Goal: Contribute content: Contribute content

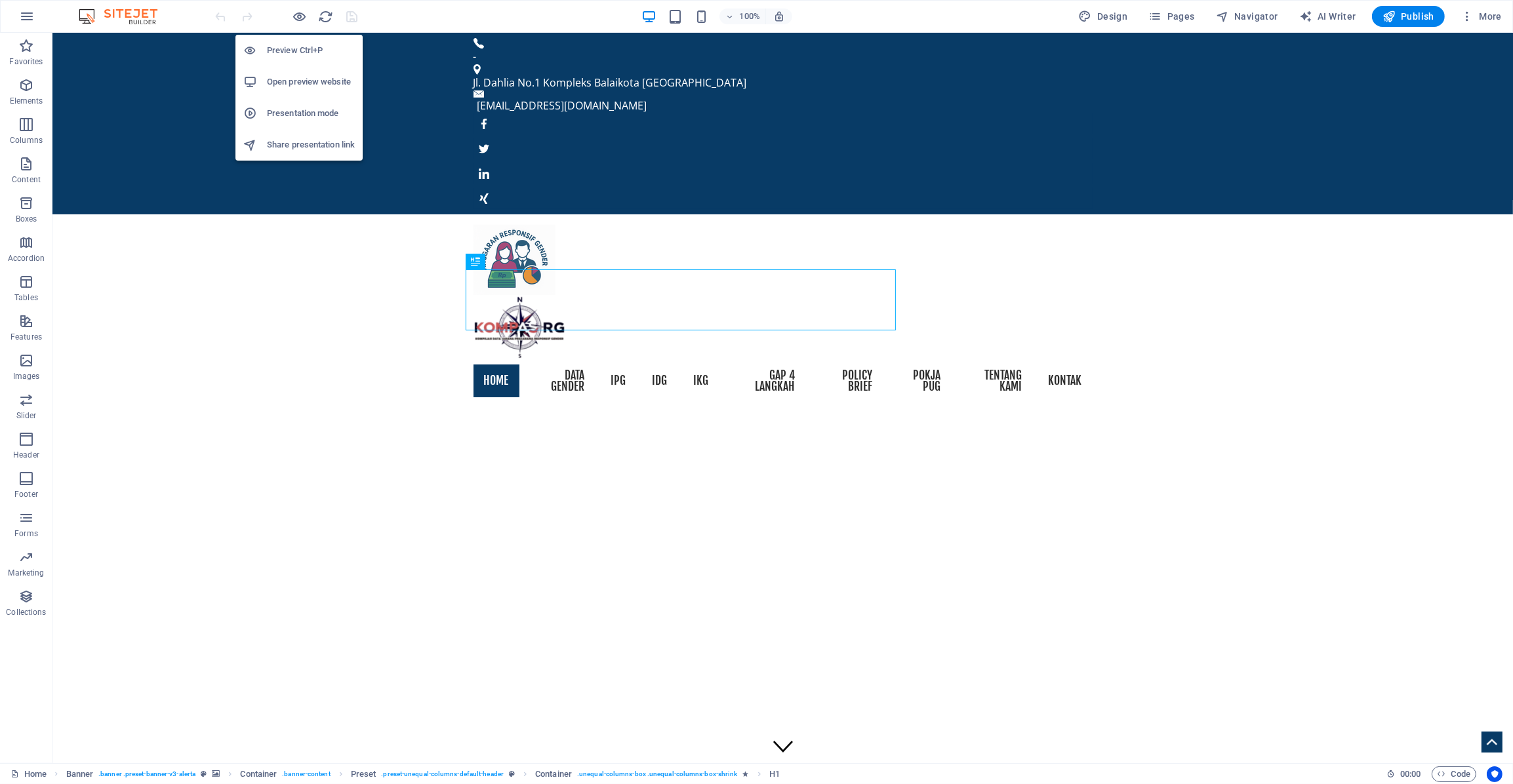
click at [308, 83] on h6 "Open preview website" at bounding box center [311, 82] width 88 height 16
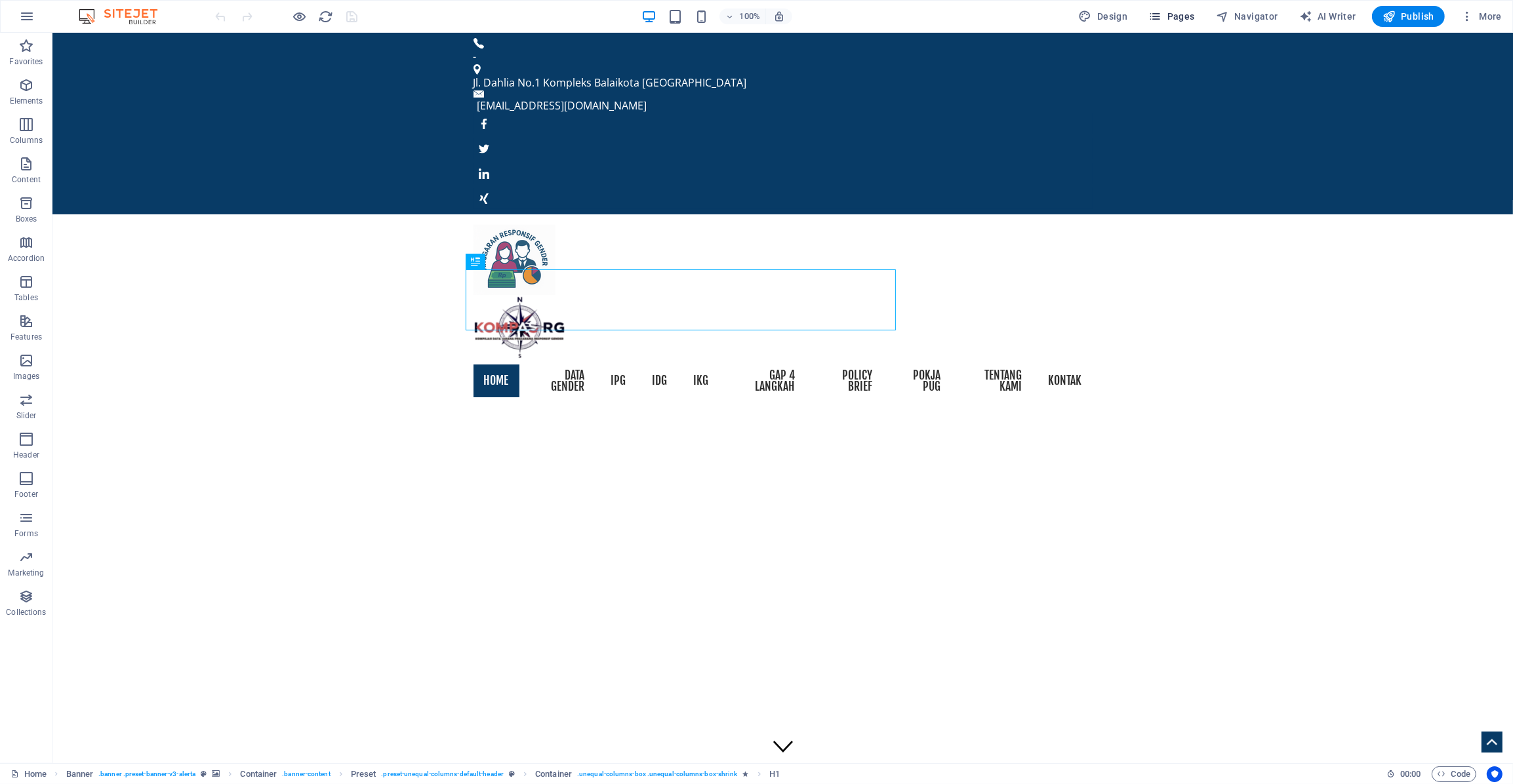
click at [1191, 13] on span "Pages" at bounding box center [1171, 17] width 46 height 13
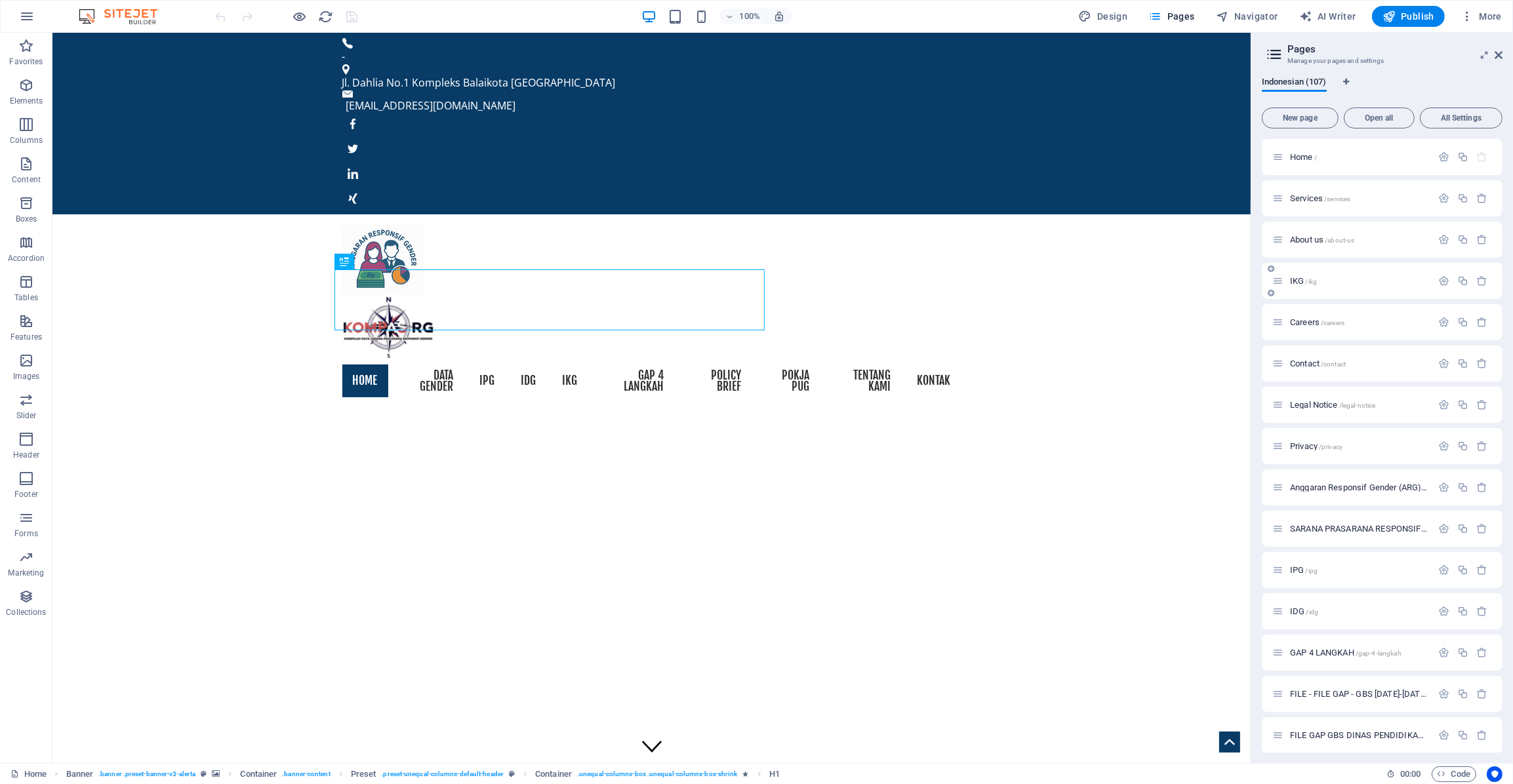
click at [1325, 284] on p "IKG /ikg" at bounding box center [1359, 281] width 138 height 9
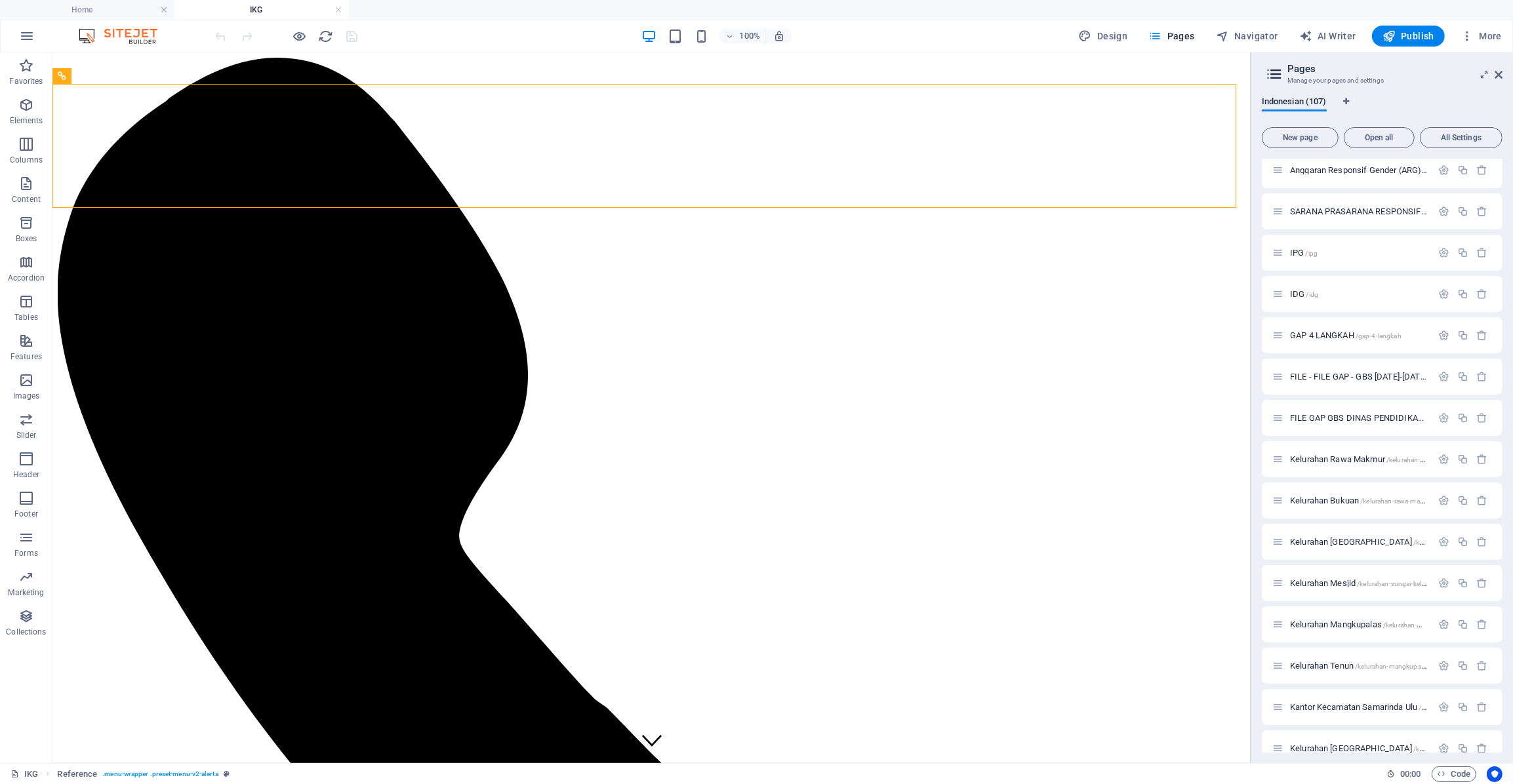
scroll to position [339, 0]
click at [1334, 293] on p "IDG /idg" at bounding box center [1359, 292] width 138 height 9
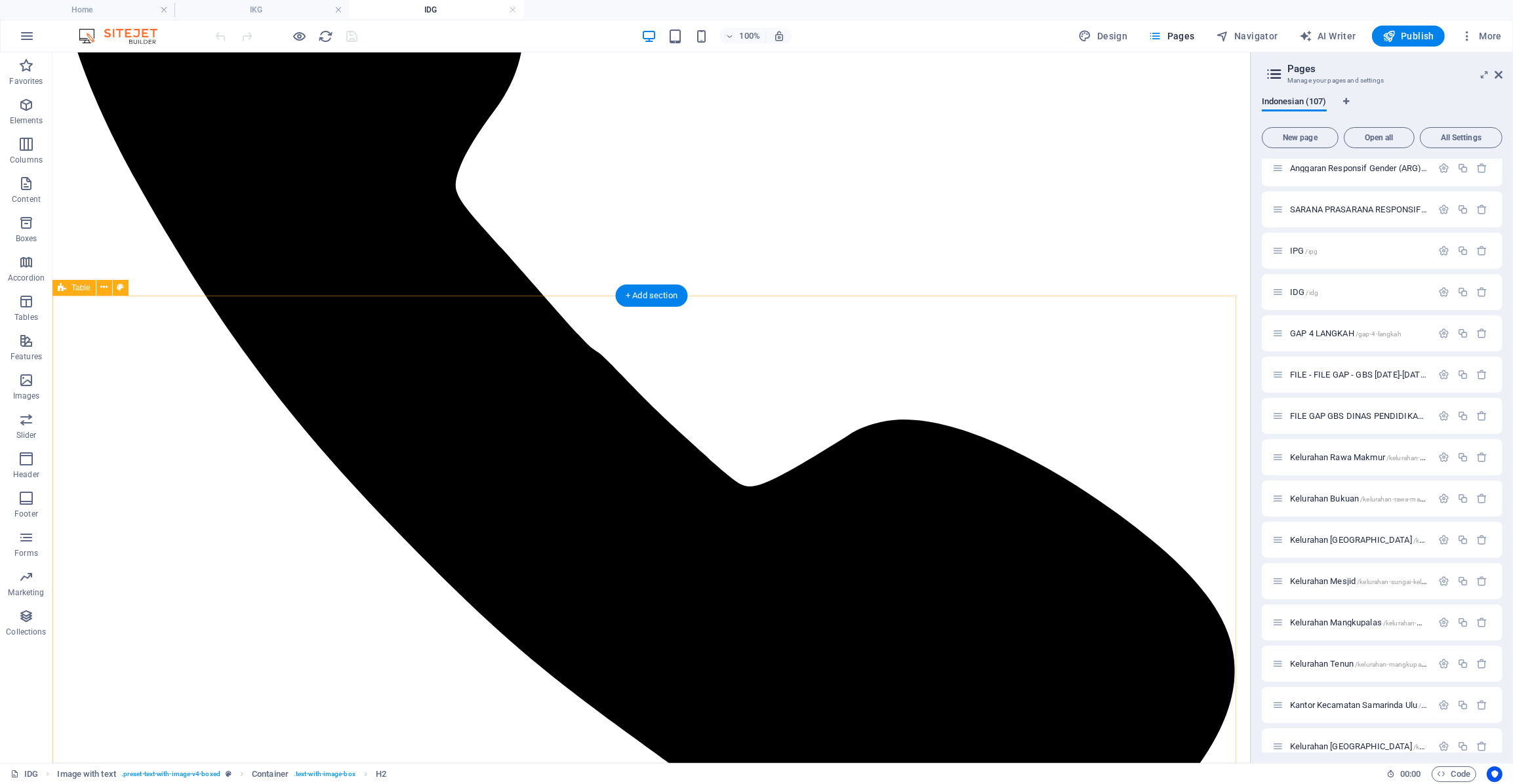
scroll to position [632, 0]
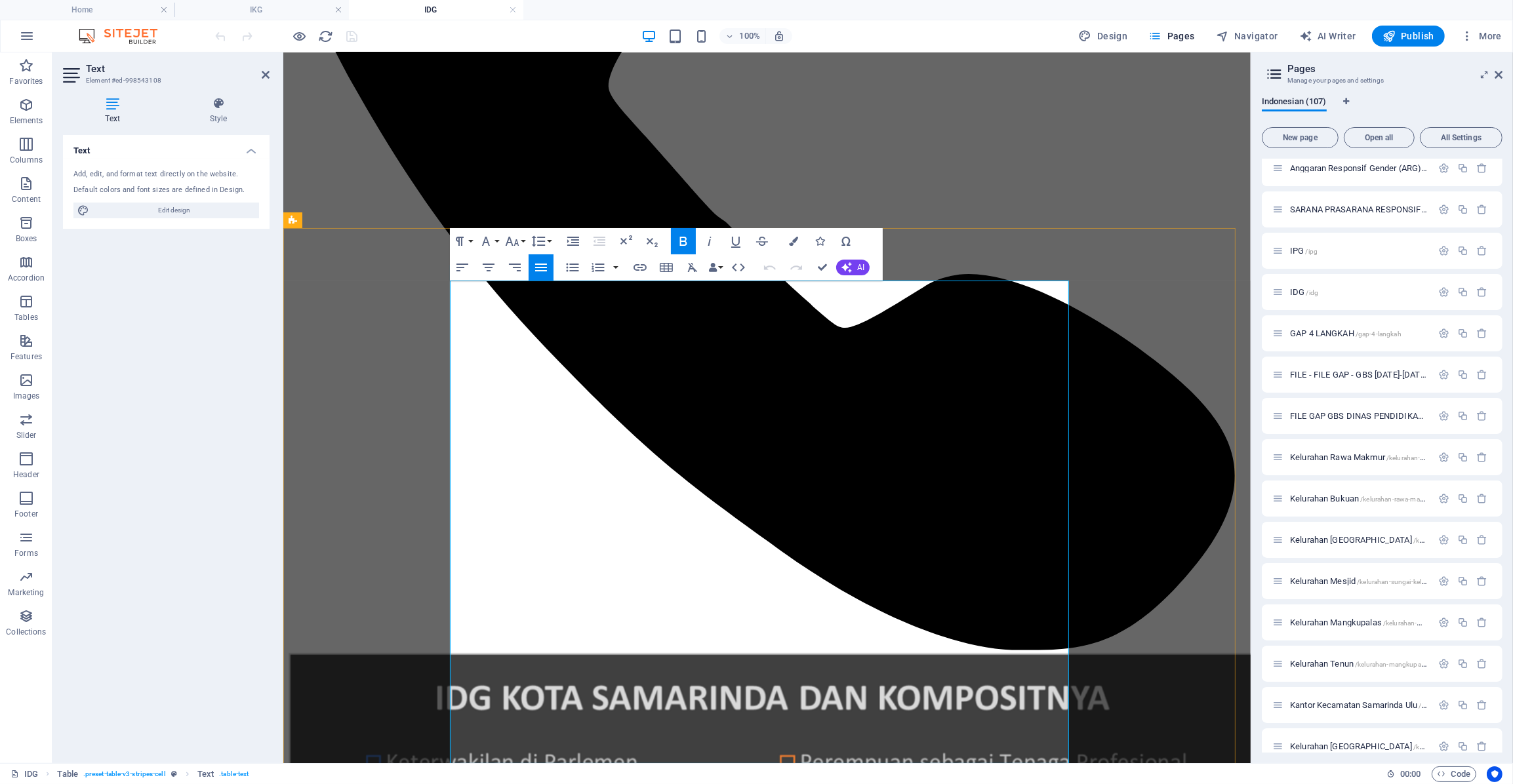
scroll to position [670, 0]
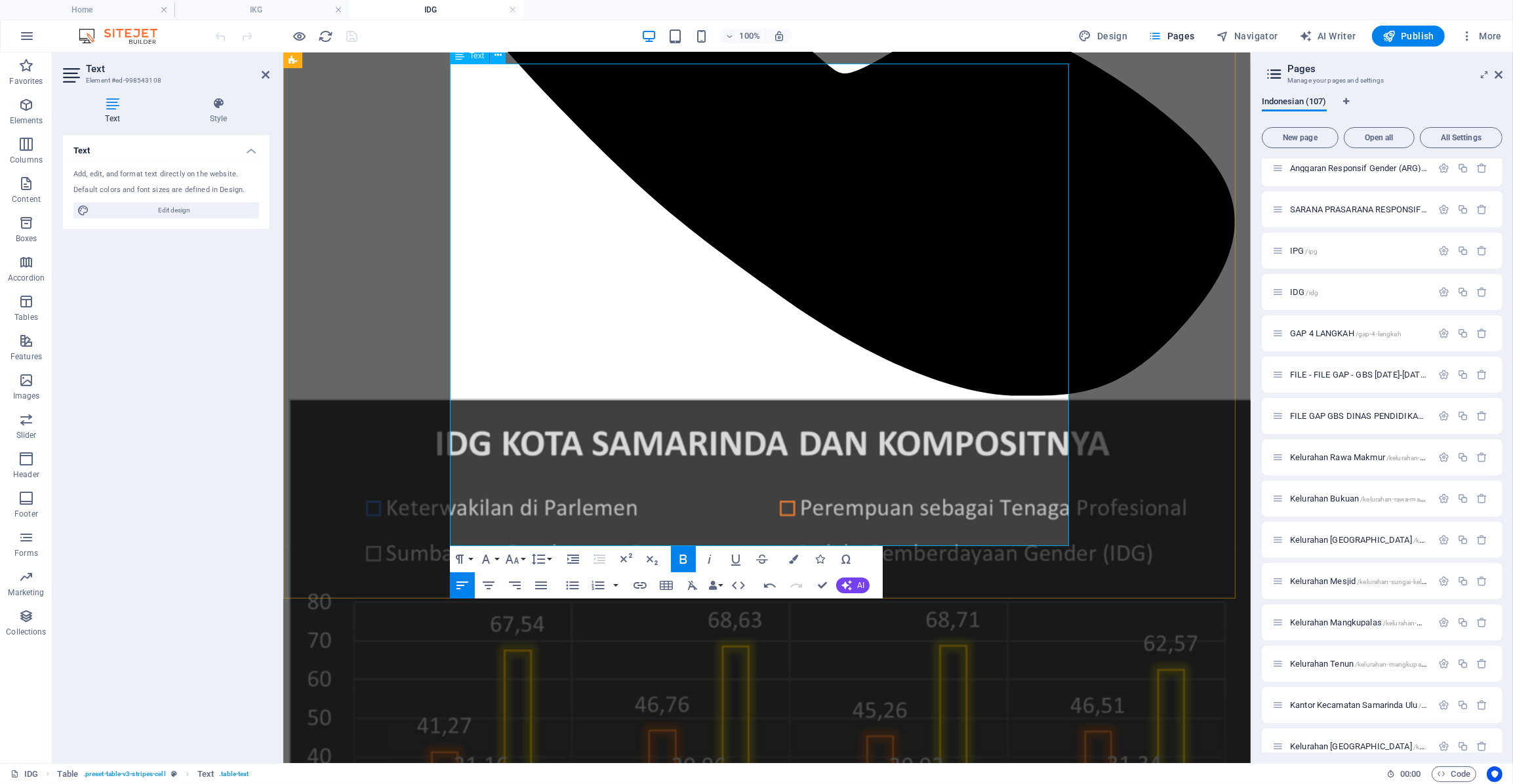
scroll to position [887, 0]
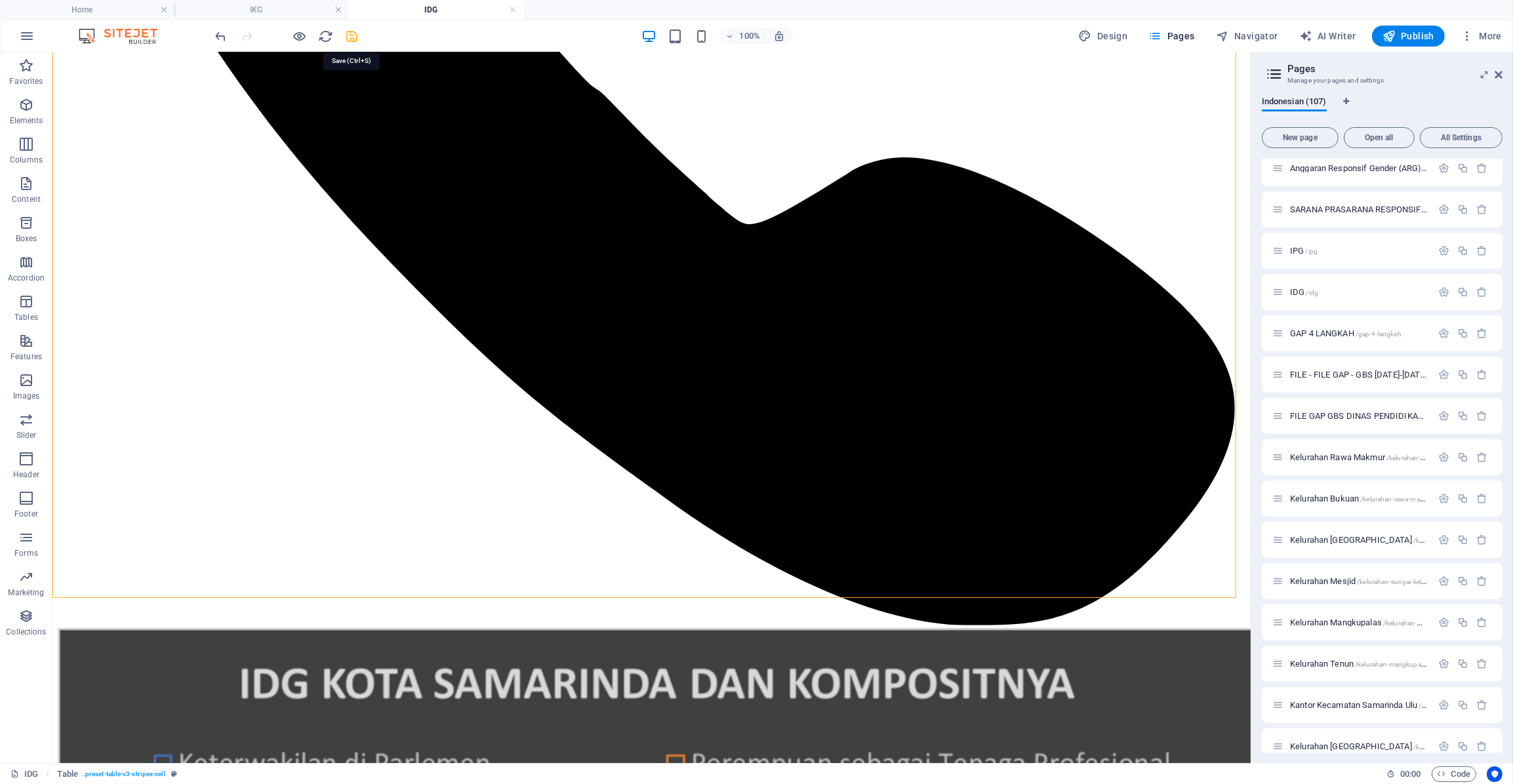
click at [352, 31] on icon "save" at bounding box center [352, 36] width 15 height 15
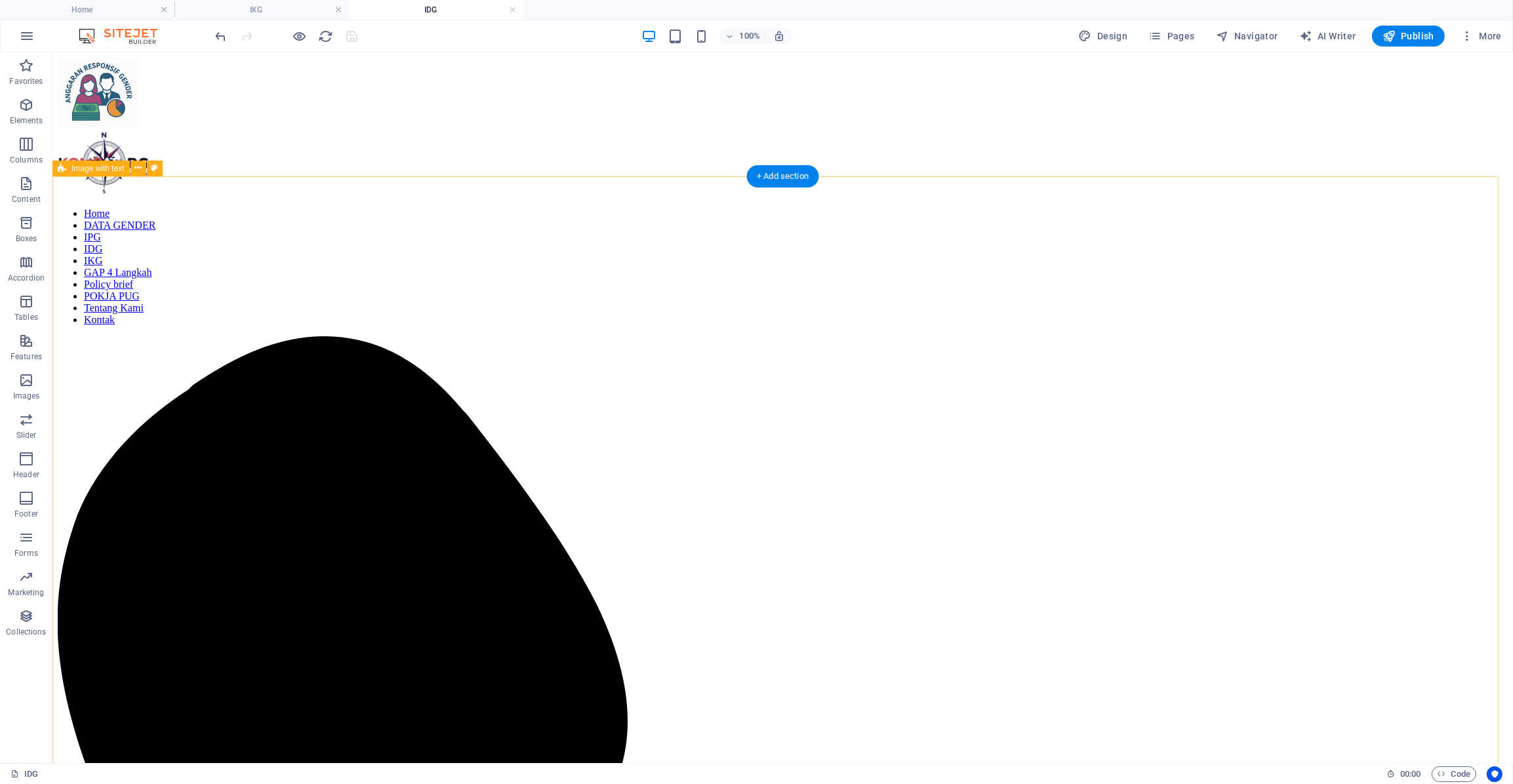
scroll to position [1, 0]
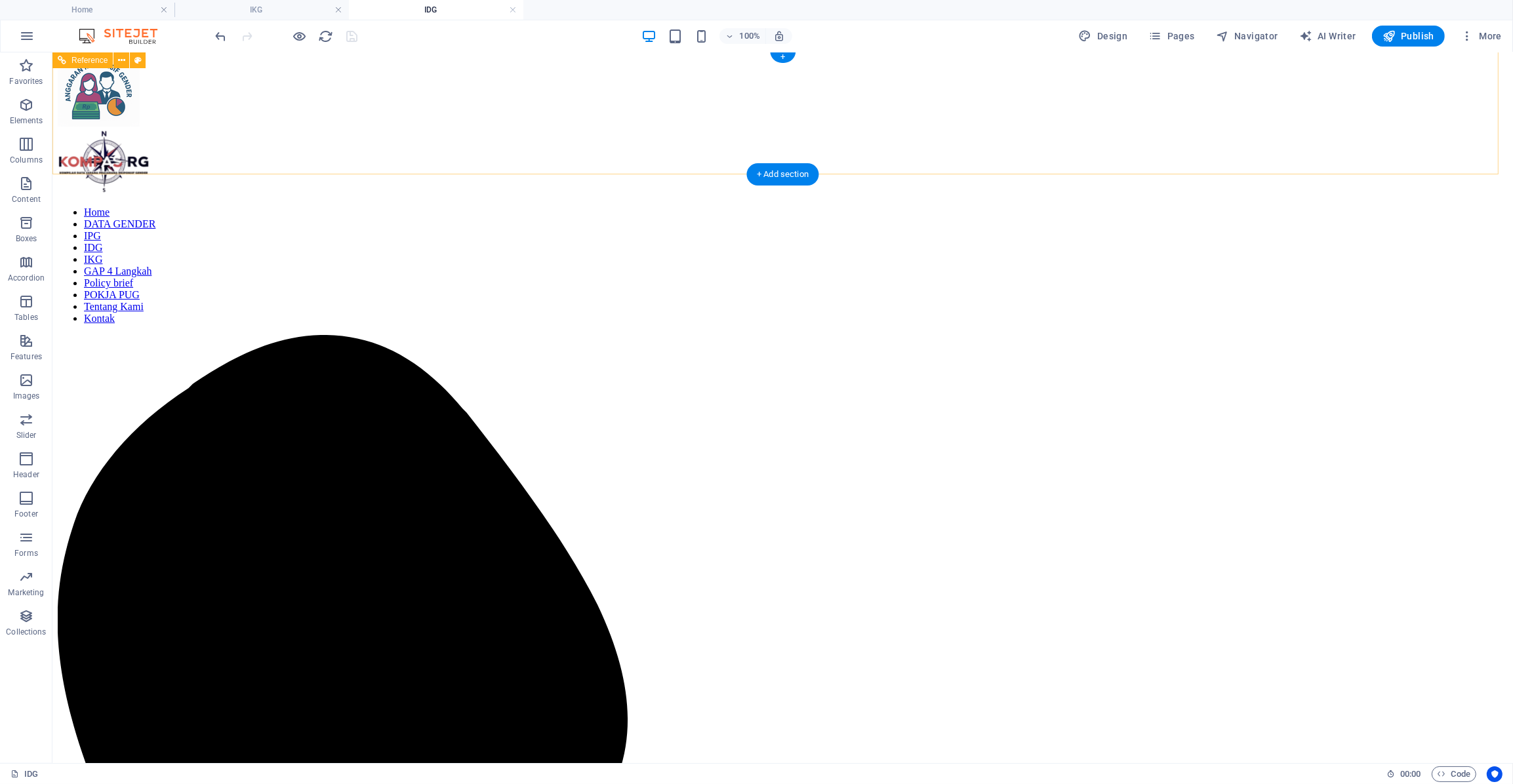
click at [703, 206] on nav "Home DATA GENDER IPG IDG IKG GAP 4 Langkah Policy brief POKJA PUG Tentang Kami …" at bounding box center [783, 265] width 1450 height 118
click at [700, 206] on nav "Home DATA GENDER IPG IDG IKG GAP 4 Langkah Policy brief POKJA PUG Tentang Kami …" at bounding box center [783, 265] width 1450 height 118
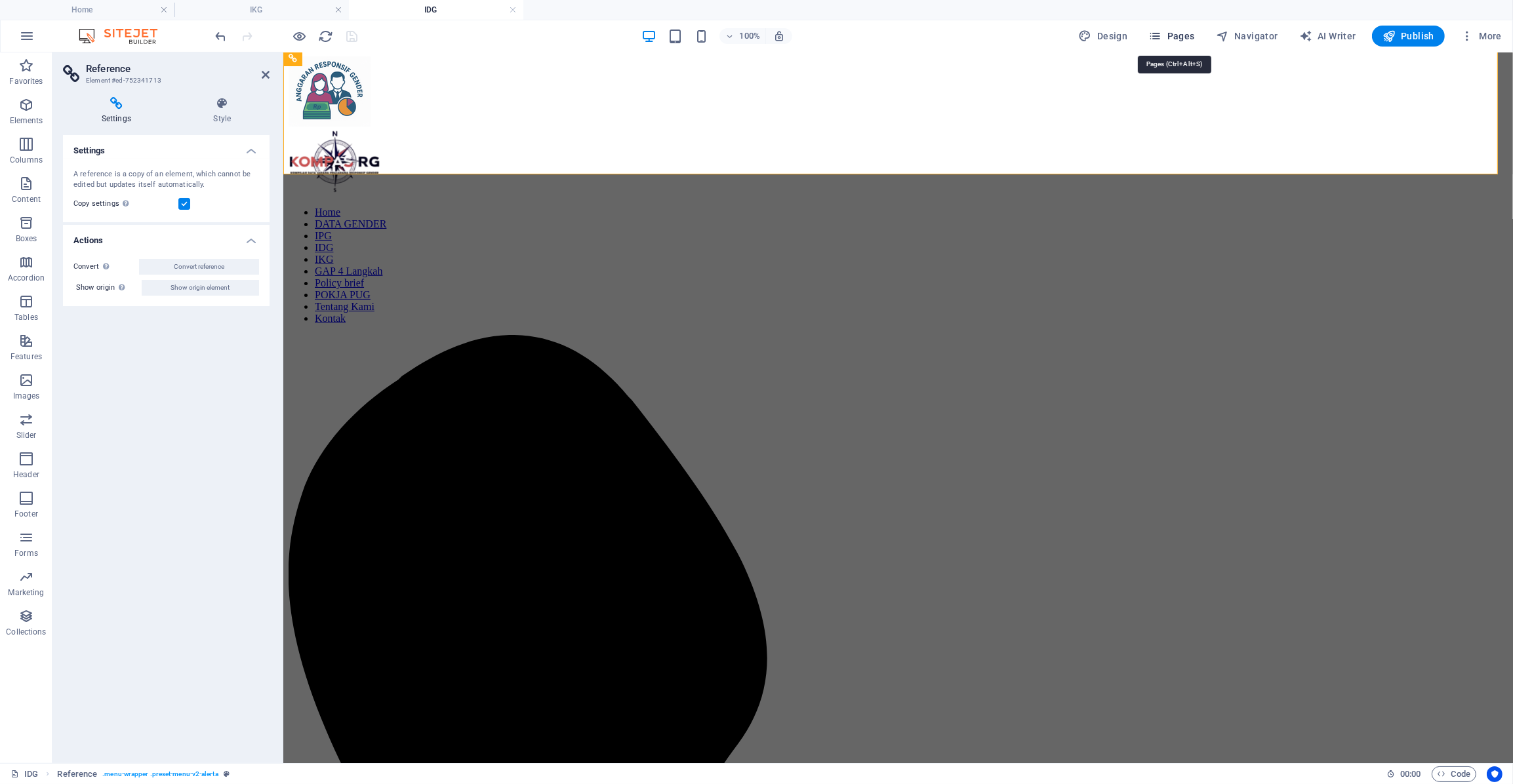
click at [1192, 37] on span "Pages" at bounding box center [1171, 36] width 46 height 13
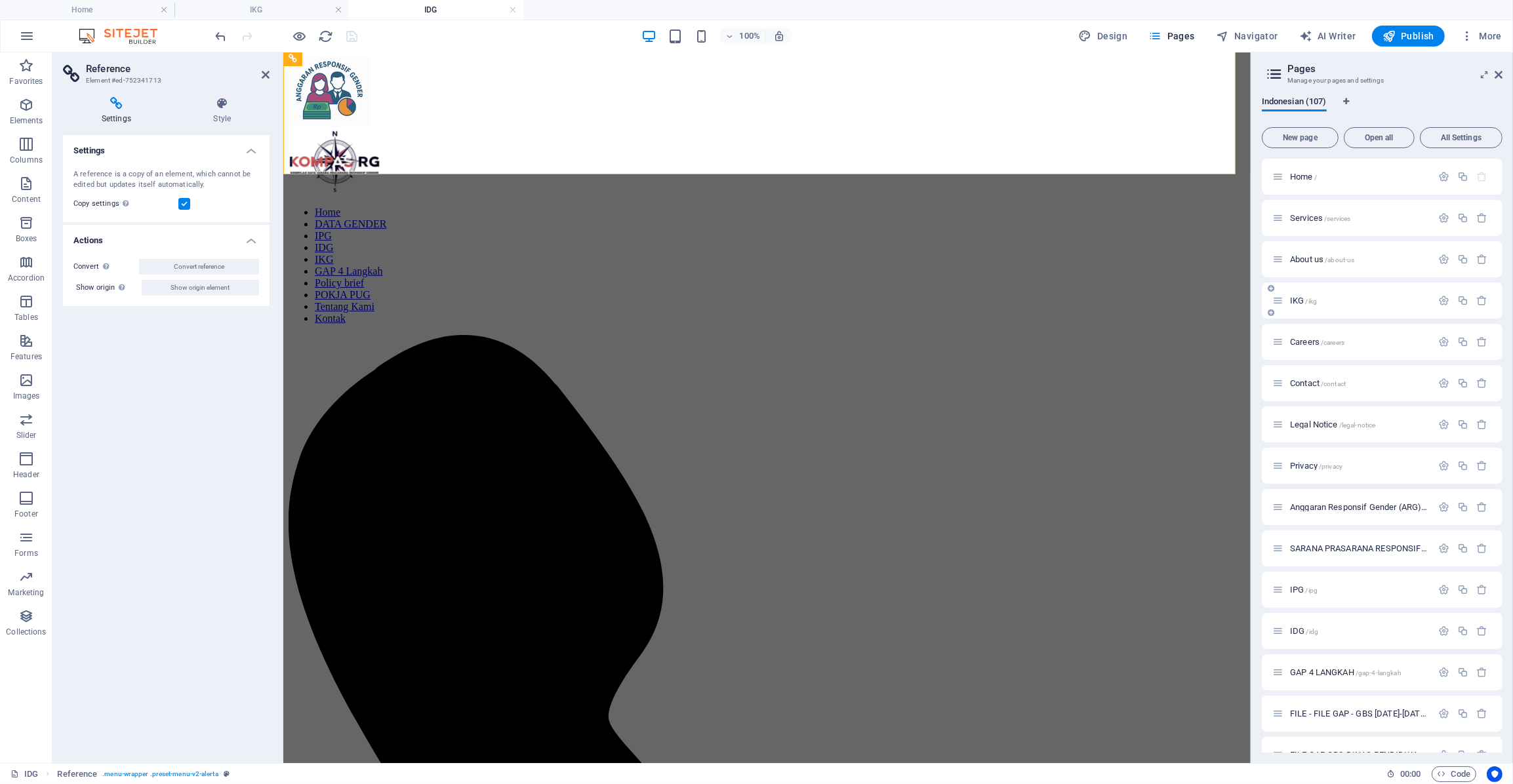
click at [1331, 296] on p "IKG /ikg" at bounding box center [1359, 300] width 138 height 9
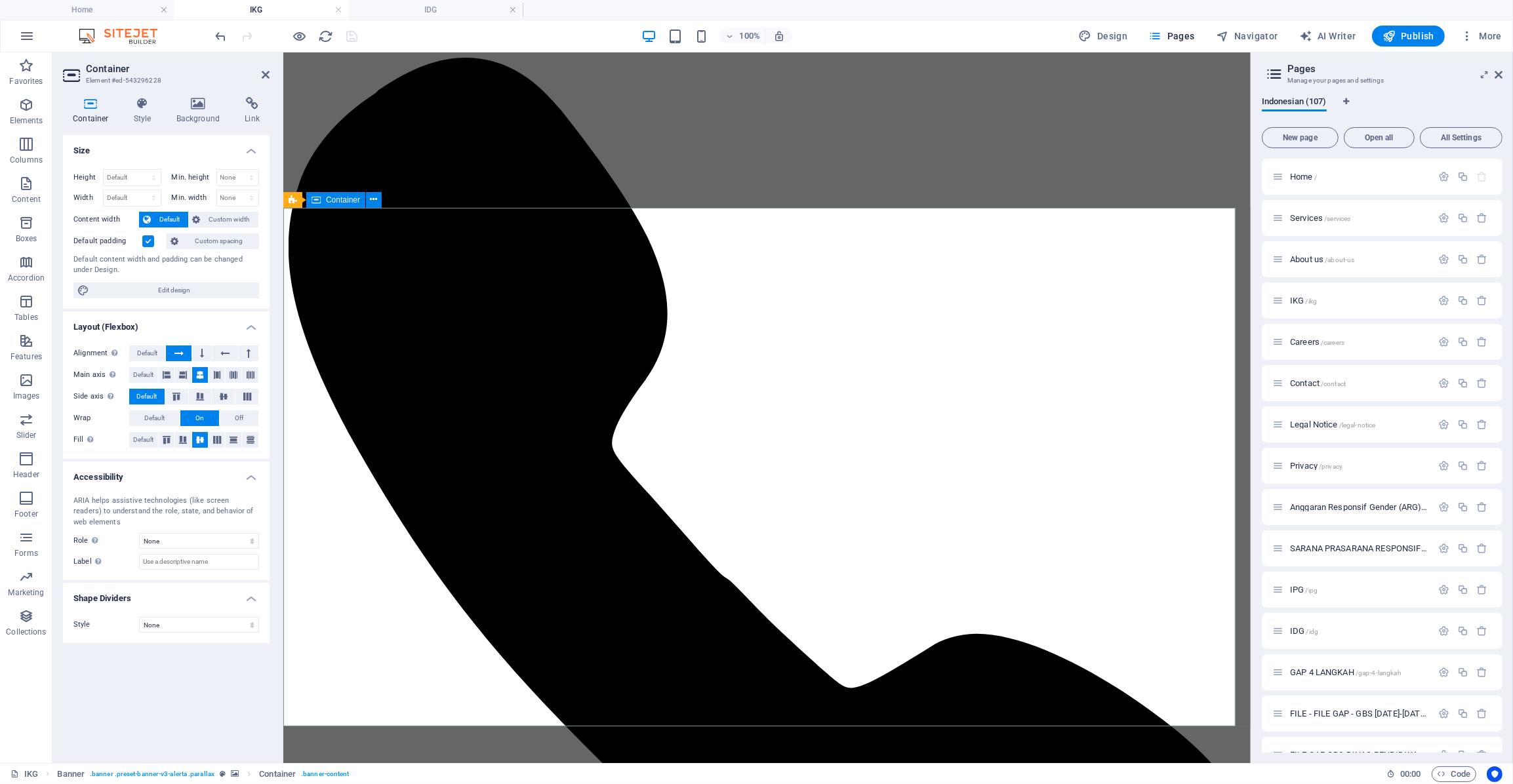
click at [199, 112] on h4 "Background" at bounding box center [200, 110] width 69 height 27
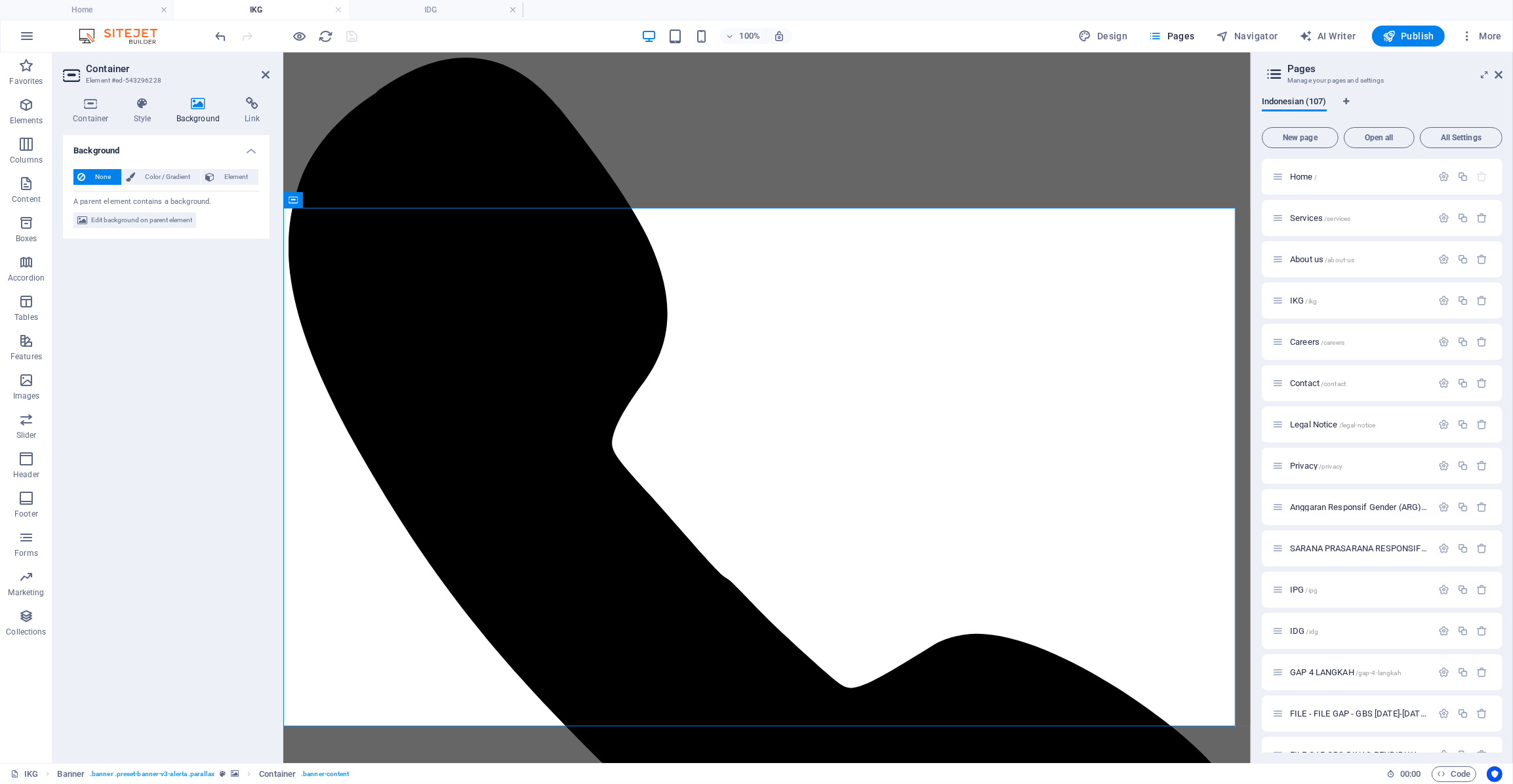
click at [96, 172] on span "None" at bounding box center [103, 177] width 28 height 16
click at [192, 102] on icon at bounding box center [198, 104] width 64 height 13
click at [149, 172] on span "Color / Gradient" at bounding box center [168, 177] width 58 height 16
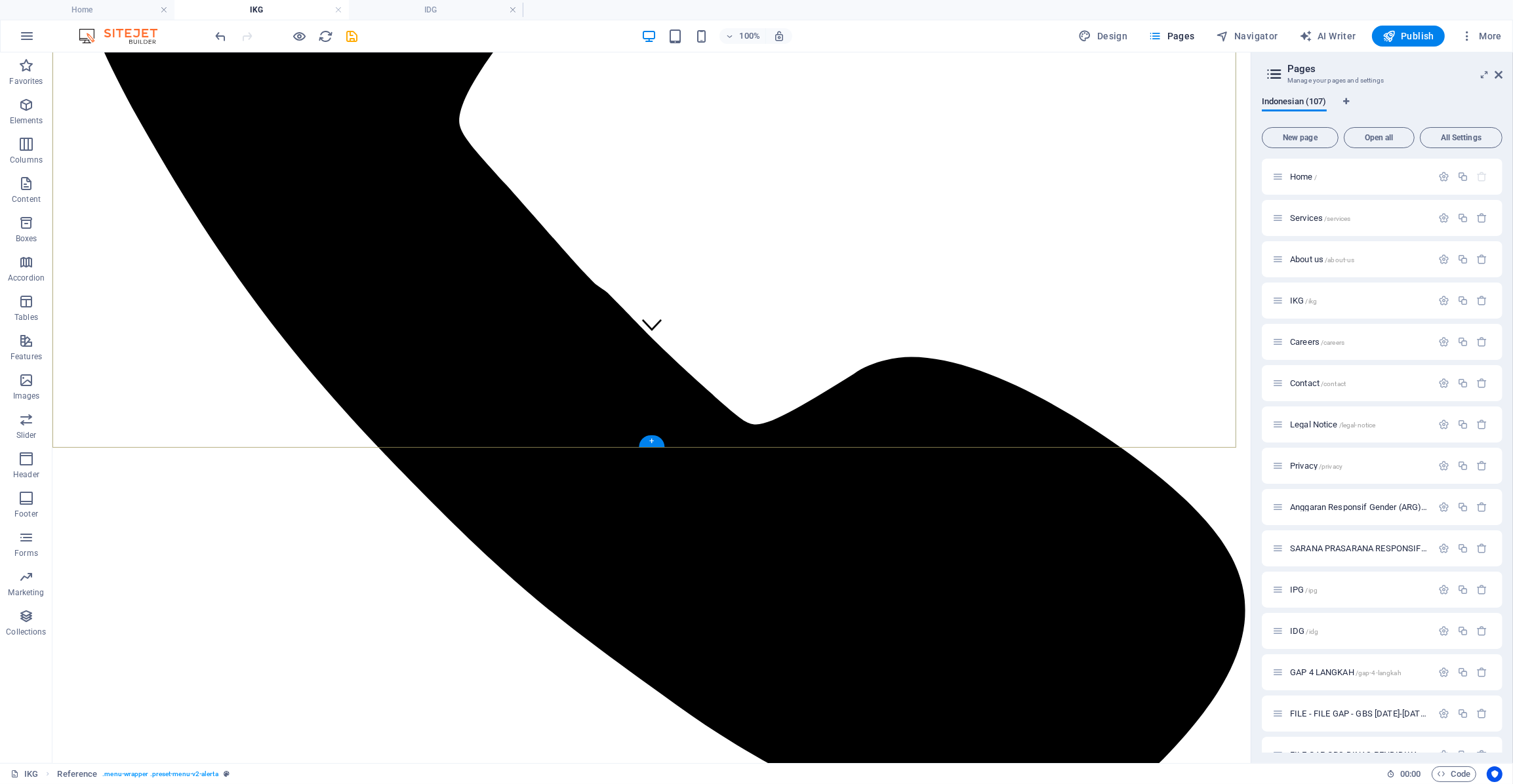
scroll to position [419, 0]
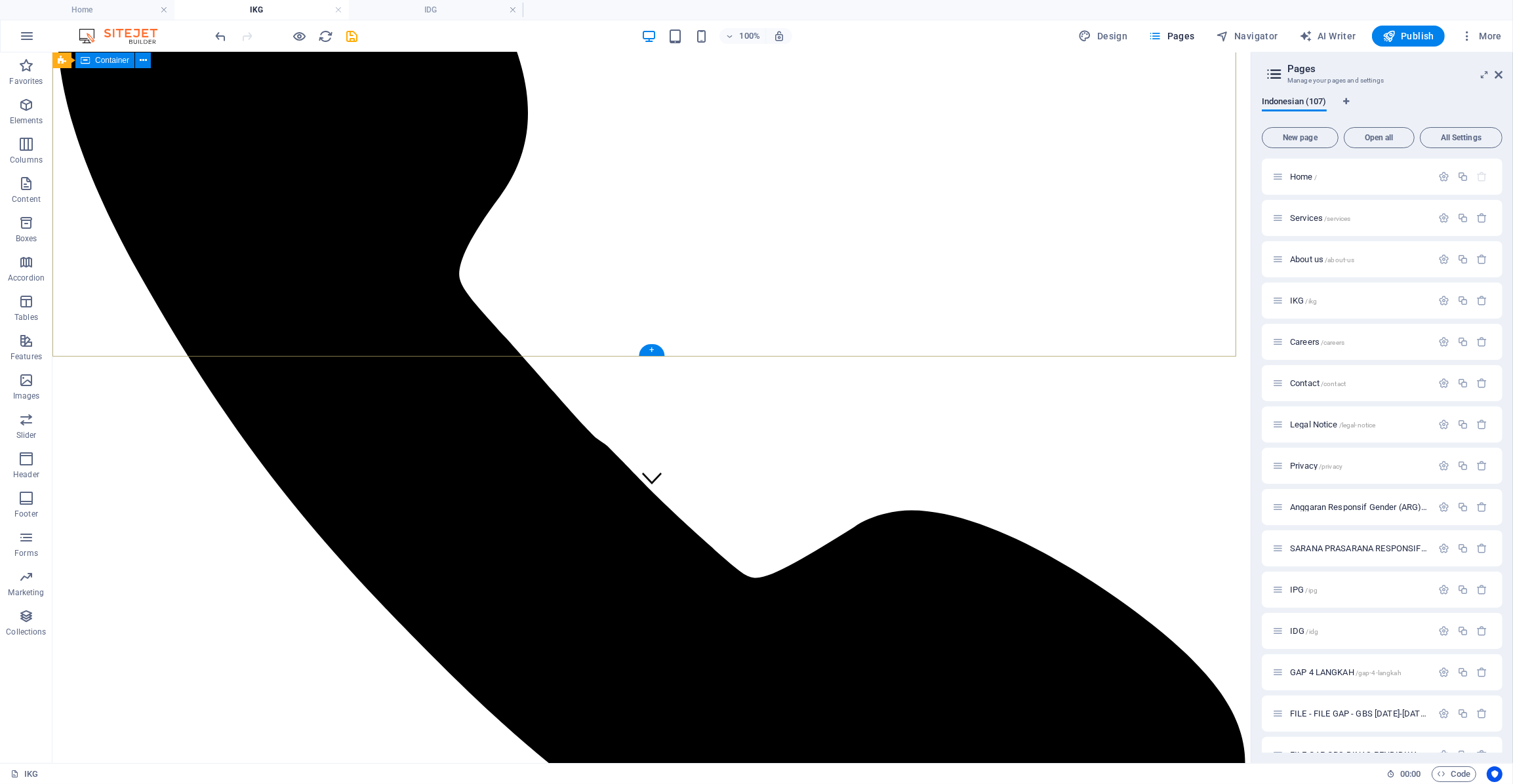
scroll to position [256, 0]
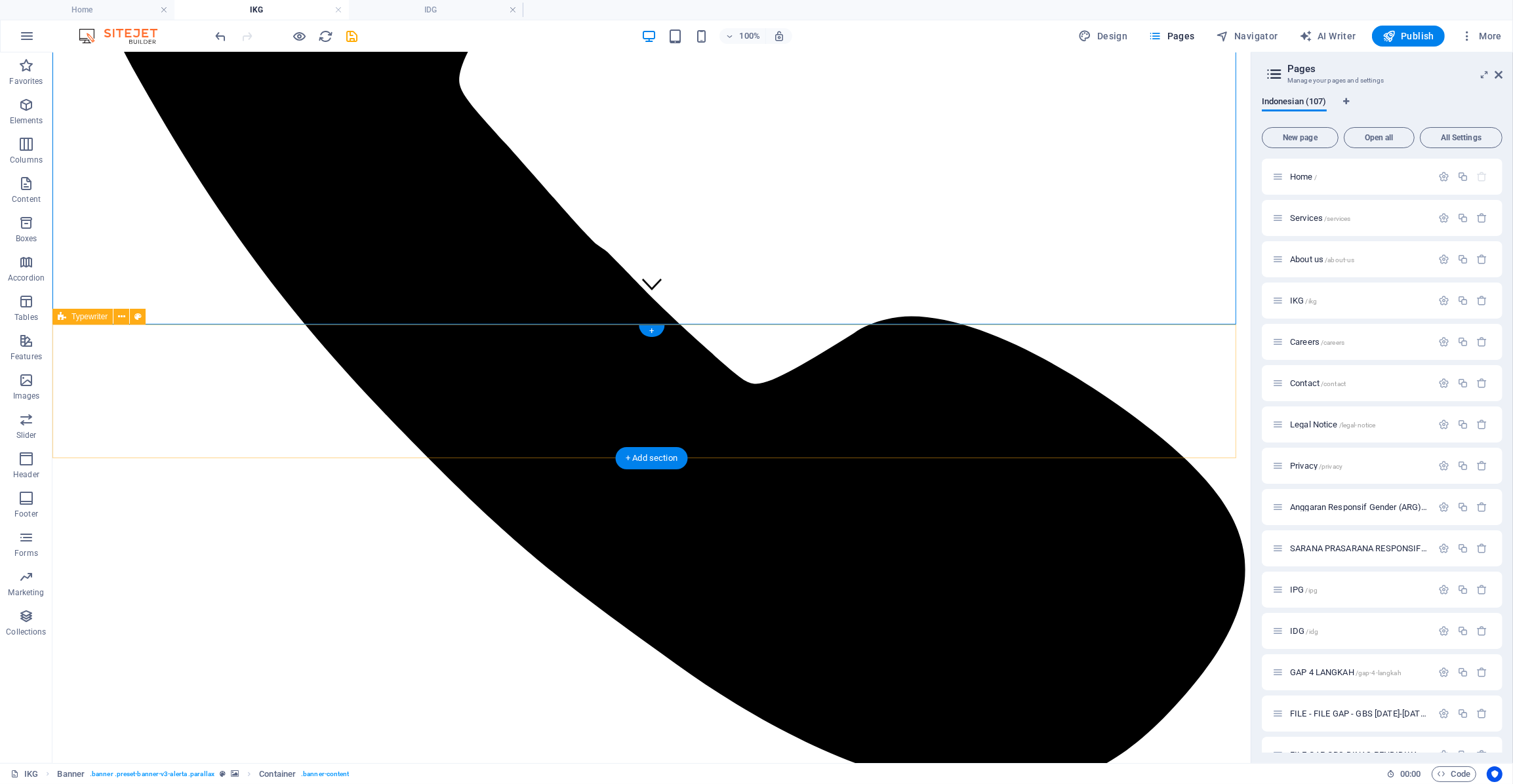
scroll to position [457, 0]
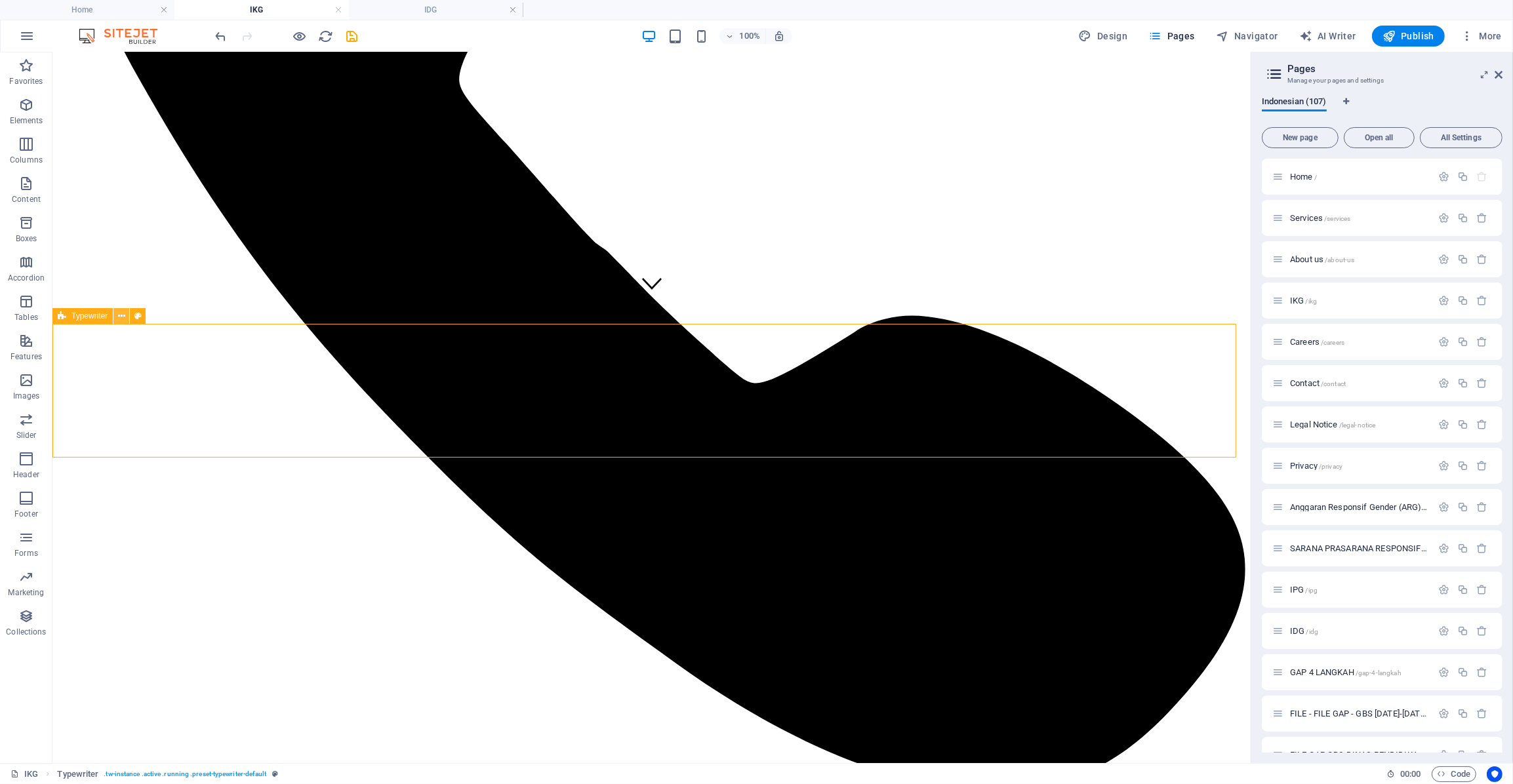
click at [120, 315] on icon at bounding box center [121, 316] width 7 height 14
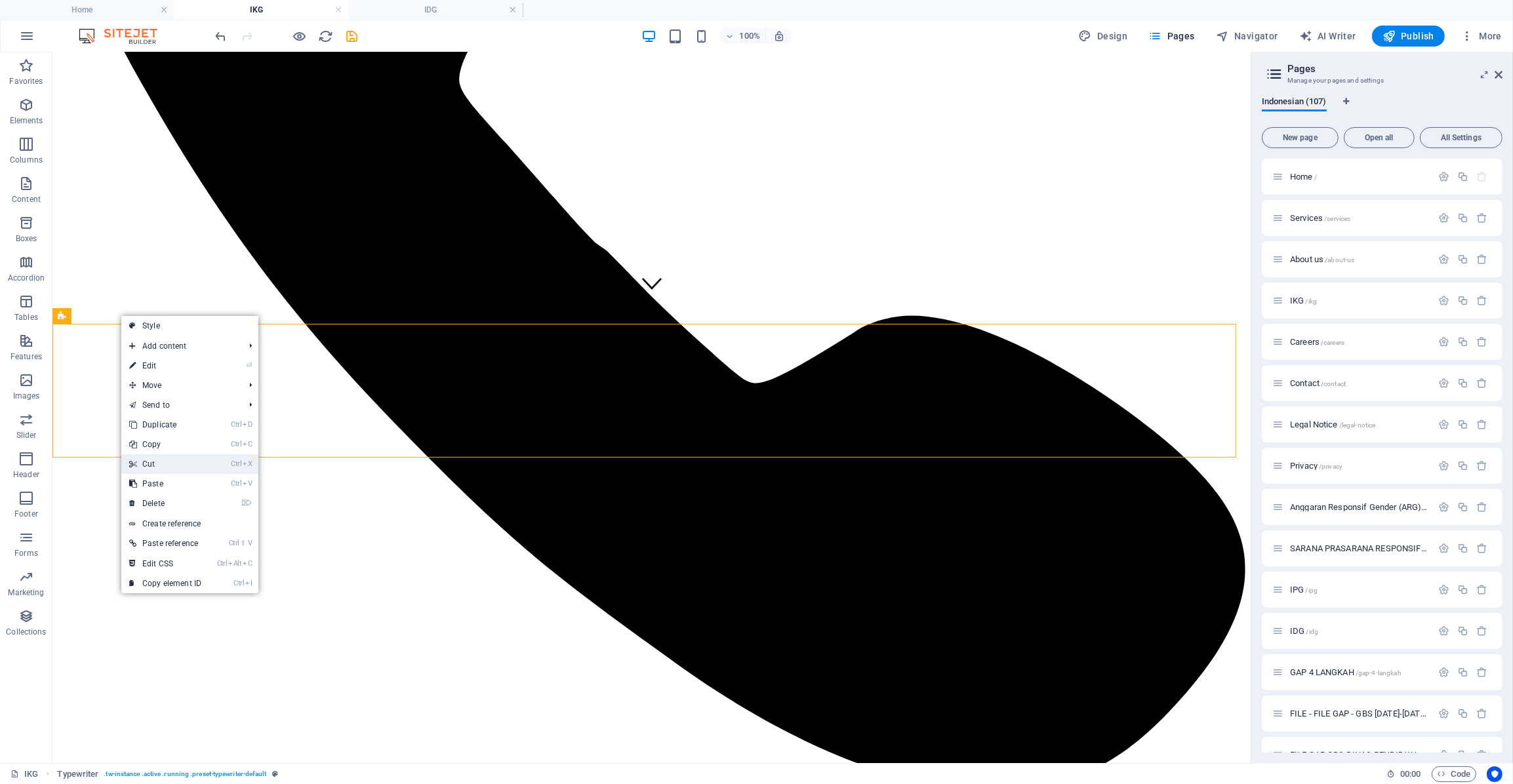
click at [164, 461] on link "Ctrl X Cut" at bounding box center [165, 465] width 88 height 20
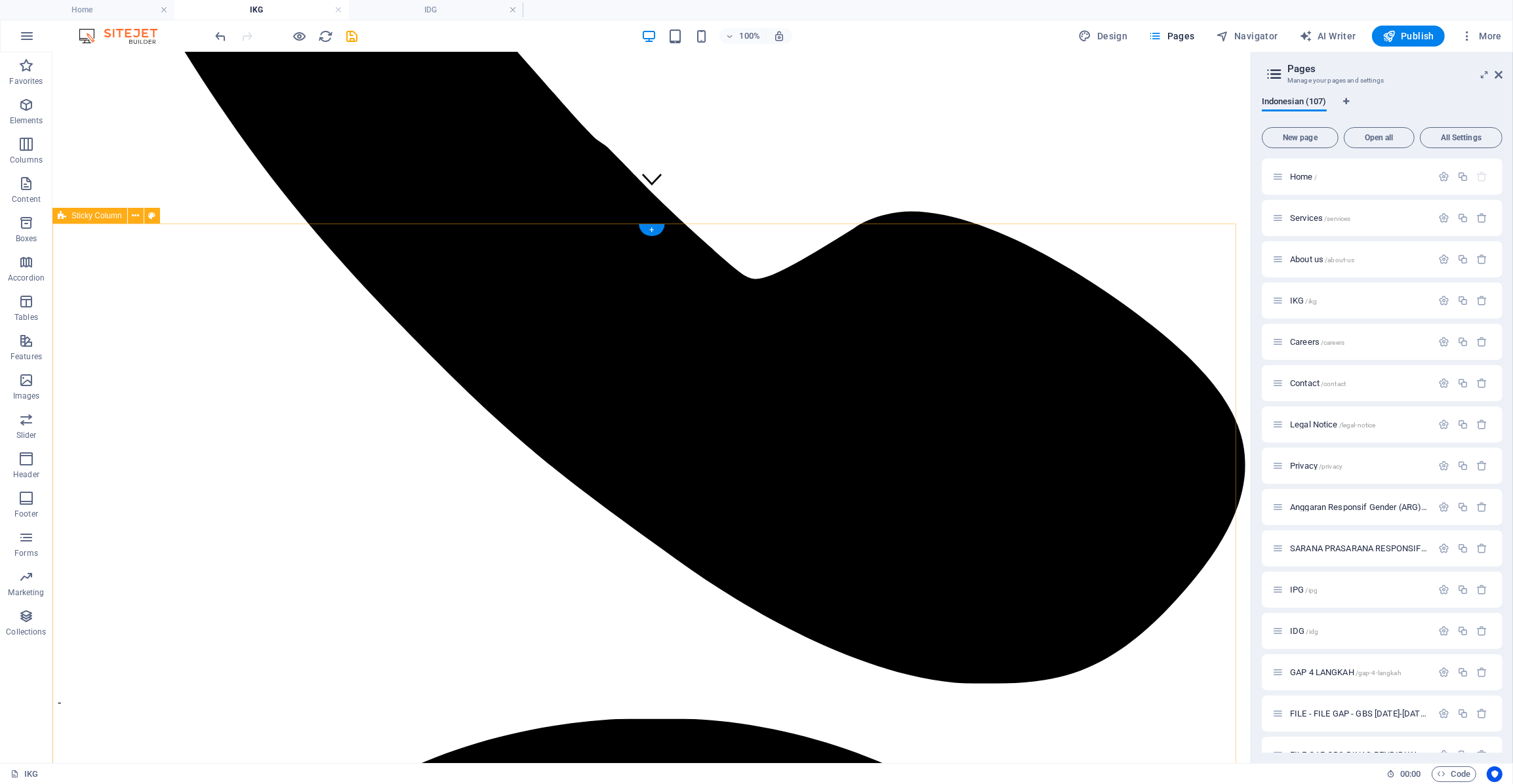
scroll to position [564, 0]
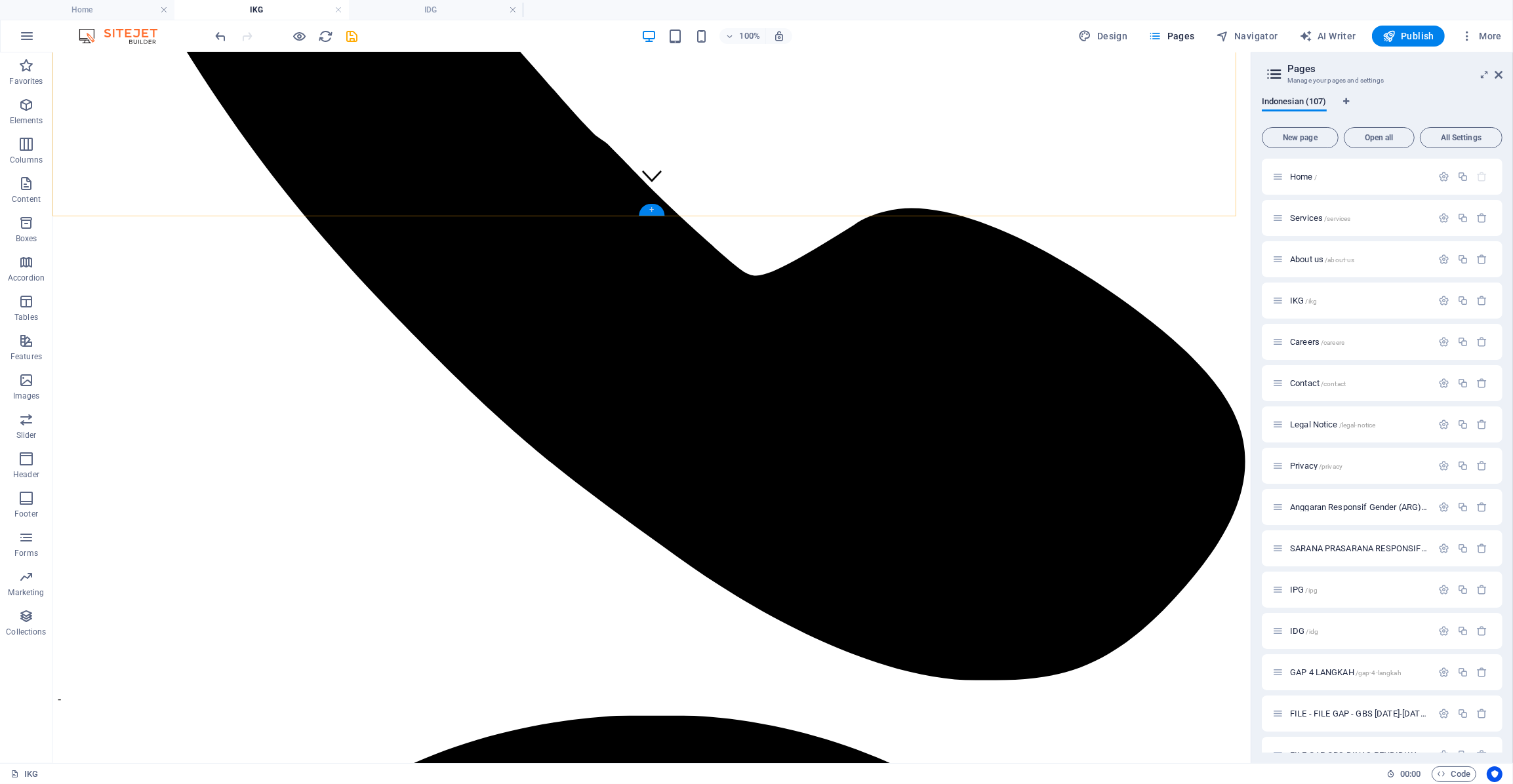
click at [645, 207] on div "+" at bounding box center [651, 210] width 25 height 12
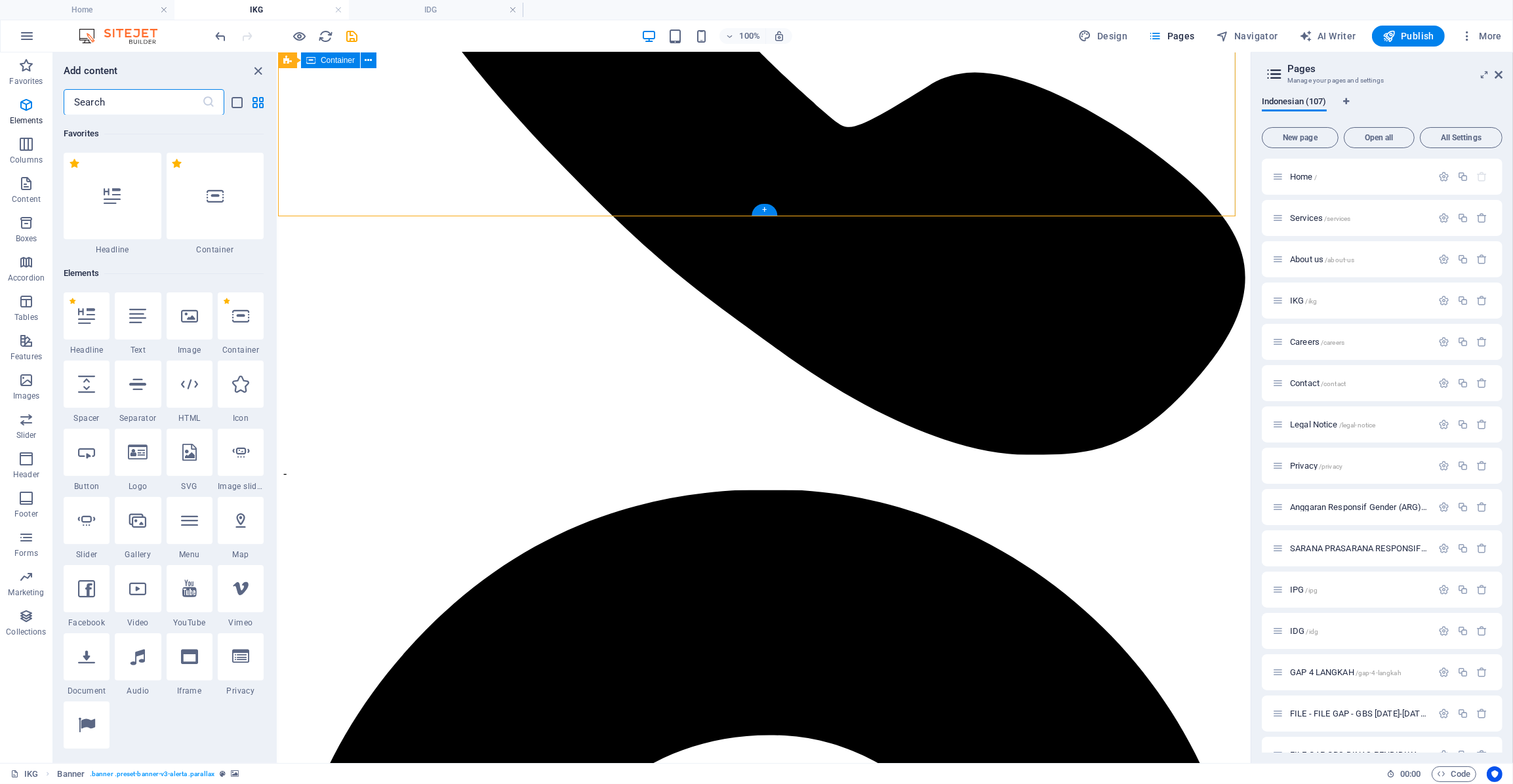
scroll to position [2293, 0]
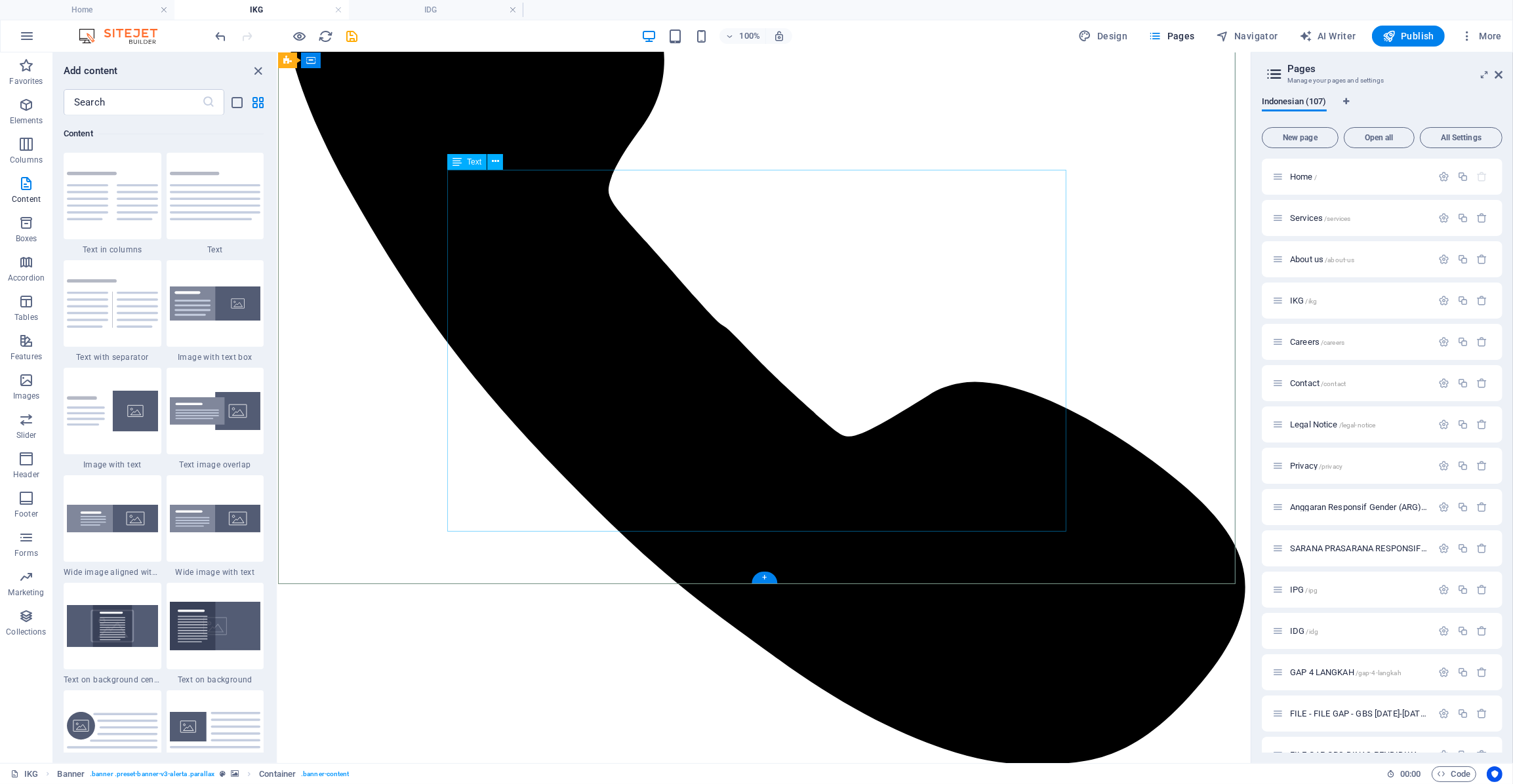
scroll to position [295, 0]
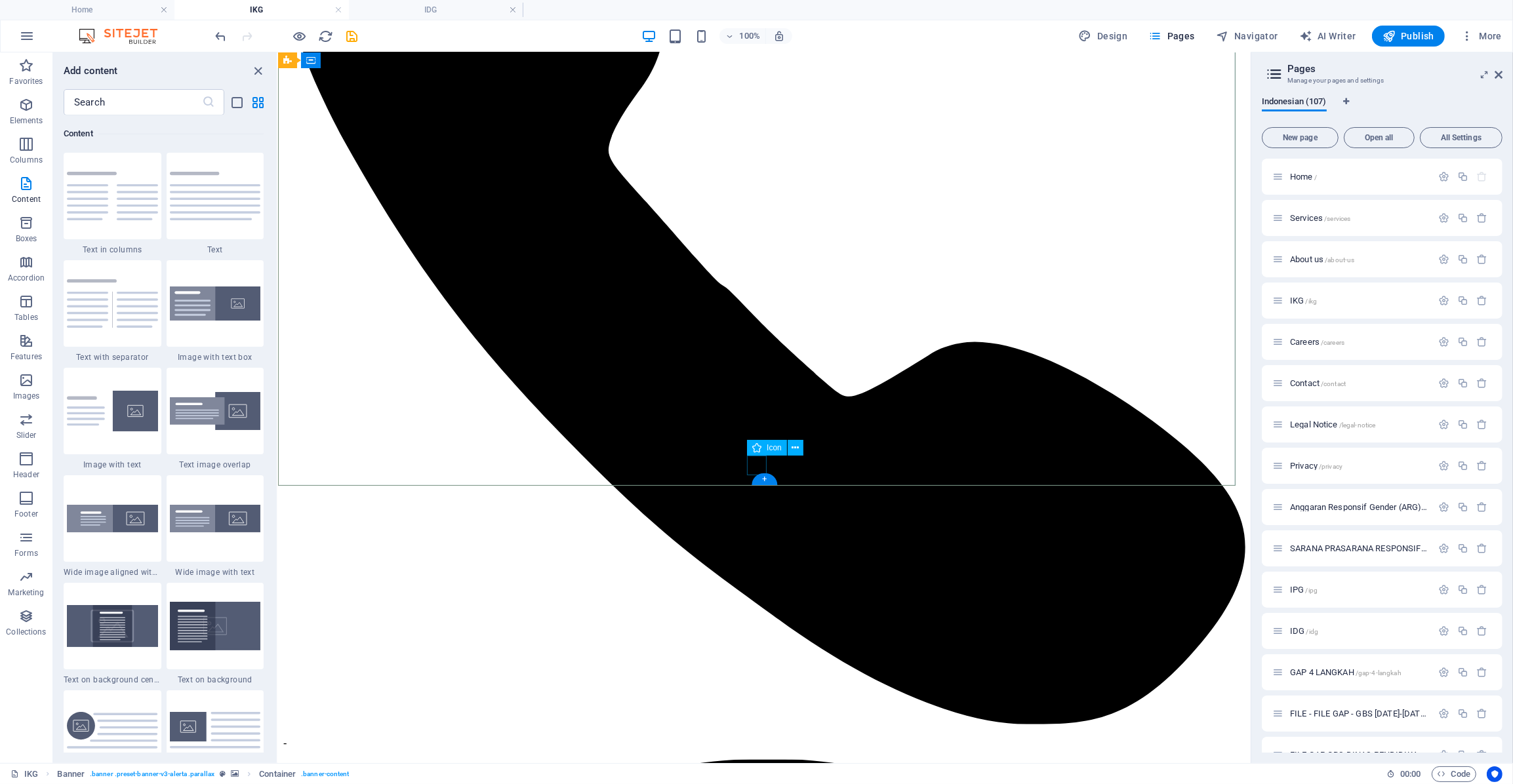
click at [756, 457] on figure at bounding box center [764, 446] width 20 height 22
click at [762, 484] on div "+" at bounding box center [764, 479] width 25 height 12
click at [135, 399] on img at bounding box center [112, 411] width 91 height 41
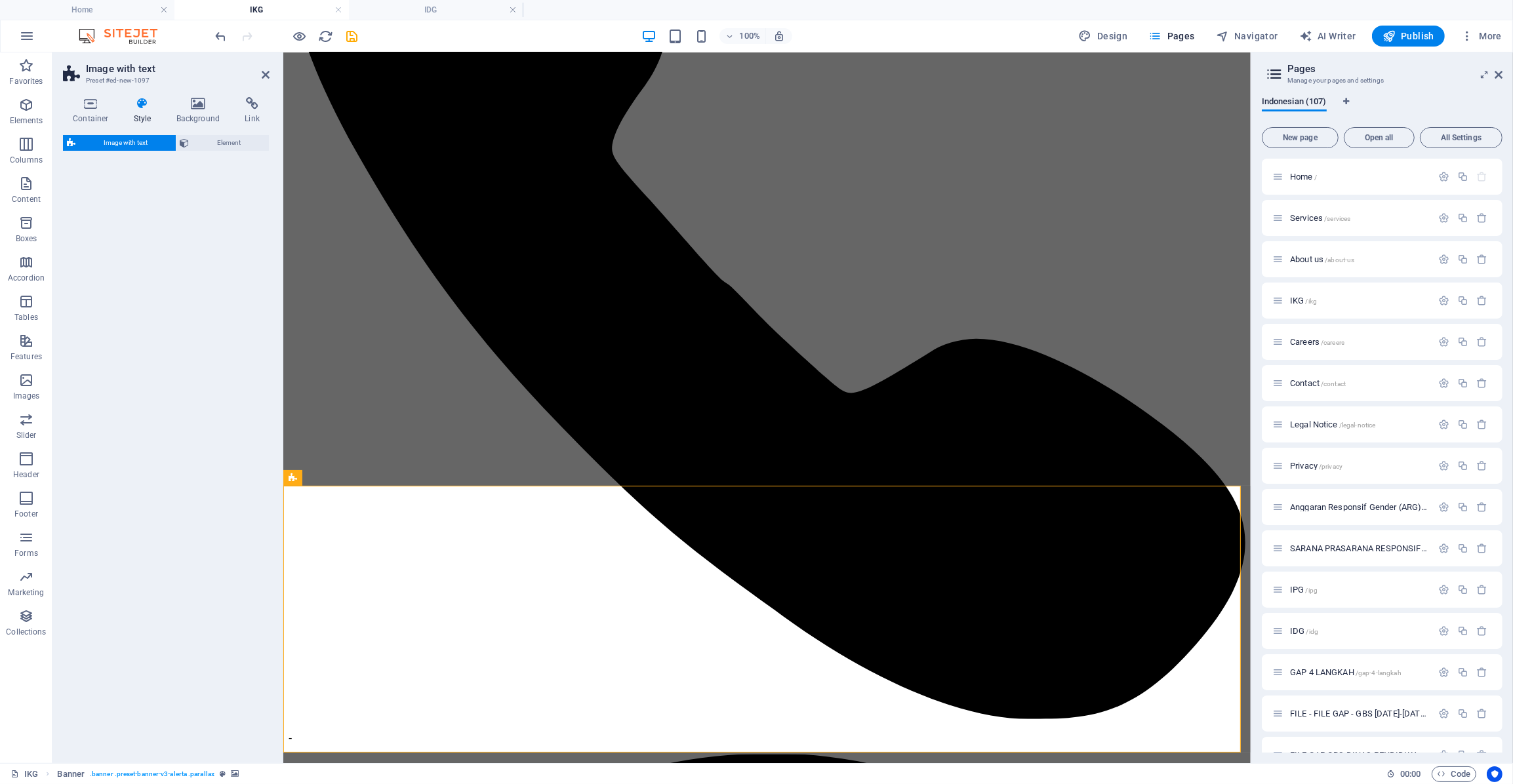
click at [135, 424] on div "Image with text Element" at bounding box center [166, 444] width 206 height 618
select select "rem"
select select "px"
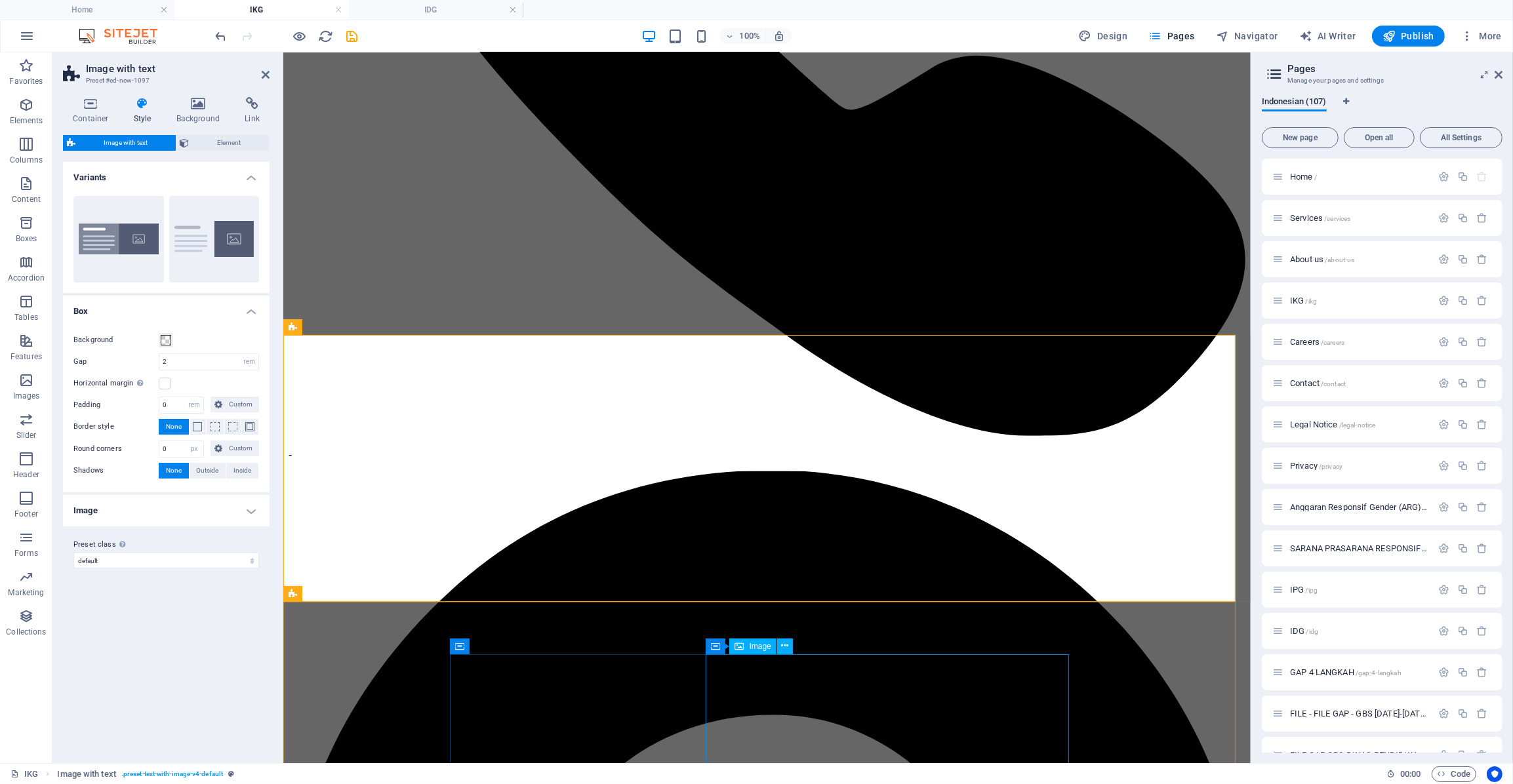
scroll to position [590, 0]
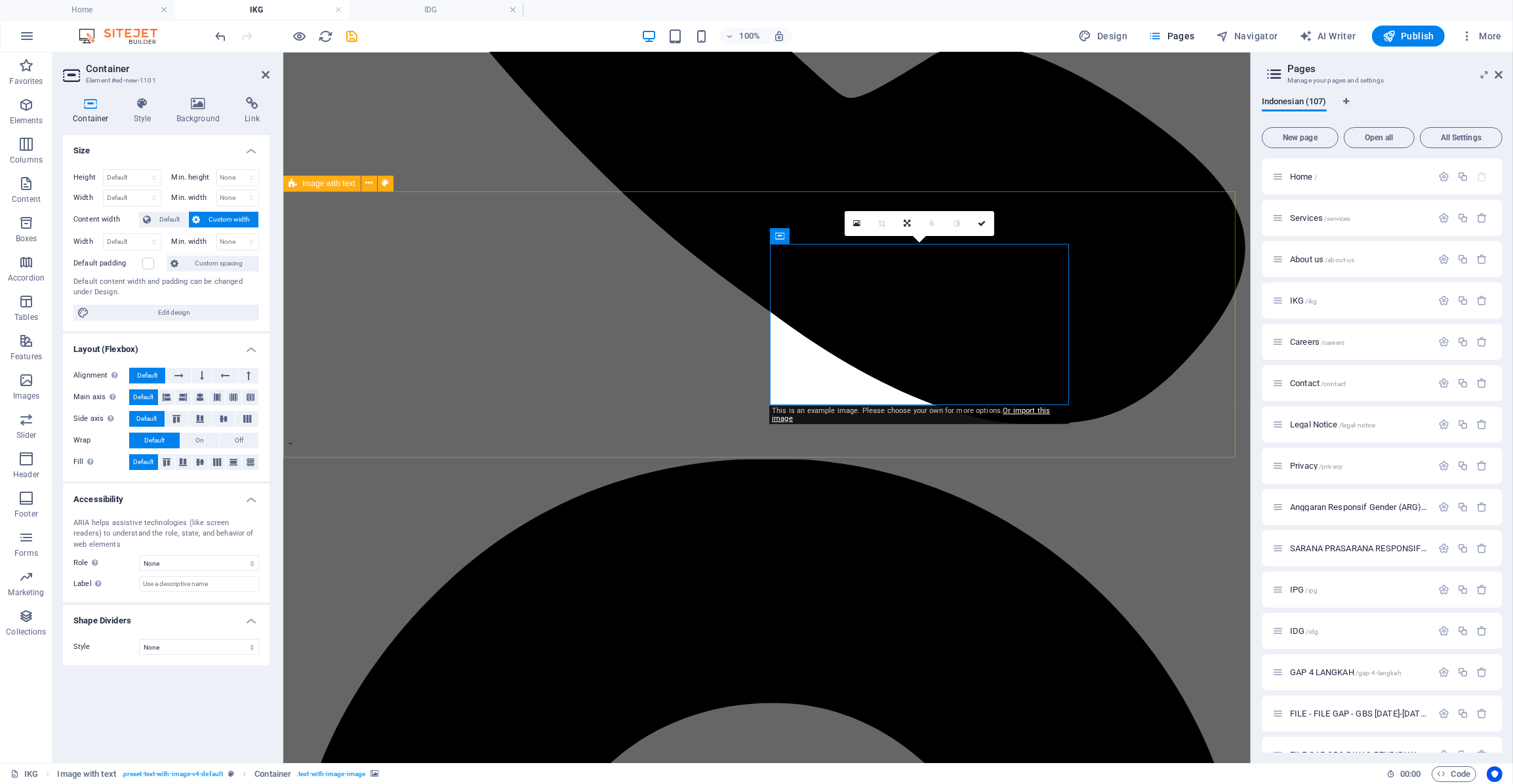
drag, startPoint x: 784, startPoint y: 367, endPoint x: 618, endPoint y: 451, distance: 186.0
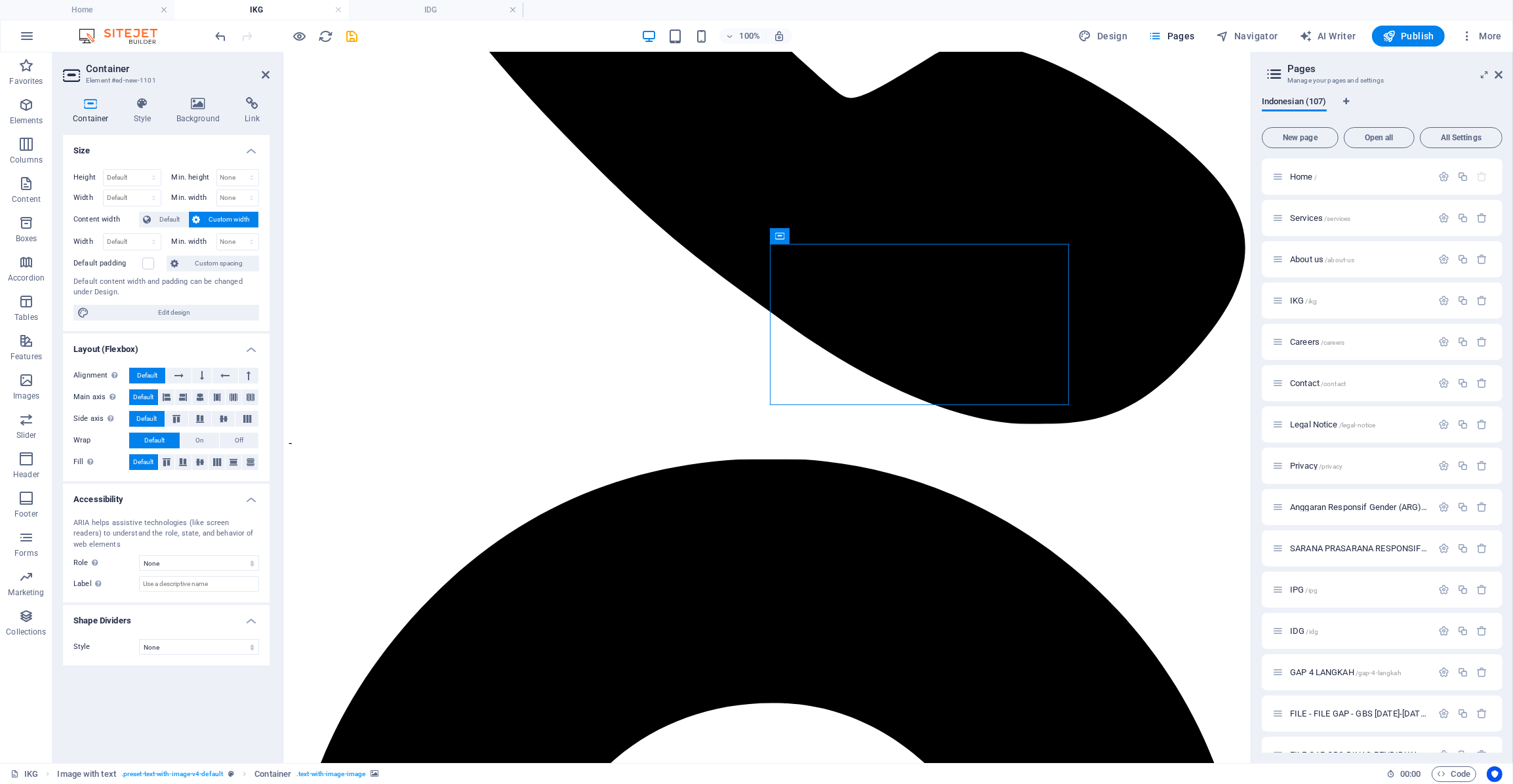
drag, startPoint x: 792, startPoint y: 316, endPoint x: 555, endPoint y: 437, distance: 266.1
drag, startPoint x: 838, startPoint y: 371, endPoint x: 505, endPoint y: 460, distance: 344.7
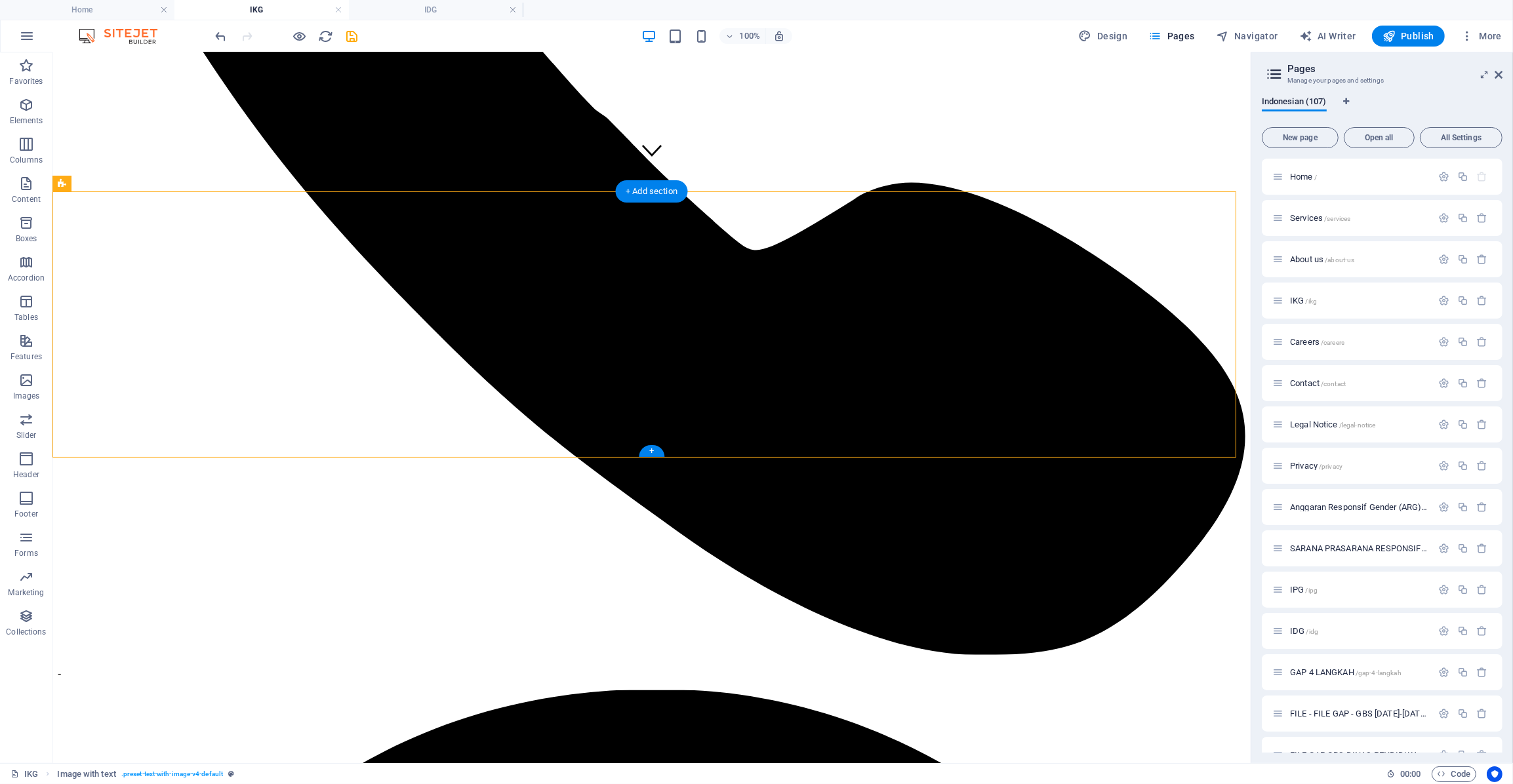
drag, startPoint x: 627, startPoint y: 300, endPoint x: 482, endPoint y: 236, distance: 158.5
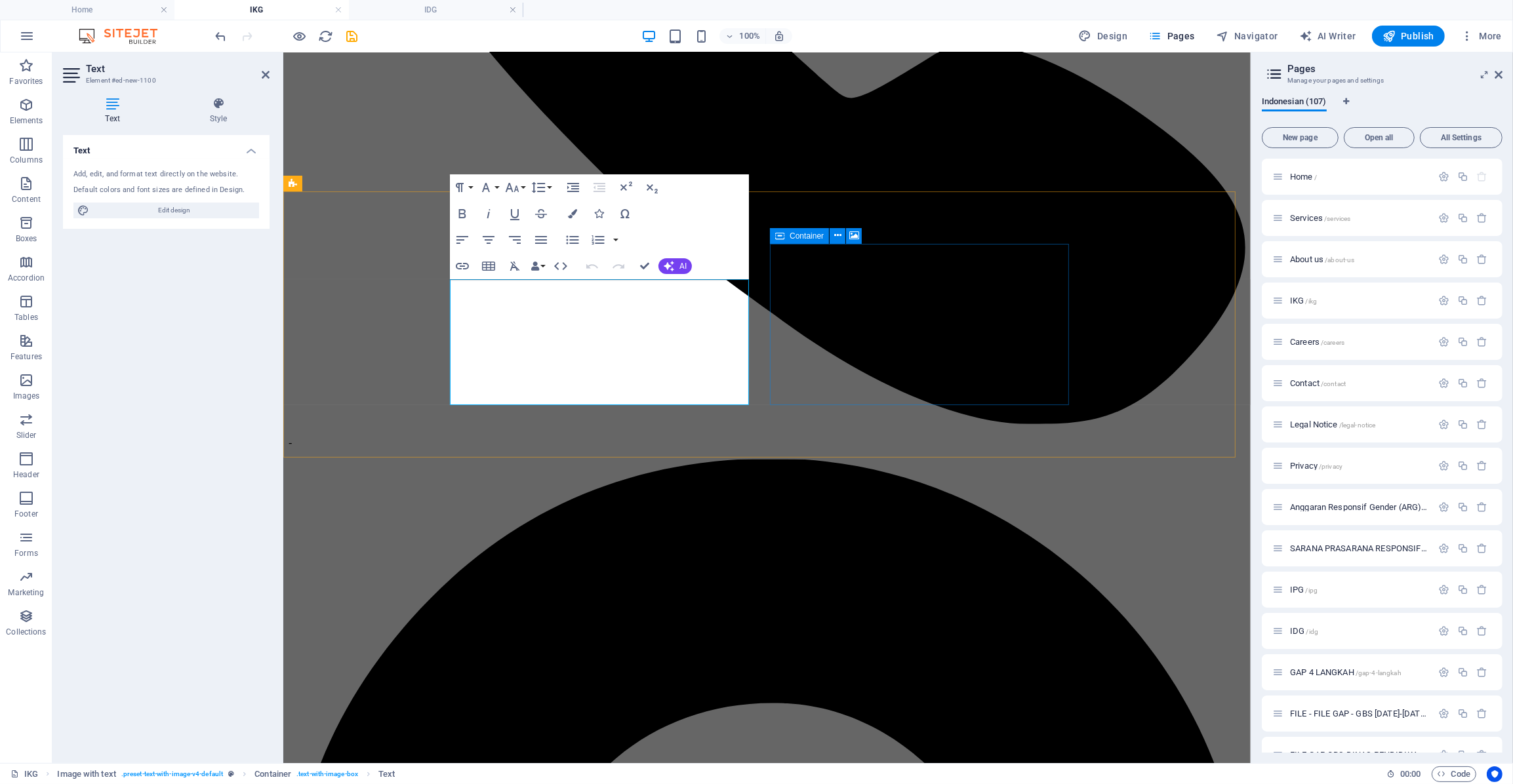
click at [865, 243] on div "Container" at bounding box center [820, 236] width 101 height 17
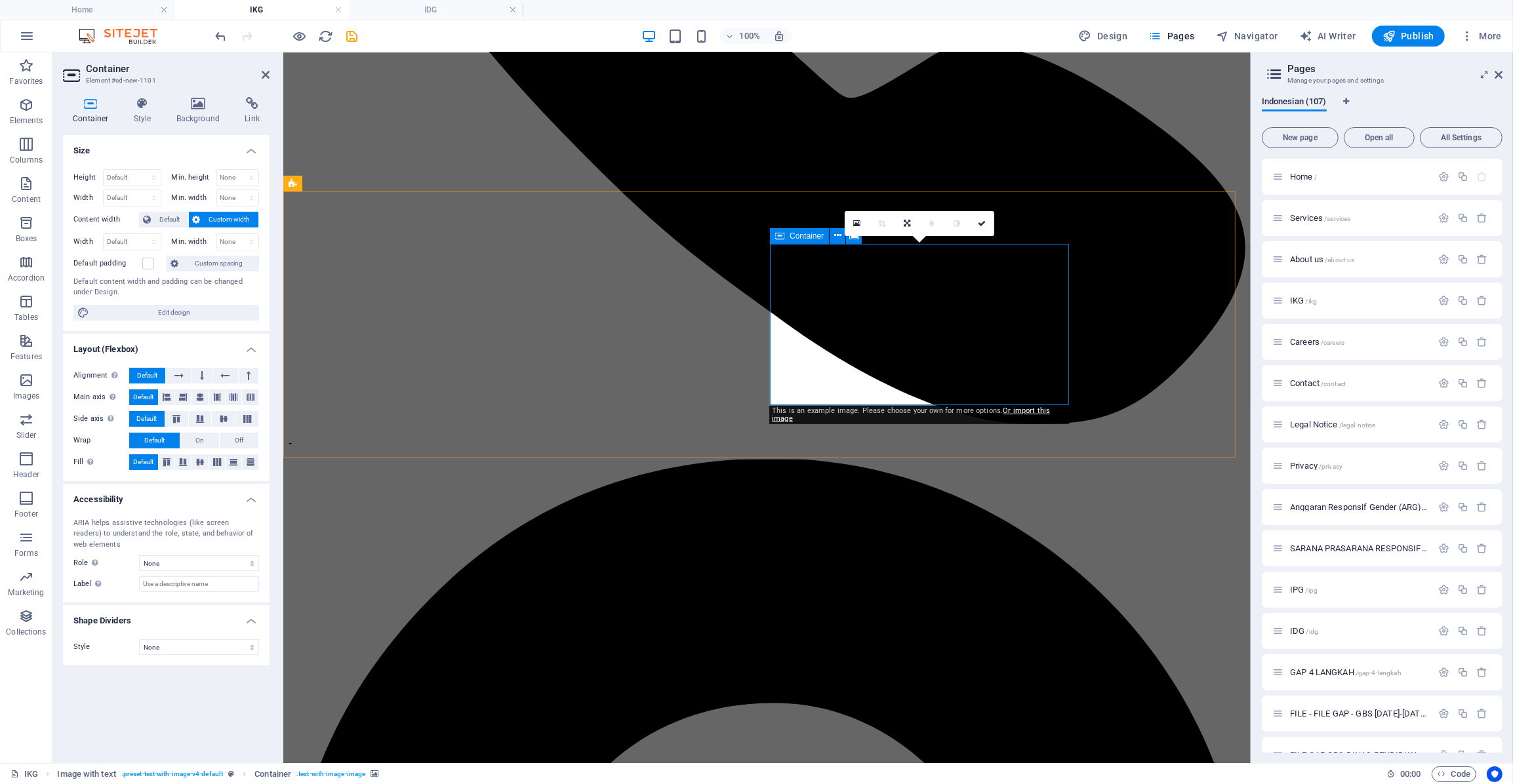
click at [144, 265] on label at bounding box center [149, 264] width 12 height 12
click at [0, 0] on input "Default padding" at bounding box center [0, 0] width 0 height 0
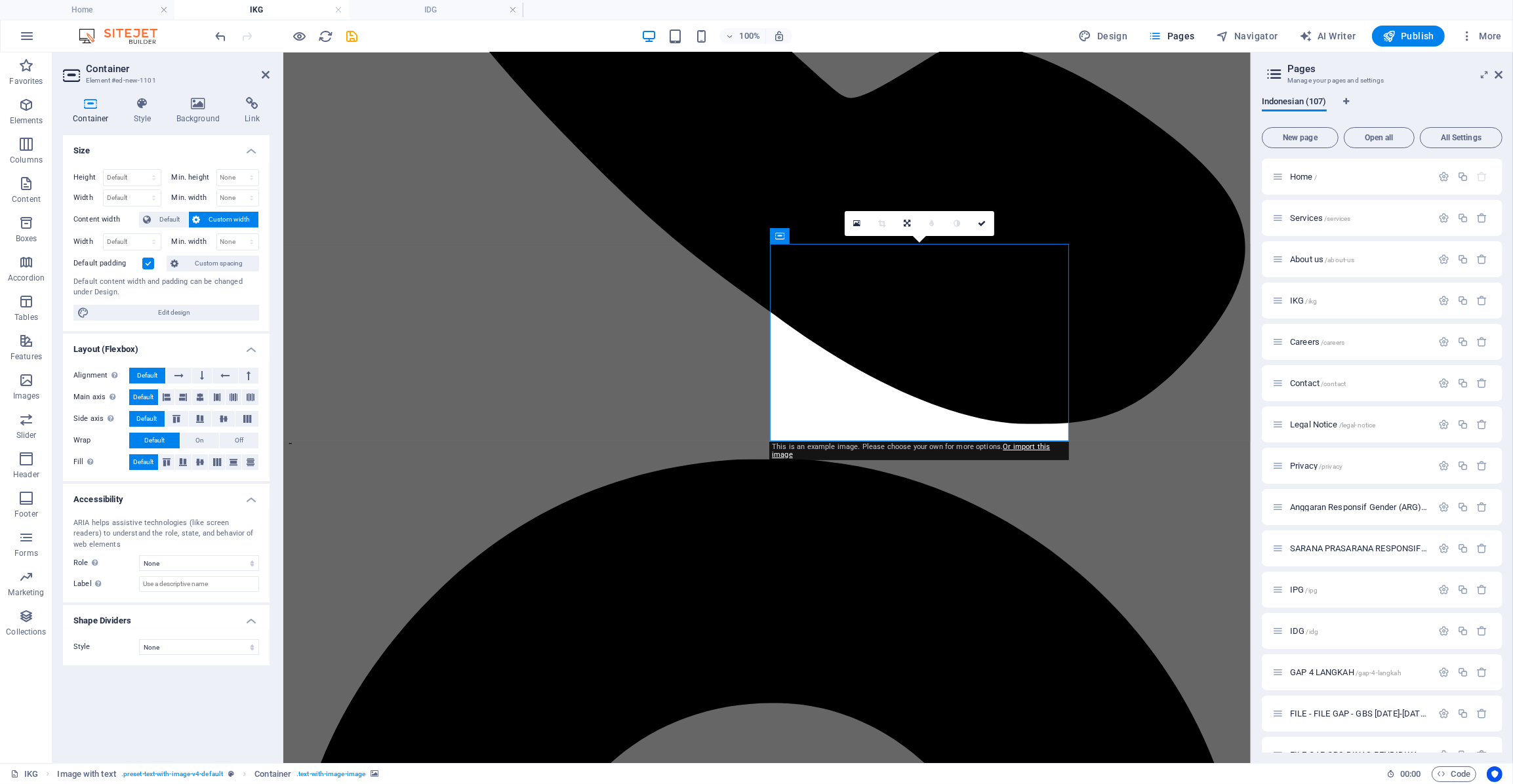
click at [144, 265] on label at bounding box center [149, 264] width 12 height 12
click at [0, 0] on input "Default padding" at bounding box center [0, 0] width 0 height 0
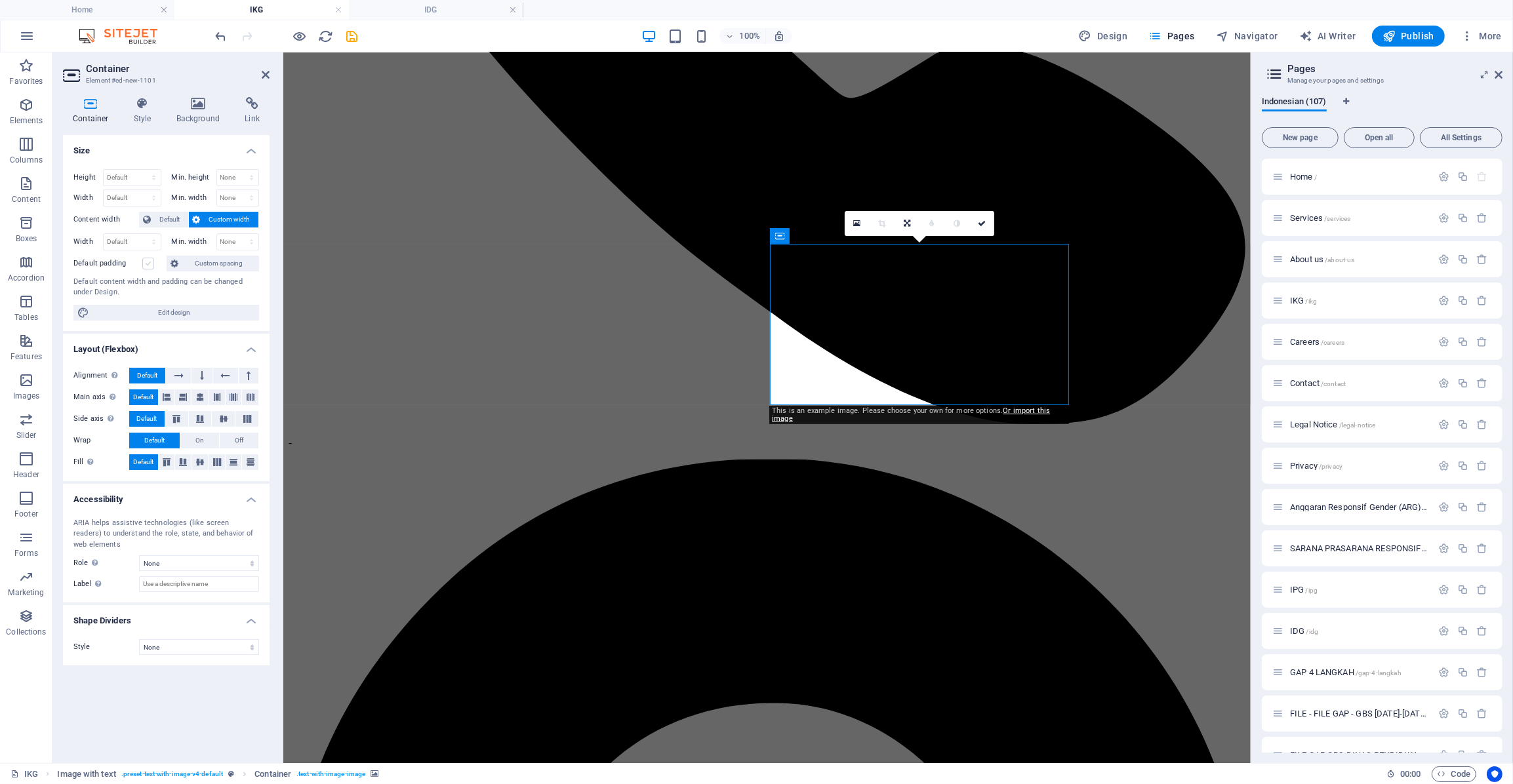
click at [144, 265] on label at bounding box center [149, 264] width 12 height 12
click at [0, 0] on input "Default padding" at bounding box center [0, 0] width 0 height 0
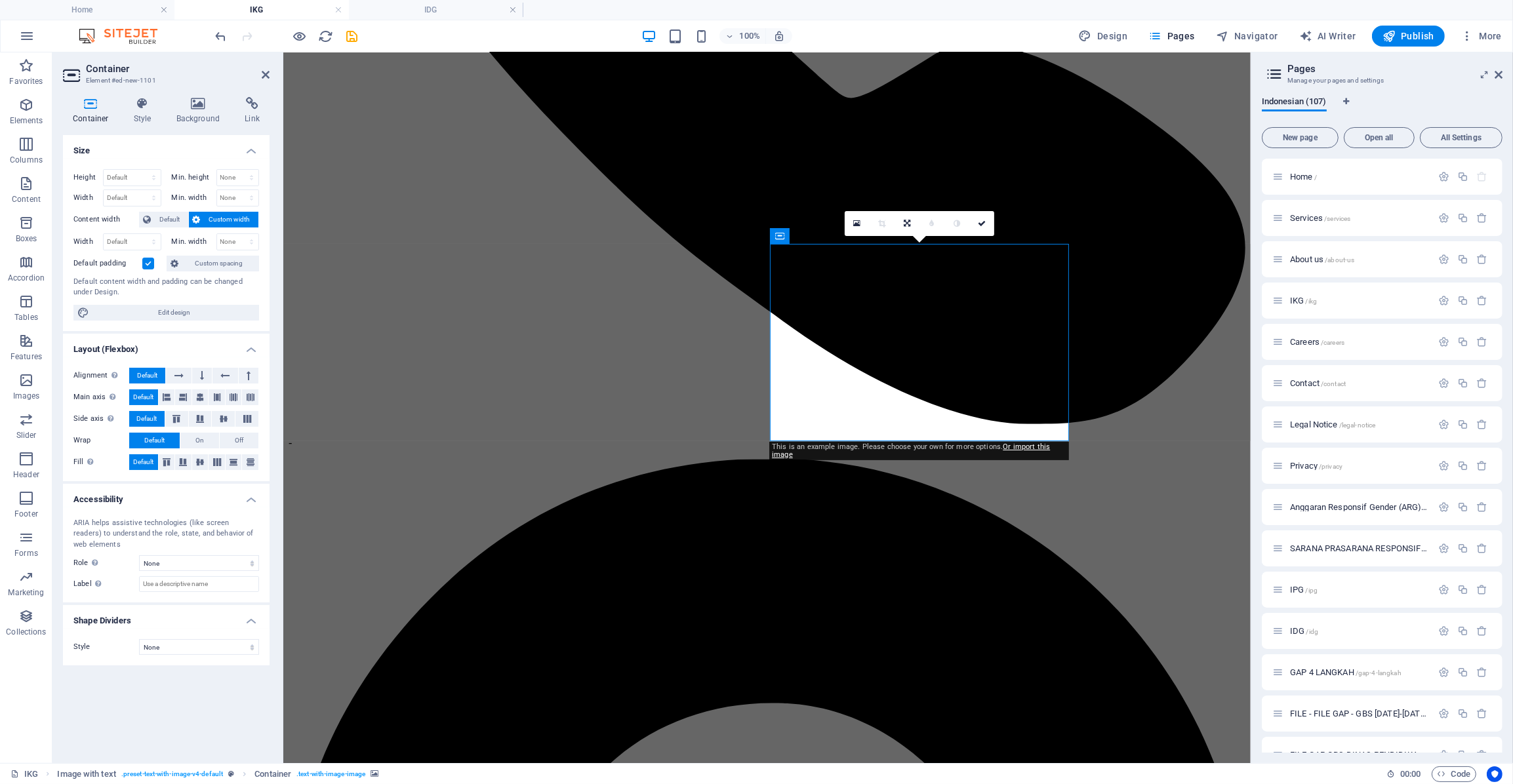
click at [144, 265] on label at bounding box center [149, 264] width 12 height 12
click at [0, 0] on input "Default padding" at bounding box center [0, 0] width 0 height 0
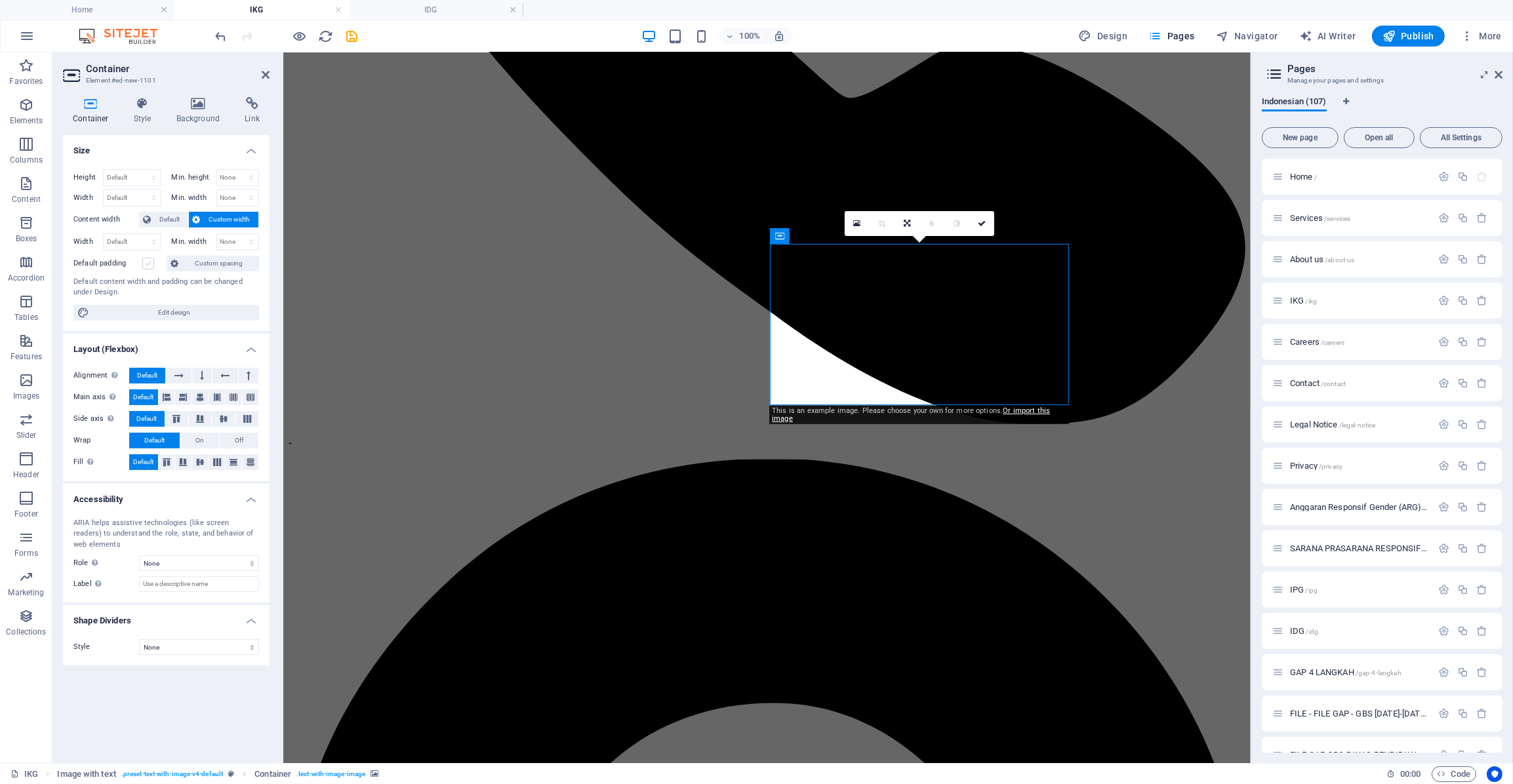
click at [144, 265] on label at bounding box center [149, 264] width 12 height 12
click at [0, 0] on input "Default padding" at bounding box center [0, 0] width 0 height 0
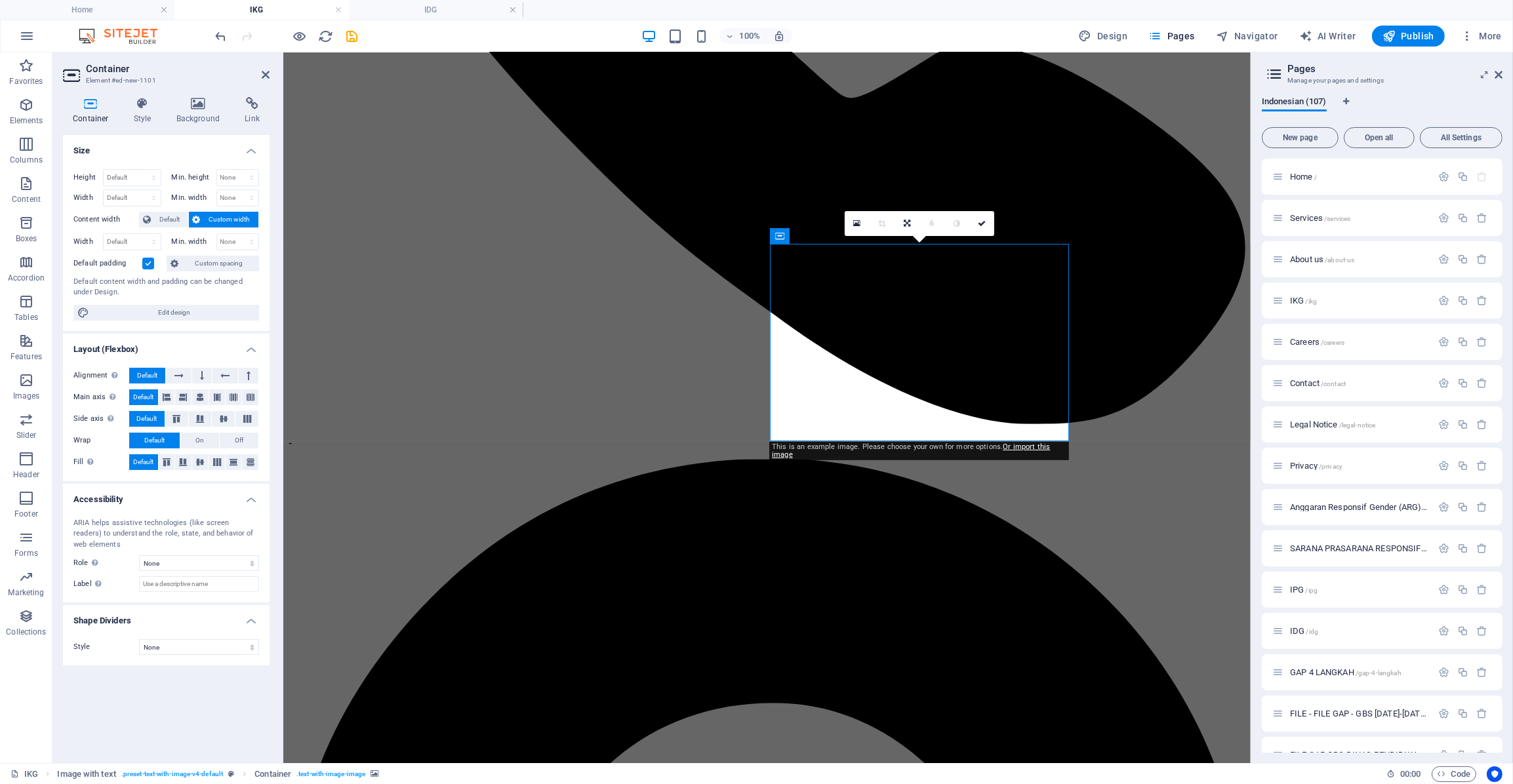
click at [144, 265] on label at bounding box center [149, 264] width 12 height 12
click at [0, 0] on input "Default padding" at bounding box center [0, 0] width 0 height 0
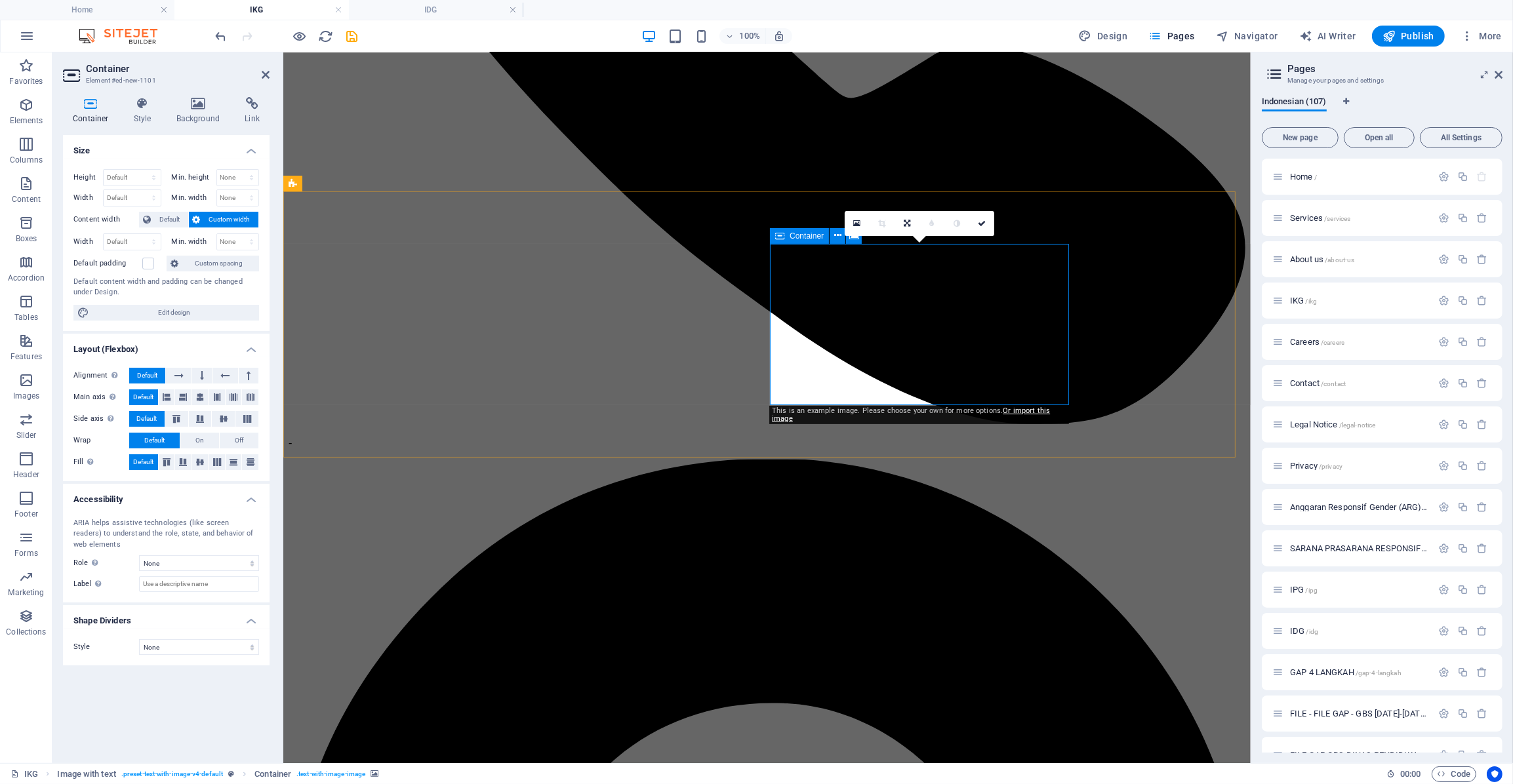
click at [141, 116] on h4 "Style" at bounding box center [145, 110] width 43 height 27
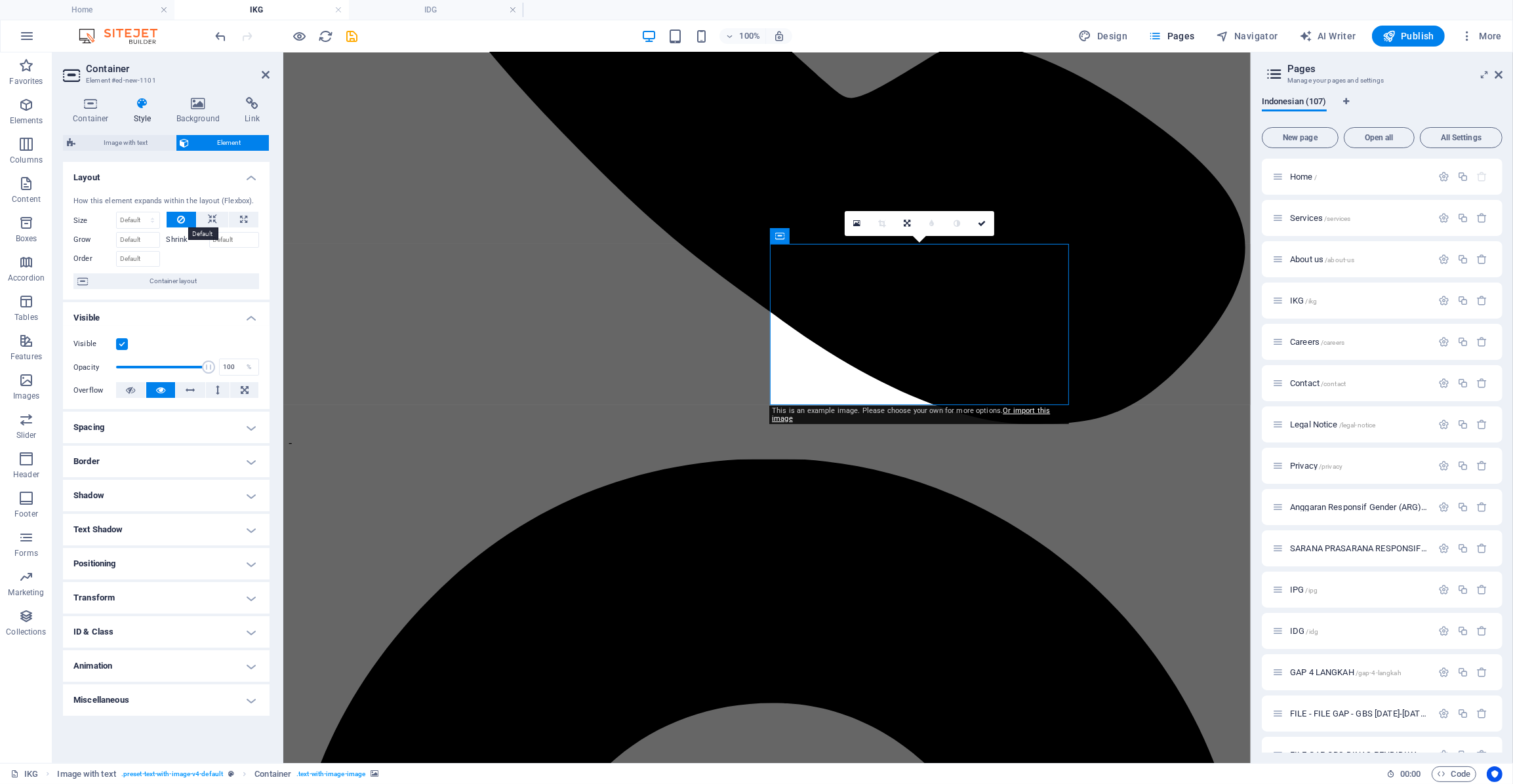
click at [186, 219] on button at bounding box center [181, 220] width 30 height 16
click at [207, 217] on button at bounding box center [212, 220] width 31 height 16
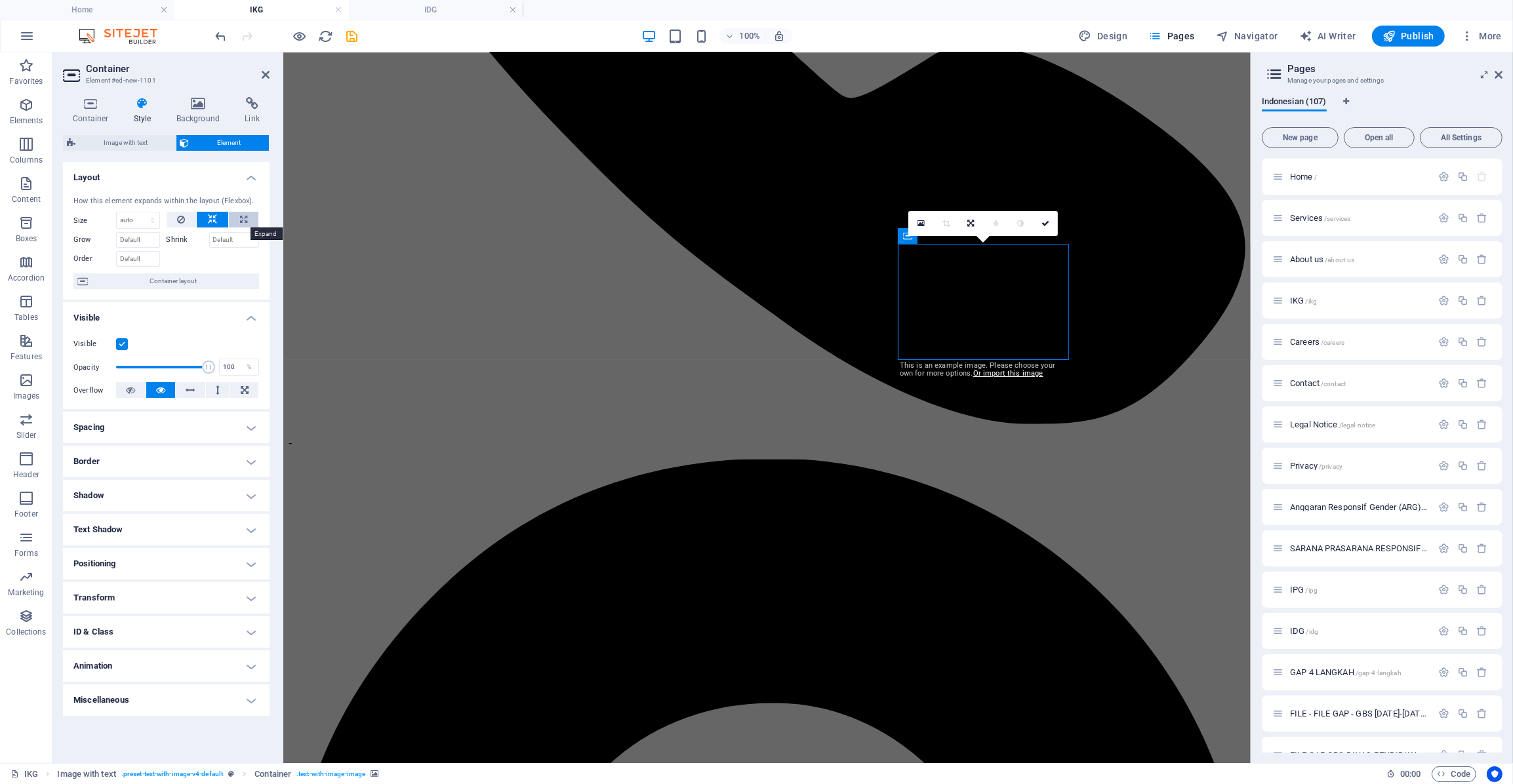
click at [236, 218] on button at bounding box center [244, 220] width 29 height 16
type input "100"
select select "%"
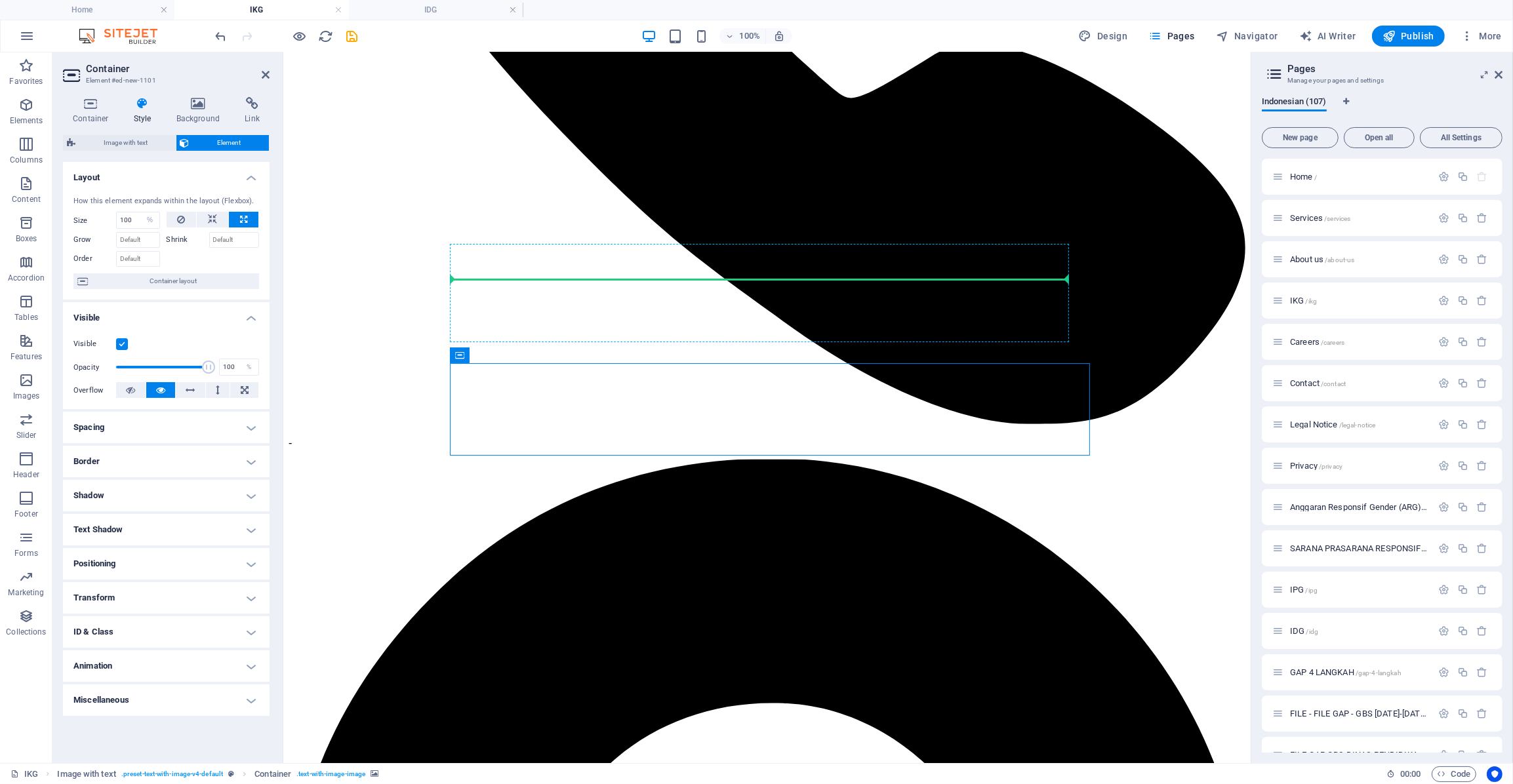
drag, startPoint x: 563, startPoint y: 373, endPoint x: 573, endPoint y: 278, distance: 95.5
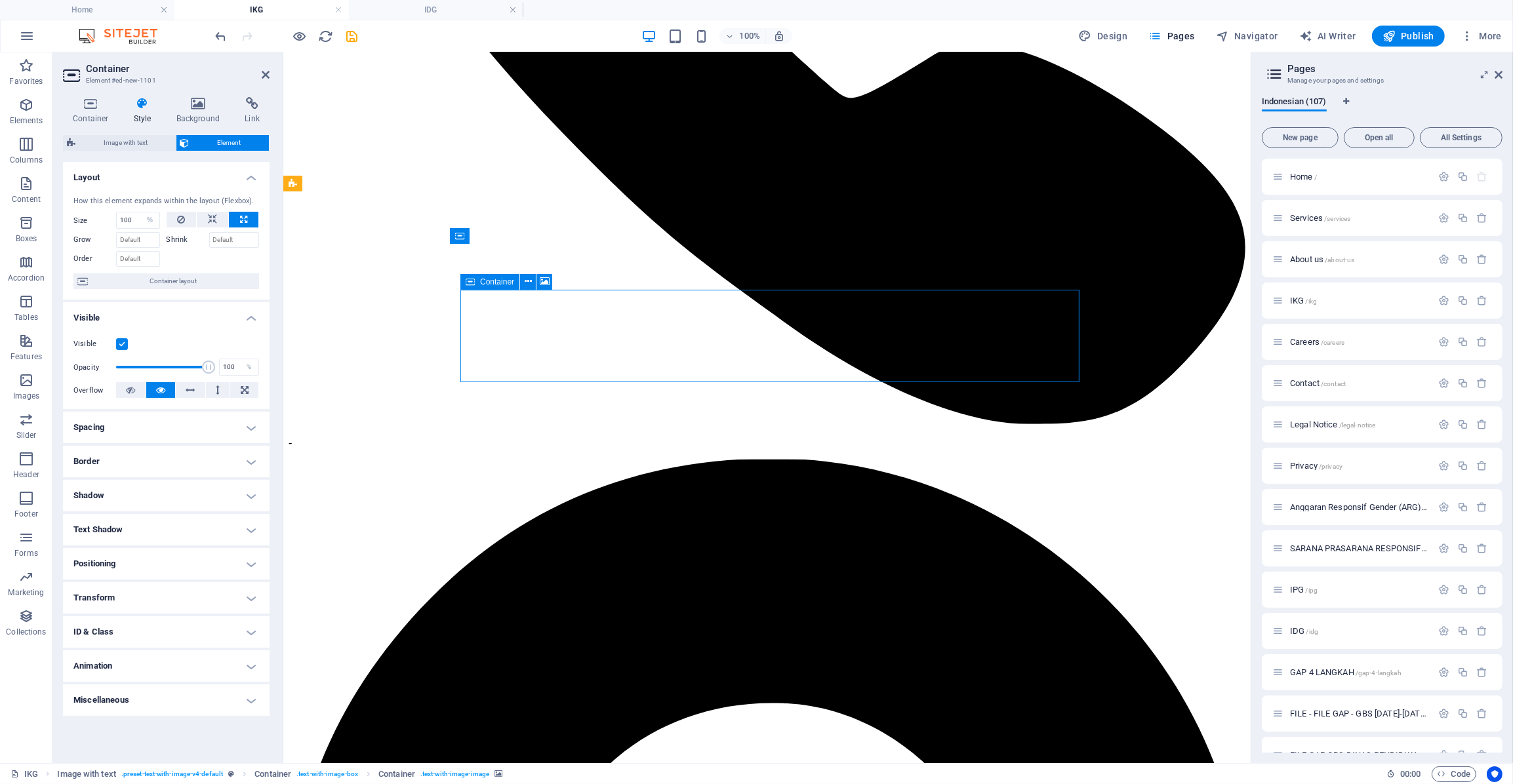
drag, startPoint x: 551, startPoint y: 331, endPoint x: 525, endPoint y: 330, distance: 26.0
drag, startPoint x: 467, startPoint y: 350, endPoint x: 517, endPoint y: 341, distance: 50.8
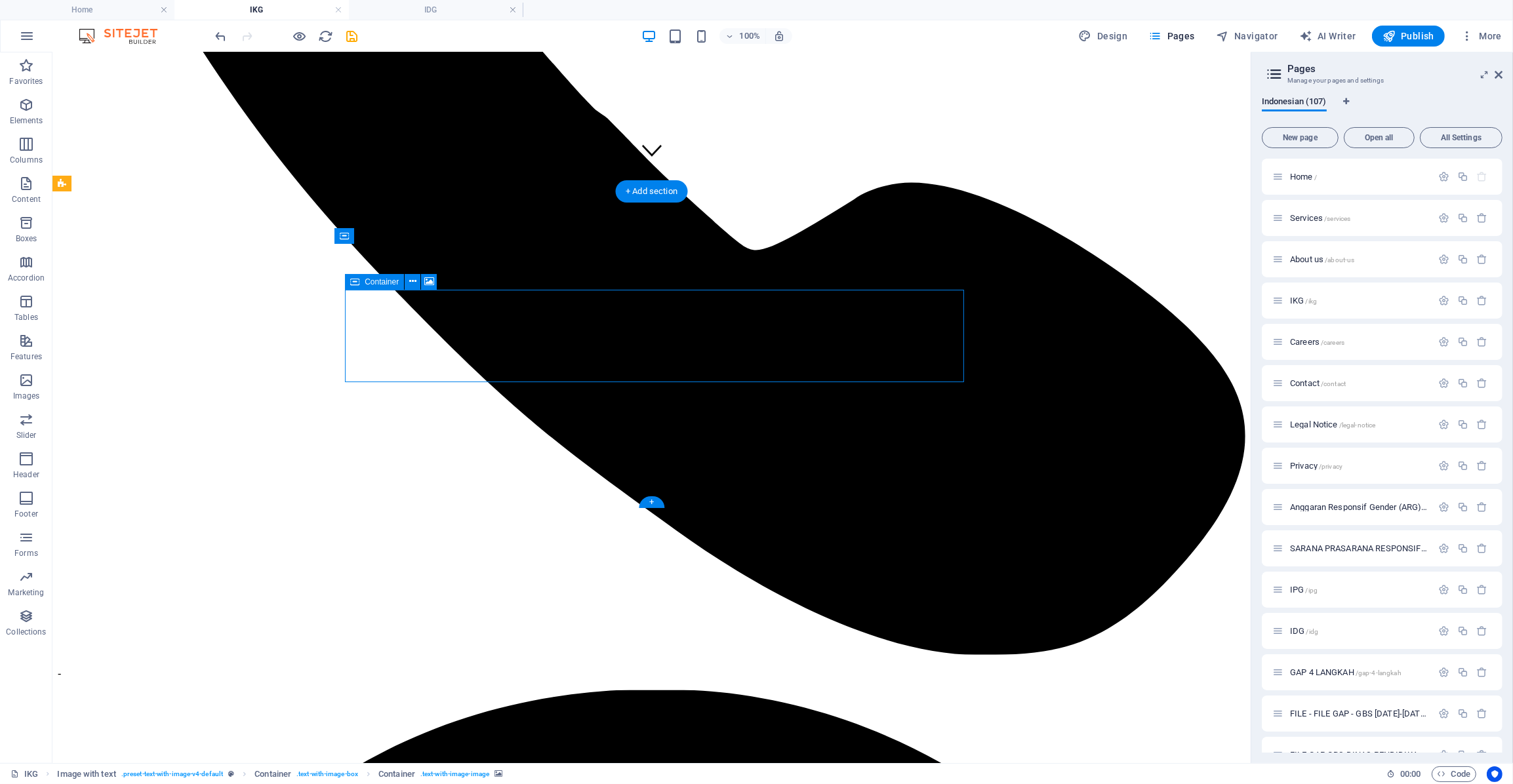
drag, startPoint x: 872, startPoint y: 314, endPoint x: 503, endPoint y: 321, distance: 369.1
select select "%"
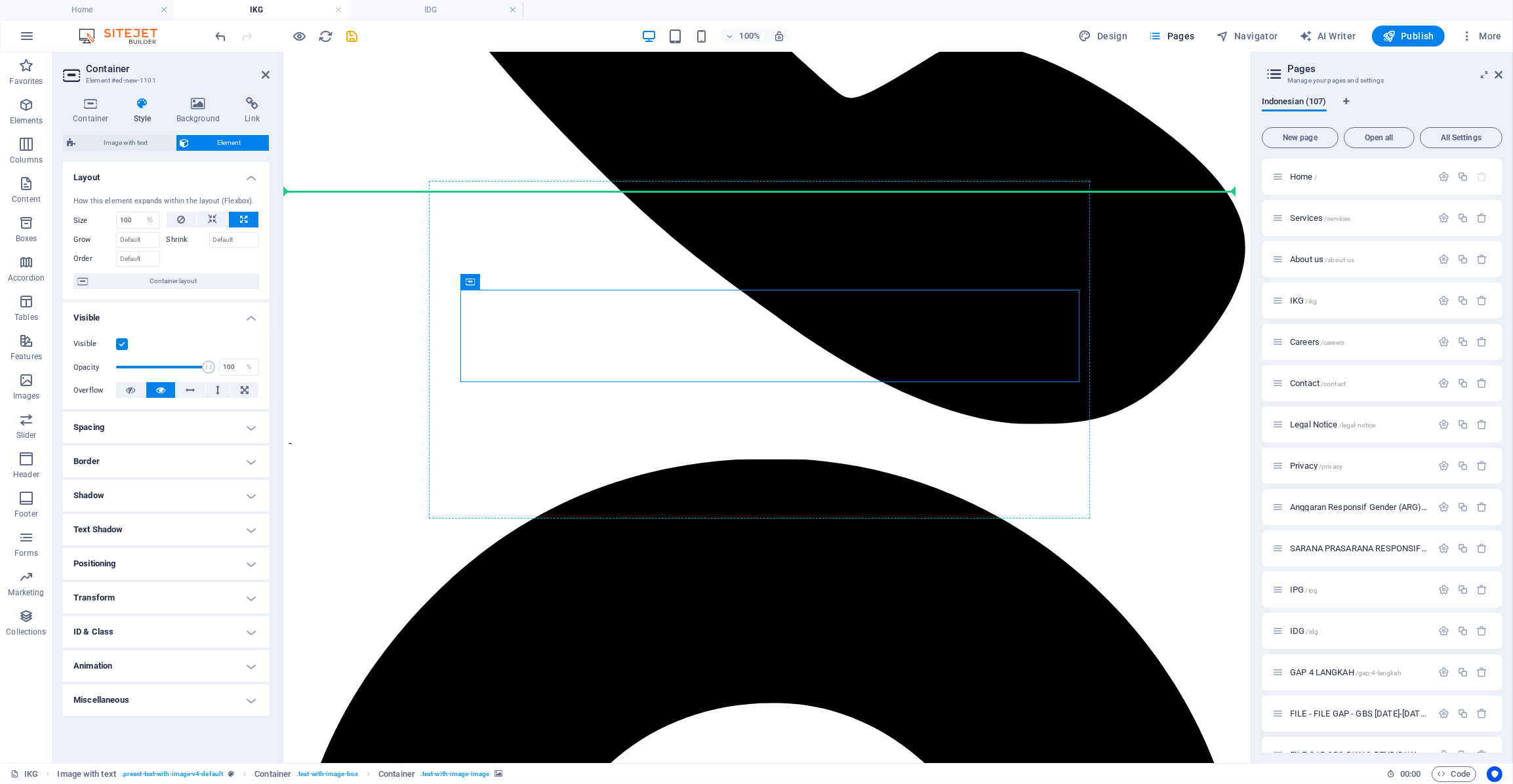
drag, startPoint x: 776, startPoint y: 329, endPoint x: 456, endPoint y: 282, distance: 323.4
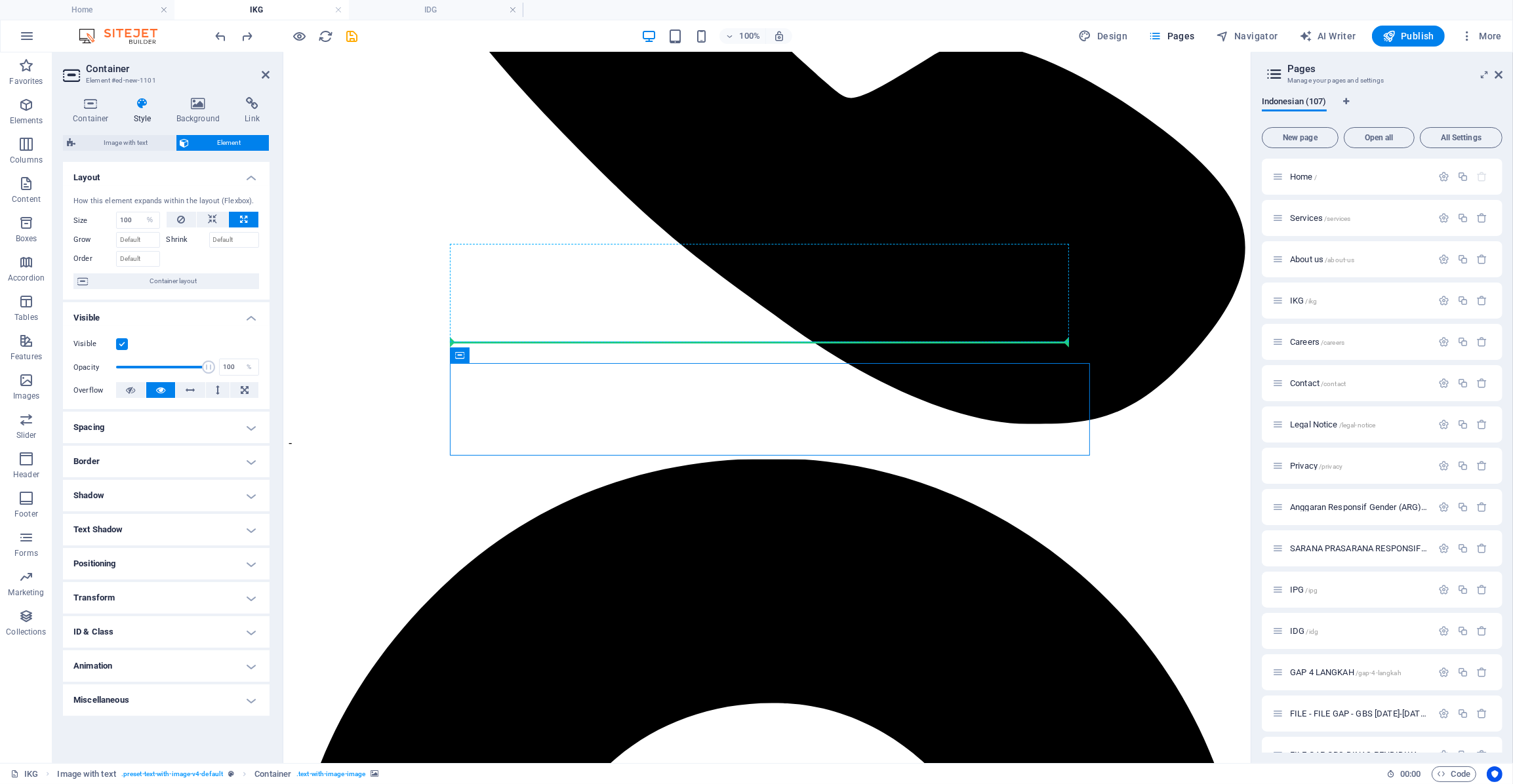
drag, startPoint x: 757, startPoint y: 410, endPoint x: 464, endPoint y: 319, distance: 306.8
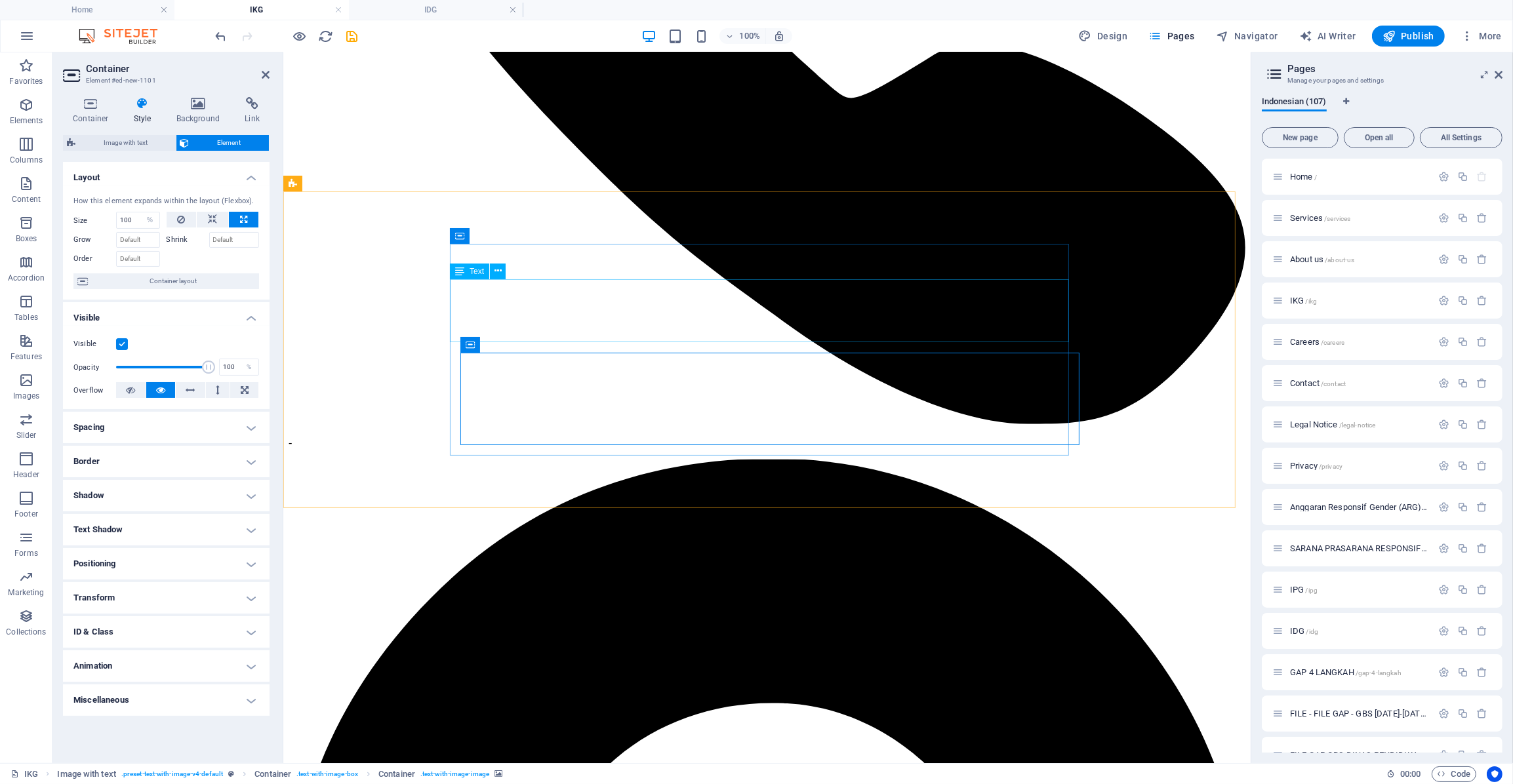
drag, startPoint x: 525, startPoint y: 317, endPoint x: 755, endPoint y: 313, distance: 230.0
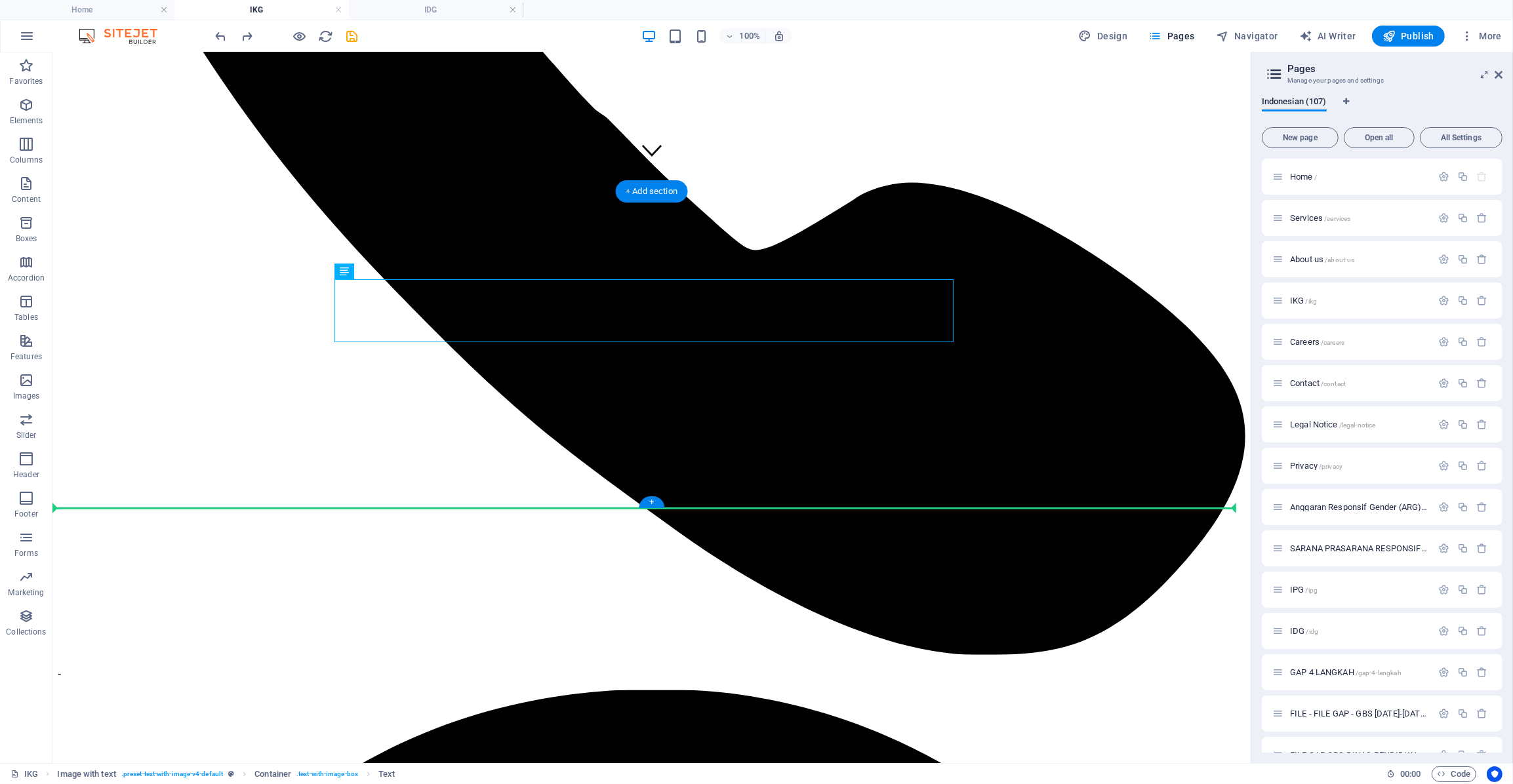
drag, startPoint x: 403, startPoint y: 327, endPoint x: 370, endPoint y: 467, distance: 143.8
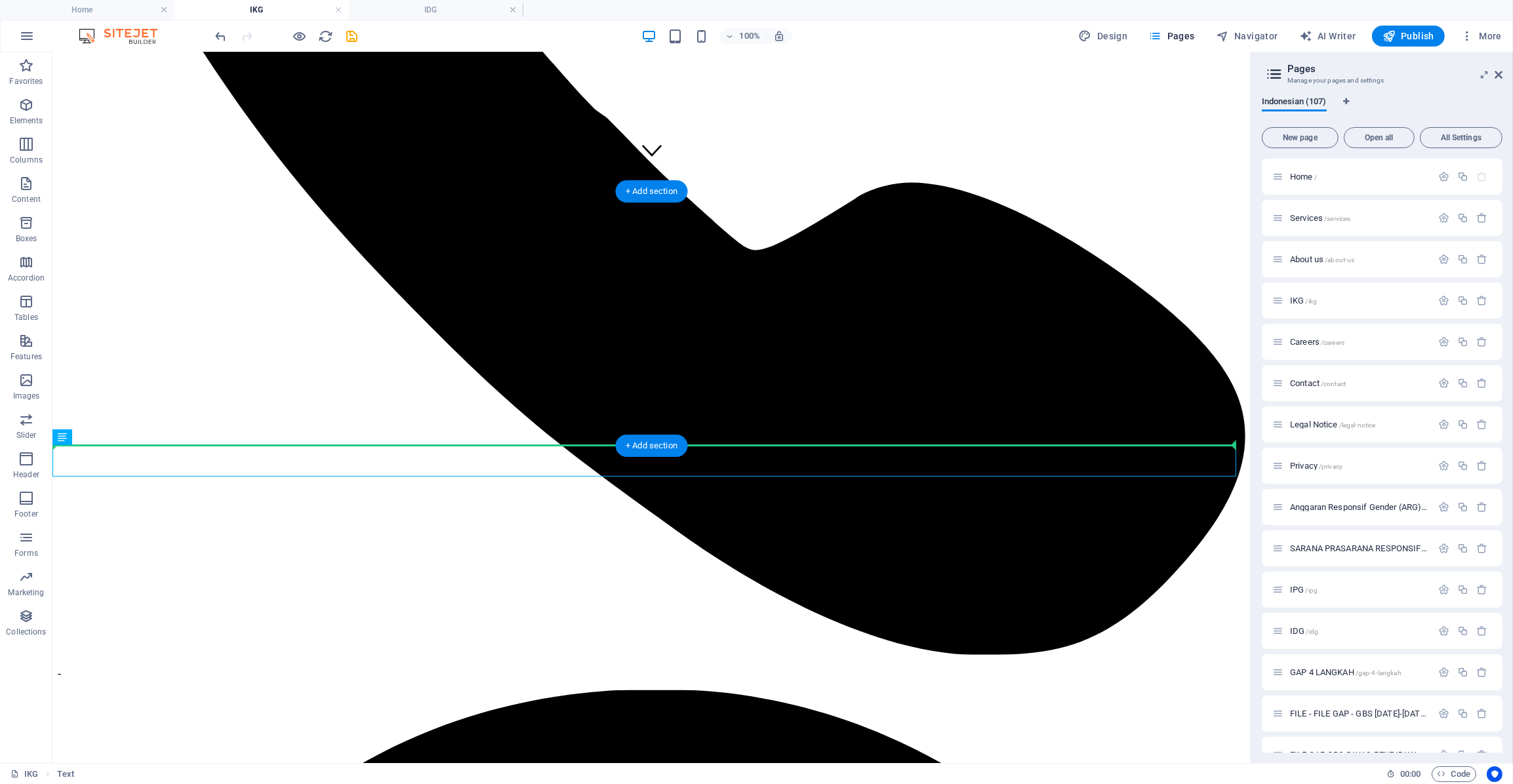
drag, startPoint x: 80, startPoint y: 446, endPoint x: 352, endPoint y: 405, distance: 275.1
drag, startPoint x: 130, startPoint y: 490, endPoint x: 396, endPoint y: 377, distance: 289.0
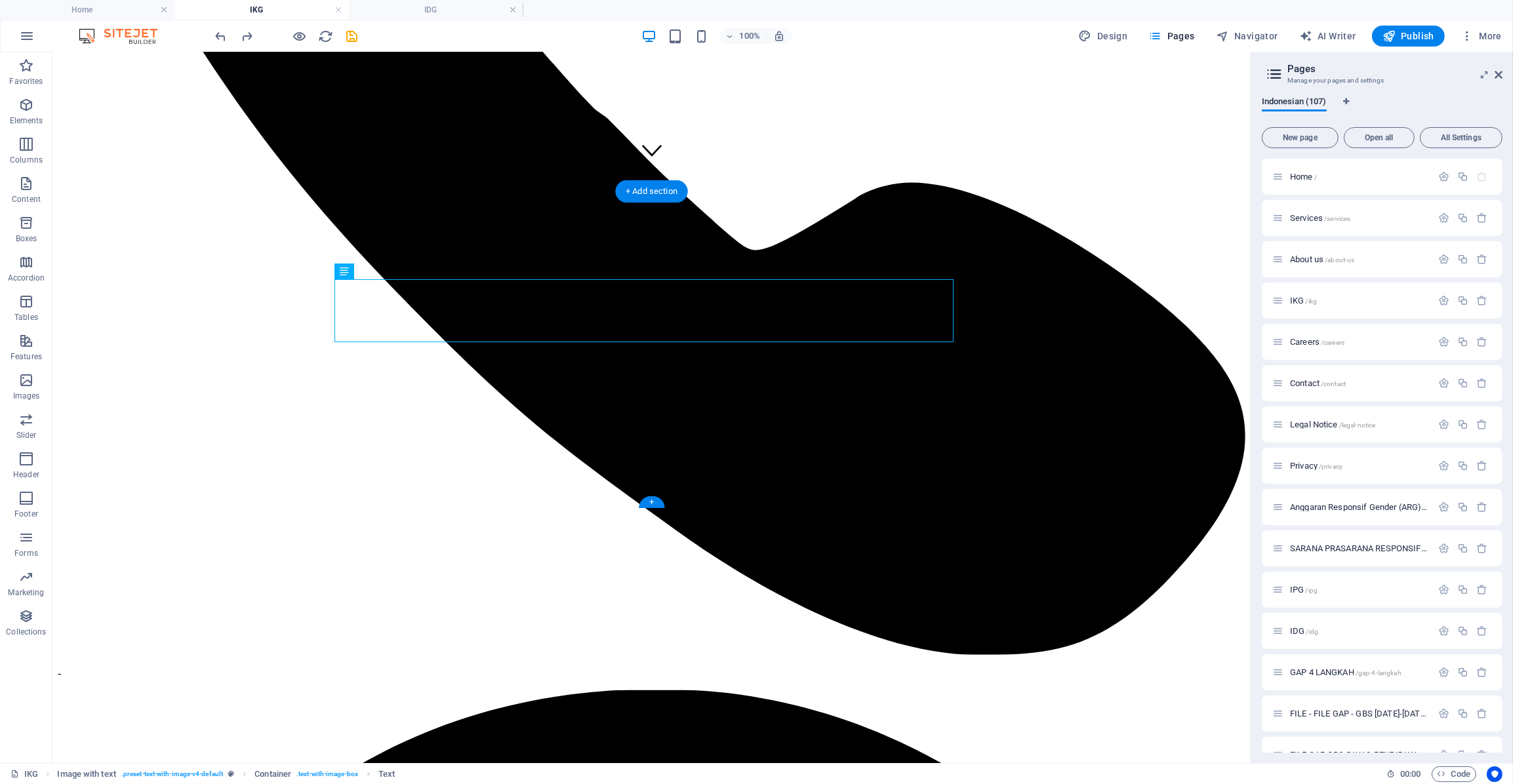
drag, startPoint x: 396, startPoint y: 323, endPoint x: 387, endPoint y: 333, distance: 13.5
drag, startPoint x: 421, startPoint y: 414, endPoint x: 372, endPoint y: 294, distance: 129.6
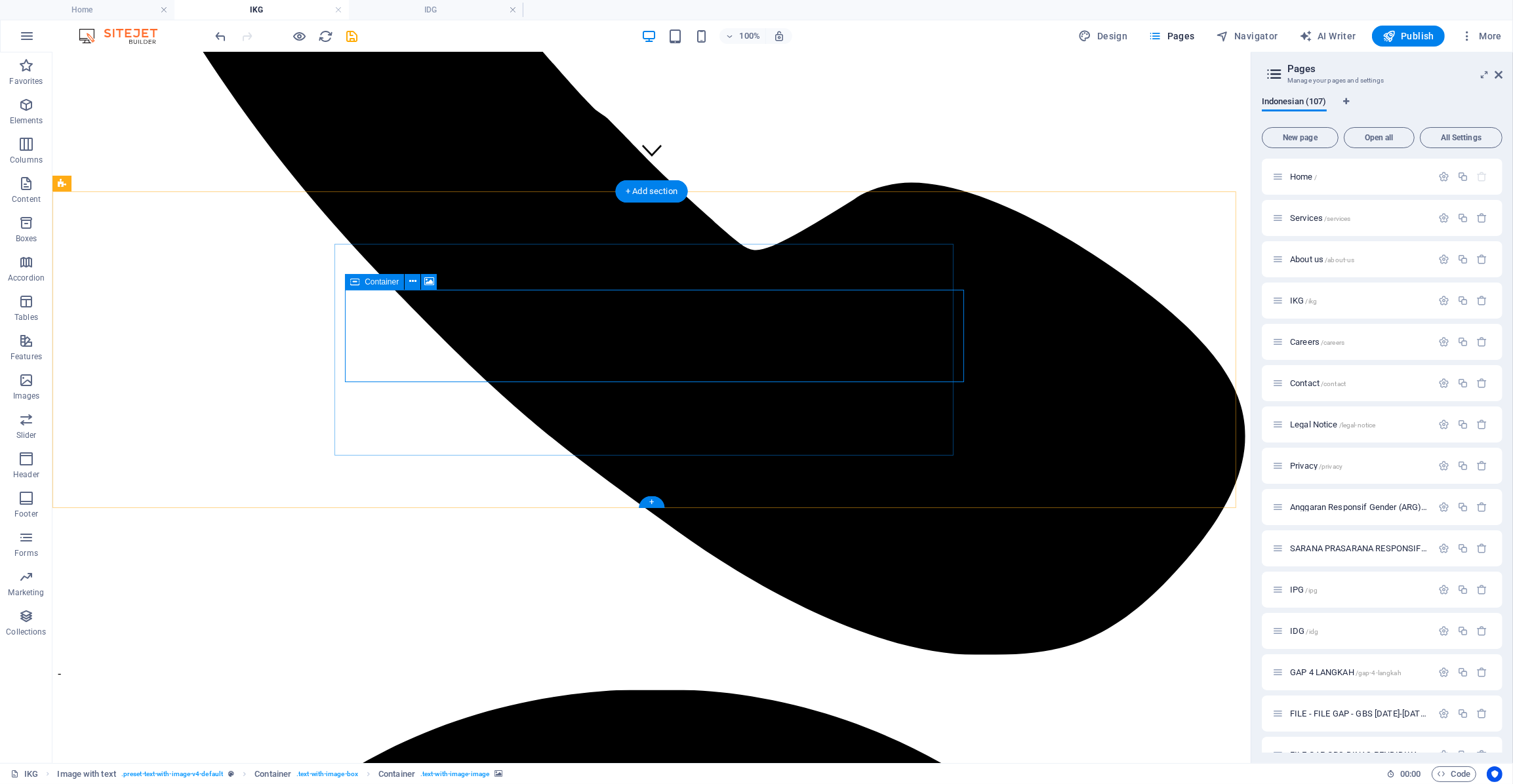
select select "%"
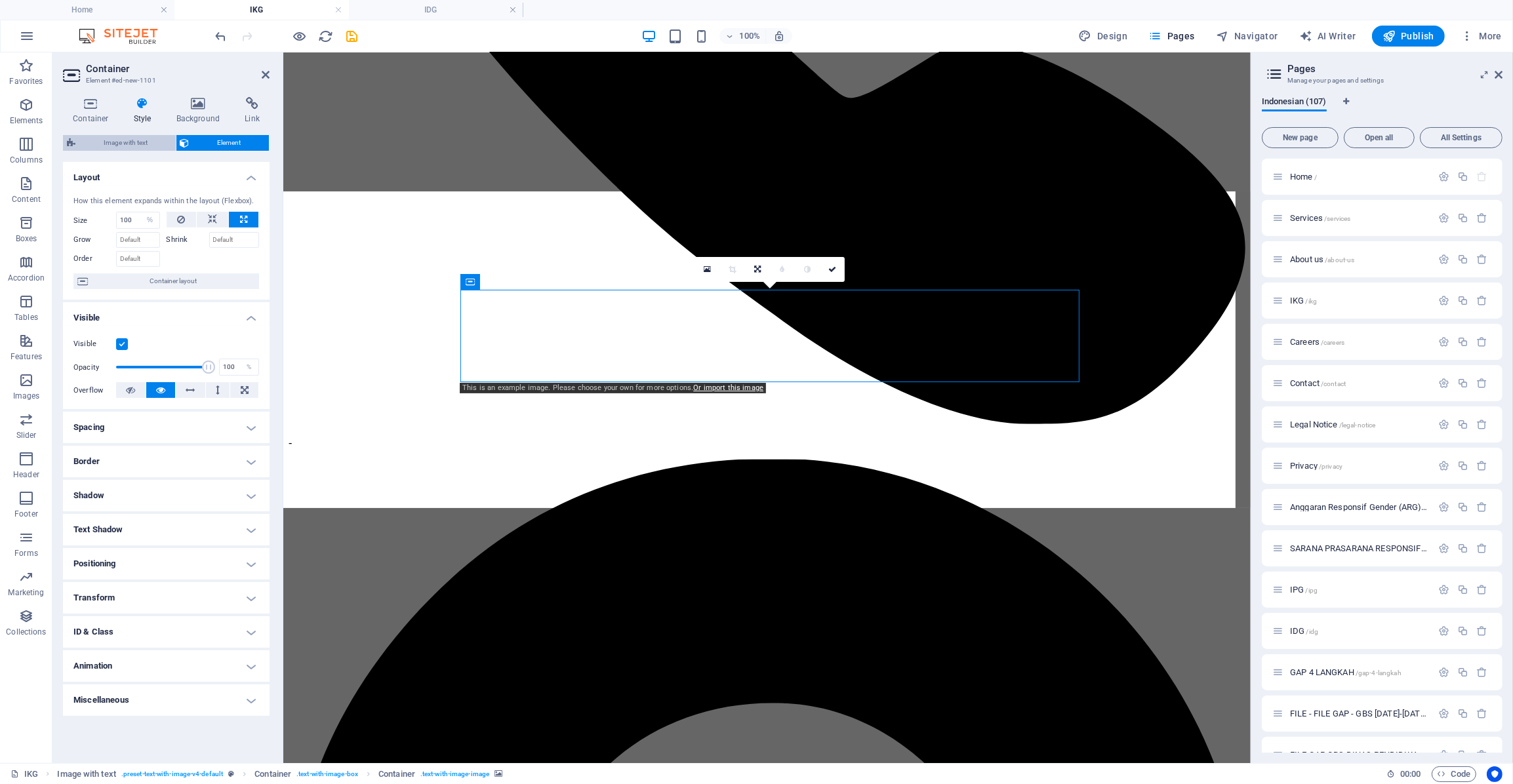
click at [140, 135] on span "Image with text" at bounding box center [125, 143] width 93 height 16
select select "rem"
select select "px"
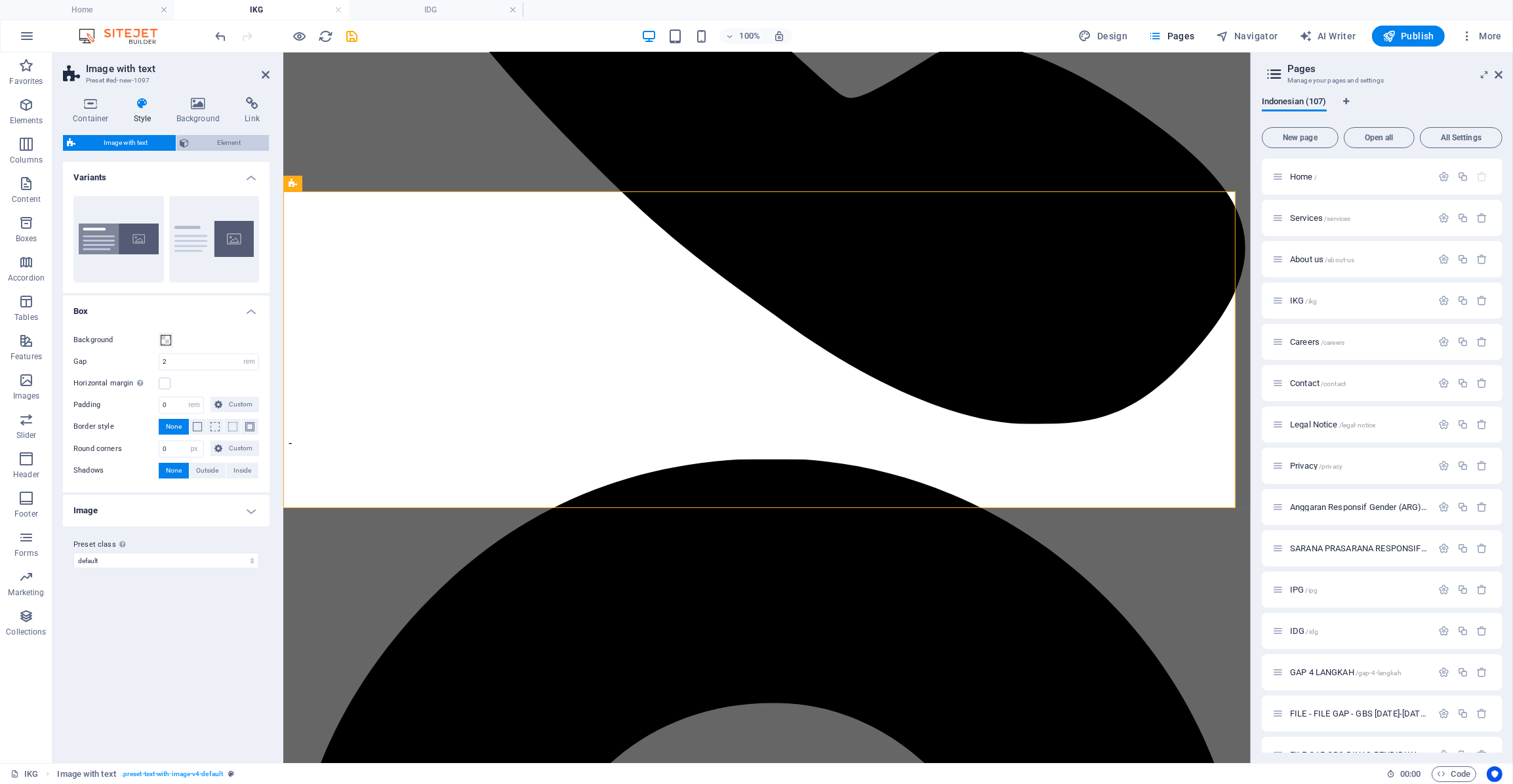
click at [212, 137] on span "Element" at bounding box center [230, 143] width 72 height 16
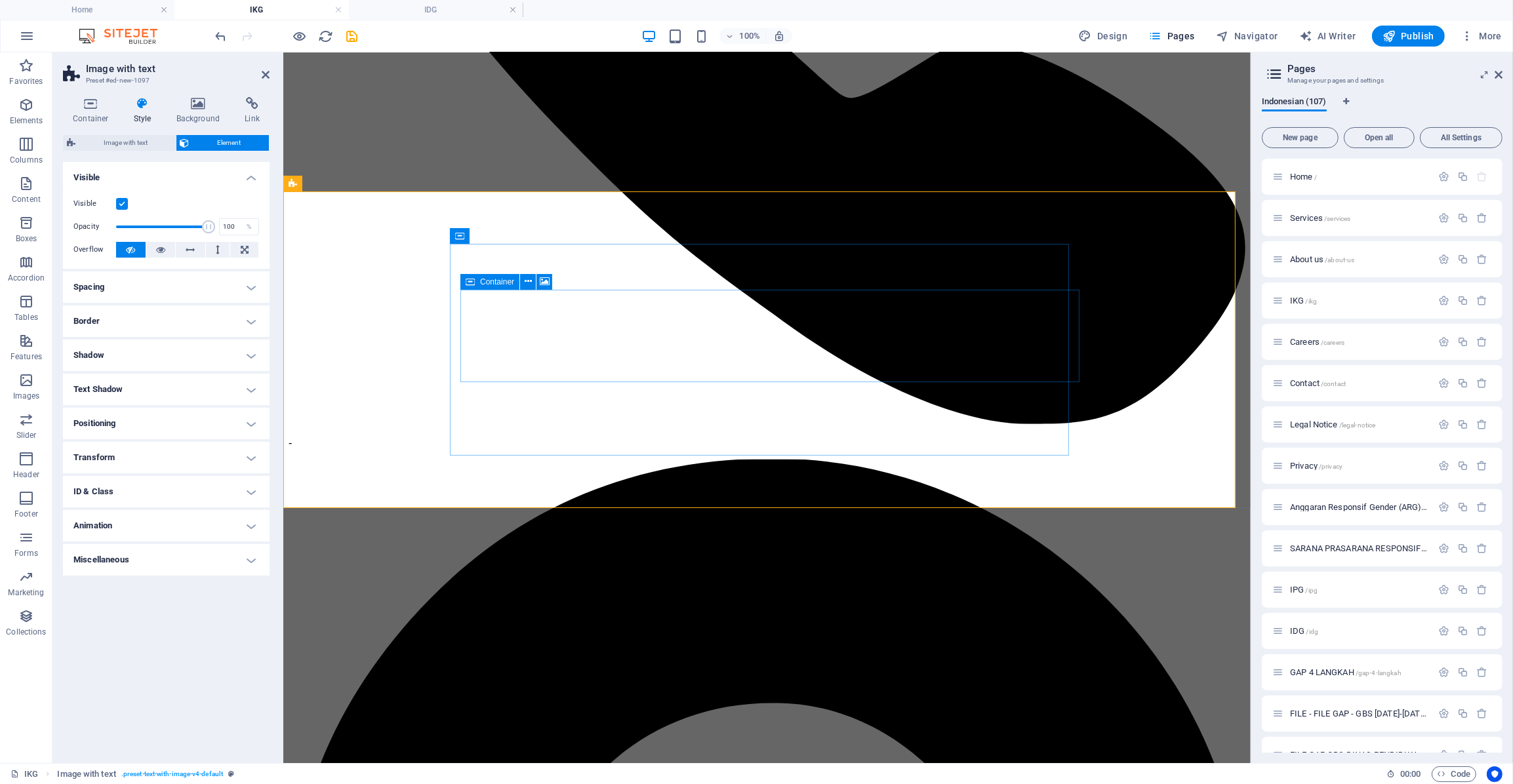
drag, startPoint x: 601, startPoint y: 343, endPoint x: 832, endPoint y: 341, distance: 231.0
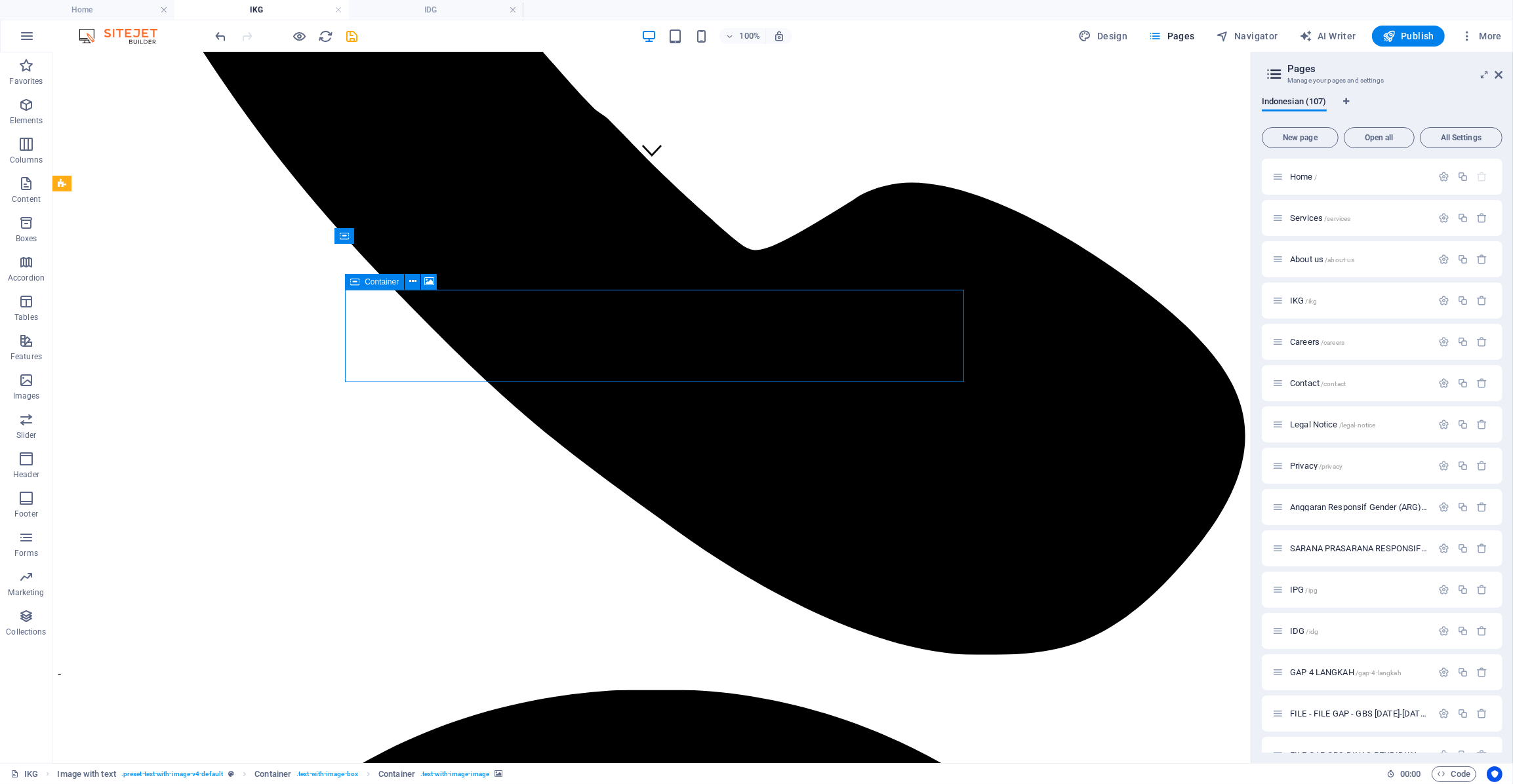
select select "%"
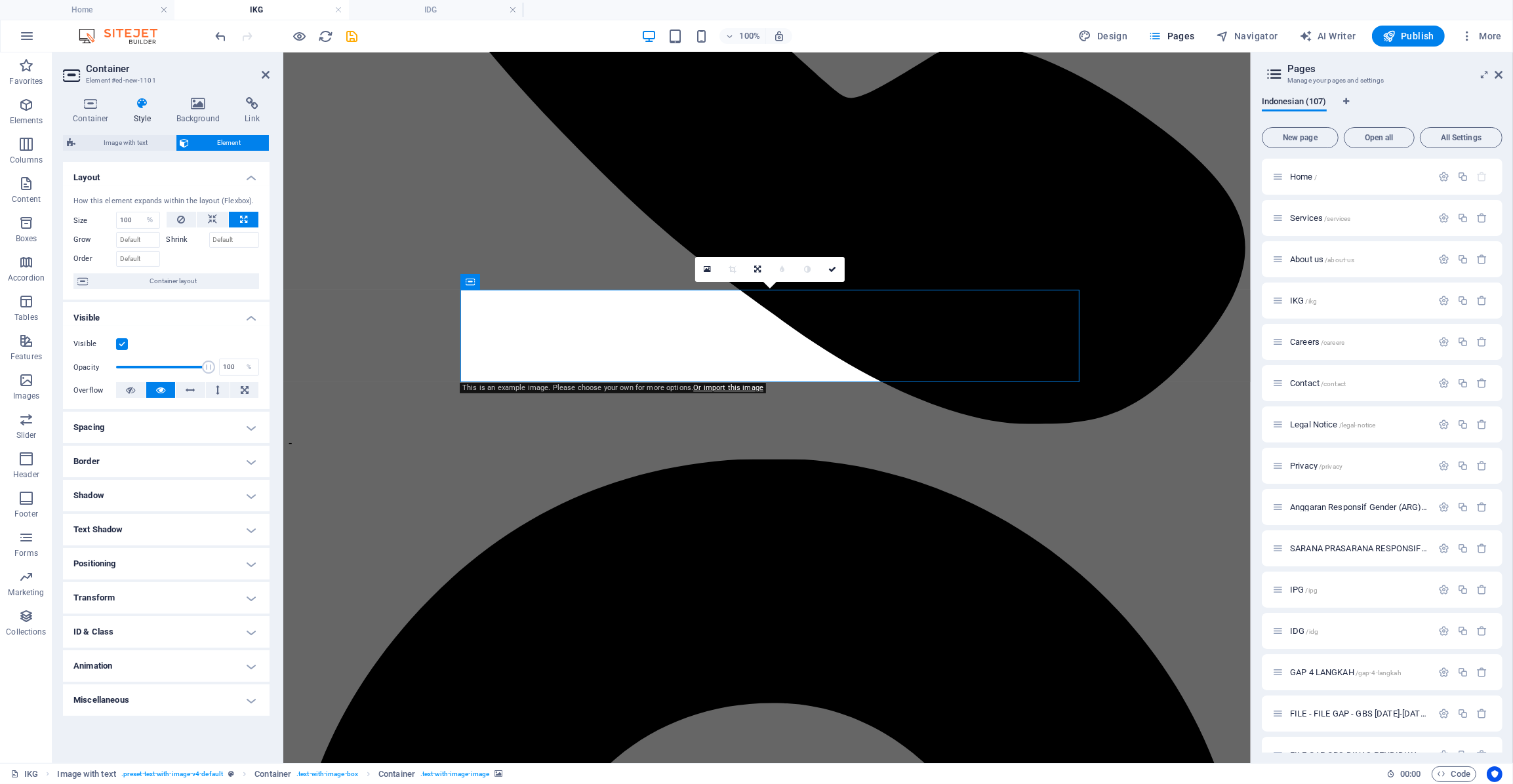
click at [213, 138] on span "Element" at bounding box center [230, 143] width 72 height 16
click at [145, 240] on input "Grow" at bounding box center [138, 240] width 44 height 16
click at [149, 283] on span "Container layout" at bounding box center [173, 282] width 163 height 16
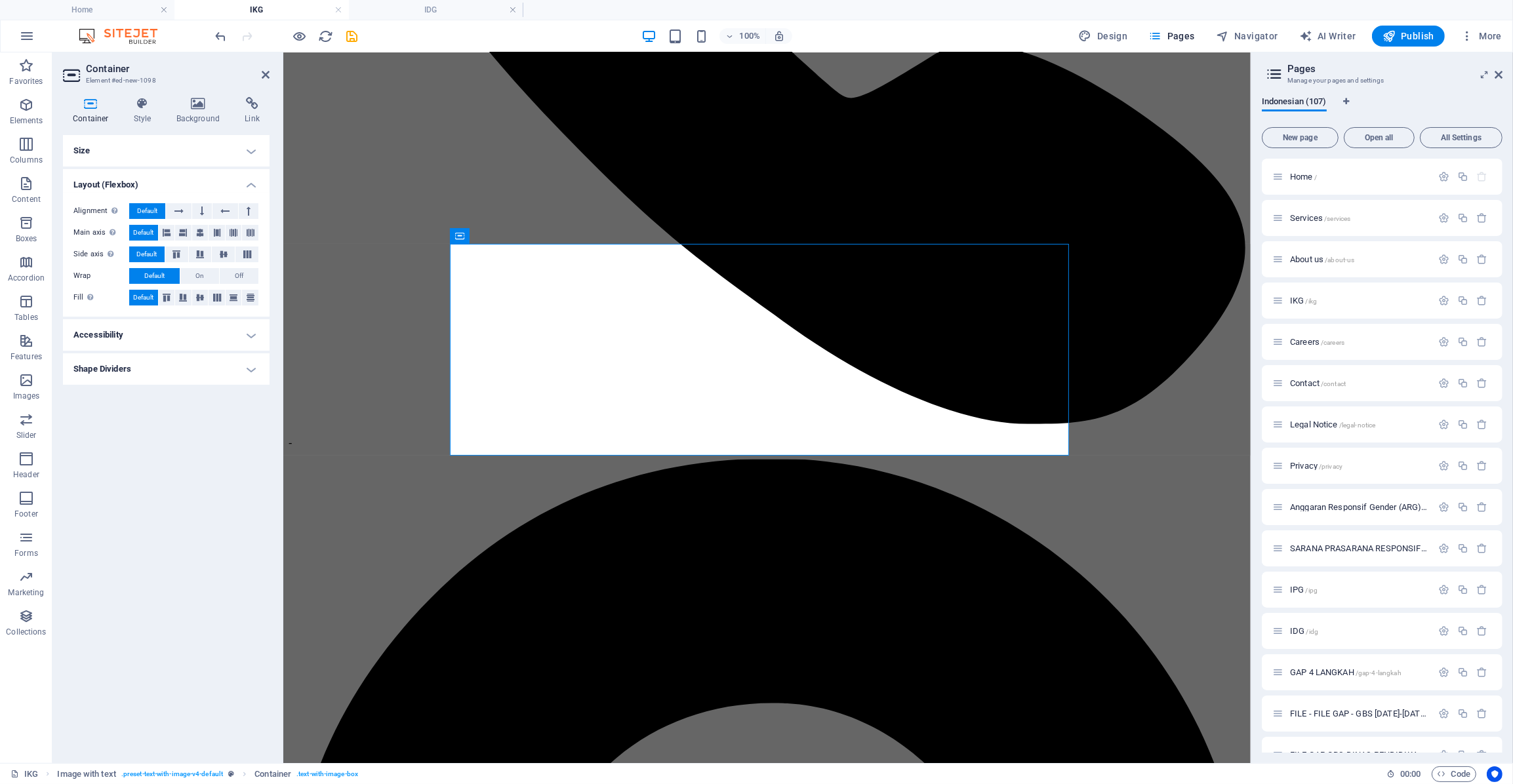
click at [137, 360] on h4 "Shape Dividers" at bounding box center [166, 369] width 206 height 31
click at [147, 398] on select "None Triangle Square Diagonal Polygon 1 Polygon 2 Zigzag Multiple Zigzags Waves…" at bounding box center [199, 395] width 120 height 16
click at [139, 387] on select "None Triangle Square Diagonal Polygon 1 Polygon 2 Zigzag Multiple Zigzags Waves…" at bounding box center [199, 395] width 120 height 16
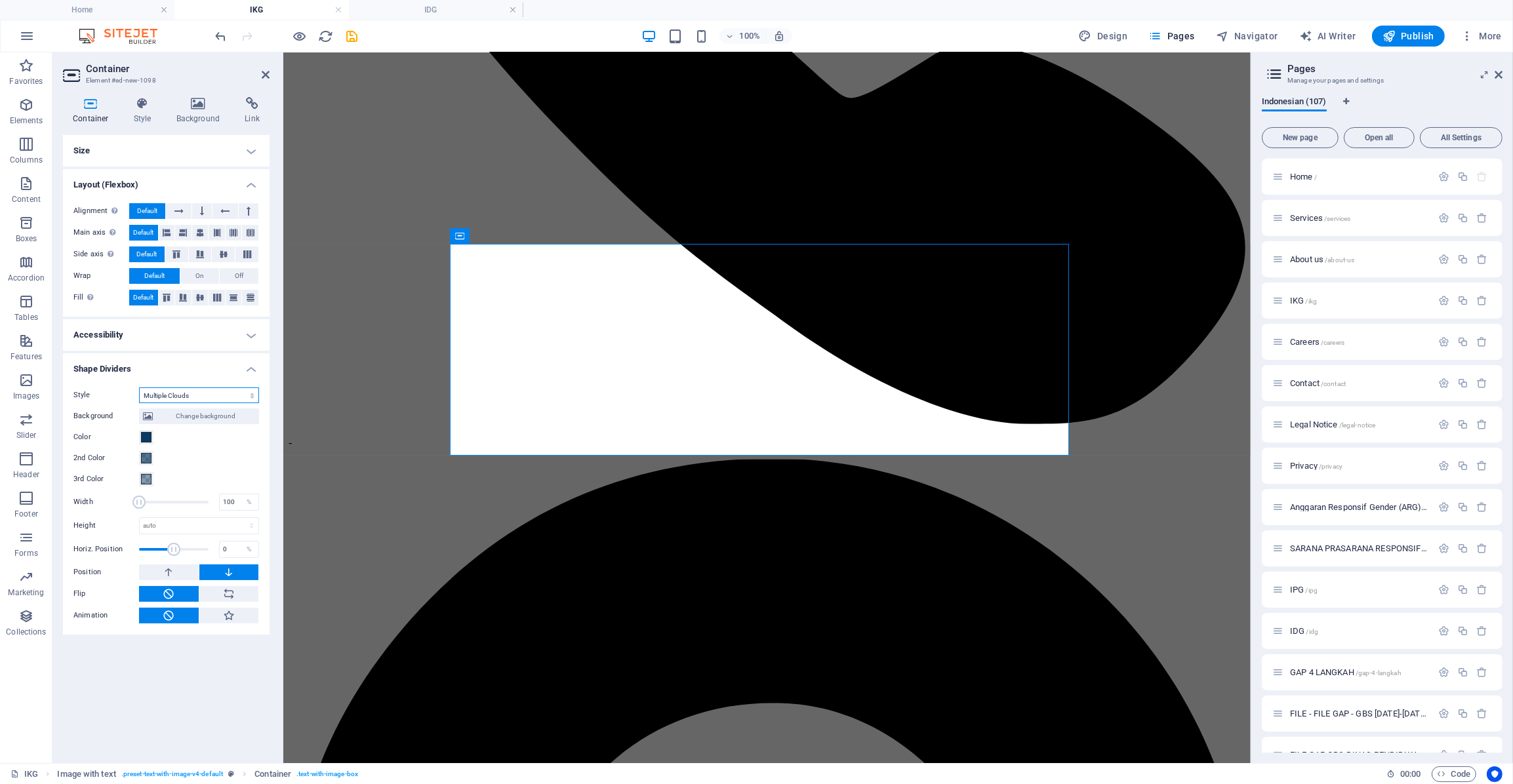
click at [141, 390] on select "None Triangle Square Diagonal Polygon 1 Polygon 2 Zigzag Multiple Zigzags Waves…" at bounding box center [199, 395] width 120 height 16
click at [139, 387] on select "None Triangle Square Diagonal Polygon 1 Polygon 2 Zigzag Multiple Zigzags Waves…" at bounding box center [199, 395] width 120 height 16
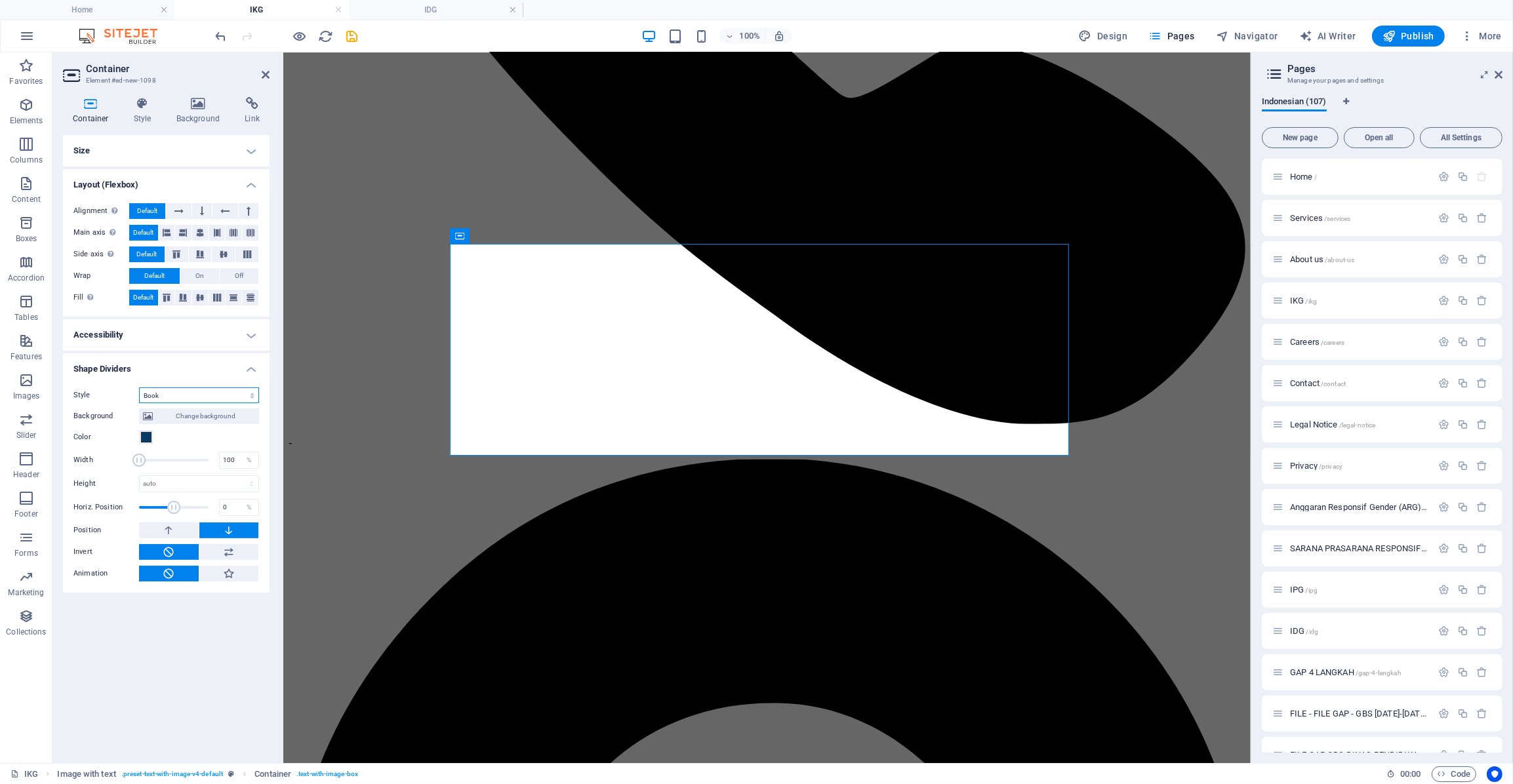
click at [188, 390] on select "None Triangle Square Diagonal Polygon 1 Polygon 2 Zigzag Multiple Zigzags Waves…" at bounding box center [199, 395] width 120 height 16
click at [139, 387] on select "None Triangle Square Diagonal Polygon 1 Polygon 2 Zigzag Multiple Zigzags Waves…" at bounding box center [199, 395] width 120 height 16
click at [170, 393] on select "None Triangle Square Diagonal Polygon 1 Polygon 2 Zigzag Multiple Zigzags Waves…" at bounding box center [199, 395] width 120 height 16
click at [139, 387] on select "None Triangle Square Diagonal Polygon 1 Polygon 2 Zigzag Multiple Zigzags Waves…" at bounding box center [199, 395] width 120 height 16
click at [160, 390] on select "None Triangle Square Diagonal Polygon 1 Polygon 2 Zigzag Multiple Zigzags Waves…" at bounding box center [199, 395] width 120 height 16
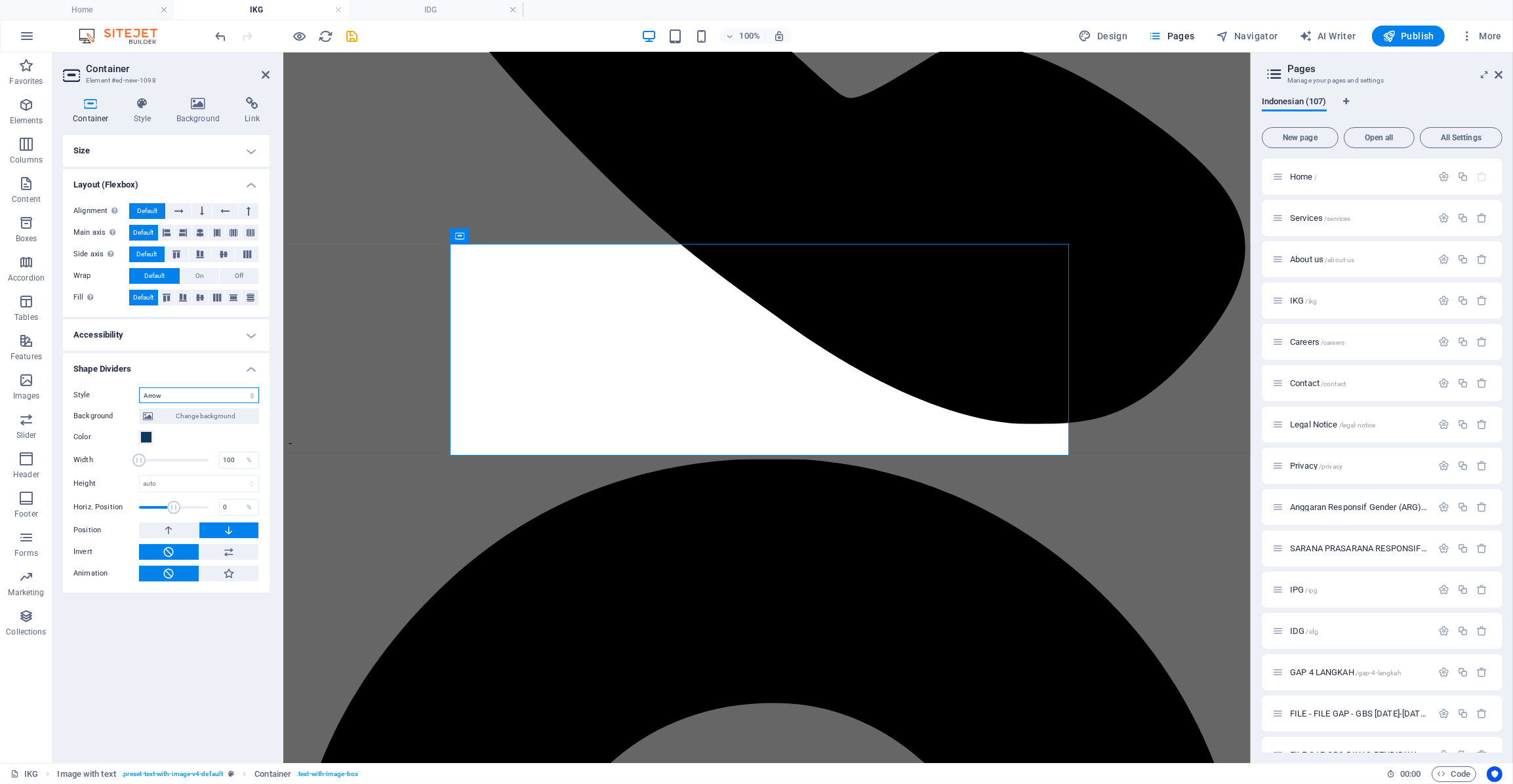
click at [139, 387] on select "None Triangle Square Diagonal Polygon 1 Polygon 2 Zigzag Multiple Zigzags Waves…" at bounding box center [199, 395] width 120 height 16
click at [158, 395] on select "None Triangle Square Diagonal Polygon 1 Polygon 2 Zigzag Multiple Zigzags Waves…" at bounding box center [199, 395] width 120 height 16
click at [139, 387] on select "None Triangle Square Diagonal Polygon 1 Polygon 2 Zigzag Multiple Zigzags Waves…" at bounding box center [199, 395] width 120 height 16
click at [172, 393] on select "None Triangle Square Diagonal Polygon 1 Polygon 2 Zigzag Multiple Zigzags Waves…" at bounding box center [199, 395] width 120 height 16
click at [139, 387] on select "None Triangle Square Diagonal Polygon 1 Polygon 2 Zigzag Multiple Zigzags Waves…" at bounding box center [199, 395] width 120 height 16
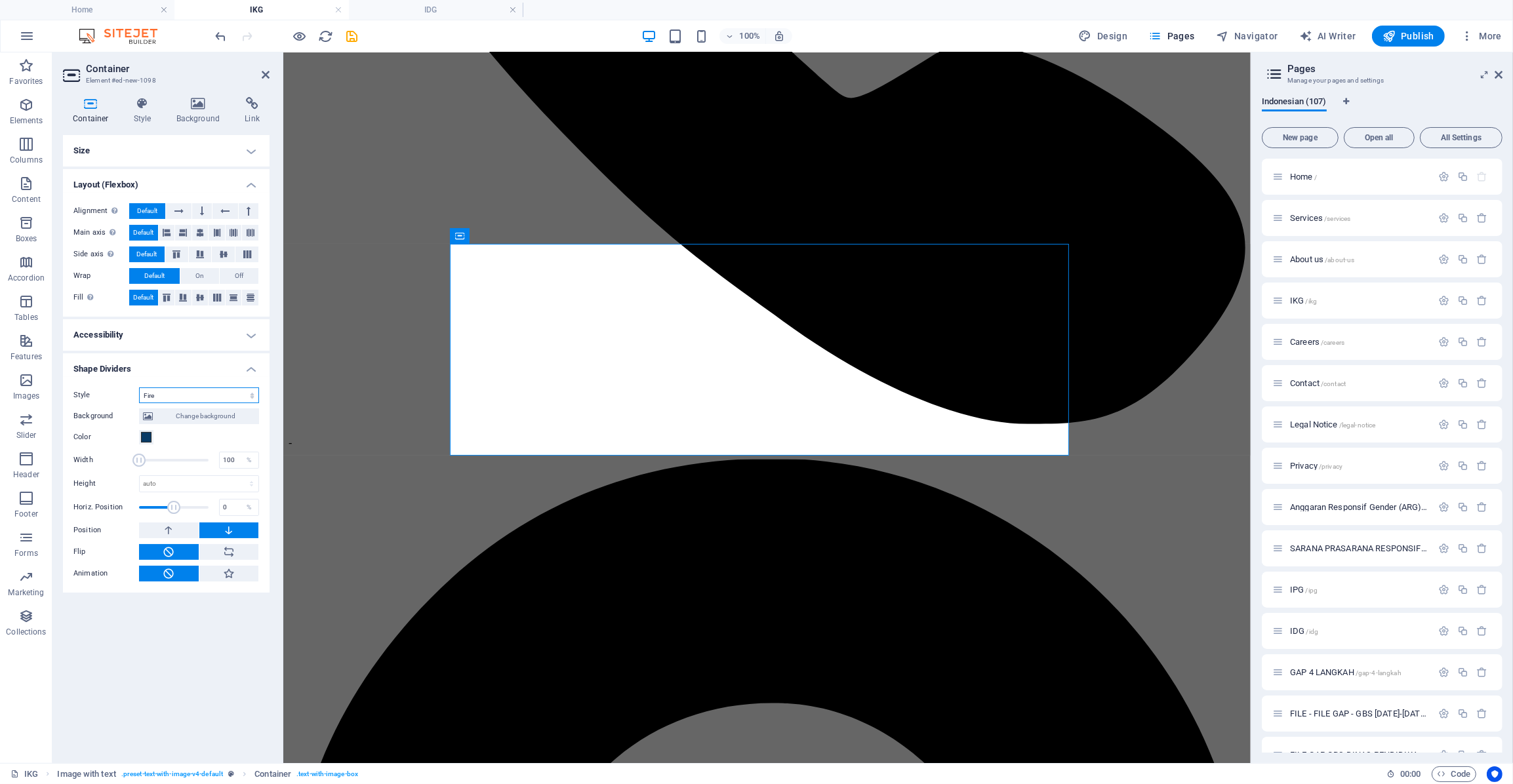
click at [179, 391] on select "None Triangle Square Diagonal Polygon 1 Polygon 2 Zigzag Multiple Zigzags Waves…" at bounding box center [199, 395] width 120 height 16
click at [139, 387] on select "None Triangle Square Diagonal Polygon 1 Polygon 2 Zigzag Multiple Zigzags Waves…" at bounding box center [199, 395] width 120 height 16
drag, startPoint x: 174, startPoint y: 399, endPoint x: 174, endPoint y: 409, distance: 10.0
click at [176, 403] on div "Style None Triangle Square Diagonal Polygon 1 Polygon 2 Zigzag Multiple Zigzags…" at bounding box center [166, 485] width 206 height 216
click at [139, 387] on select "None Triangle Square Diagonal Polygon 1 Polygon 2 Zigzag Multiple Zigzags Waves…" at bounding box center [199, 395] width 120 height 16
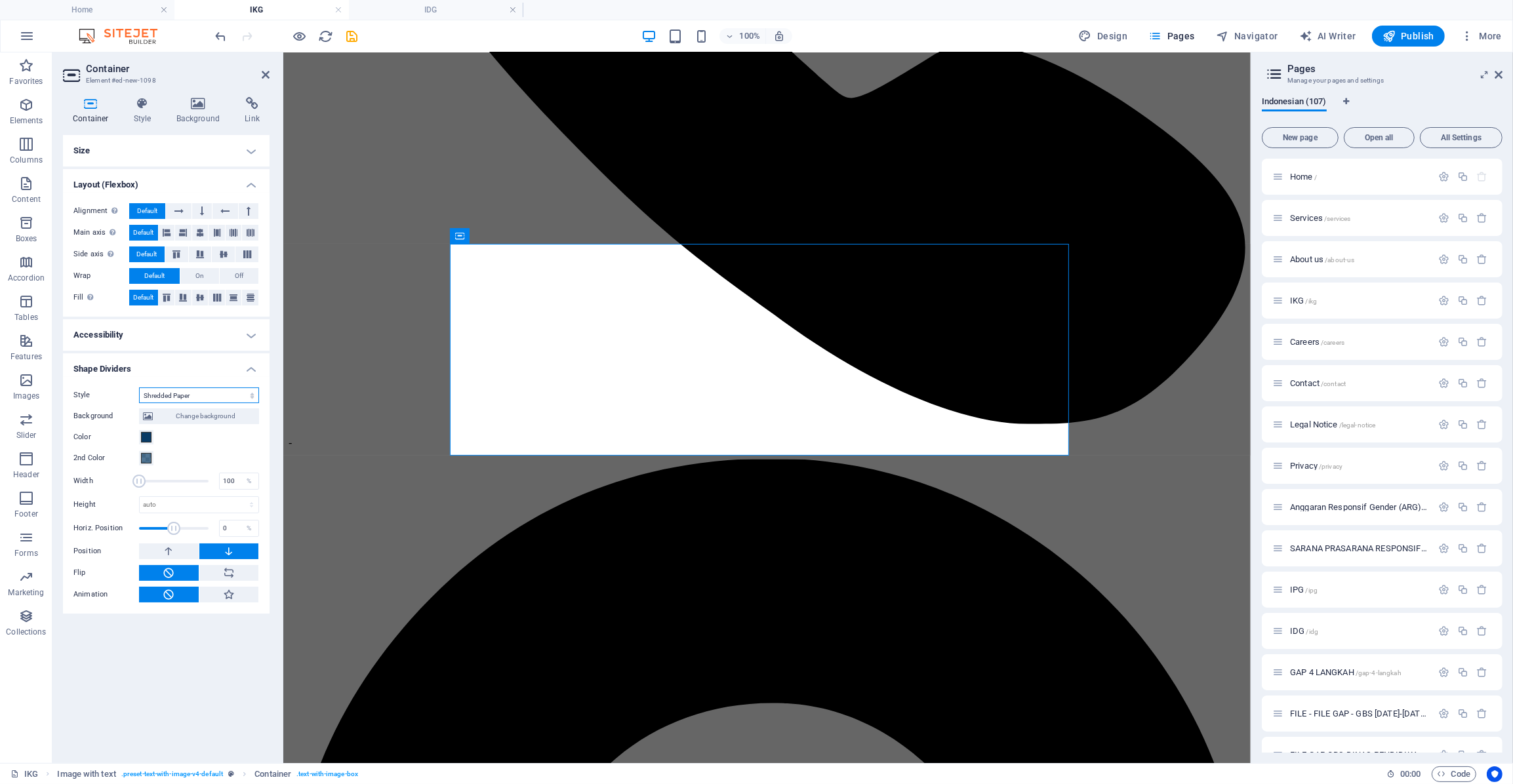
click at [178, 390] on select "None Triangle Square Diagonal Polygon 1 Polygon 2 Zigzag Multiple Zigzags Waves…" at bounding box center [199, 395] width 120 height 16
click at [139, 387] on select "None Triangle Square Diagonal Polygon 1 Polygon 2 Zigzag Multiple Zigzags Waves…" at bounding box center [199, 395] width 120 height 16
click at [244, 385] on div "Style None Triangle Square Diagonal Polygon 1 Polygon 2 Zigzag Multiple Zigzags…" at bounding box center [166, 495] width 206 height 238
click at [254, 394] on select "None Triangle Square Diagonal Polygon 1 Polygon 2 Zigzag Multiple Zigzags Waves…" at bounding box center [199, 395] width 120 height 16
click at [139, 387] on select "None Triangle Square Diagonal Polygon 1 Polygon 2 Zigzag Multiple Zigzags Waves…" at bounding box center [199, 395] width 120 height 16
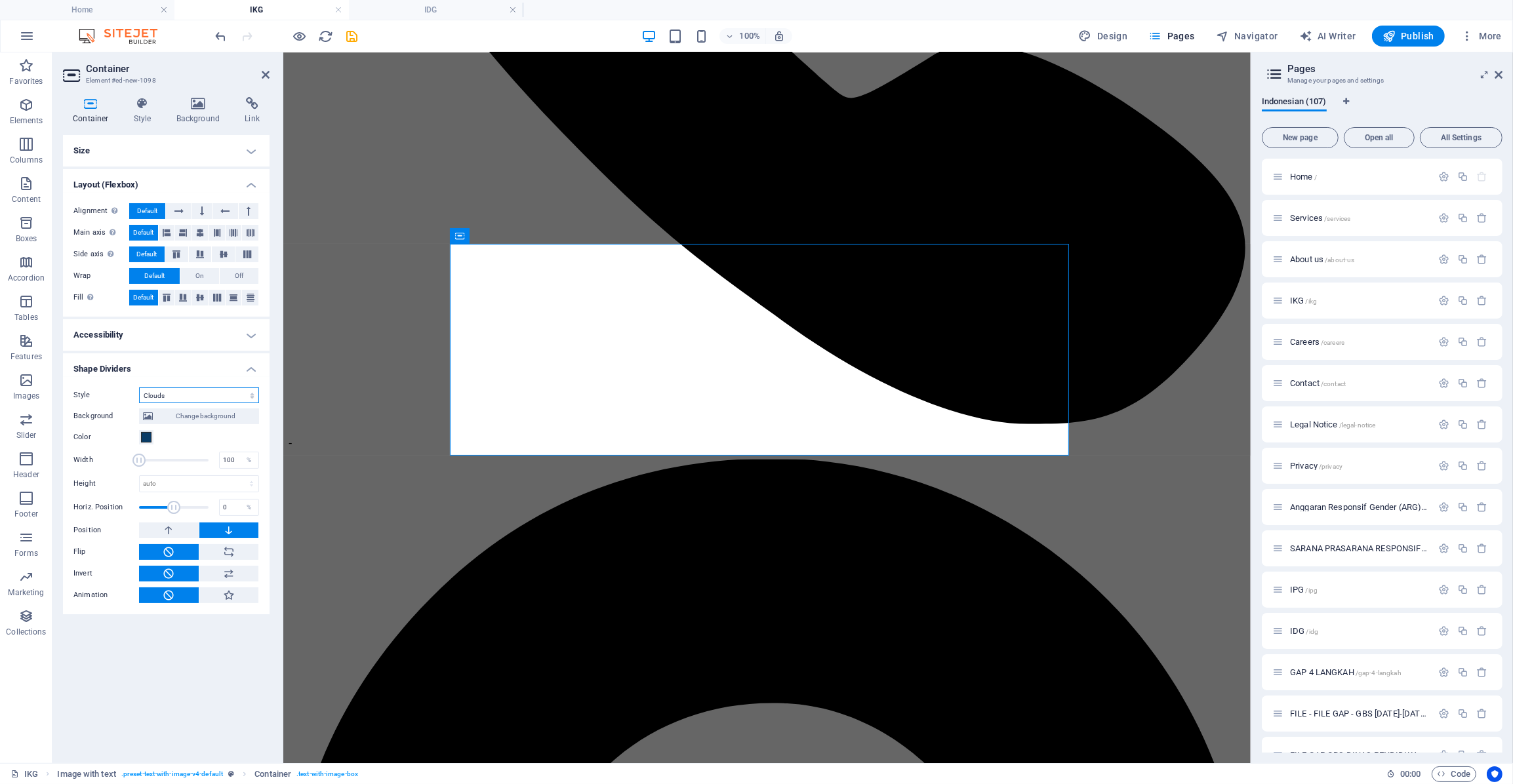
click at [249, 395] on select "None Triangle Square Diagonal Polygon 1 Polygon 2 Zigzag Multiple Zigzags Waves…" at bounding box center [199, 395] width 120 height 16
select select "hexagons"
click at [139, 387] on select "None Triangle Square Diagonal Polygon 1 Polygon 2 Zigzag Multiple Zigzags Waves…" at bounding box center [199, 395] width 120 height 16
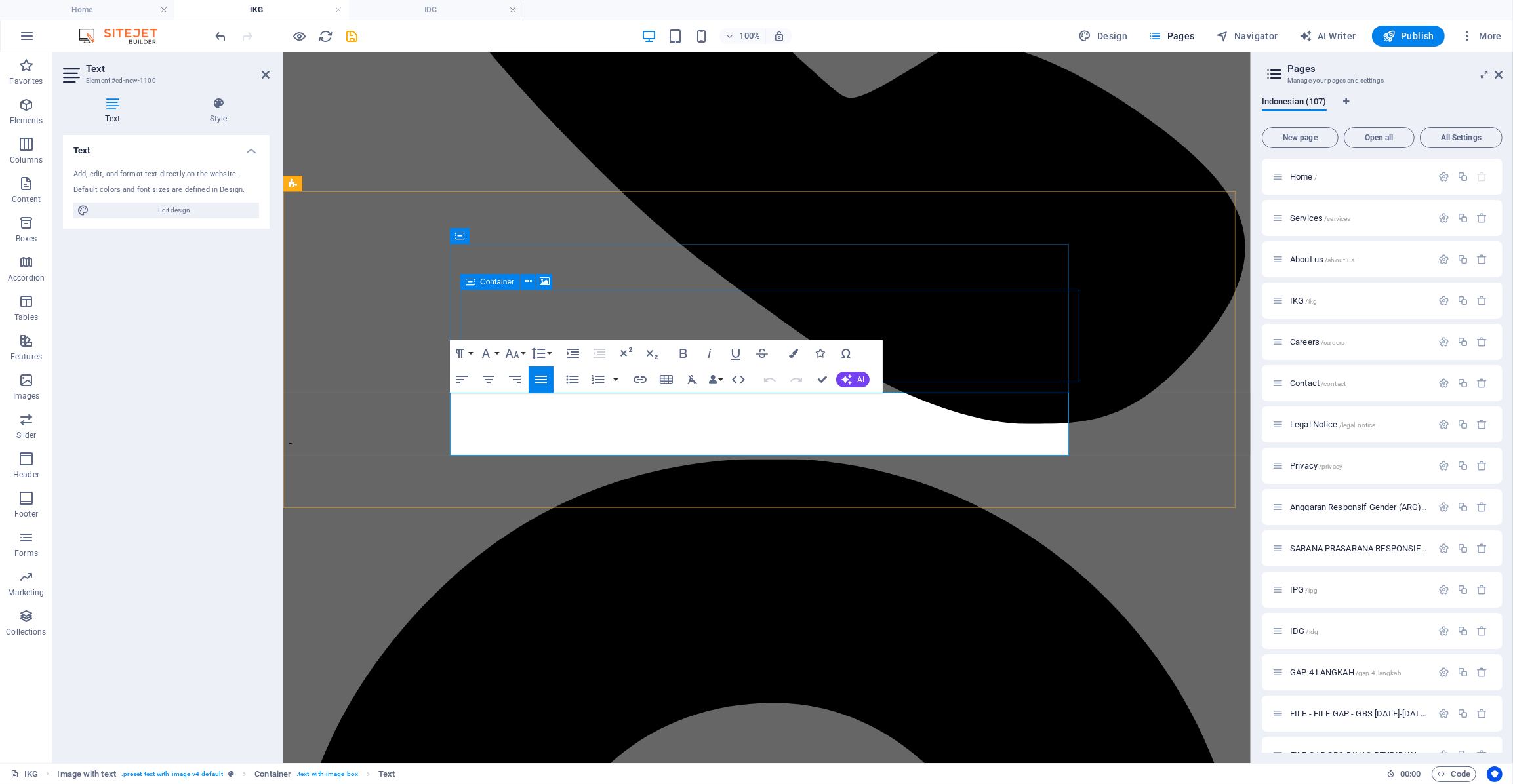
select select "%"
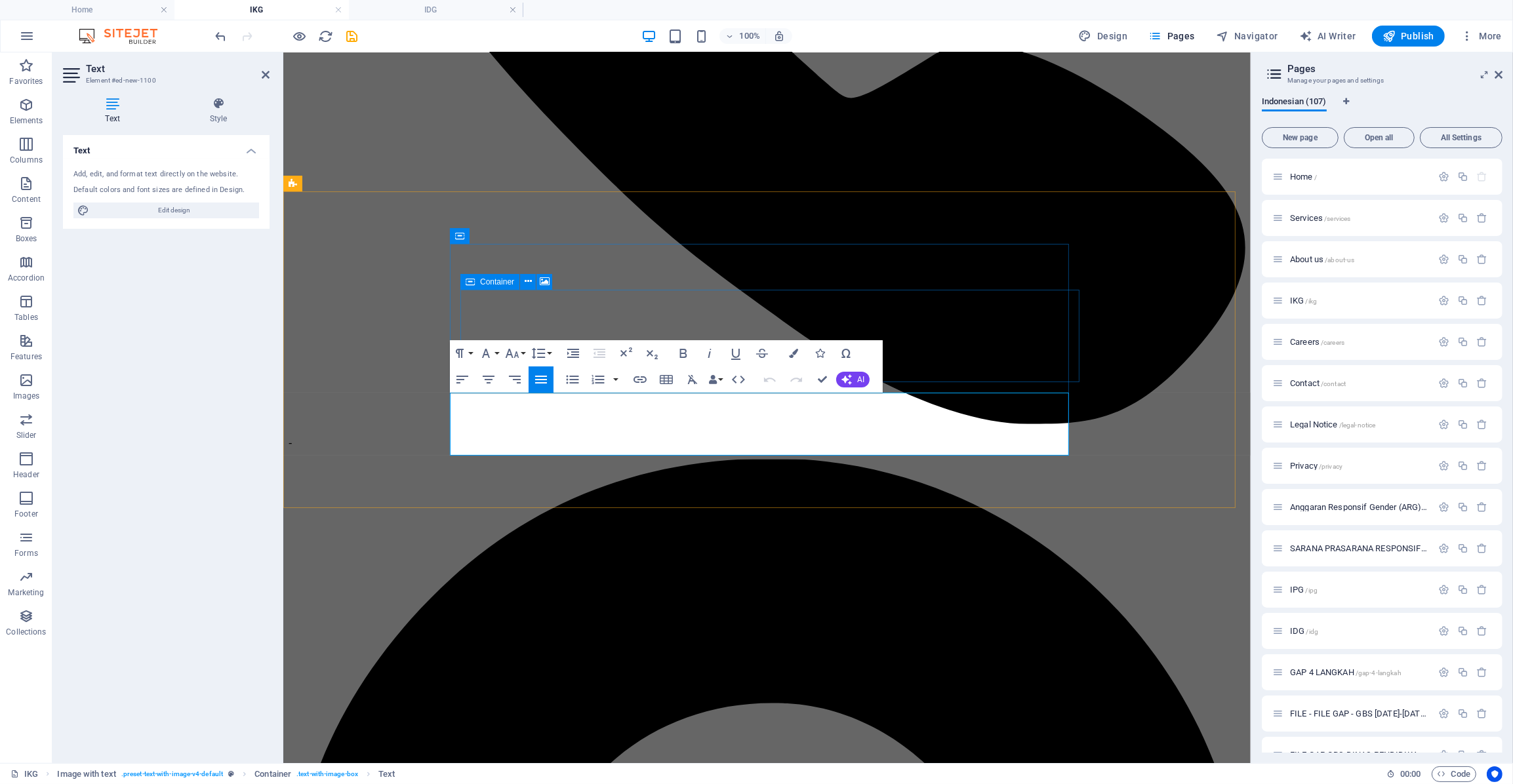
select select "%"
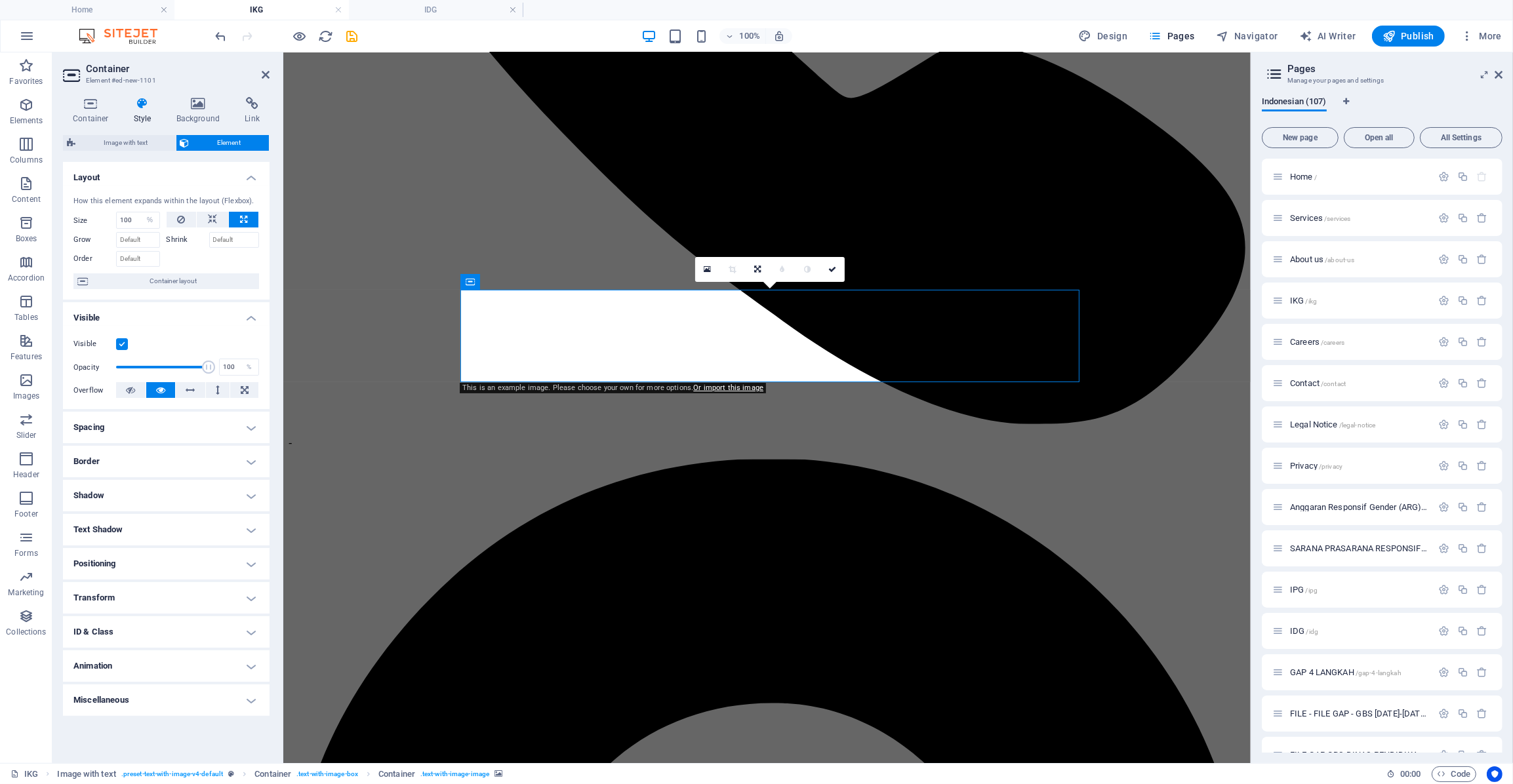
click at [140, 664] on h4 "Animation" at bounding box center [166, 666] width 206 height 31
click at [159, 691] on div "Don't animate Show / Hide Slide up/down Zoom in/out Slide left to right Slide r…" at bounding box center [166, 698] width 186 height 21
click at [160, 699] on select "Don't animate Show / Hide Slide up/down Zoom in/out Slide left to right Slide r…" at bounding box center [166, 701] width 186 height 16
select select "fade"
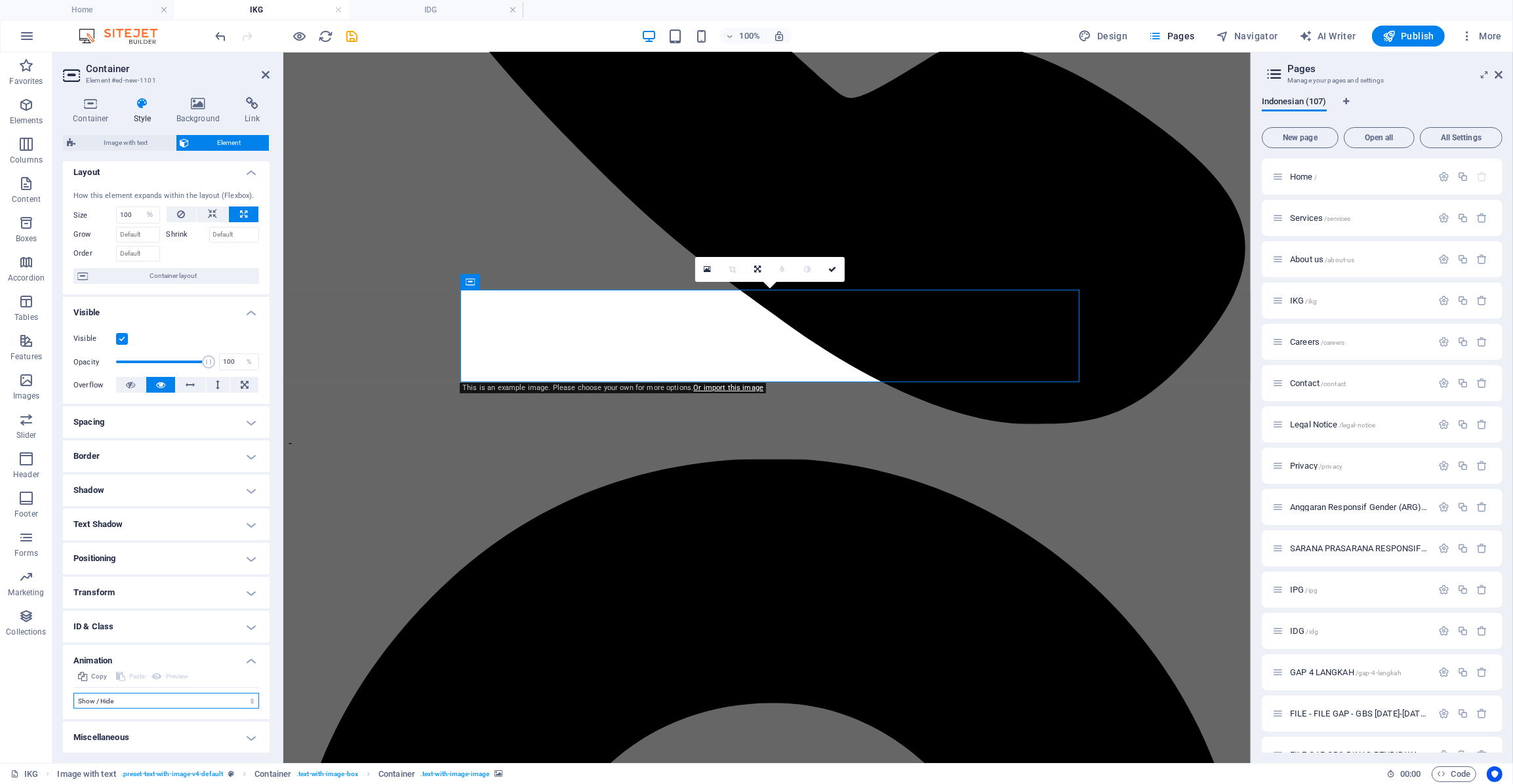
click at [73, 693] on select "Don't animate Show / Hide Slide up/down Zoom in/out Slide left to right Slide r…" at bounding box center [166, 701] width 186 height 16
select select "scroll"
click at [130, 705] on select "Don't animate Show / Hide Slide up/down Zoom in/out Slide left to right Slide r…" at bounding box center [166, 701] width 186 height 16
click at [73, 693] on select "Don't animate Show / Hide Slide up/down Zoom in/out Slide left to right Slide r…" at bounding box center [166, 701] width 186 height 16
click at [137, 700] on select "Don't animate Show / Hide Slide up/down Zoom in/out Slide left to right Slide r…" at bounding box center [166, 701] width 186 height 16
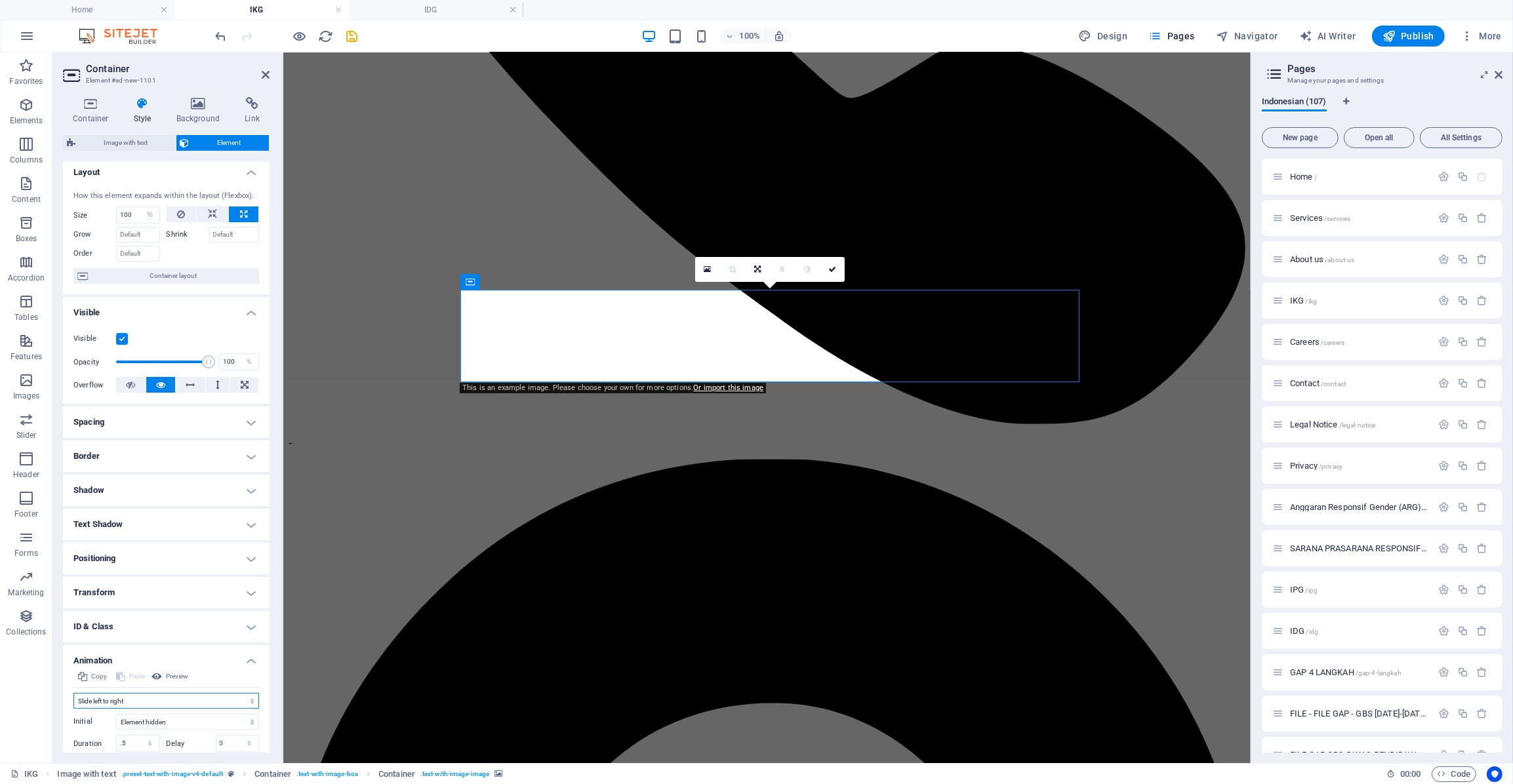
click at [73, 693] on select "Don't animate Show / Hide Slide up/down Zoom in/out Slide left to right Slide r…" at bounding box center [166, 701] width 186 height 16
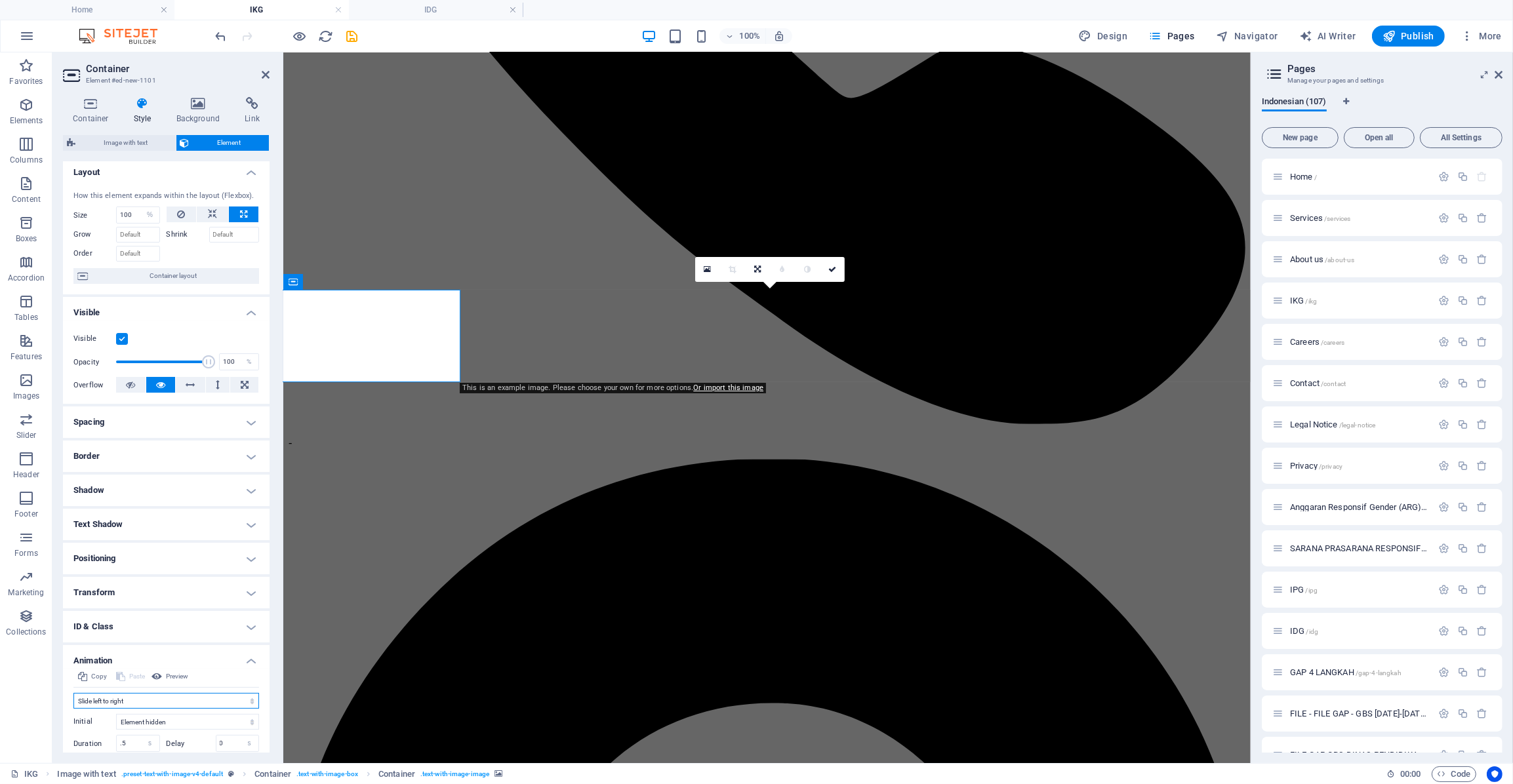
click at [145, 703] on select "Don't animate Show / Hide Slide up/down Zoom in/out Slide left to right Slide r…" at bounding box center [166, 701] width 186 height 16
click at [73, 693] on select "Don't animate Show / Hide Slide up/down Zoom in/out Slide left to right Slide r…" at bounding box center [166, 701] width 186 height 16
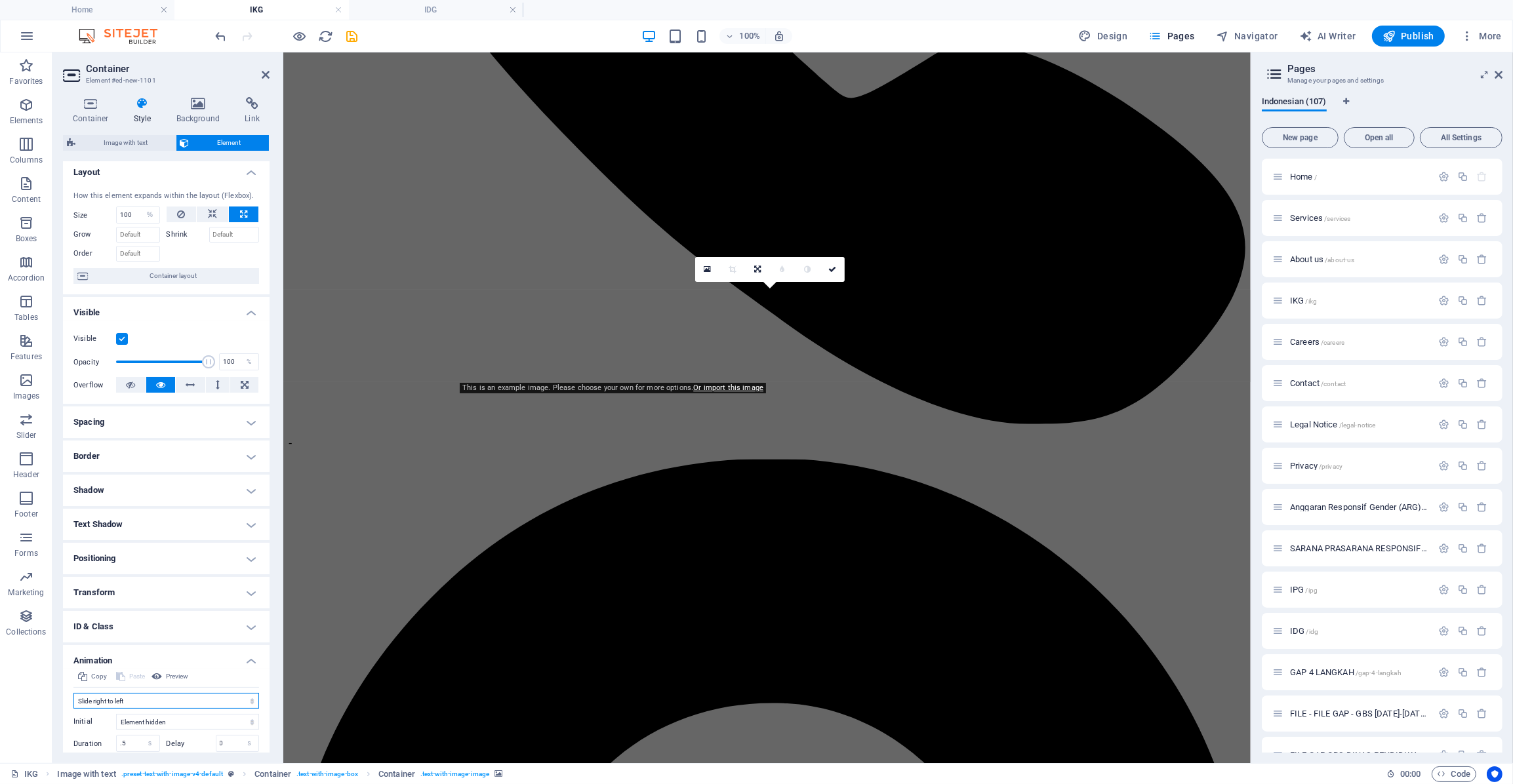
click at [139, 699] on select "Don't animate Show / Hide Slide up/down Zoom in/out Slide left to right Slide r…" at bounding box center [166, 701] width 186 height 16
click at [73, 693] on select "Don't animate Show / Hide Slide up/down Zoom in/out Slide left to right Slide r…" at bounding box center [166, 701] width 186 height 16
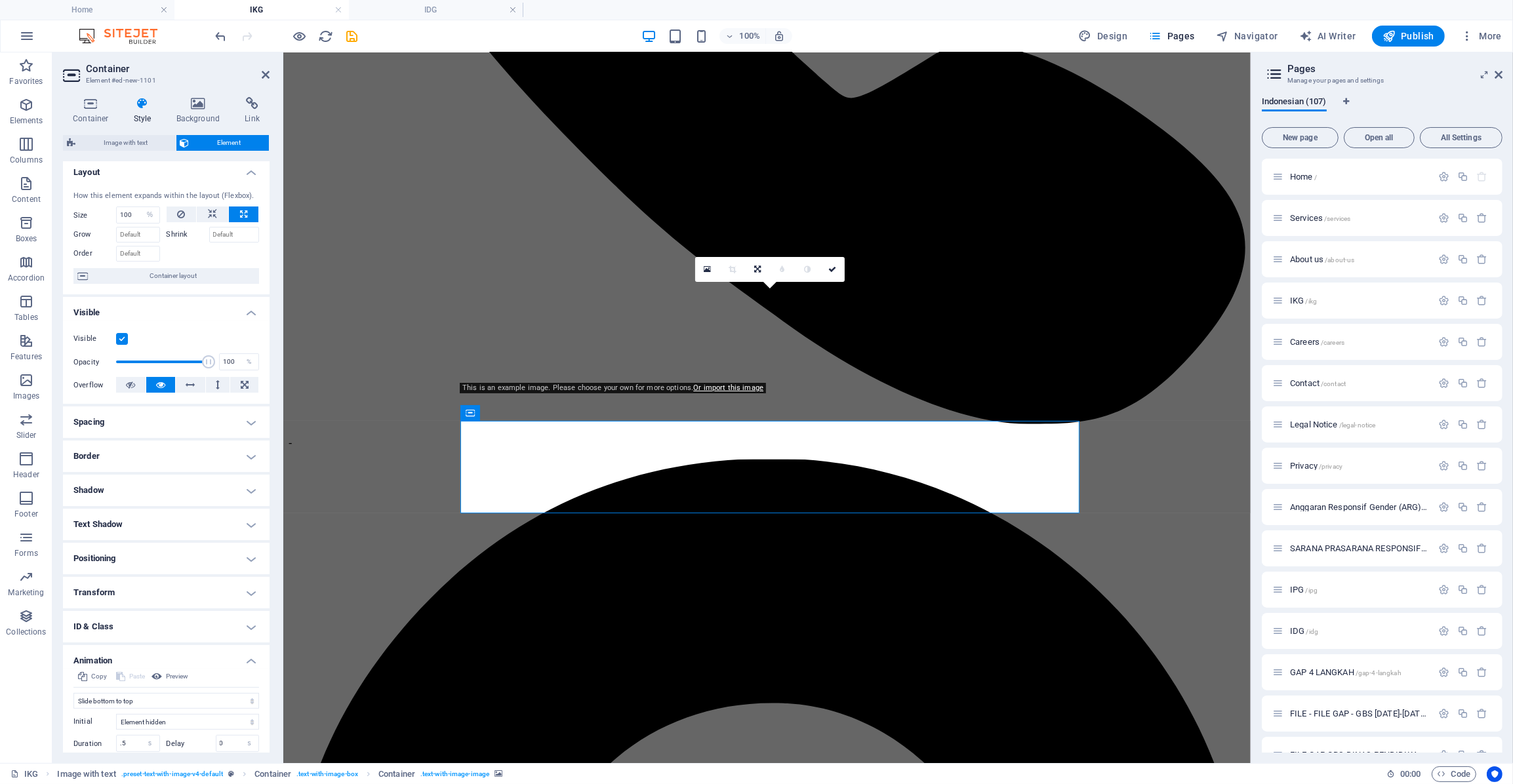
click at [93, 426] on h4 "Spacing" at bounding box center [166, 422] width 206 height 31
click at [128, 709] on h4 "Animation" at bounding box center [166, 709] width 206 height 23
click at [128, 707] on h4 "Animation" at bounding box center [166, 713] width 206 height 31
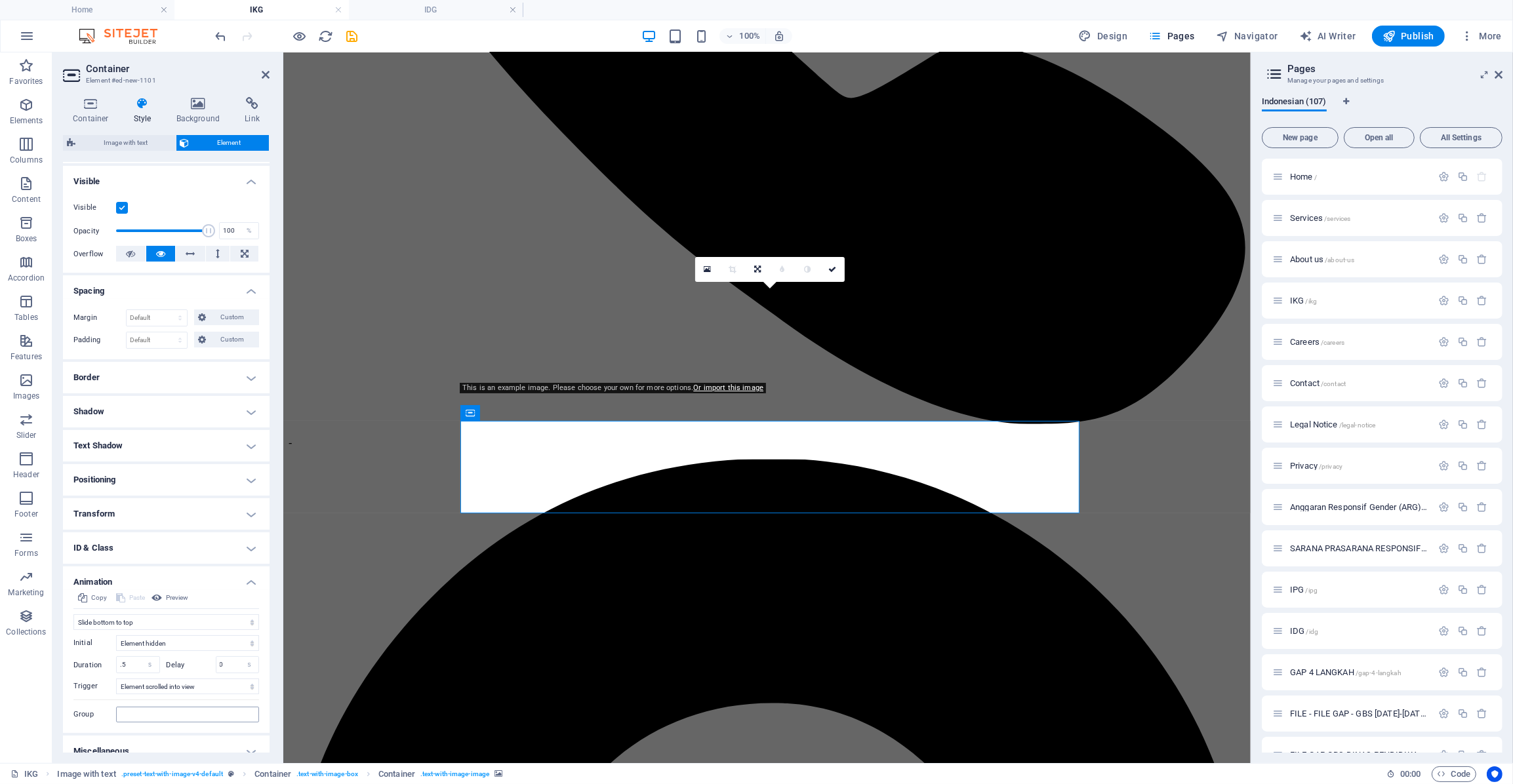
scroll to position [149, 0]
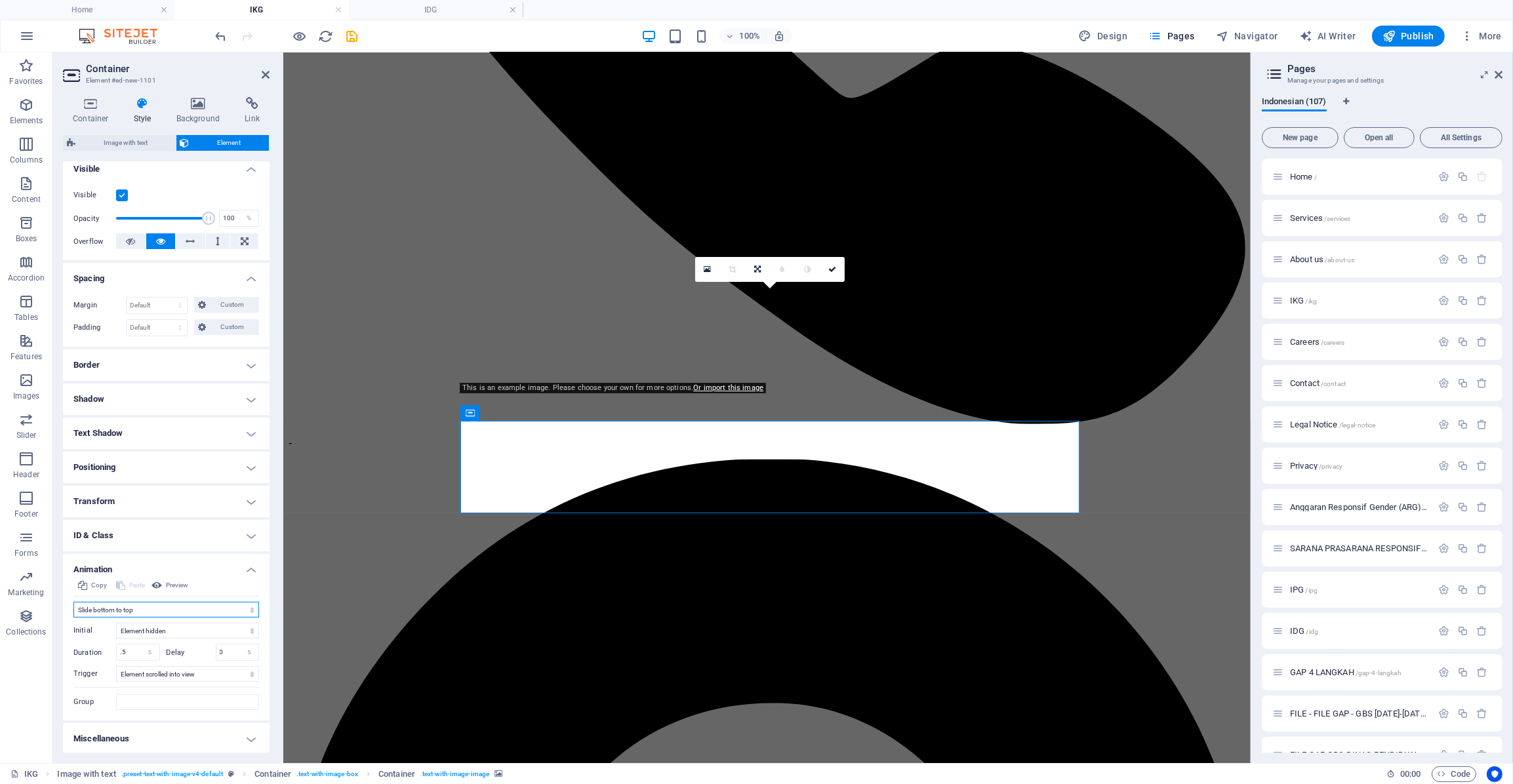
click at [130, 604] on select "Don't animate Show / Hide Slide up/down Zoom in/out Slide left to right Slide r…" at bounding box center [166, 610] width 186 height 16
click at [73, 602] on select "Don't animate Show / Hide Slide up/down Zoom in/out Slide left to right Slide r…" at bounding box center [166, 610] width 186 height 16
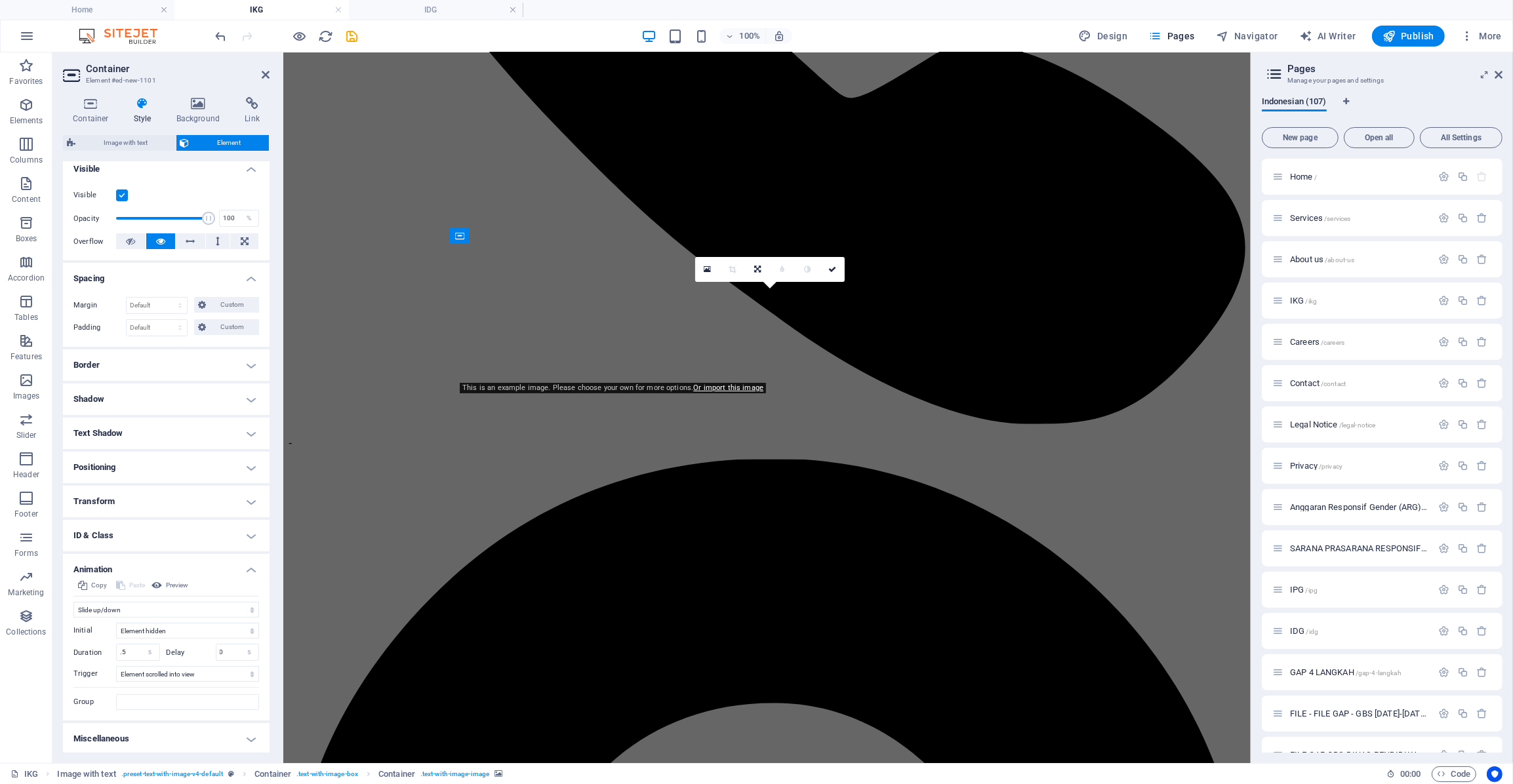
click at [166, 438] on h4 "Text Shadow" at bounding box center [166, 433] width 206 height 31
click at [129, 395] on h4 "Shadow" at bounding box center [166, 399] width 206 height 31
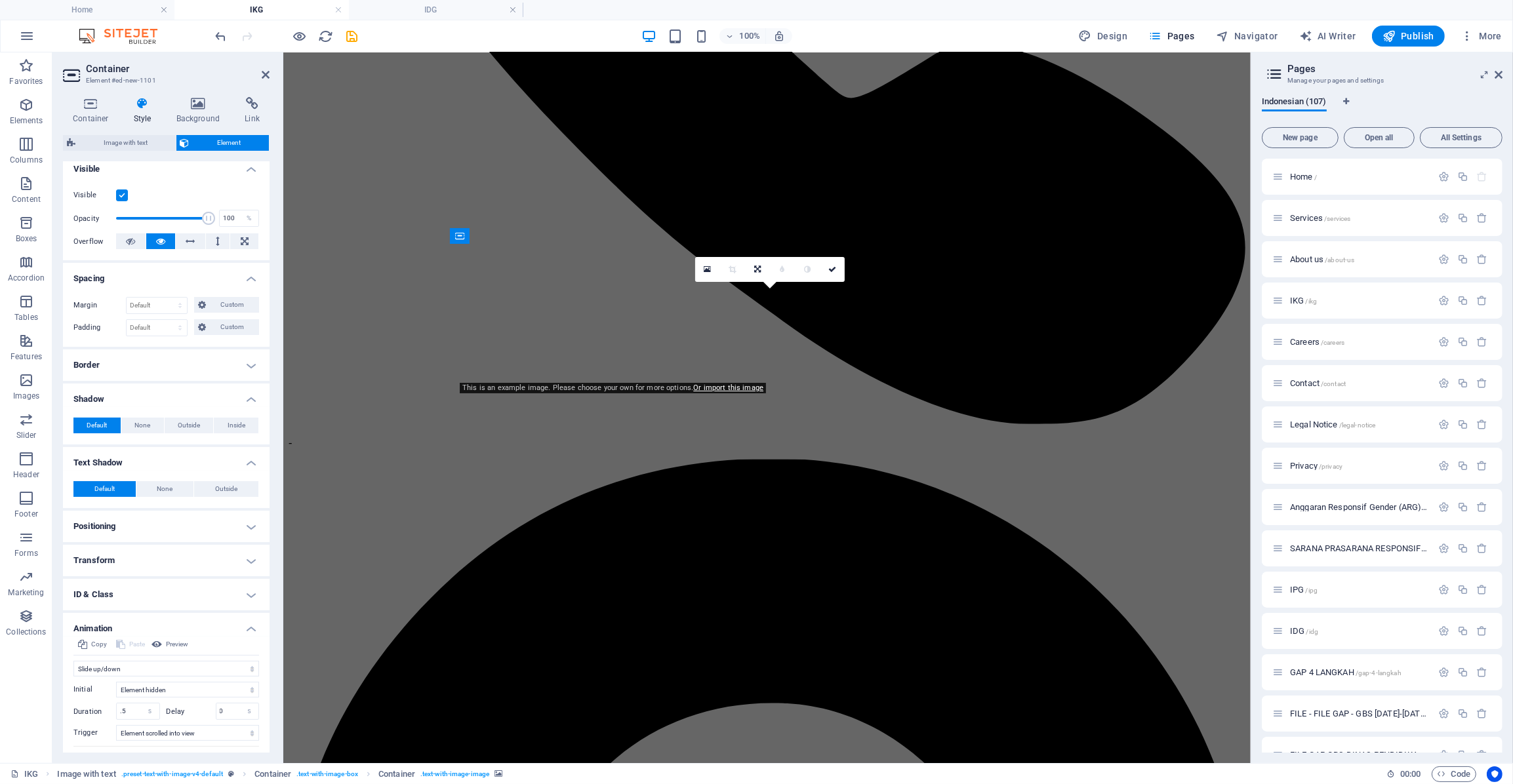
click at [125, 367] on h4 "Border" at bounding box center [166, 365] width 206 height 31
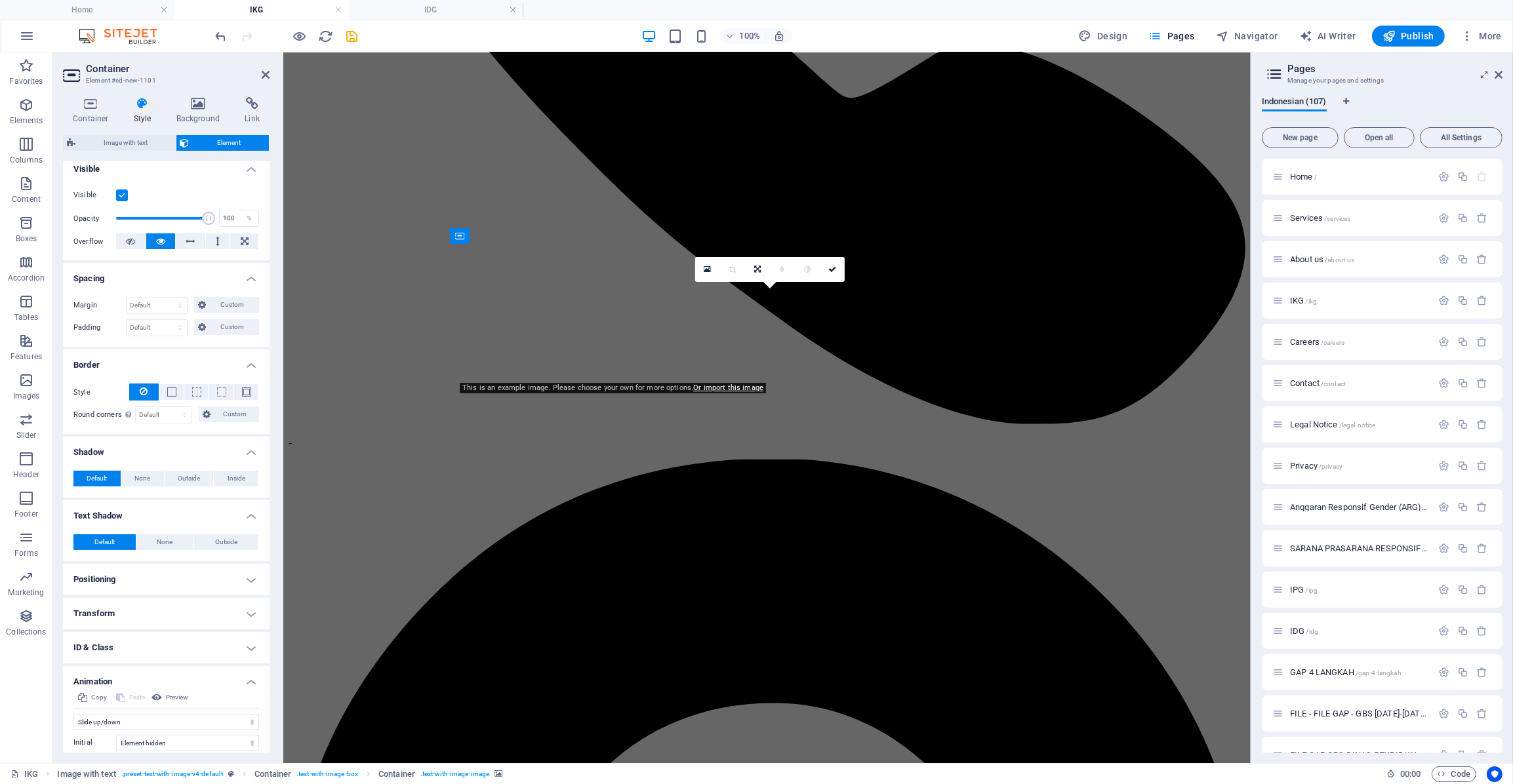
click at [102, 270] on h4 "Spacing" at bounding box center [166, 274] width 206 height 23
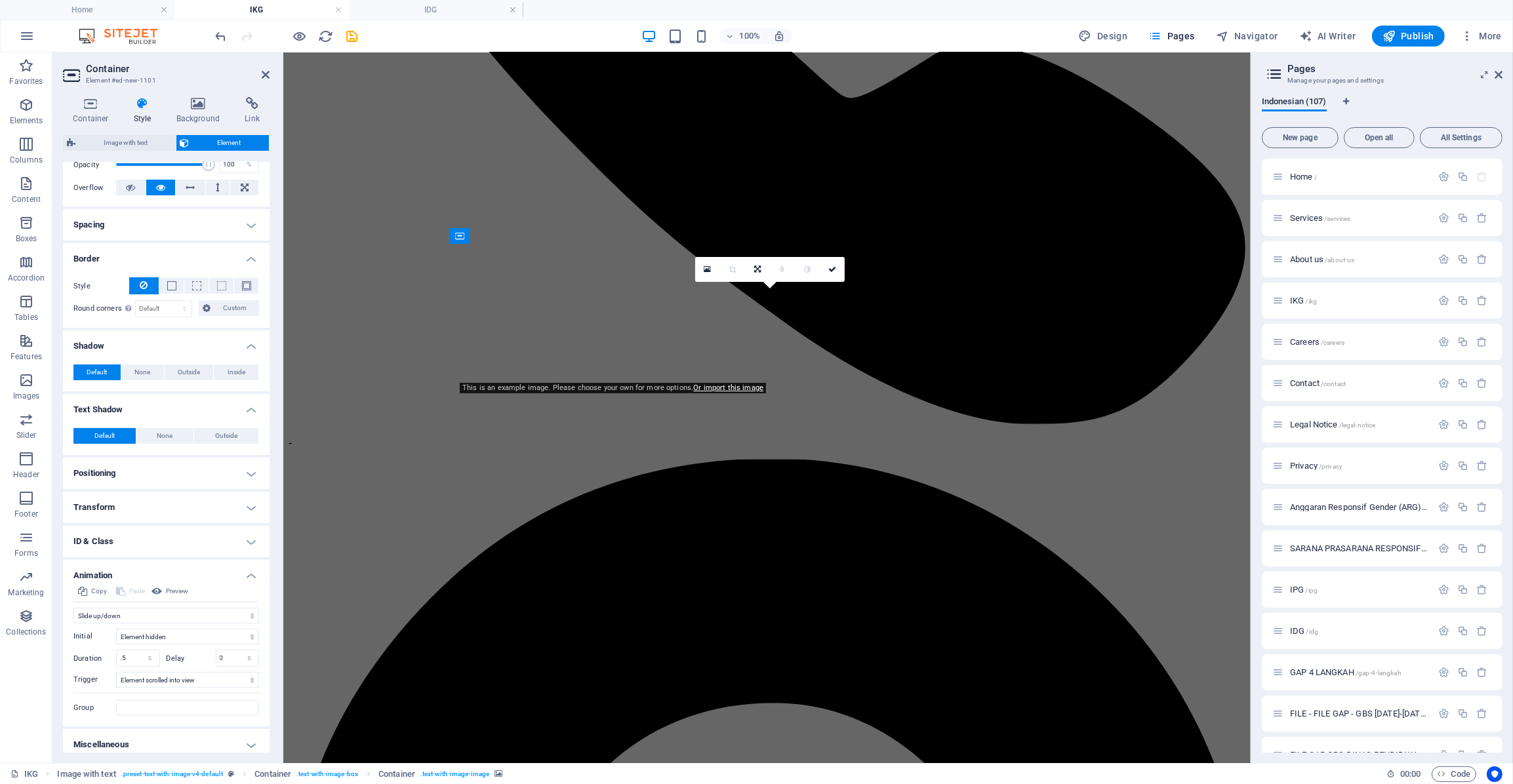
scroll to position [208, 0]
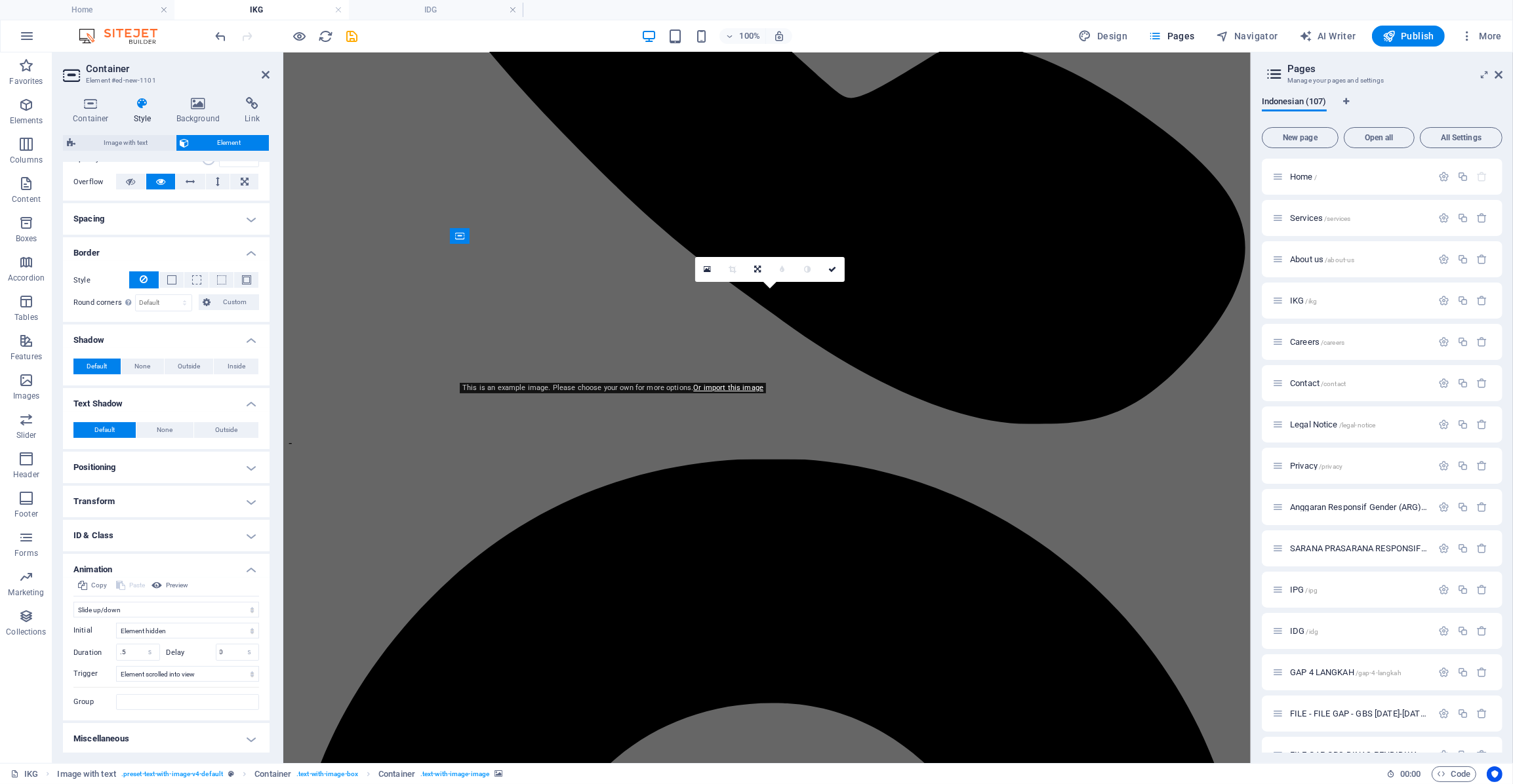
click at [103, 736] on h4 "Miscellaneous" at bounding box center [166, 738] width 206 height 31
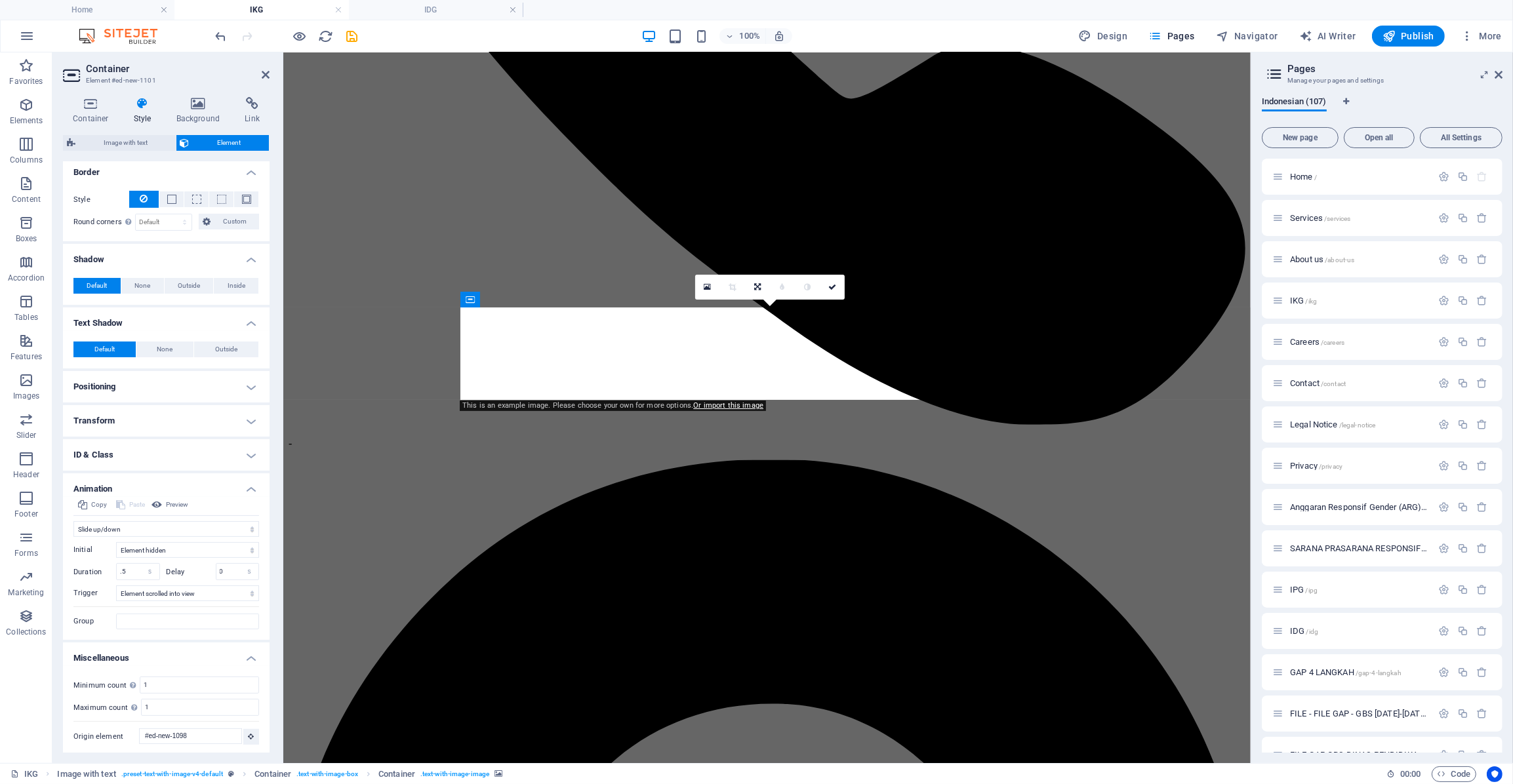
scroll to position [590, 0]
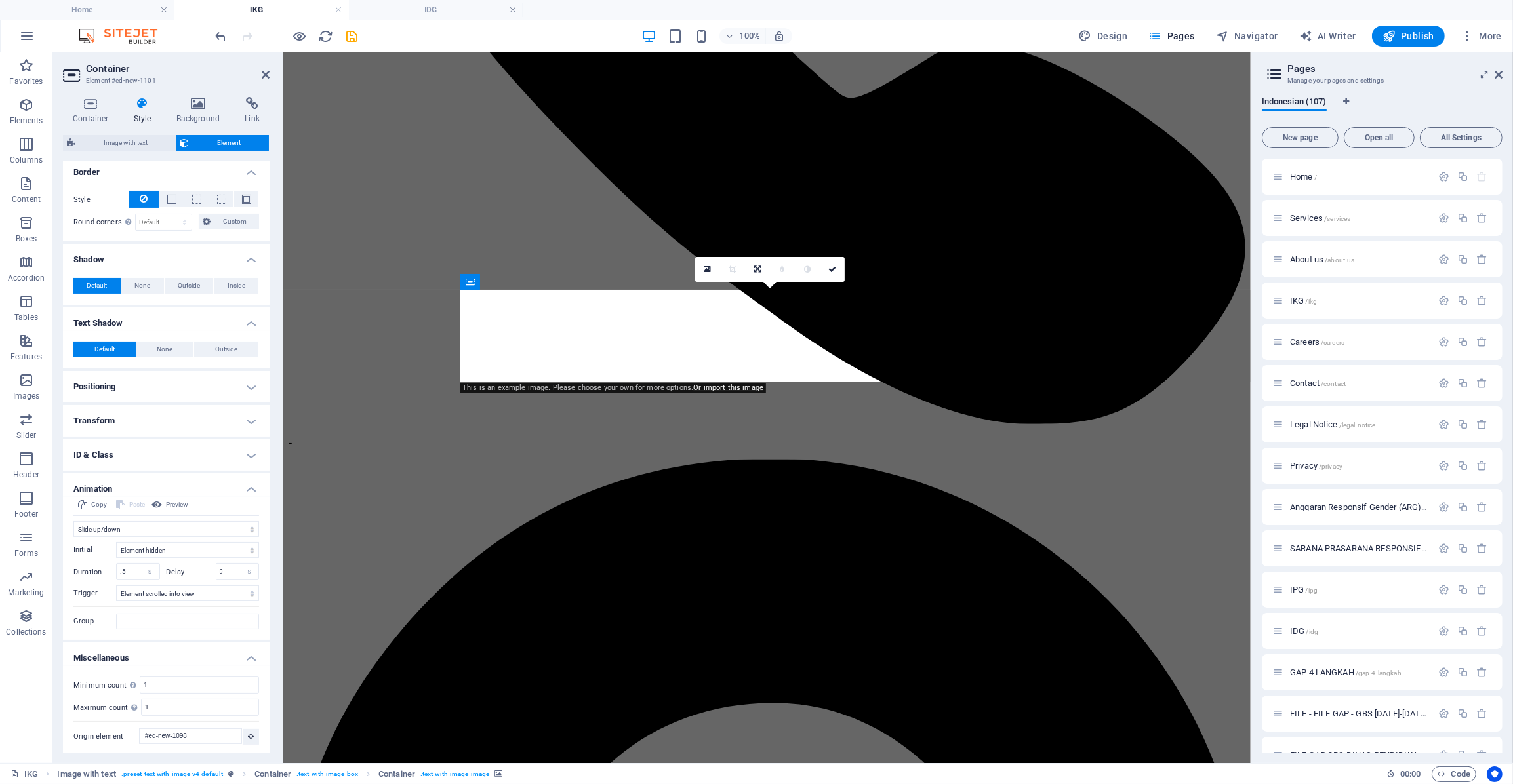
click at [133, 453] on h4 "ID & Class" at bounding box center [166, 455] width 206 height 31
click at [109, 415] on h4 "Transform" at bounding box center [166, 421] width 206 height 31
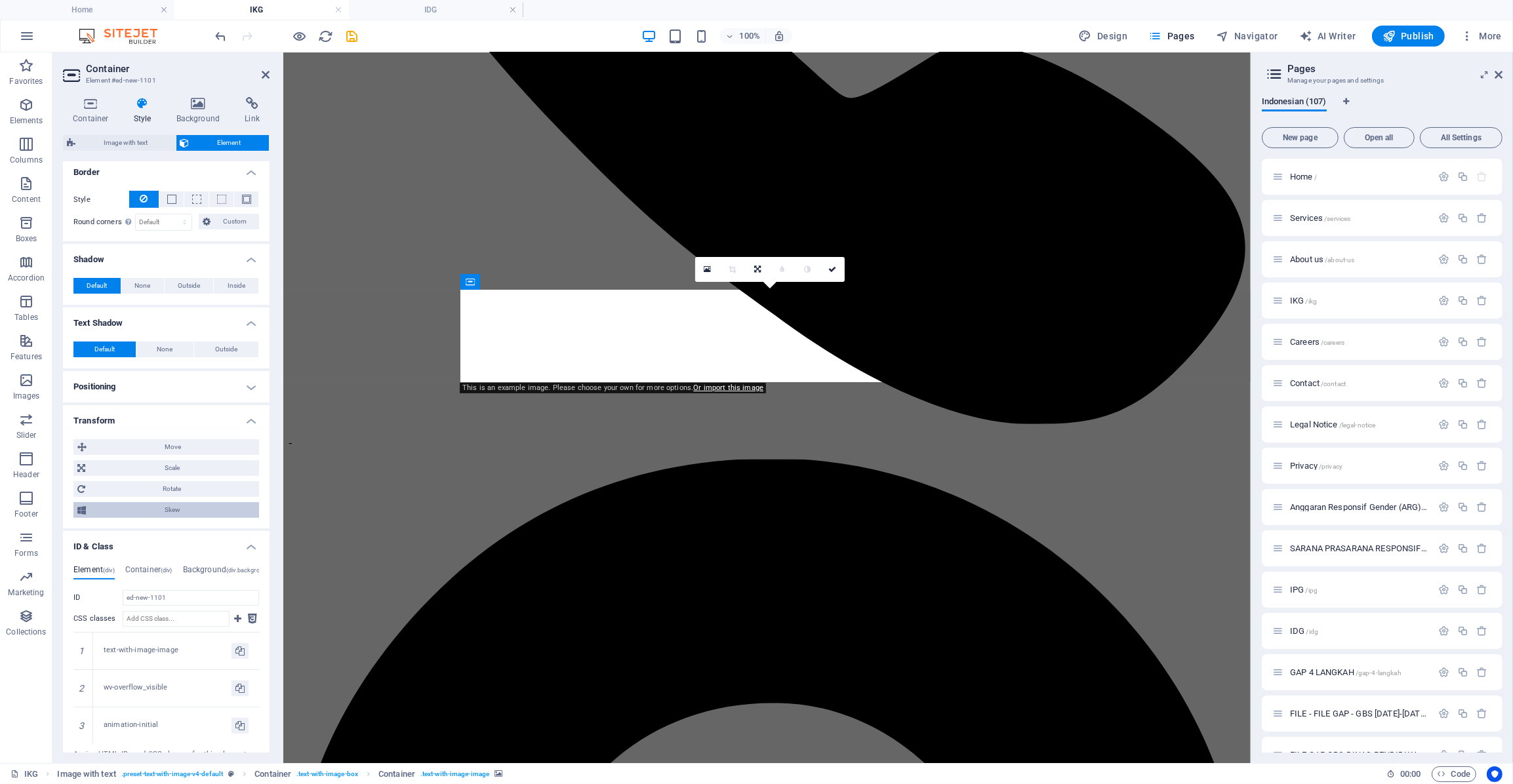
click at [89, 511] on button "Skew" at bounding box center [166, 510] width 186 height 16
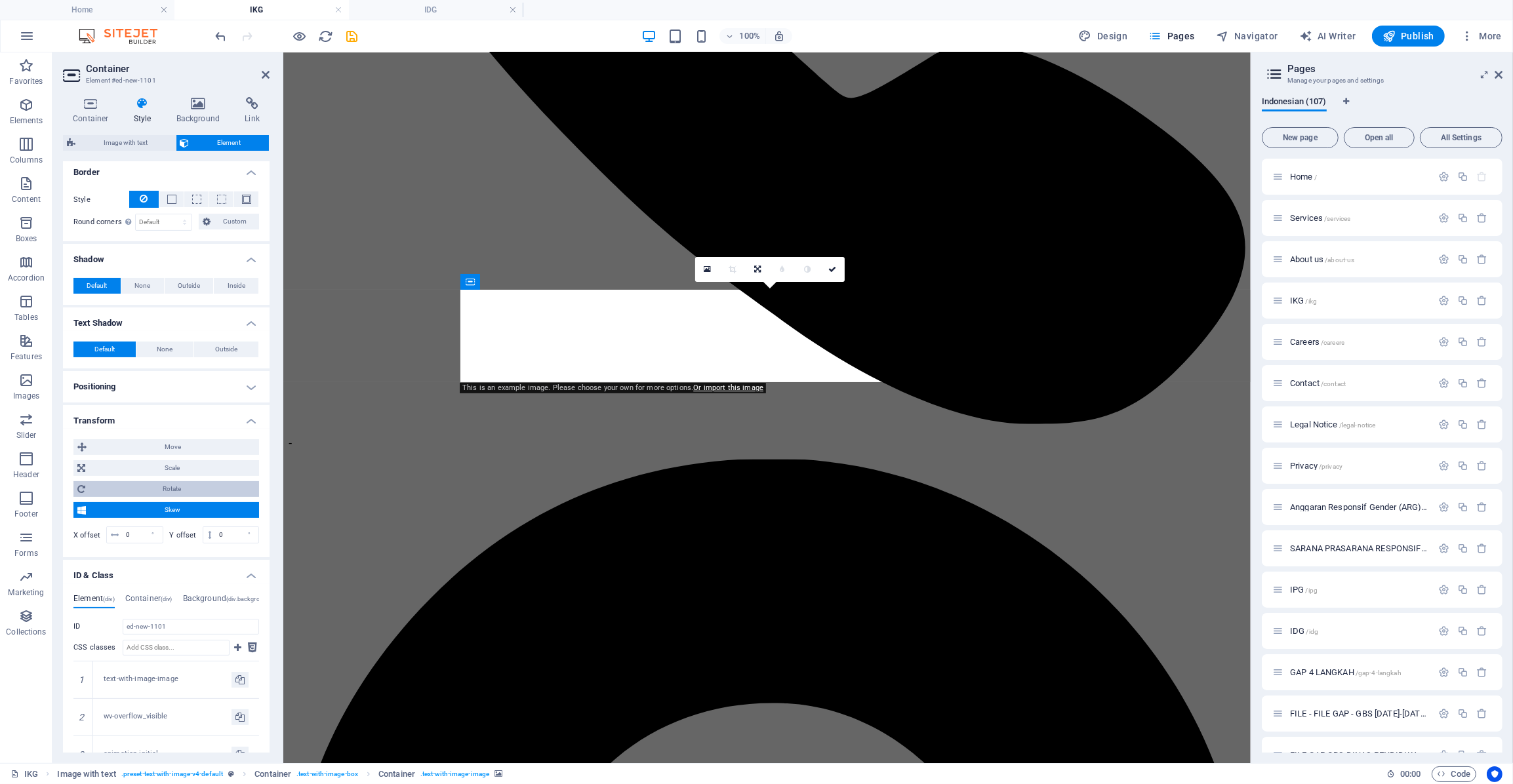
click at [89, 481] on span "Rotate" at bounding box center [172, 489] width 166 height 16
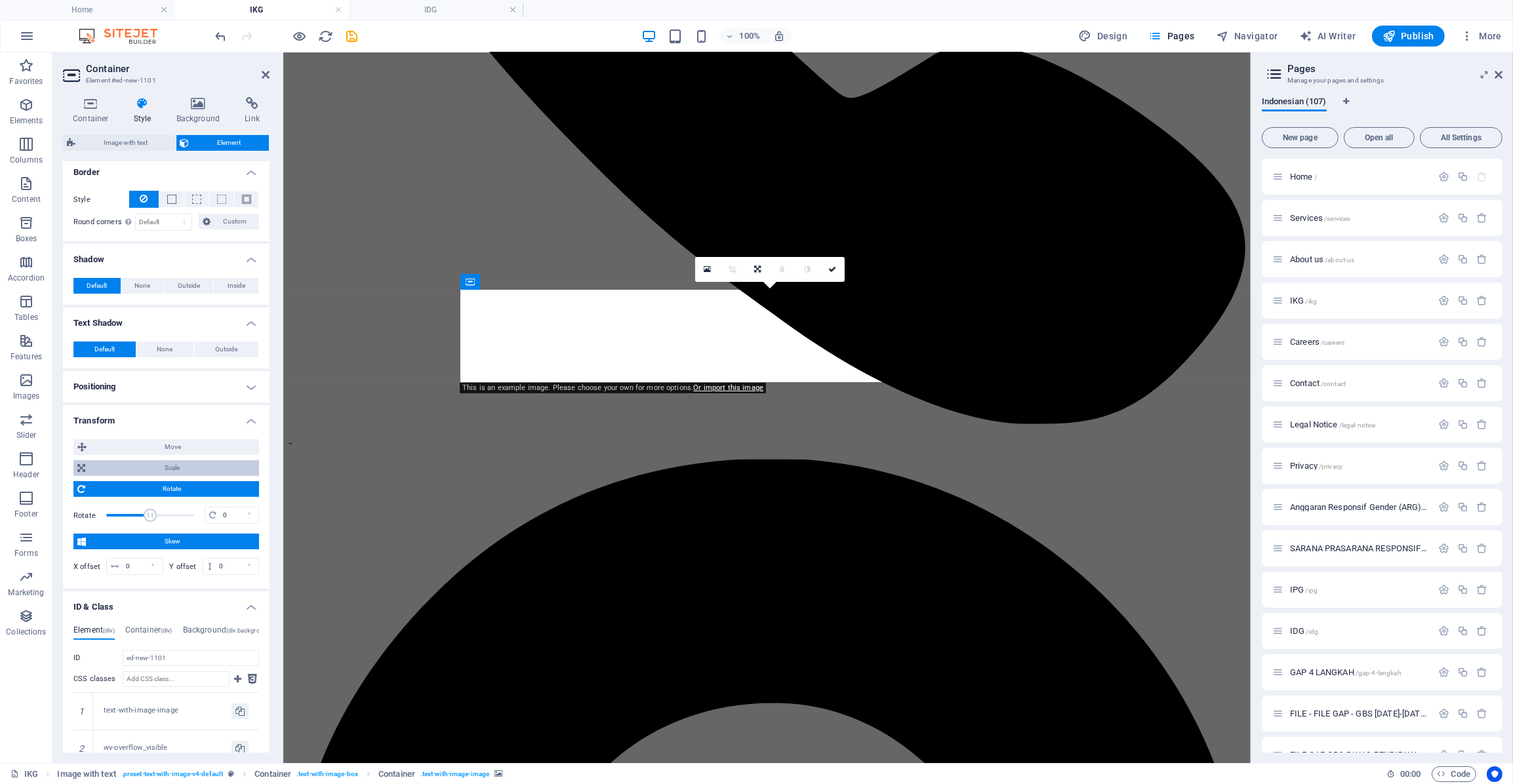
click at [87, 463] on button "Scale" at bounding box center [166, 468] width 186 height 16
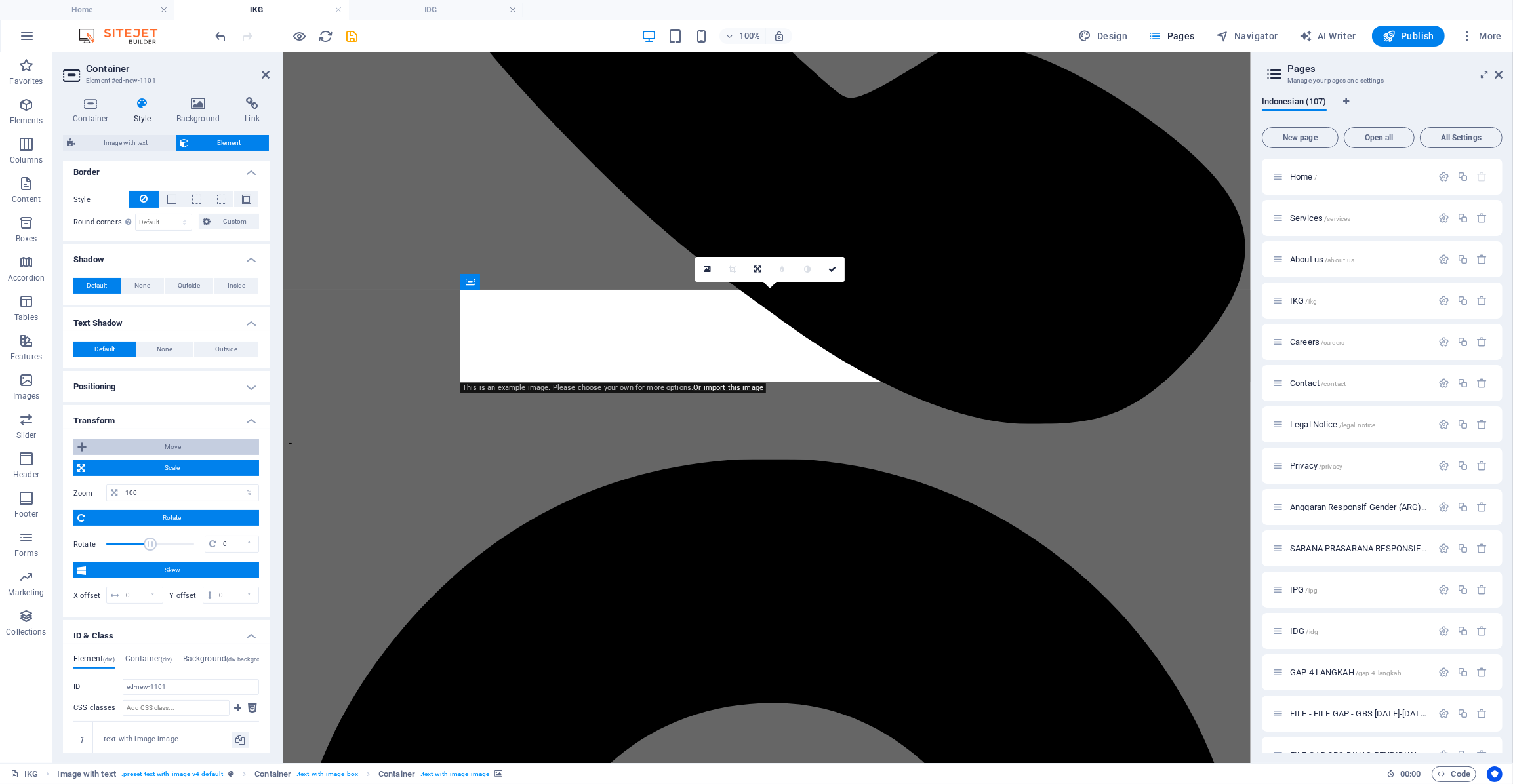
click at [87, 444] on button "Move" at bounding box center [166, 447] width 186 height 16
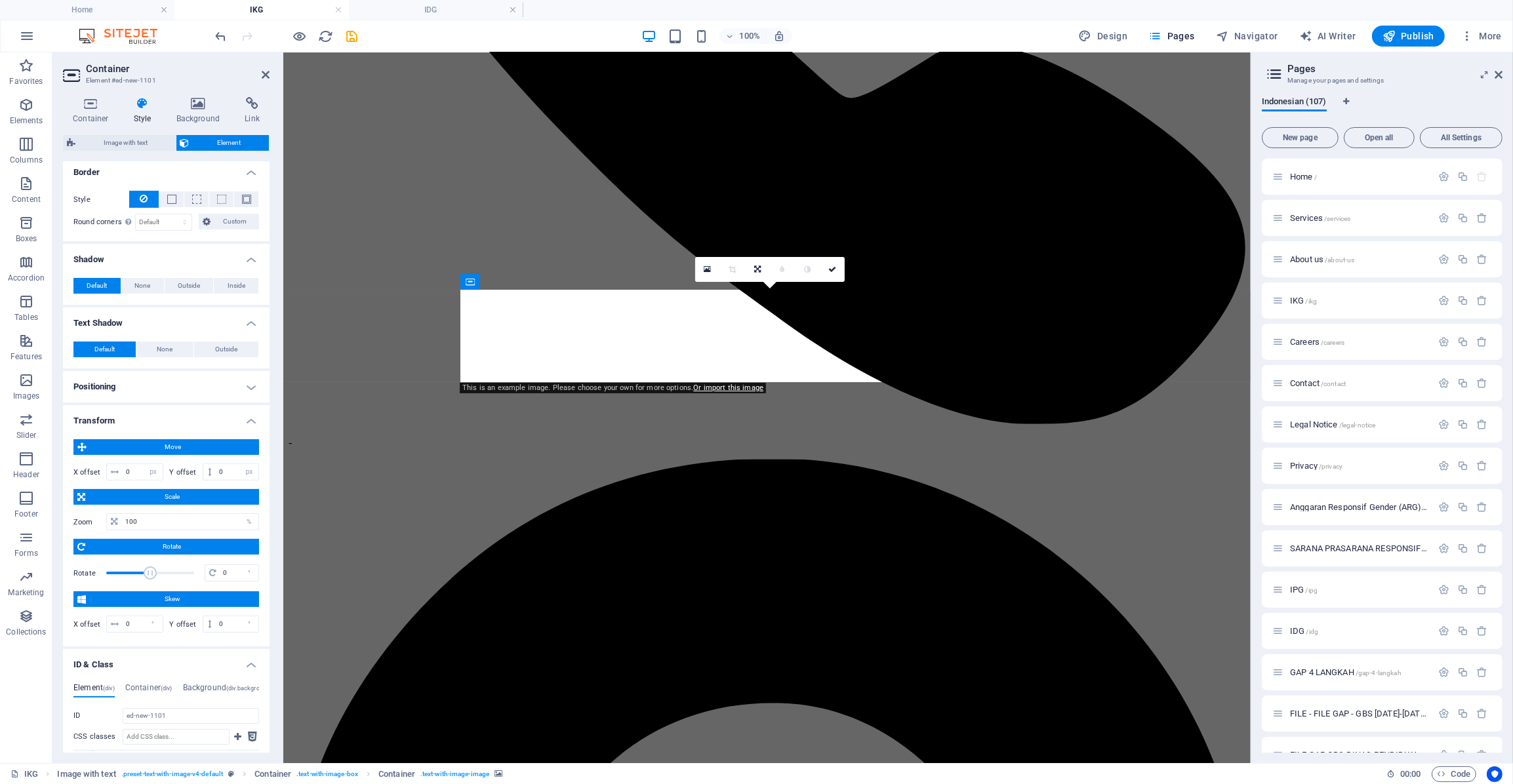
click at [92, 411] on h4 "Transform" at bounding box center [166, 417] width 206 height 23
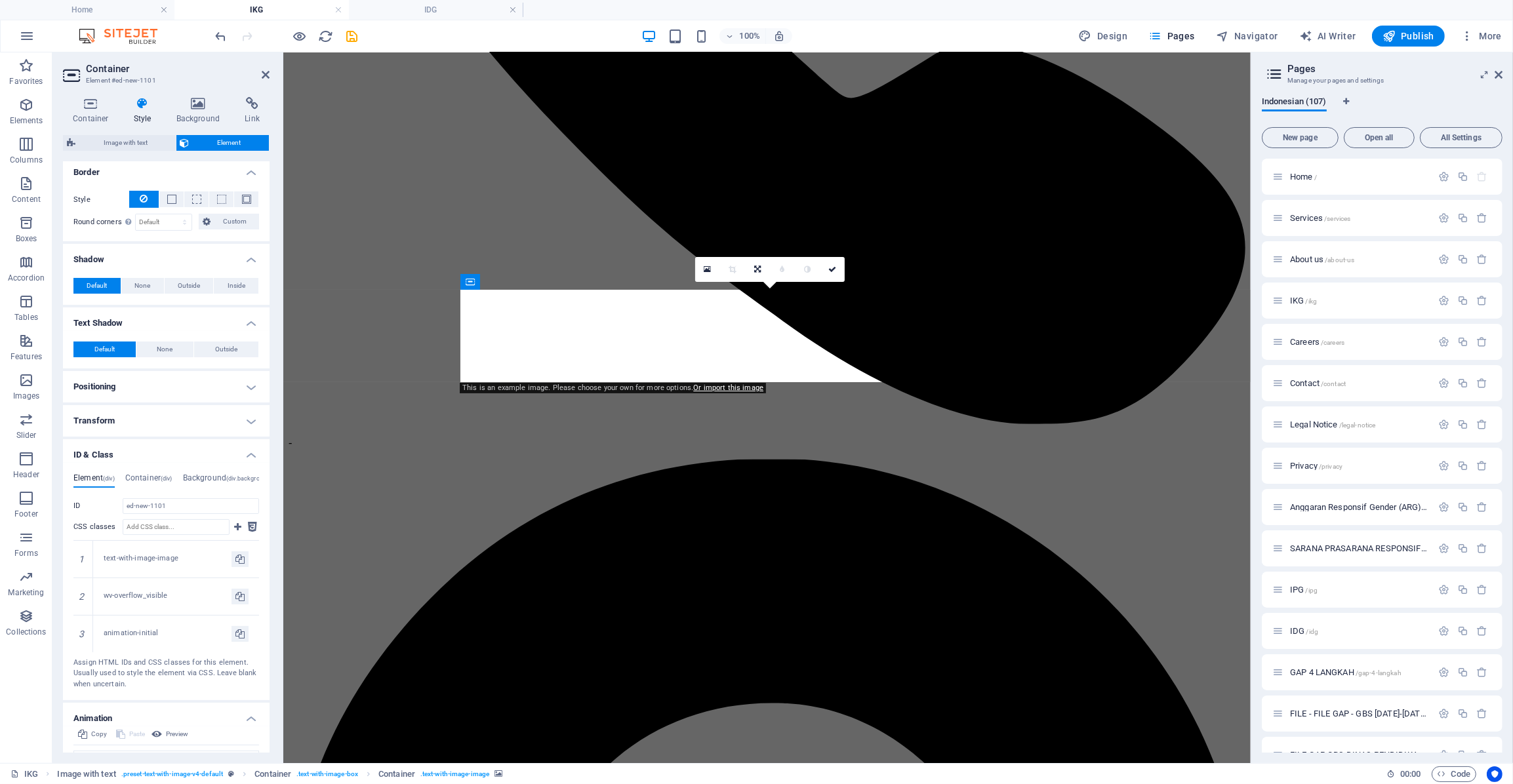
click at [95, 385] on h4 "Positioning" at bounding box center [166, 386] width 206 height 31
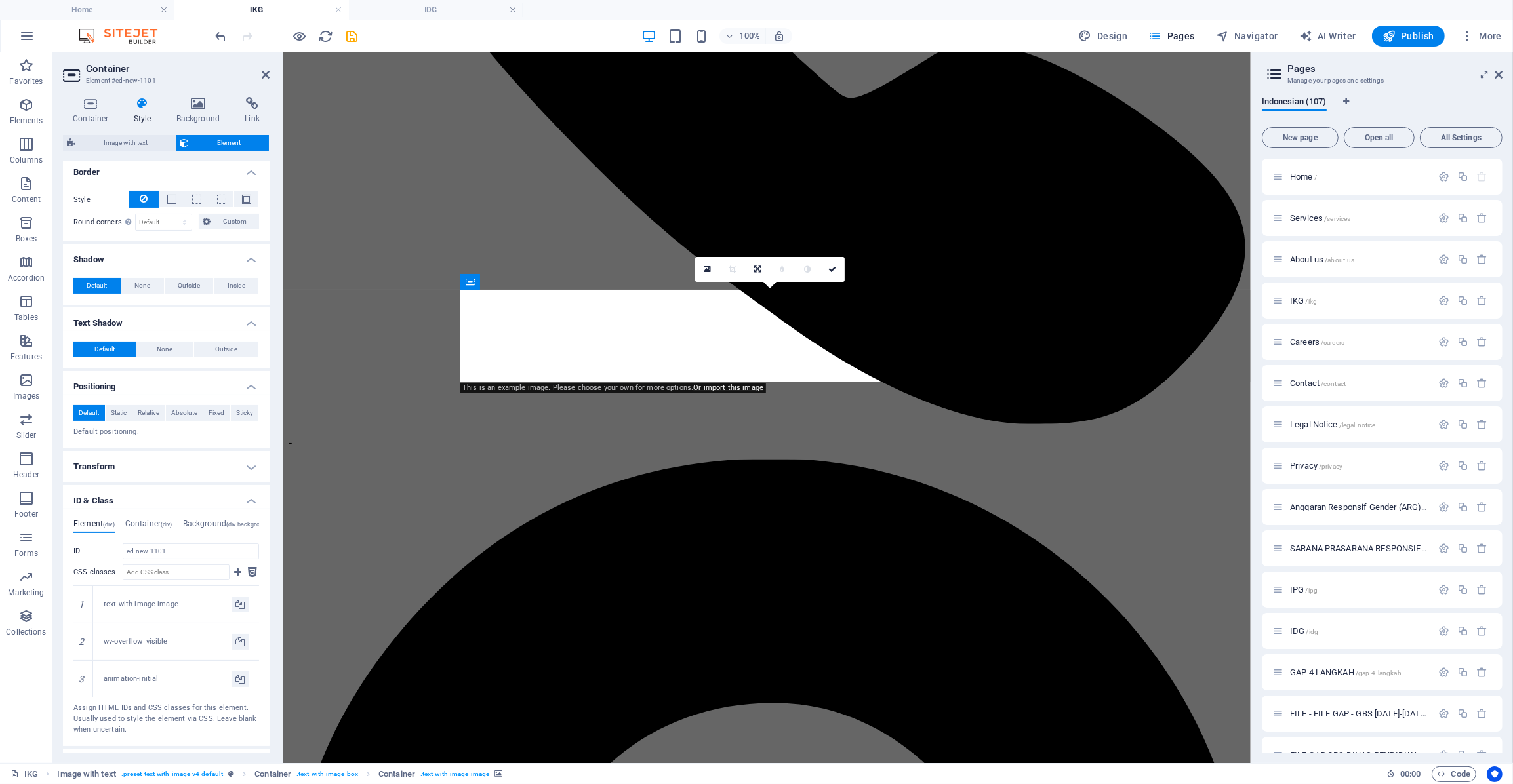
click at [91, 331] on div "Default None Outside Color X offset 0 px rem vh vw Y offset 0 px rem vh vw Blur…" at bounding box center [166, 349] width 206 height 37
click at [91, 324] on h4 "Text Shadow" at bounding box center [166, 319] width 206 height 23
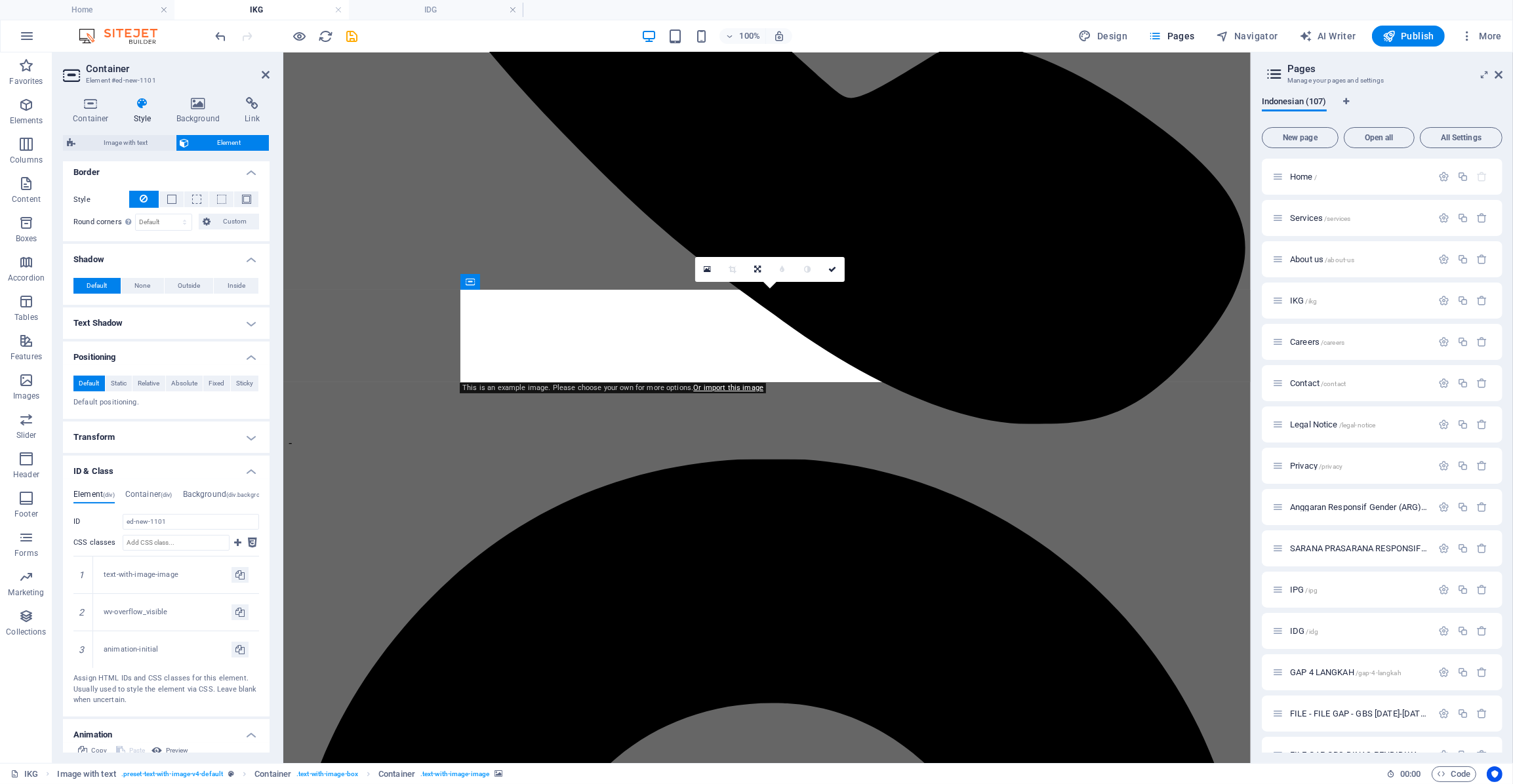
click at [89, 260] on h4 "Shadow" at bounding box center [166, 255] width 206 height 23
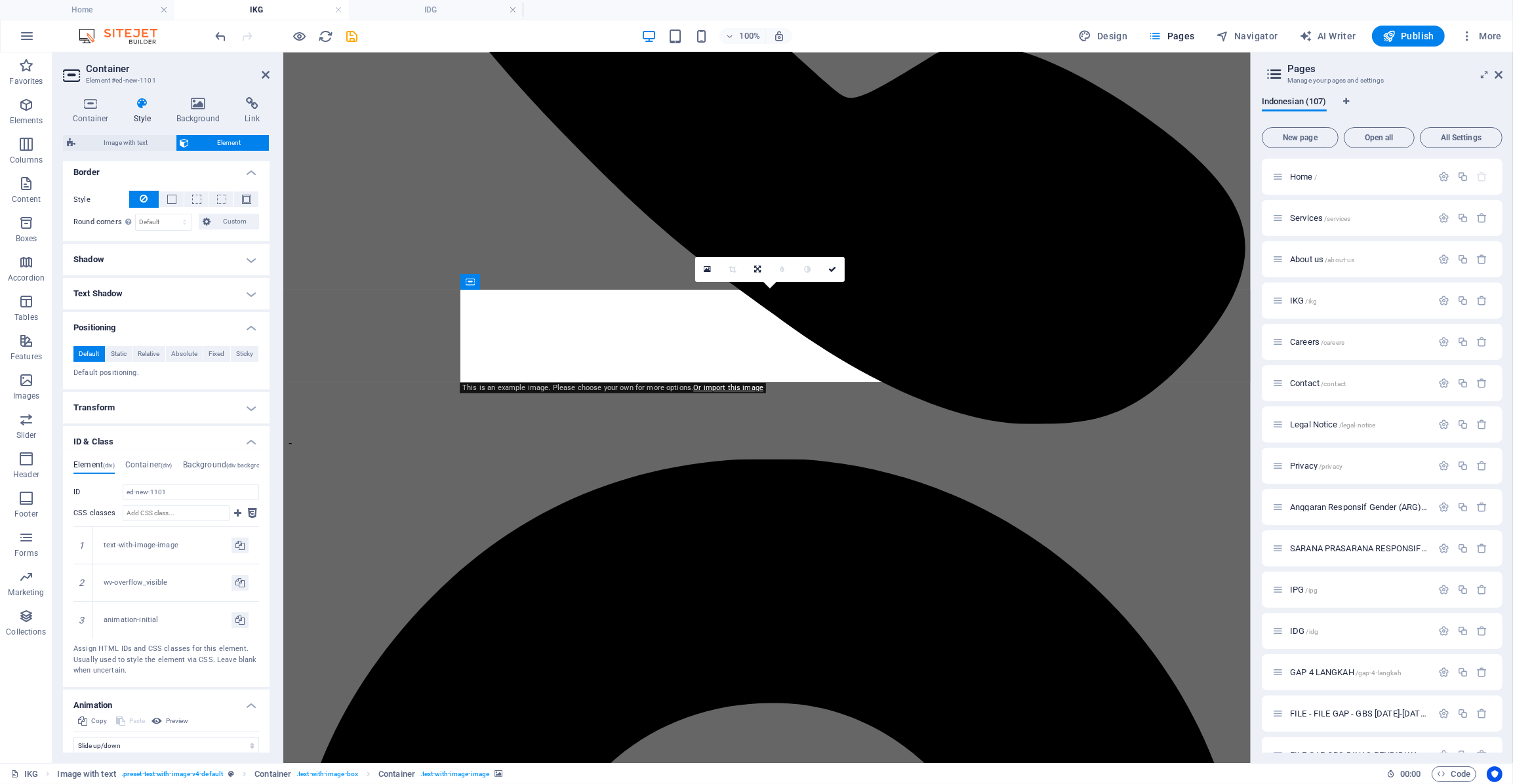
click at [95, 168] on h4 "Border" at bounding box center [166, 168] width 206 height 23
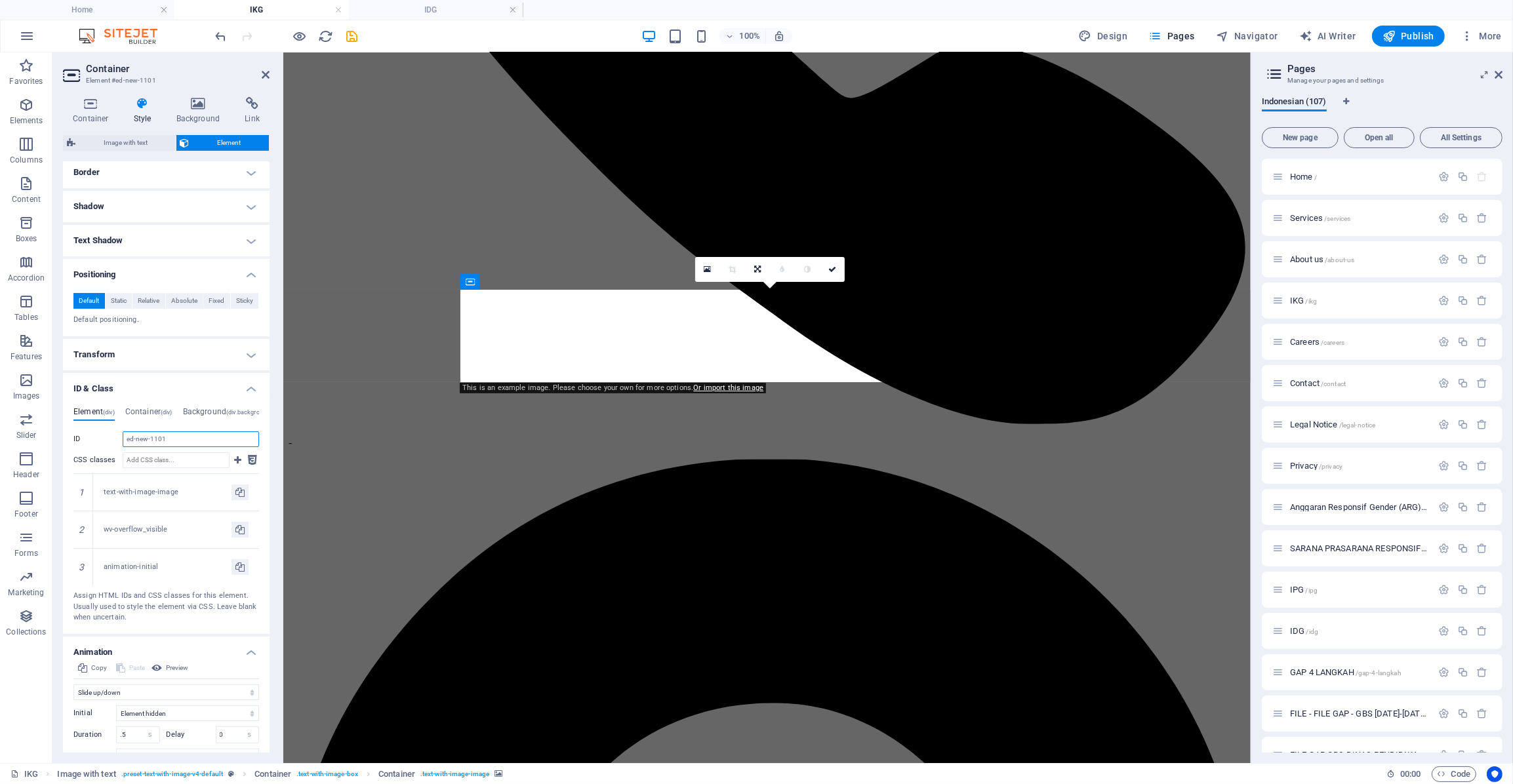
click at [162, 437] on input "ed-new-1101" at bounding box center [190, 439] width 137 height 16
click at [160, 465] on input "CSS classes" at bounding box center [176, 461] width 107 height 16
click at [88, 265] on h4 "Positioning" at bounding box center [166, 270] width 206 height 23
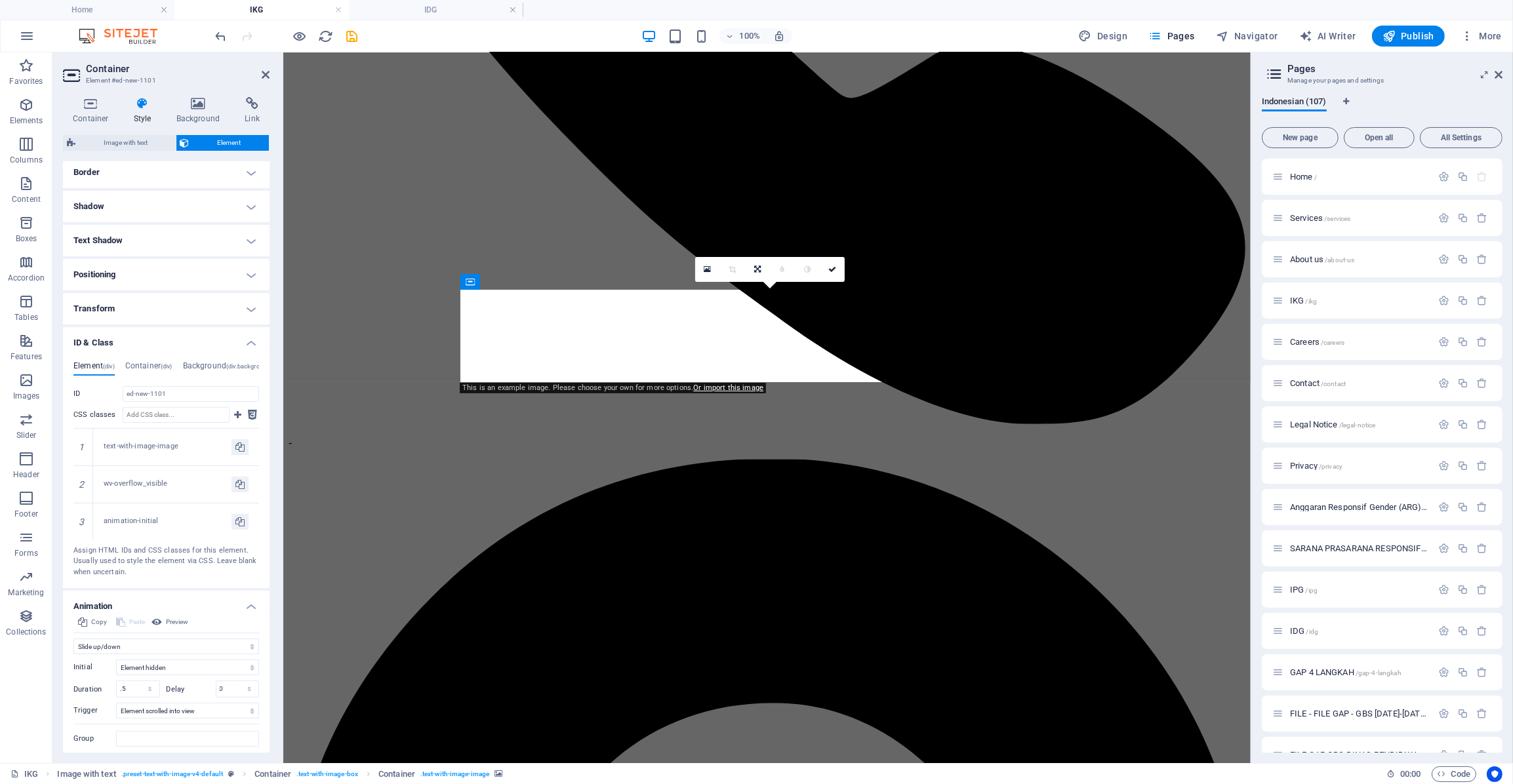
click at [98, 333] on h4 "ID & Class" at bounding box center [166, 338] width 206 height 23
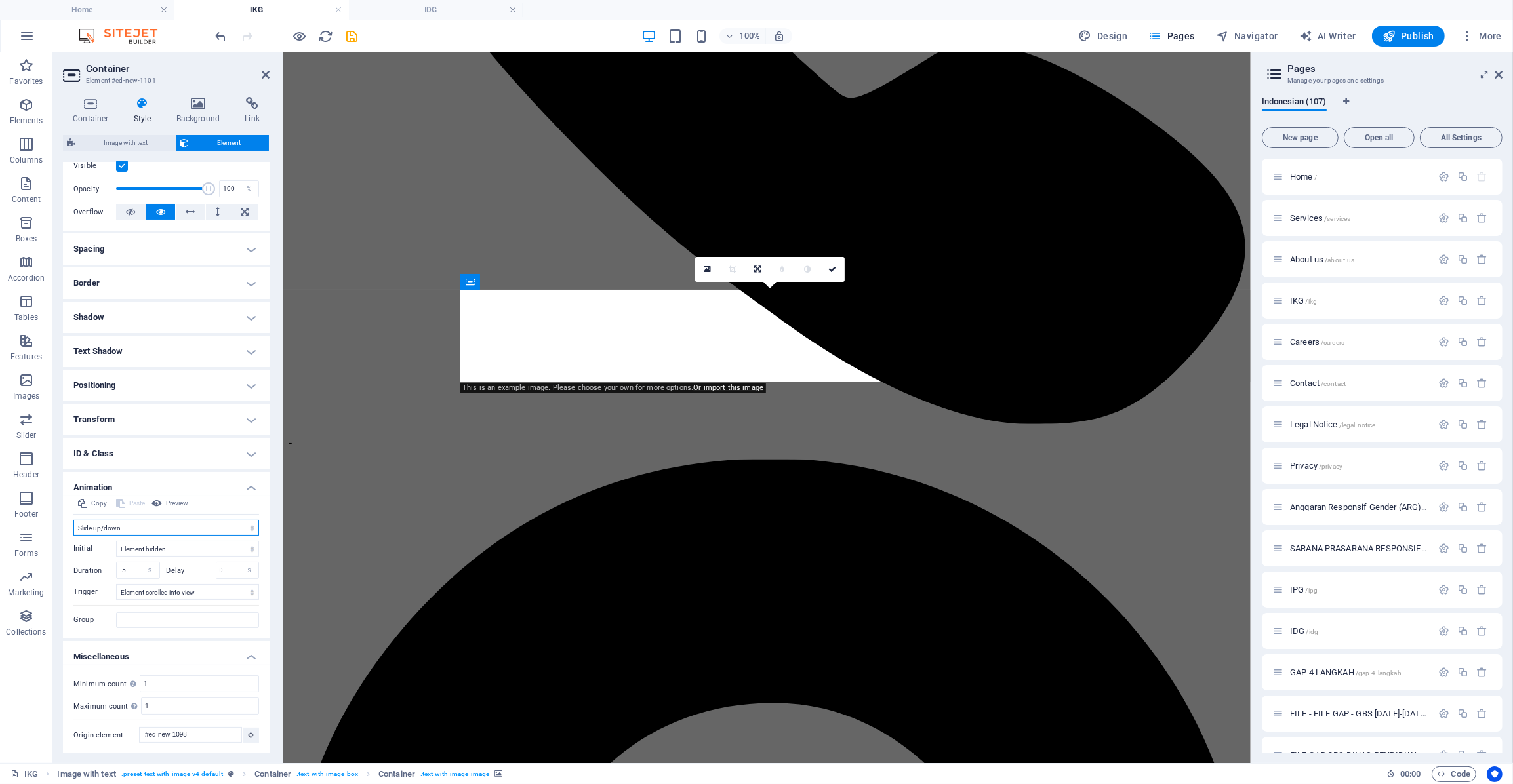
click at [143, 526] on select "Don't animate Show / Hide Slide up/down Zoom in/out Slide left to right Slide r…" at bounding box center [166, 528] width 186 height 16
click at [73, 536] on select "Don't animate Show / Hide Slide up/down Zoom in/out Slide left to right Slide r…" at bounding box center [166, 528] width 186 height 16
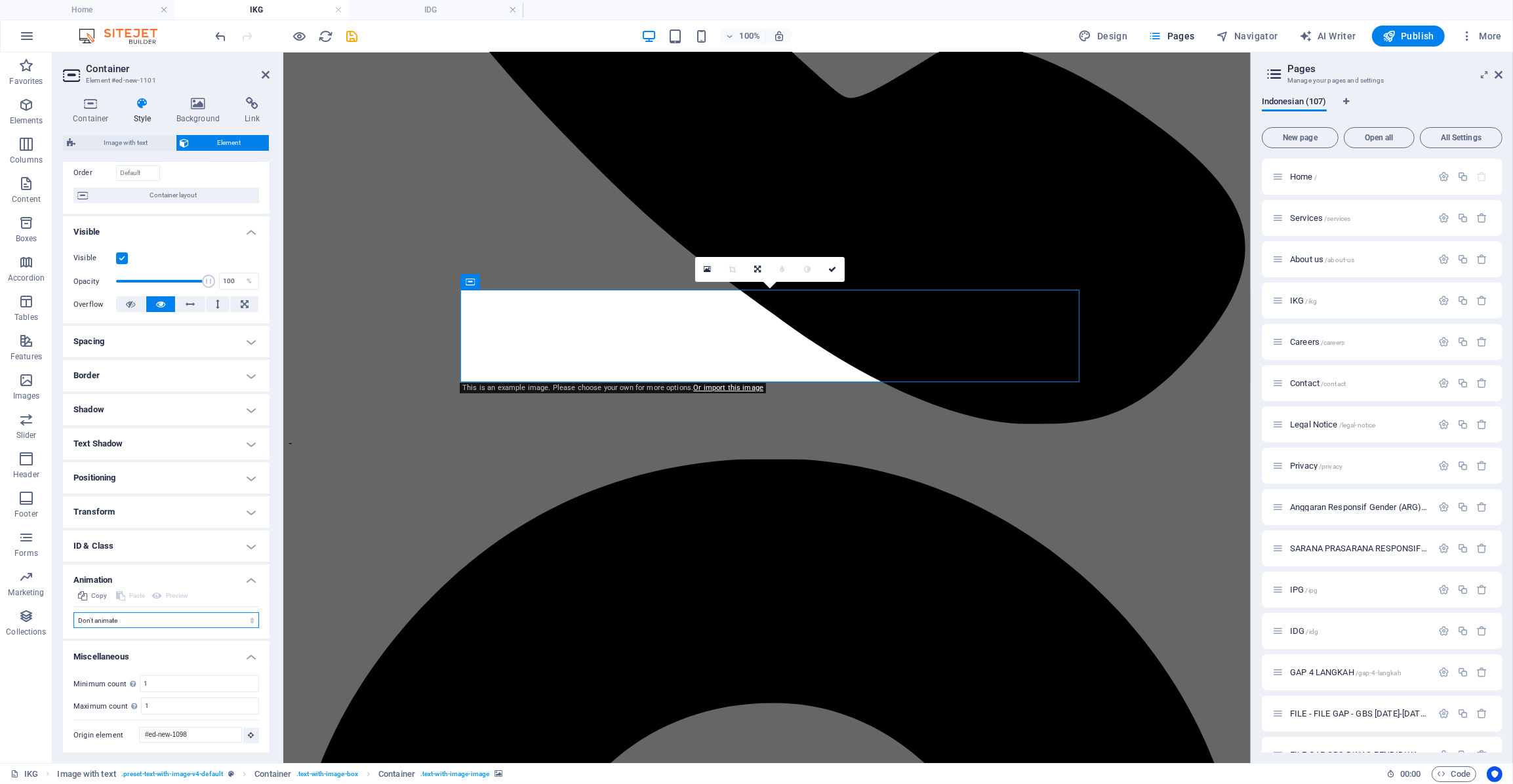
click at [125, 619] on select "Don't animate Show / Hide Slide up/down Zoom in/out Slide left to right Slide r…" at bounding box center [166, 620] width 186 height 16
select select "fade"
click at [73, 612] on select "Don't animate Show / Hide Slide up/down Zoom in/out Slide left to right Slide r…" at bounding box center [166, 620] width 186 height 16
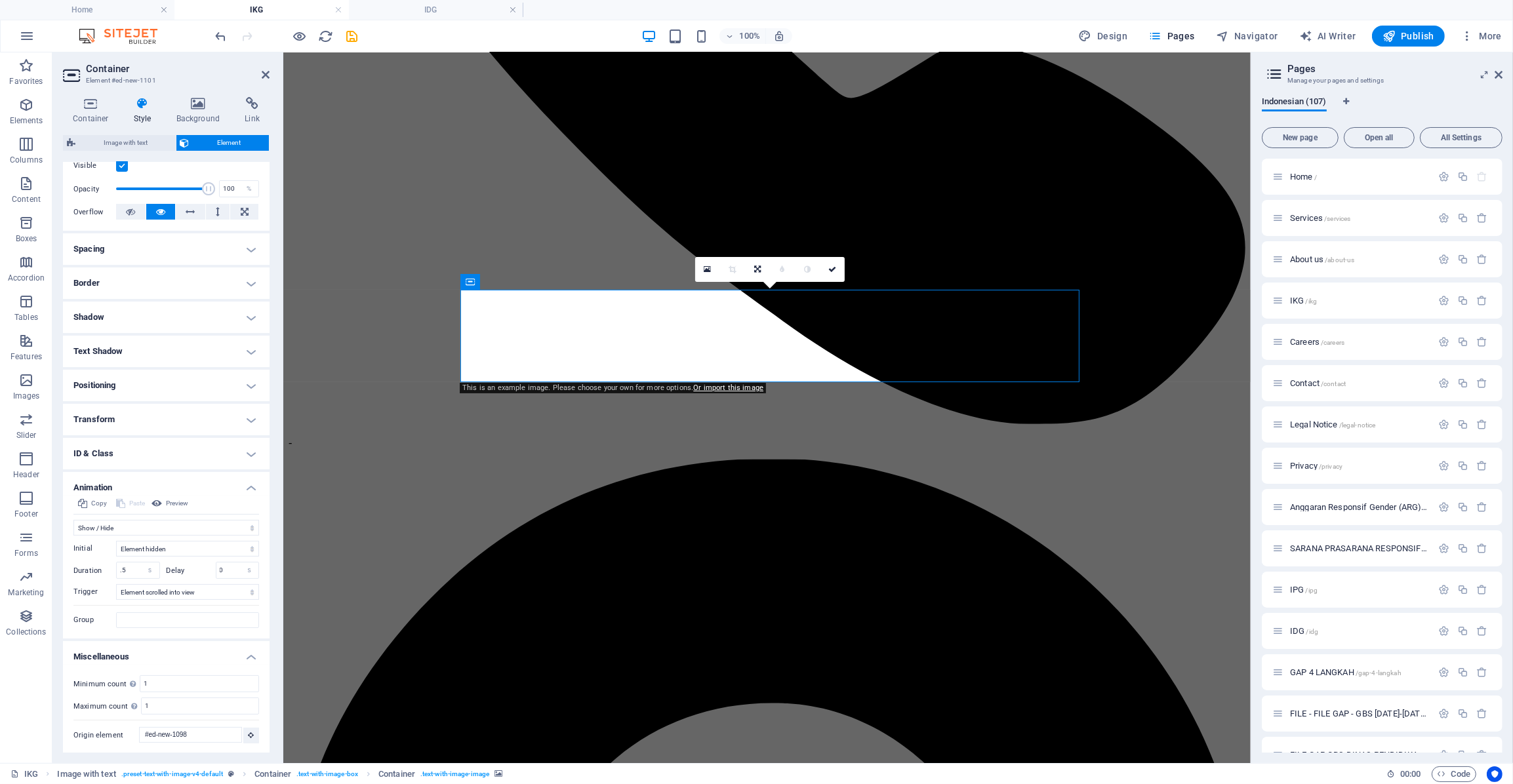
click at [96, 483] on h4 "Animation" at bounding box center [166, 483] width 206 height 23
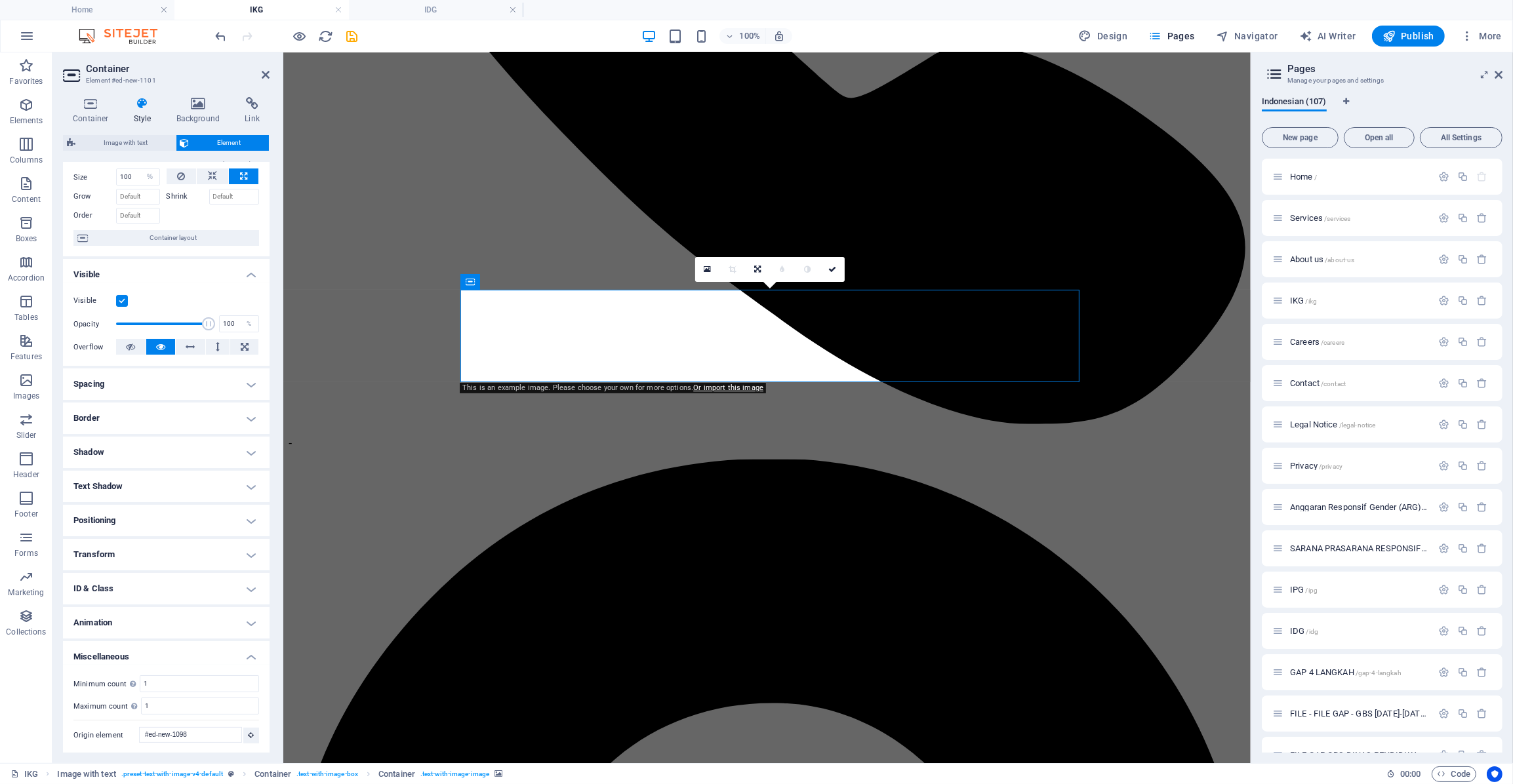
click at [126, 658] on h4 "Miscellaneous" at bounding box center [166, 652] width 206 height 23
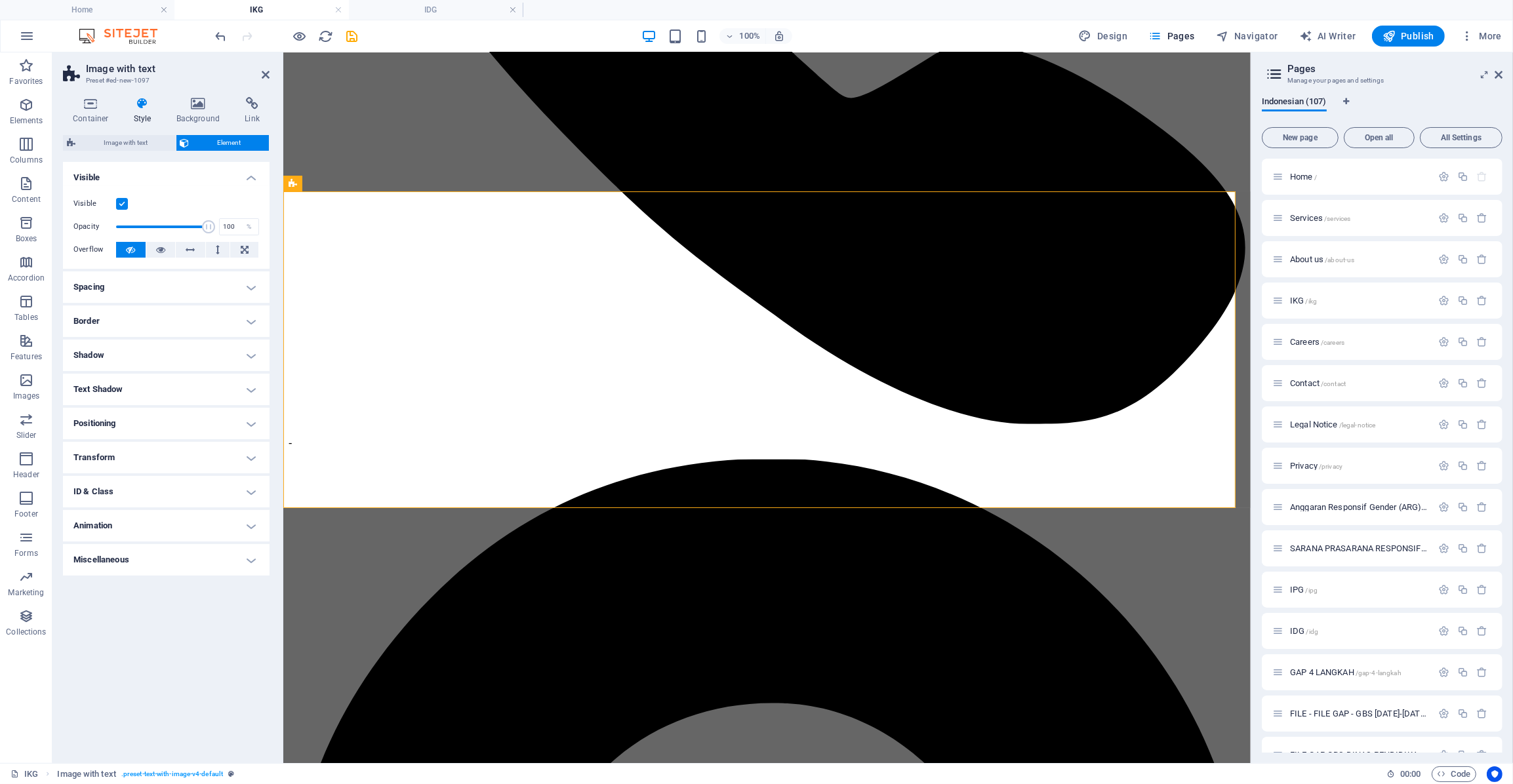
click at [146, 282] on h4 "Spacing" at bounding box center [166, 287] width 206 height 31
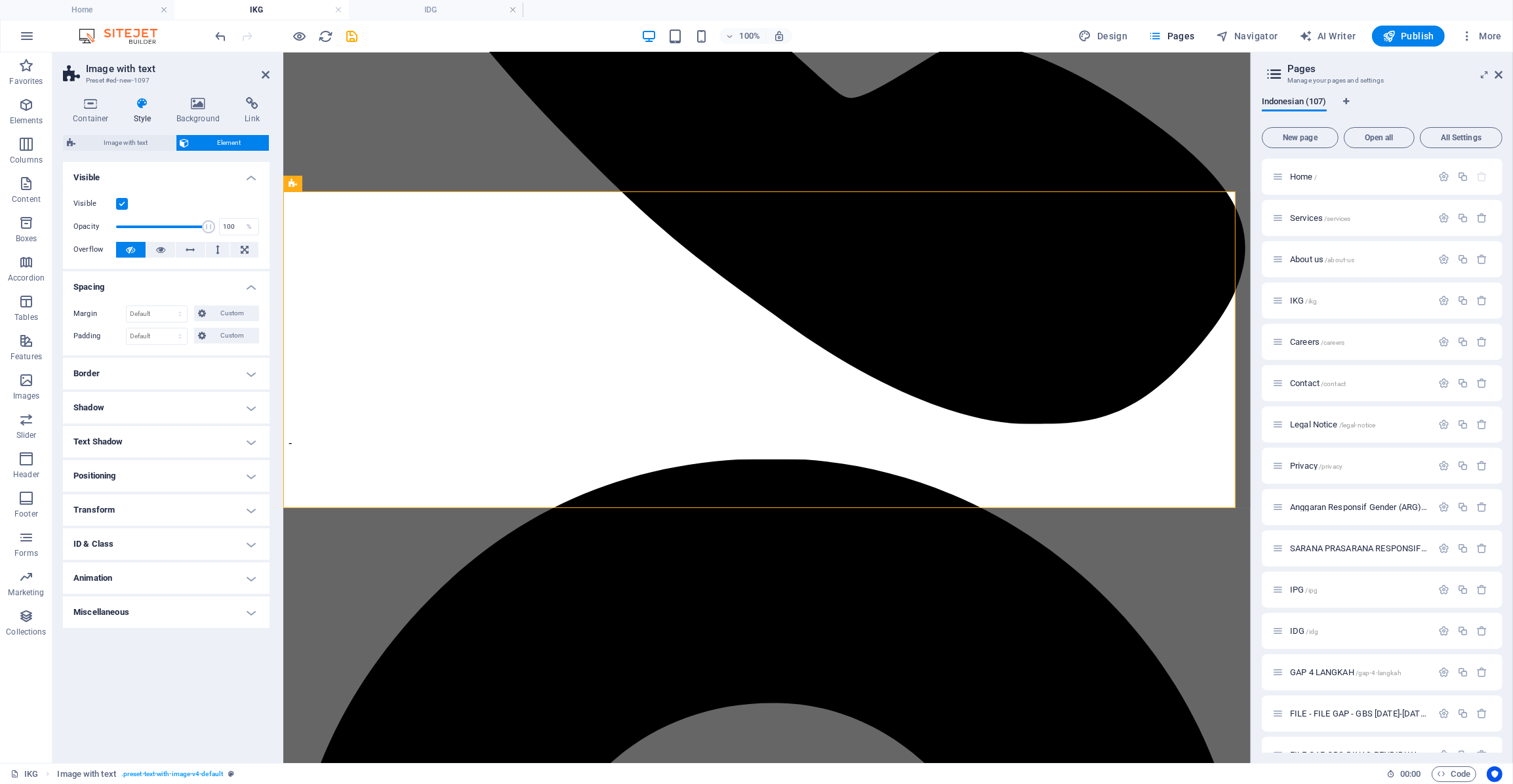
click at [147, 282] on h4 "Spacing" at bounding box center [166, 283] width 206 height 23
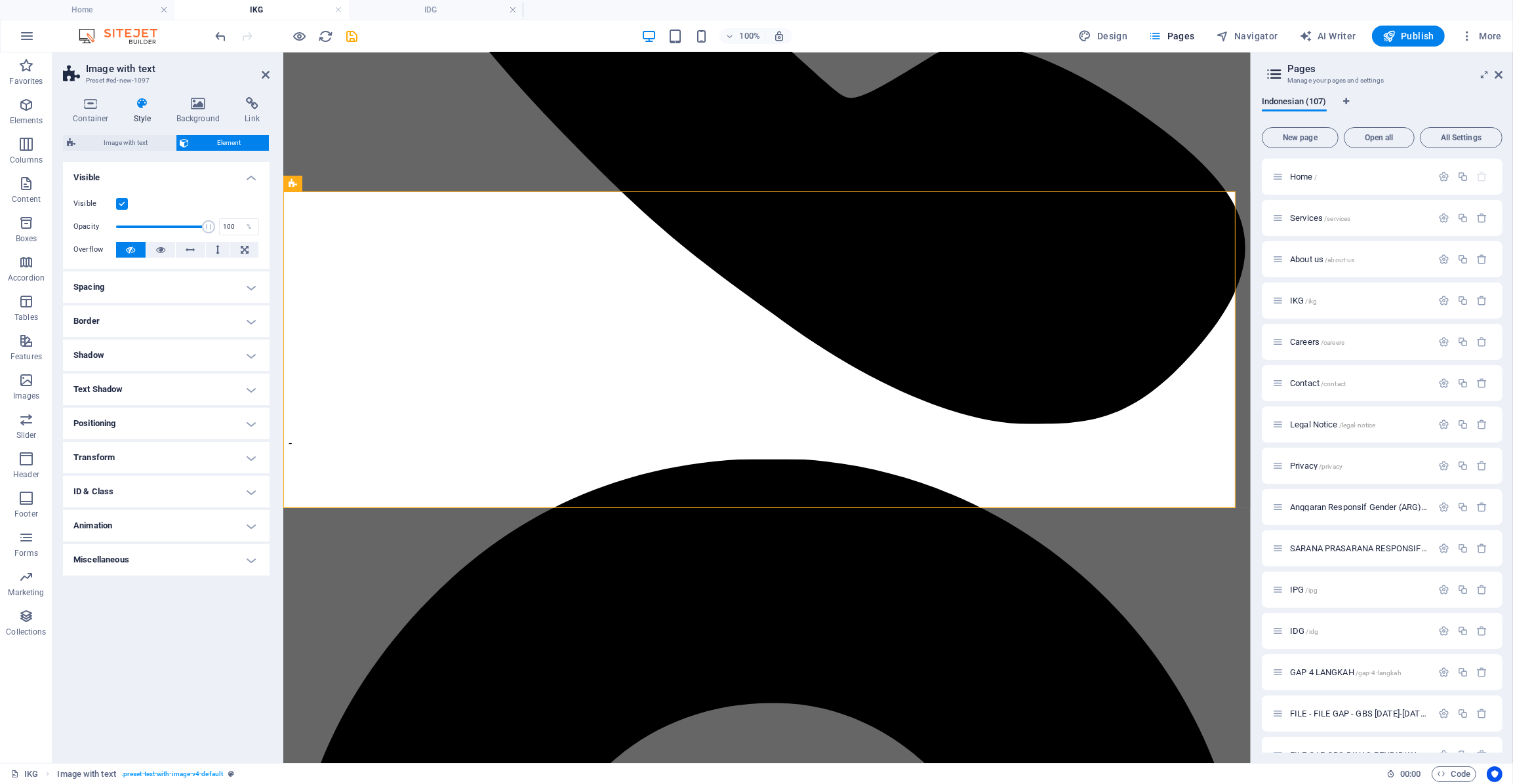
click at [138, 315] on h4 "Border" at bounding box center [166, 321] width 206 height 31
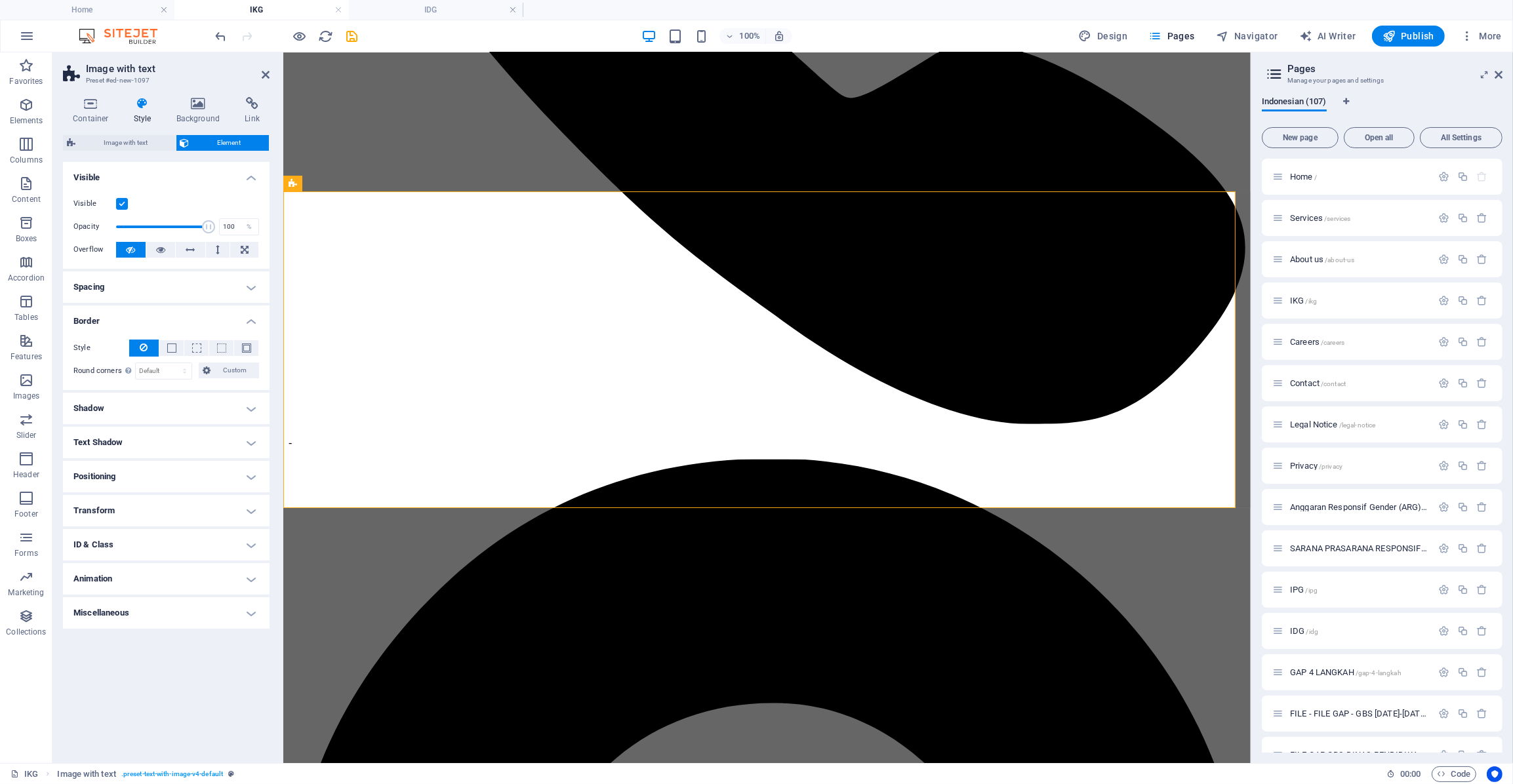
click at [138, 315] on h4 "Border" at bounding box center [166, 317] width 206 height 23
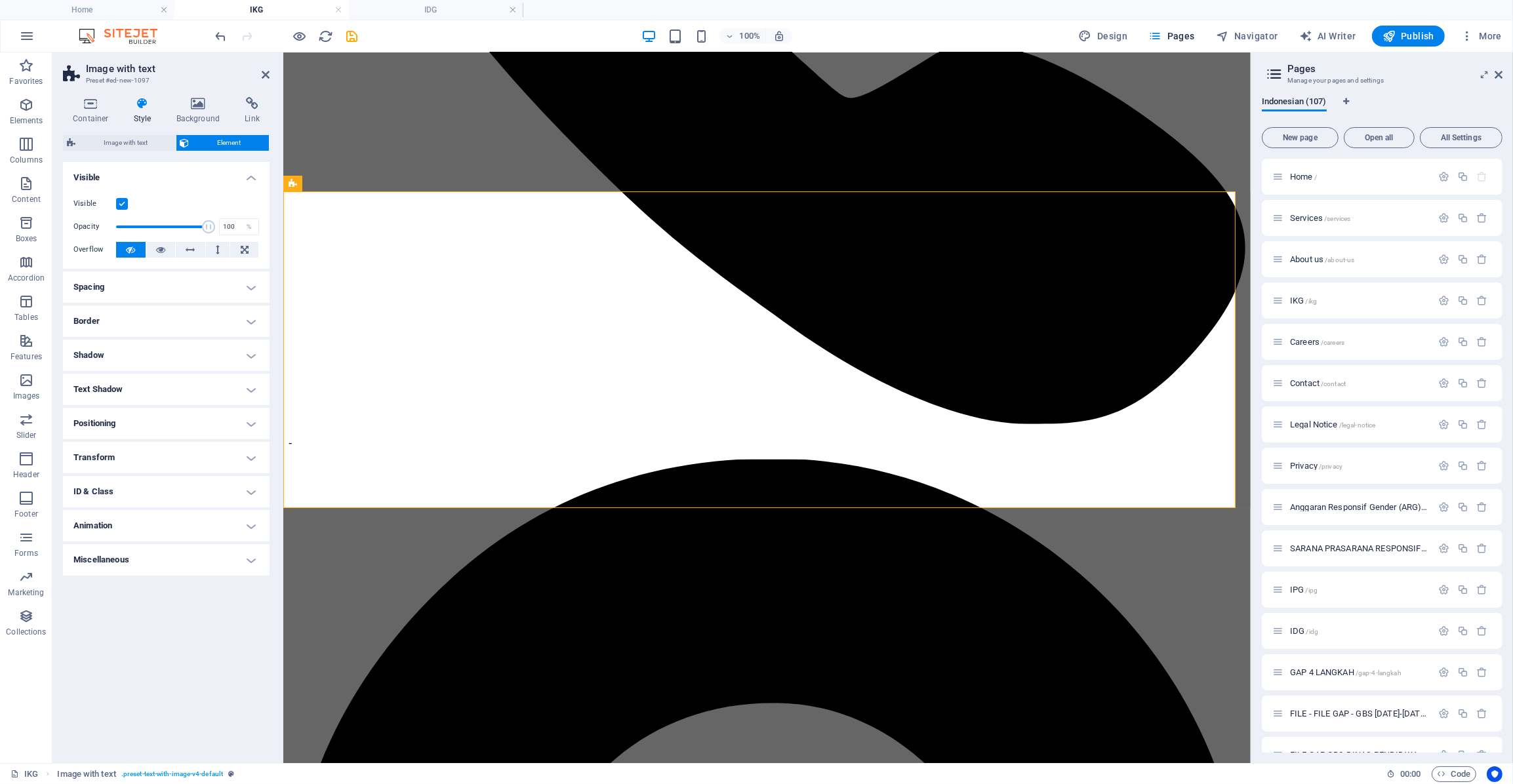
click at [129, 342] on h4 "Shadow" at bounding box center [166, 355] width 206 height 31
click at [129, 342] on h4 "Shadow" at bounding box center [166, 351] width 206 height 23
click at [127, 393] on h4 "Text Shadow" at bounding box center [166, 389] width 206 height 31
click at [127, 393] on h4 "Text Shadow" at bounding box center [166, 385] width 206 height 23
click at [123, 423] on h4 "Positioning" at bounding box center [166, 423] width 206 height 31
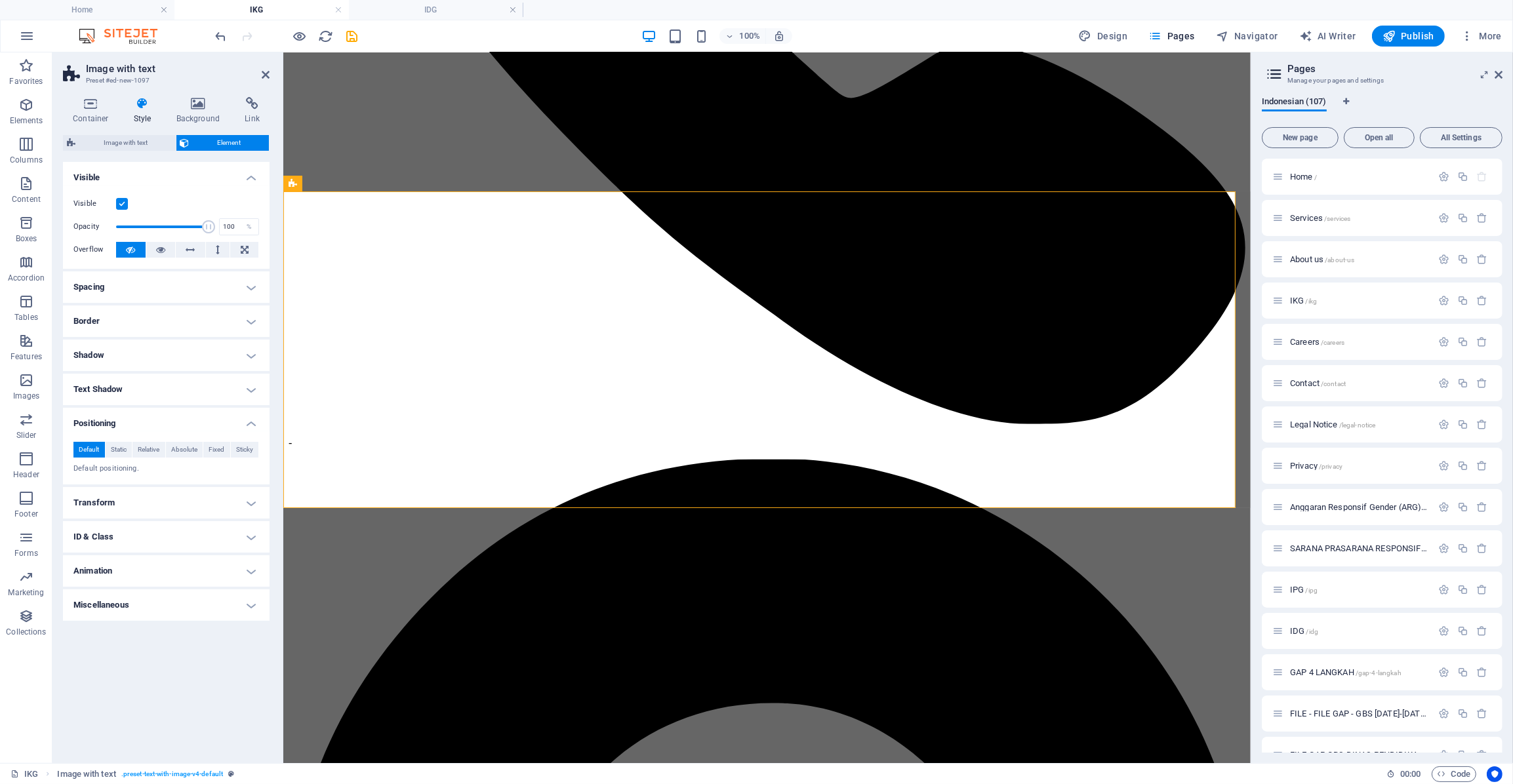
click at [123, 423] on h4 "Positioning" at bounding box center [166, 419] width 206 height 23
click at [119, 420] on h4 "Positioning" at bounding box center [166, 423] width 206 height 31
click at [141, 450] on span "Relative" at bounding box center [149, 450] width 22 height 16
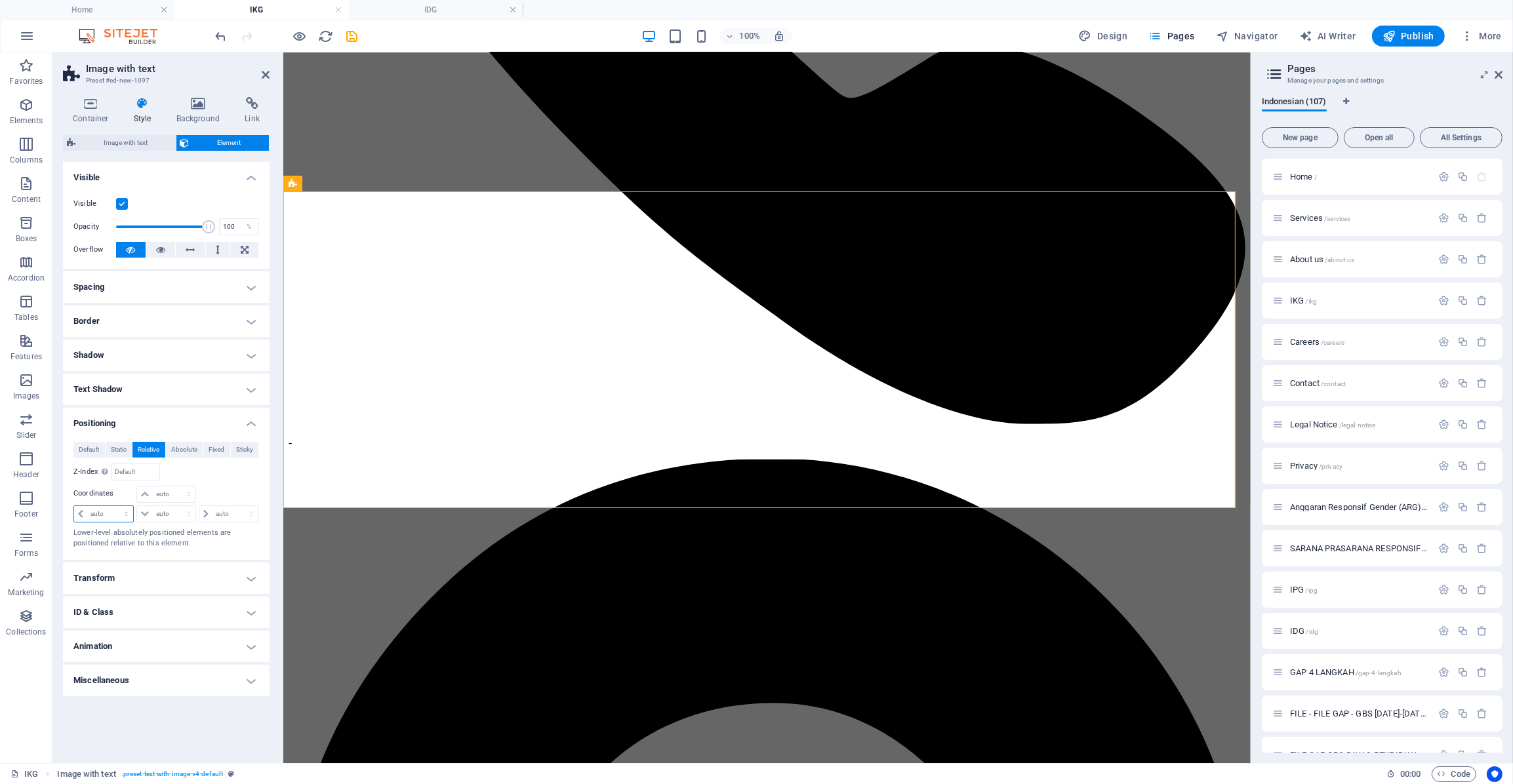
click at [82, 512] on select "auto px rem % em" at bounding box center [103, 514] width 59 height 16
click at [192, 451] on span "Absolute" at bounding box center [184, 450] width 26 height 16
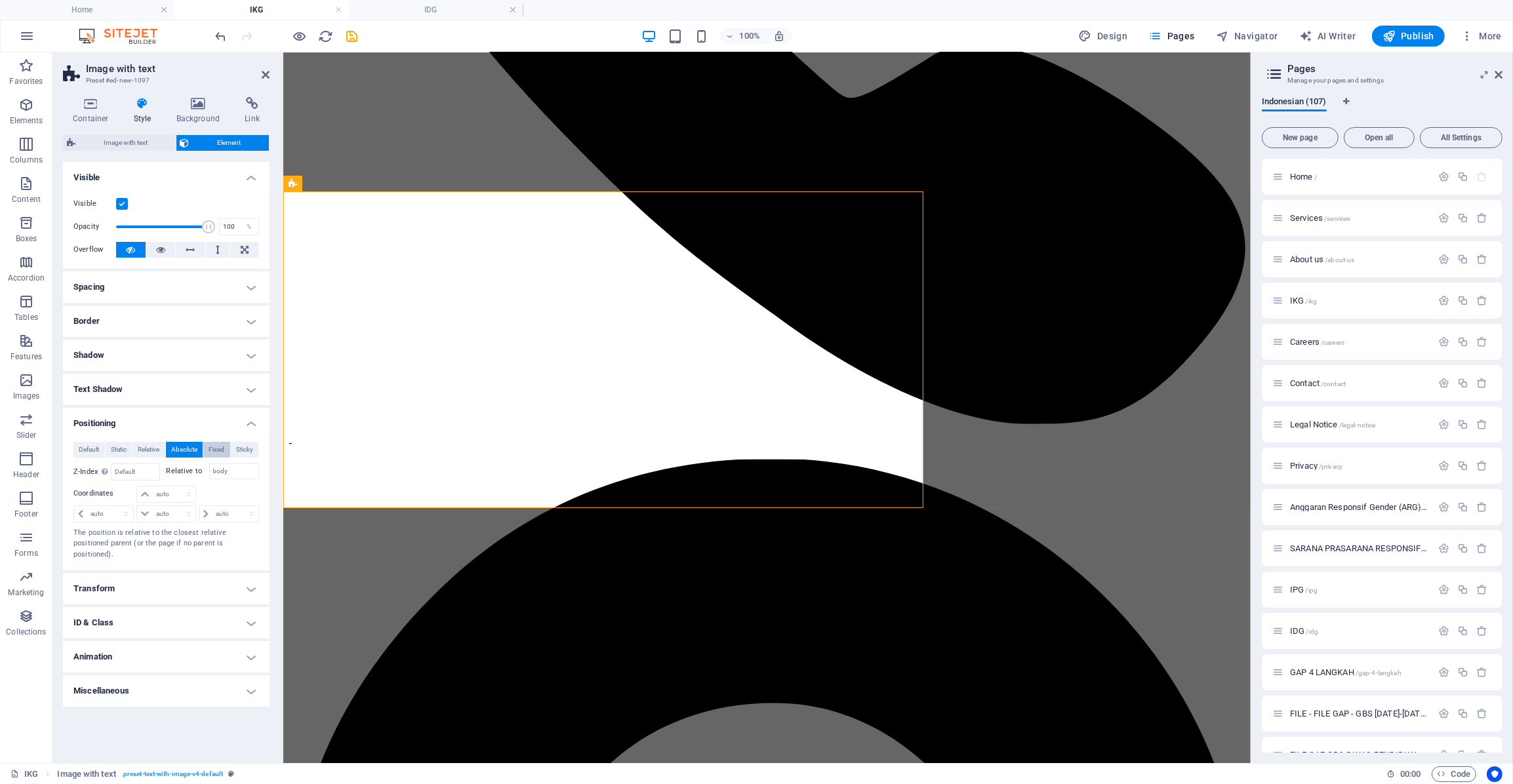
click at [230, 451] on button "Fixed" at bounding box center [216, 450] width 27 height 16
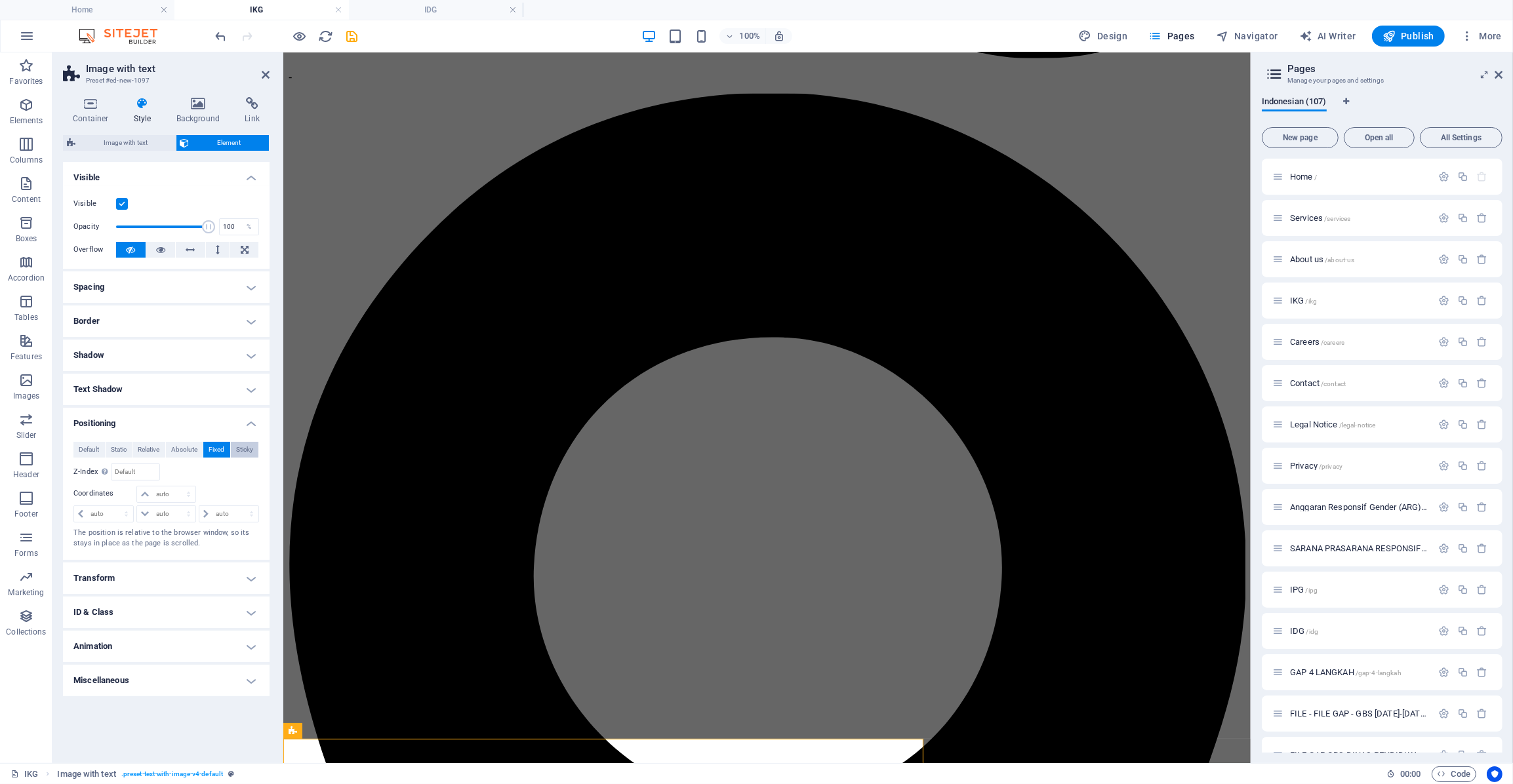
scroll to position [1653, 0]
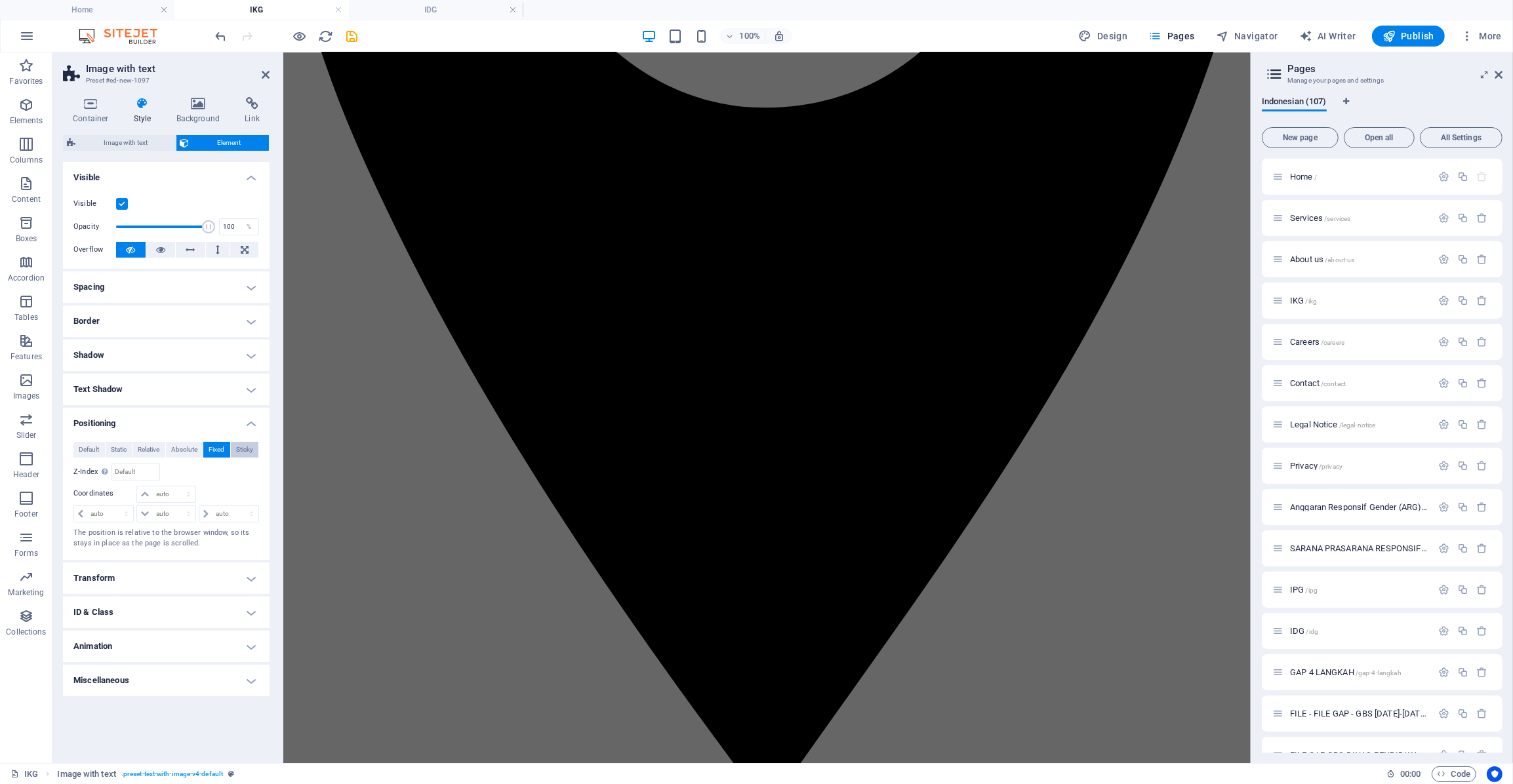
click at [244, 451] on span "Sticky" at bounding box center [245, 450] width 17 height 16
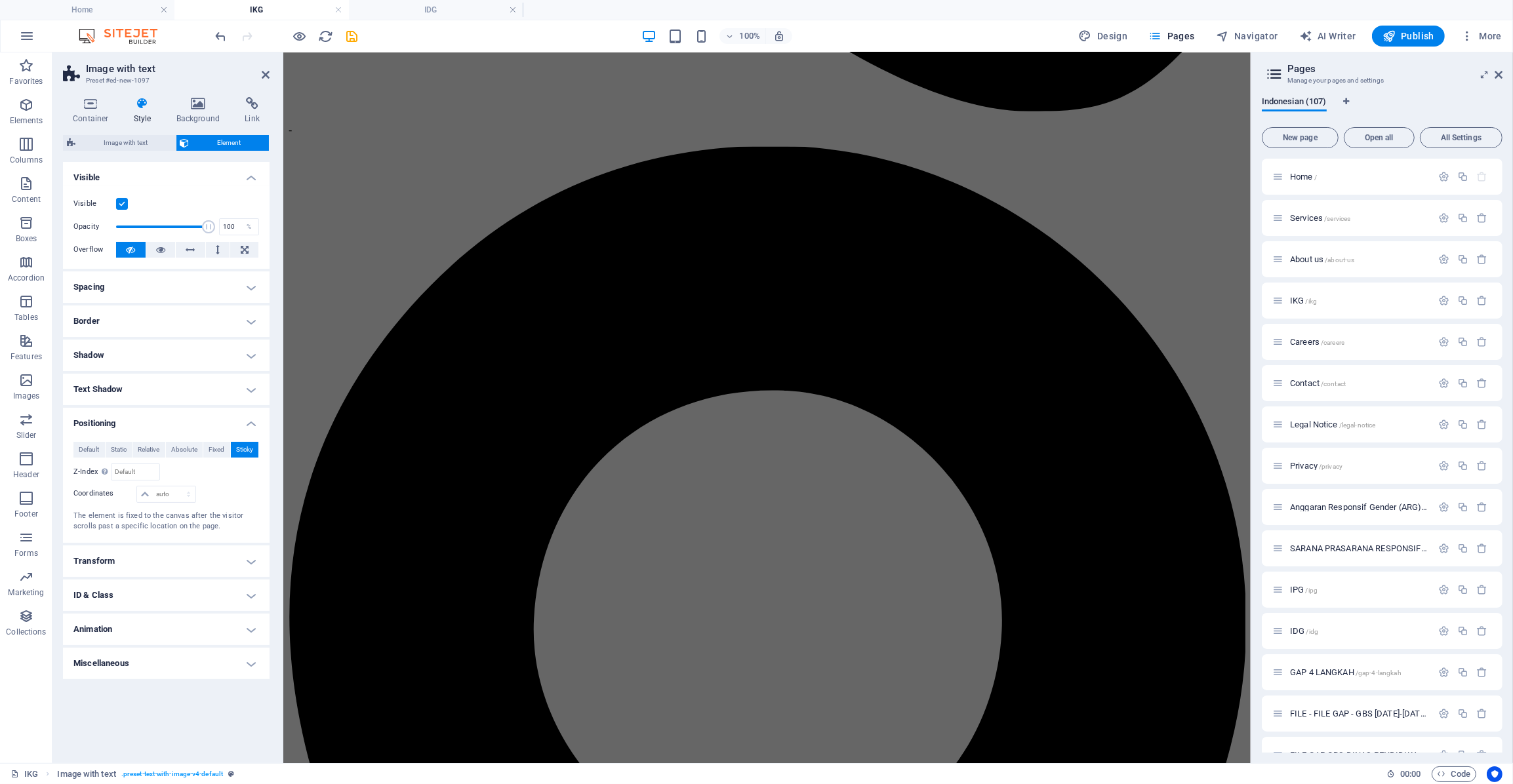
scroll to position [531, 0]
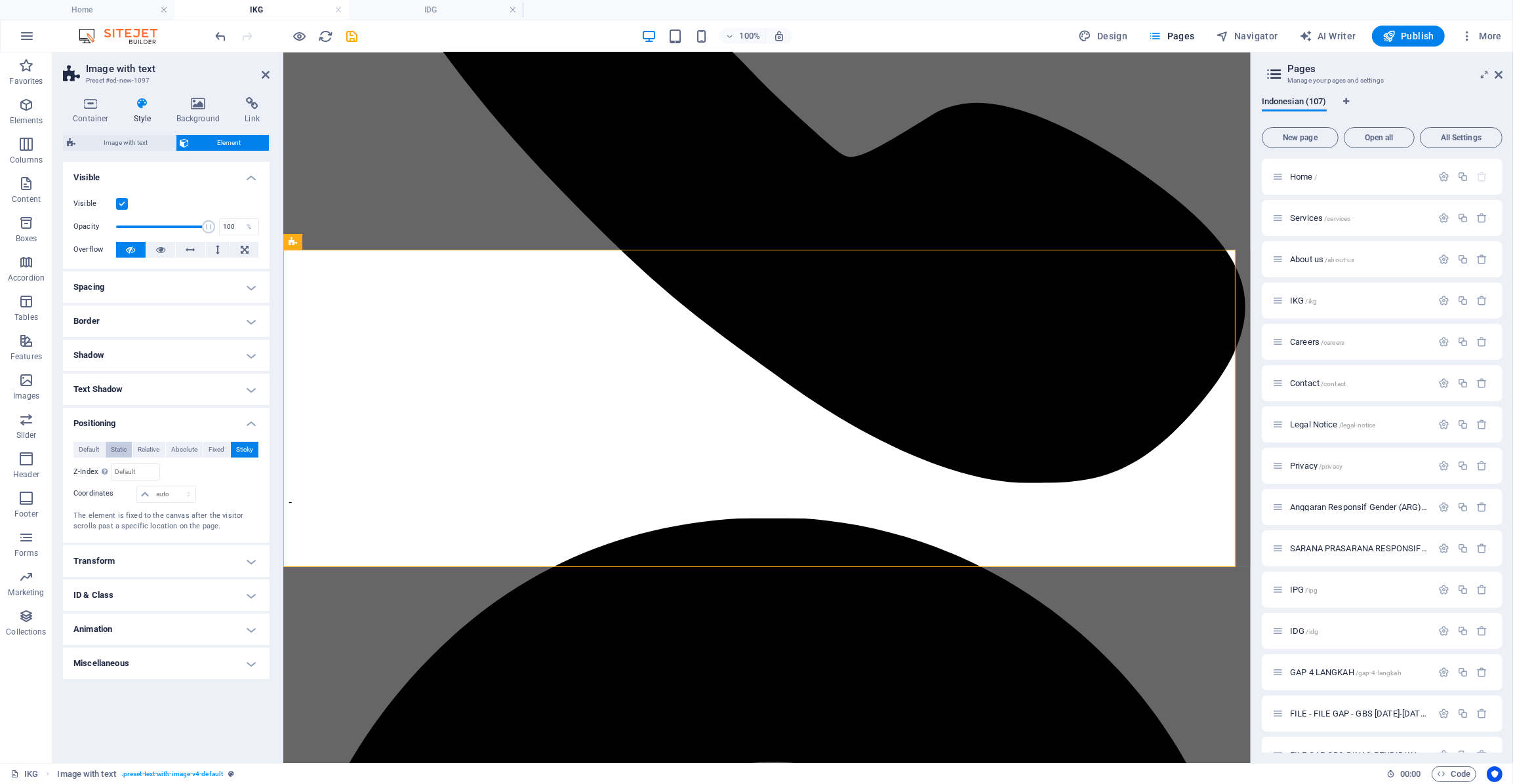
click at [122, 451] on span "Static" at bounding box center [119, 450] width 16 height 16
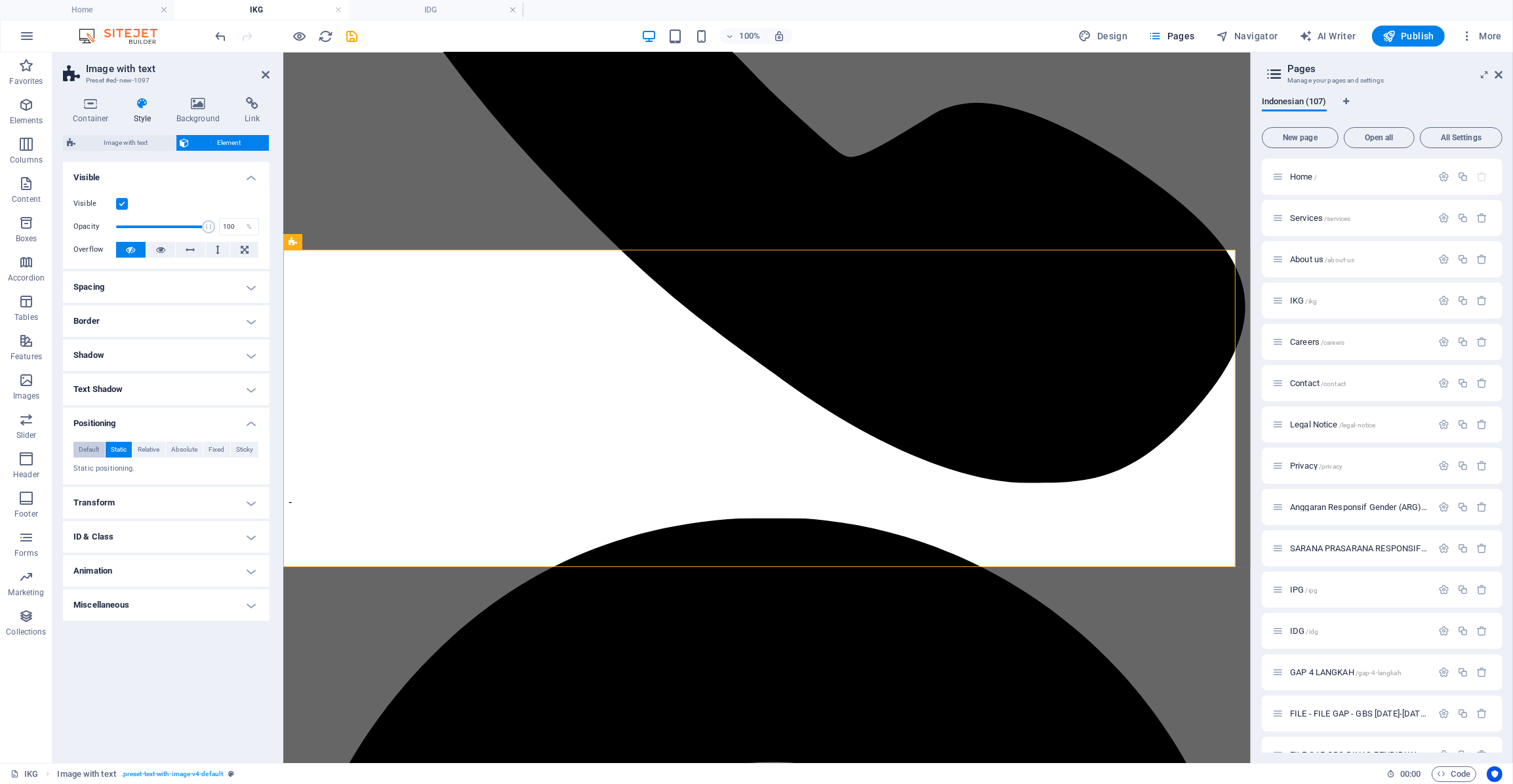
click at [81, 450] on span "Default" at bounding box center [89, 450] width 21 height 16
click at [152, 455] on span "Relative" at bounding box center [149, 450] width 22 height 16
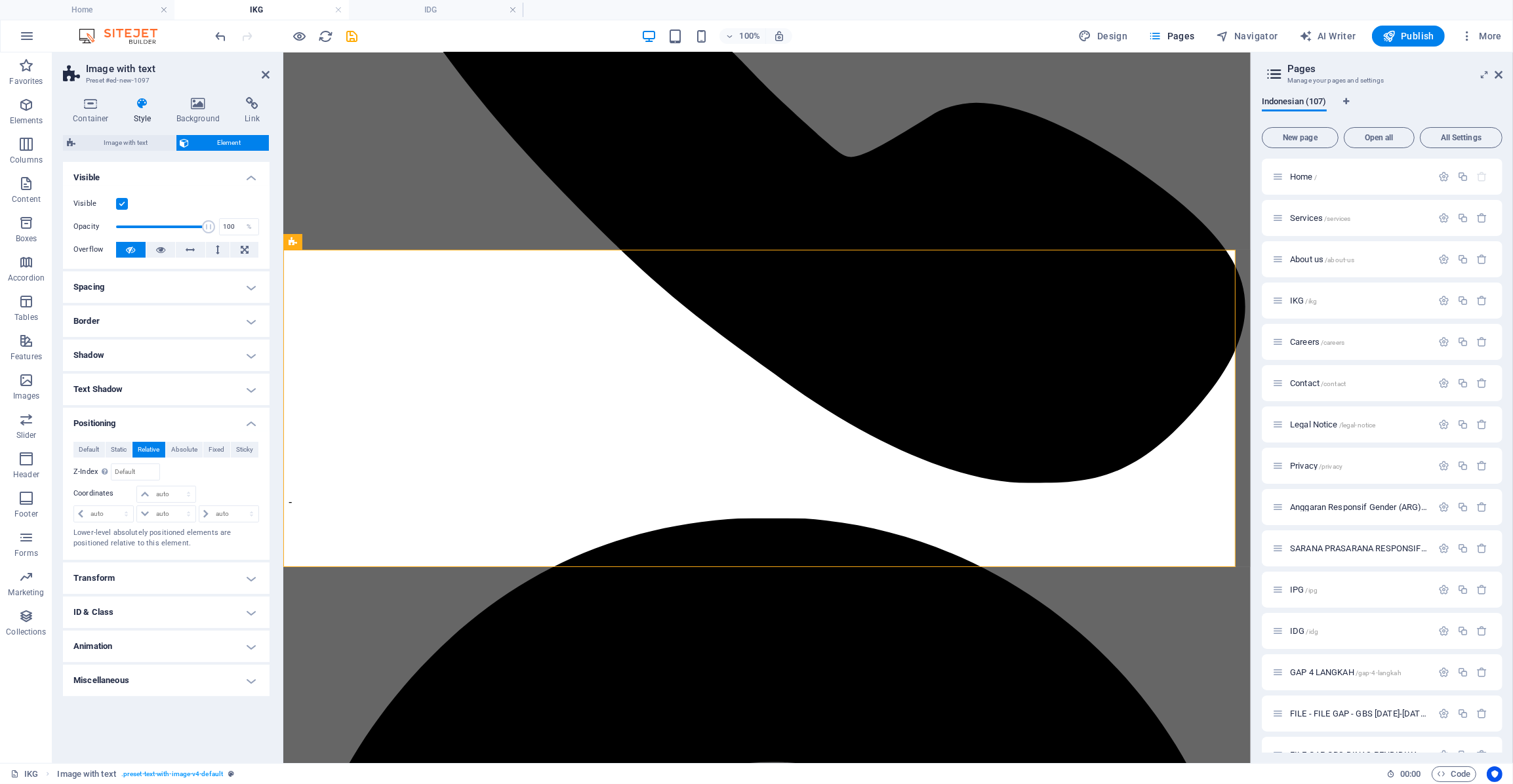
drag, startPoint x: 94, startPoint y: 450, endPoint x: 110, endPoint y: 457, distance: 17.5
click at [93, 449] on span "Default" at bounding box center [89, 450] width 21 height 16
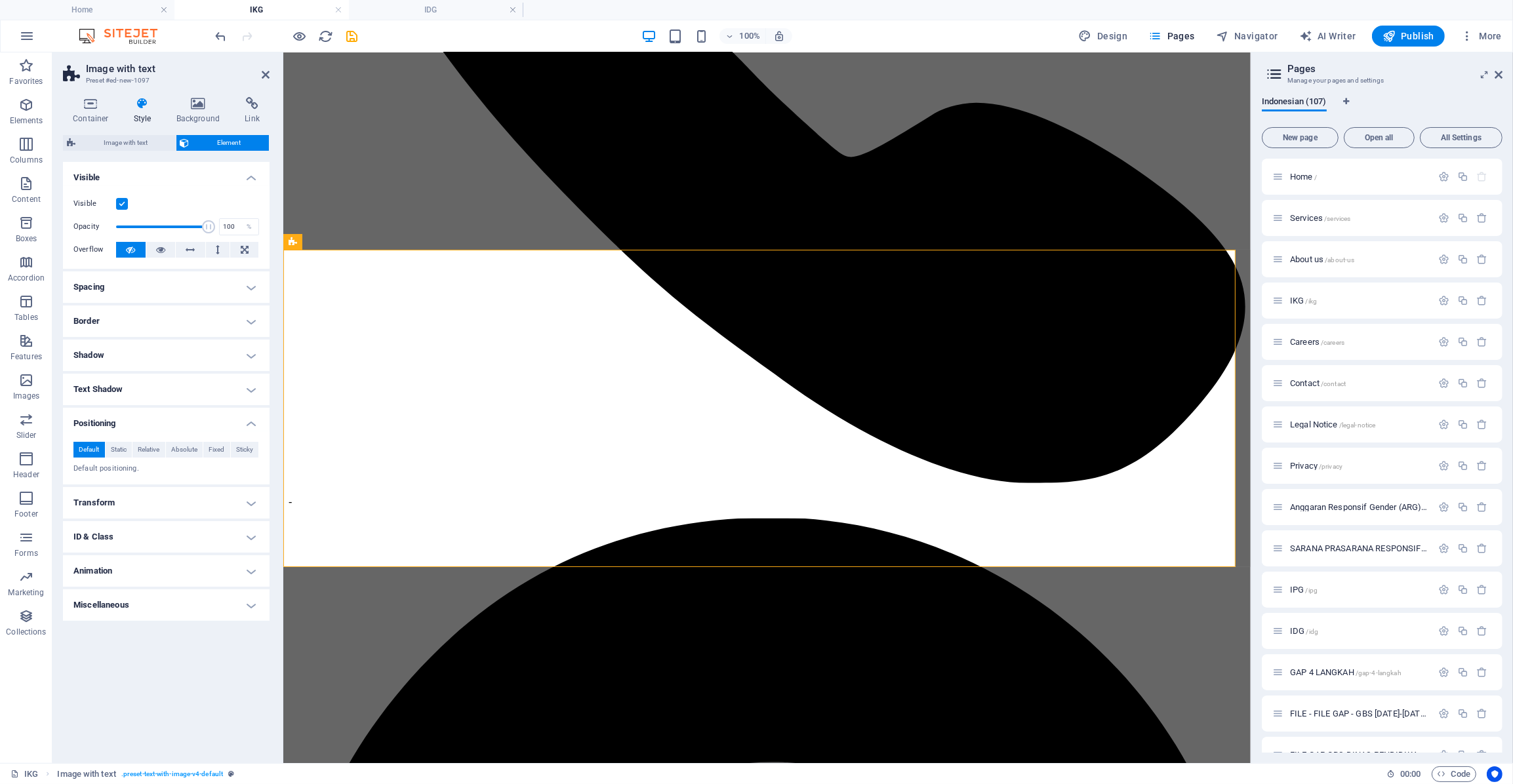
click at [131, 500] on h4 "Transform" at bounding box center [166, 502] width 206 height 31
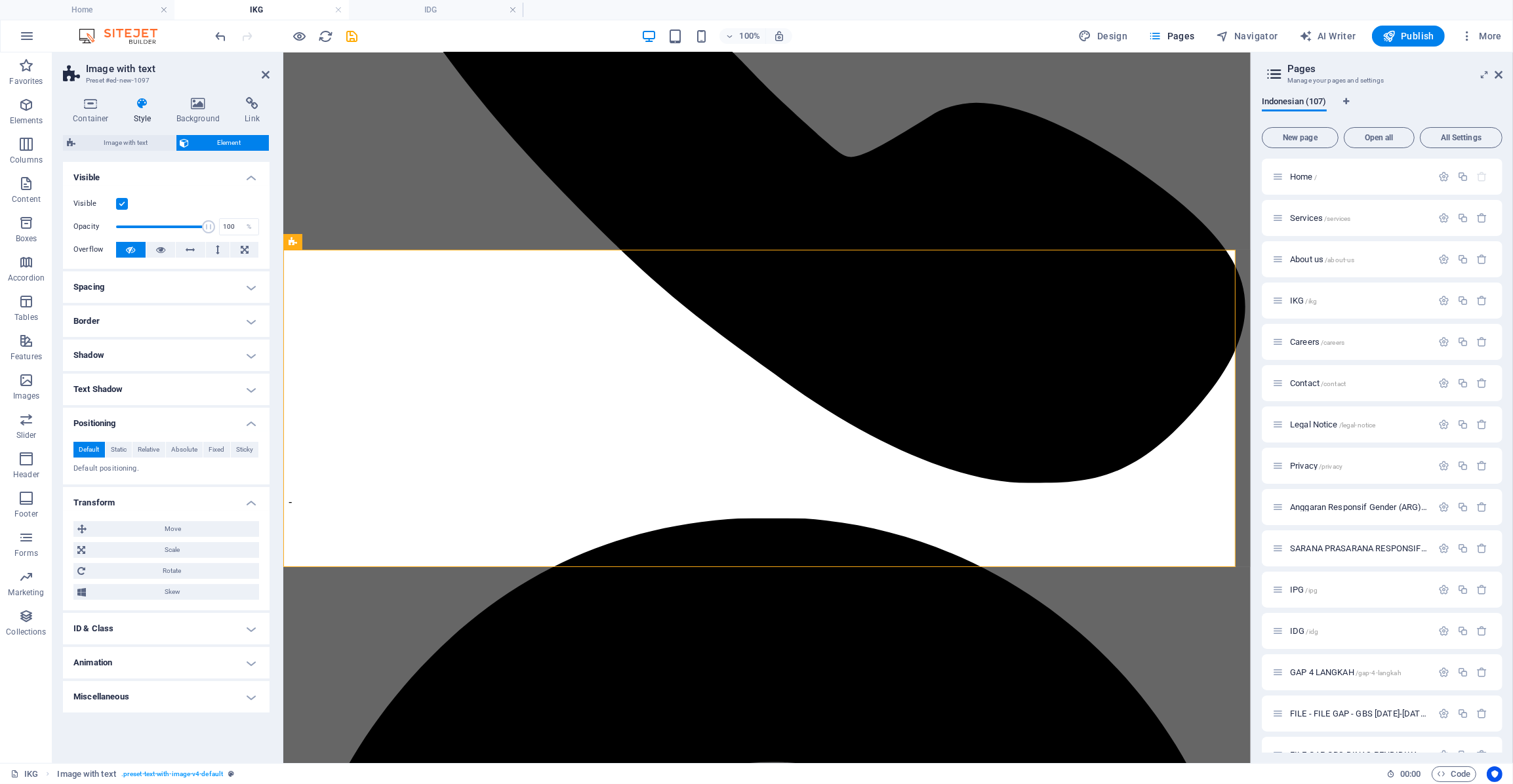
click at [131, 498] on h4 "Transform" at bounding box center [166, 498] width 206 height 23
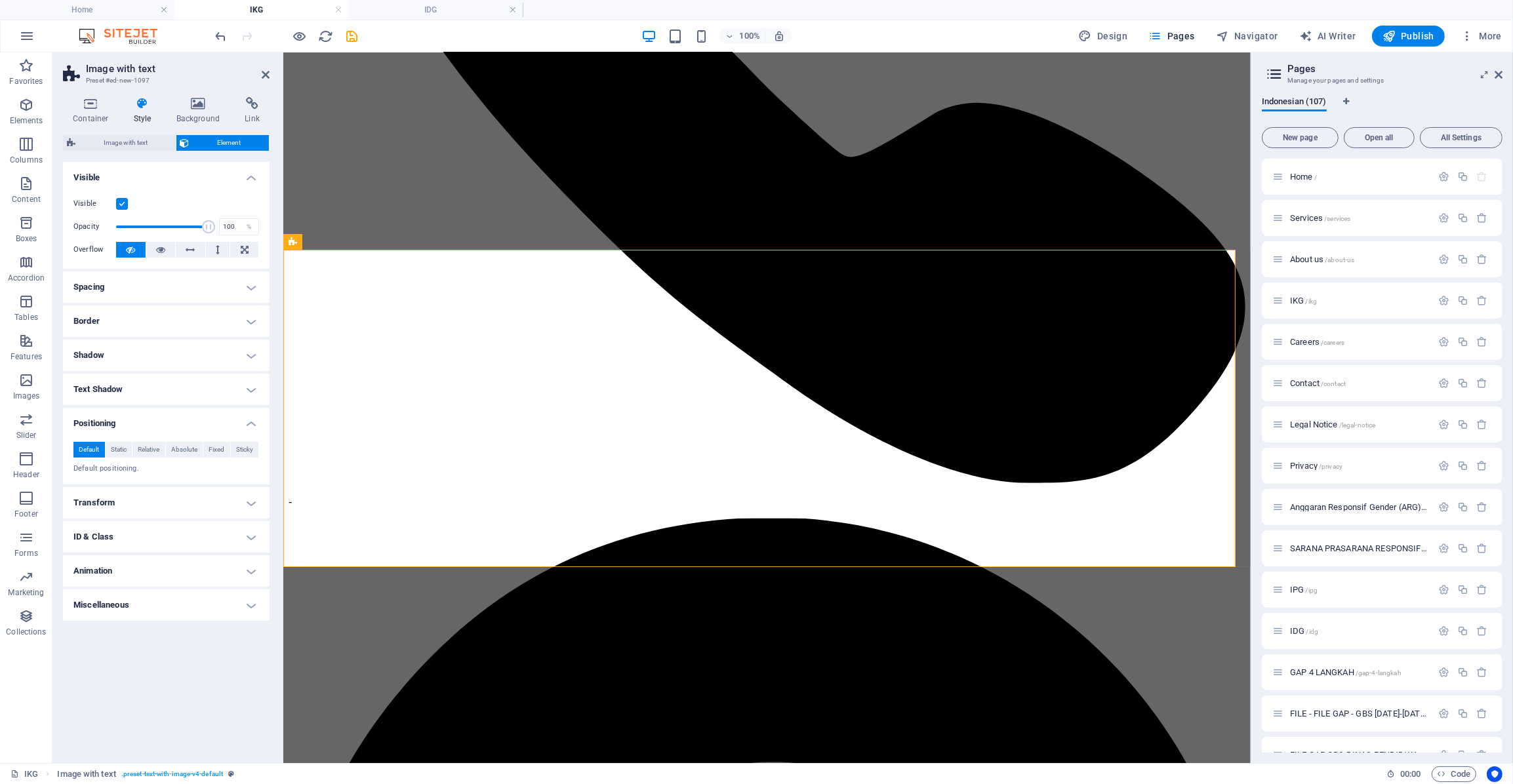
click at [133, 544] on h4 "ID & Class" at bounding box center [166, 536] width 206 height 31
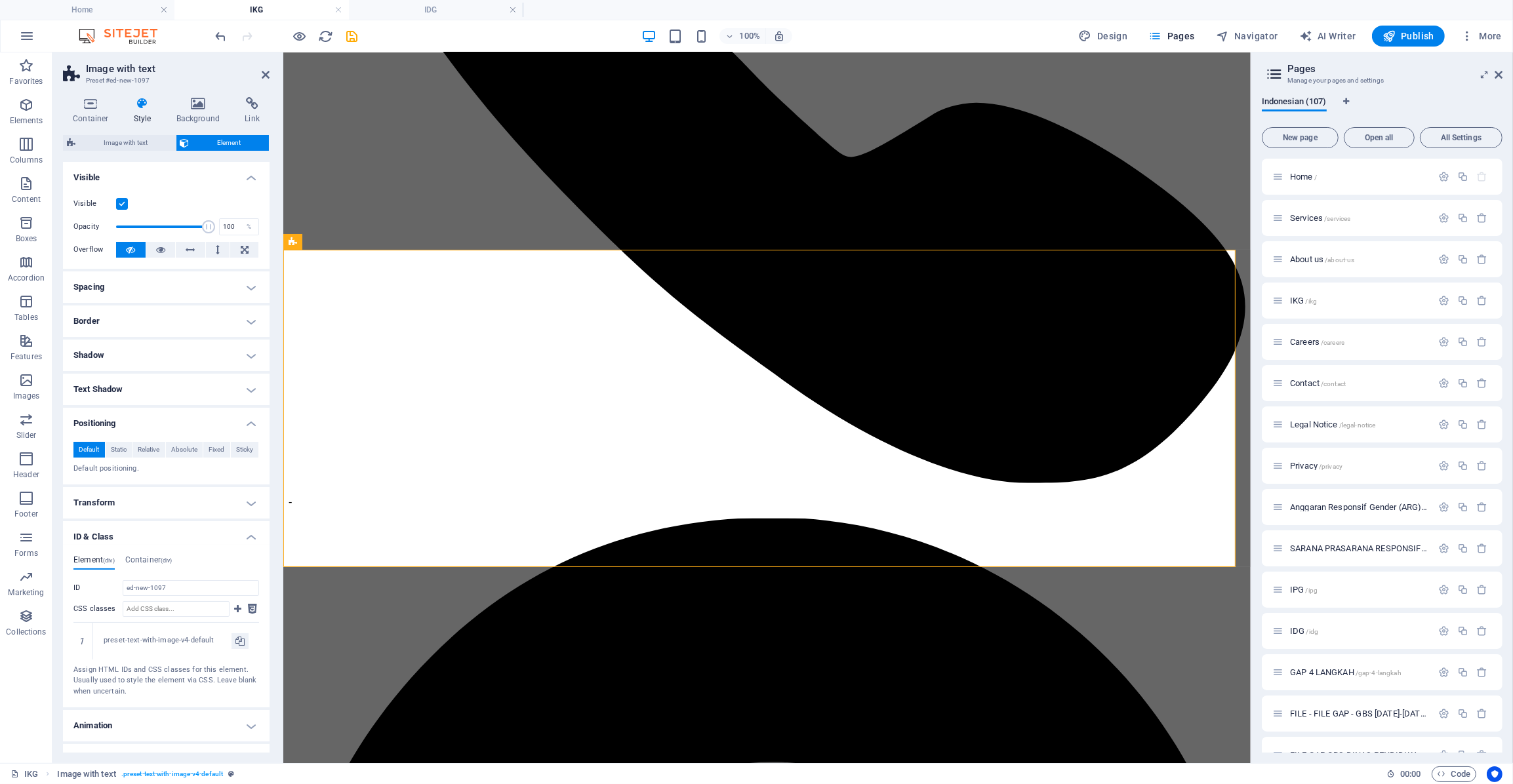
click at [133, 544] on div "Element (div) Container (div) ID ed-new-1097 CSS classes 1 preset-text-with-ima…" at bounding box center [166, 626] width 206 height 162
click at [123, 529] on h4 "ID & Class" at bounding box center [166, 532] width 206 height 23
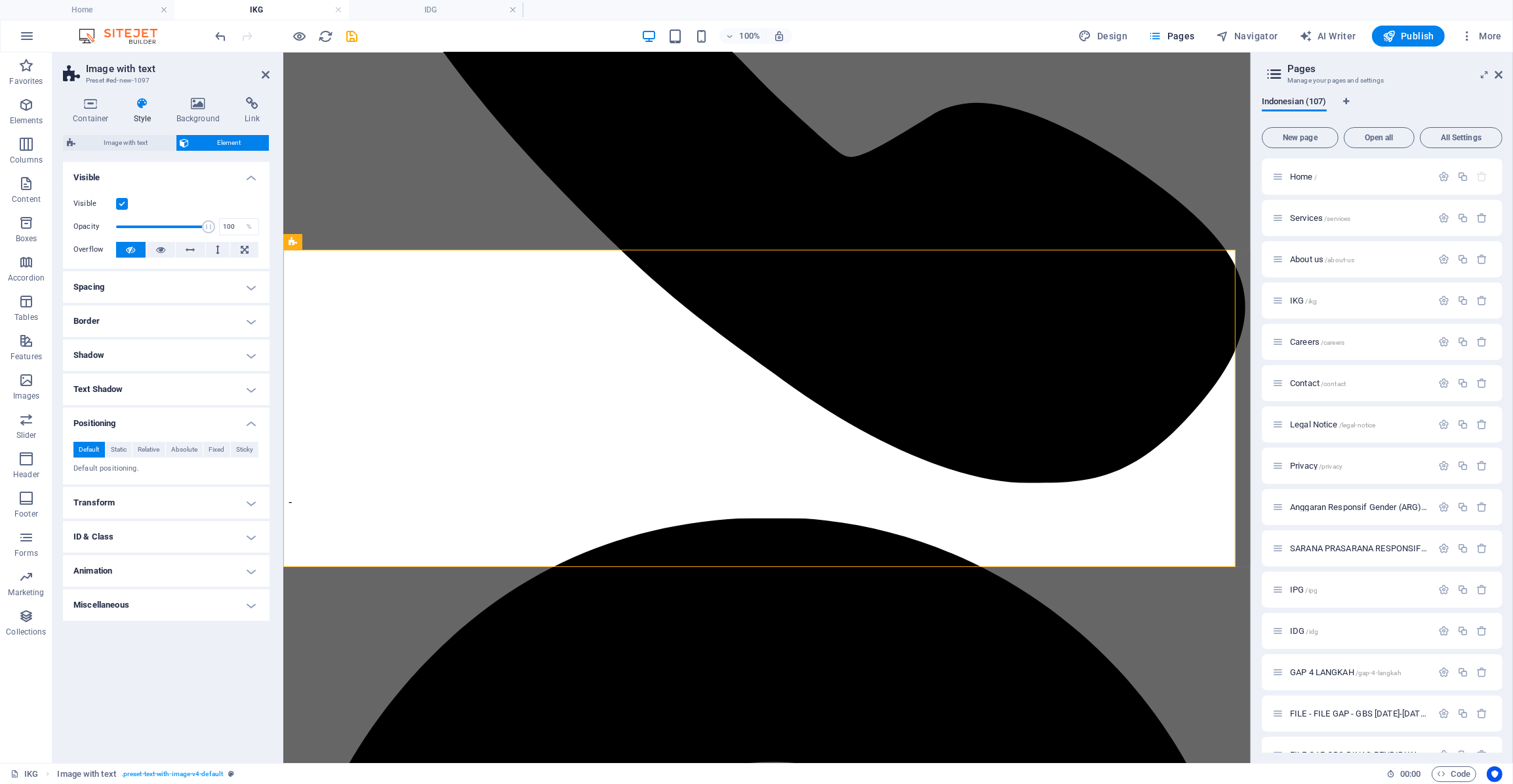
click at [123, 556] on h4 "Animation" at bounding box center [166, 570] width 206 height 31
click at [125, 611] on select "Don't animate Show / Hide Slide up/down Zoom in/out Slide left to right Slide r…" at bounding box center [166, 611] width 186 height 16
click at [103, 650] on h4 "Miscellaneous" at bounding box center [166, 647] width 206 height 31
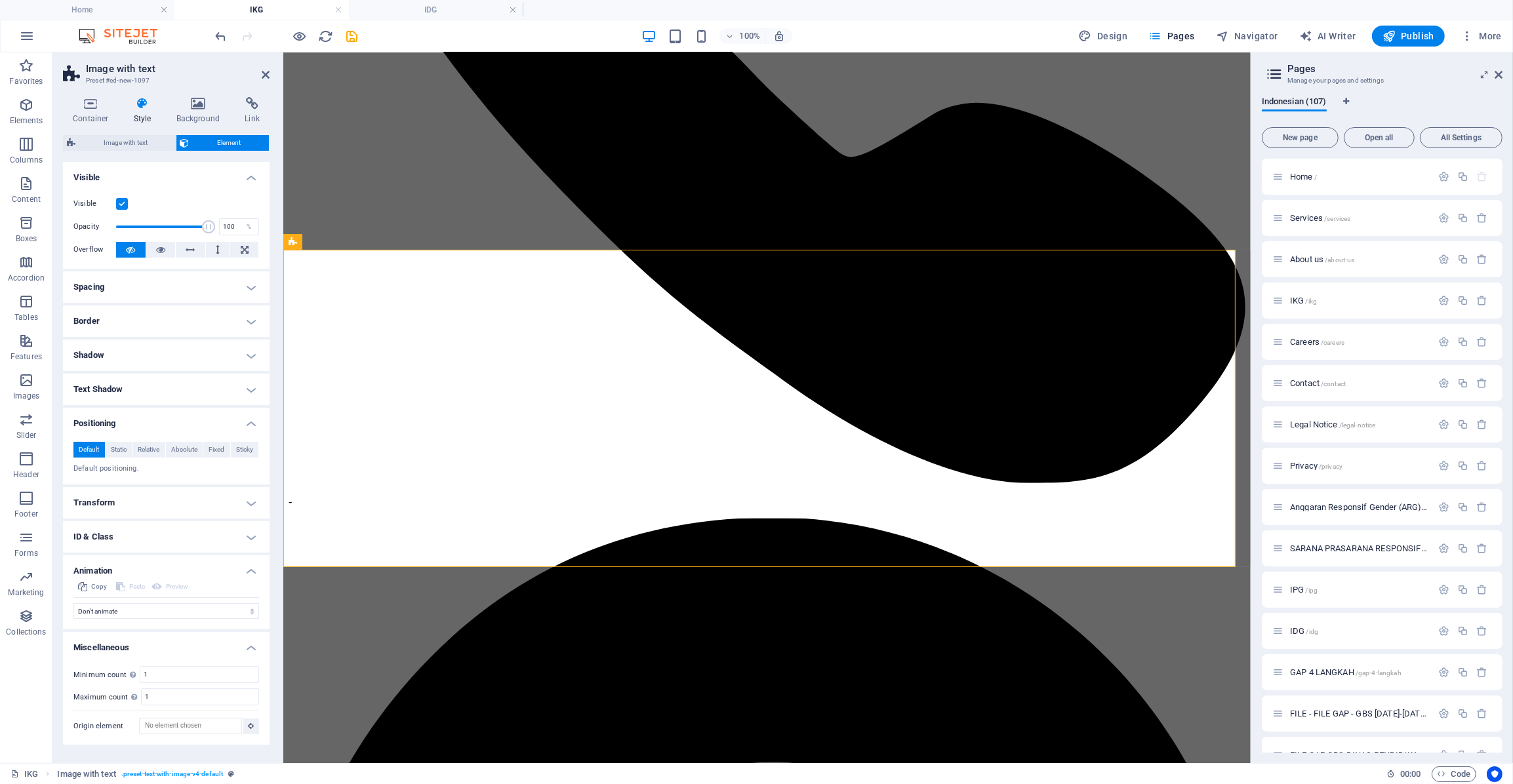
click at [103, 650] on h4 "Miscellaneous" at bounding box center [166, 643] width 206 height 23
click at [89, 163] on h4 "Visible" at bounding box center [166, 173] width 206 height 23
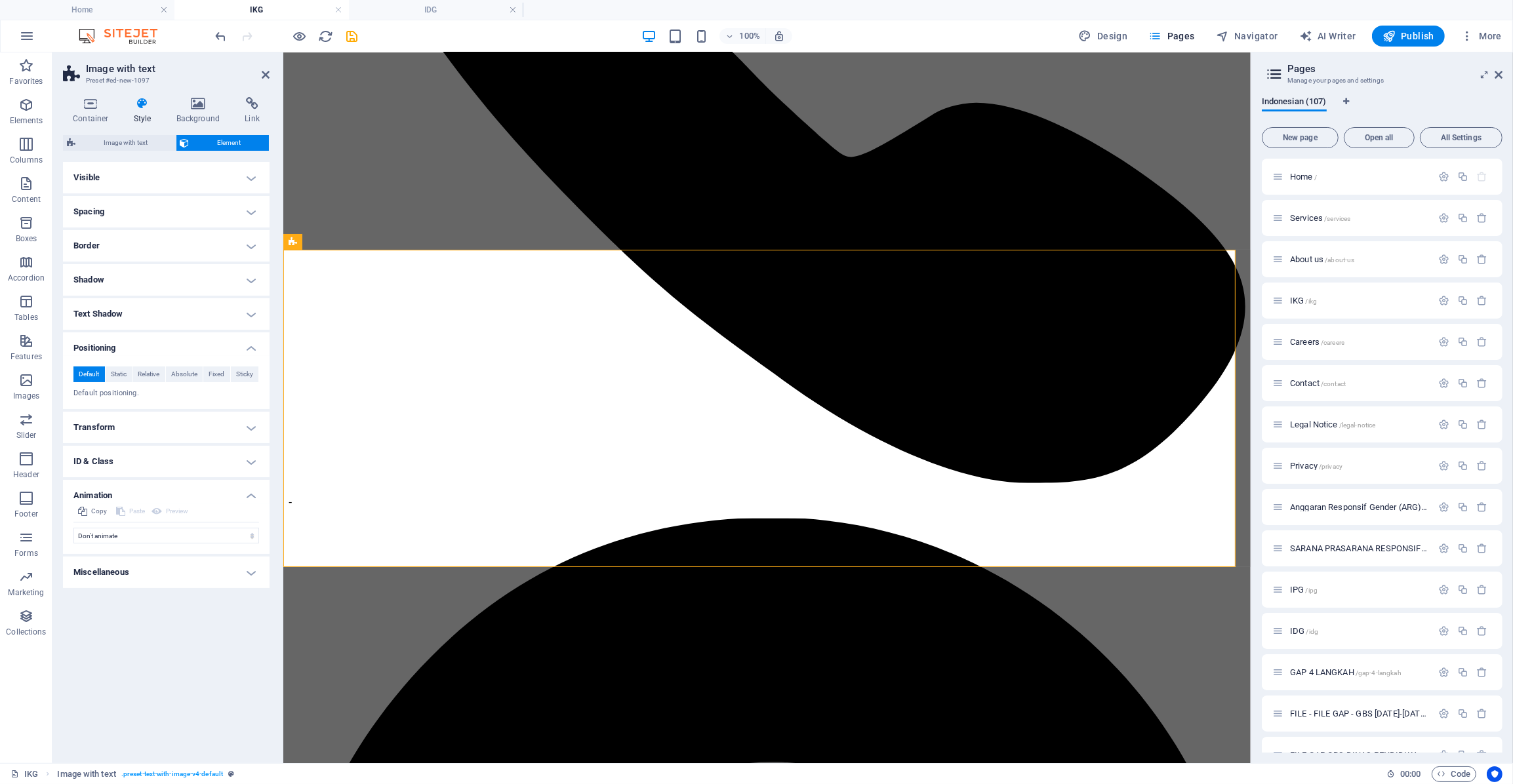
drag, startPoint x: 129, startPoint y: 93, endPoint x: 136, endPoint y: 96, distance: 7.6
click at [131, 94] on div "Container Style Background Link Size Height Default px rem % vh vw Min. height …" at bounding box center [166, 425] width 228 height 676
click at [150, 109] on icon at bounding box center [143, 104] width 37 height 13
click at [194, 108] on icon at bounding box center [198, 104] width 64 height 13
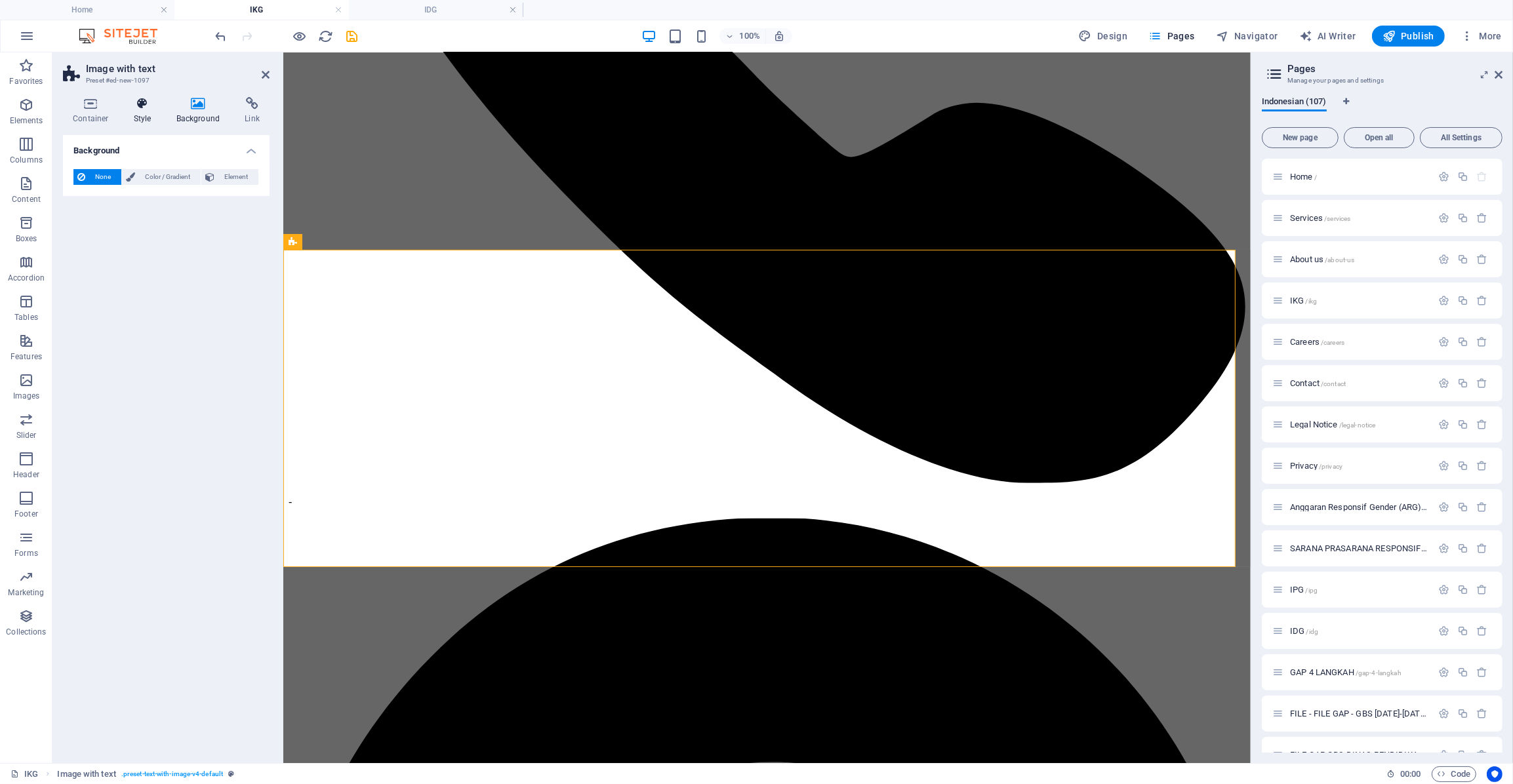
click at [127, 100] on icon at bounding box center [143, 104] width 37 height 13
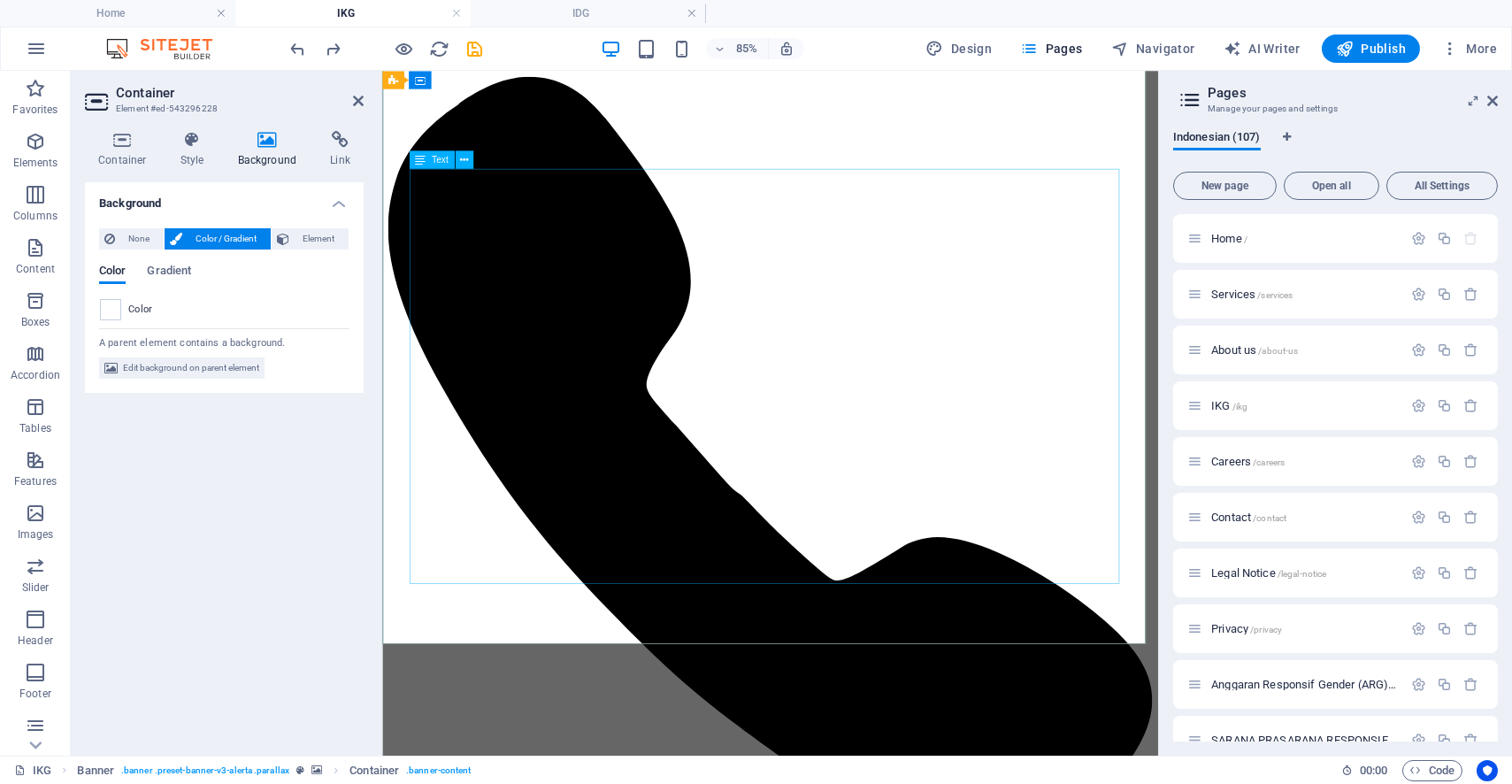
scroll to position [801, 0]
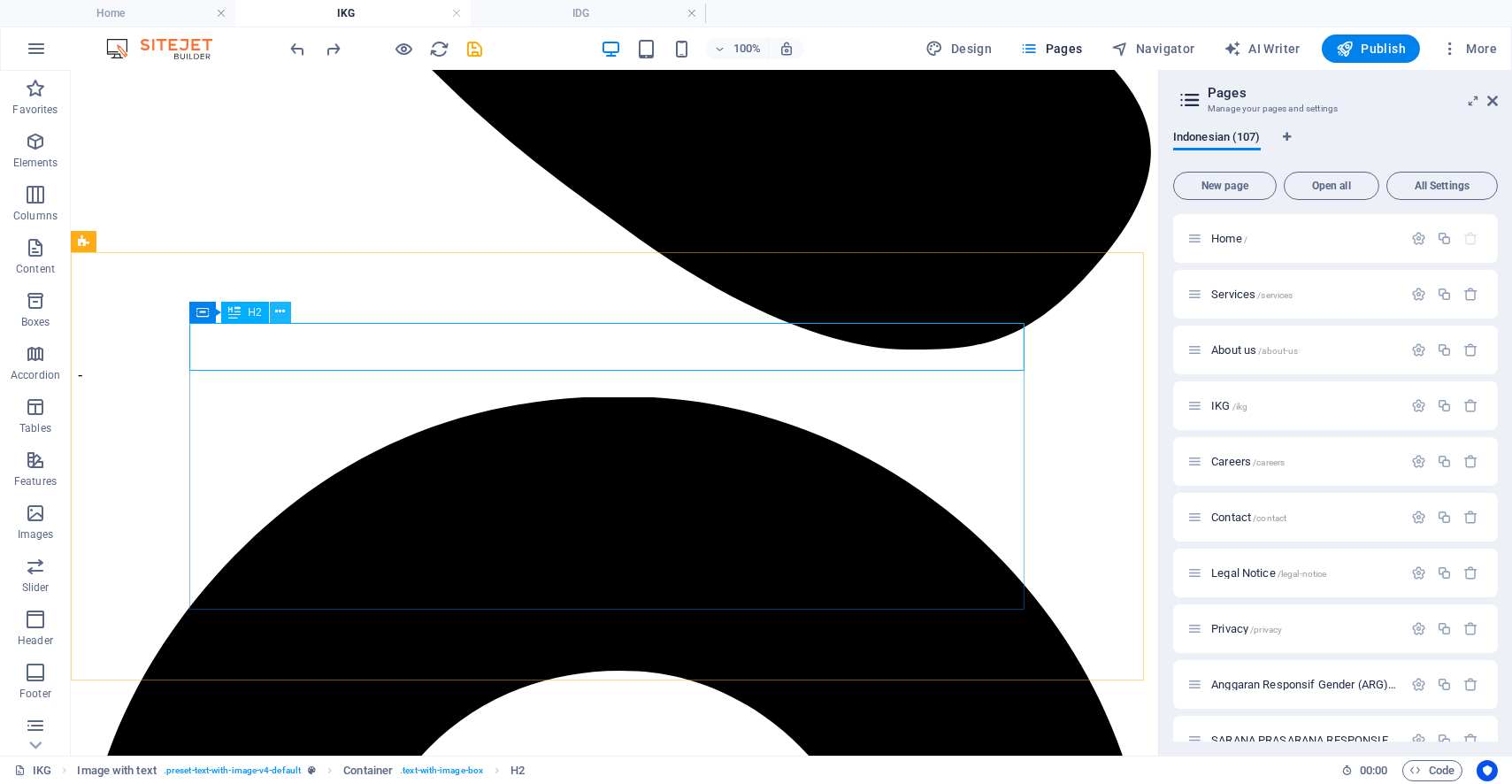
click at [279, 315] on icon at bounding box center [279, 312] width 10 height 19
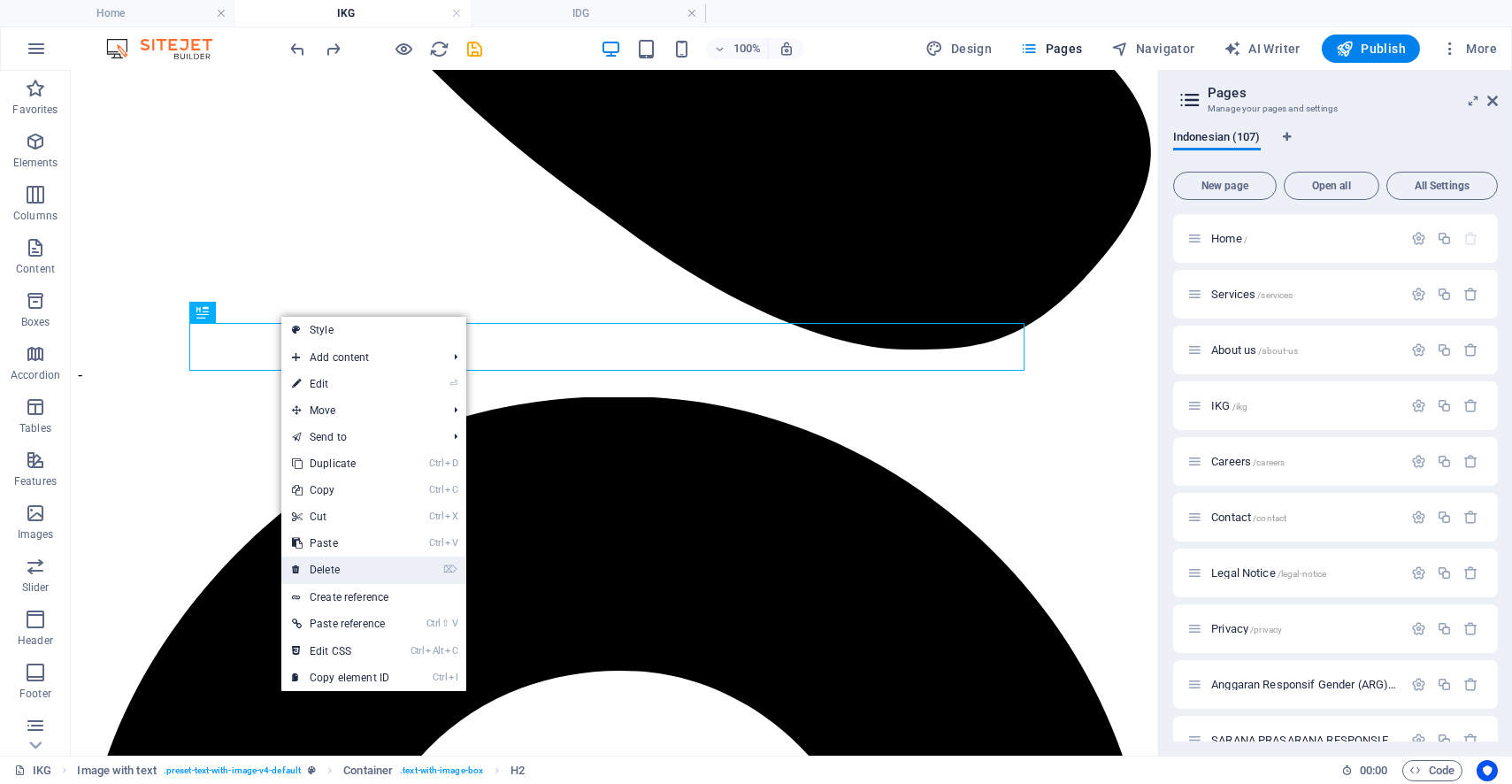
click at [339, 560] on link "⌦ Delete" at bounding box center [340, 569] width 119 height 27
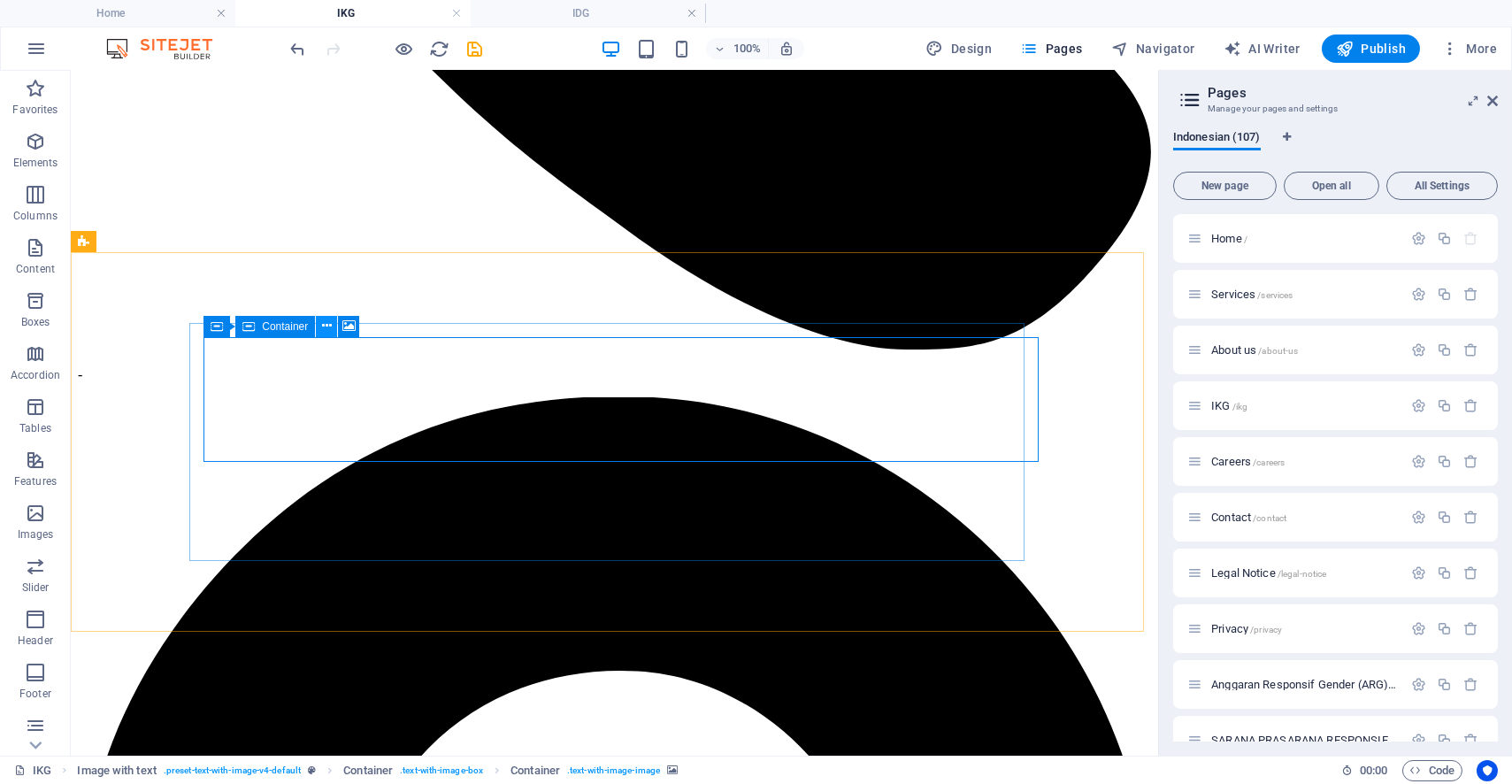
click at [330, 323] on icon at bounding box center [326, 326] width 10 height 19
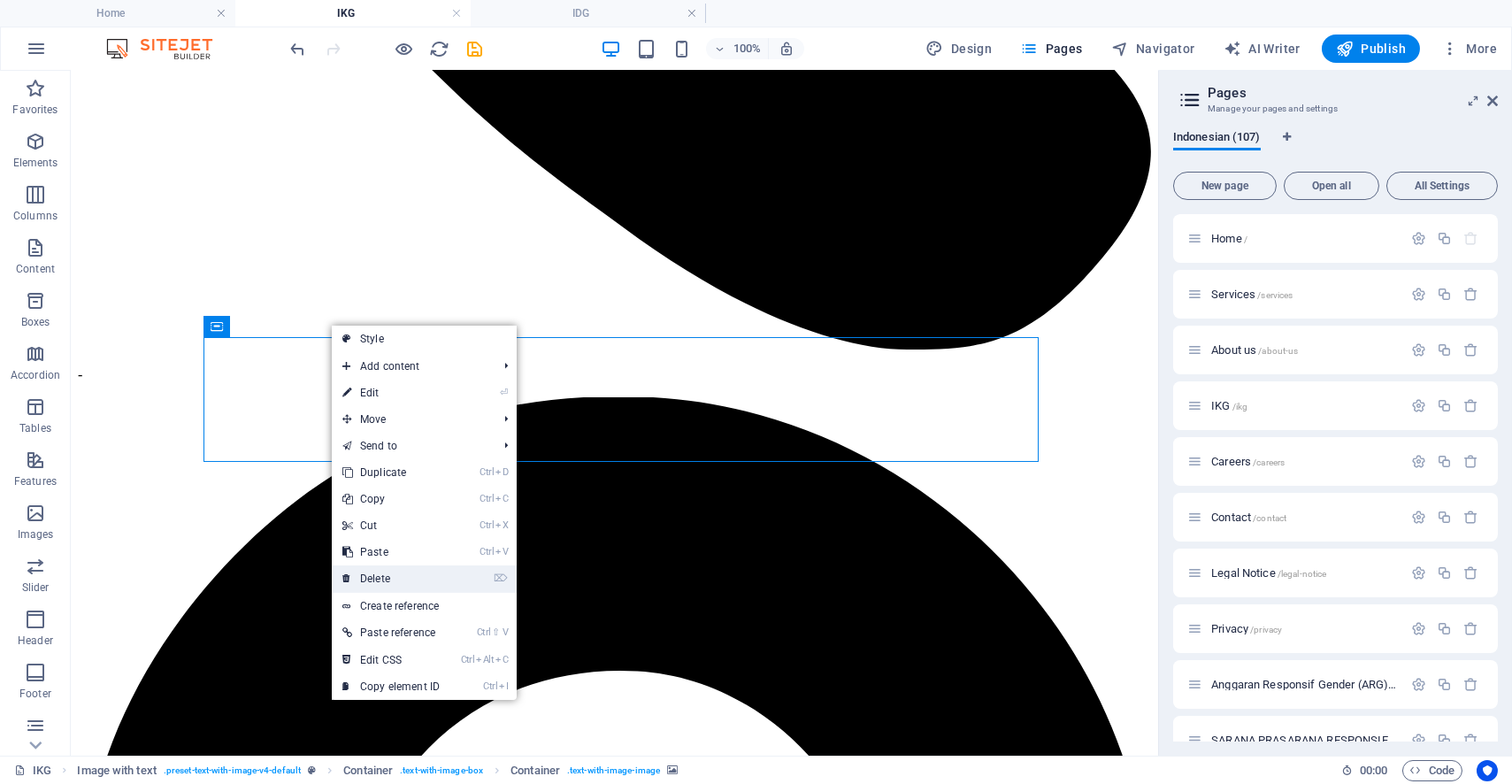
drag, startPoint x: 385, startPoint y: 574, endPoint x: 314, endPoint y: 504, distance: 99.7
click at [385, 574] on link "⌦ Delete" at bounding box center [391, 578] width 119 height 27
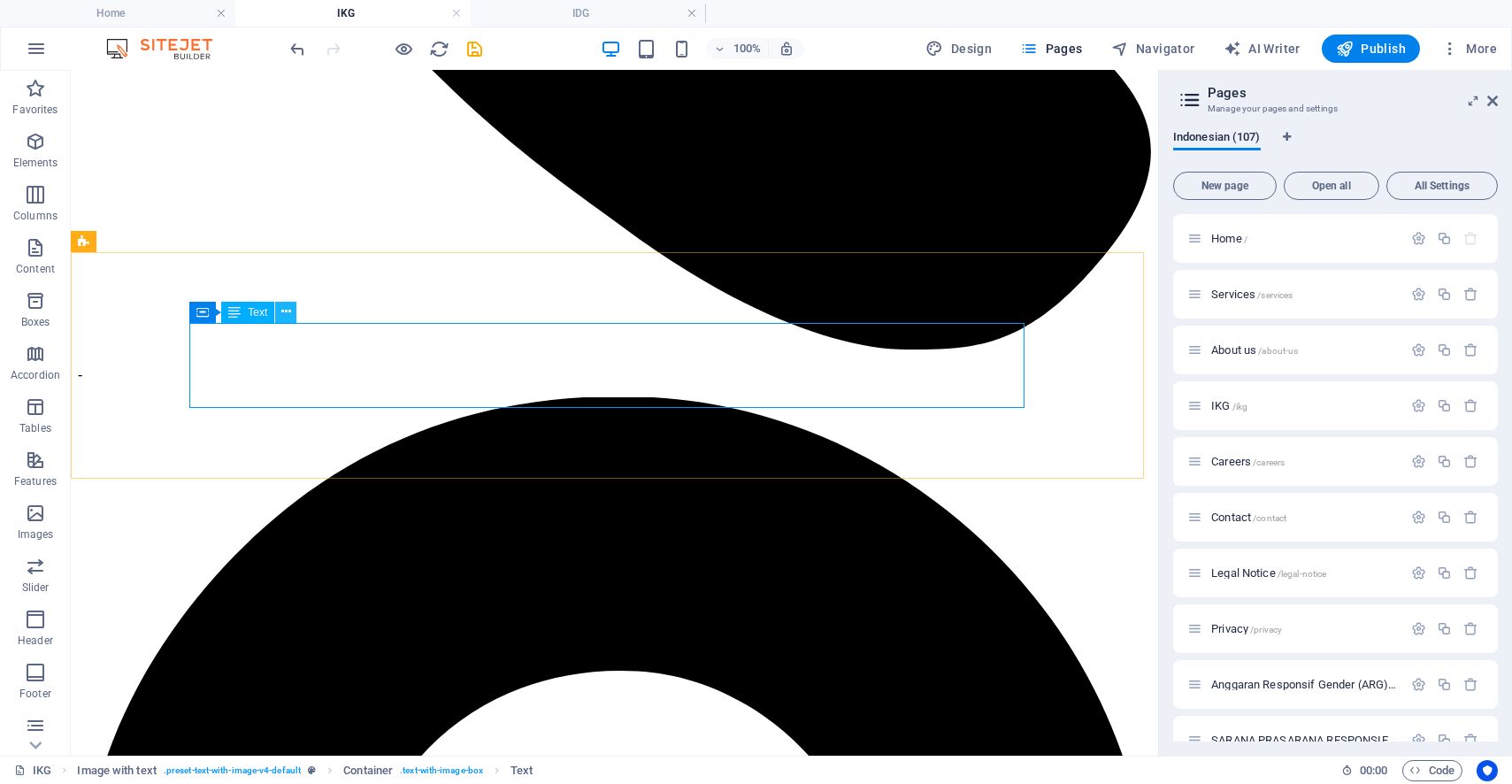
click at [284, 305] on icon at bounding box center [286, 312] width 10 height 19
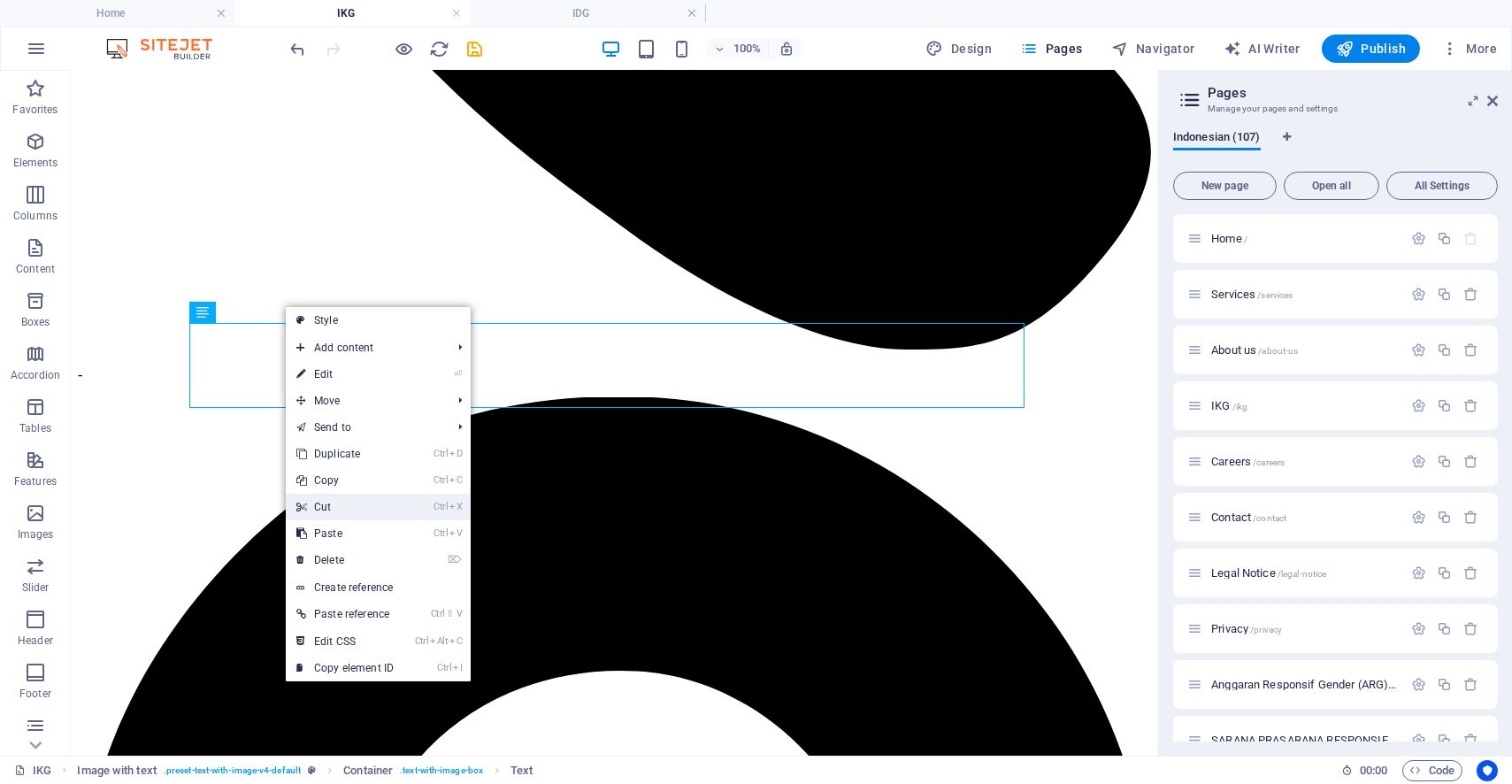
drag, startPoint x: 331, startPoint y: 500, endPoint x: 261, endPoint y: 427, distance: 101.1
click at [331, 500] on link "Ctrl X Cut" at bounding box center [345, 507] width 119 height 27
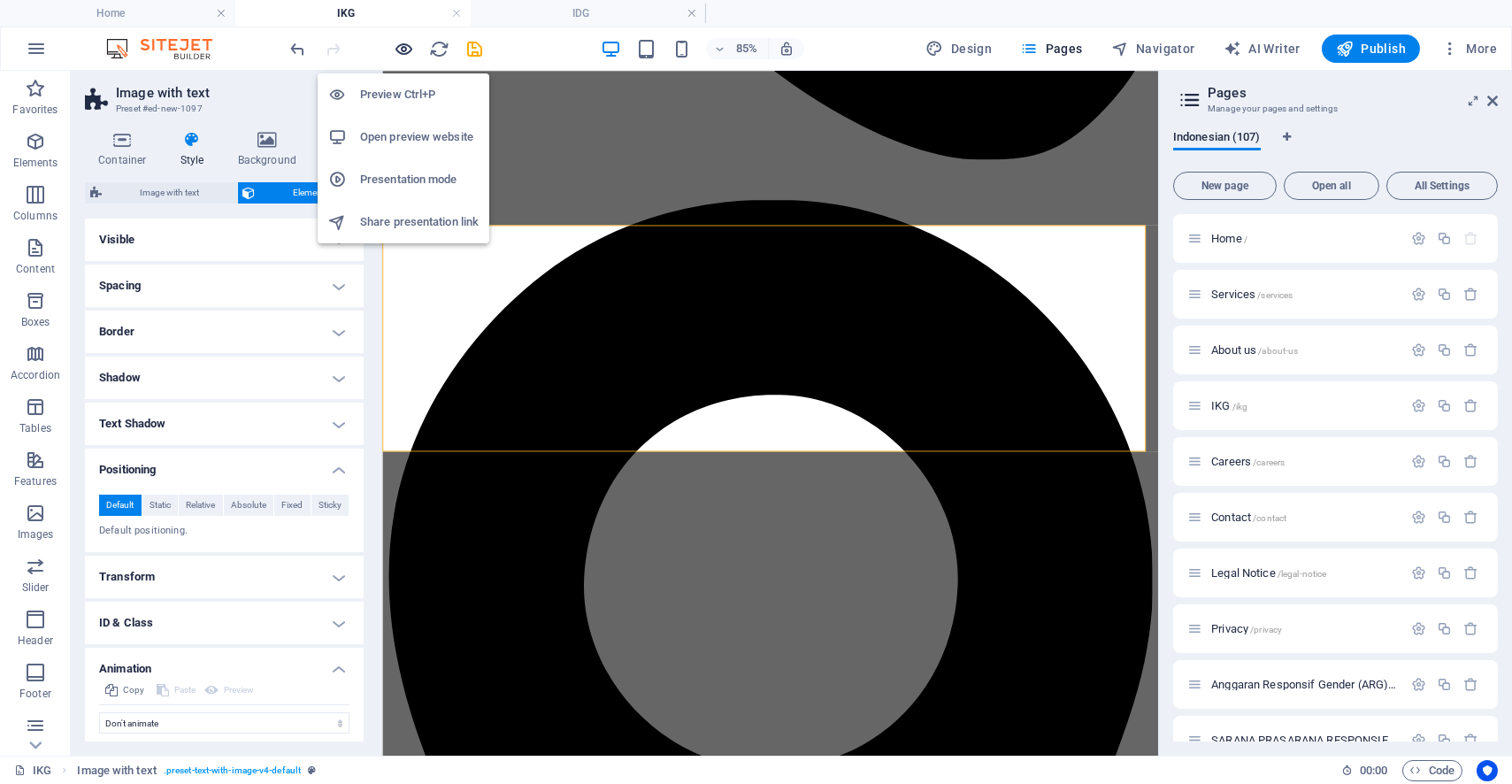
click at [404, 47] on icon "button" at bounding box center [404, 48] width 21 height 21
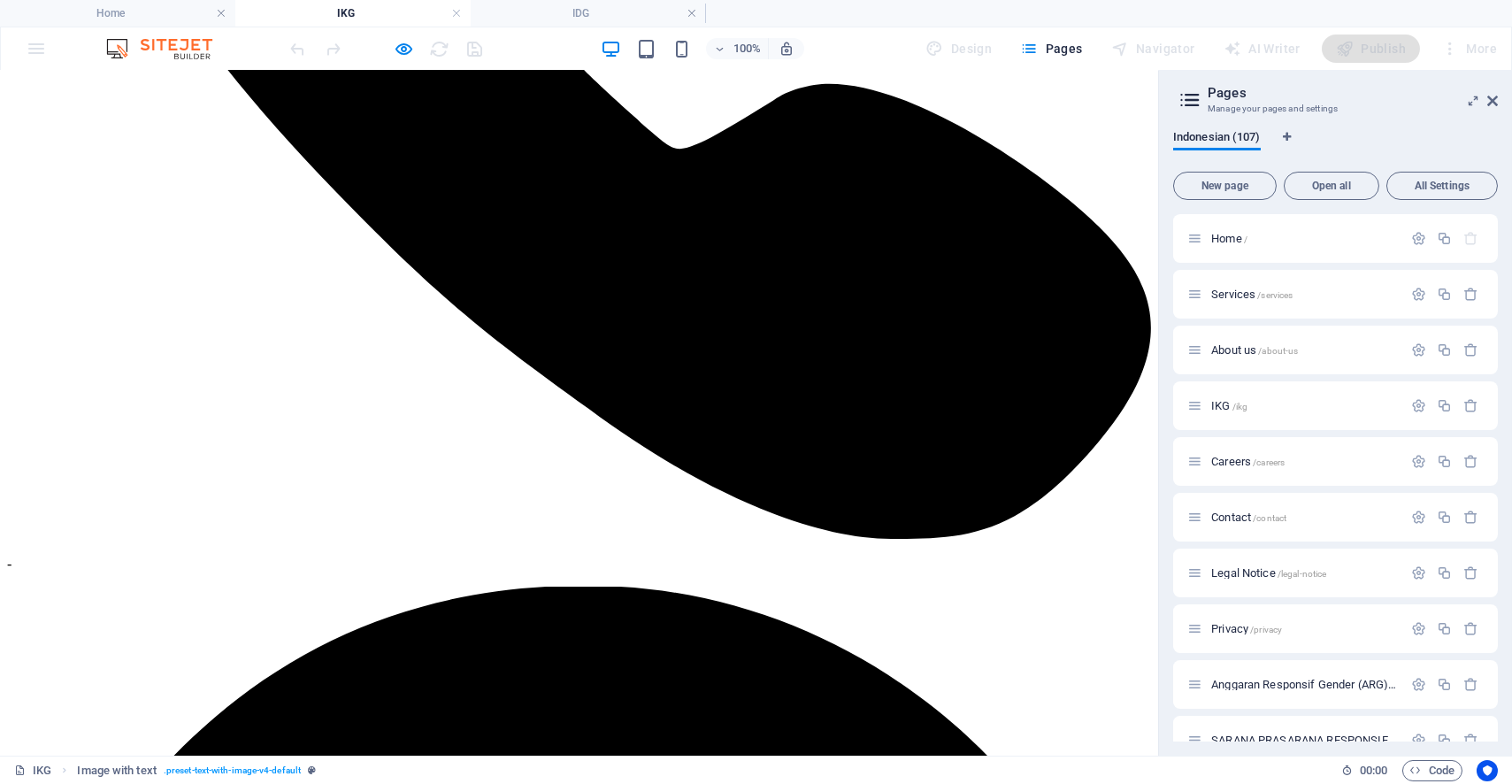
scroll to position [704, 0]
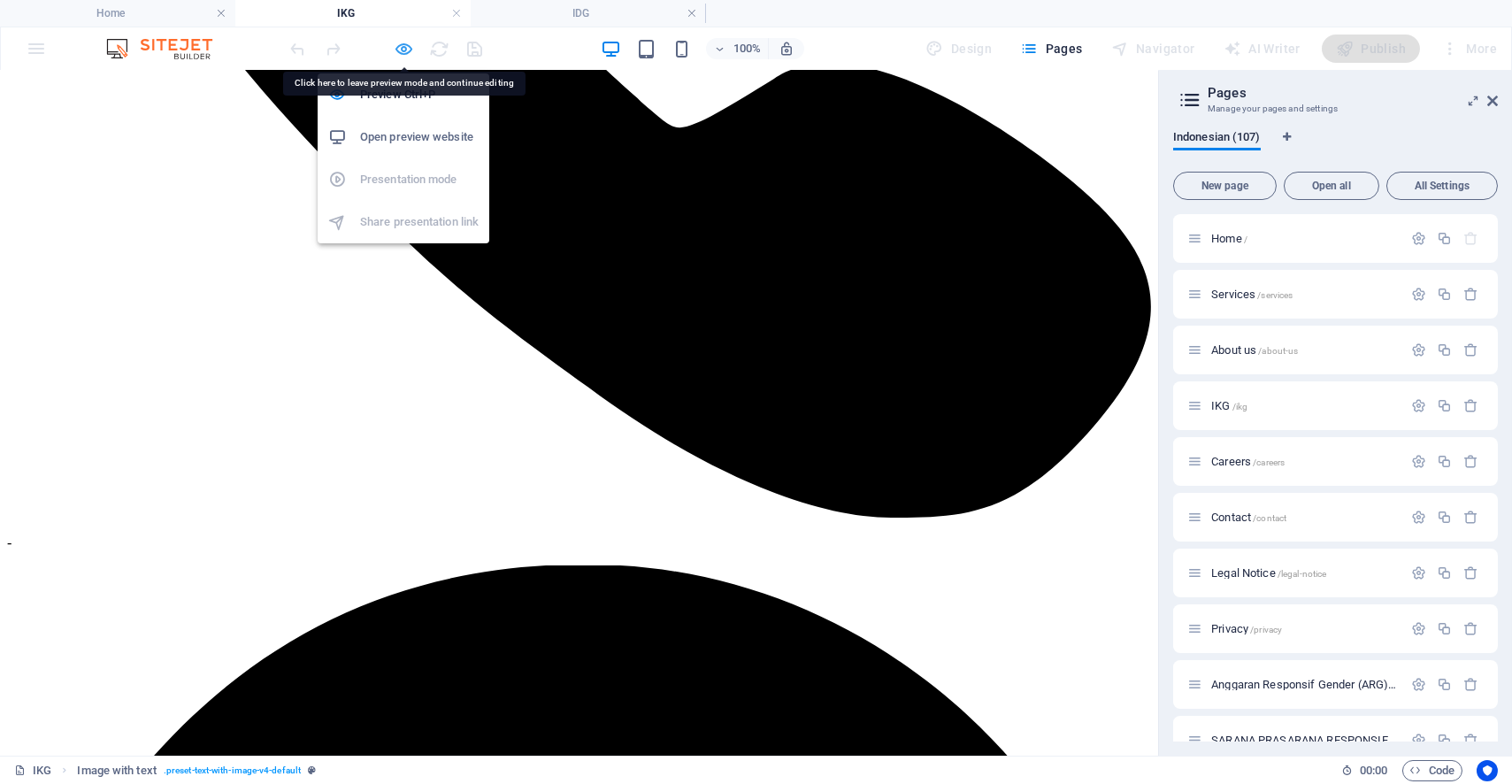
click at [400, 54] on icon "button" at bounding box center [404, 48] width 21 height 21
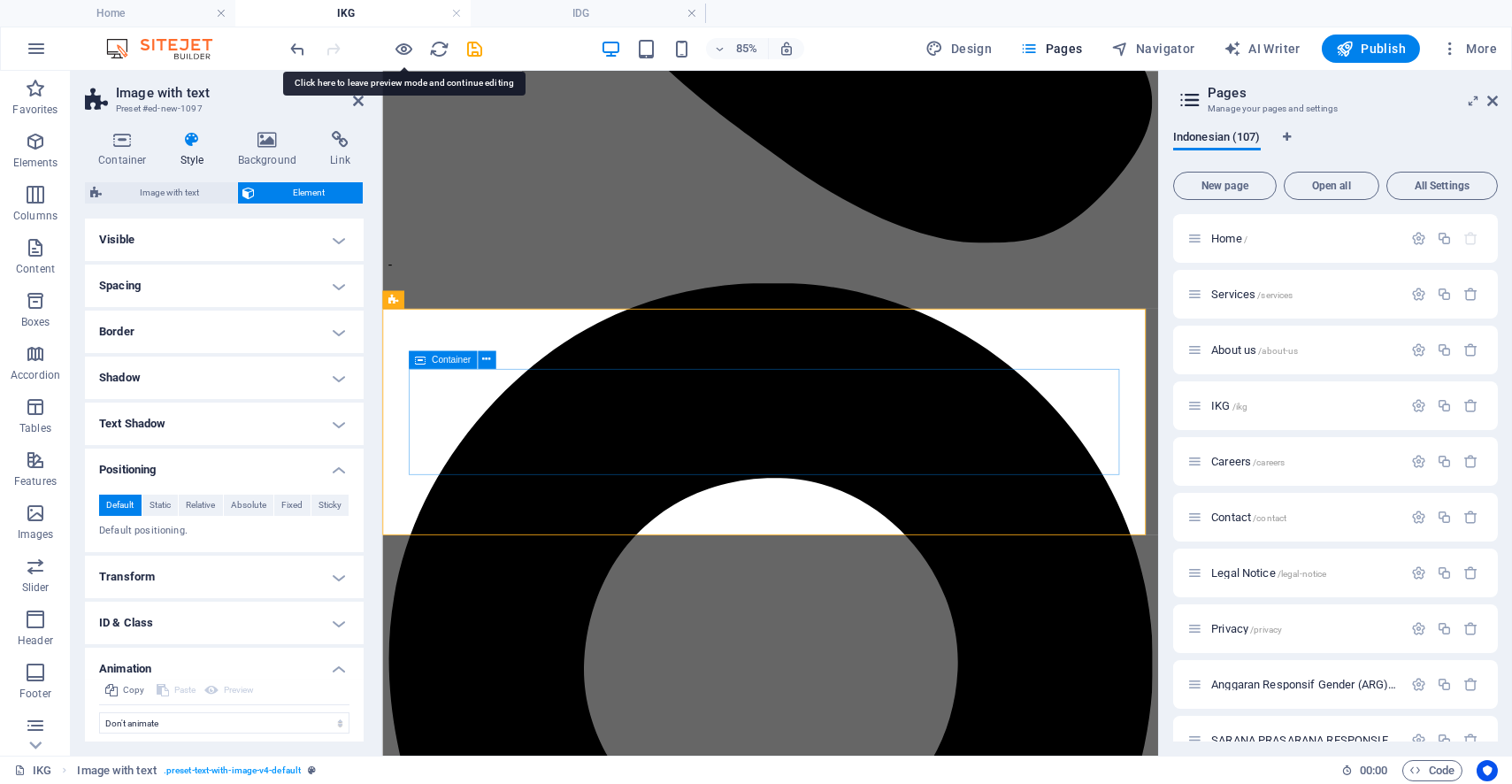
click at [490, 357] on icon at bounding box center [486, 359] width 8 height 16
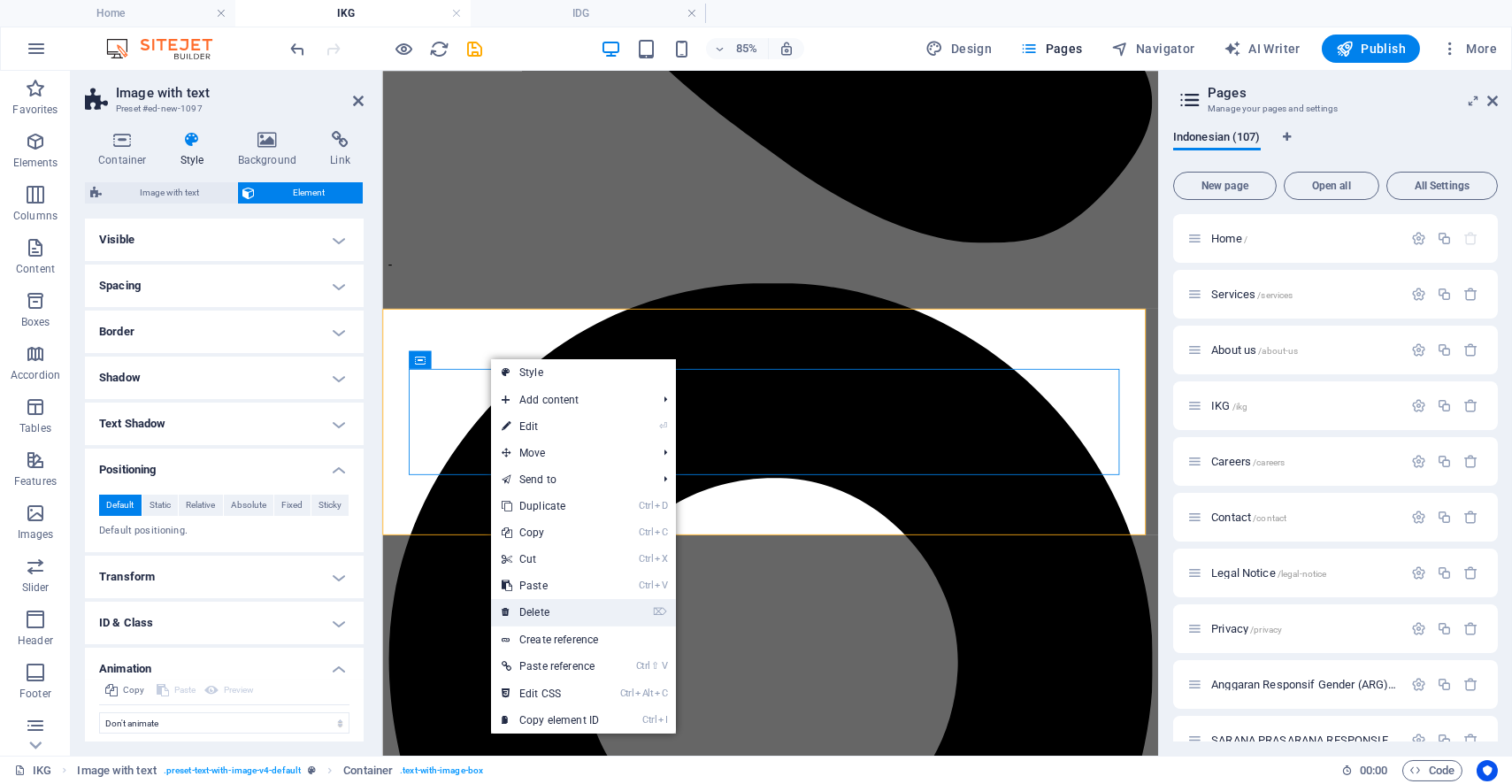
click at [553, 612] on link "⌦ Delete" at bounding box center [551, 612] width 119 height 27
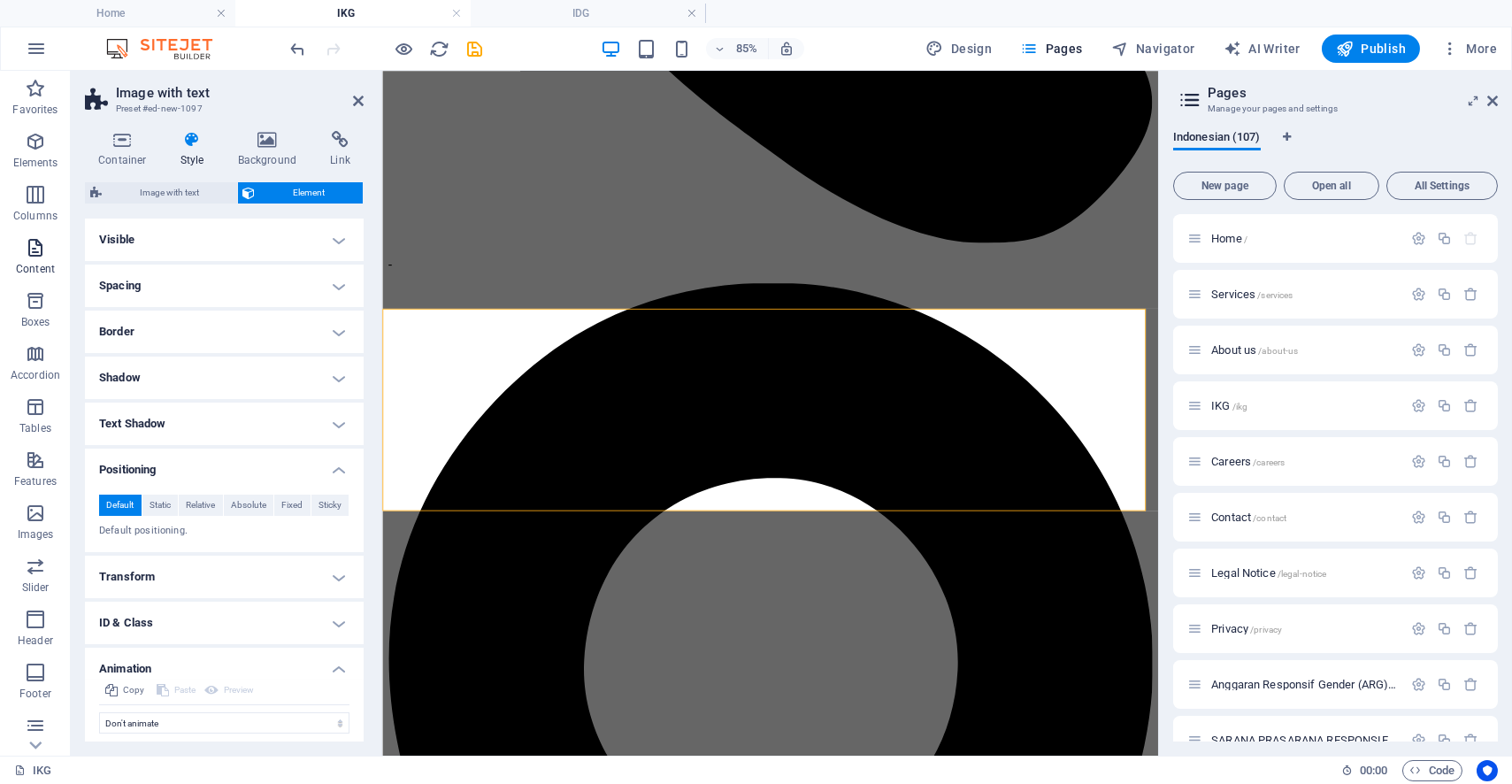
click at [34, 247] on icon "button" at bounding box center [36, 248] width 22 height 22
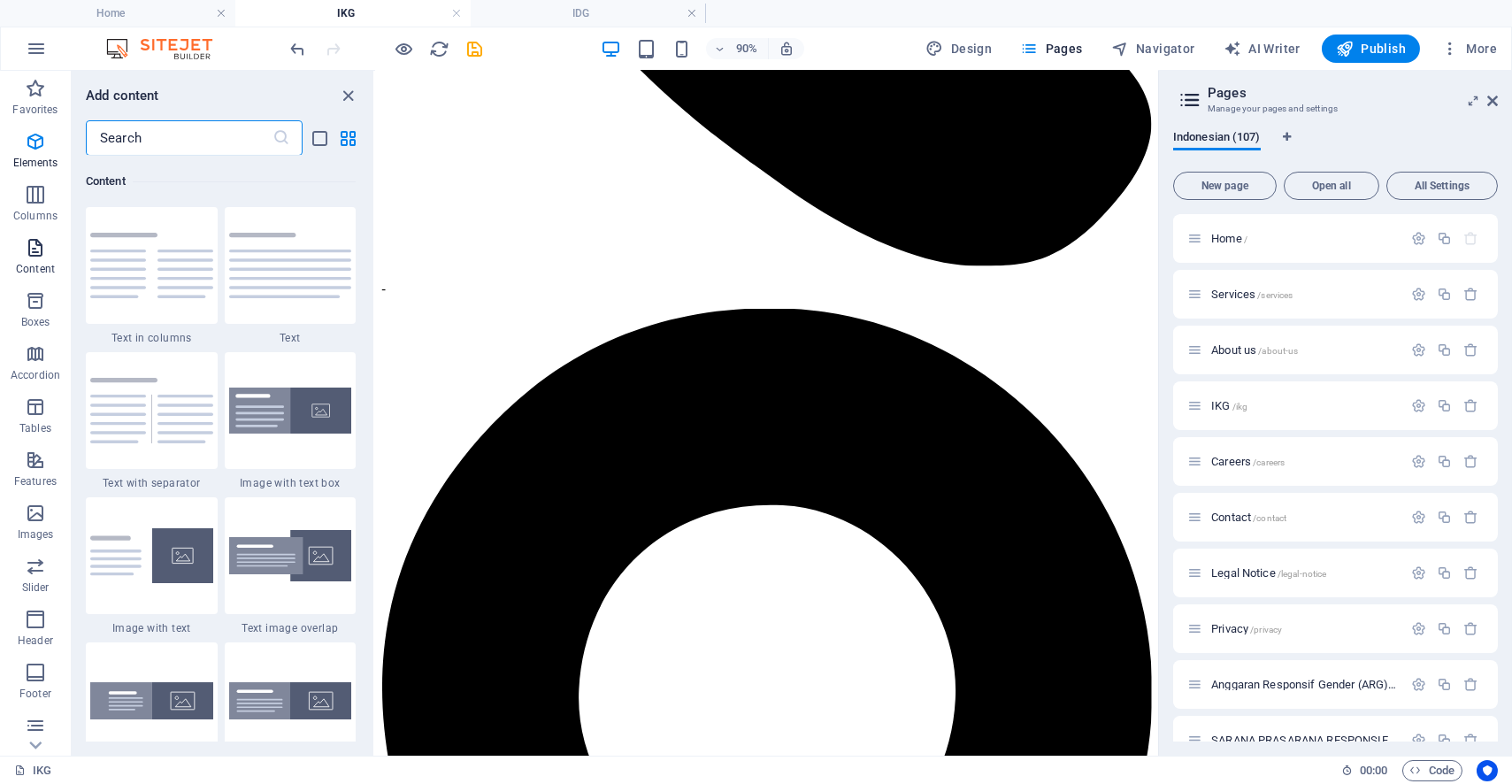
scroll to position [3094, 0]
click at [179, 559] on img at bounding box center [151, 555] width 123 height 55
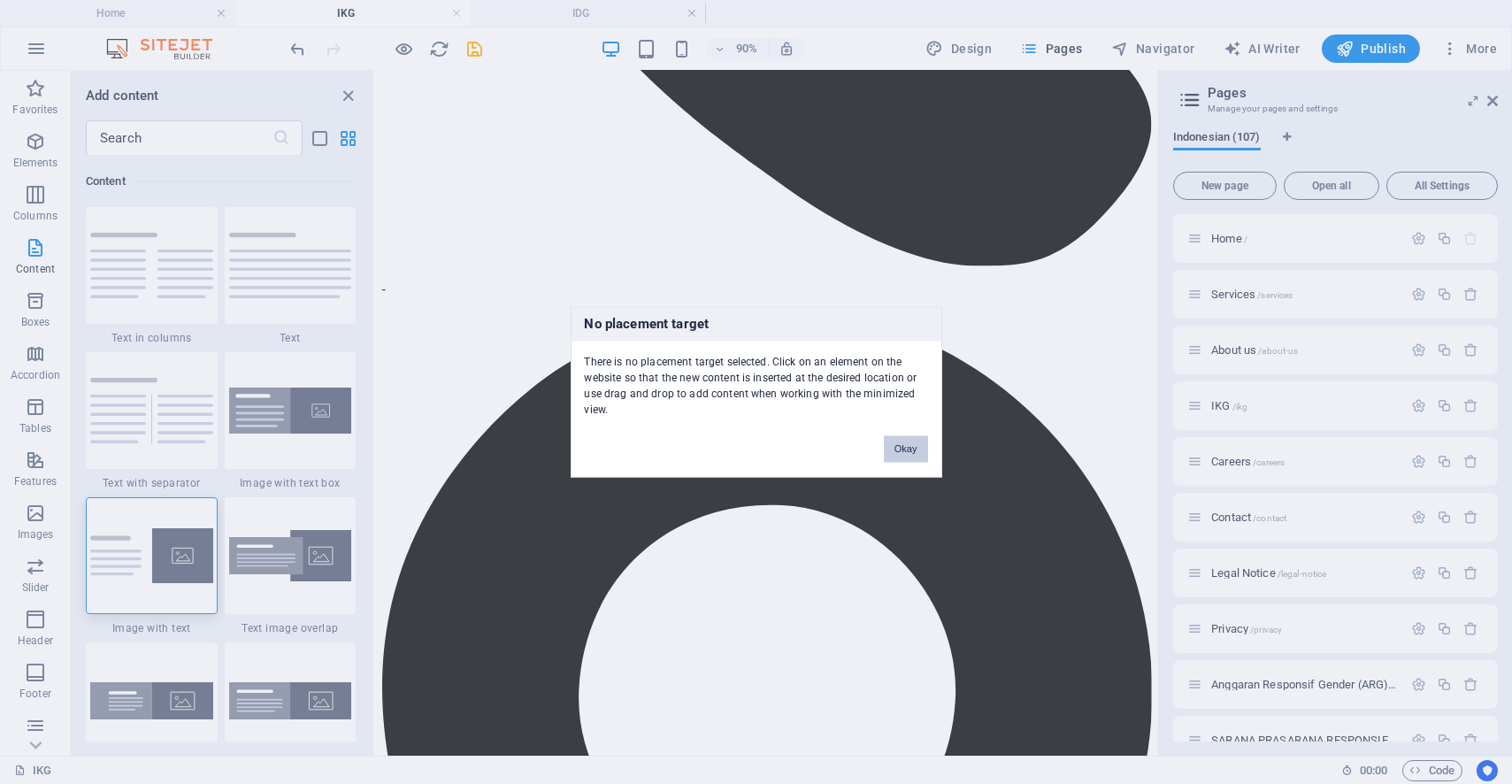
click at [906, 438] on button "Okay" at bounding box center [906, 450] width 44 height 27
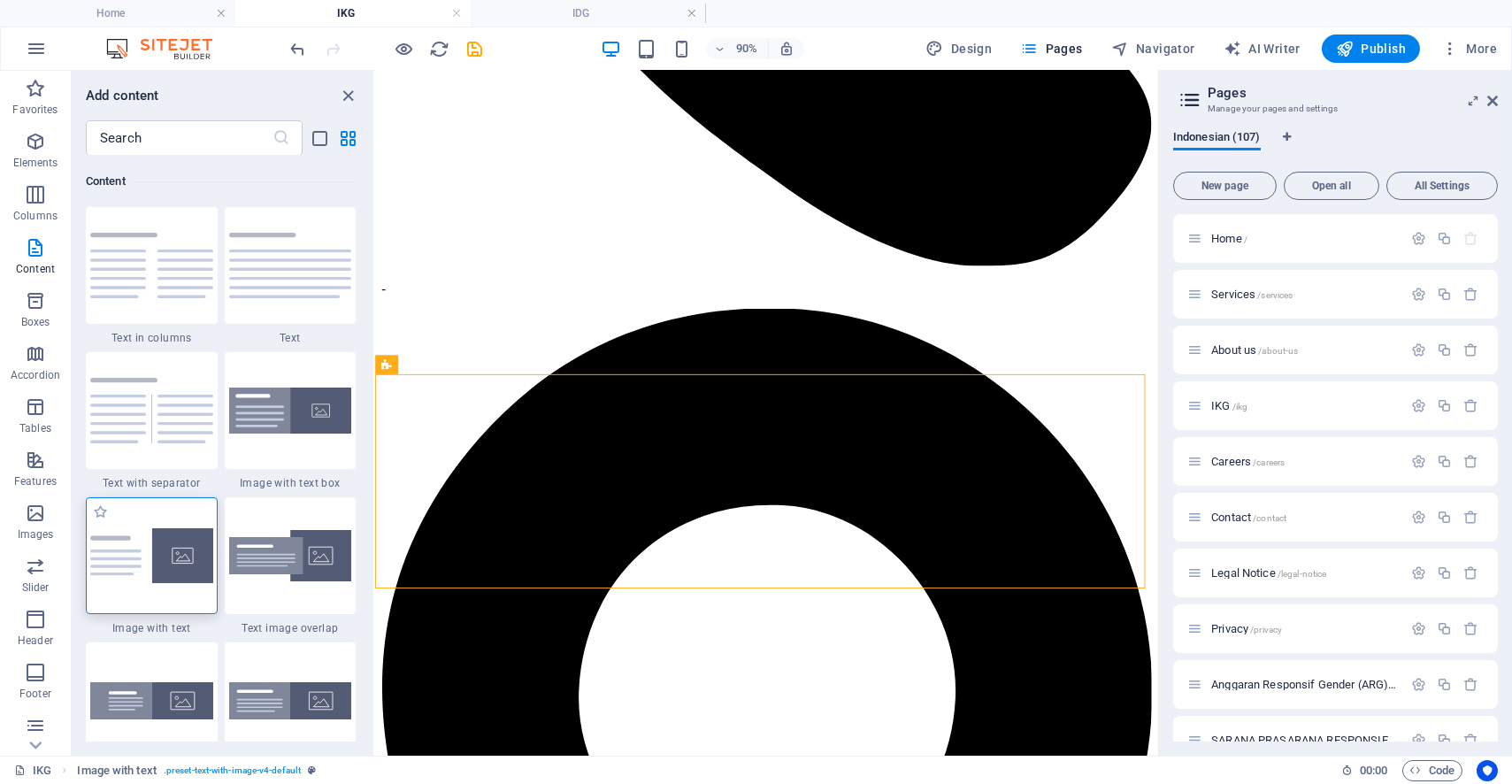
click at [137, 538] on img at bounding box center [151, 555] width 123 height 55
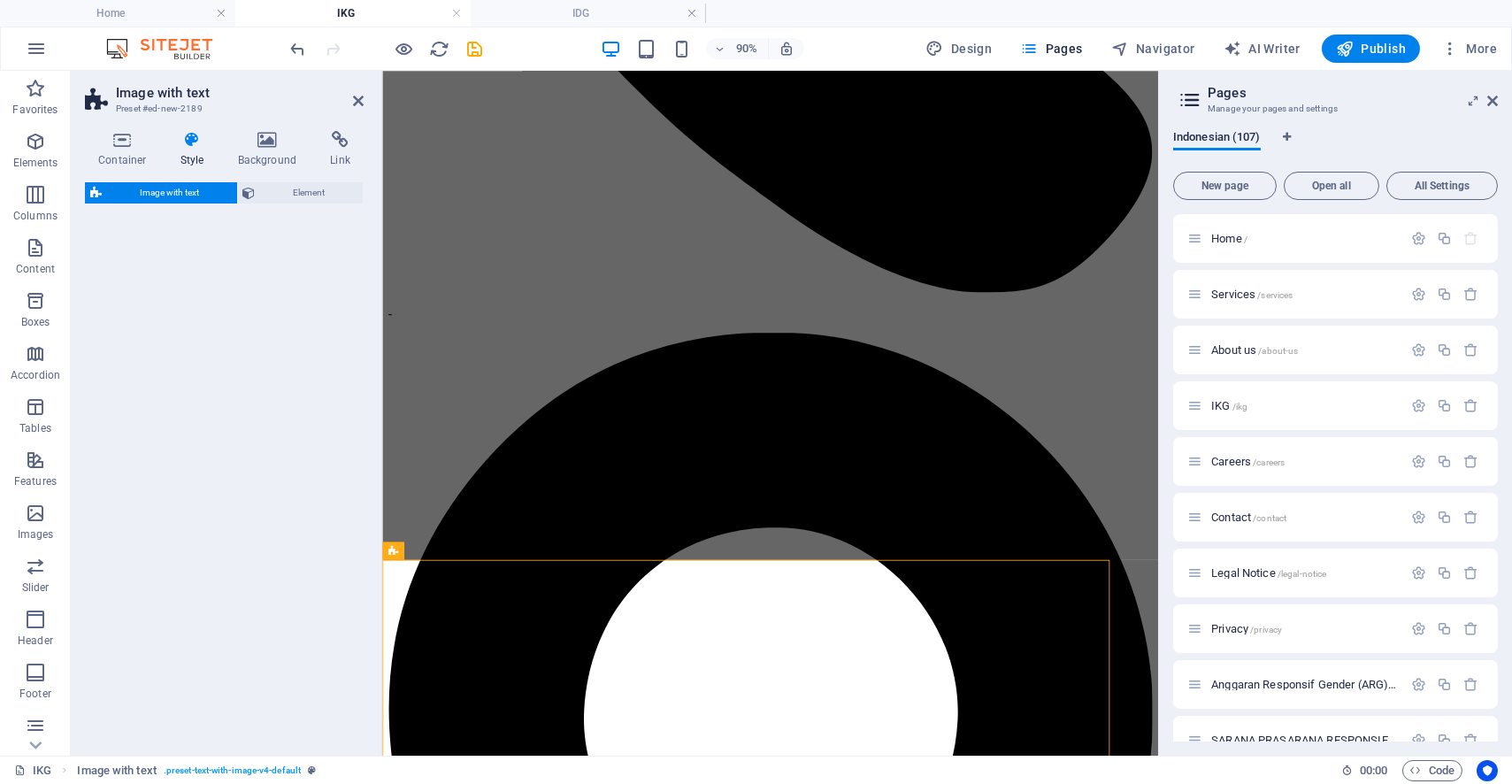
select select "rem"
select select "px"
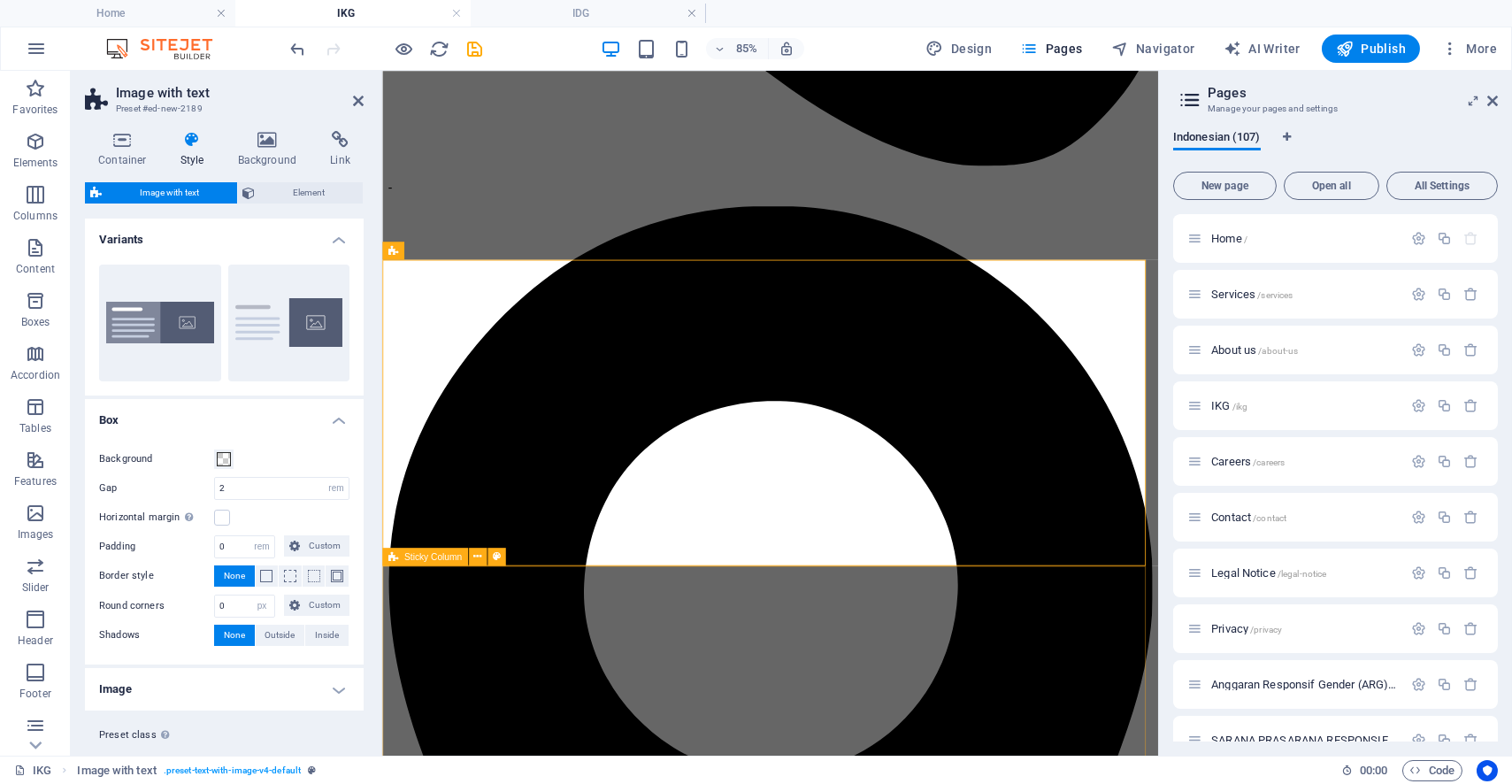
scroll to position [1039, 0]
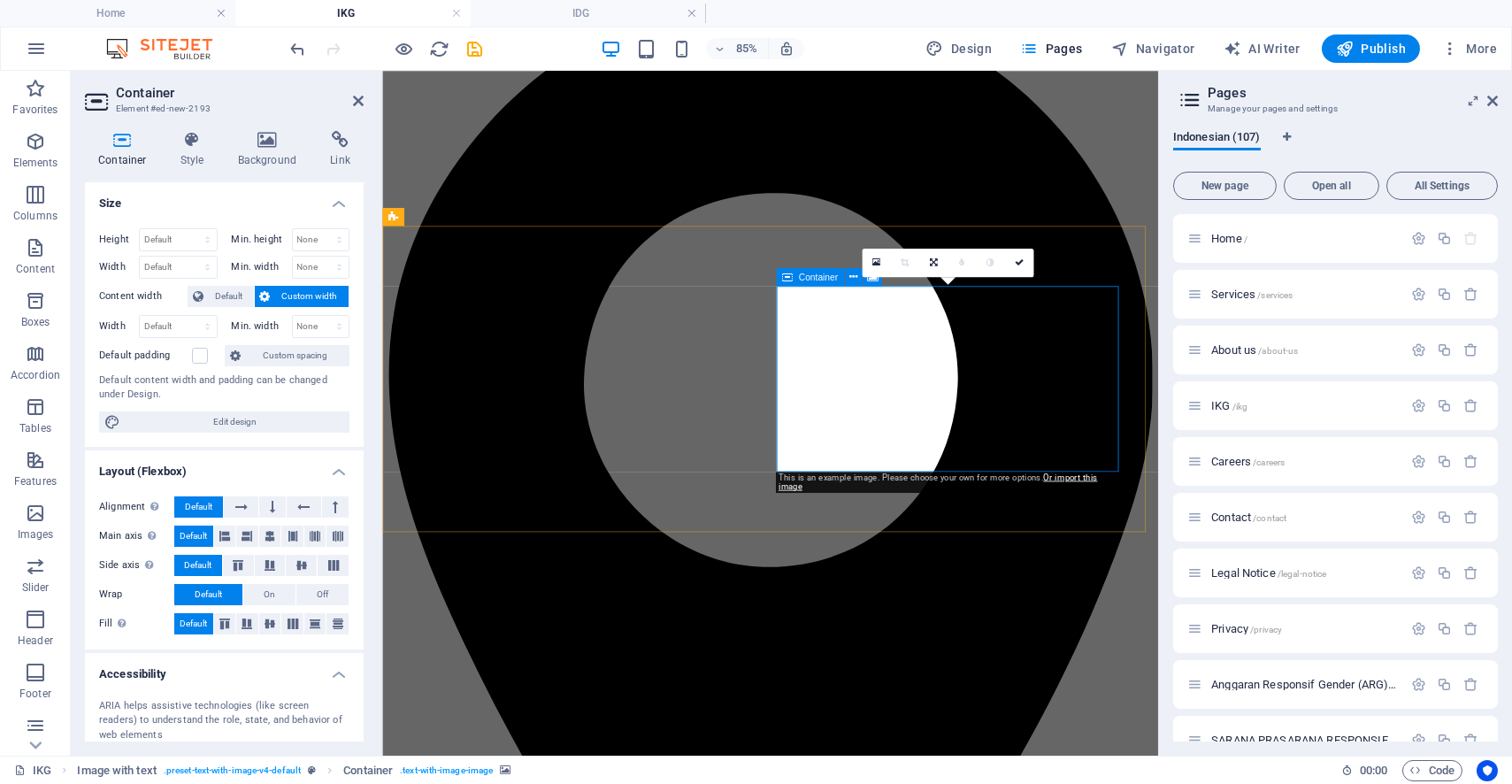
click at [874, 261] on icon at bounding box center [875, 263] width 8 height 11
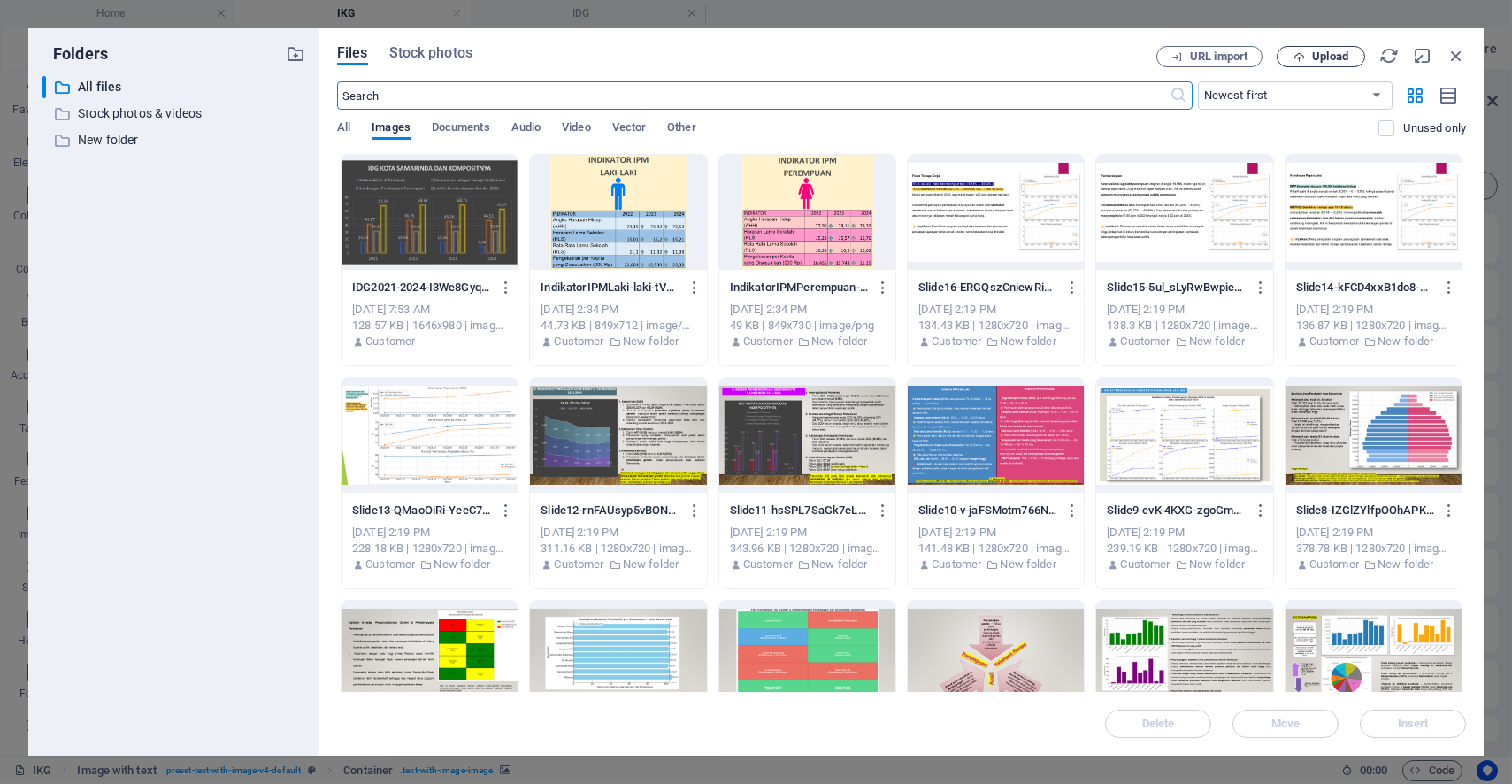
drag, startPoint x: 1335, startPoint y: 47, endPoint x: 1326, endPoint y: 48, distance: 9.1
click at [1331, 48] on button "Upload" at bounding box center [1321, 57] width 88 height 22
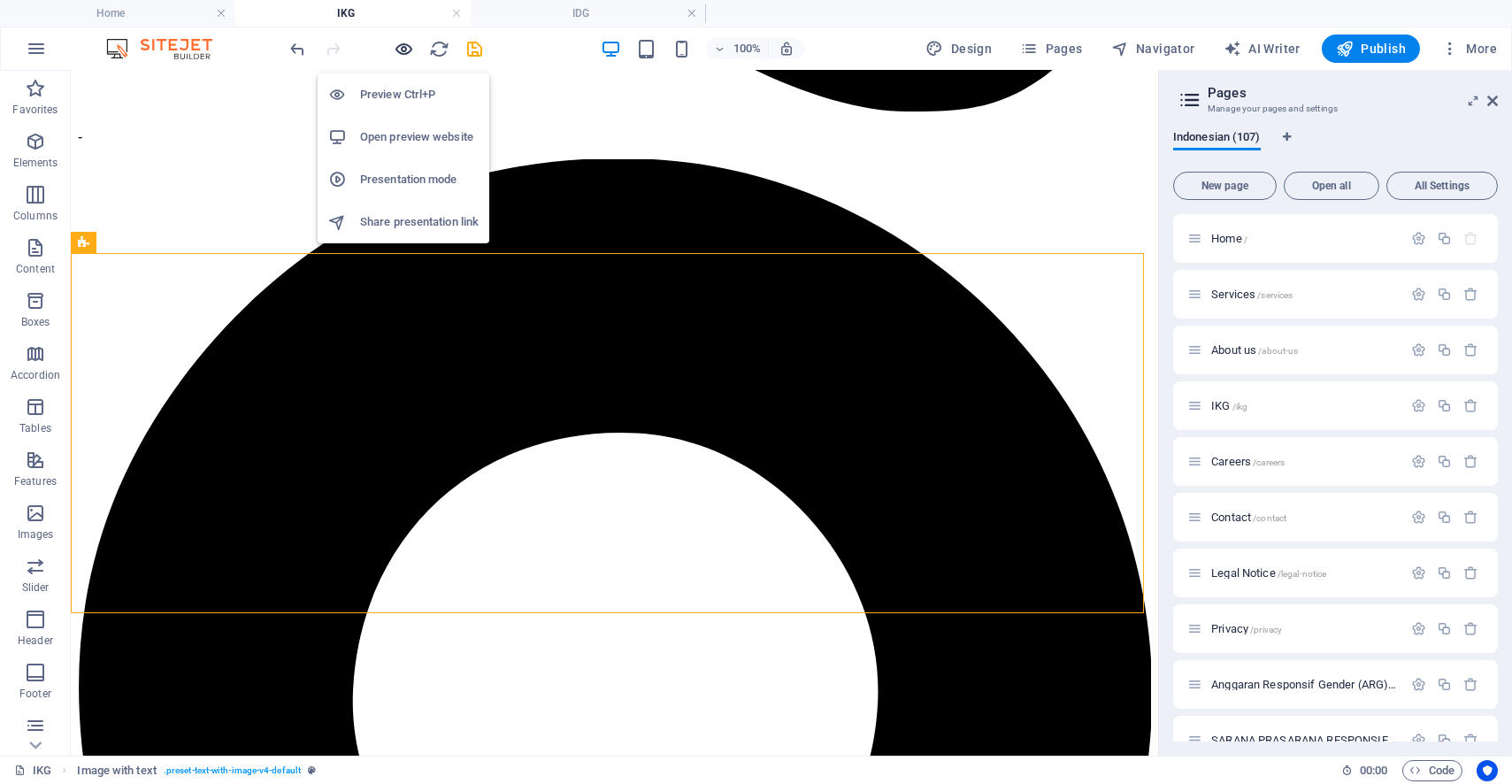
click at [404, 46] on icon "button" at bounding box center [404, 48] width 21 height 21
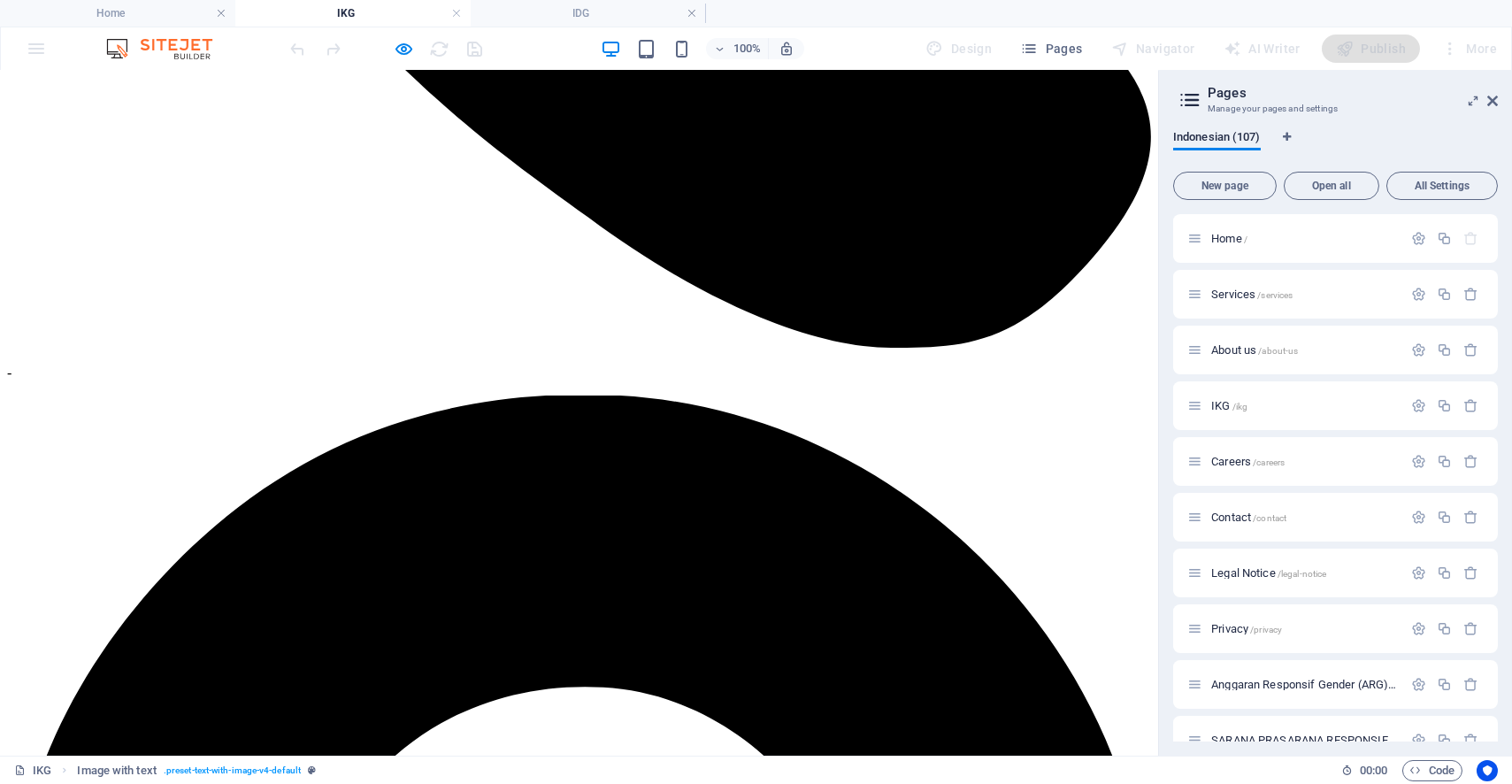
scroll to position [842, 0]
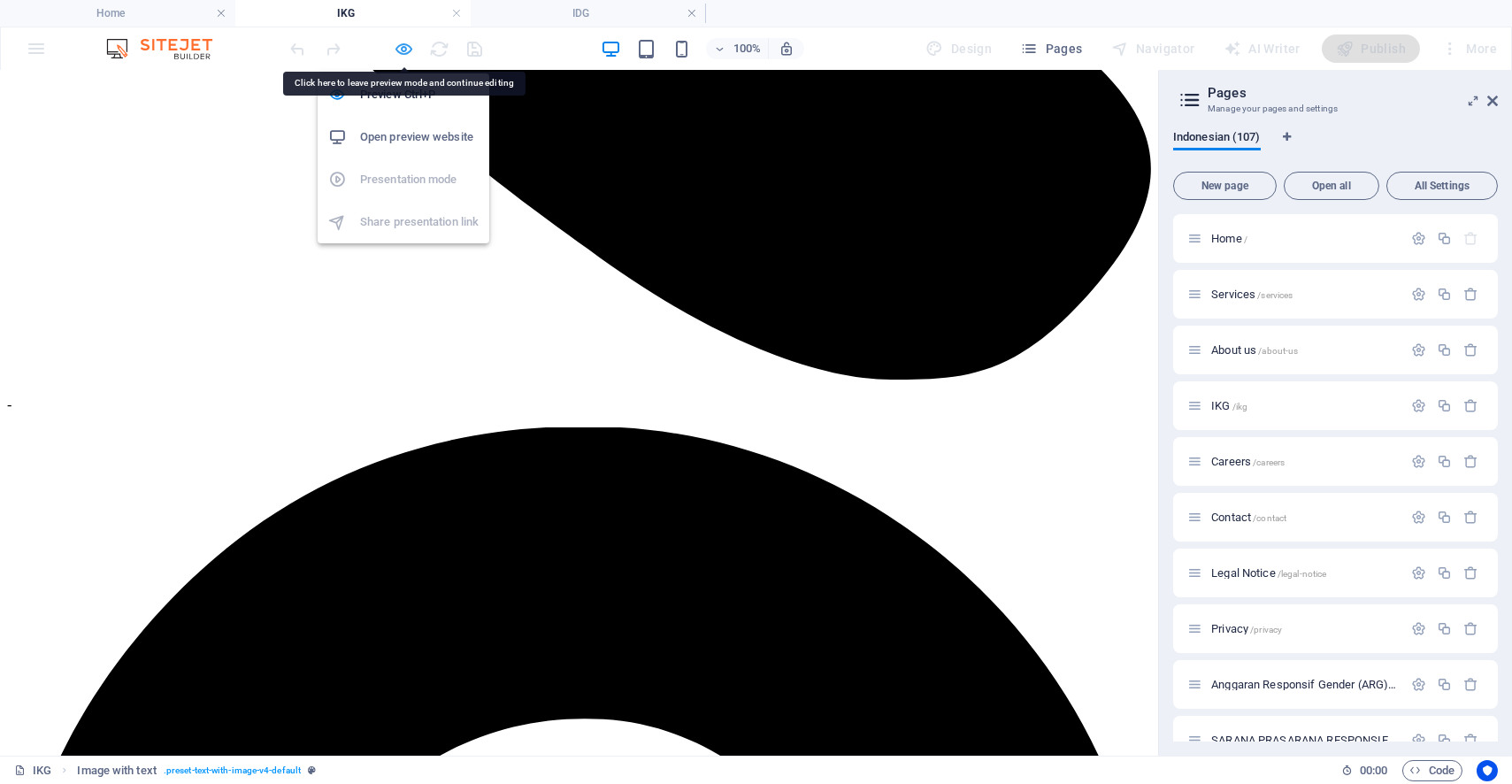
click at [399, 47] on icon "button" at bounding box center [404, 48] width 21 height 21
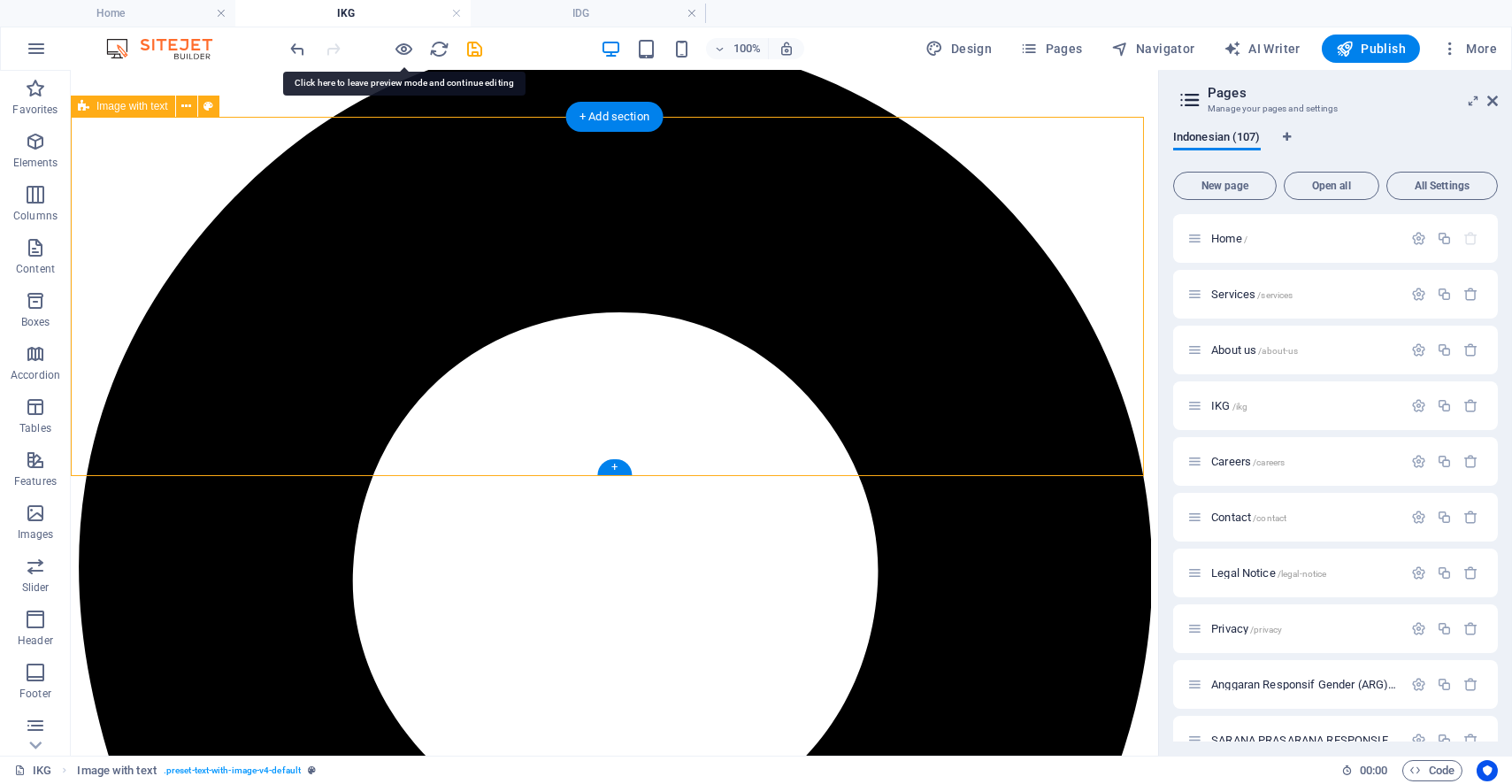
scroll to position [1236, 0]
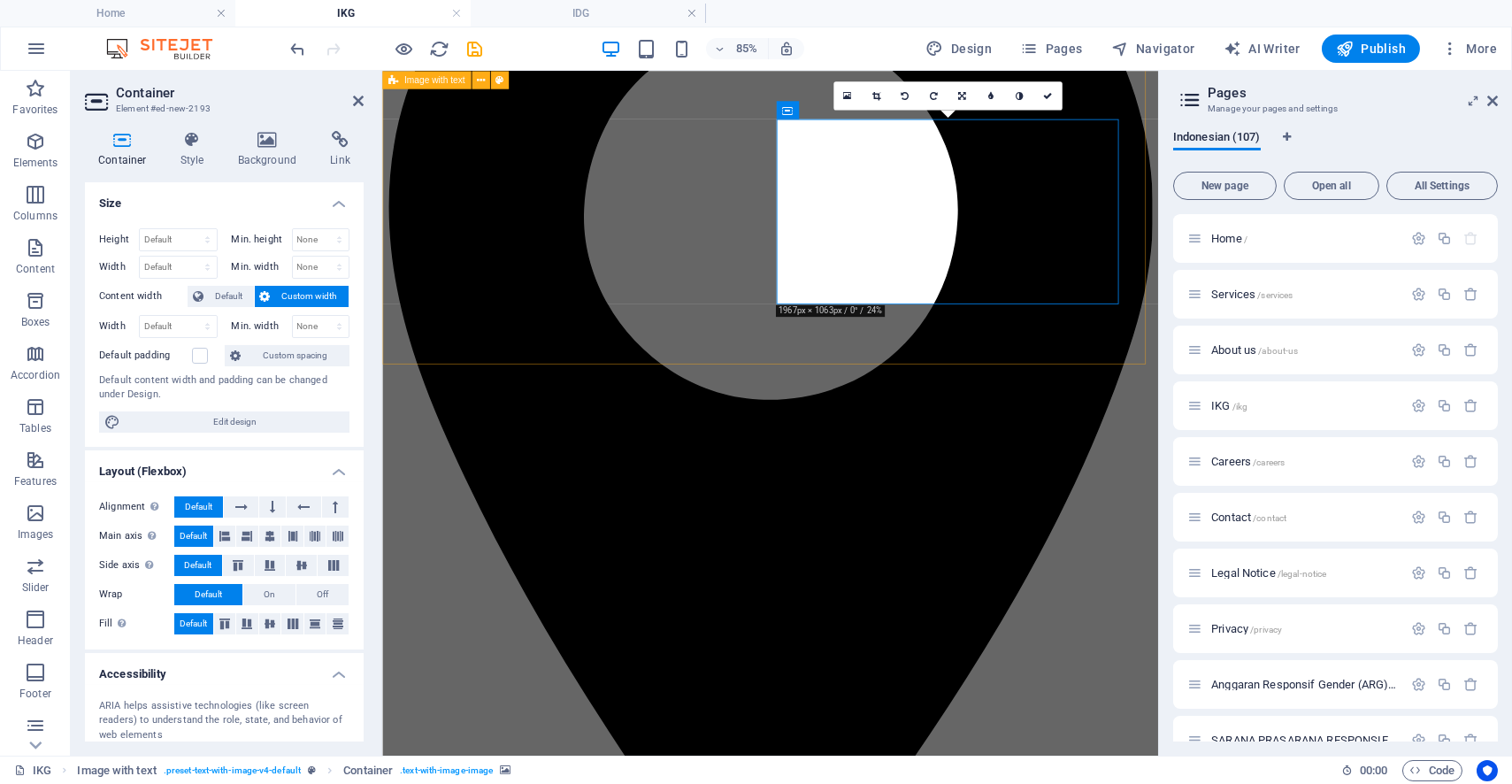
drag, startPoint x: 1183, startPoint y: 172, endPoint x: 447, endPoint y: 362, distance: 760.1
click at [354, 107] on icon at bounding box center [358, 101] width 11 height 14
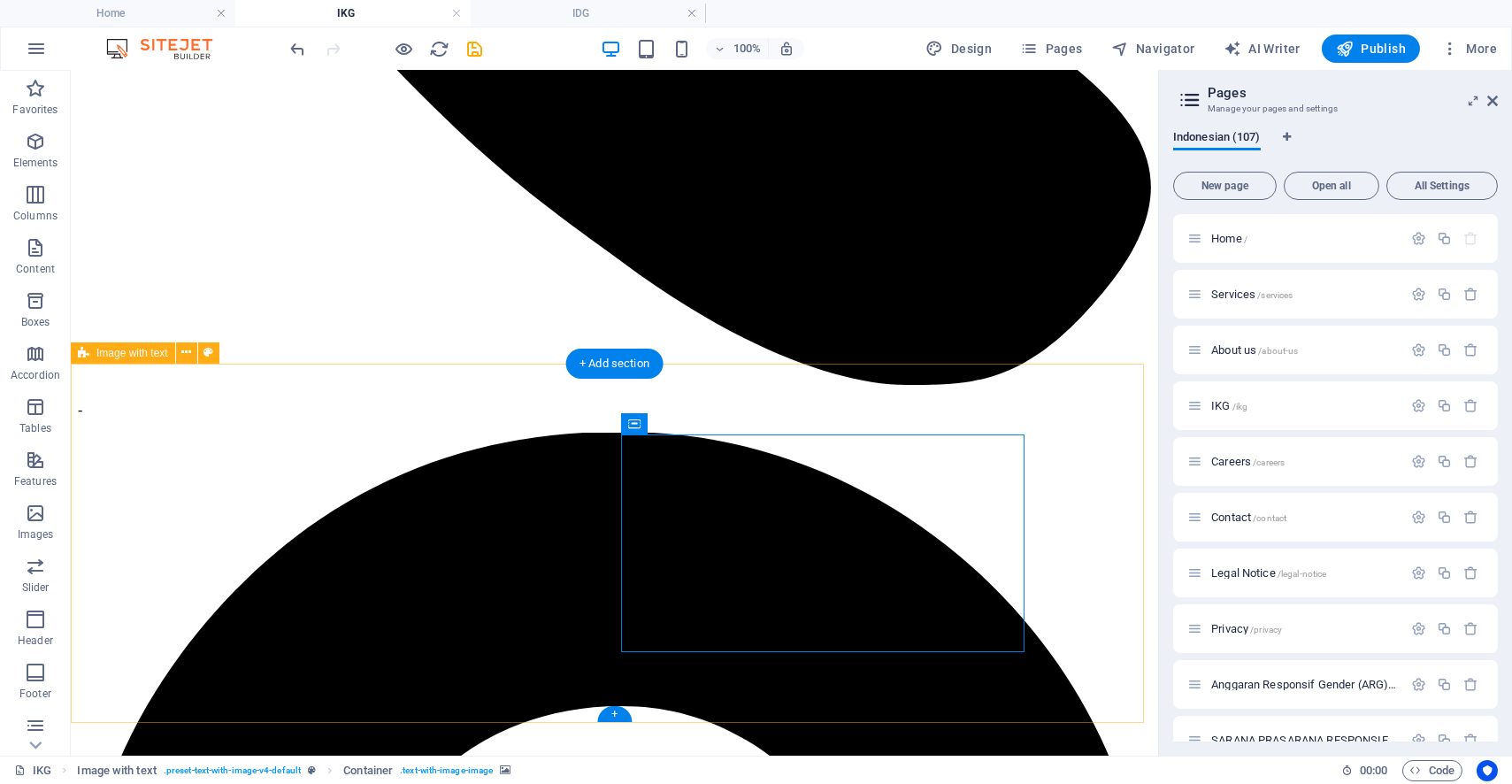
scroll to position [940, 0]
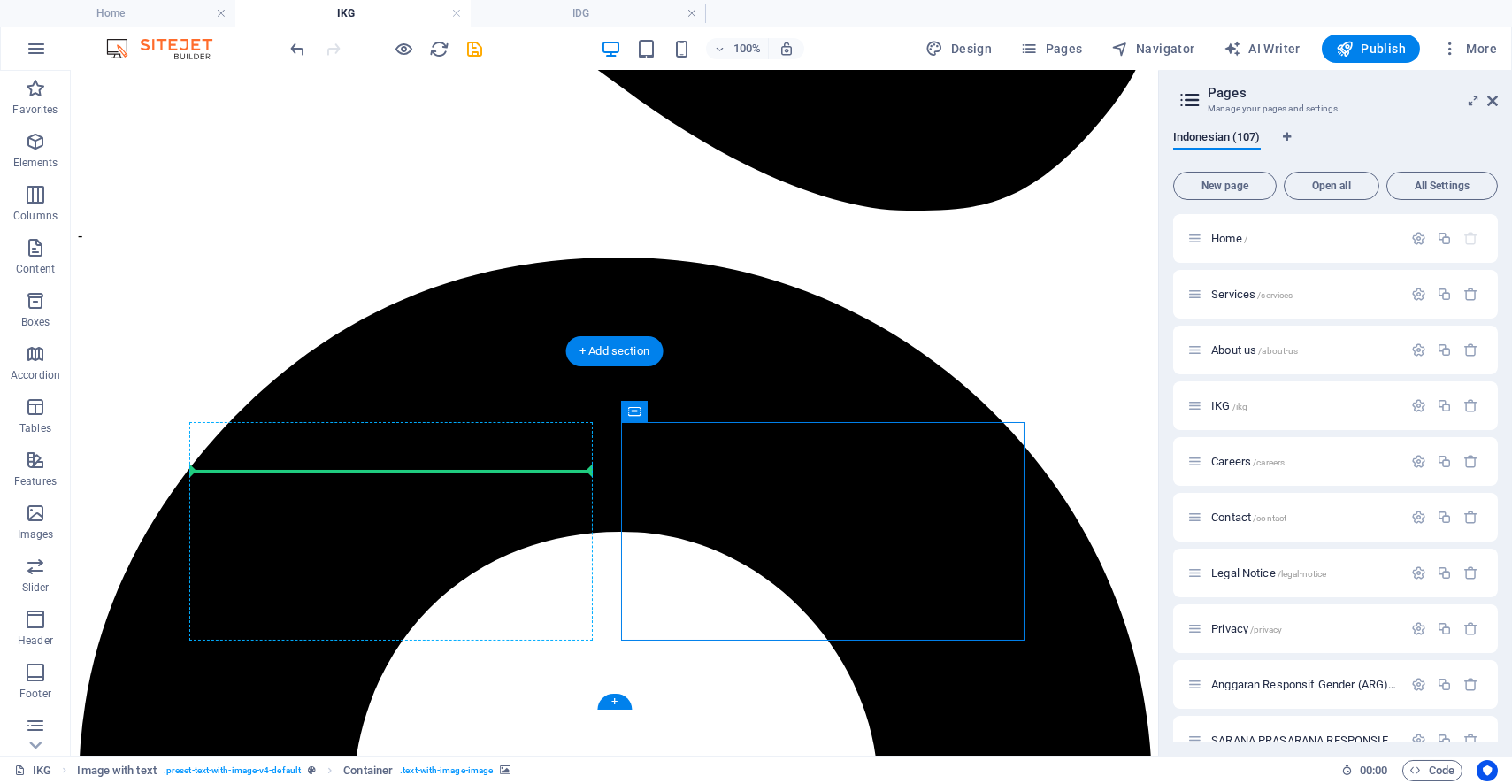
drag, startPoint x: 702, startPoint y: 486, endPoint x: 376, endPoint y: 491, distance: 326.0
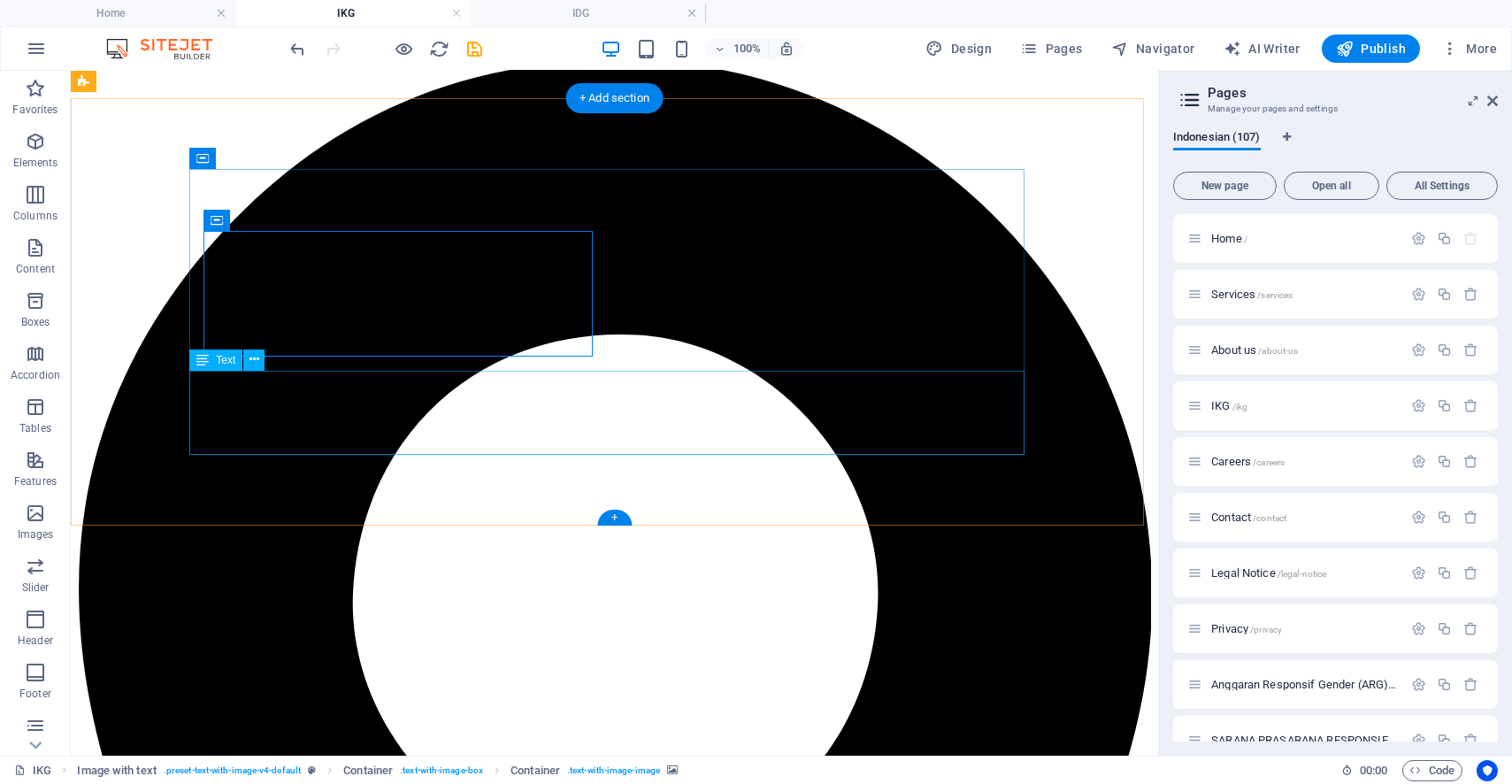
scroll to position [1137, 0]
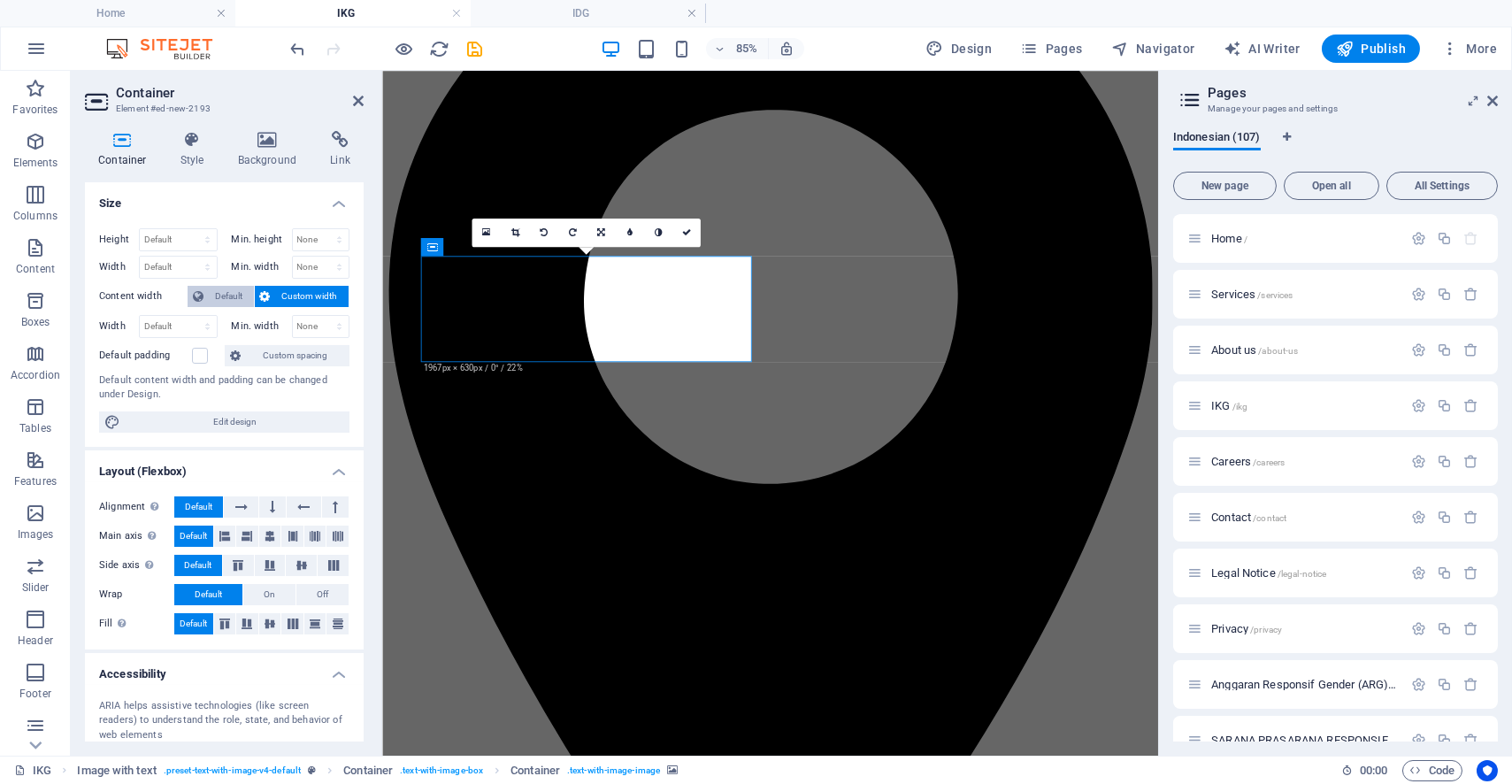
click at [216, 290] on span "Default" at bounding box center [228, 296] width 40 height 22
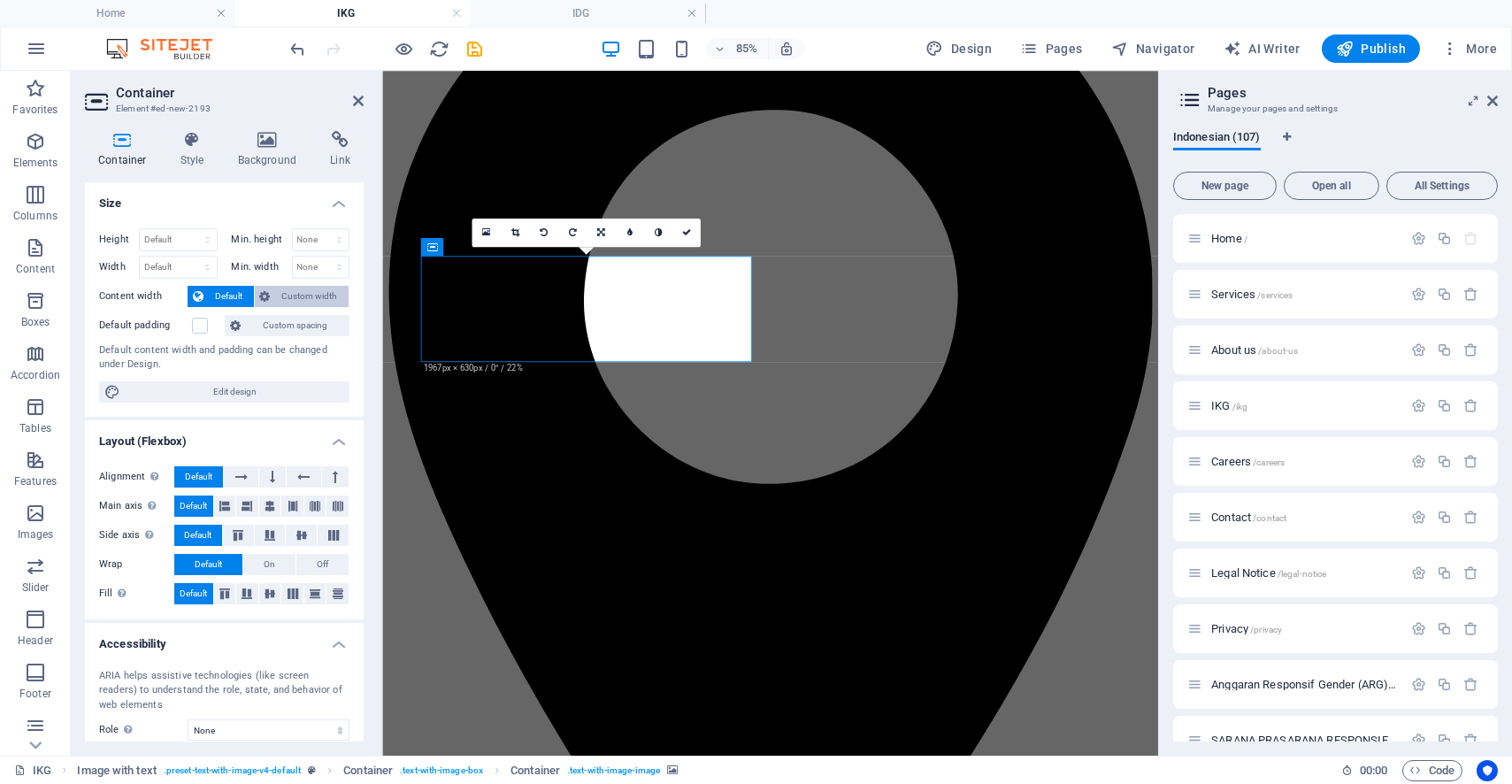
click at [305, 290] on span "Custom width" at bounding box center [310, 296] width 68 height 22
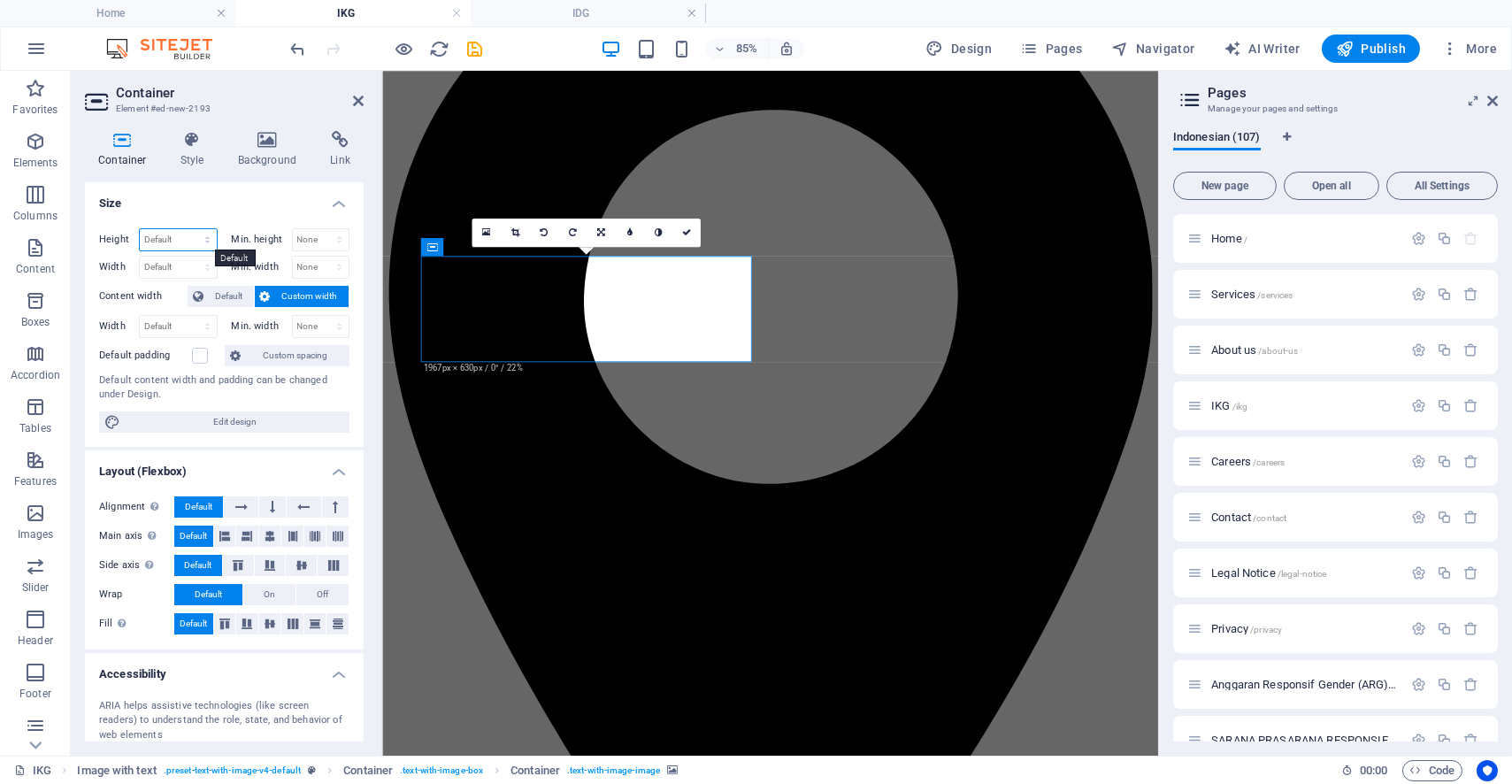
click at [202, 240] on select "Default px rem % vh vw" at bounding box center [179, 240] width 77 height 22
click at [205, 205] on h4 "Size" at bounding box center [225, 198] width 279 height 31
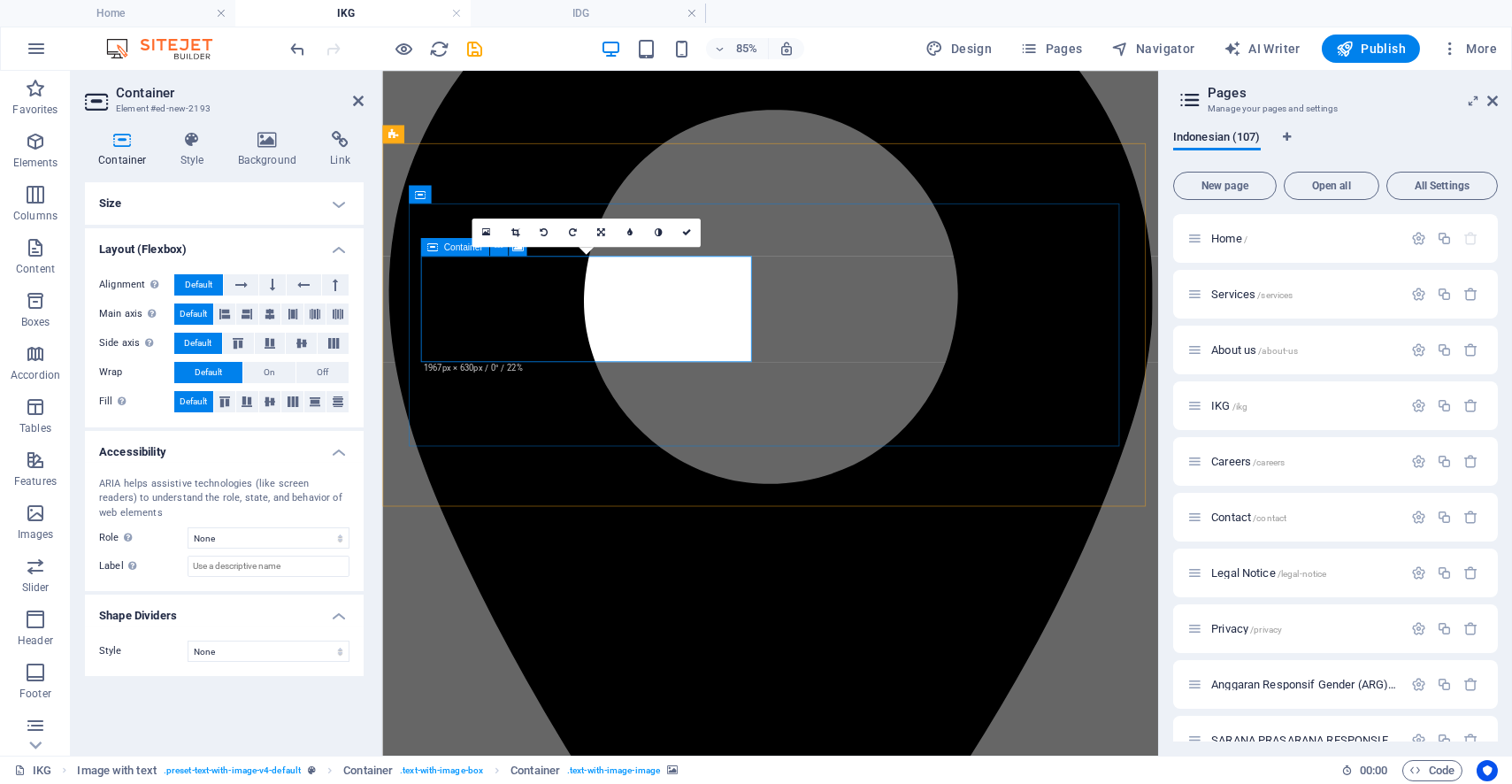
click at [131, 203] on h4 "Size" at bounding box center [225, 203] width 279 height 42
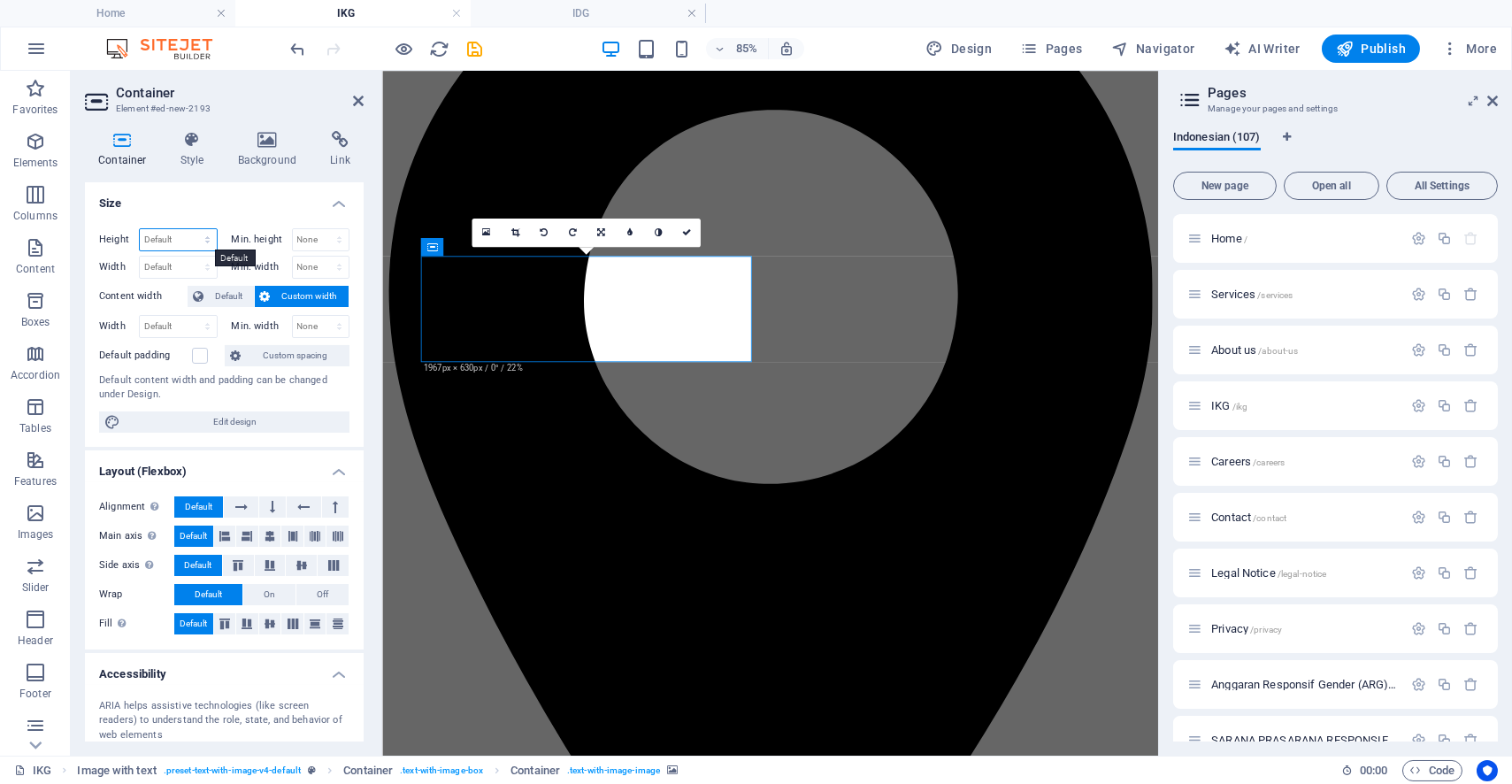
click at [173, 236] on select "Default px rem % vh vw" at bounding box center [179, 240] width 77 height 22
click at [270, 231] on div "Min. height None px rem % vh vw" at bounding box center [291, 240] width 119 height 23
click at [184, 263] on select "Default px rem % em vh vw" at bounding box center [179, 268] width 77 height 22
select select "px"
click at [190, 257] on select "Default px rem % em vh vw" at bounding box center [179, 268] width 77 height 22
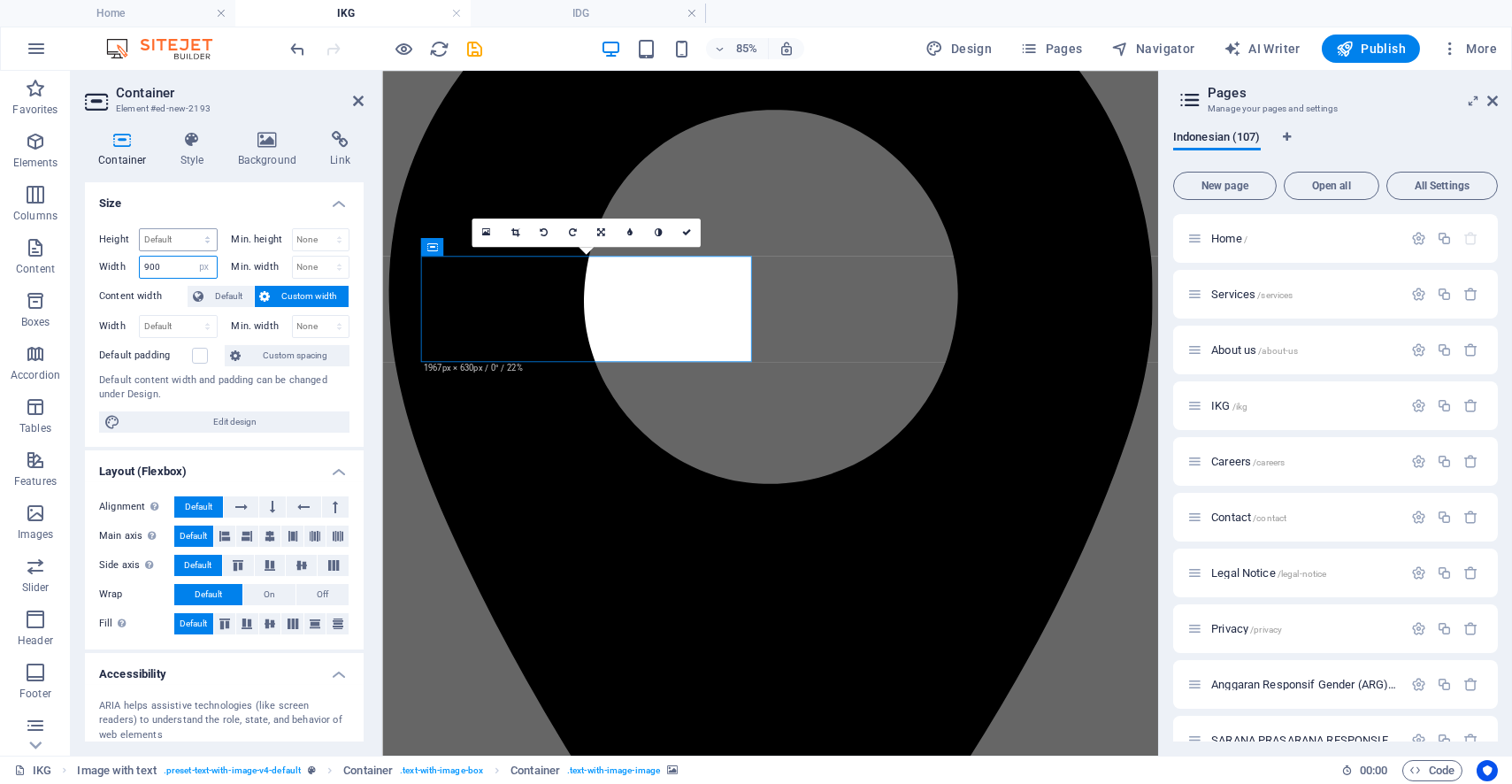
type input "900"
click at [176, 241] on select "Default px rem % vh vw" at bounding box center [179, 240] width 77 height 22
select select "px"
click at [190, 229] on select "Default px rem % vh vw" at bounding box center [179, 240] width 77 height 22
type input "300"
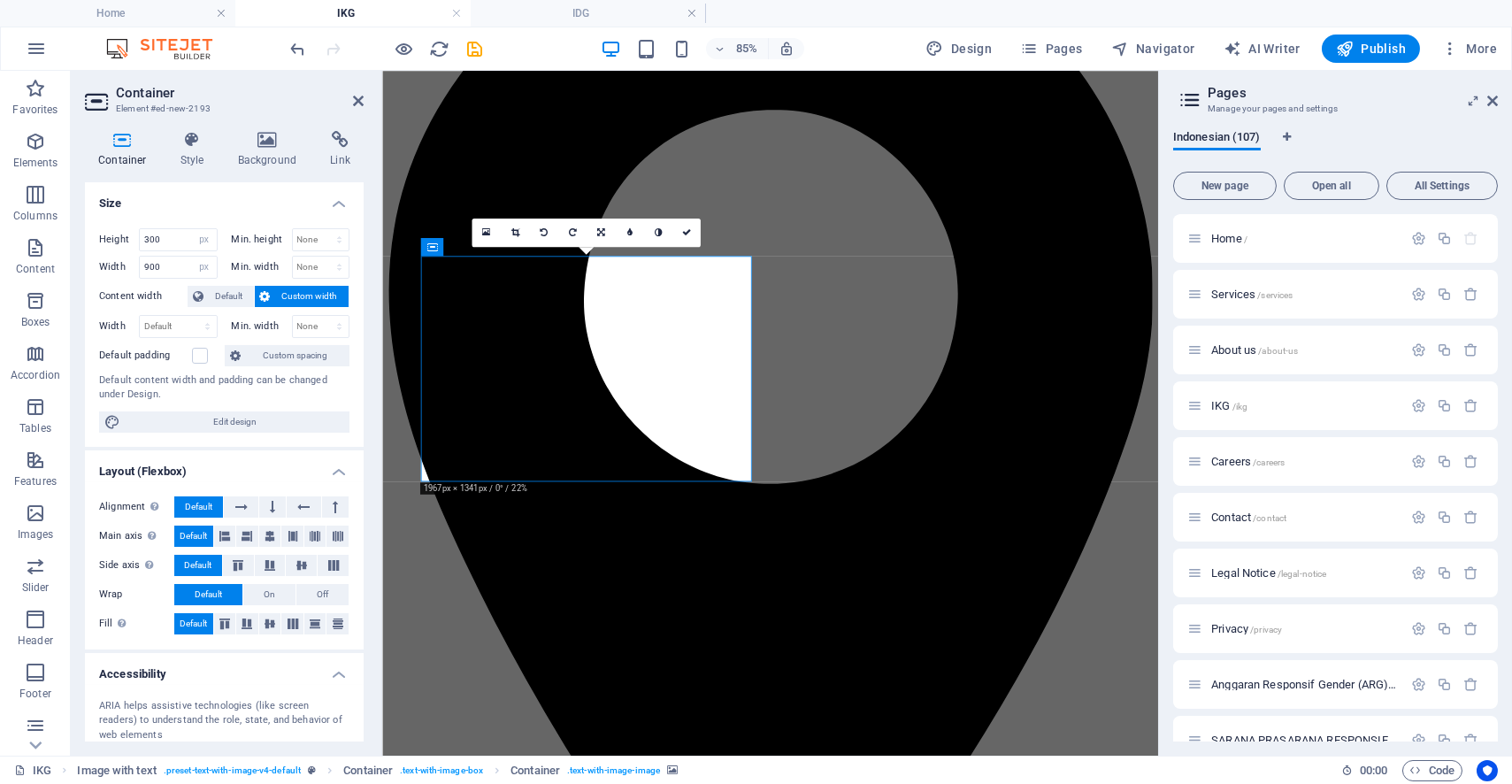
drag, startPoint x: 181, startPoint y: 262, endPoint x: 104, endPoint y: 257, distance: 77.2
click at [104, 257] on div "Width 900 Default px rem % em vh vw" at bounding box center [158, 268] width 119 height 23
type input "1500"
click at [150, 282] on div "Height 300 Default px rem % vh vw Min. height None px rem % vh vw Width 1500 De…" at bounding box center [225, 330] width 279 height 233
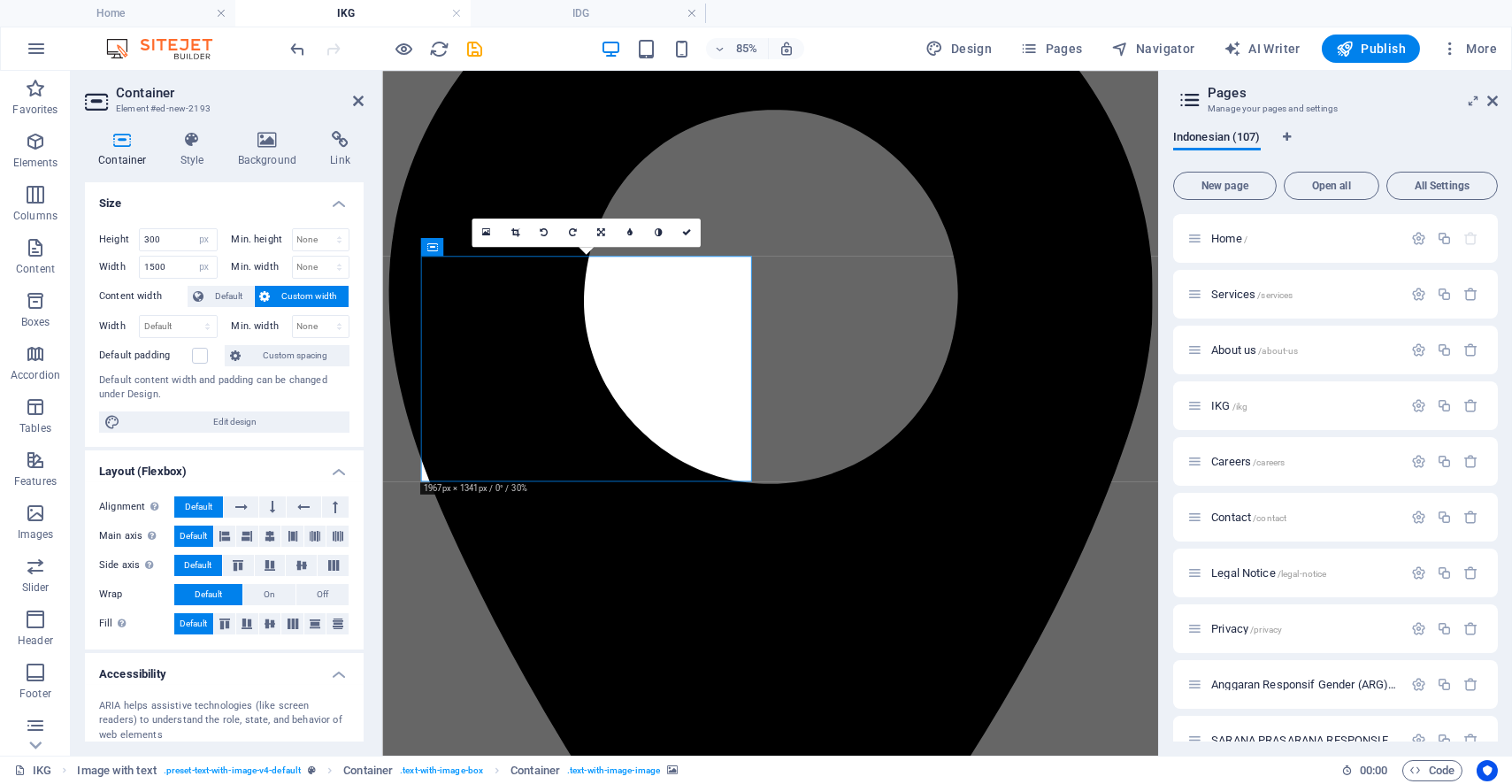
click at [292, 281] on div "Height 300 Default px rem % vh vw Min. height None px rem % vh vw Width 1500 De…" at bounding box center [225, 330] width 279 height 233
click at [300, 286] on span "Custom width" at bounding box center [310, 296] width 68 height 22
click at [182, 310] on div "Height 300 Default px rem % vh vw Min. height None px rem % vh vw Width 1500 De…" at bounding box center [225, 330] width 279 height 233
click at [184, 313] on div "Height 300 Default px rem % vh vw Min. height None px rem % vh vw Width 1500 De…" at bounding box center [225, 330] width 279 height 233
click at [184, 322] on select "Default px rem % em vh vw" at bounding box center [179, 327] width 77 height 22
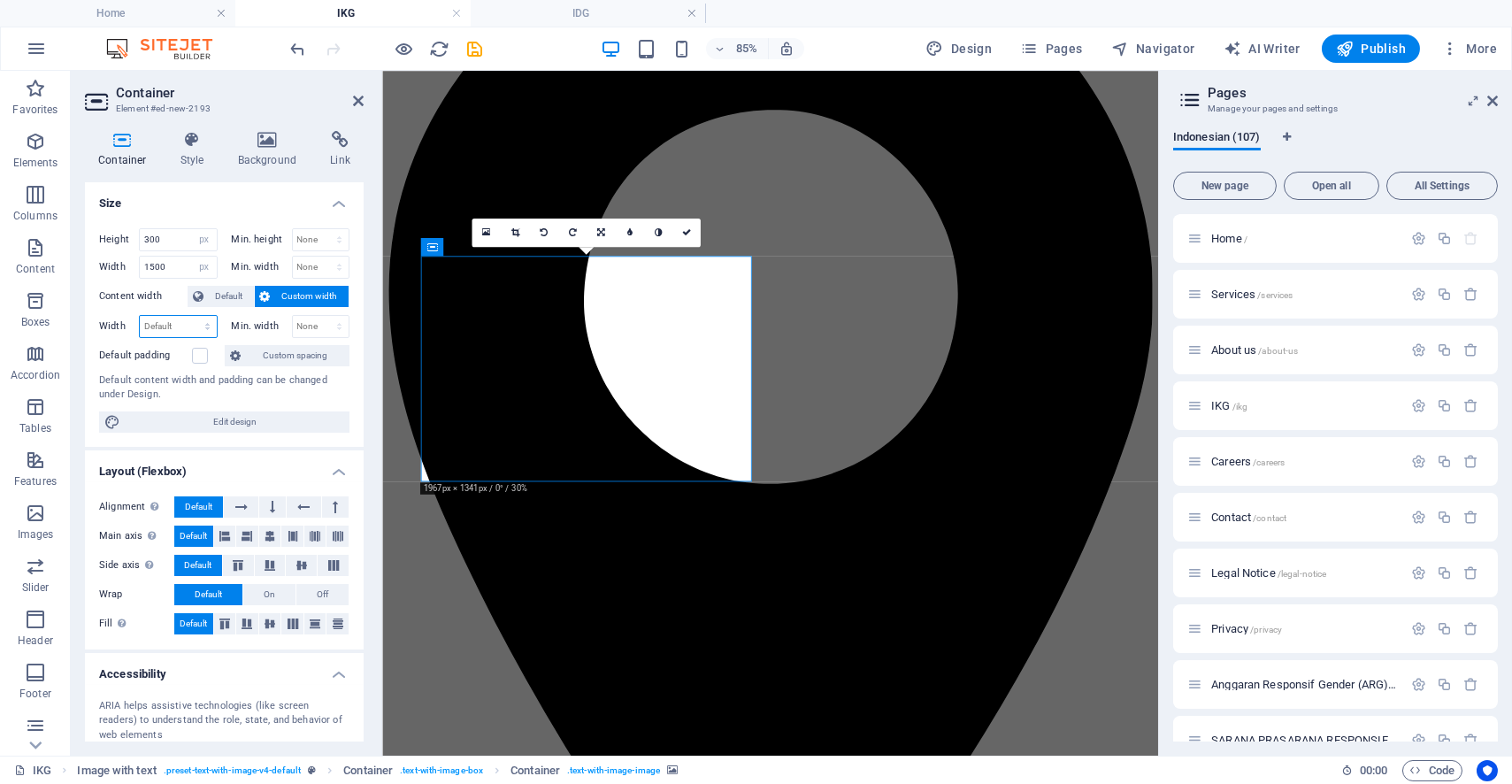
select select "px"
click at [190, 316] on select "Default px rem % em vh vw" at bounding box center [179, 327] width 77 height 22
type input "1500"
click at [300, 327] on select "None px rem % vh vw" at bounding box center [321, 327] width 57 height 22
select select "px"
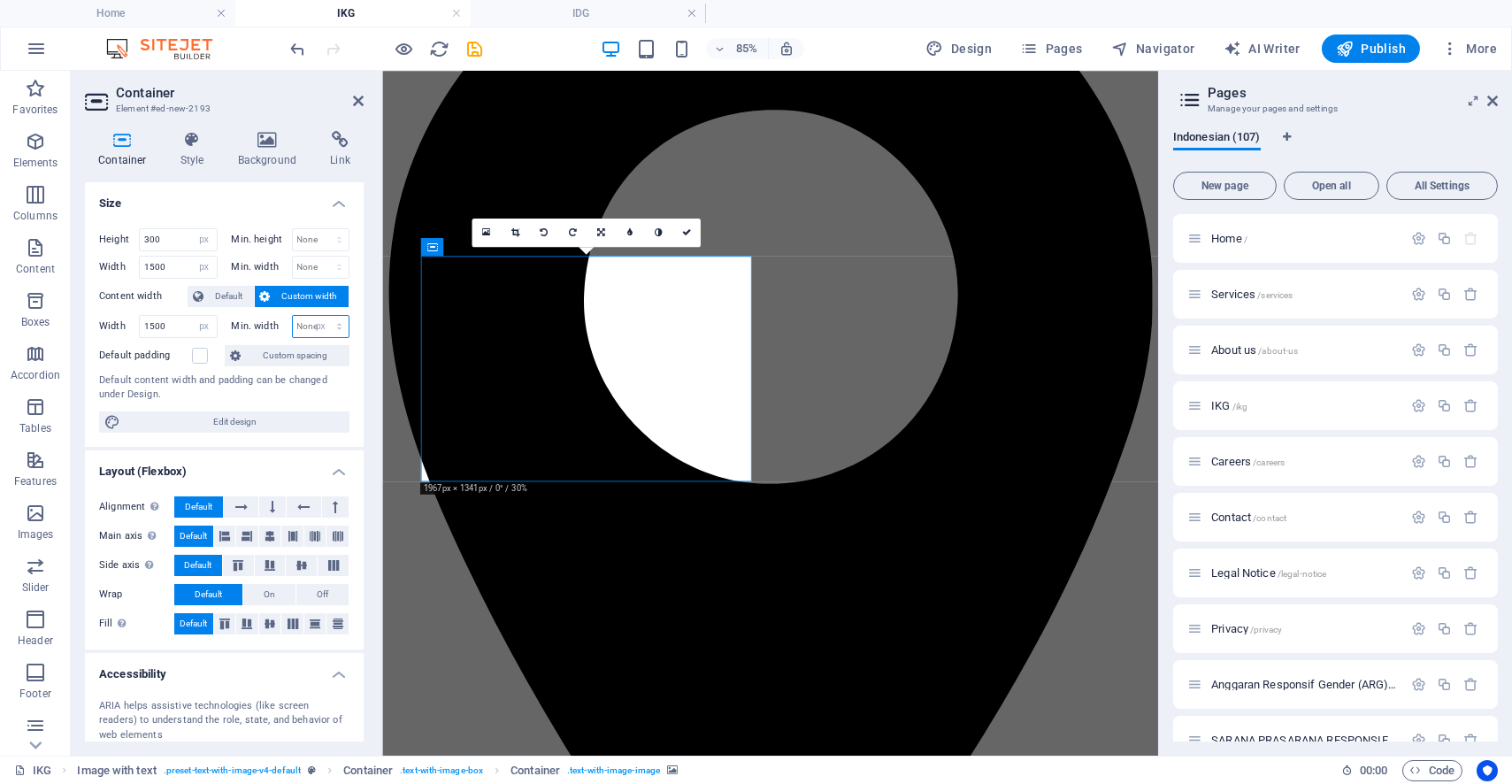
click at [322, 316] on select "None px rem % vh vw" at bounding box center [321, 327] width 57 height 22
type input "0"
click at [272, 363] on span "Custom spacing" at bounding box center [295, 356] width 98 height 22
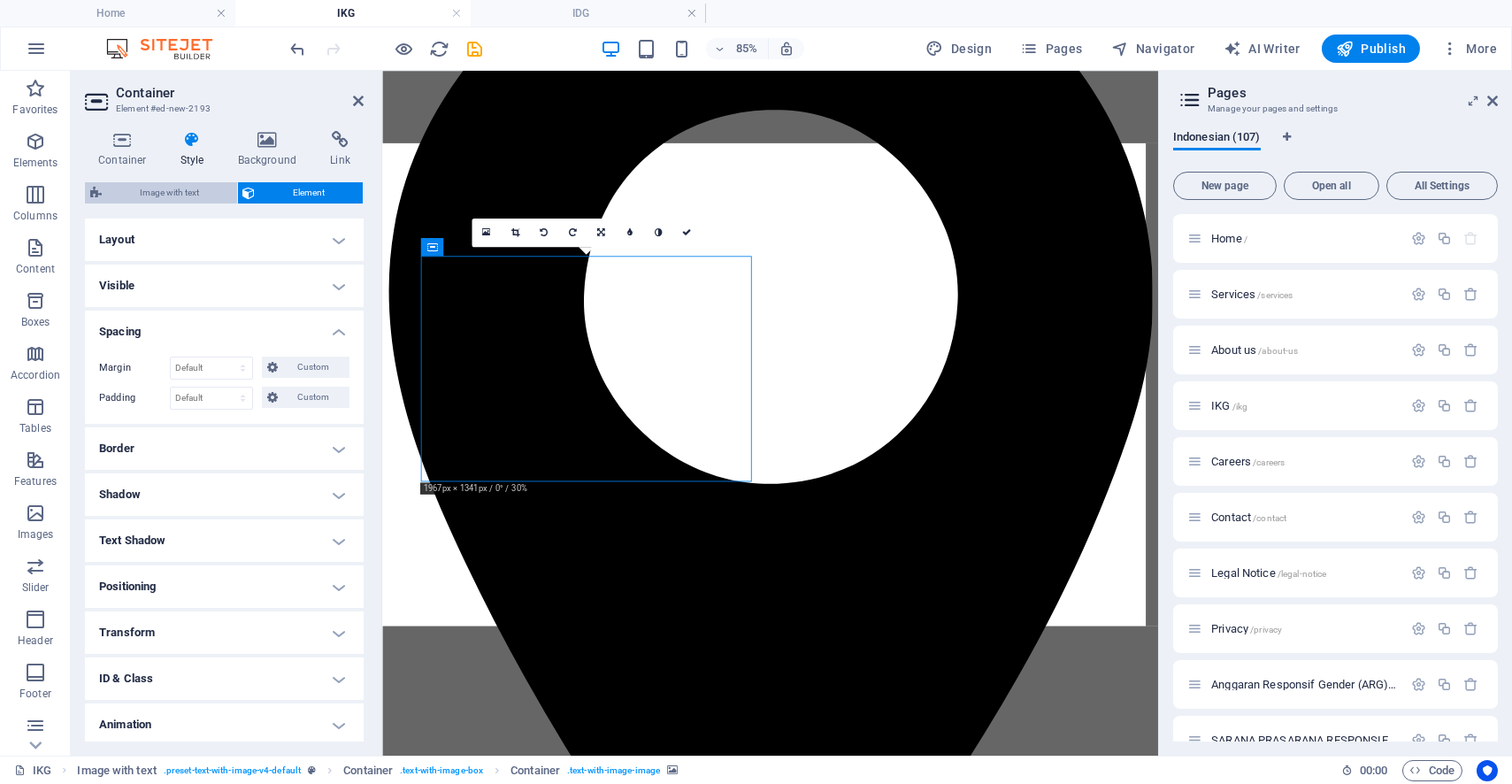
click at [199, 191] on span "Image with text" at bounding box center [169, 193] width 125 height 22
select select "rem"
select select "px"
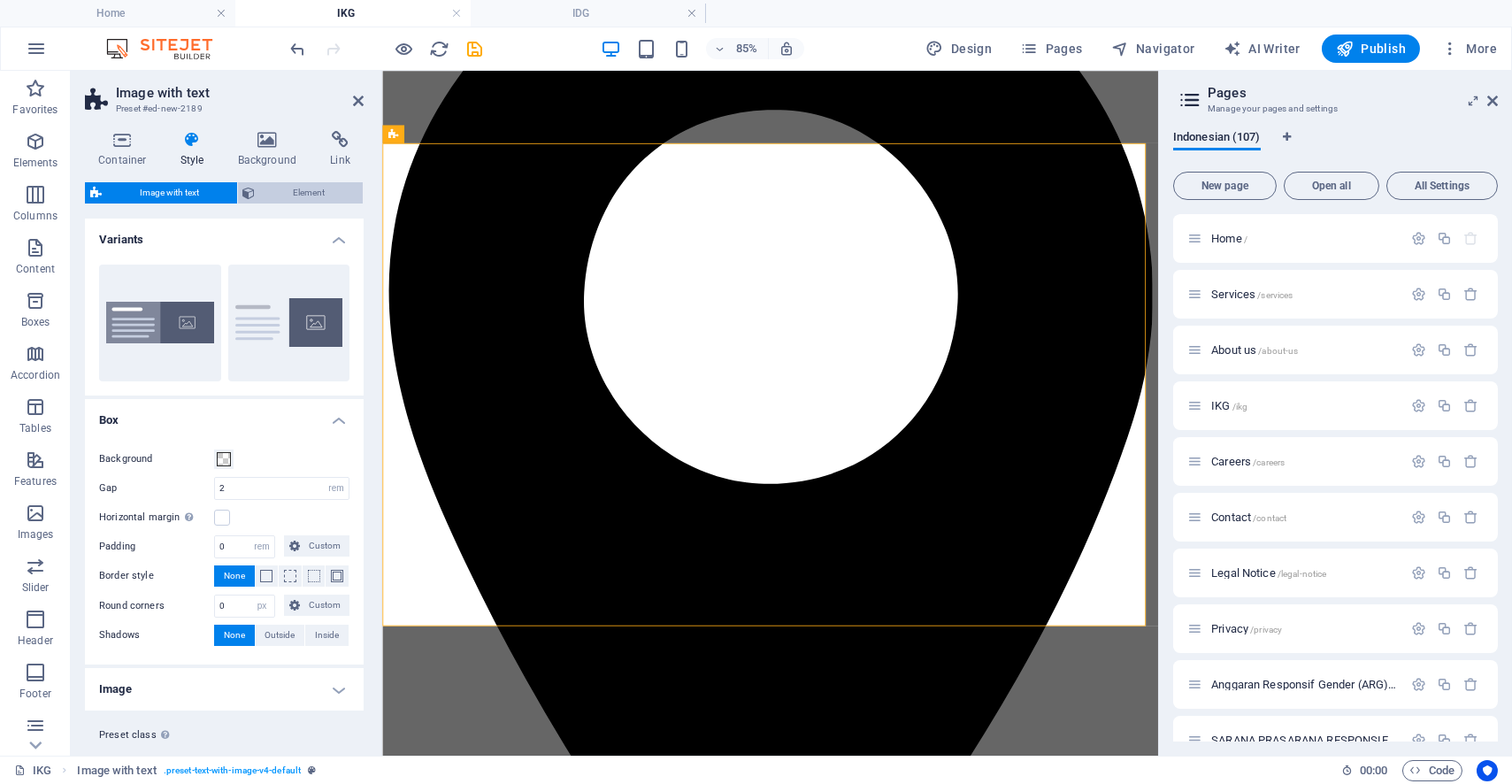
click at [270, 198] on span "Element" at bounding box center [310, 193] width 97 height 22
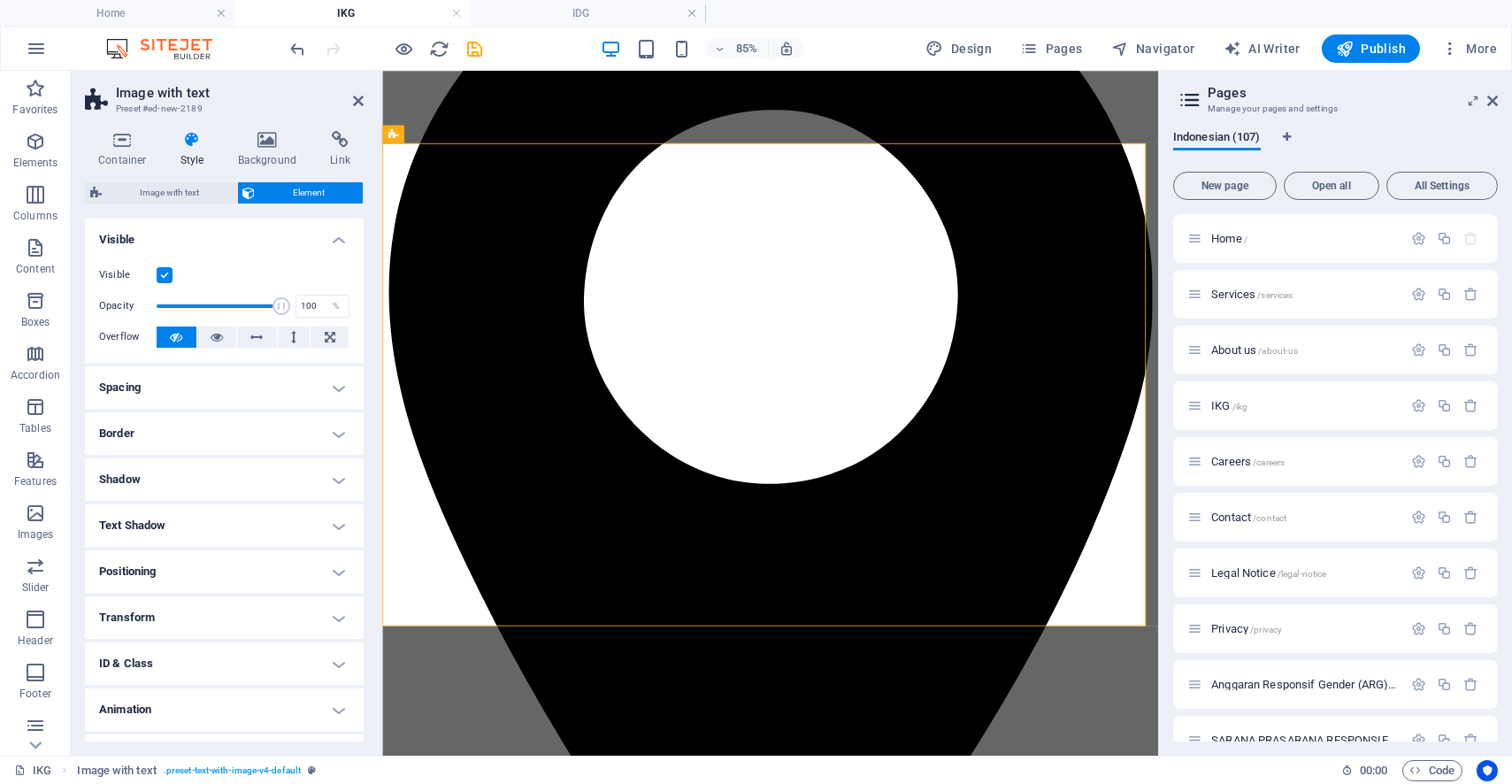
click at [305, 101] on h3 "Preset #ed-new-2189" at bounding box center [222, 109] width 212 height 16
click at [201, 392] on h4 "Spacing" at bounding box center [225, 387] width 279 height 42
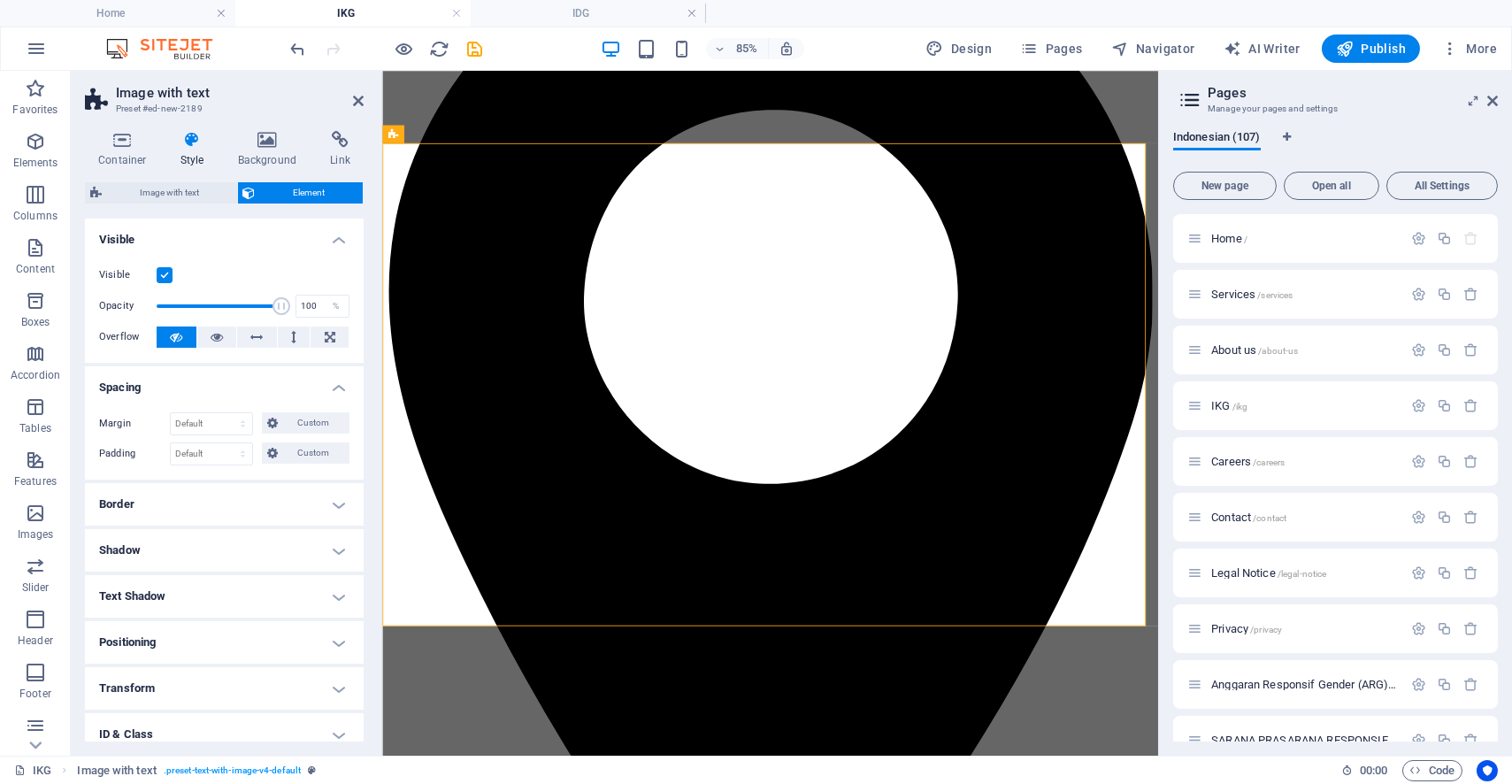
click at [157, 263] on div "Visible Opacity 100 % Overflow" at bounding box center [225, 306] width 279 height 112
click at [165, 271] on label at bounding box center [164, 275] width 16 height 16
click at [0, 0] on input "Visible" at bounding box center [0, 0] width 0 height 0
click at [342, 234] on h4 "Visible" at bounding box center [225, 233] width 279 height 31
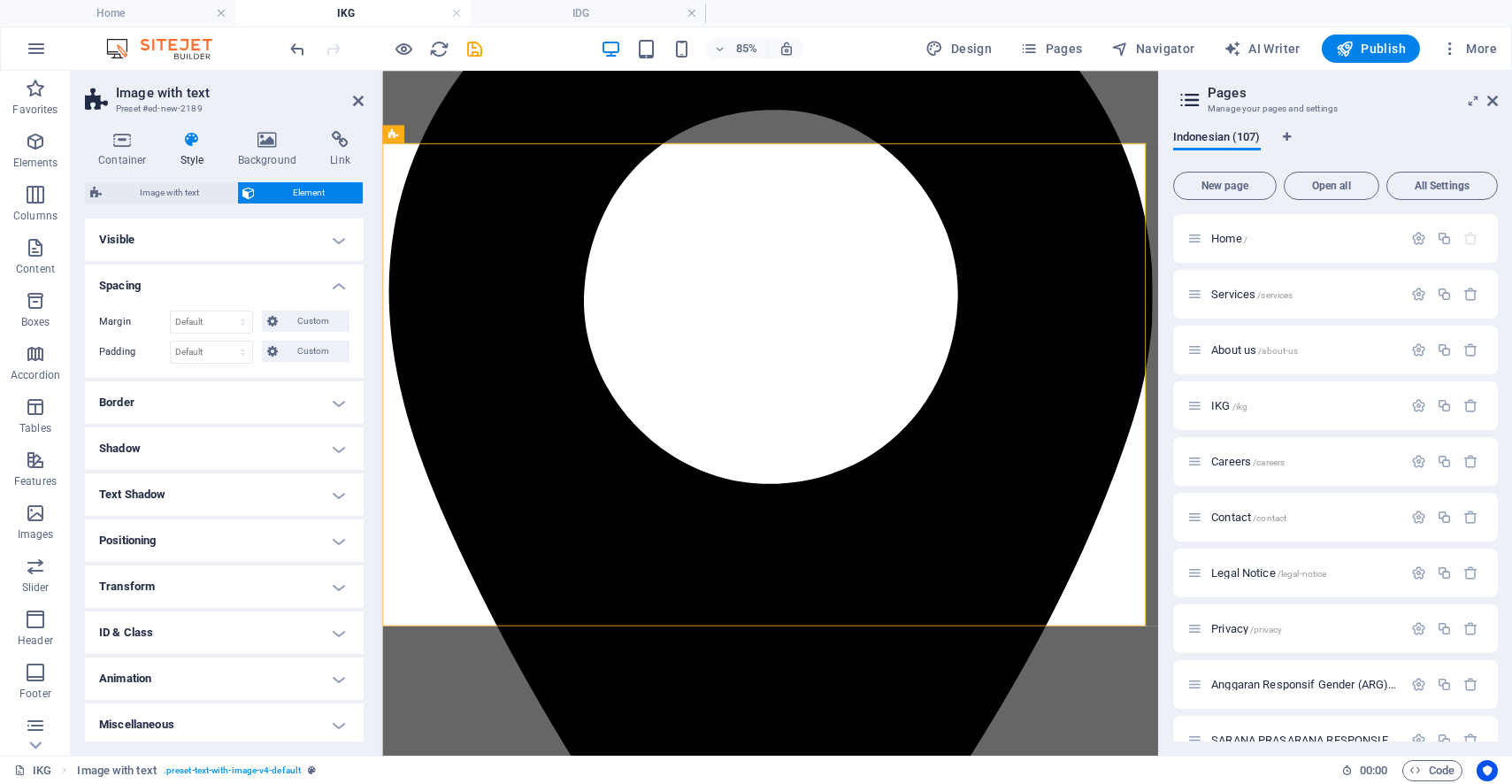
click at [139, 228] on h4 "Visible" at bounding box center [225, 239] width 279 height 42
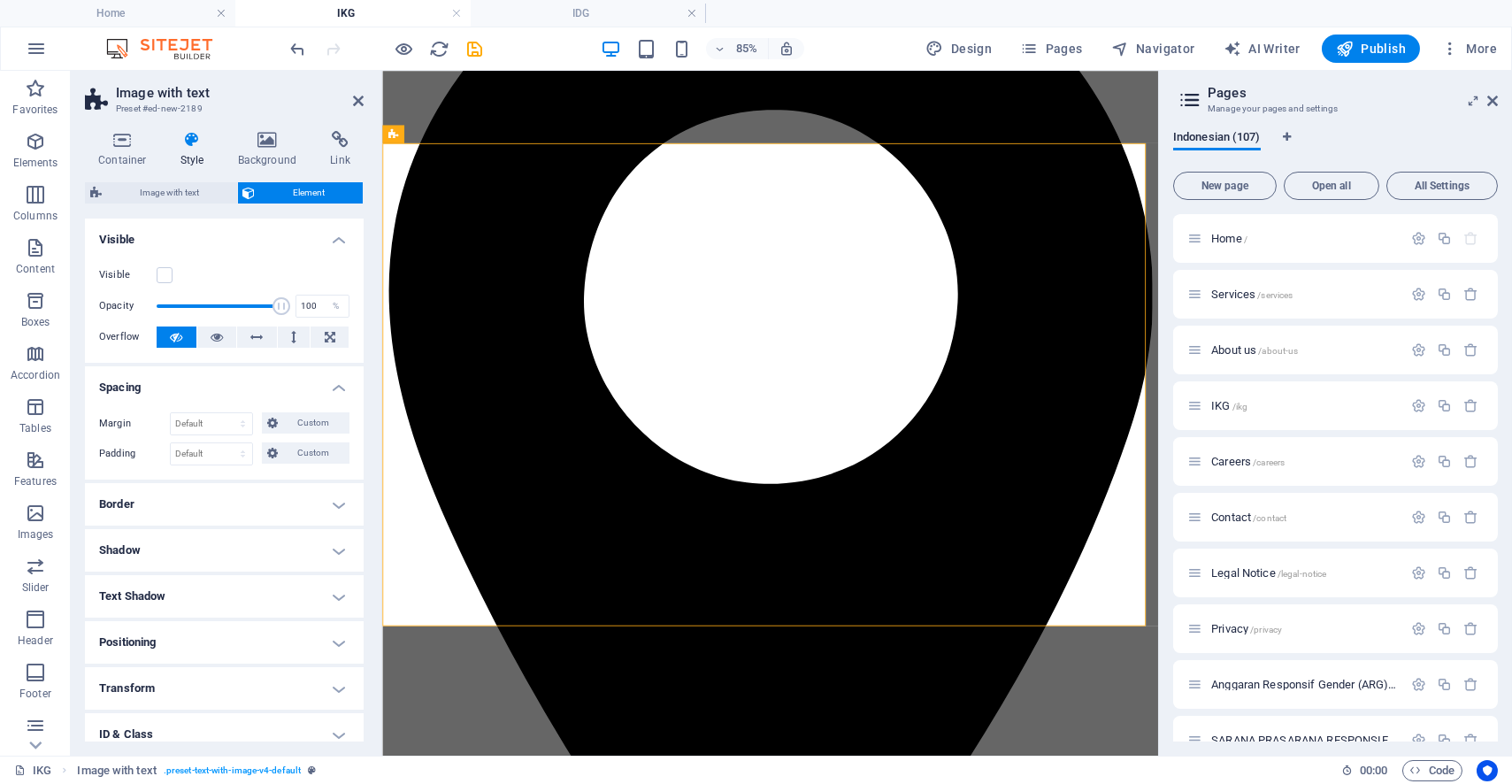
click at [159, 276] on label at bounding box center [164, 275] width 16 height 16
click at [0, 0] on input "Visible" at bounding box center [0, 0] width 0 height 0
click at [213, 334] on icon at bounding box center [217, 337] width 13 height 22
click at [185, 330] on button at bounding box center [176, 337] width 40 height 22
click at [255, 338] on icon at bounding box center [258, 337] width 13 height 22
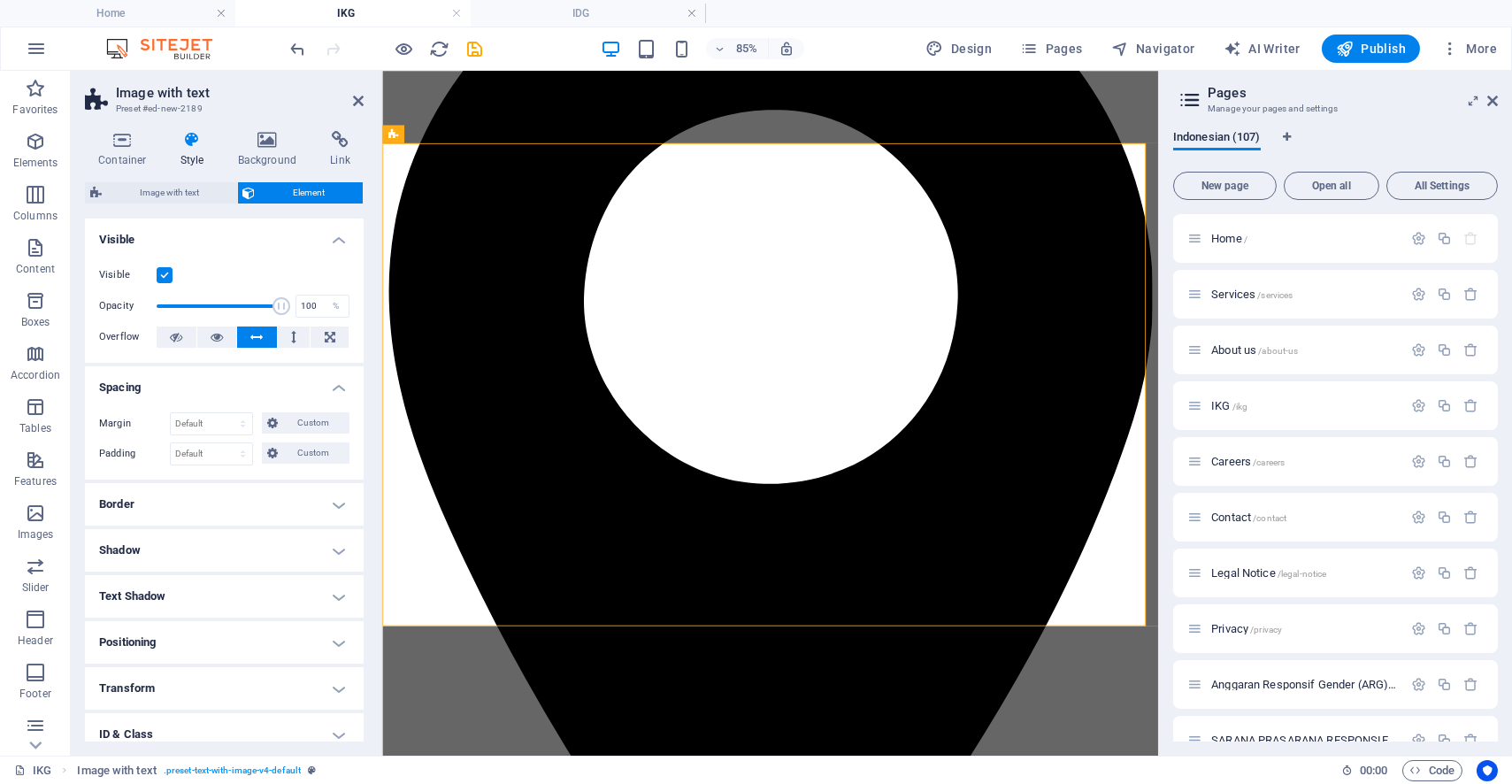
drag, startPoint x: 180, startPoint y: 331, endPoint x: 199, endPoint y: 347, distance: 24.8
click at [180, 330] on icon at bounding box center [176, 337] width 13 height 22
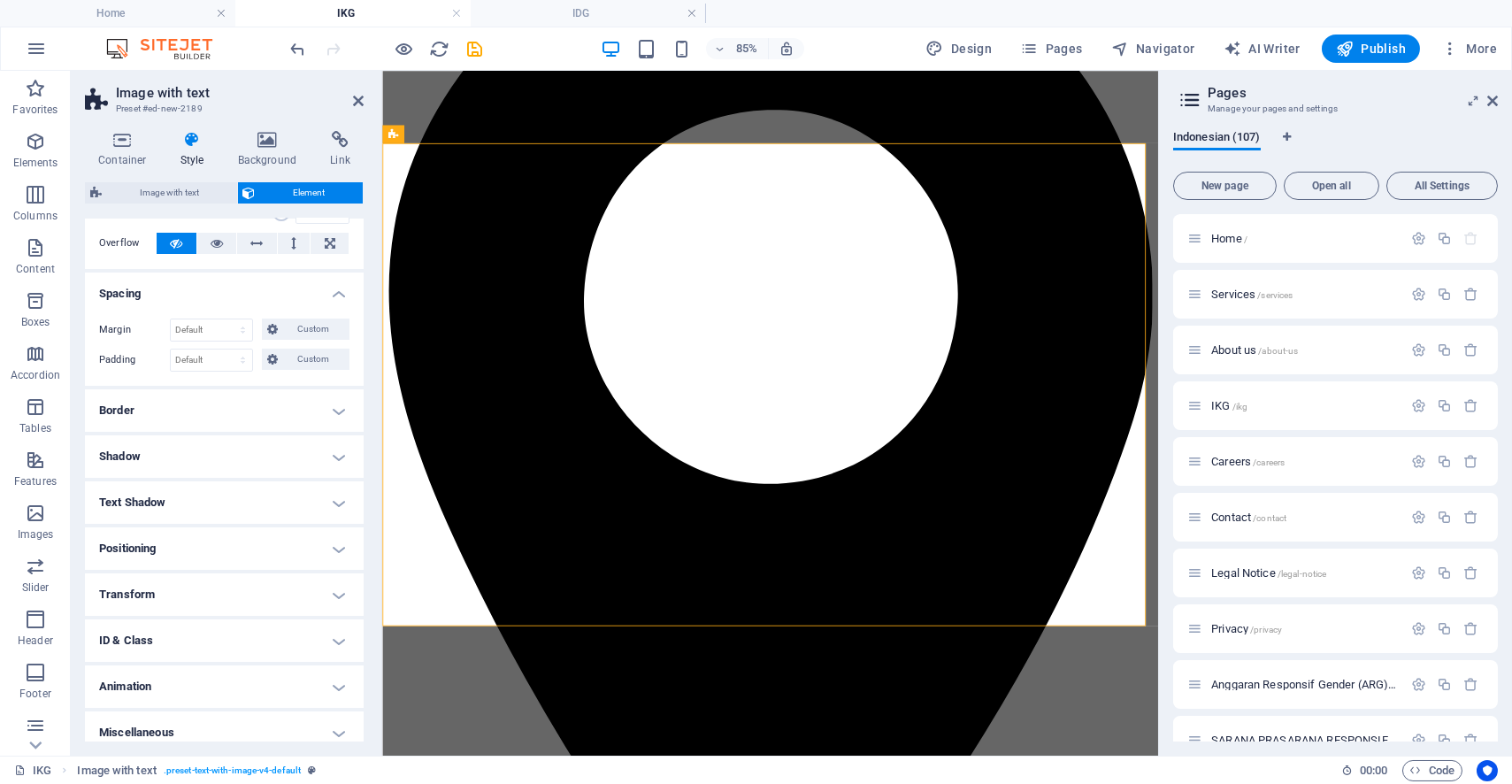
scroll to position [103, 0]
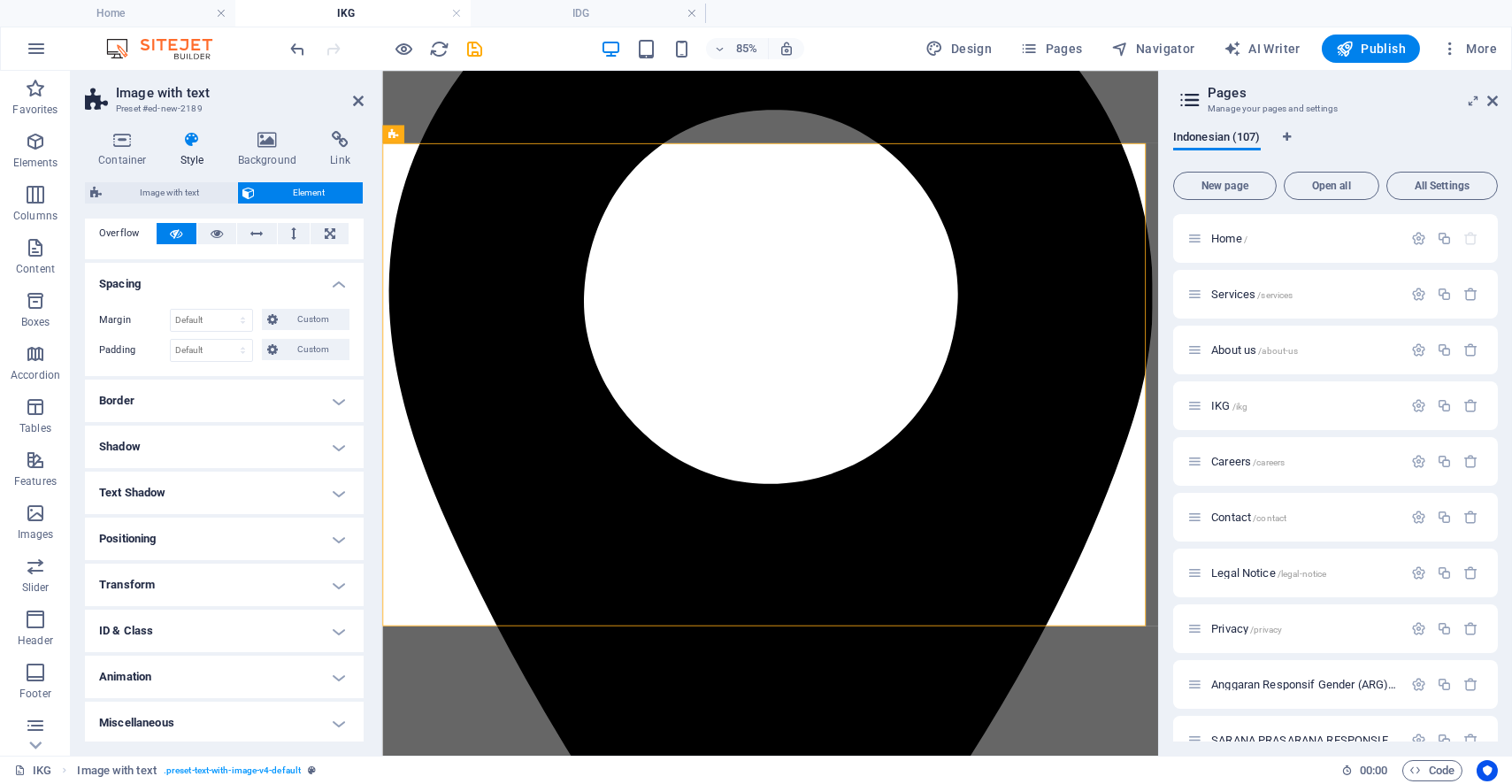
click at [231, 396] on h4 "Border" at bounding box center [225, 401] width 279 height 42
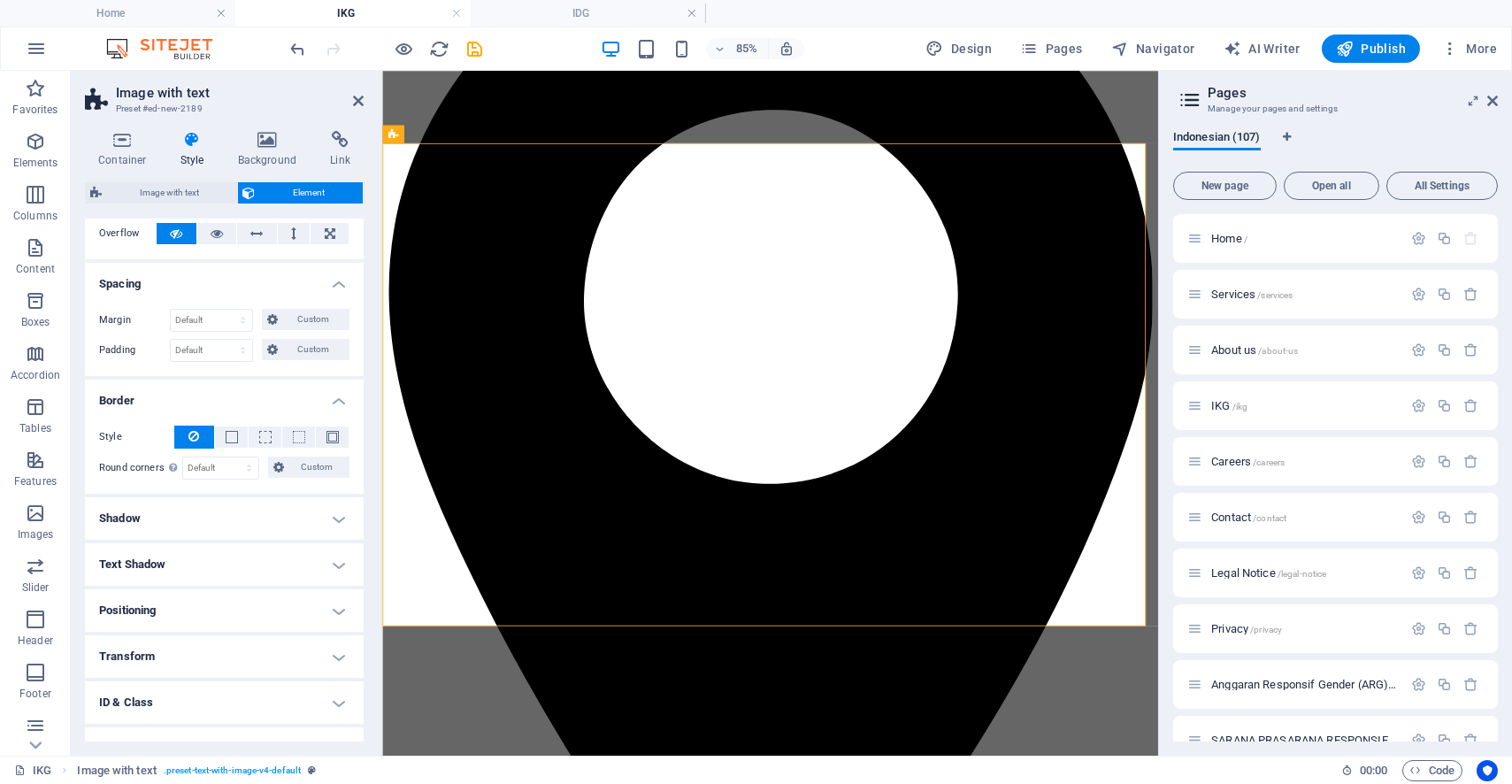
click at [230, 396] on h4 "Border" at bounding box center [225, 395] width 279 height 31
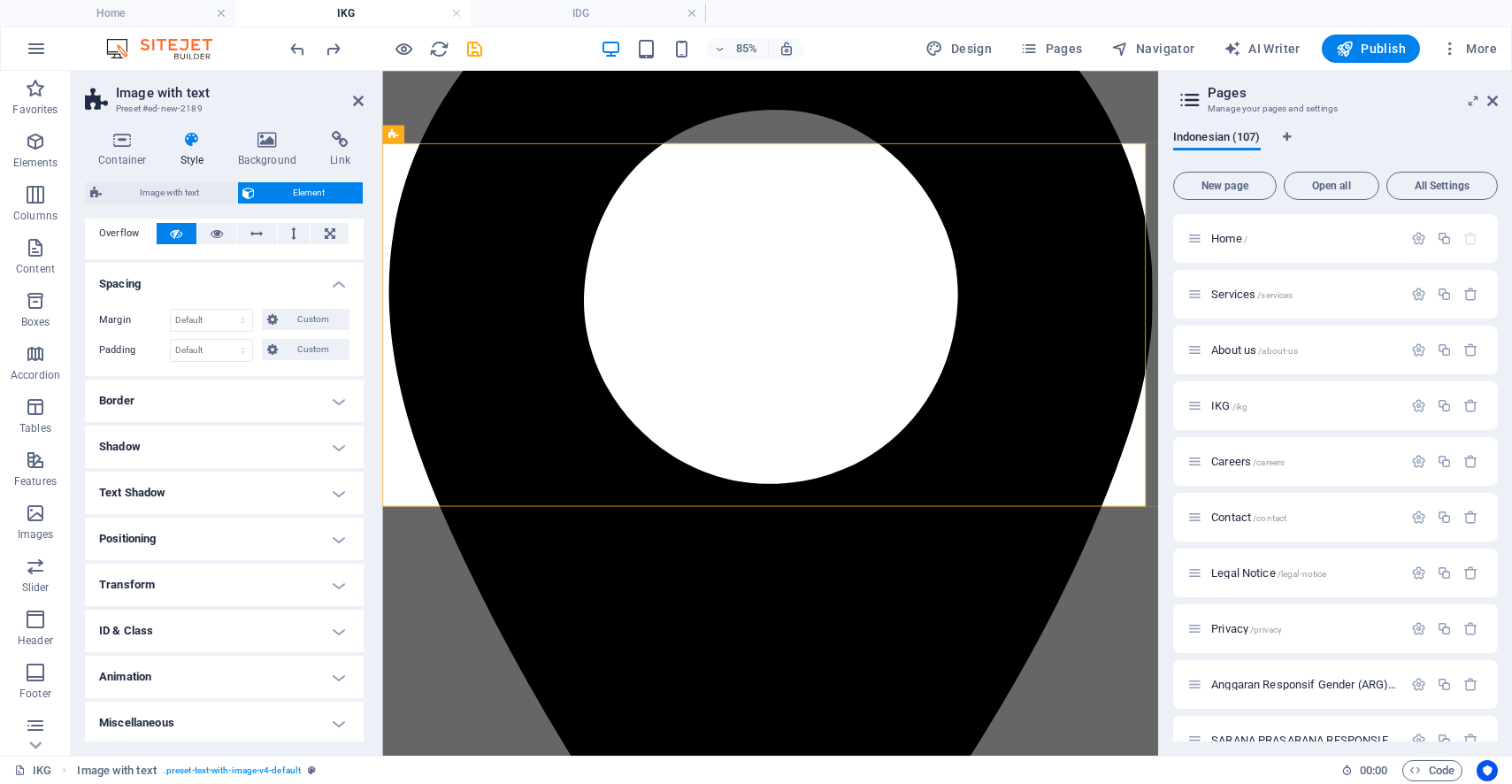
click at [783, 61] on div "85%" at bounding box center [703, 48] width 205 height 29
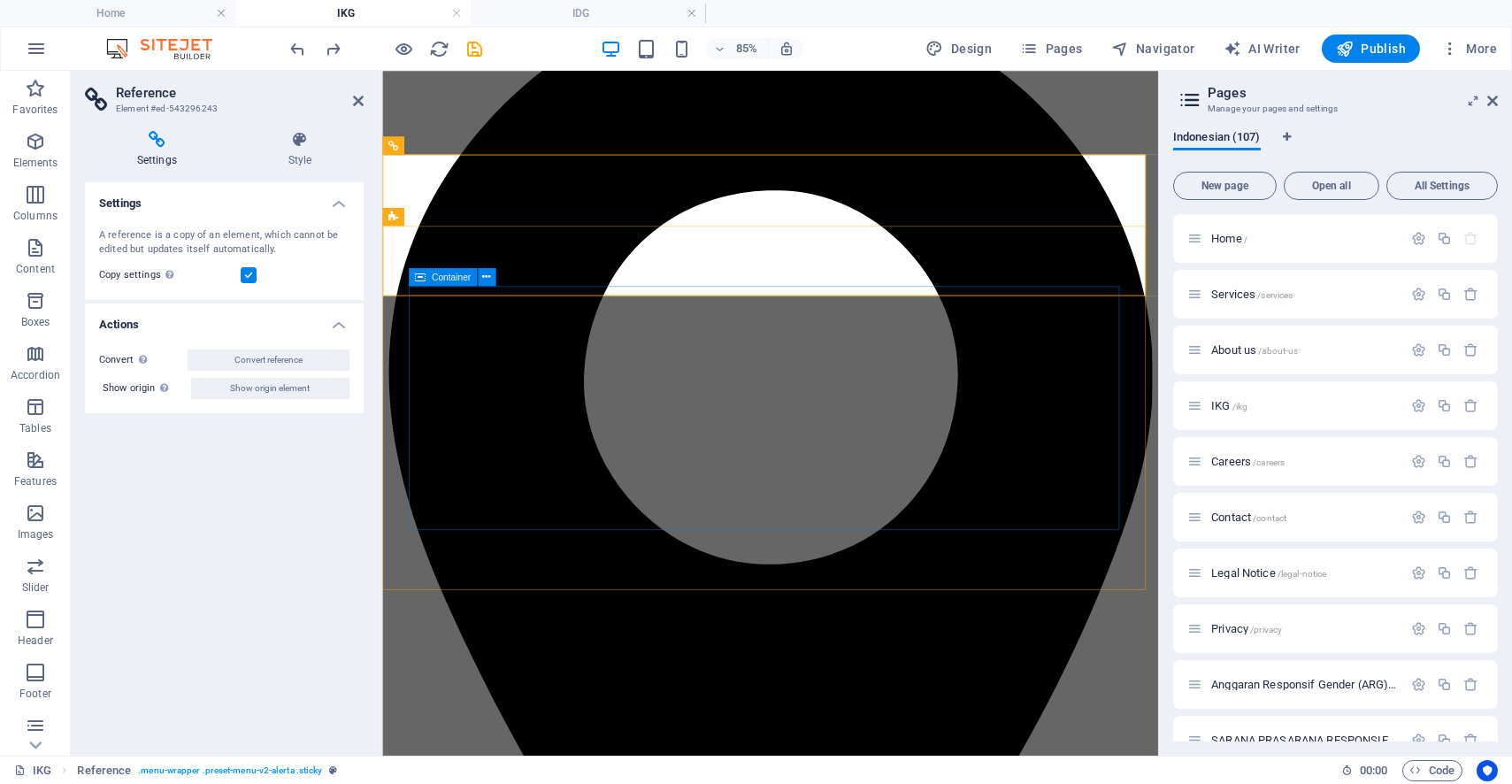
scroll to position [1039, 0]
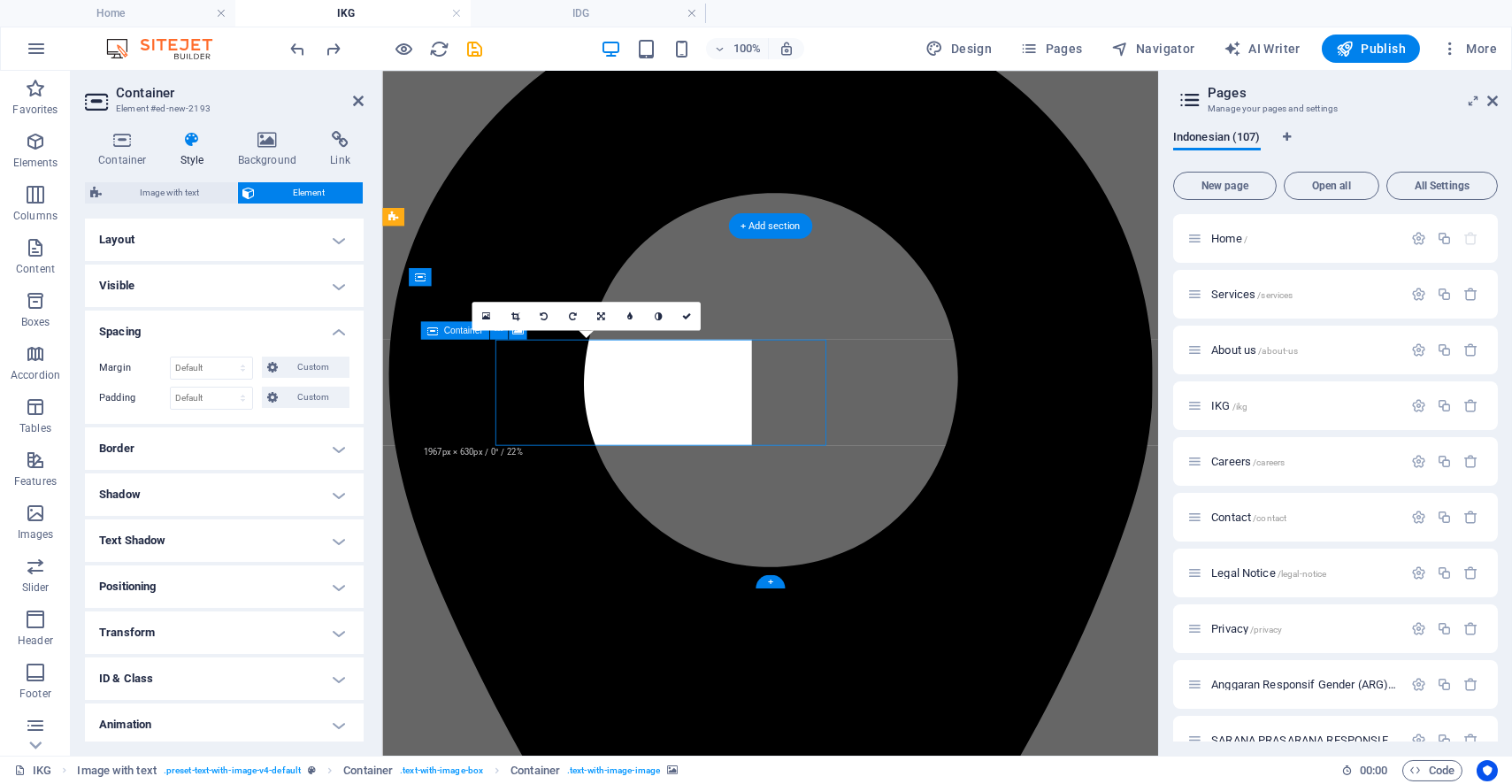
click at [429, 329] on icon at bounding box center [433, 330] width 11 height 18
click at [517, 330] on div "16:10 16:9 4:3 1:1 1:2 0" at bounding box center [587, 316] width 228 height 29
click at [687, 312] on icon at bounding box center [686, 316] width 9 height 9
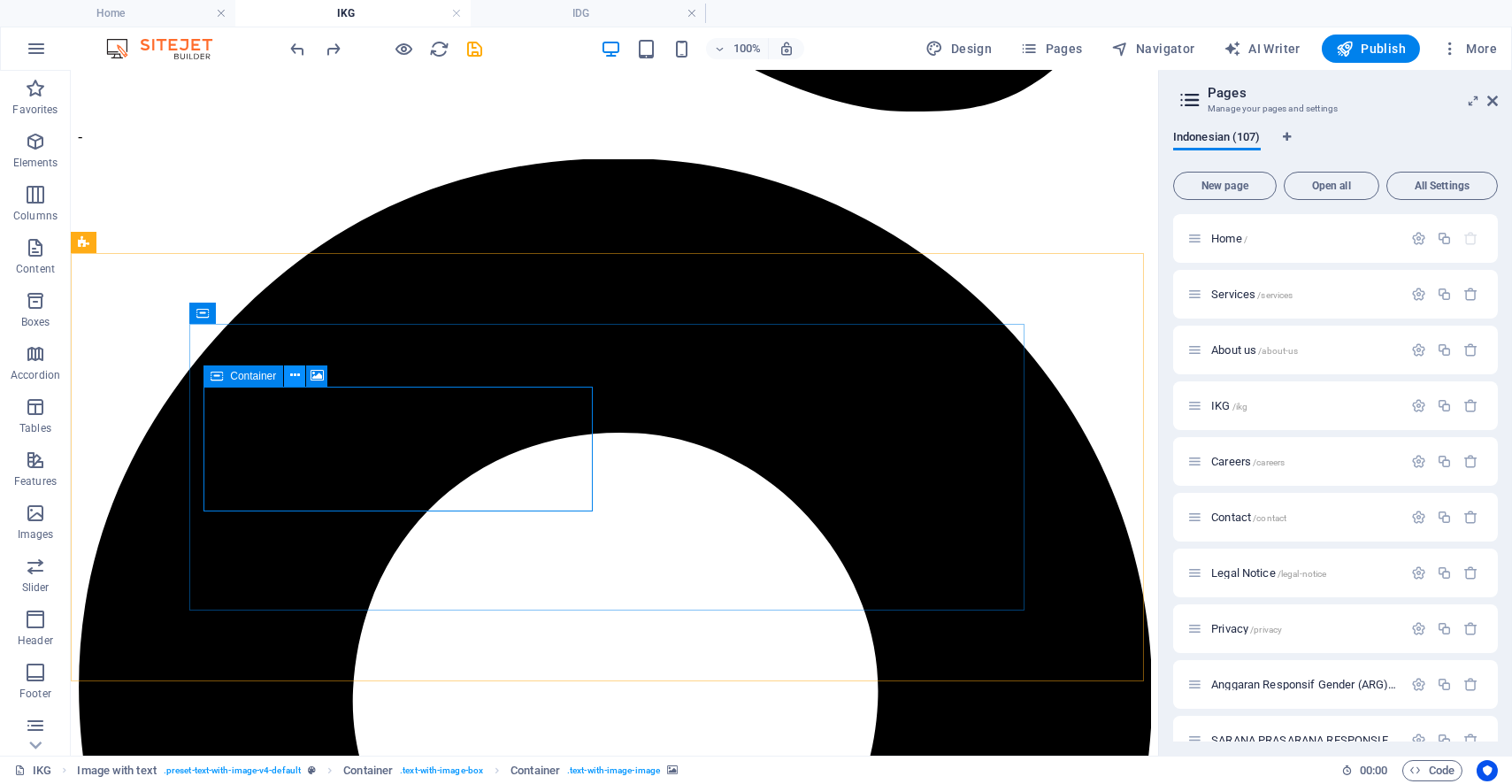
click at [296, 372] on icon at bounding box center [295, 375] width 10 height 19
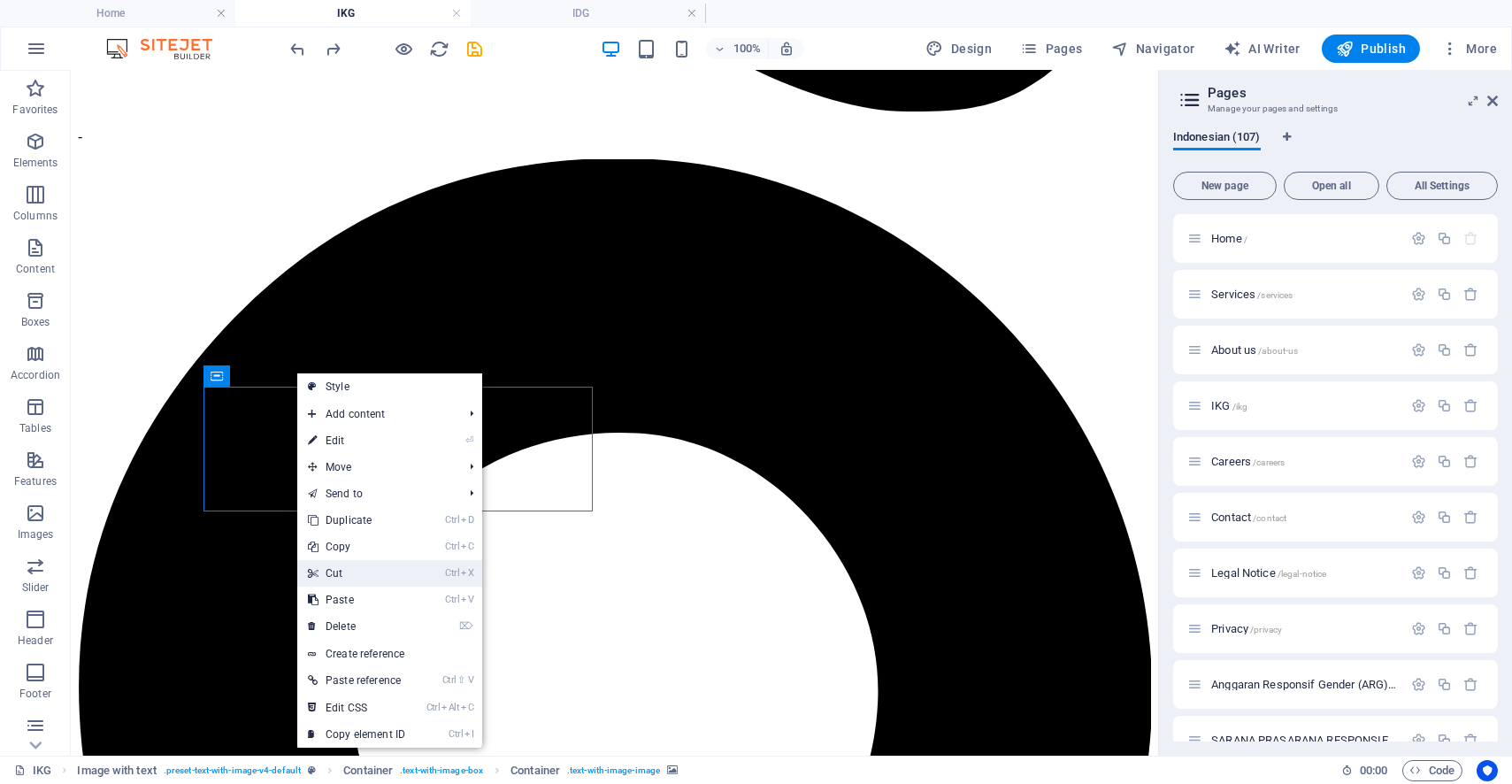
click at [364, 564] on link "Ctrl X Cut" at bounding box center [357, 573] width 119 height 27
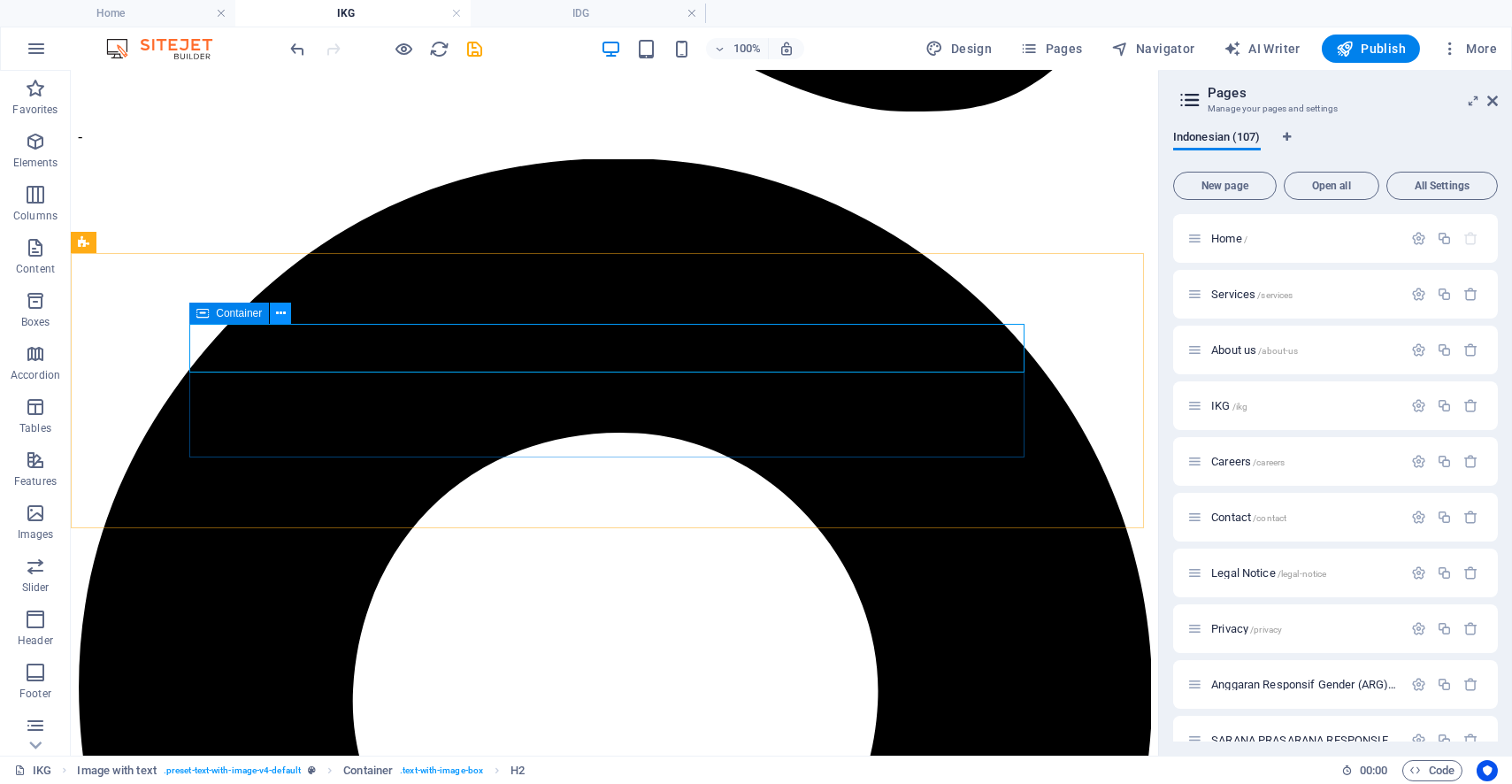
click at [285, 316] on icon at bounding box center [280, 313] width 10 height 19
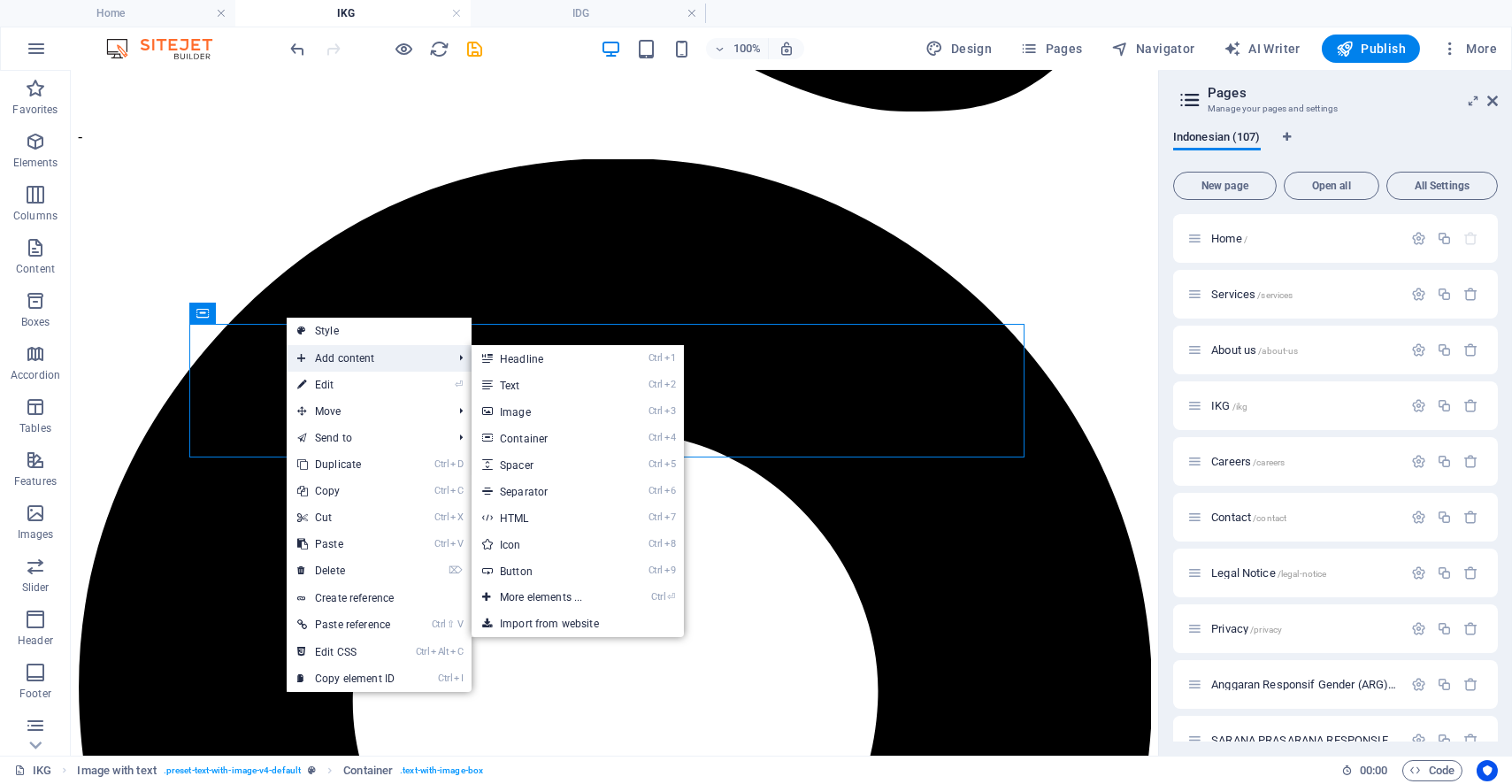
click at [426, 354] on span "Add content" at bounding box center [366, 358] width 158 height 27
click at [558, 573] on link "Ctrl 9 Button" at bounding box center [544, 570] width 146 height 27
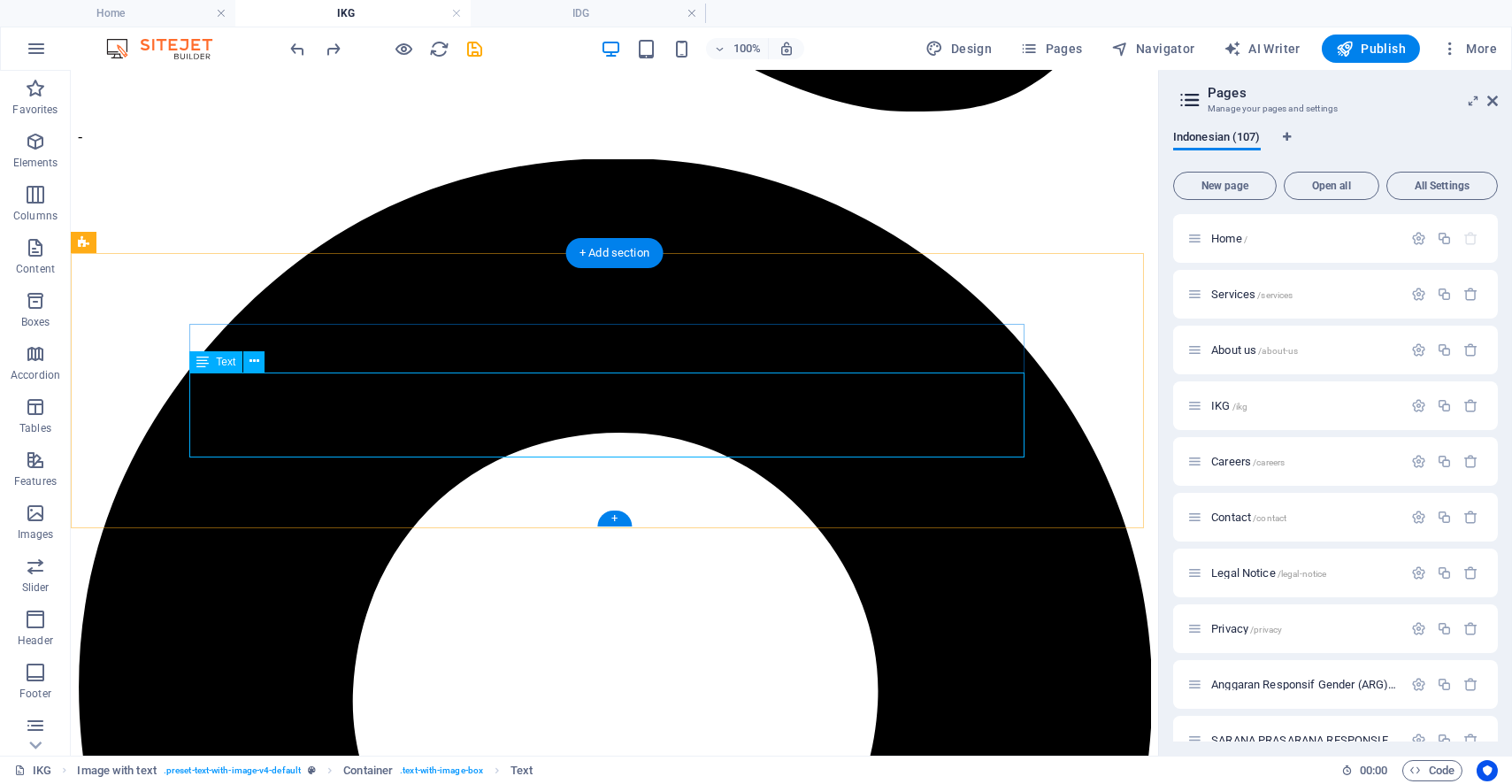
click at [258, 356] on icon at bounding box center [254, 361] width 10 height 19
click at [35, 243] on icon "button" at bounding box center [36, 248] width 22 height 22
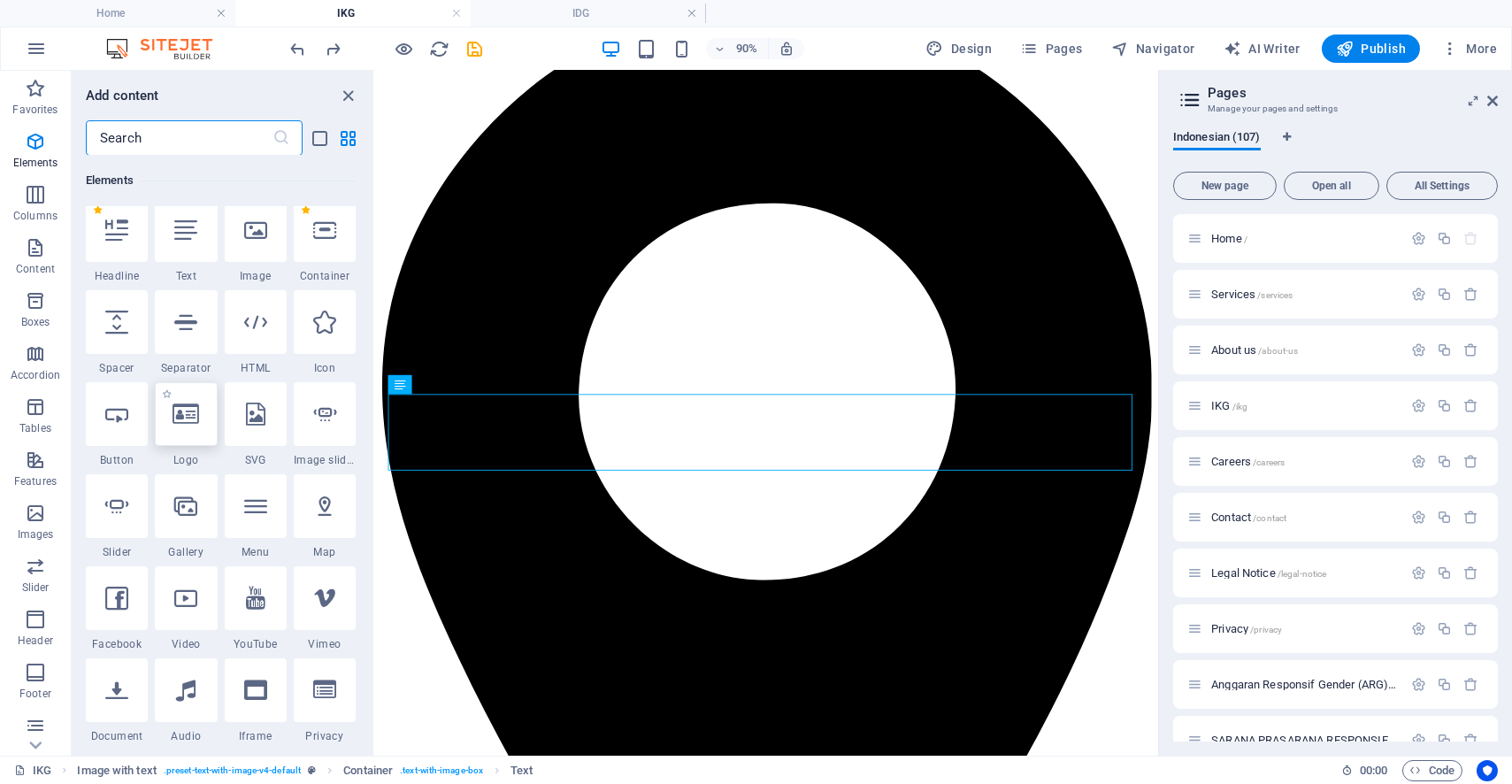
scroll to position [0, 0]
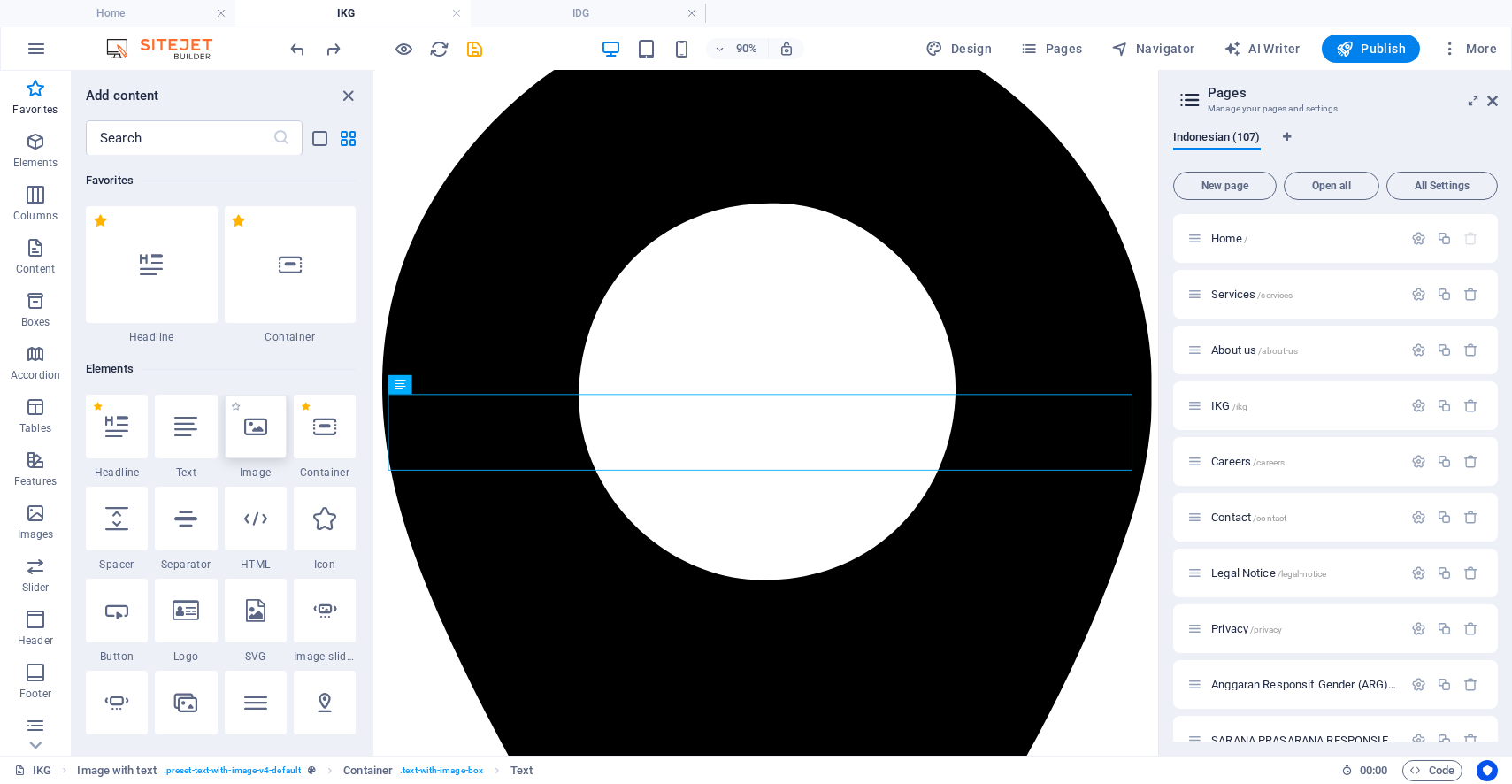
click at [250, 410] on div at bounding box center [255, 426] width 62 height 64
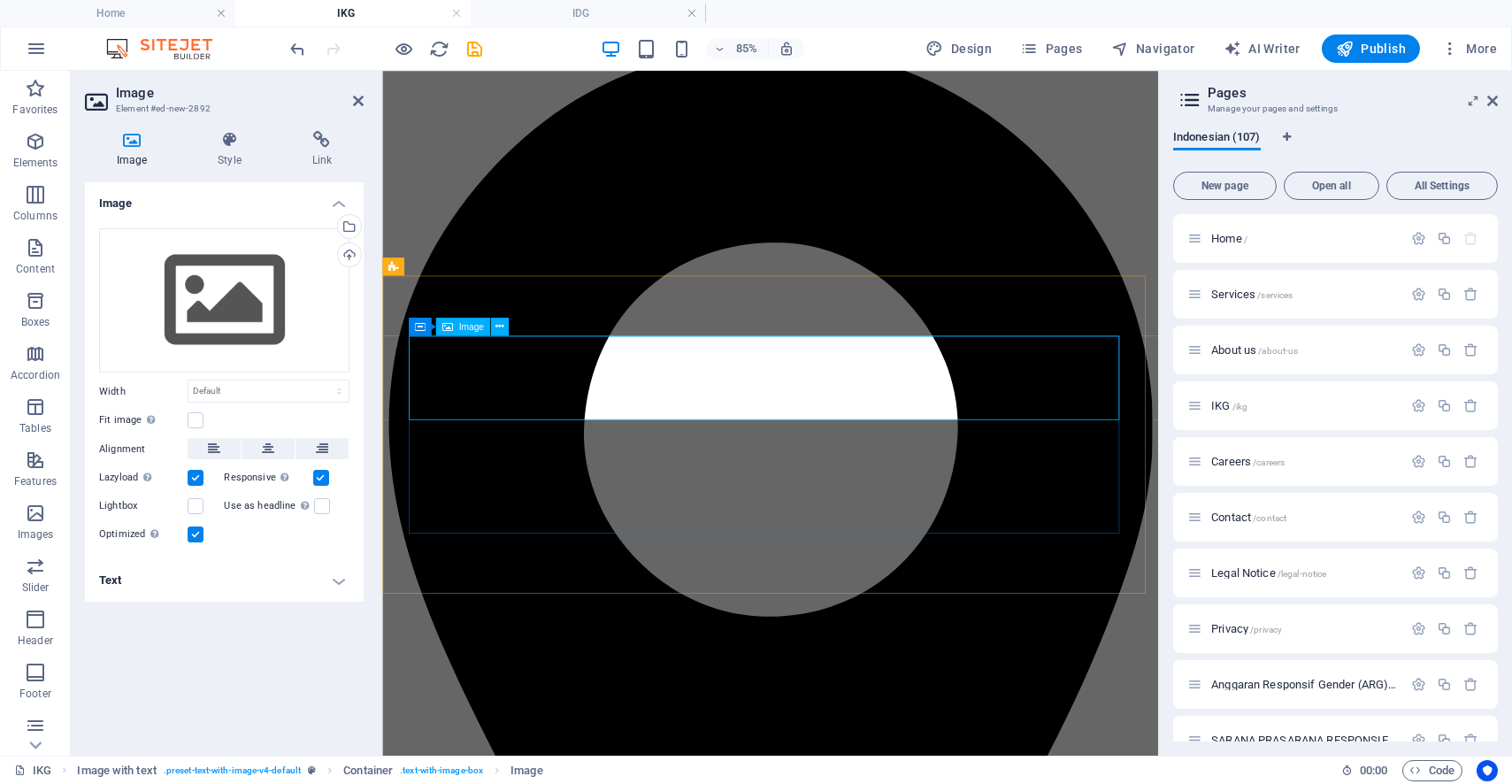
click at [272, 329] on div "Drag files here, click to choose files or select files from Files or our free s…" at bounding box center [224, 301] width 251 height 145
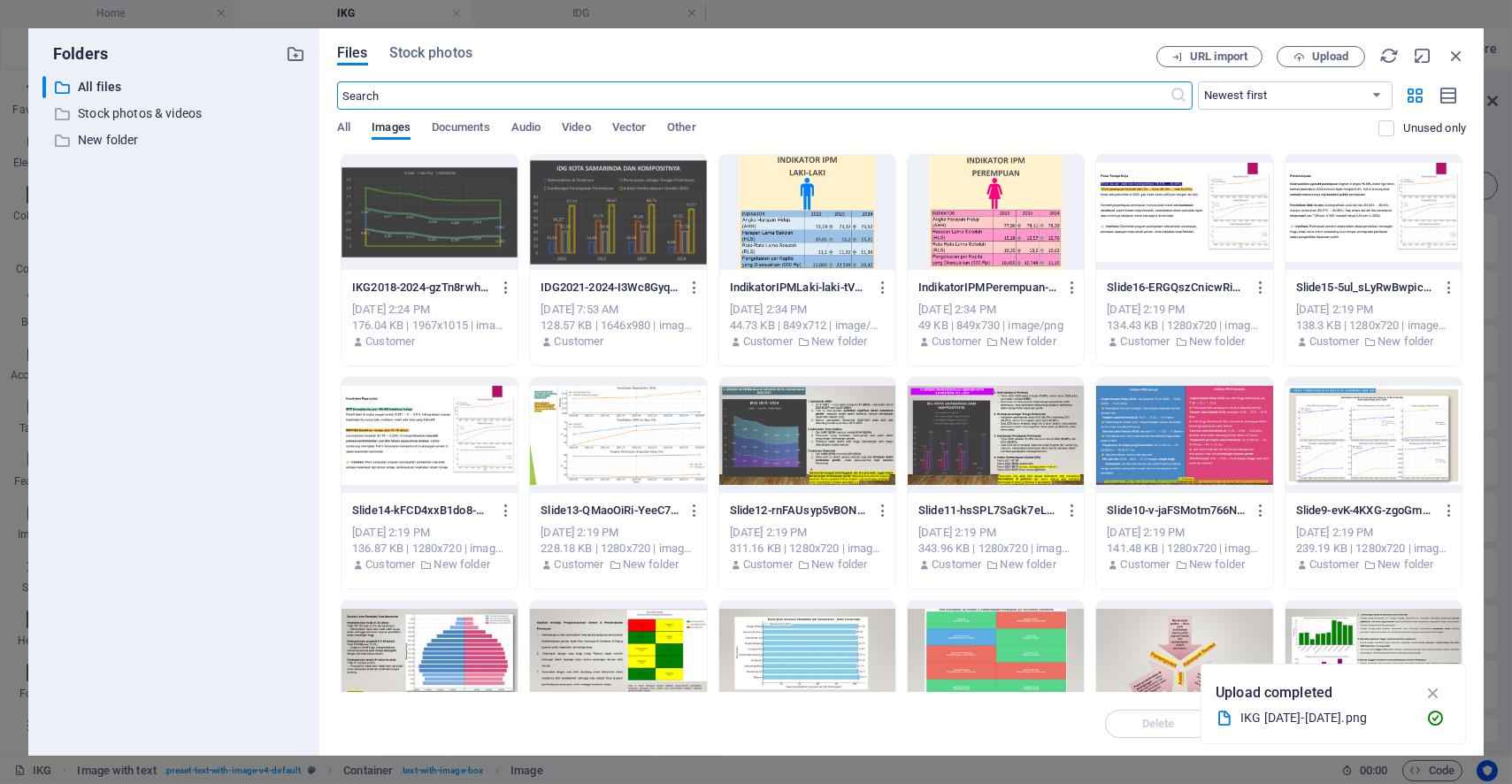
click at [411, 224] on div at bounding box center [429, 212] width 176 height 115
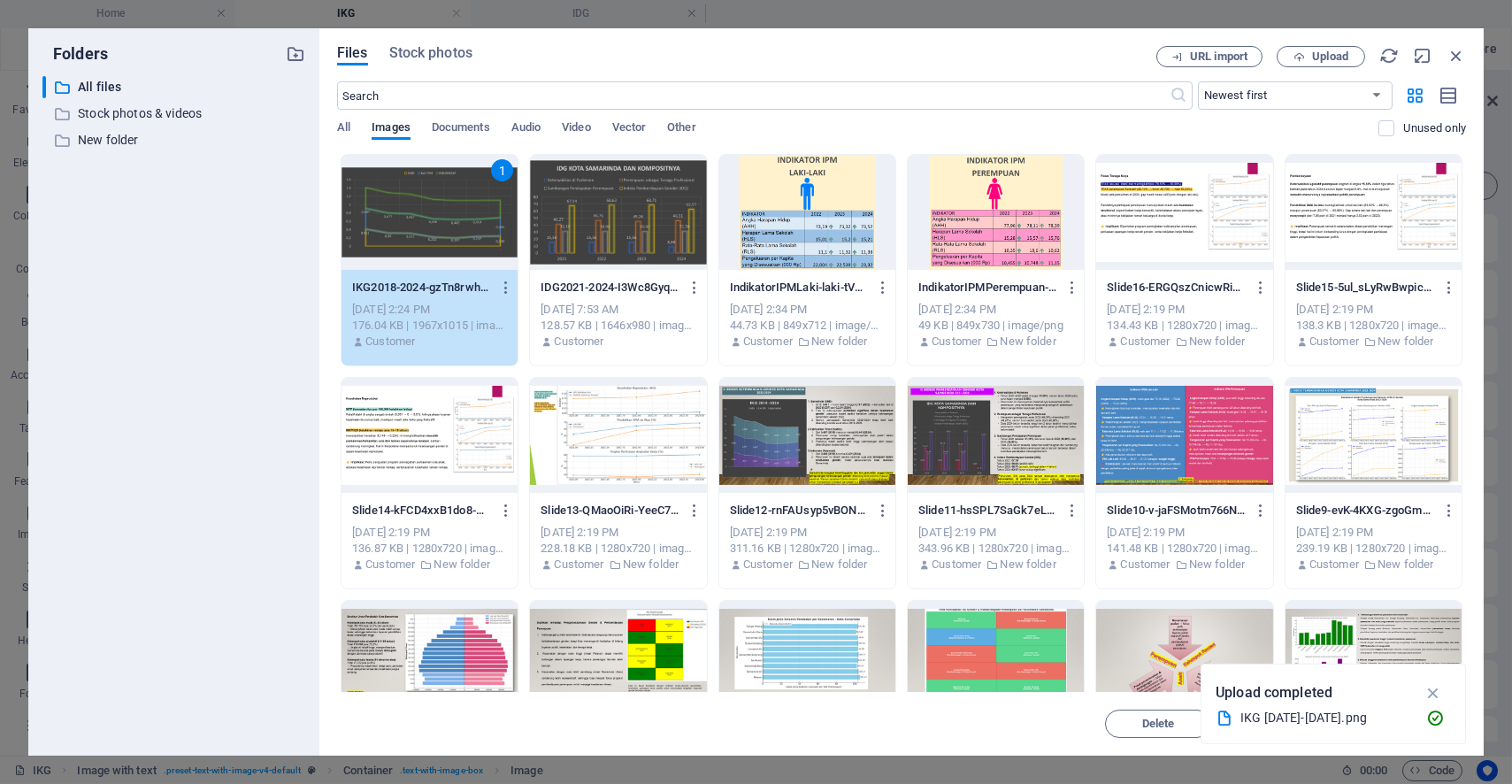
click at [411, 224] on div "1" at bounding box center [429, 212] width 176 height 115
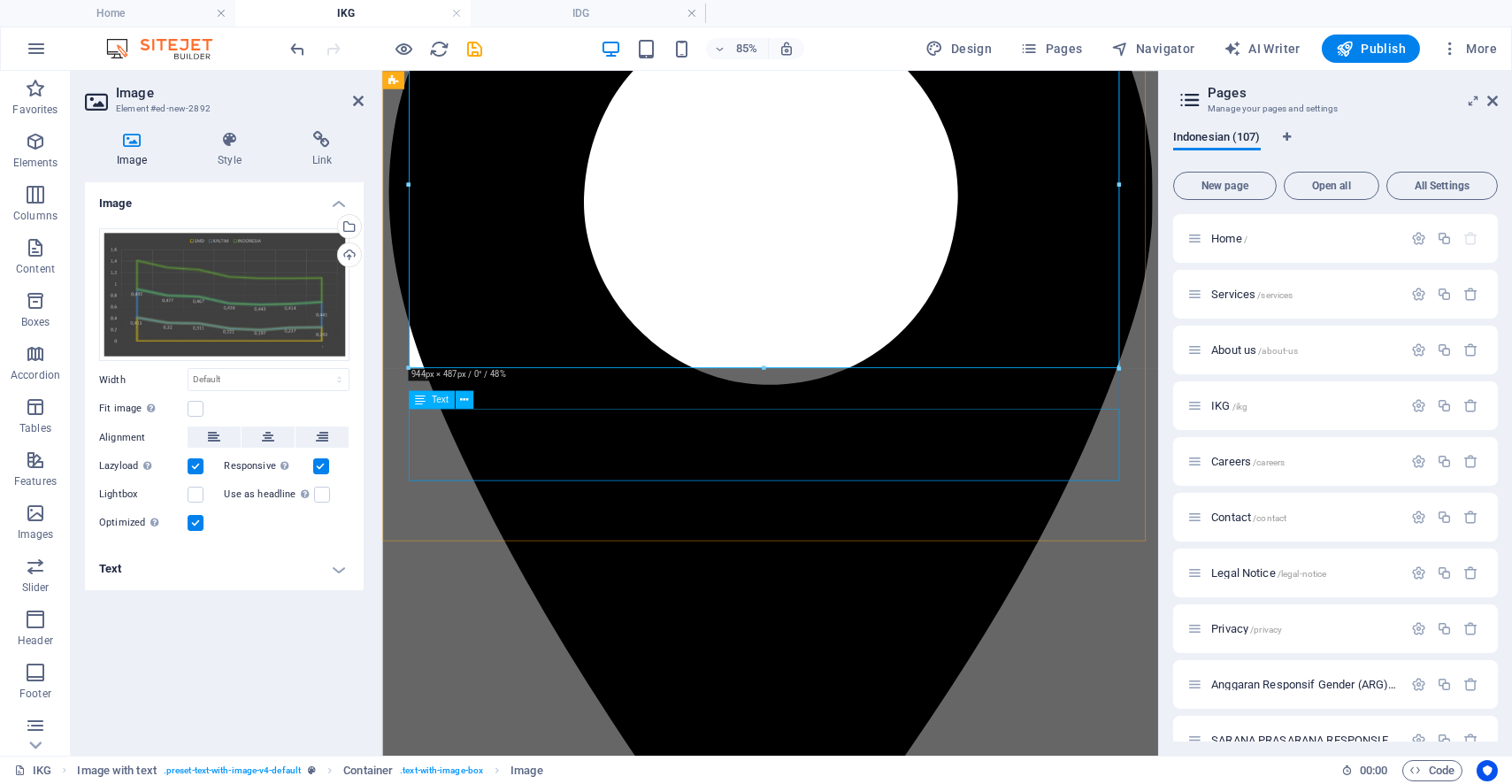
scroll to position [1373, 0]
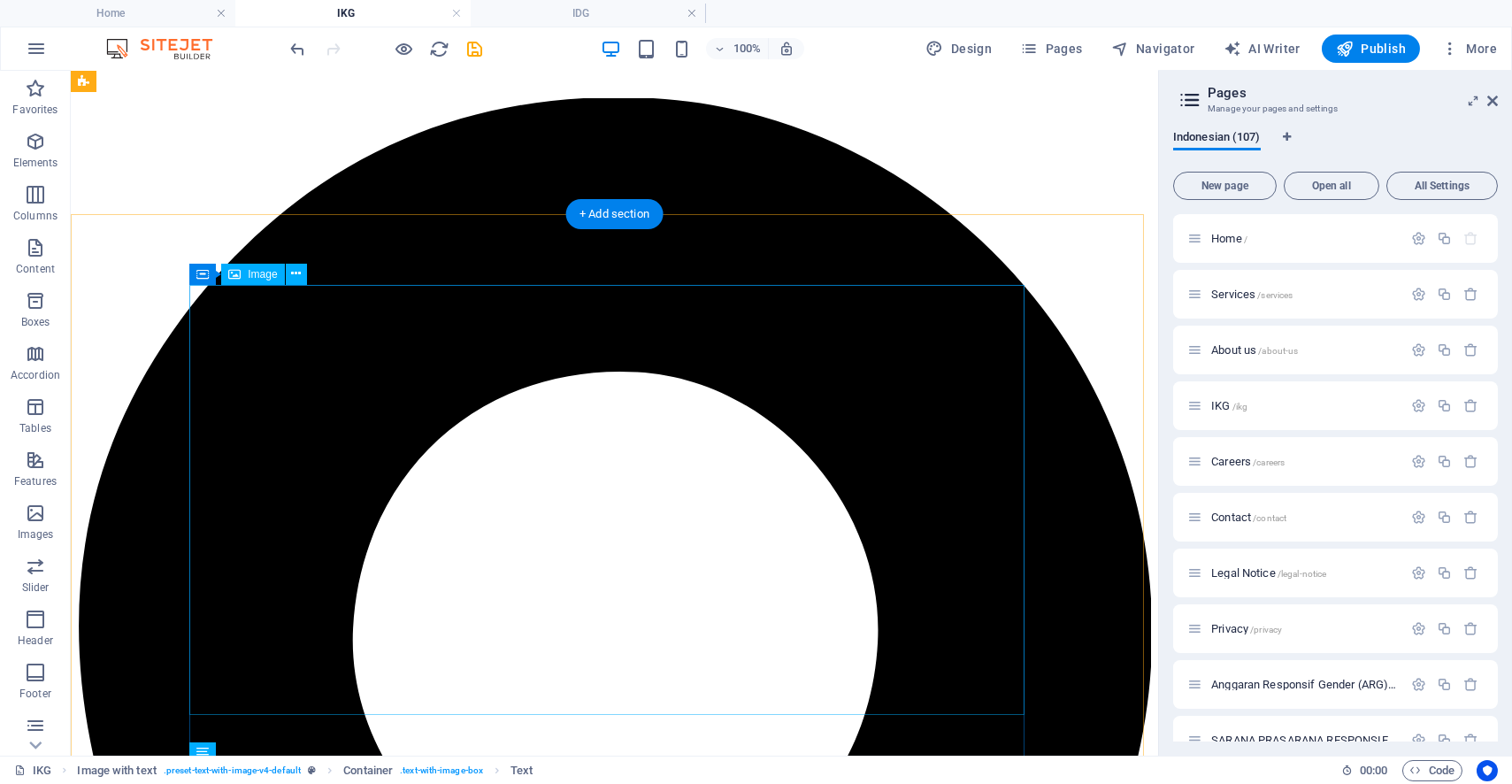
scroll to position [1079, 0]
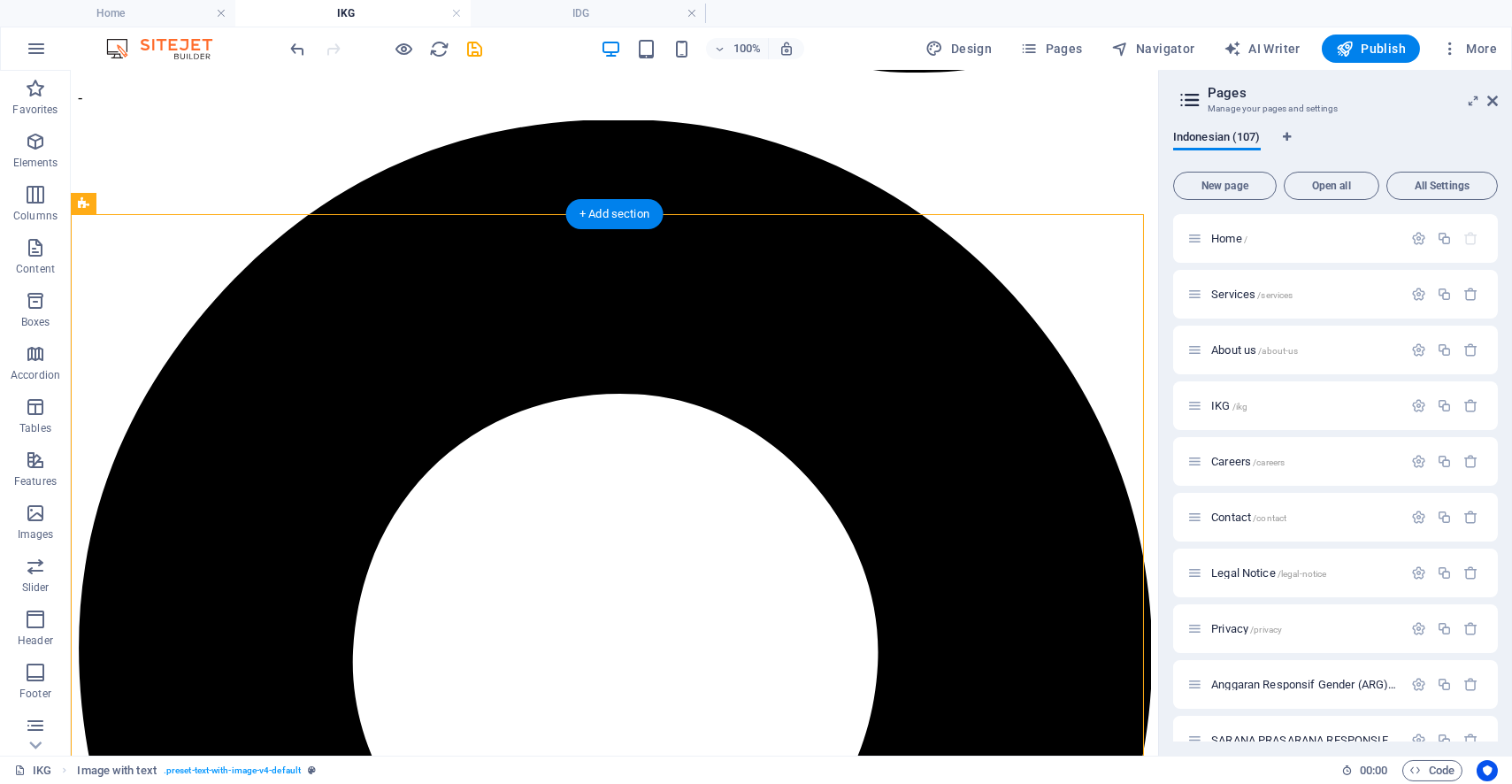
drag, startPoint x: 293, startPoint y: 730, endPoint x: 250, endPoint y: 259, distance: 473.0
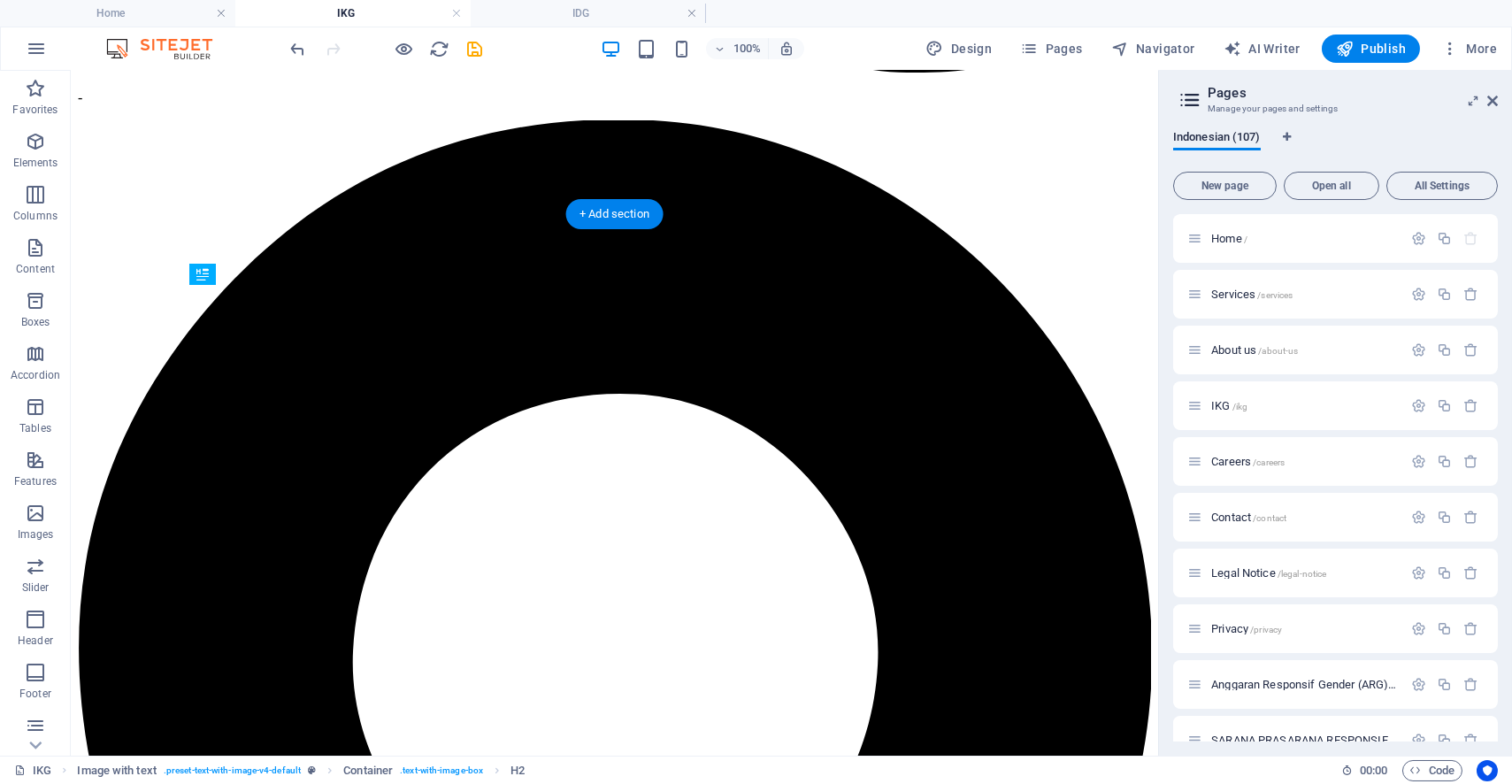
drag, startPoint x: 282, startPoint y: 774, endPoint x: 224, endPoint y: 294, distance: 483.5
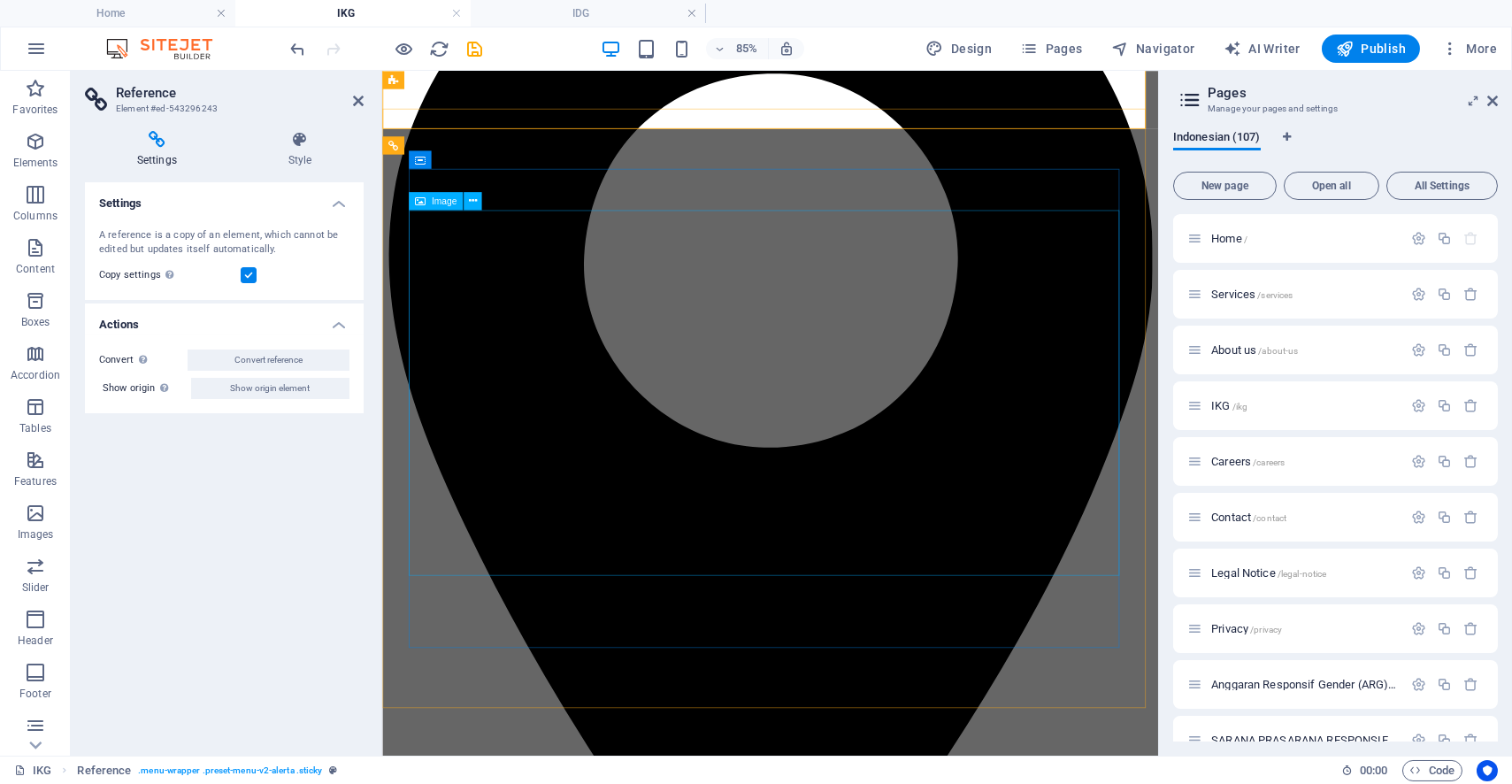
scroll to position [1177, 0]
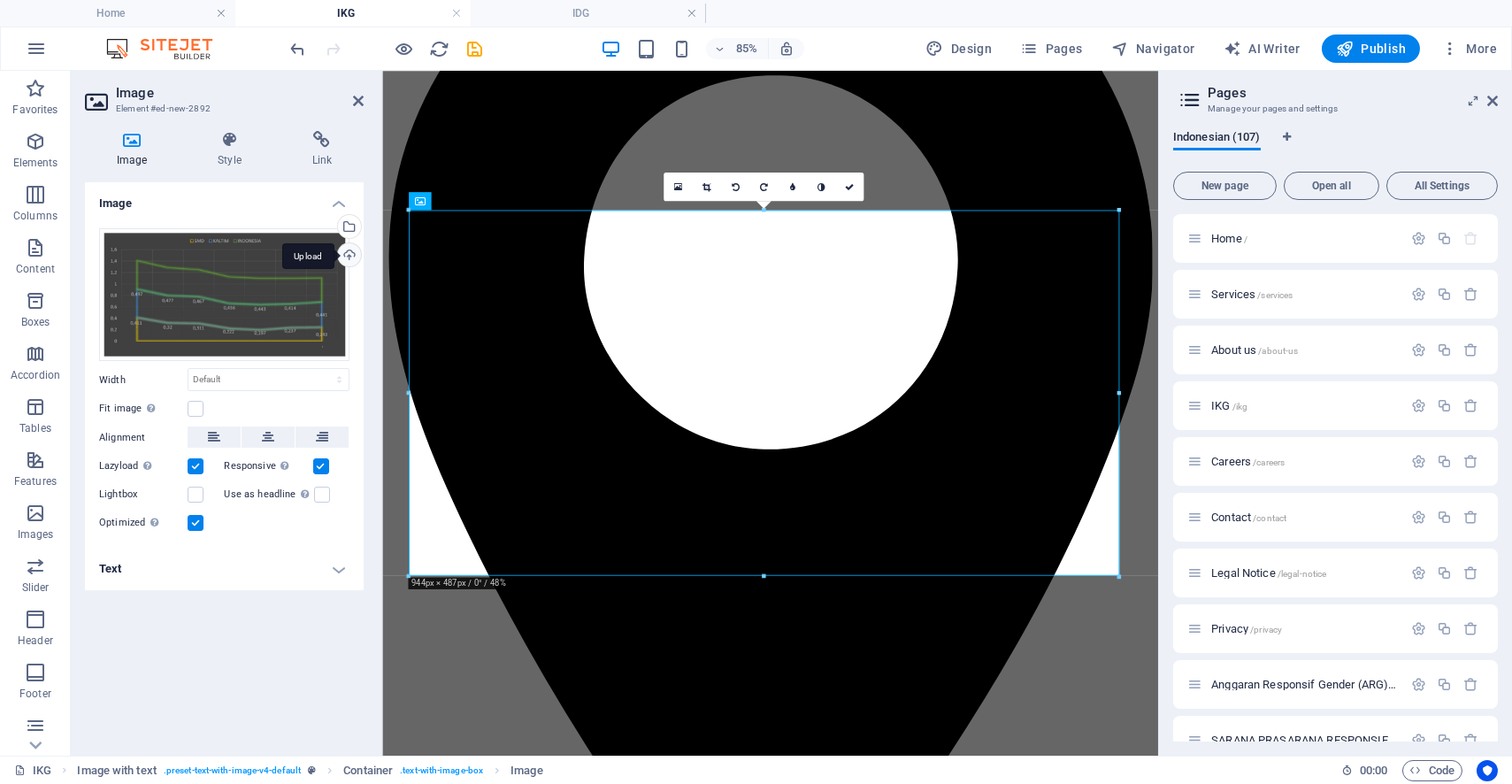
click at [351, 248] on div "Upload" at bounding box center [348, 257] width 27 height 27
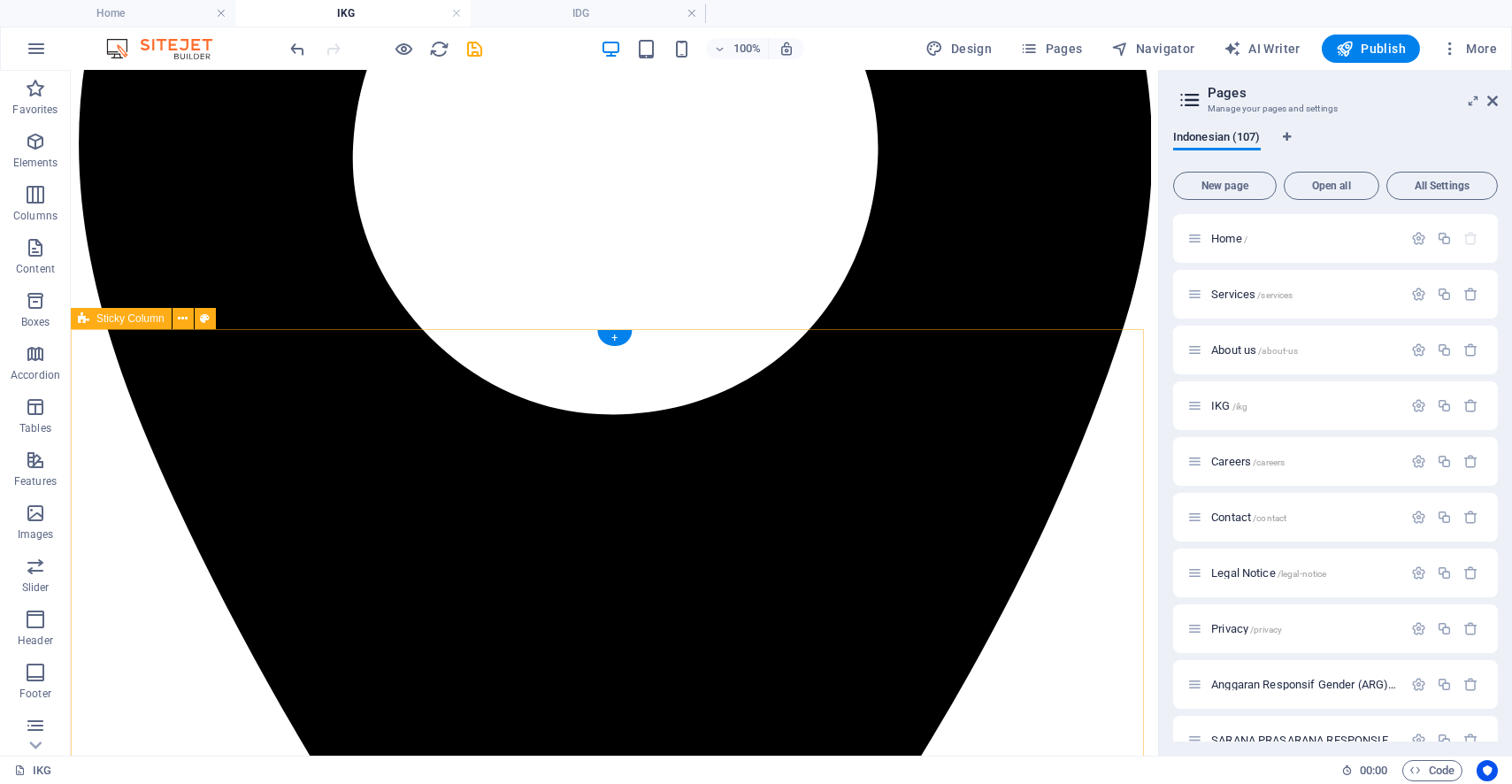
scroll to position [1472, 0]
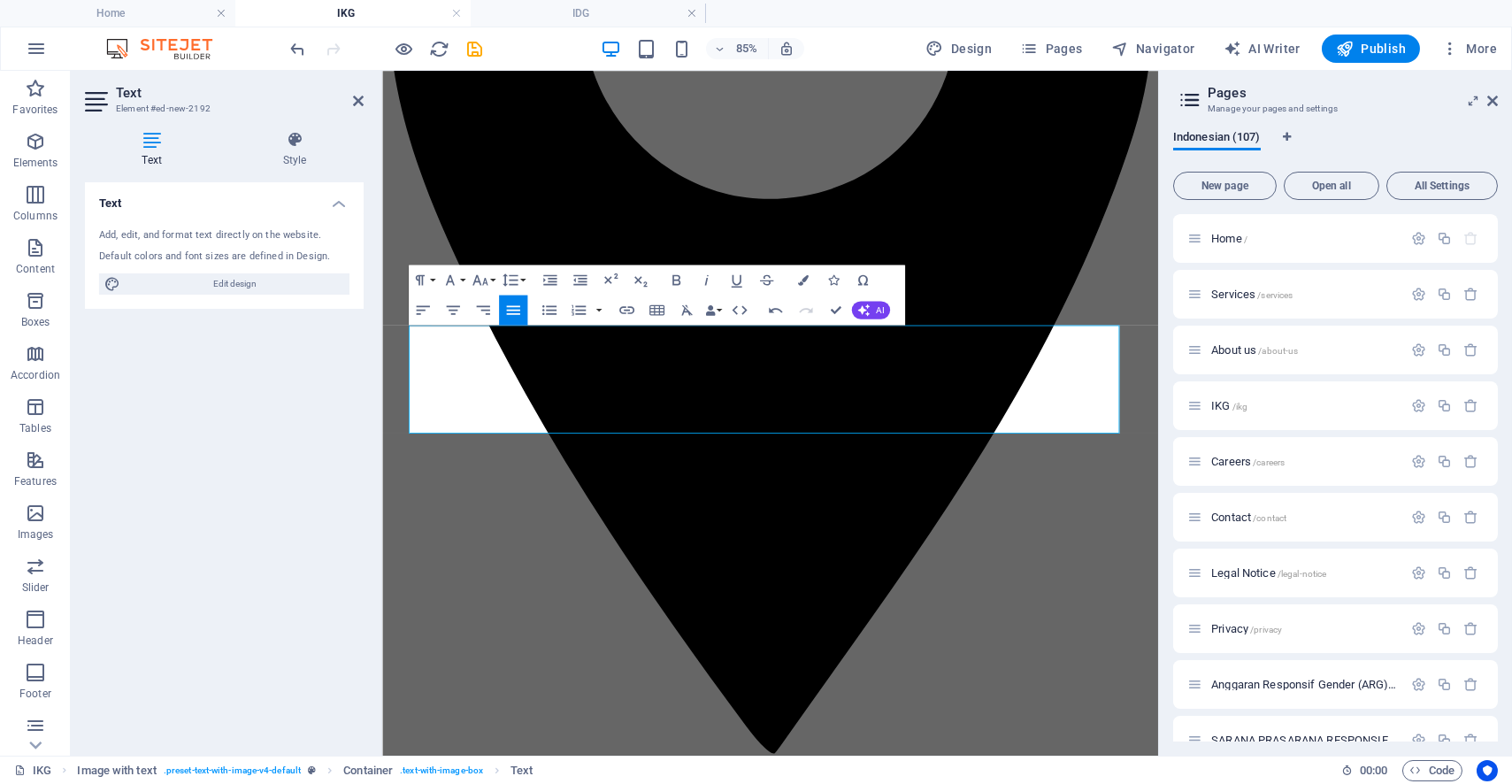
drag, startPoint x: 685, startPoint y: 486, endPoint x: 709, endPoint y: 381, distance: 107.7
click at [531, 277] on div "Paragraph Format Normal Heading 1 Heading 2 Heading 3 Heading 4 Heading 5 Headi…" at bounding box center [657, 295] width 497 height 60
click at [519, 278] on button "Line Height" at bounding box center [513, 279] width 29 height 30
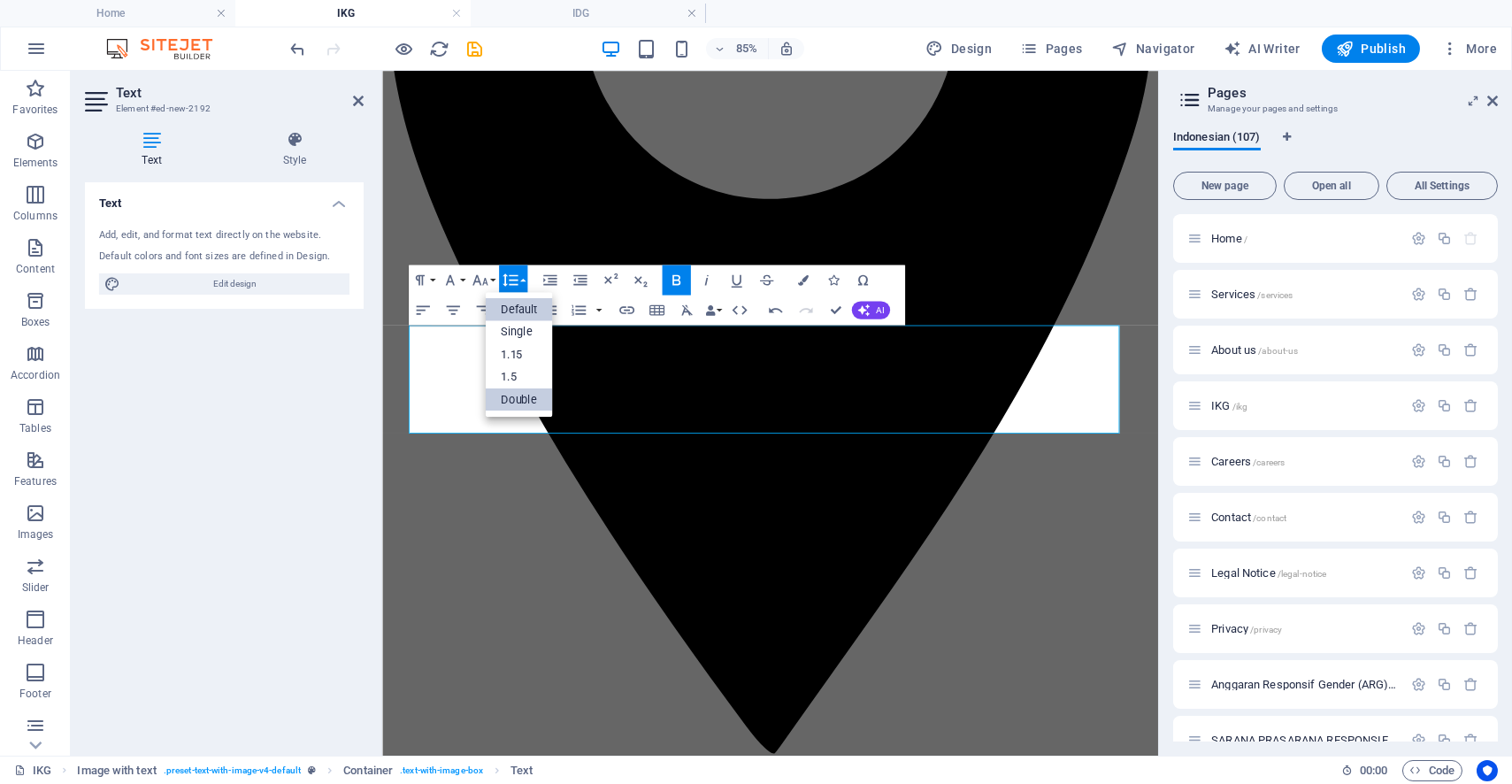
click at [519, 399] on link "Double" at bounding box center [519, 400] width 67 height 23
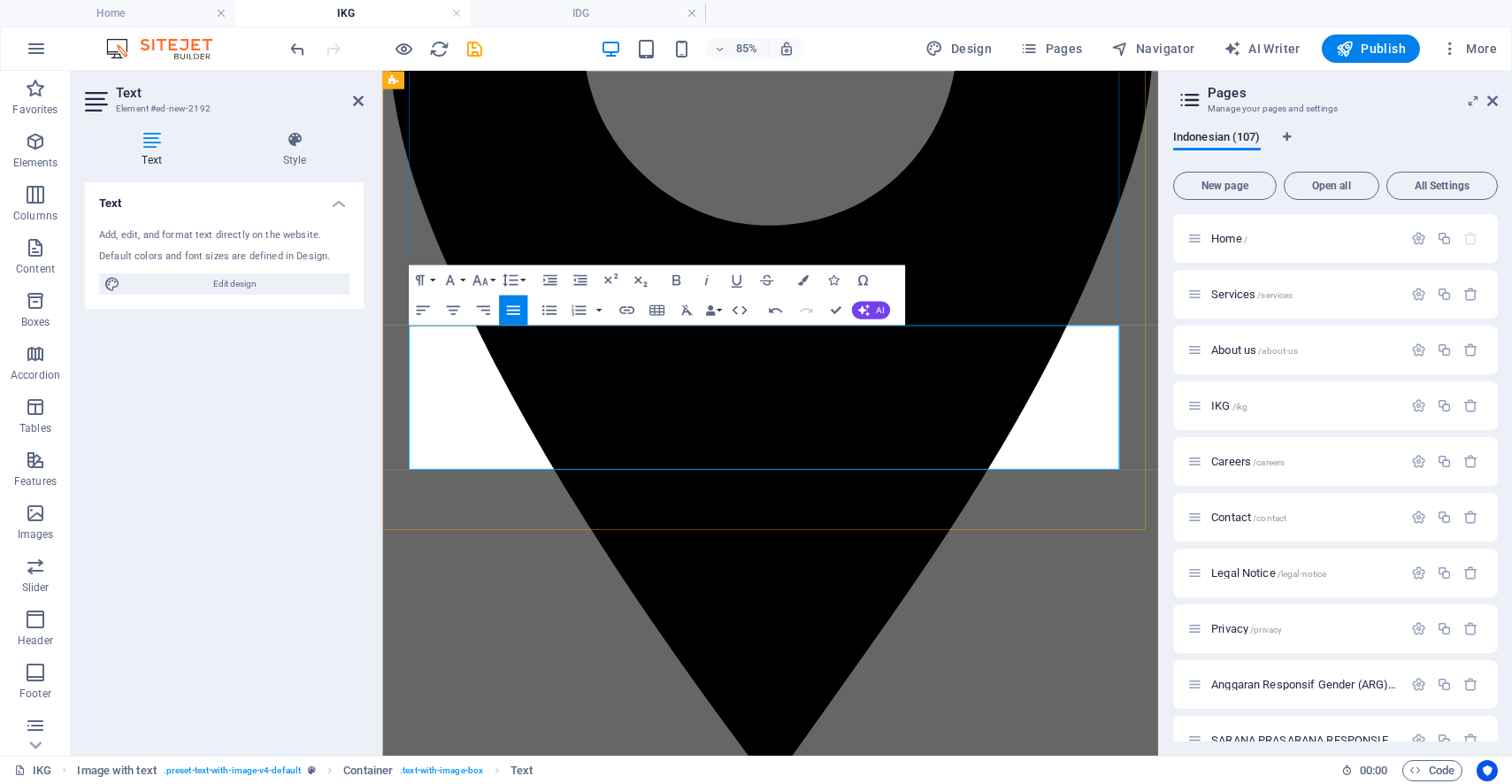
scroll to position [1275, 0]
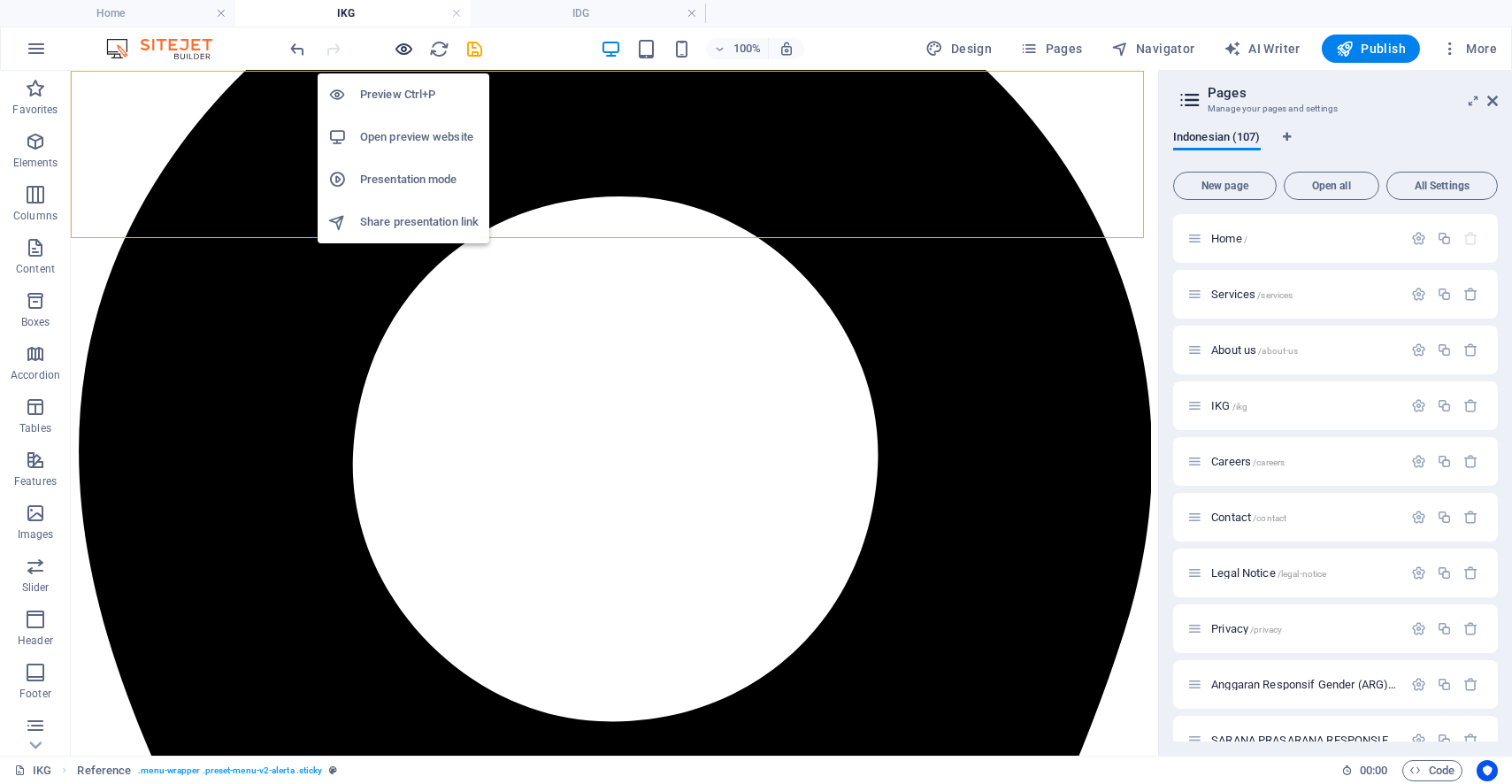
click at [402, 51] on icon "button" at bounding box center [404, 48] width 21 height 21
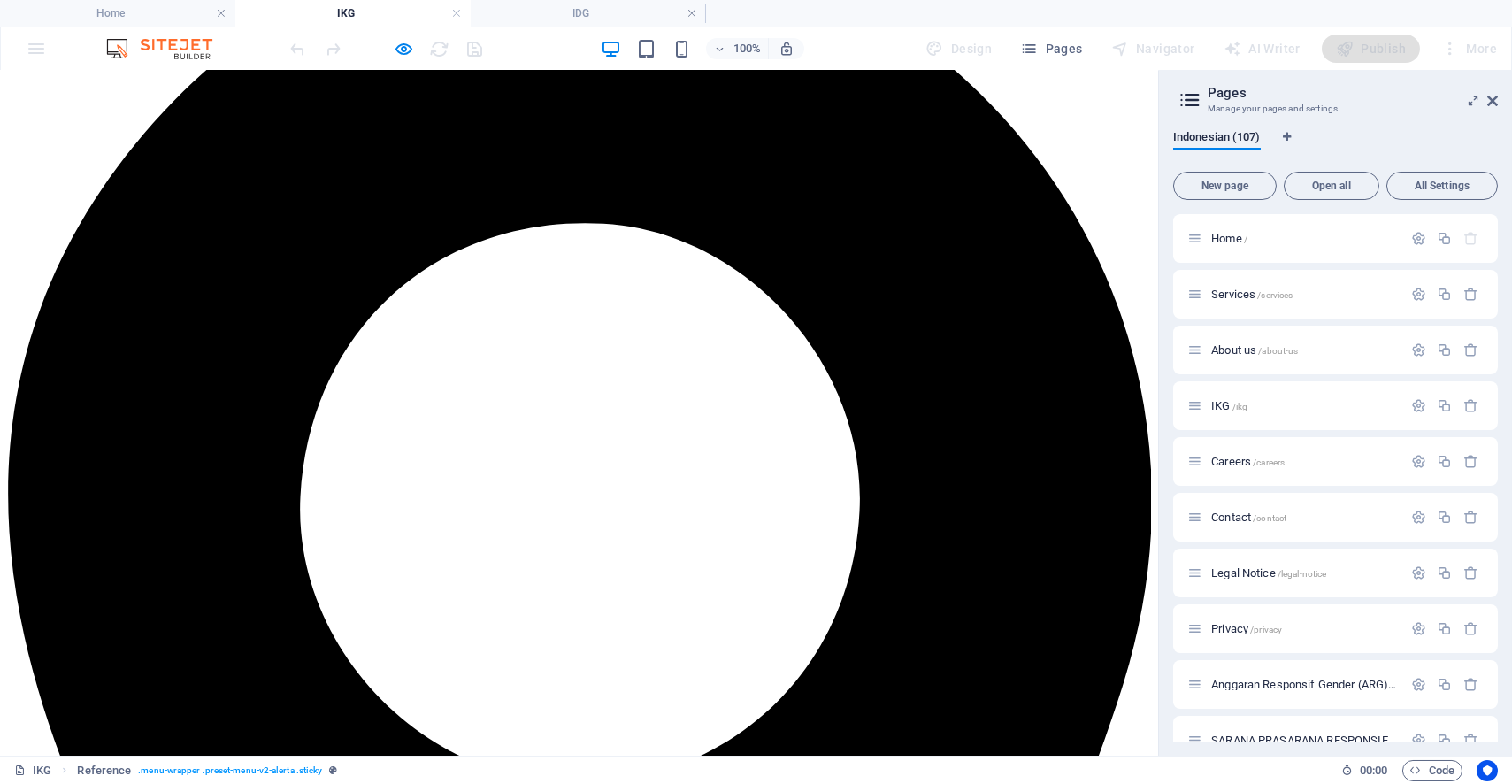
scroll to position [1346, 0]
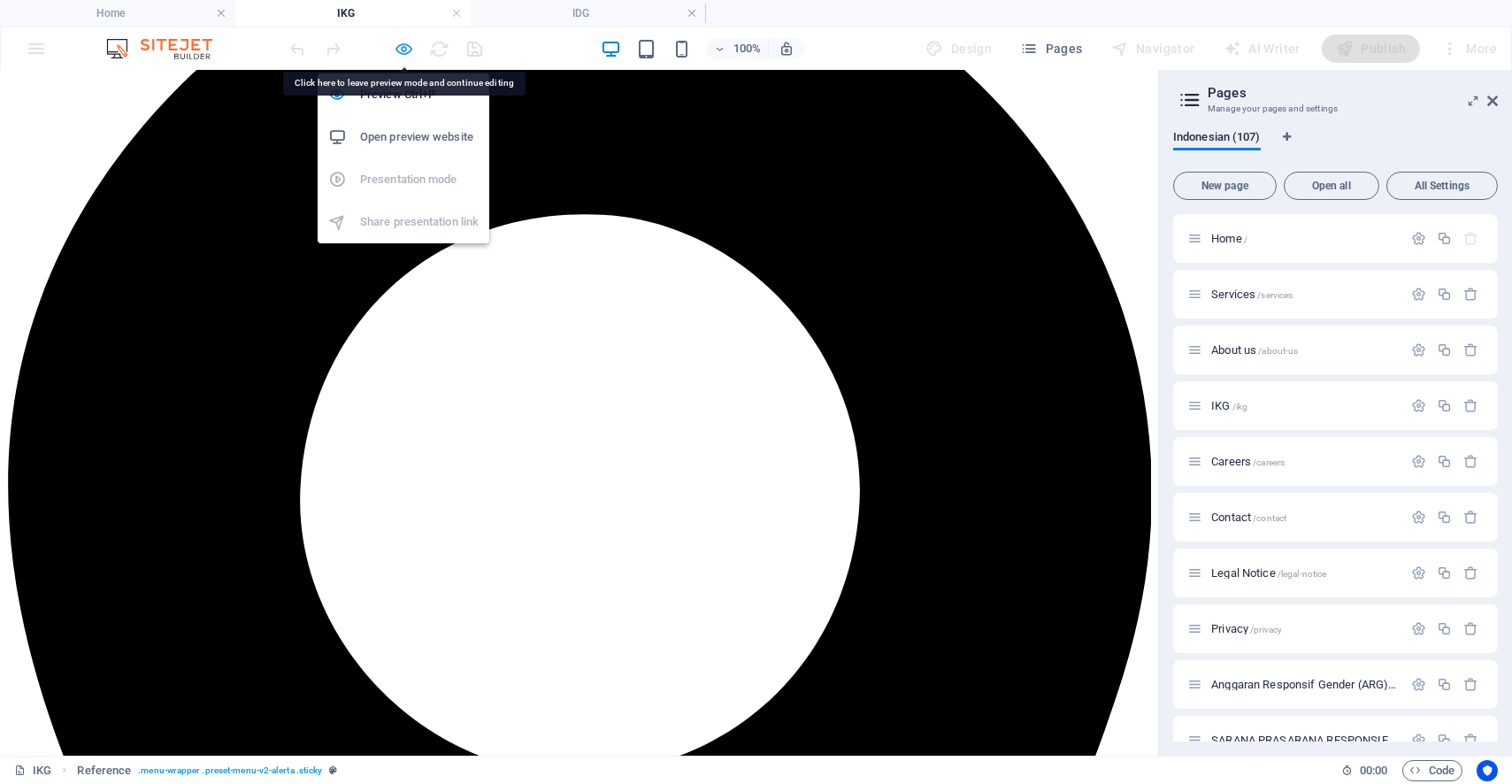
click at [406, 45] on icon "button" at bounding box center [404, 48] width 21 height 21
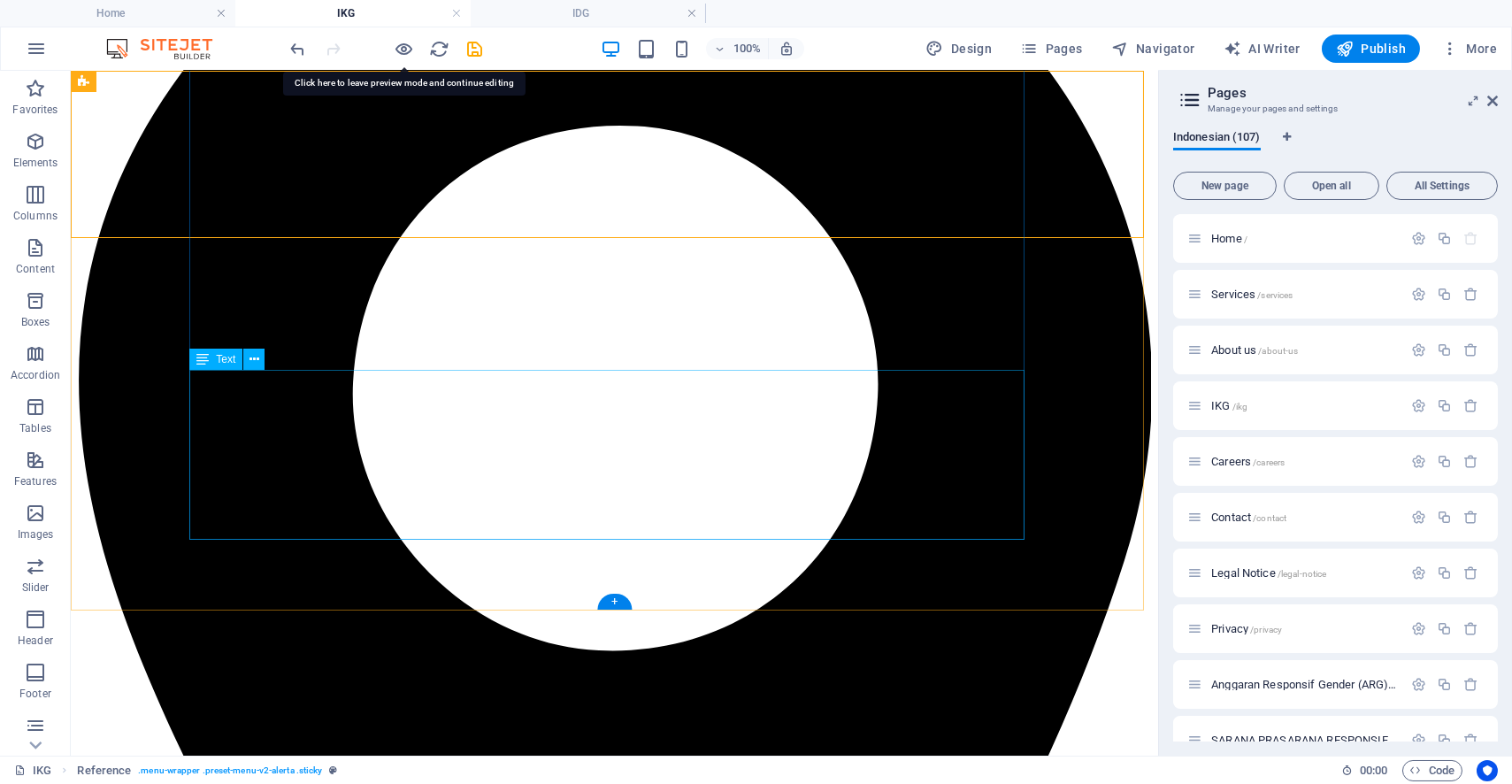
scroll to position [1472, 0]
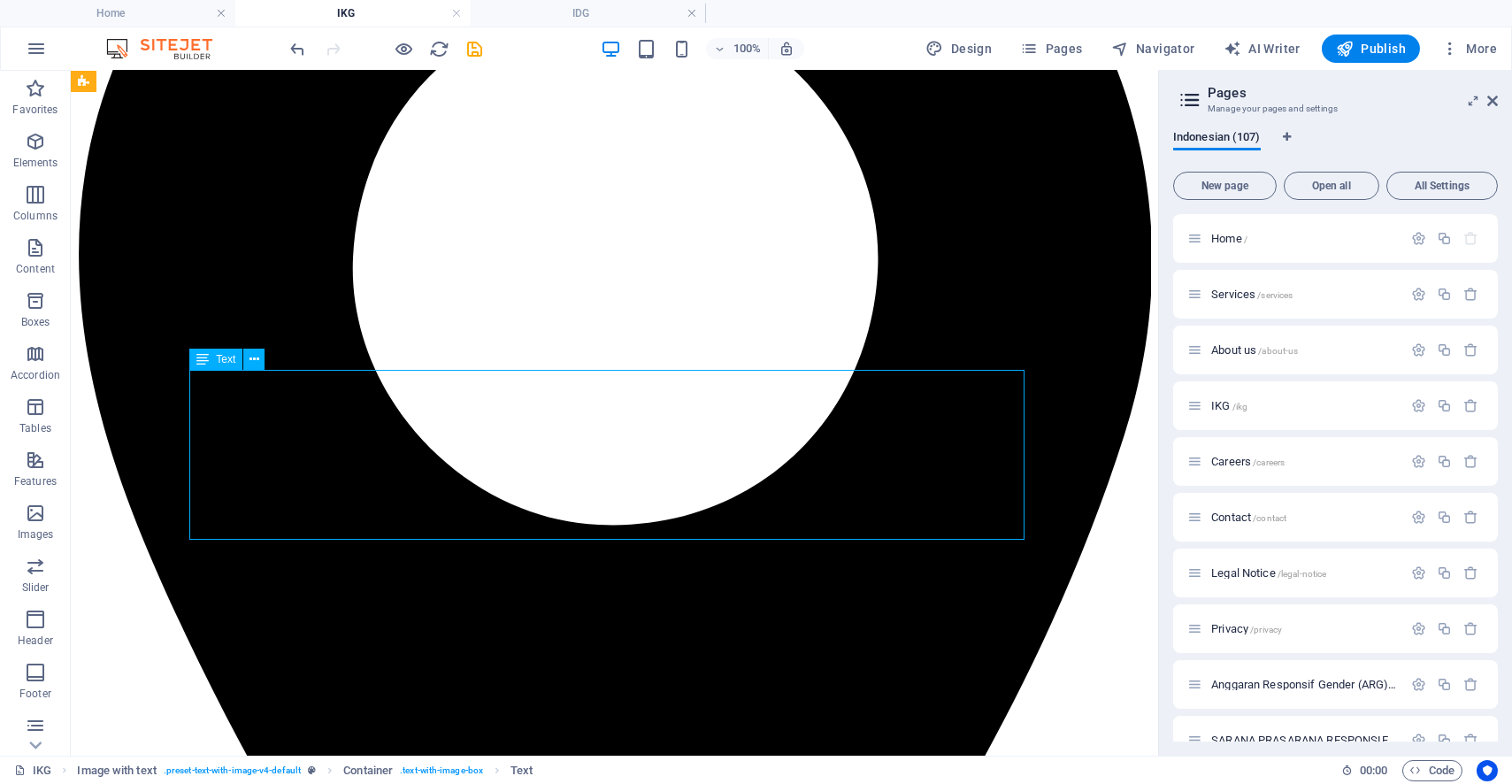
drag, startPoint x: 369, startPoint y: 522, endPoint x: 404, endPoint y: 385, distance: 141.4
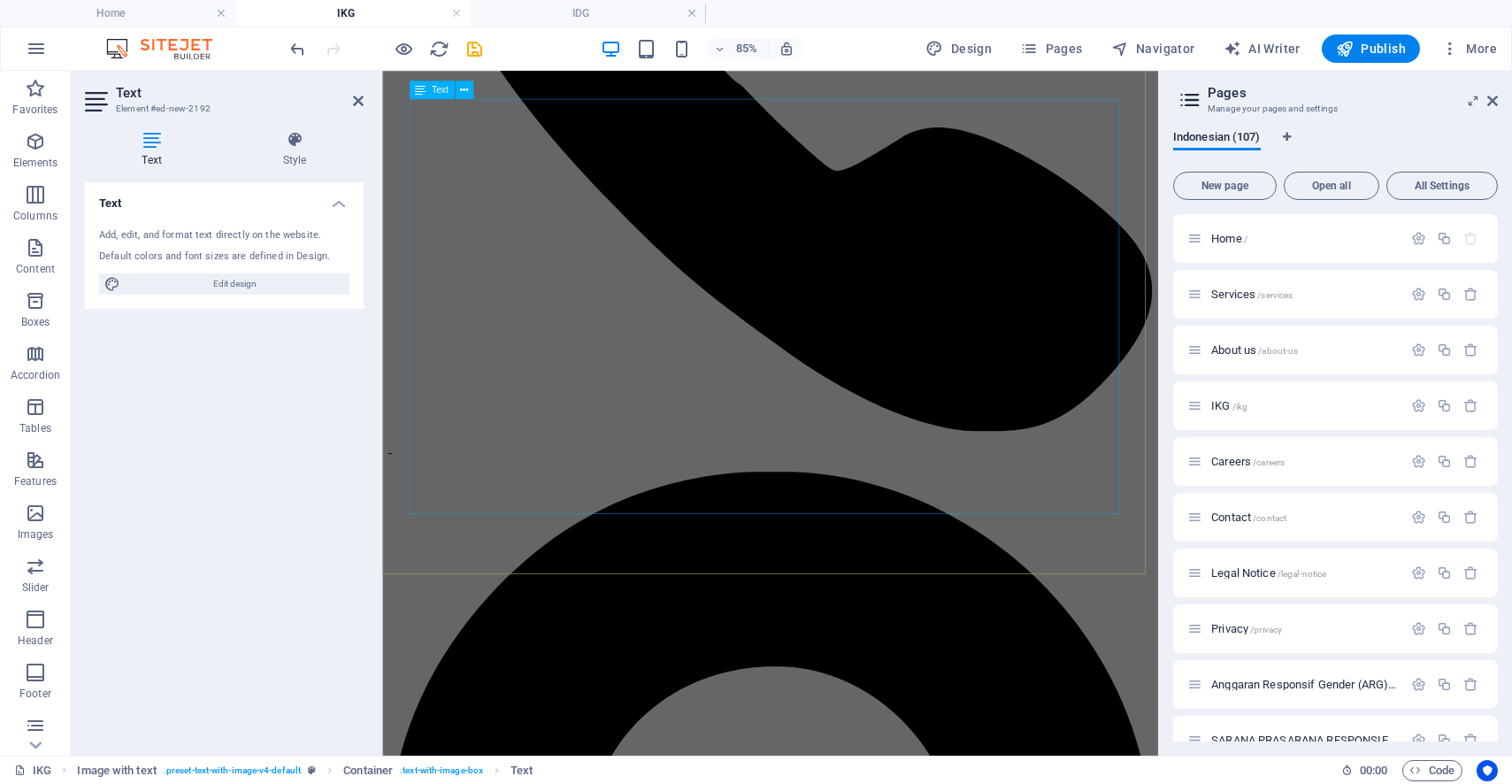
scroll to position [489, 0]
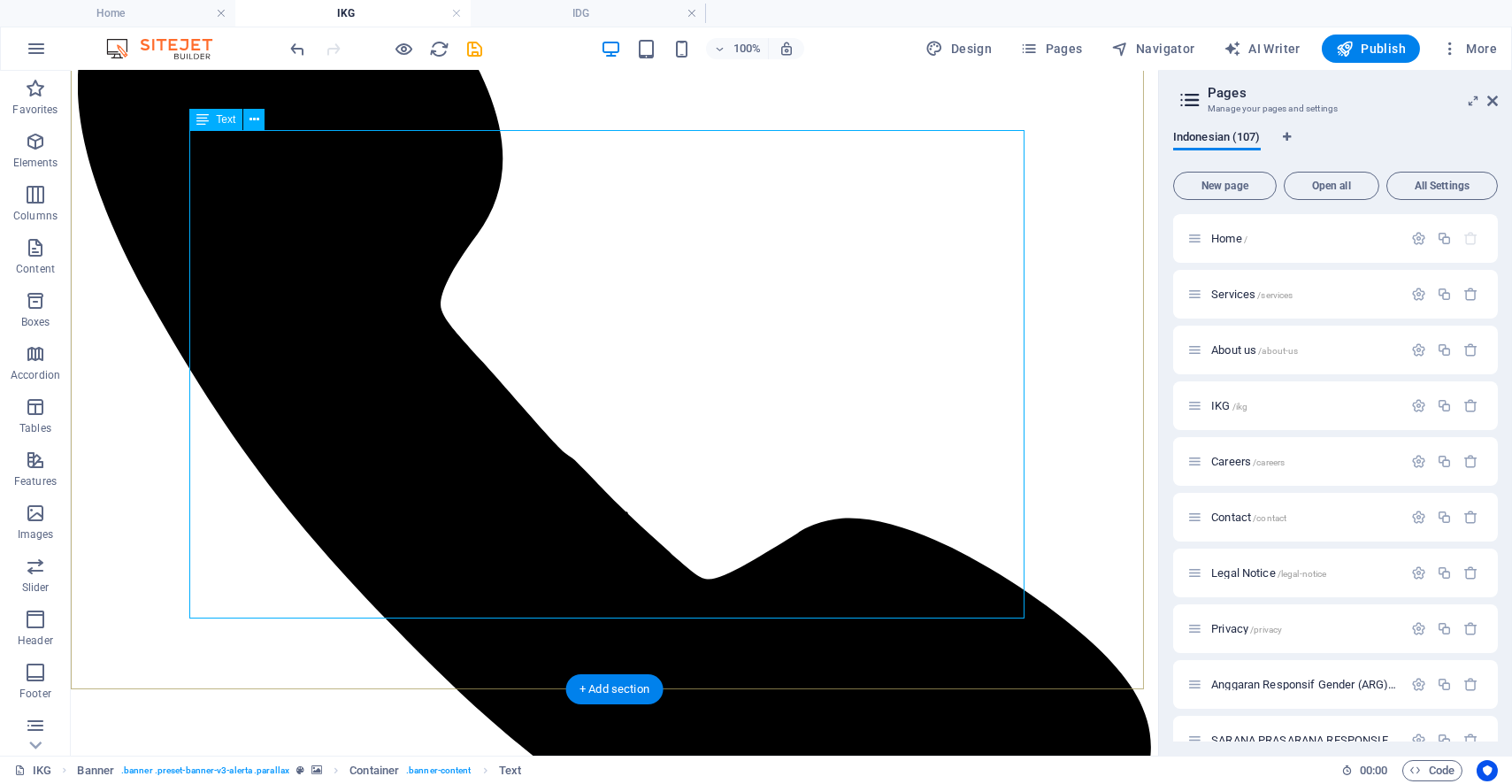
scroll to position [491, 0]
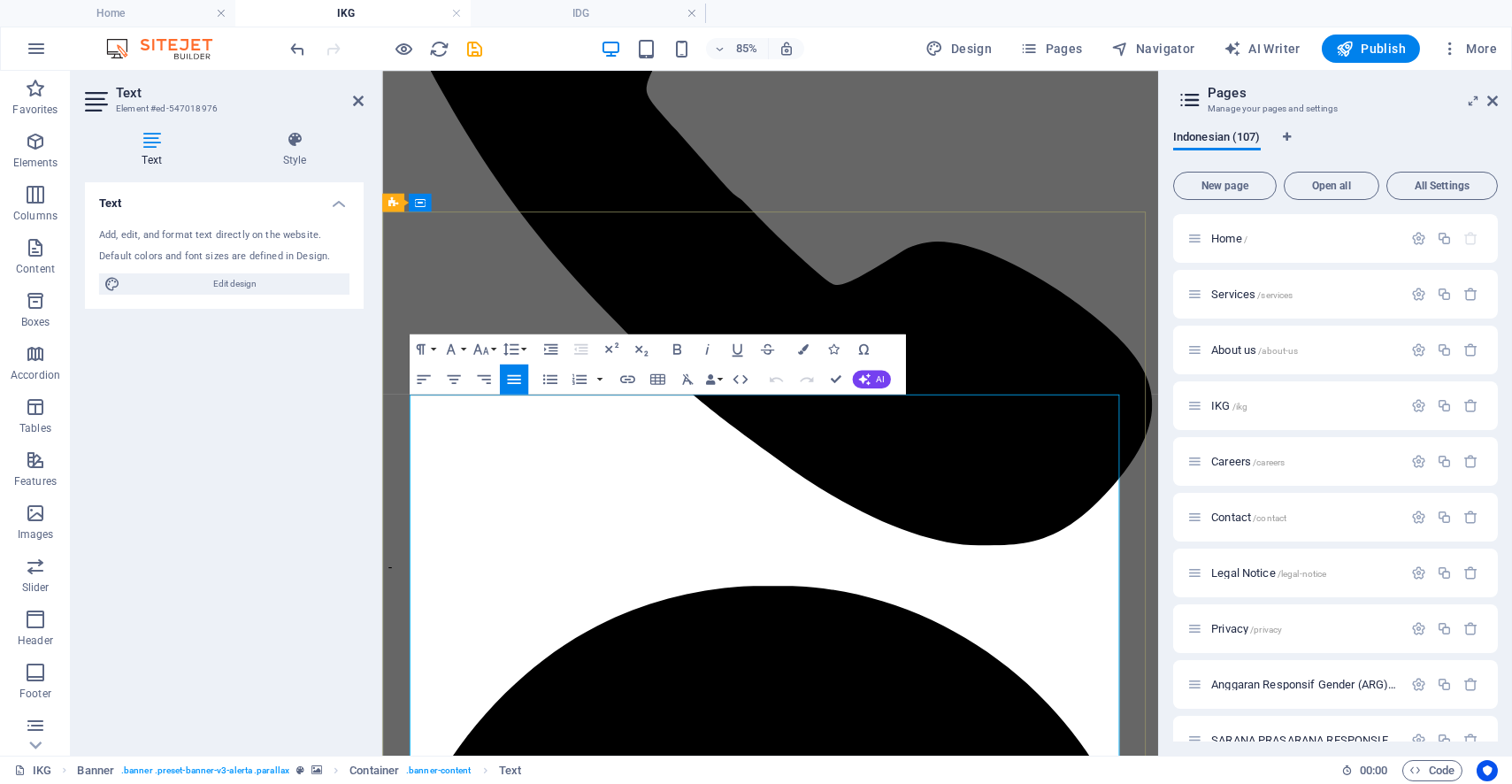
scroll to position [633, 0]
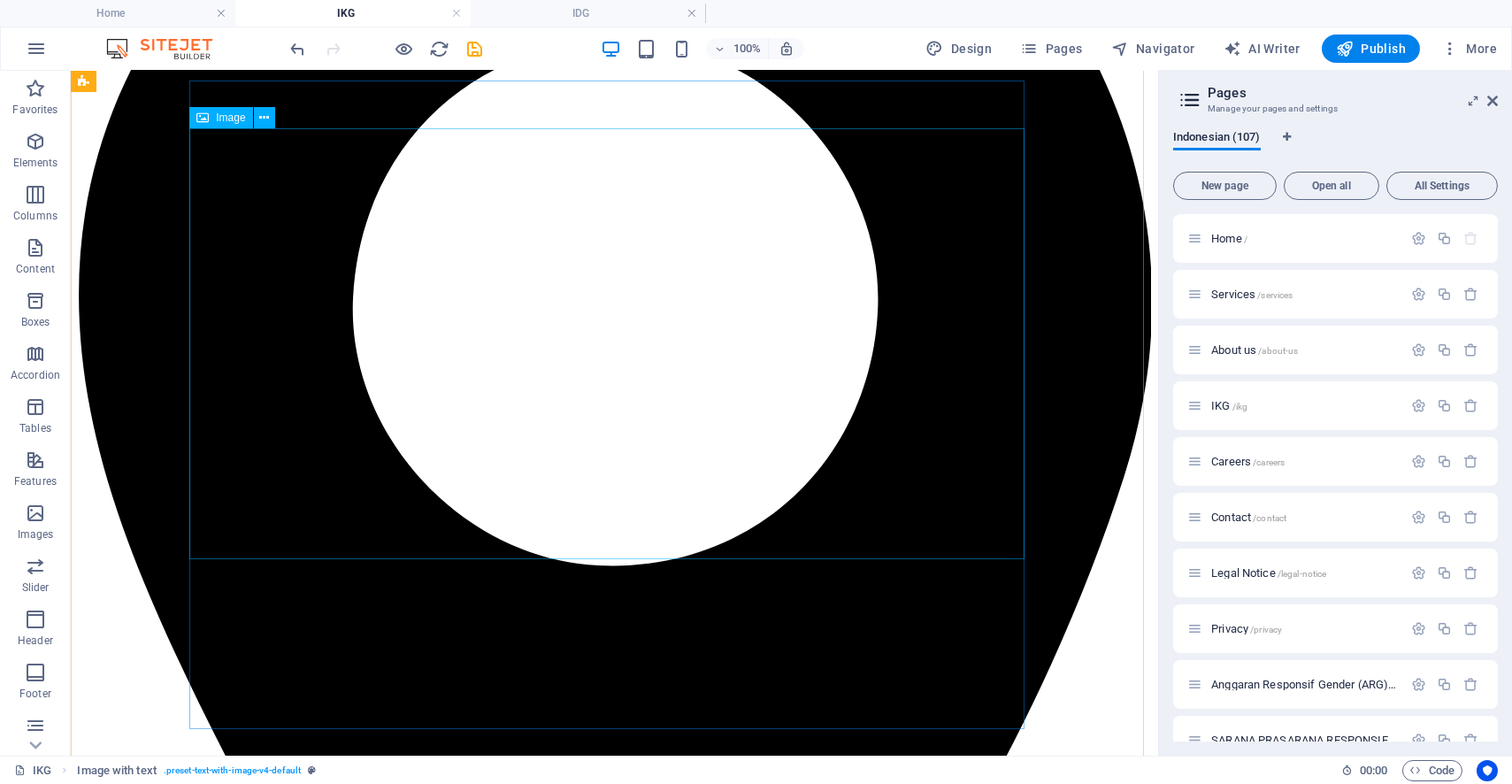
scroll to position [1518, 0]
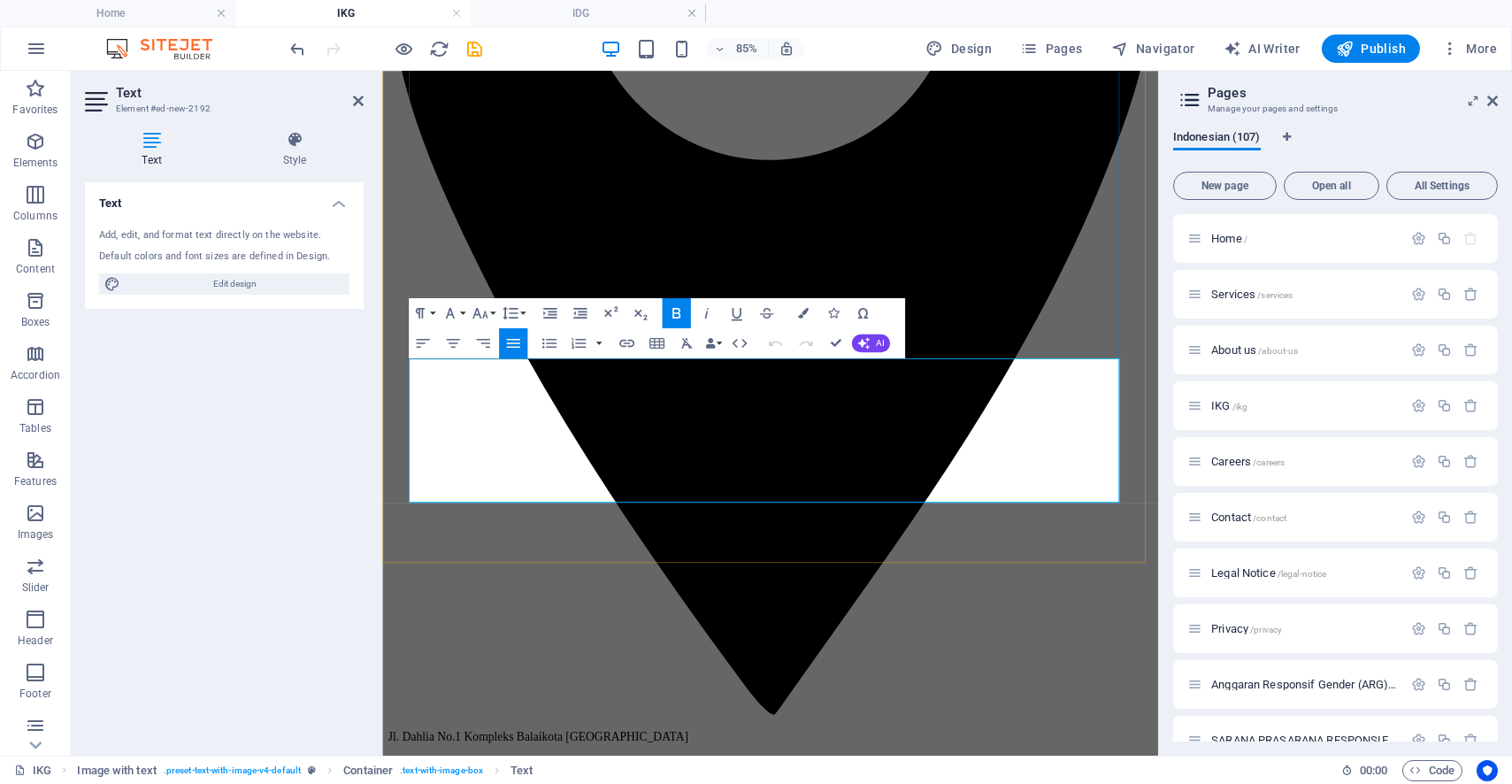
drag, startPoint x: 713, startPoint y: 555, endPoint x: 373, endPoint y: 402, distance: 372.8
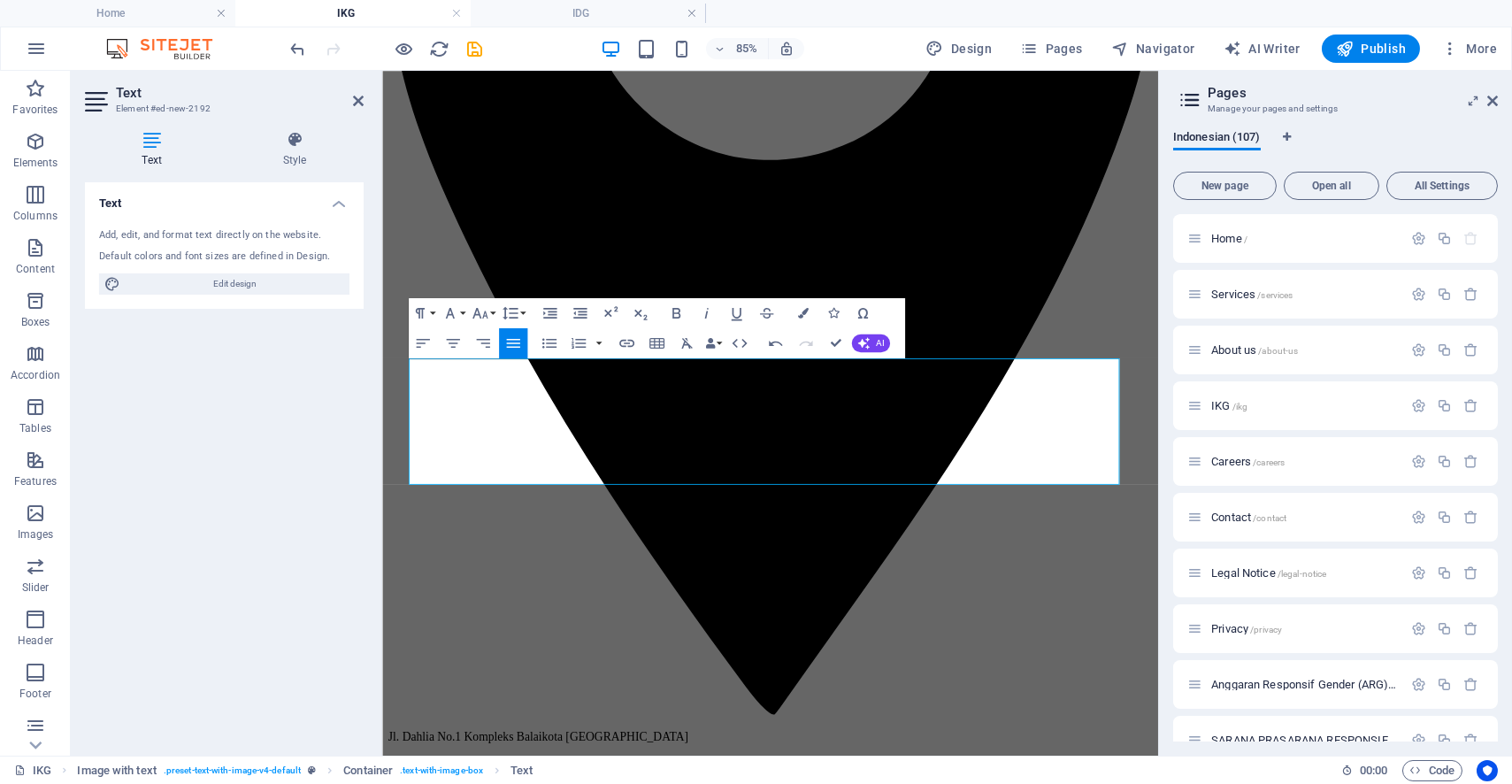
drag, startPoint x: 557, startPoint y: 542, endPoint x: 410, endPoint y: 408, distance: 198.9
click at [515, 313] on icon "button" at bounding box center [510, 313] width 18 height 18
click at [534, 427] on link "Double" at bounding box center [519, 433] width 67 height 23
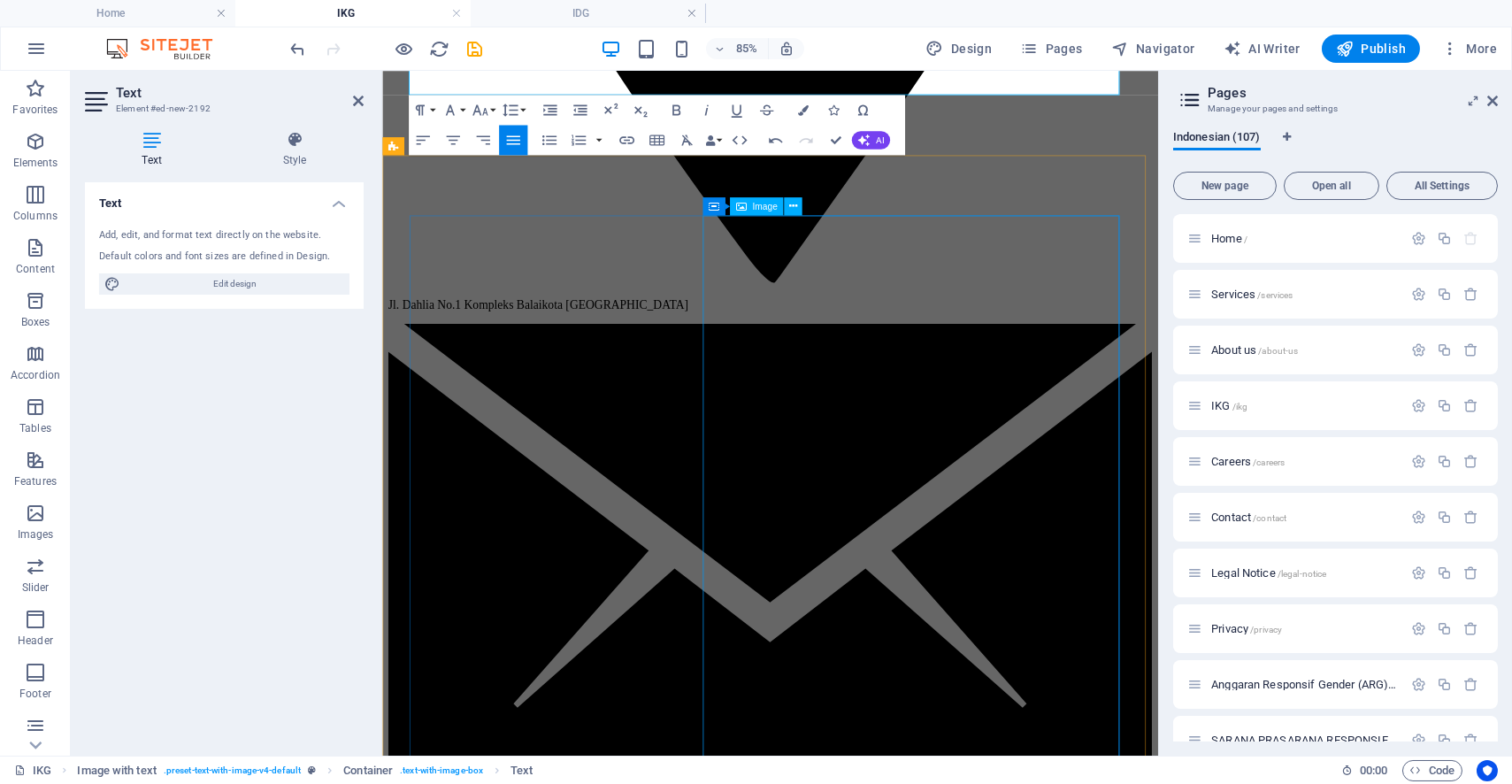
scroll to position [1731, 0]
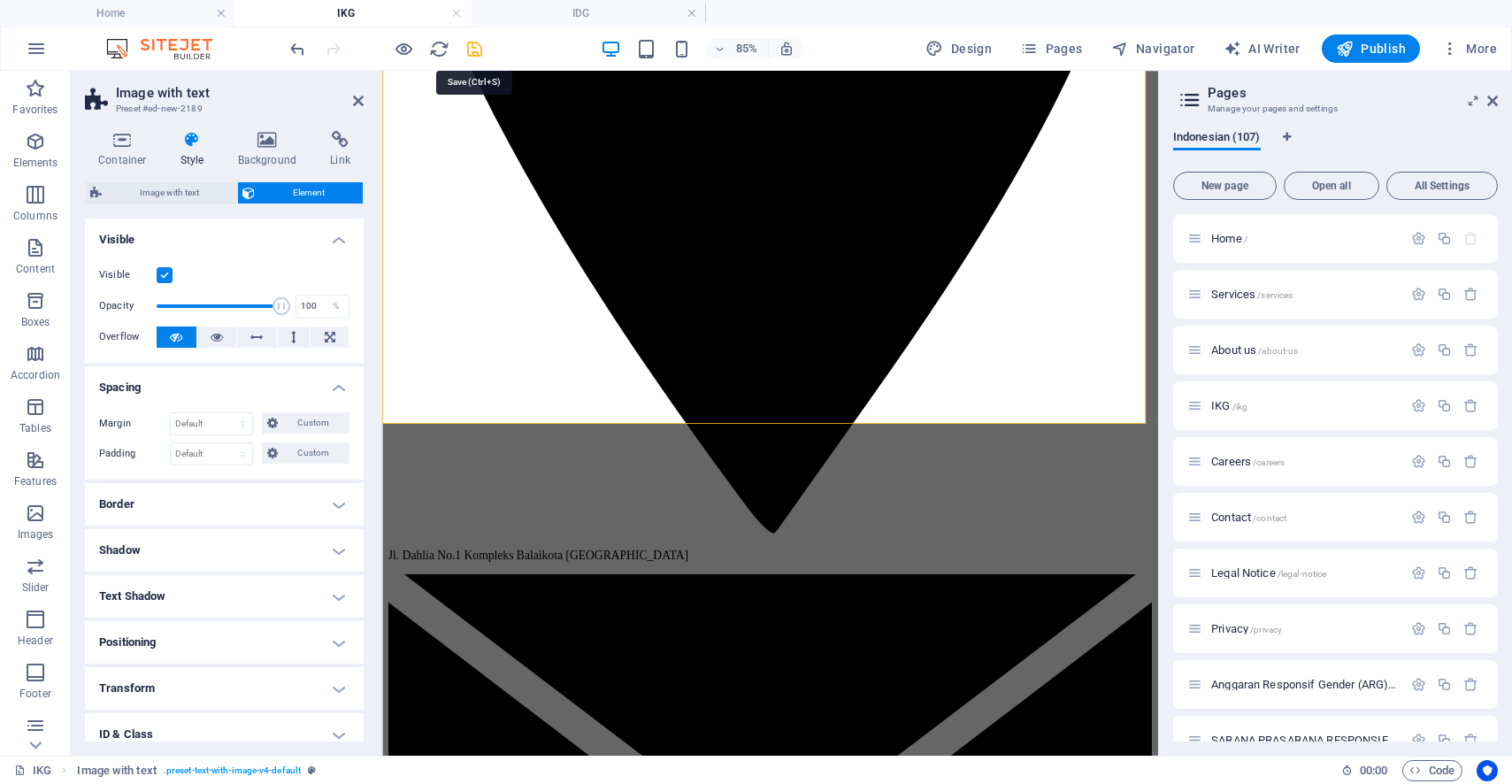
click at [473, 43] on icon "save" at bounding box center [475, 48] width 21 height 21
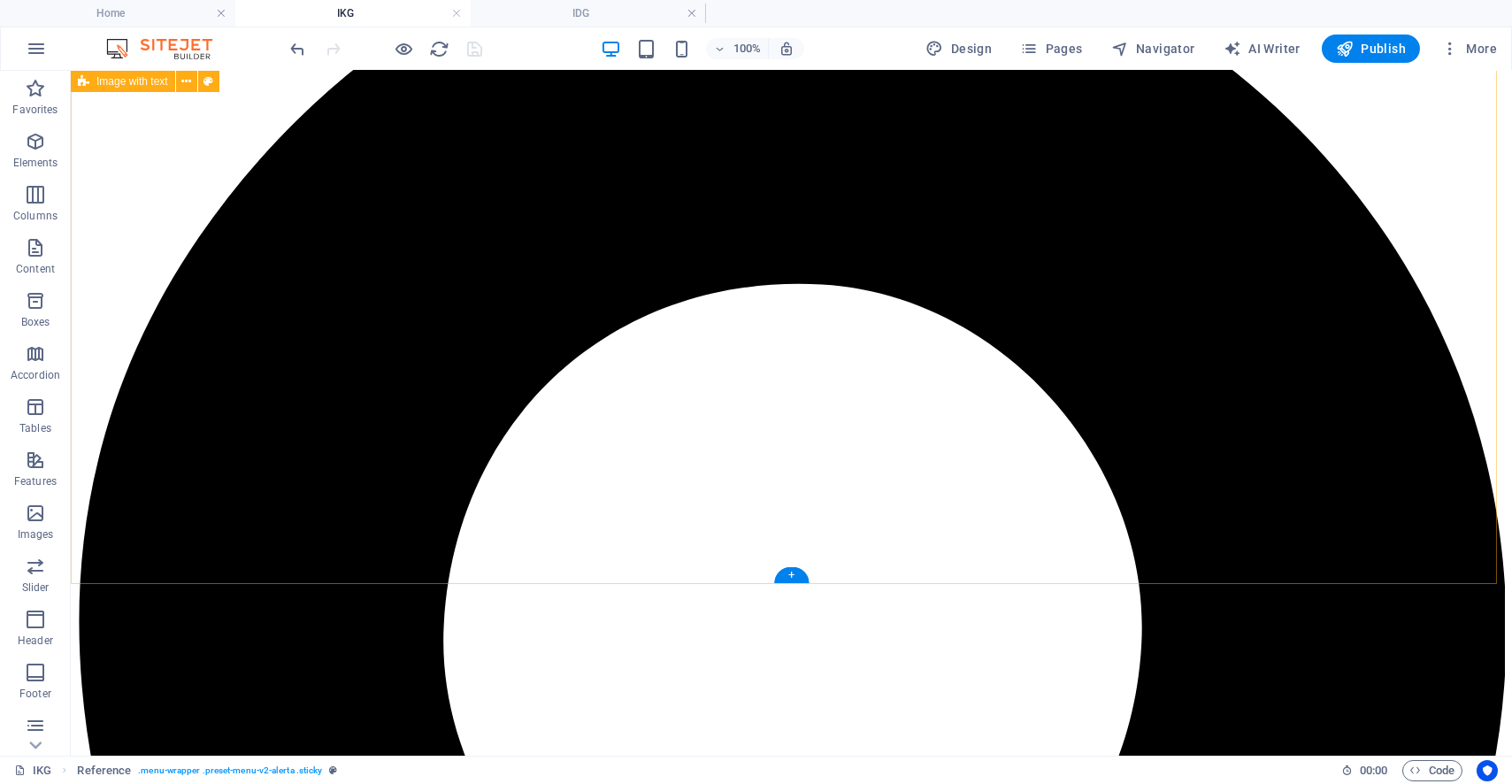
scroll to position [1633, 0]
drag, startPoint x: 1267, startPoint y: 463, endPoint x: 1184, endPoint y: 481, distance: 84.9
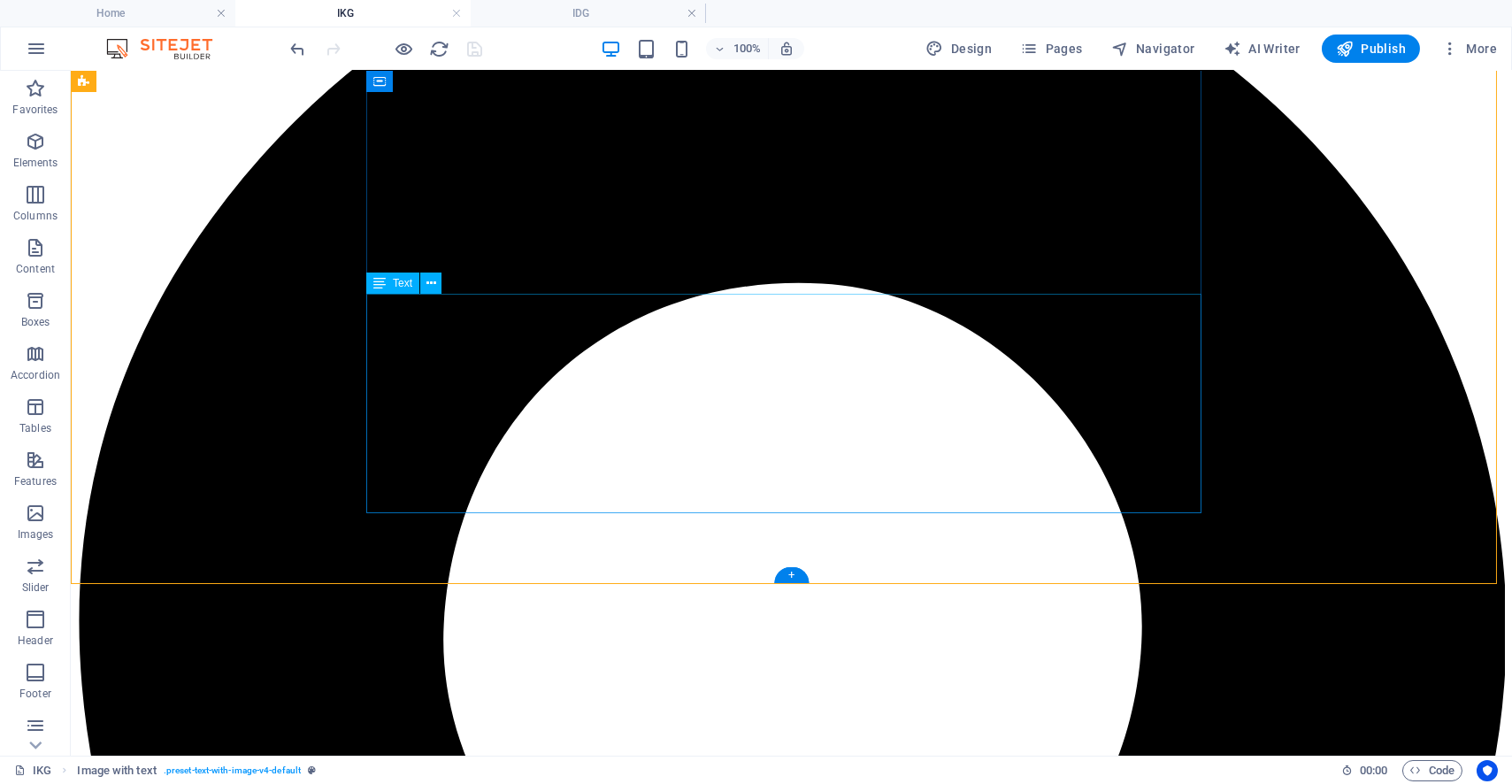
drag, startPoint x: 788, startPoint y: 570, endPoint x: 376, endPoint y: 471, distance: 423.7
click at [788, 570] on div "+" at bounding box center [791, 575] width 34 height 16
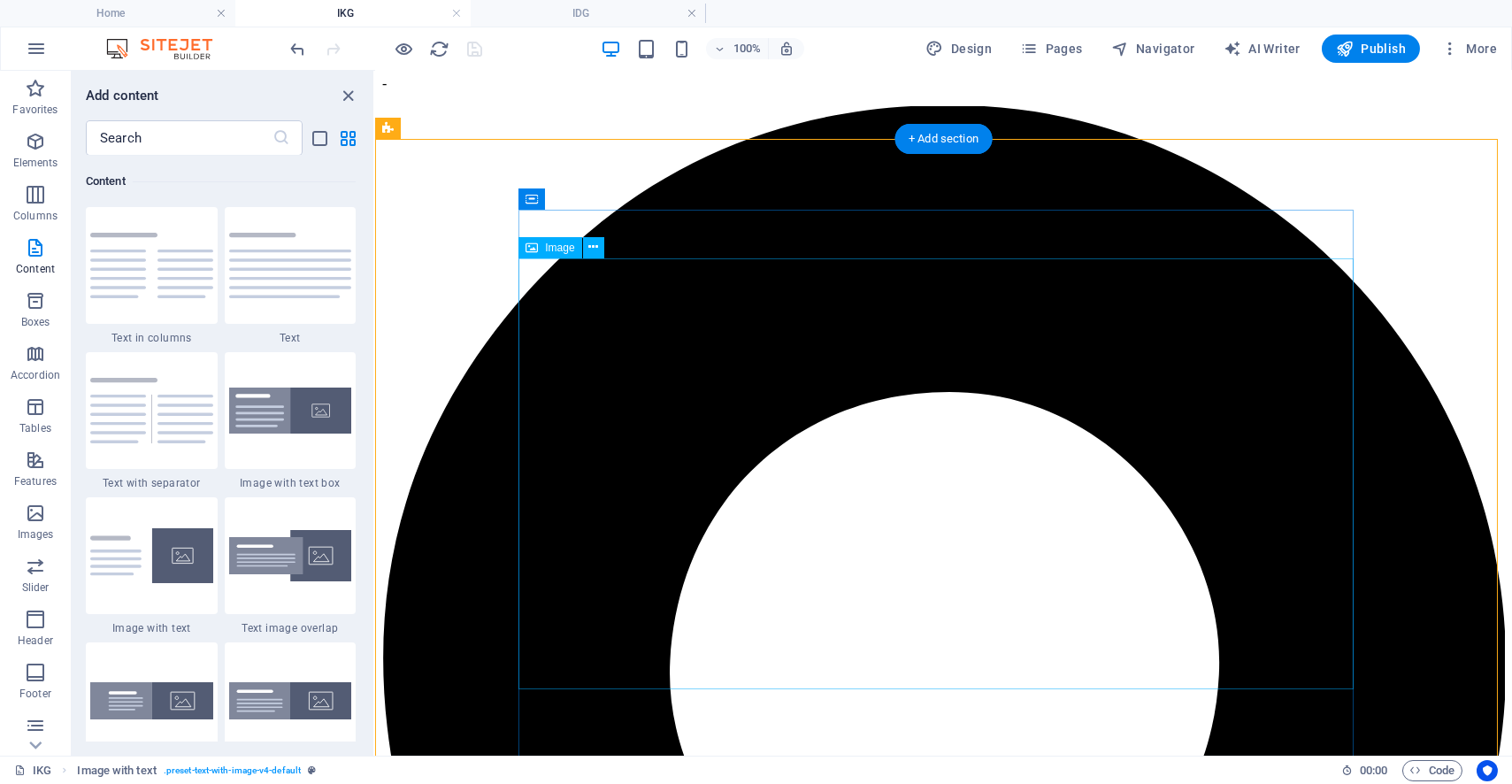
scroll to position [1141, 0]
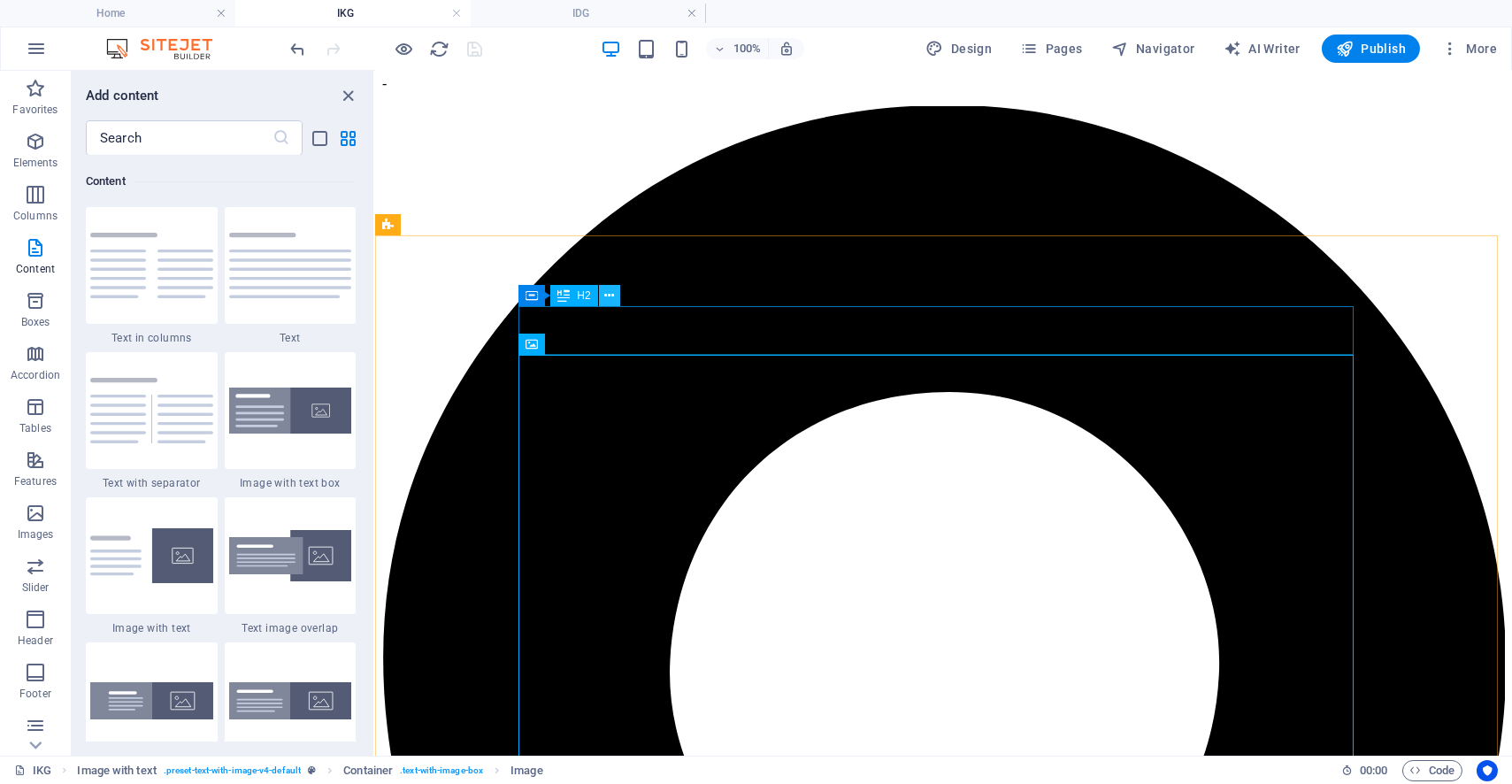
click at [611, 296] on icon at bounding box center [609, 295] width 10 height 19
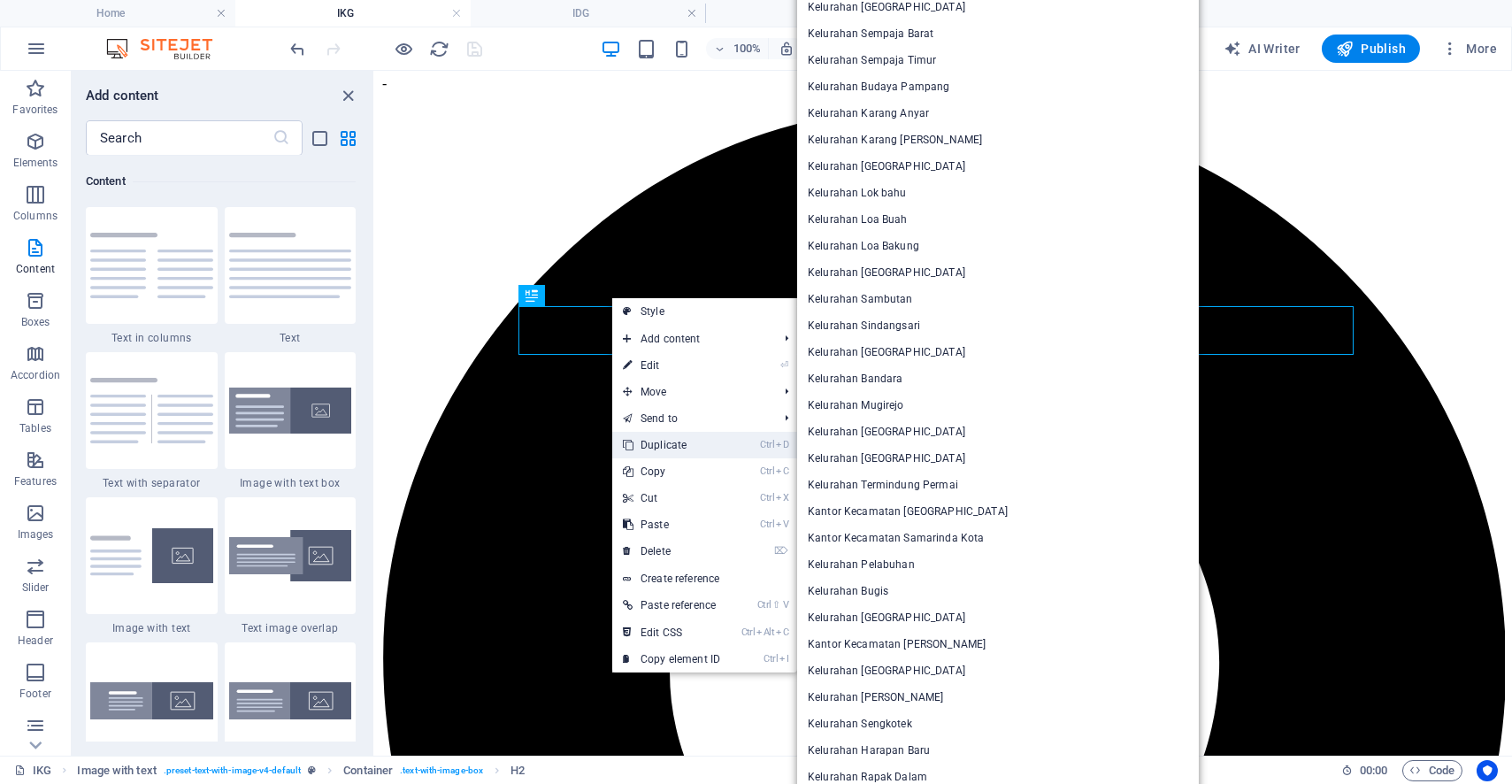
click at [680, 439] on link "Ctrl D Duplicate" at bounding box center [672, 445] width 119 height 27
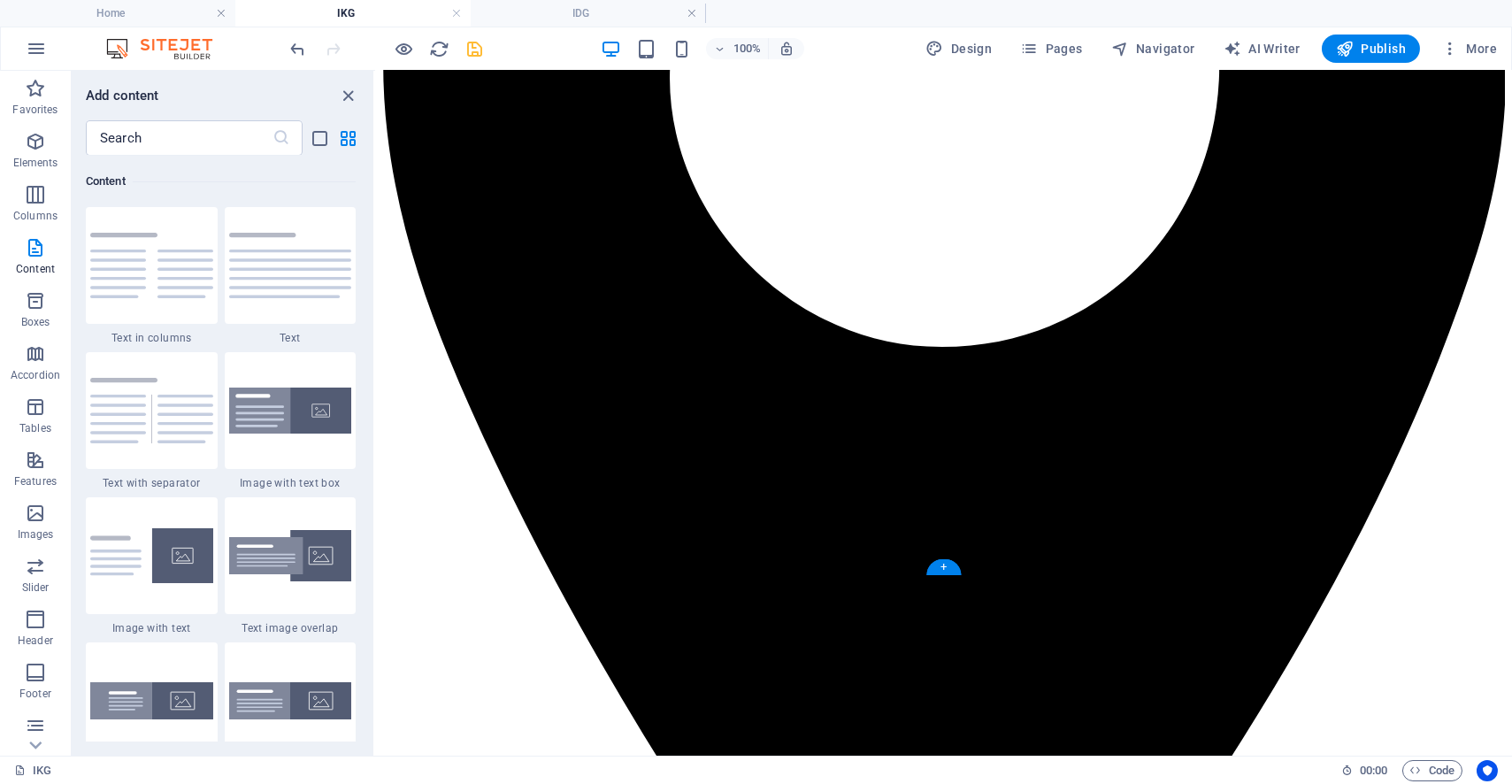
scroll to position [1688, 0]
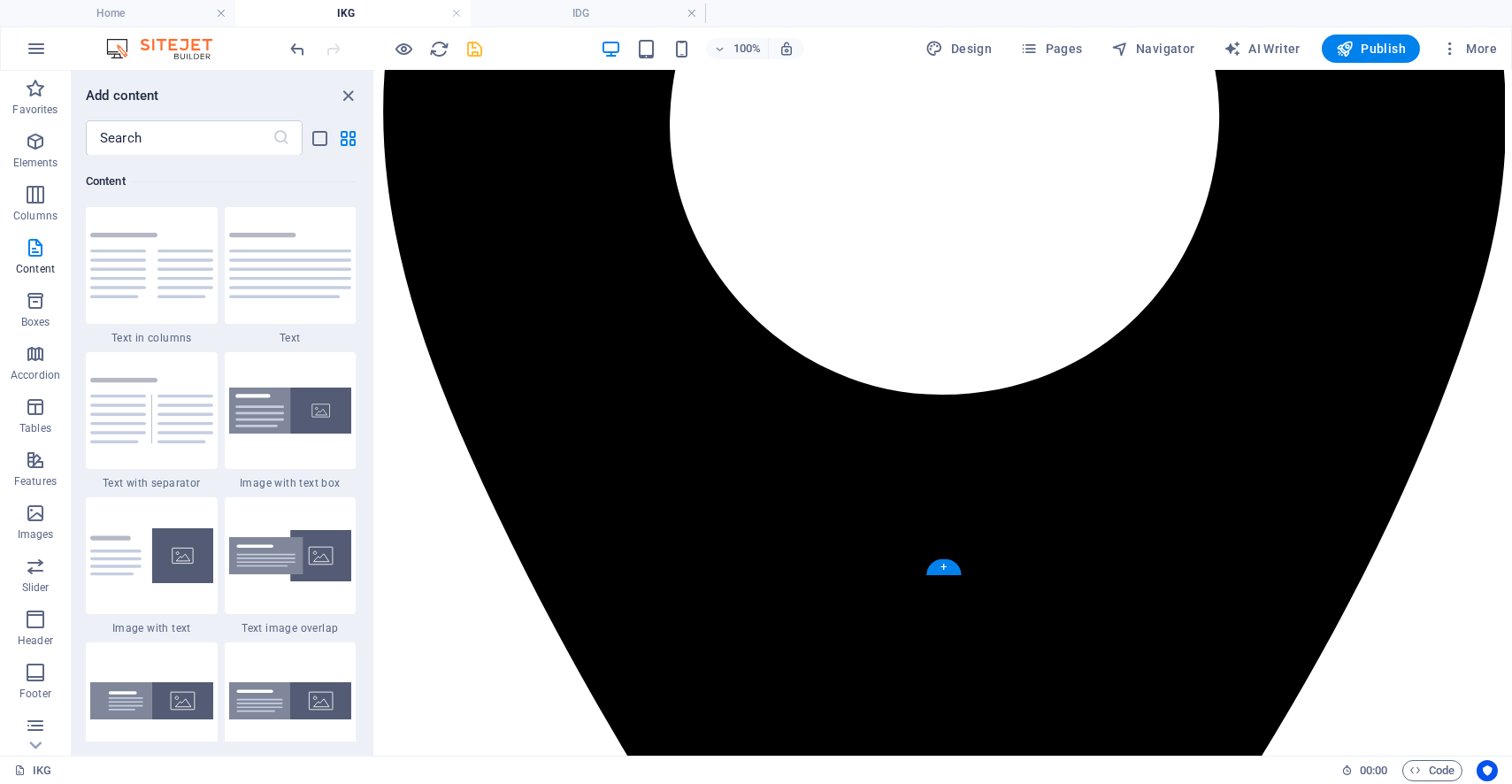
drag, startPoint x: 695, startPoint y: 379, endPoint x: 676, endPoint y: 427, distance: 51.6
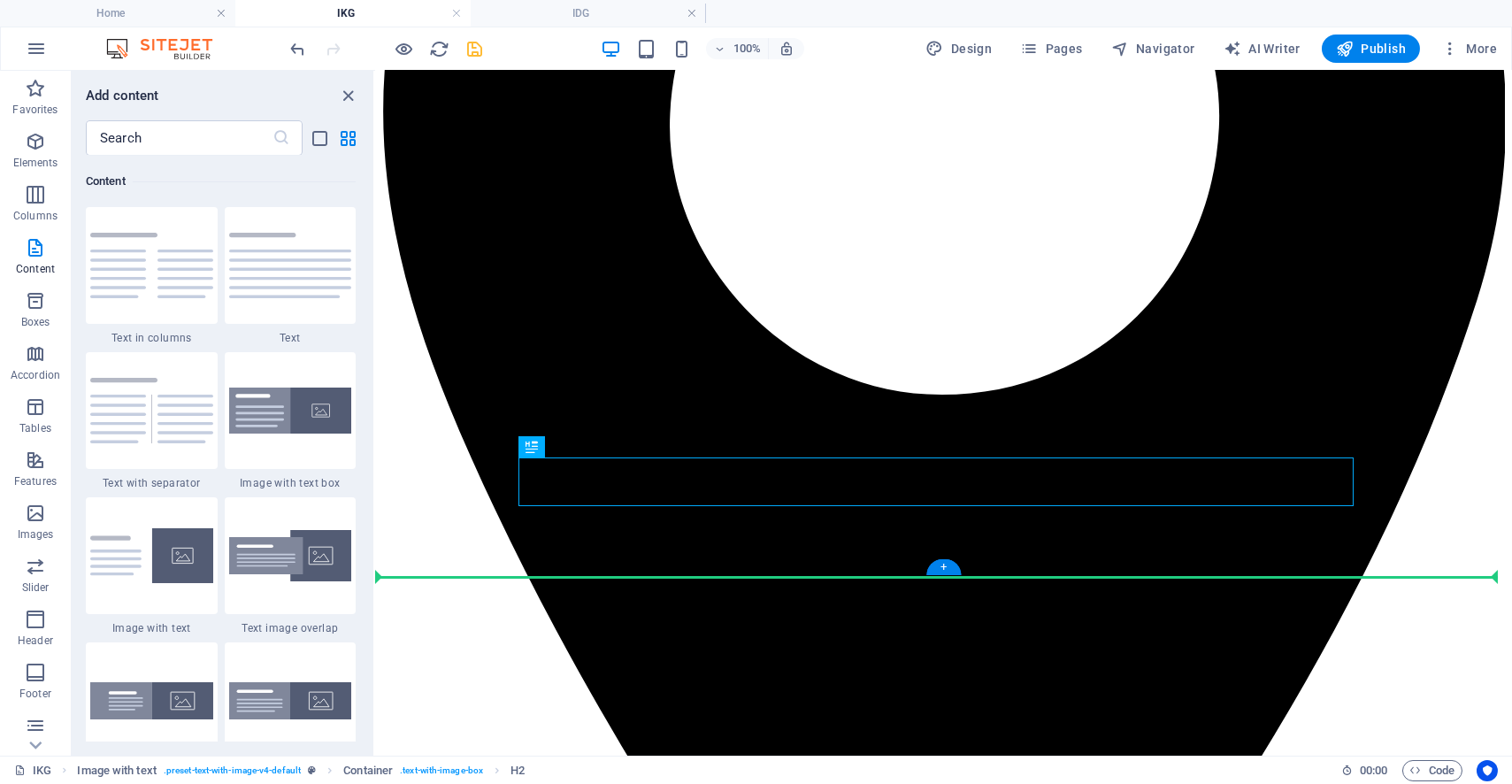
drag, startPoint x: 652, startPoint y: 487, endPoint x: 643, endPoint y: 533, distance: 46.9
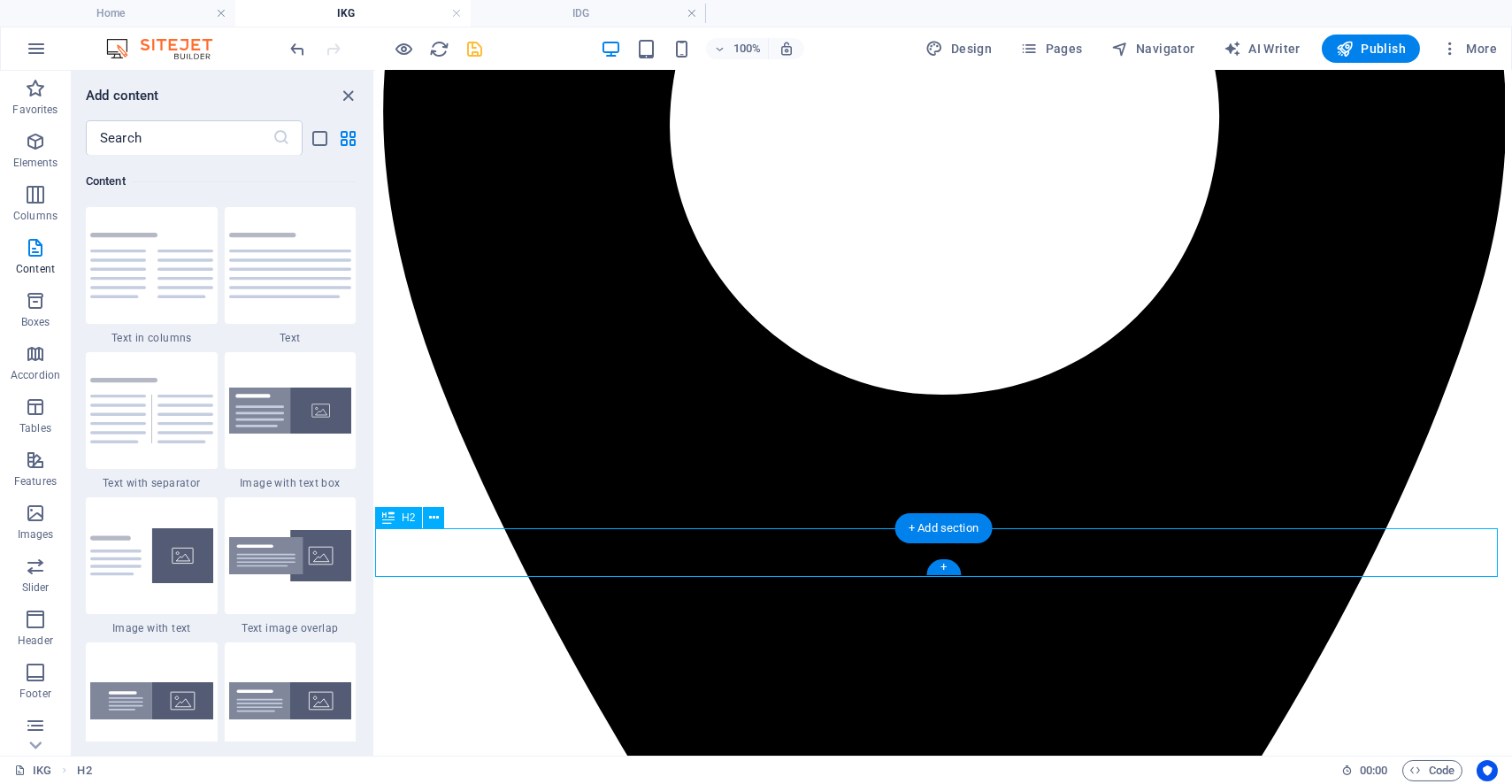
drag, startPoint x: 636, startPoint y: 546, endPoint x: 895, endPoint y: 555, distance: 259.2
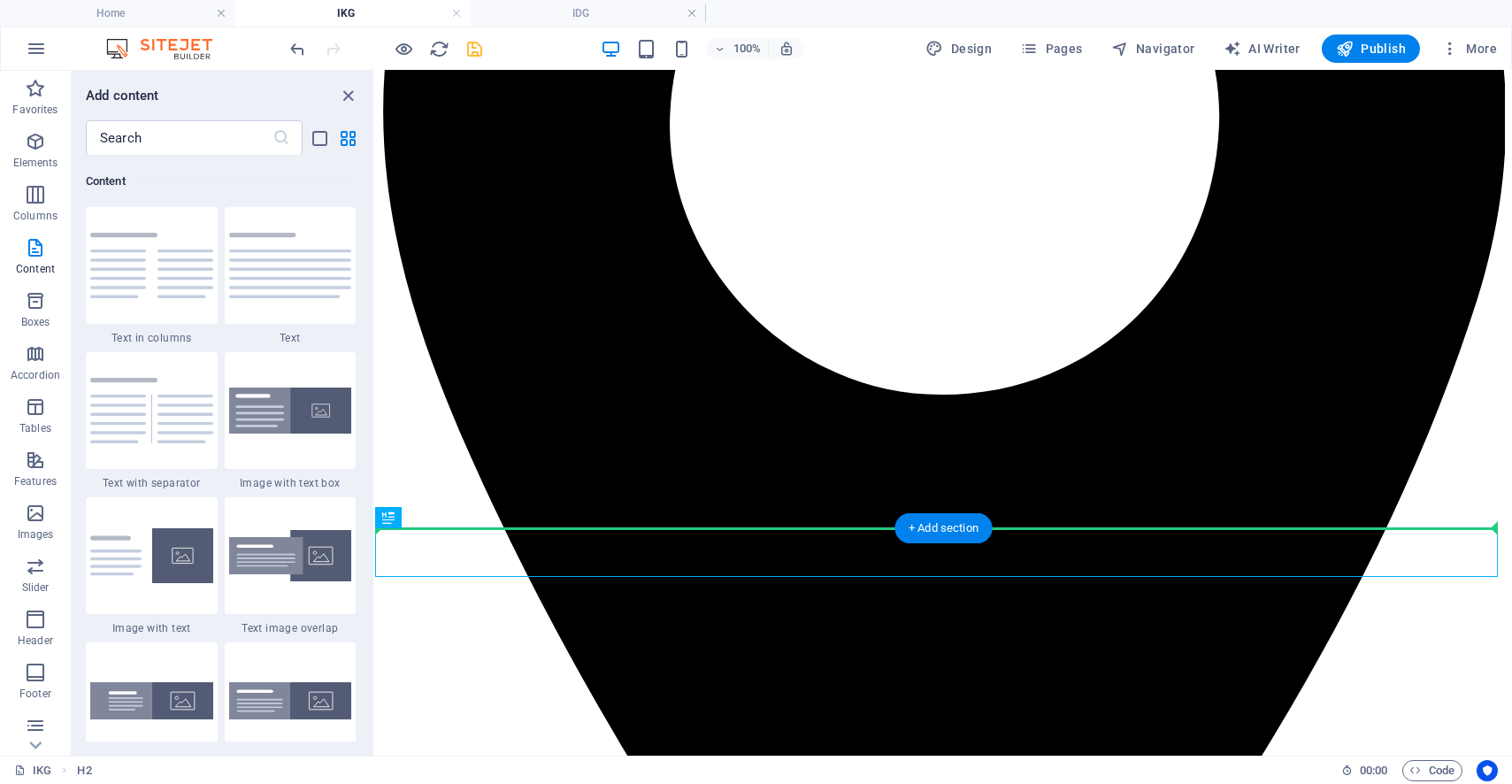
drag, startPoint x: 636, startPoint y: 542, endPoint x: 839, endPoint y: 506, distance: 206.2
drag, startPoint x: 768, startPoint y: 590, endPoint x: 568, endPoint y: 520, distance: 211.9
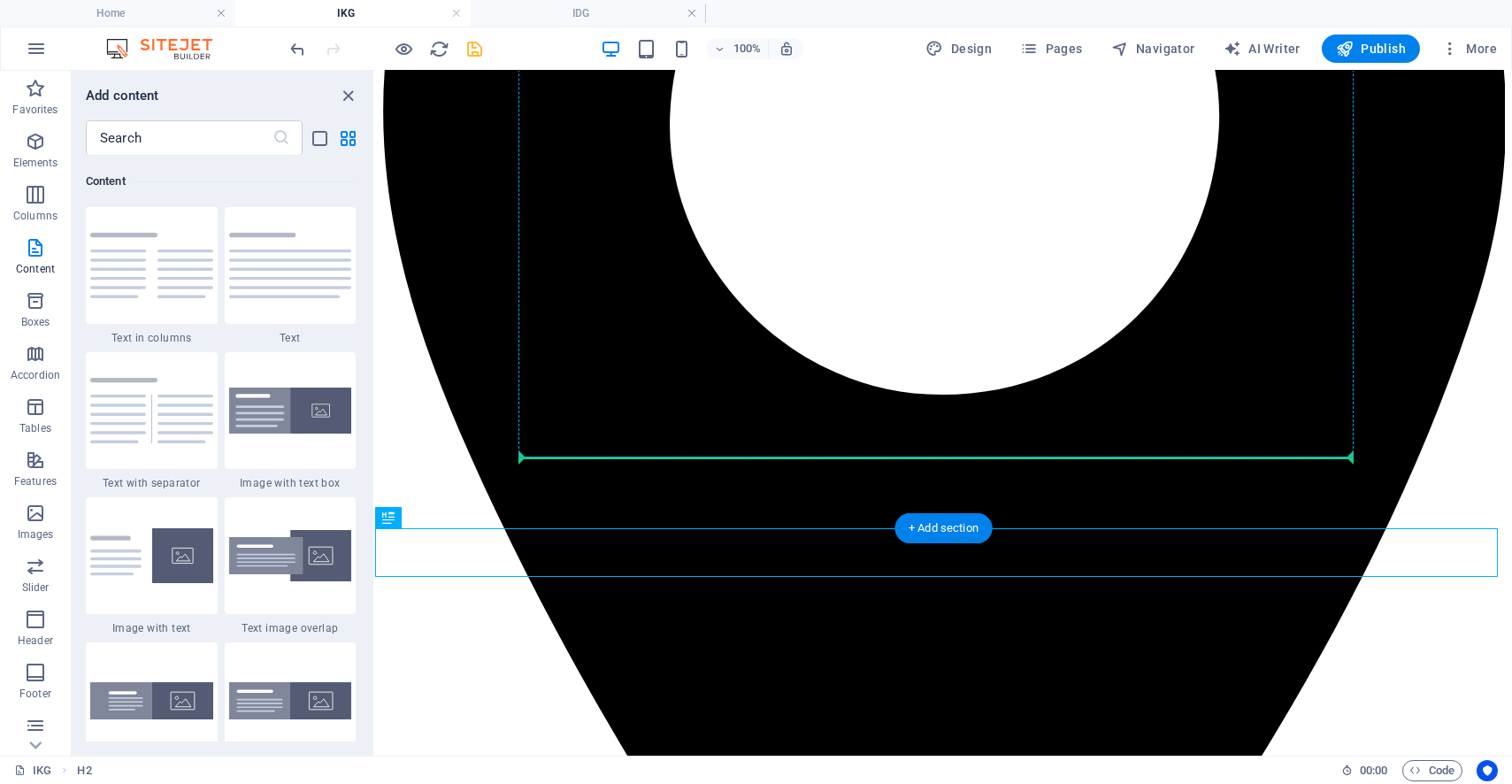
drag, startPoint x: 768, startPoint y: 586, endPoint x: 573, endPoint y: 455, distance: 234.9
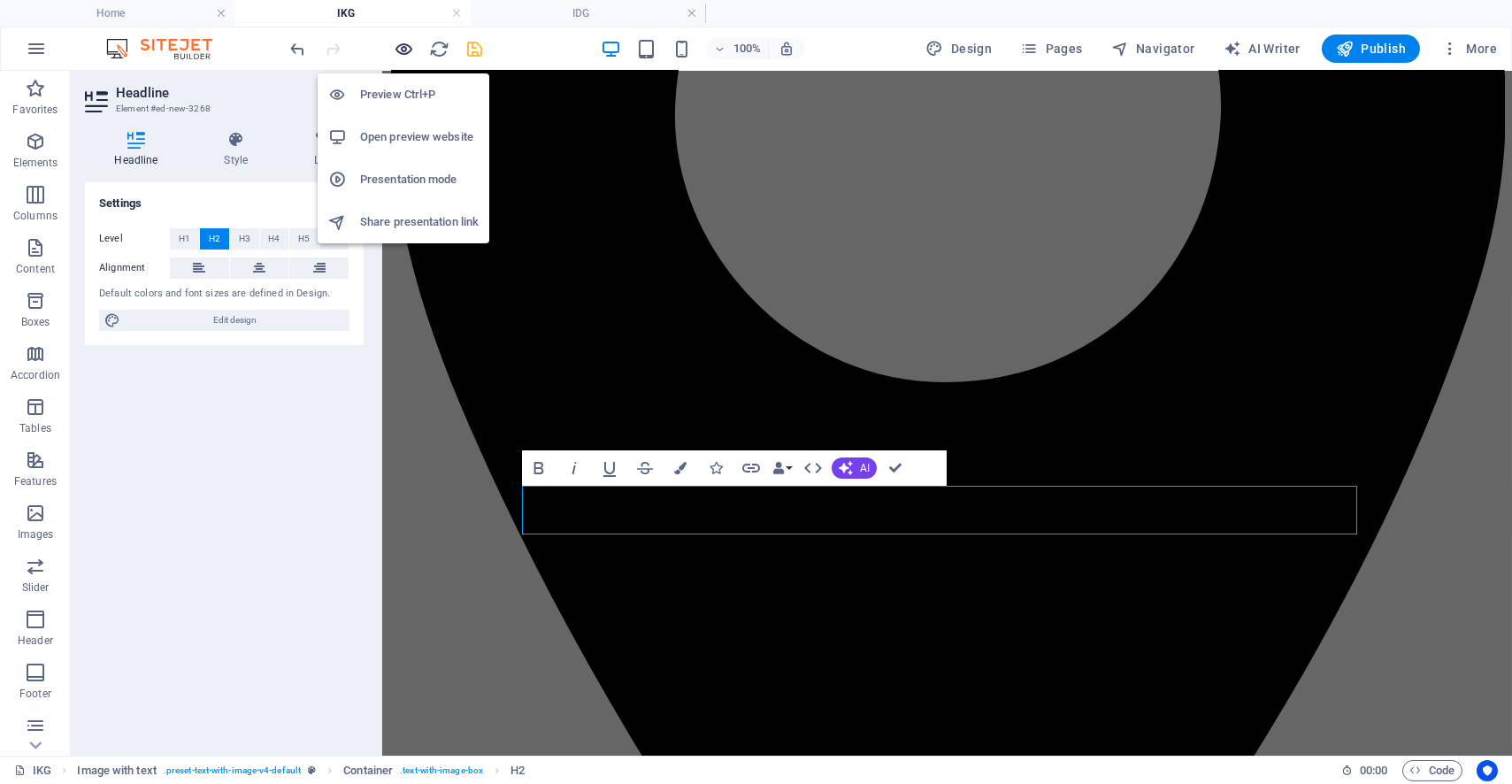
click at [410, 48] on icon "button" at bounding box center [404, 48] width 21 height 21
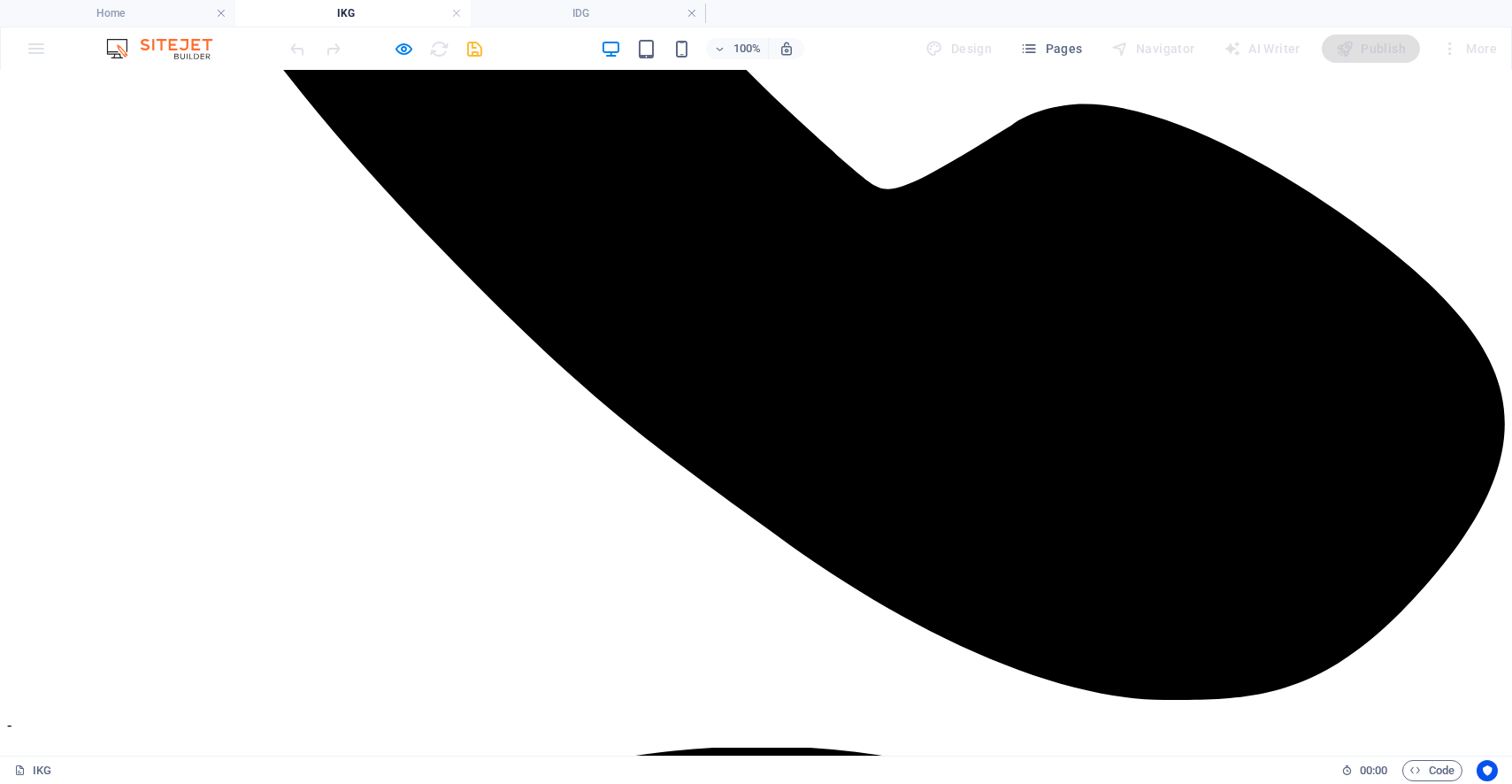
scroll to position [1465, 0]
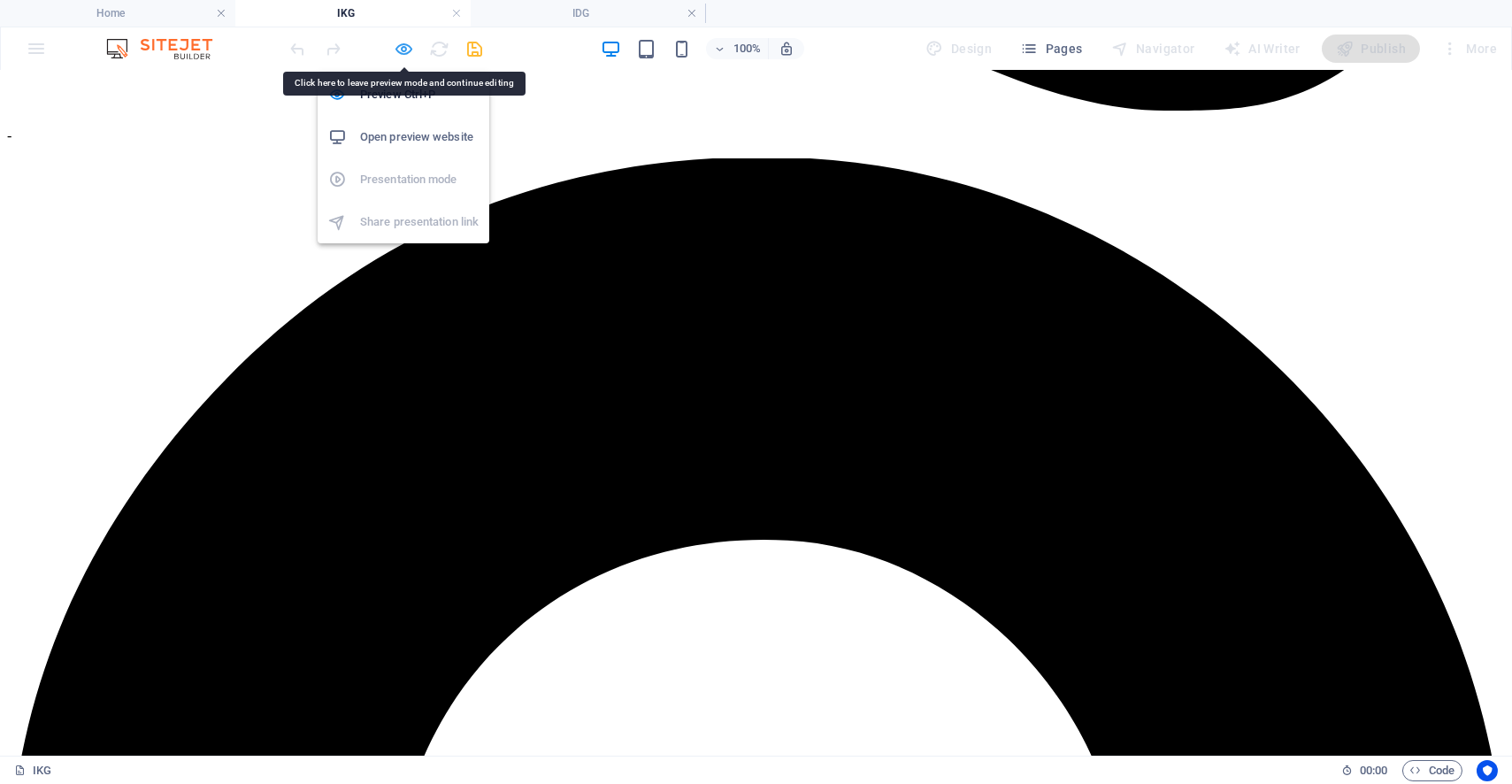
click at [404, 44] on icon "button" at bounding box center [404, 48] width 21 height 21
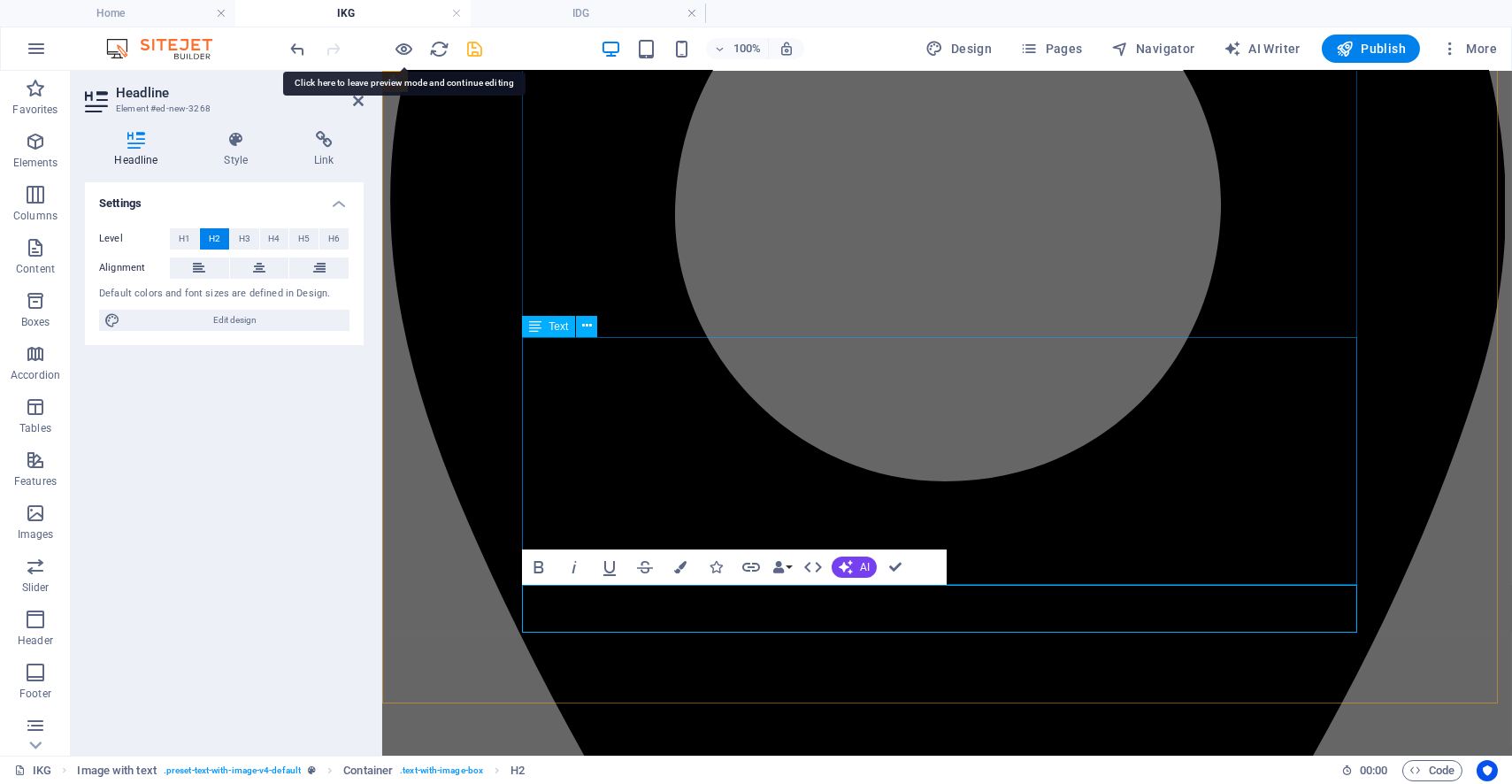
drag, startPoint x: 603, startPoint y: 458, endPoint x: 908, endPoint y: 365, distance: 318.9
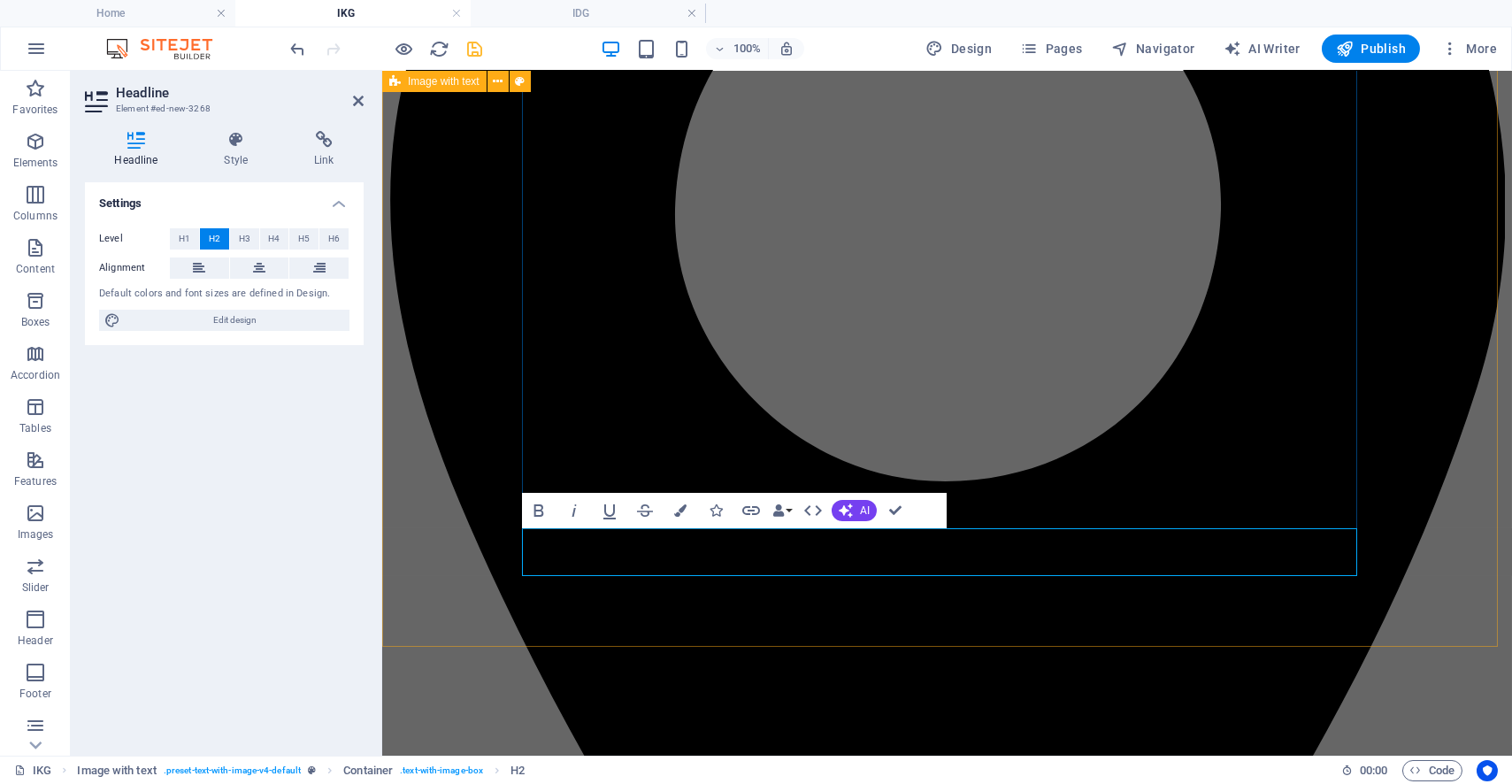
drag, startPoint x: 1036, startPoint y: 534, endPoint x: 590, endPoint y: 544, distance: 446.1
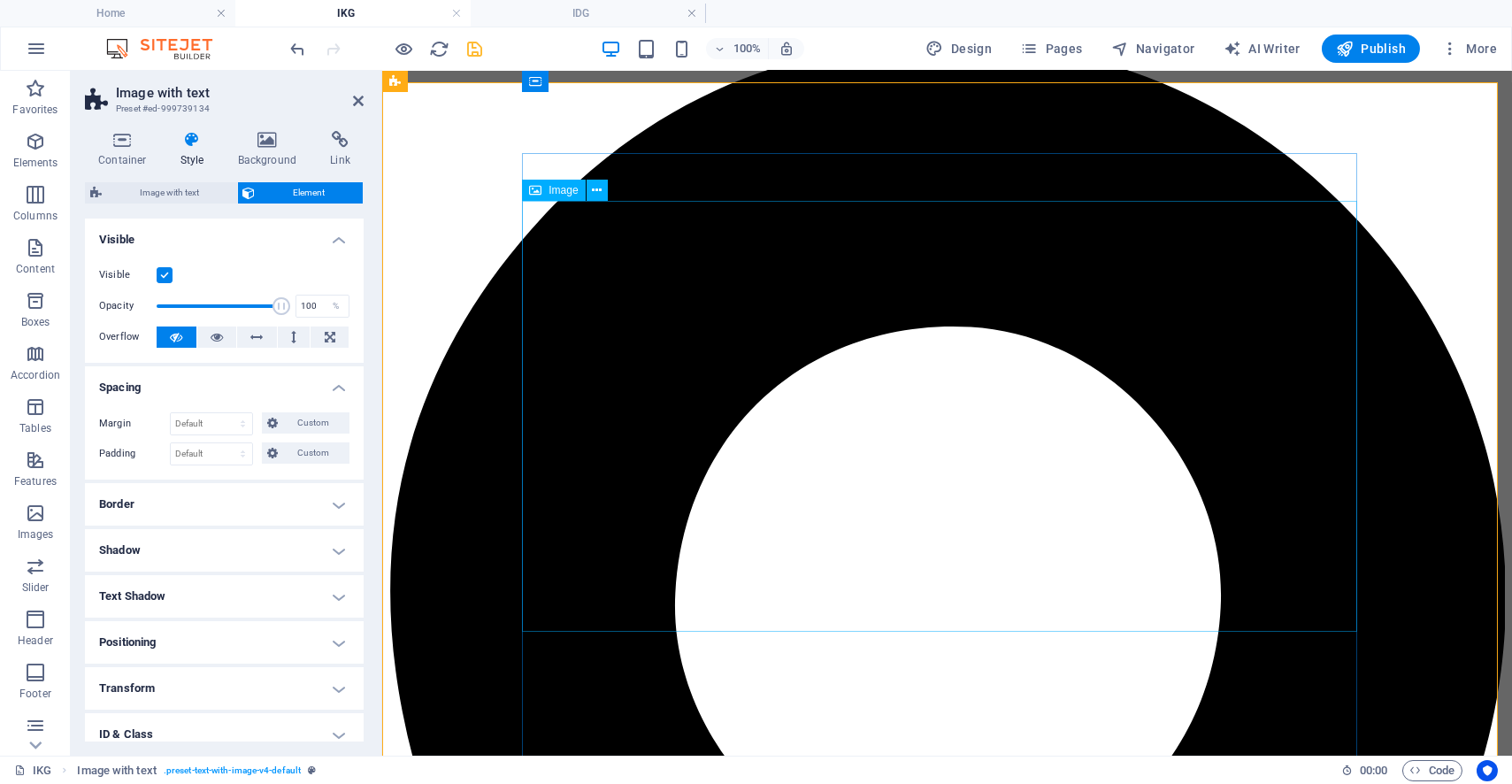
scroll to position [1197, 0]
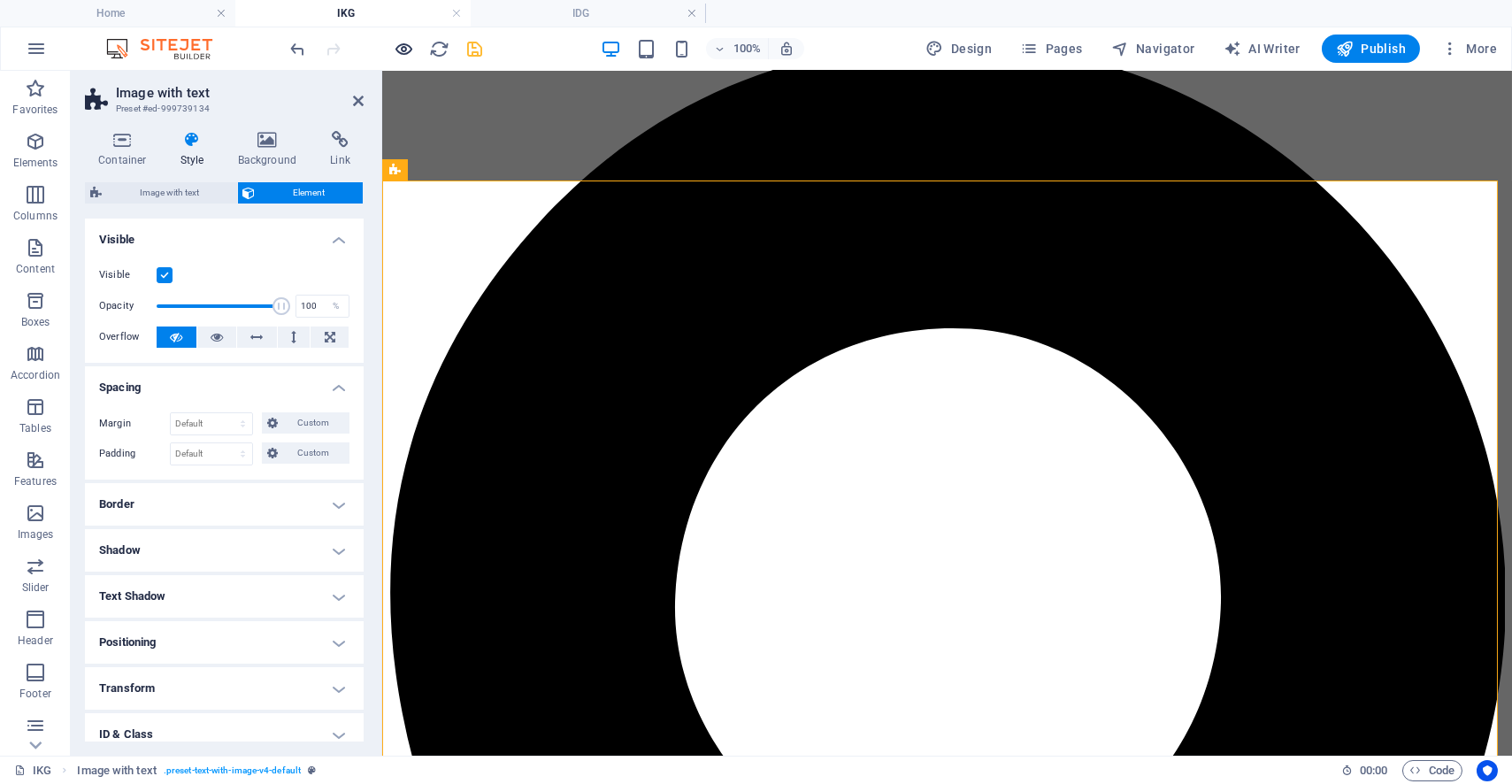
click at [411, 54] on div at bounding box center [386, 48] width 199 height 29
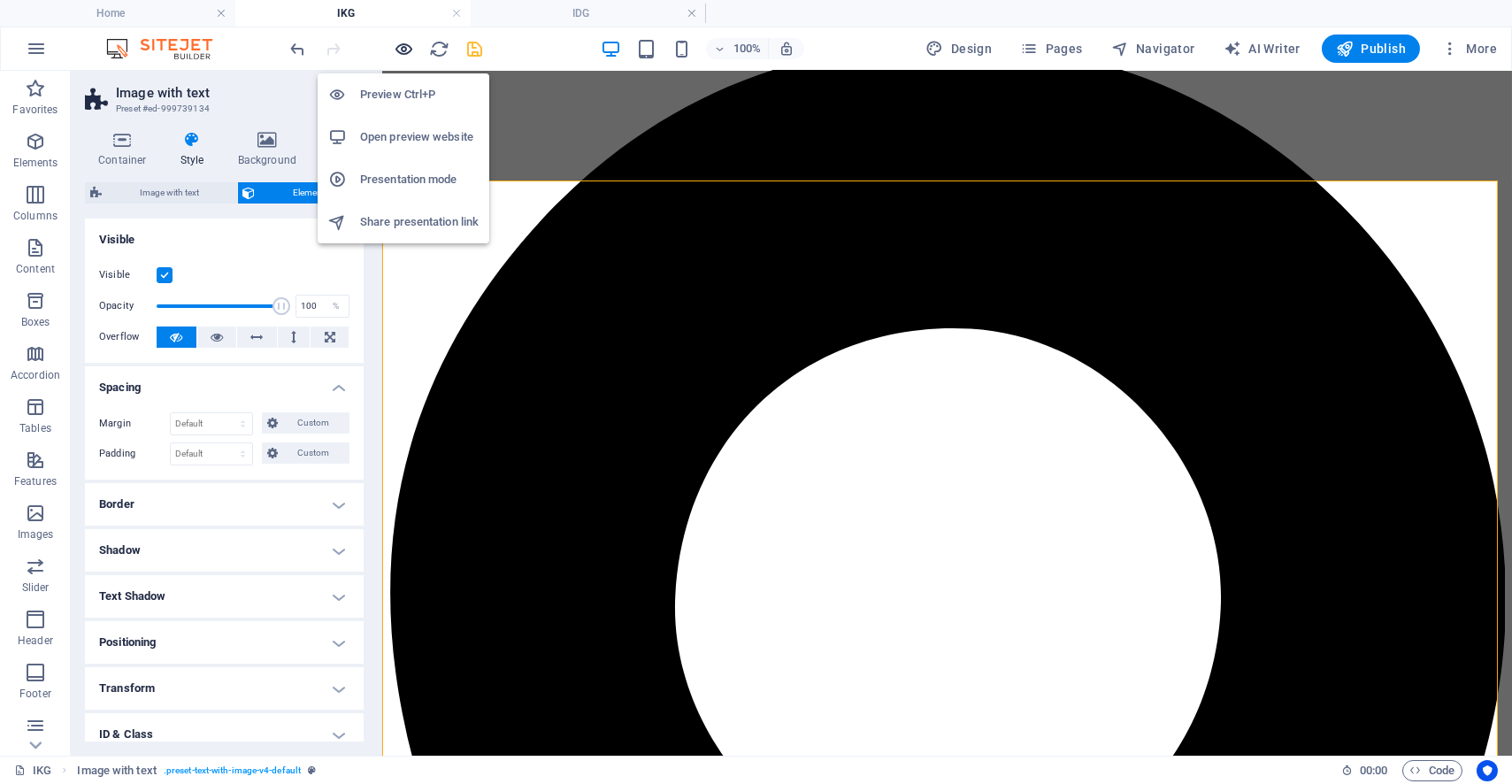
click at [407, 51] on icon "button" at bounding box center [404, 48] width 21 height 21
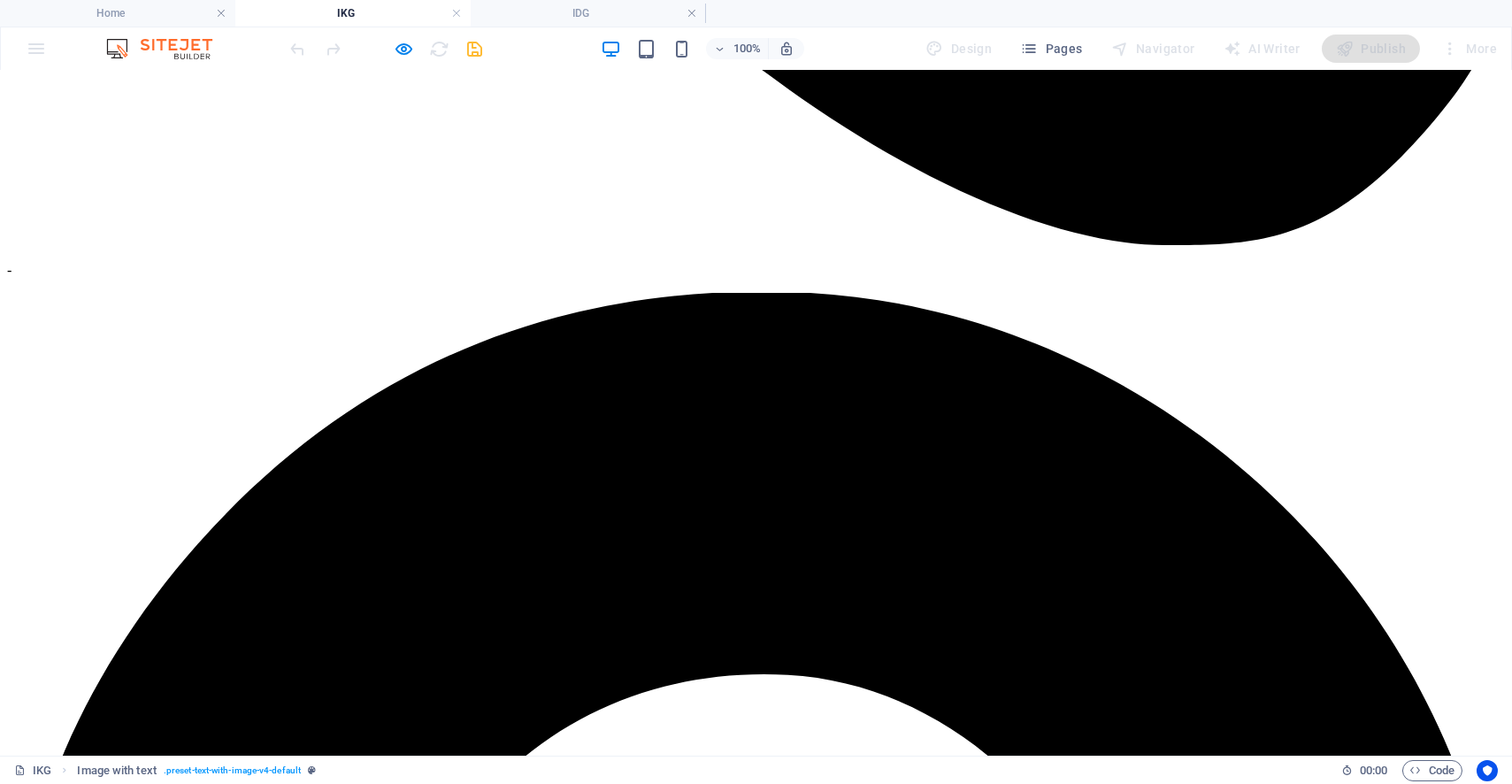
scroll to position [1393, 0]
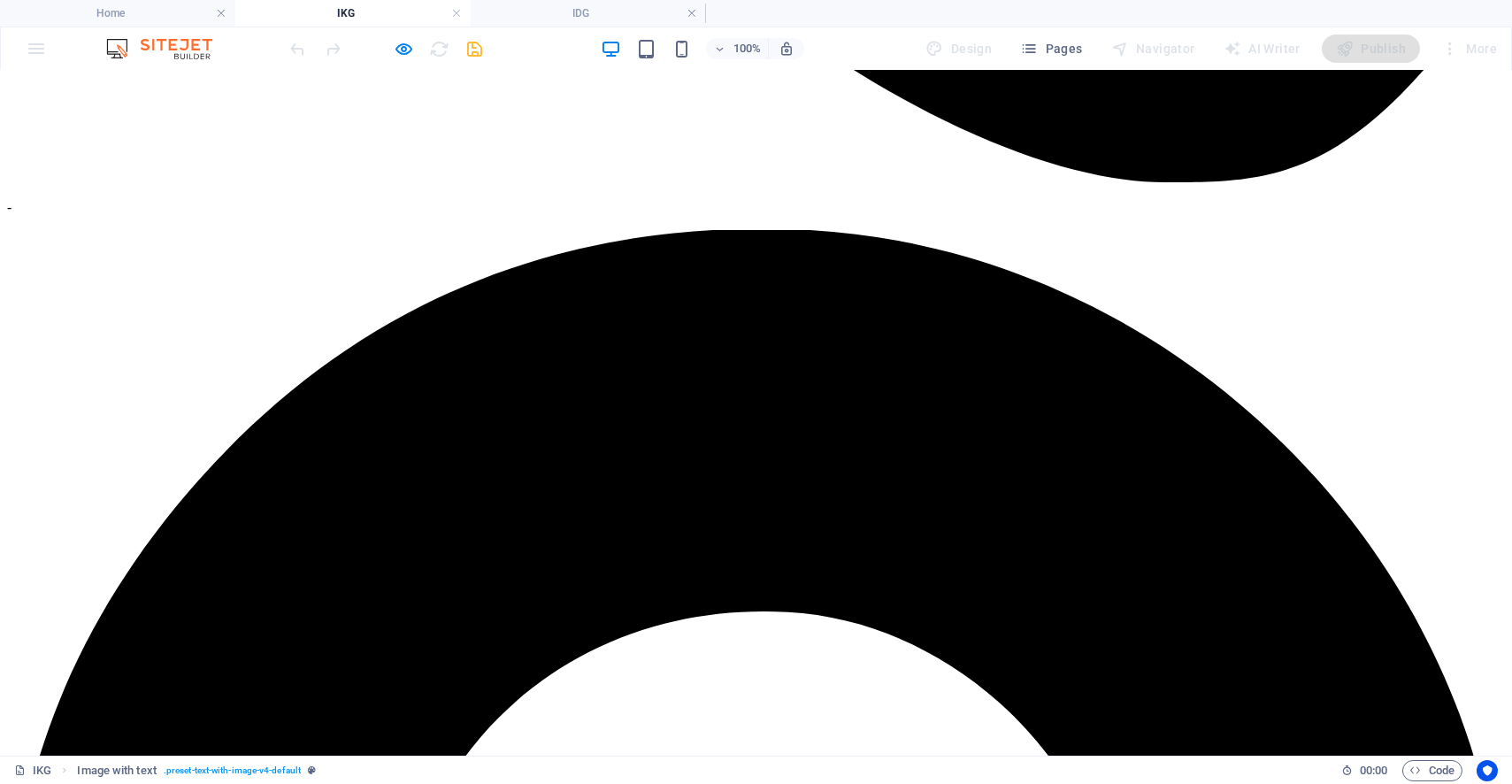
drag, startPoint x: 411, startPoint y: 586, endPoint x: 306, endPoint y: 412, distance: 203.2
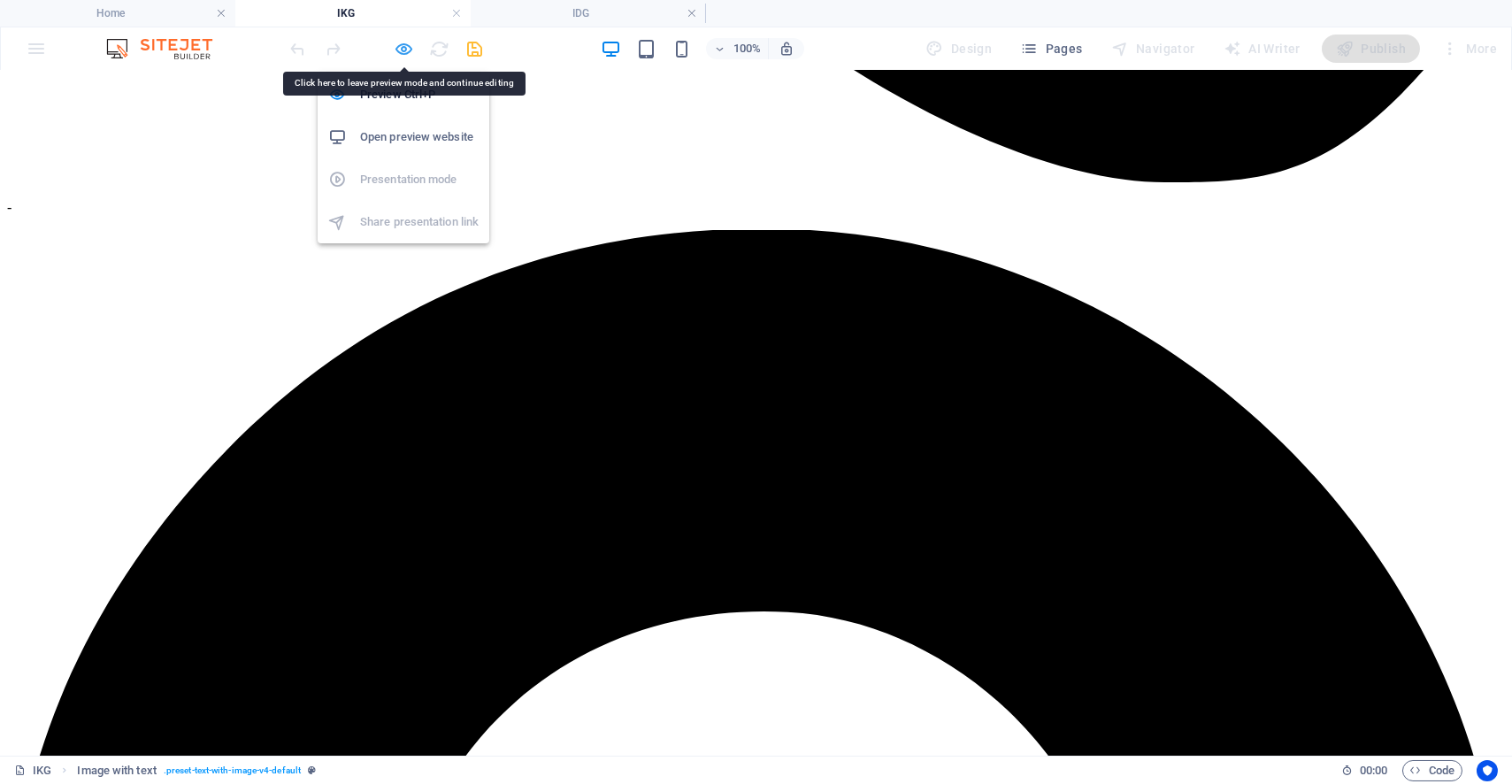
click at [397, 43] on icon "button" at bounding box center [404, 48] width 21 height 21
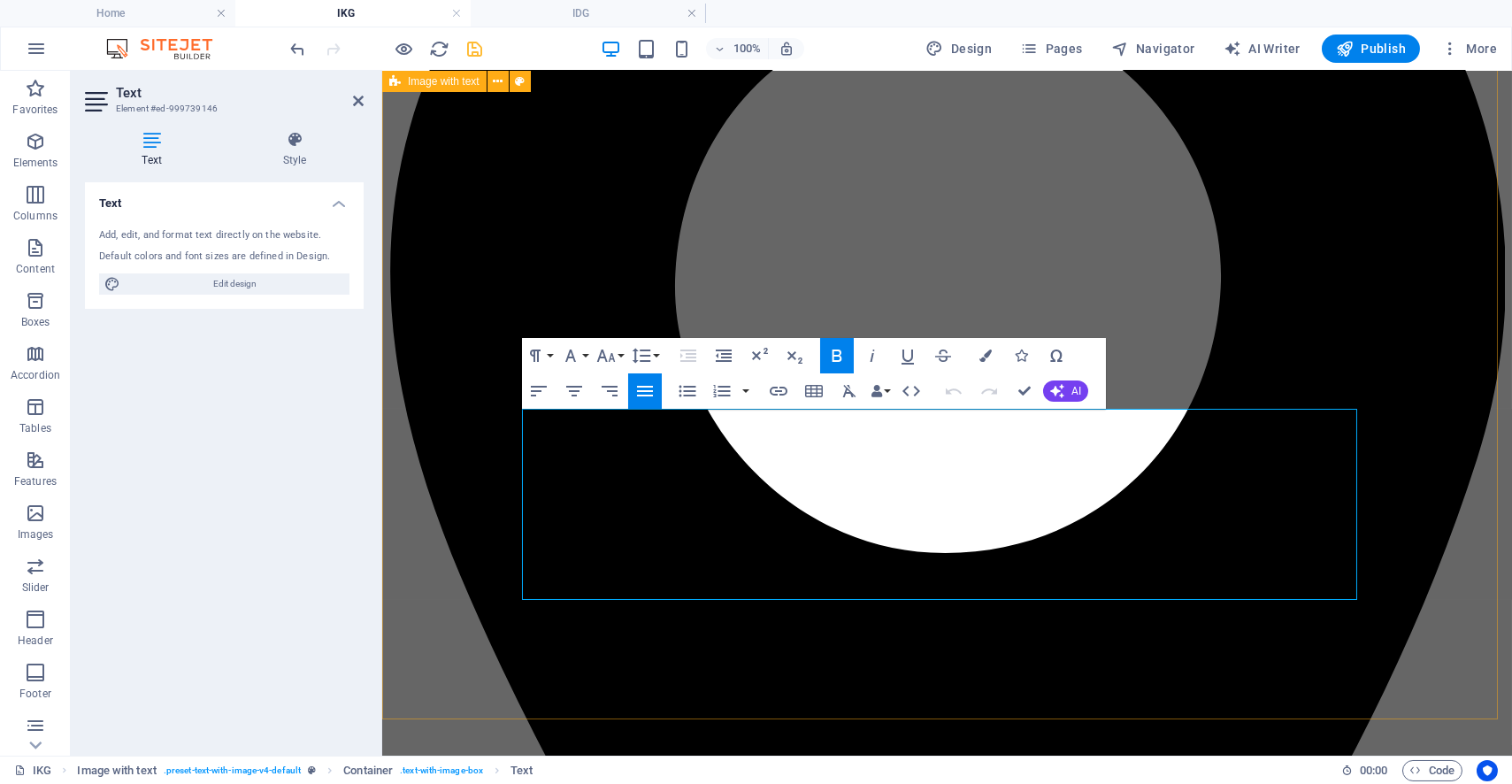
drag, startPoint x: 621, startPoint y: 582, endPoint x: 476, endPoint y: 409, distance: 225.7
click at [681, 386] on icon "button" at bounding box center [687, 391] width 22 height 22
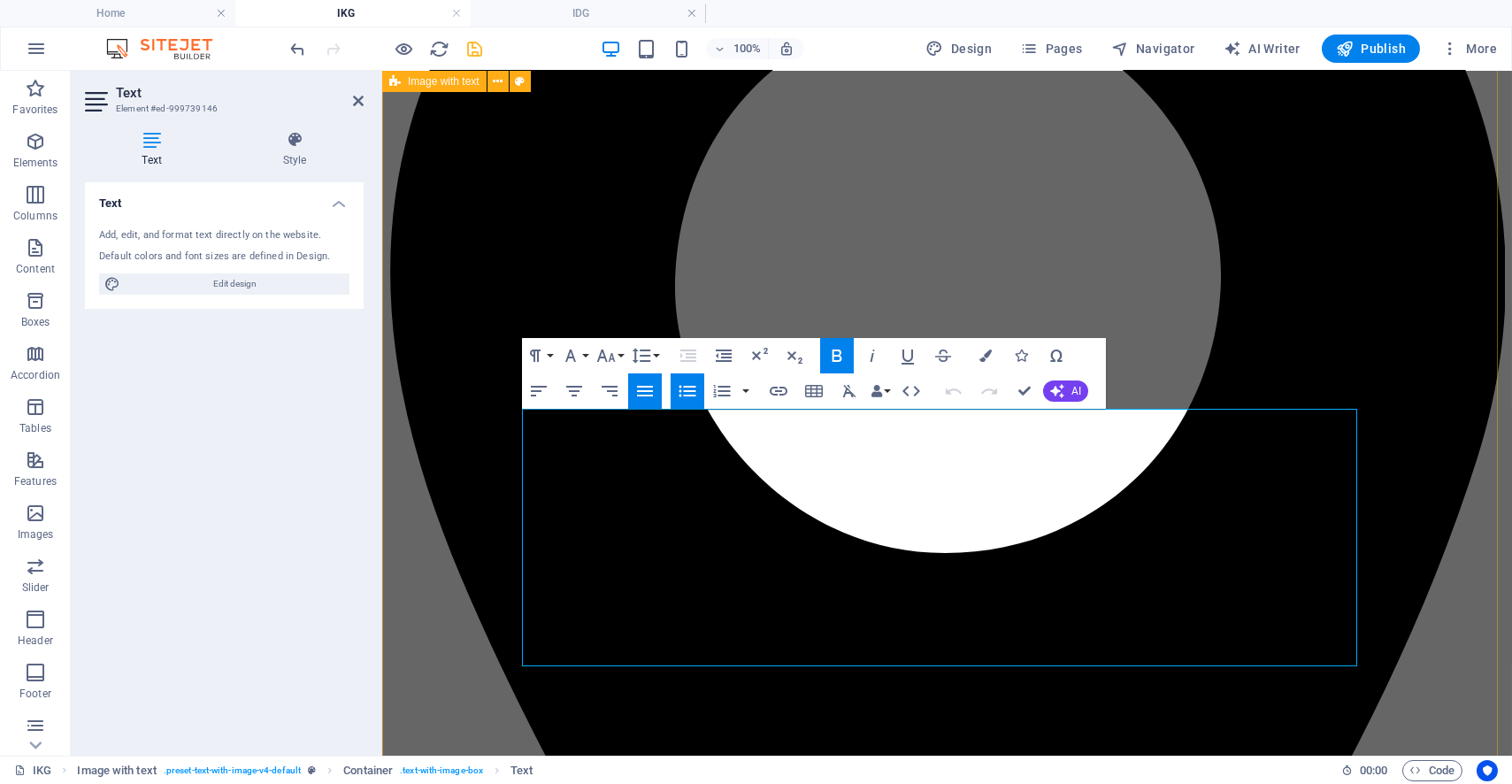
drag, startPoint x: 640, startPoint y: 647, endPoint x: 506, endPoint y: 397, distance: 283.6
click at [660, 356] on button "Line Height" at bounding box center [644, 355] width 33 height 35
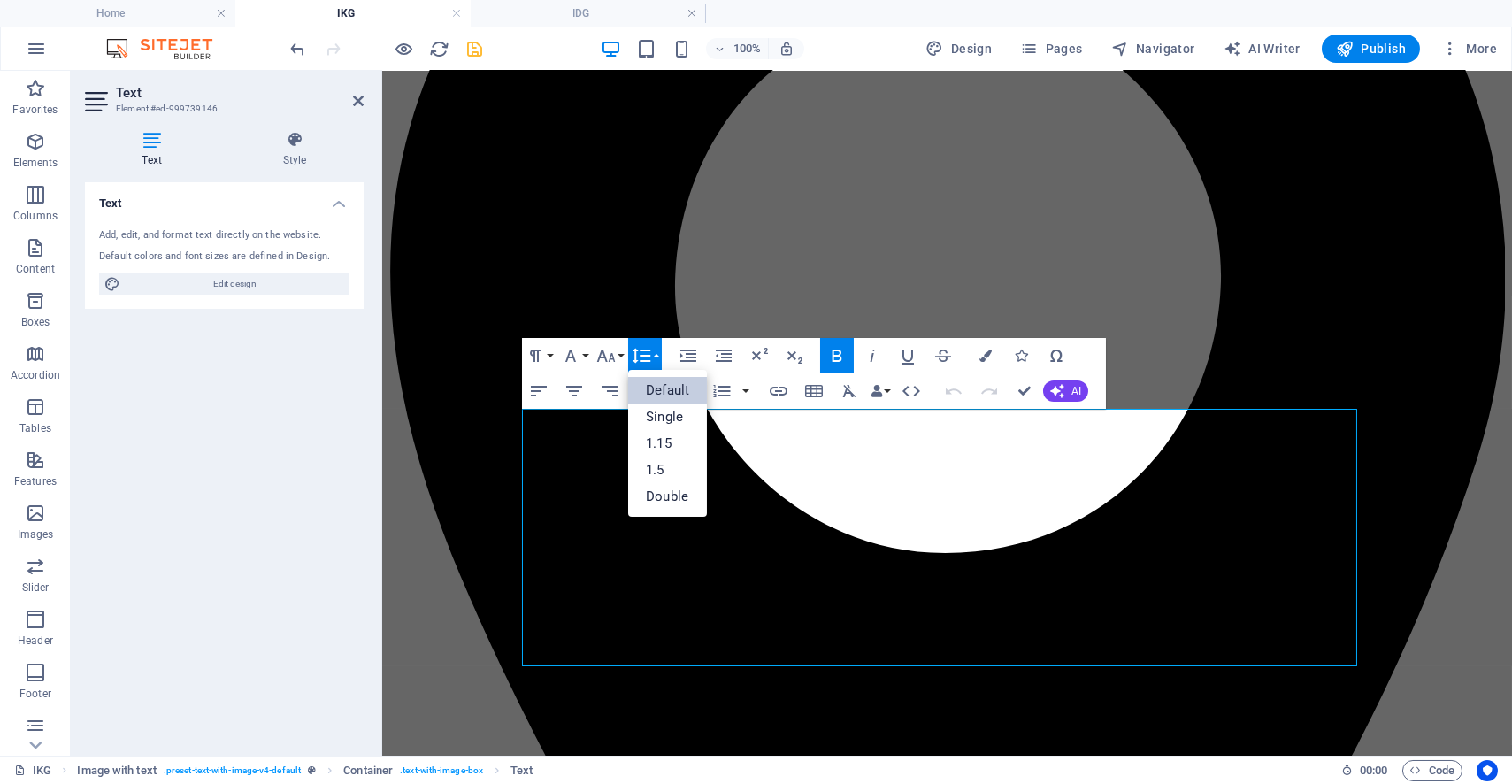
scroll to position [0, 0]
click at [660, 356] on button "Line Height" at bounding box center [644, 355] width 33 height 35
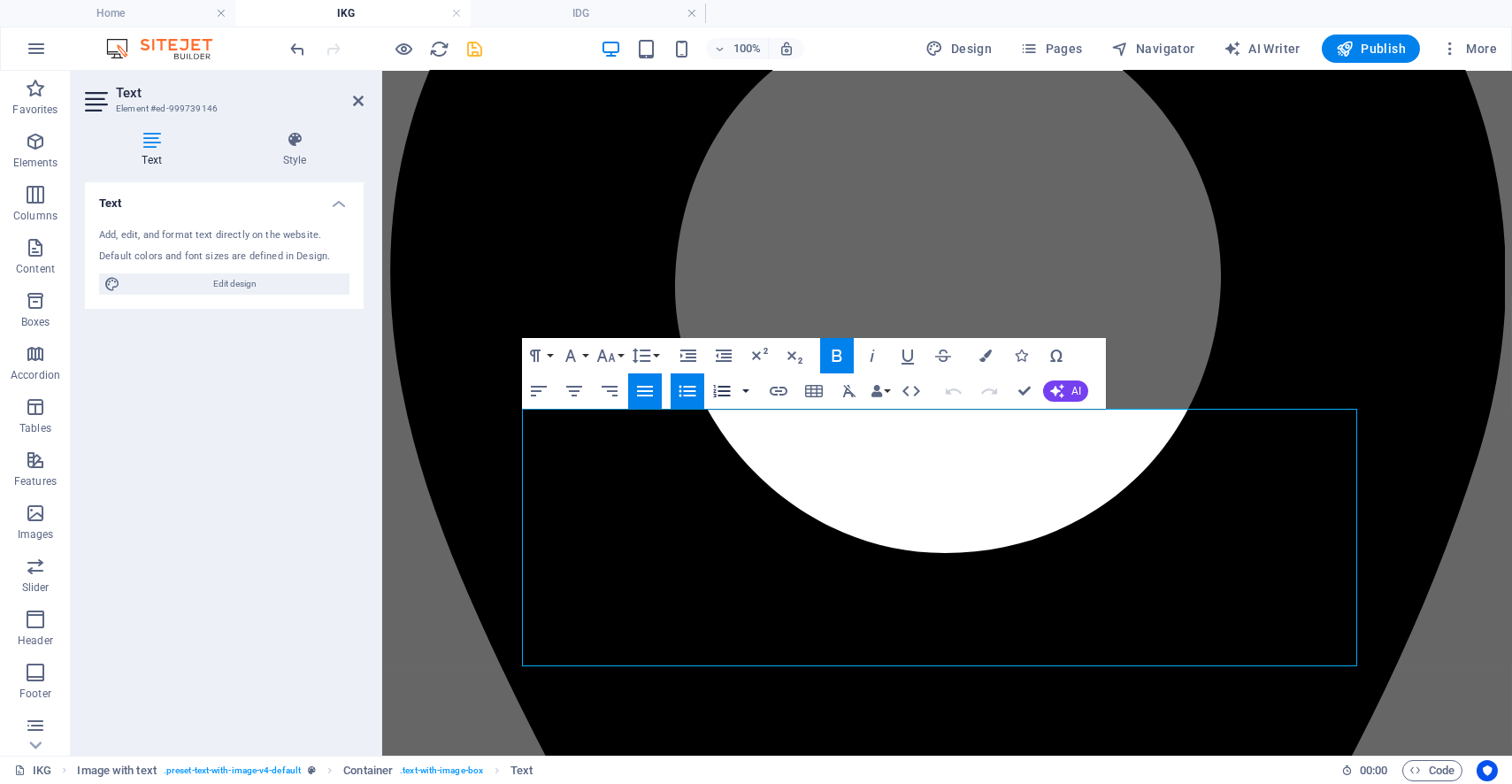
click at [744, 389] on button "button" at bounding box center [746, 391] width 14 height 35
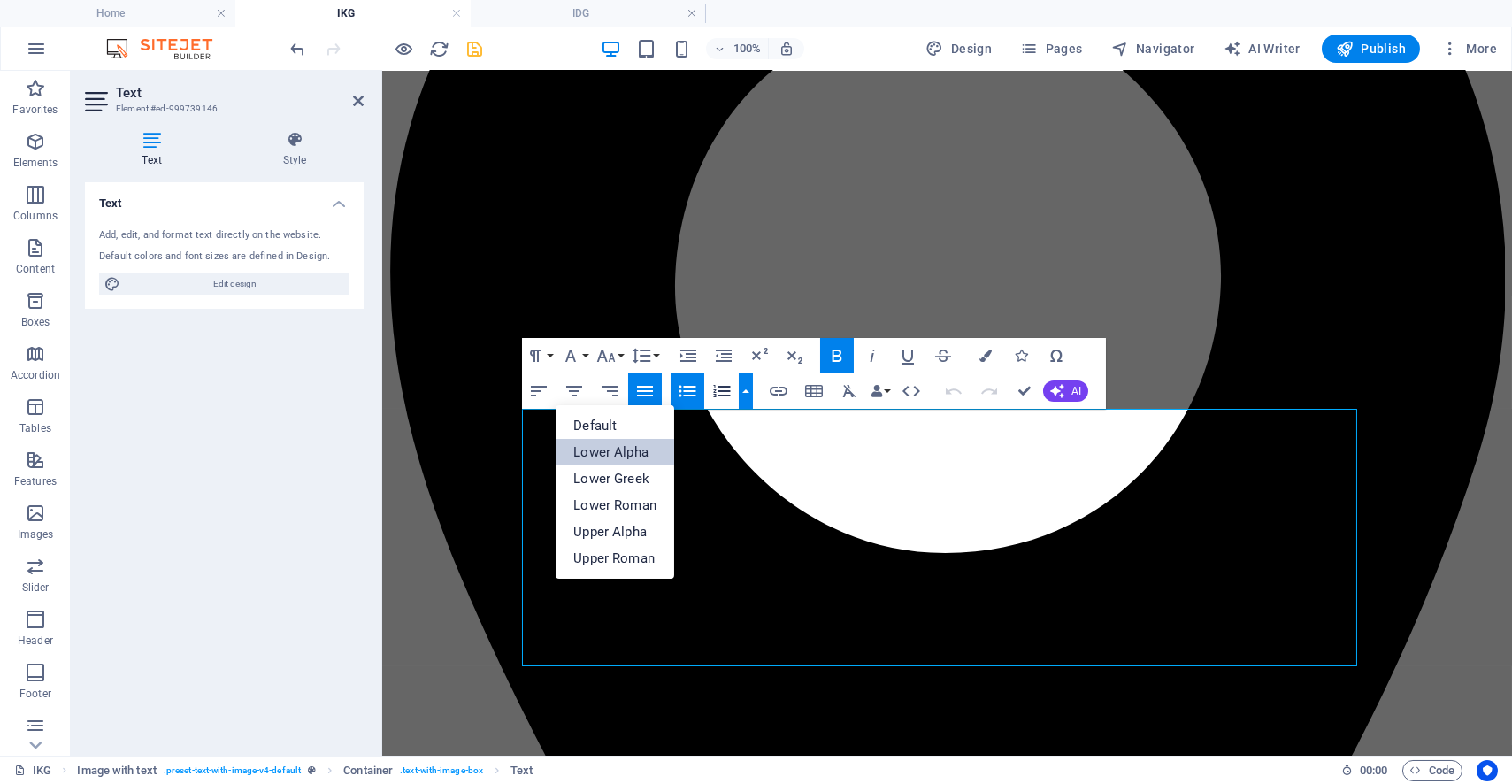
click at [641, 455] on link "Lower Alpha" at bounding box center [615, 452] width 119 height 27
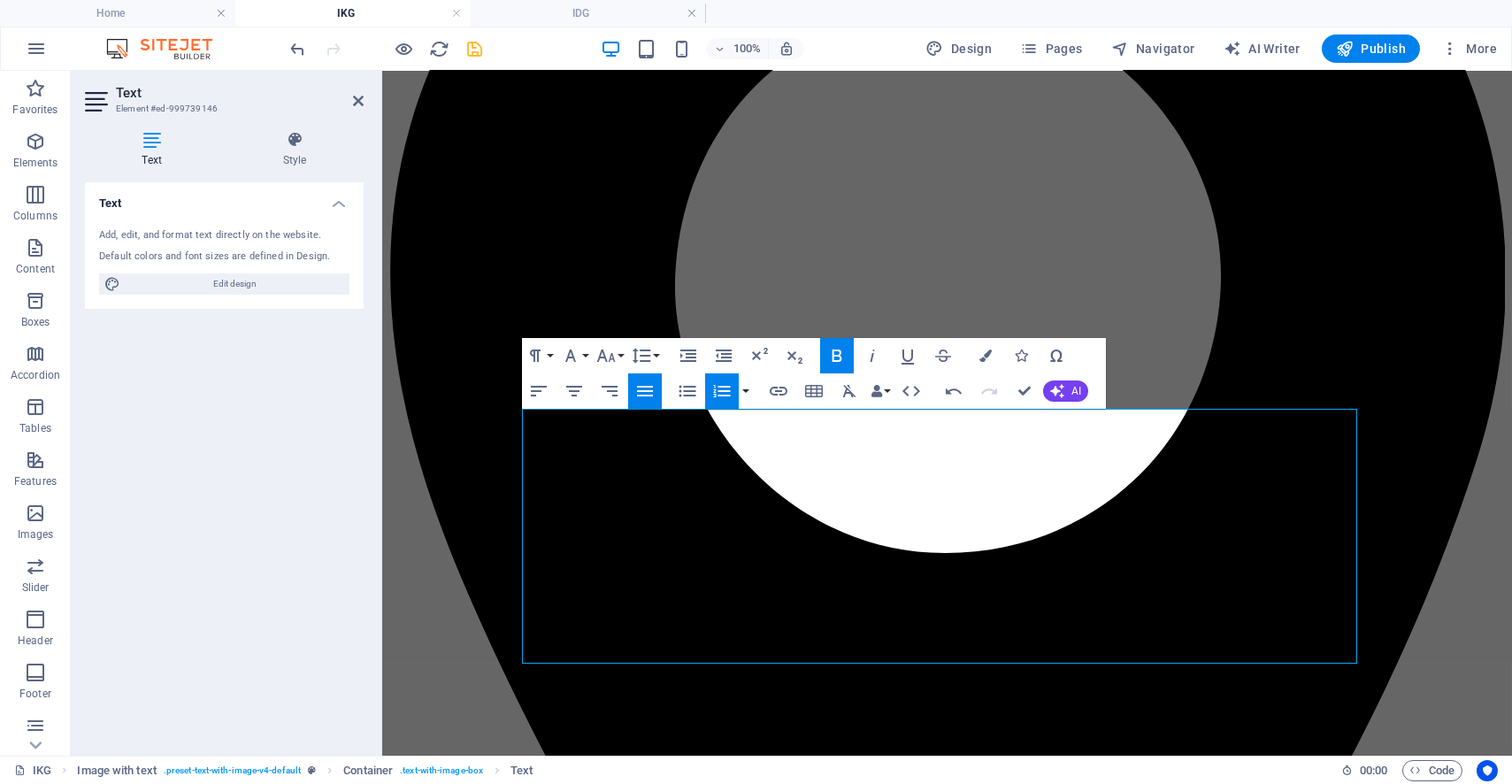
click at [739, 385] on button "button" at bounding box center [746, 391] width 14 height 35
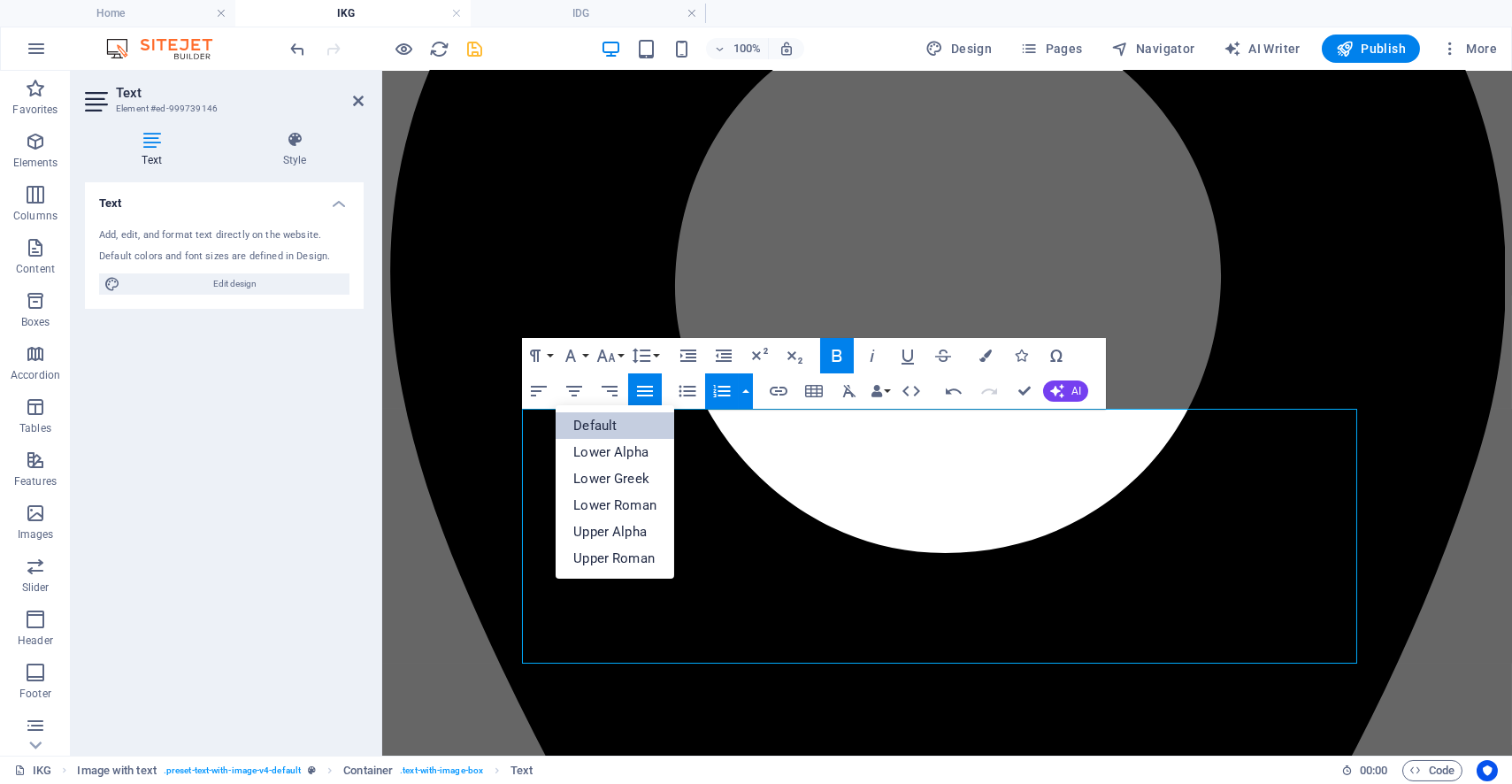
click at [634, 427] on link "Default" at bounding box center [615, 426] width 119 height 27
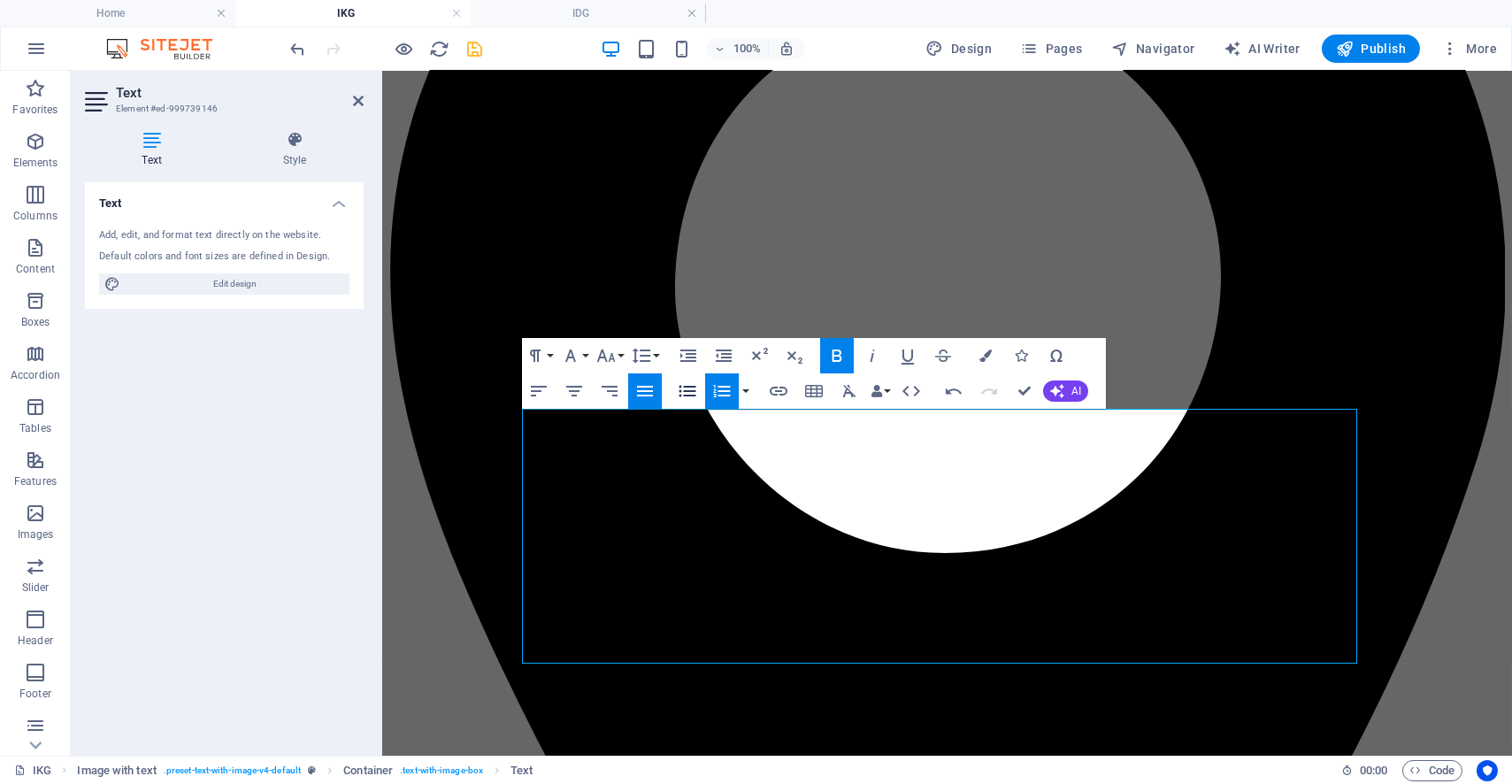
click at [695, 392] on icon "button" at bounding box center [687, 391] width 22 height 22
click at [697, 392] on icon "button" at bounding box center [687, 391] width 22 height 22
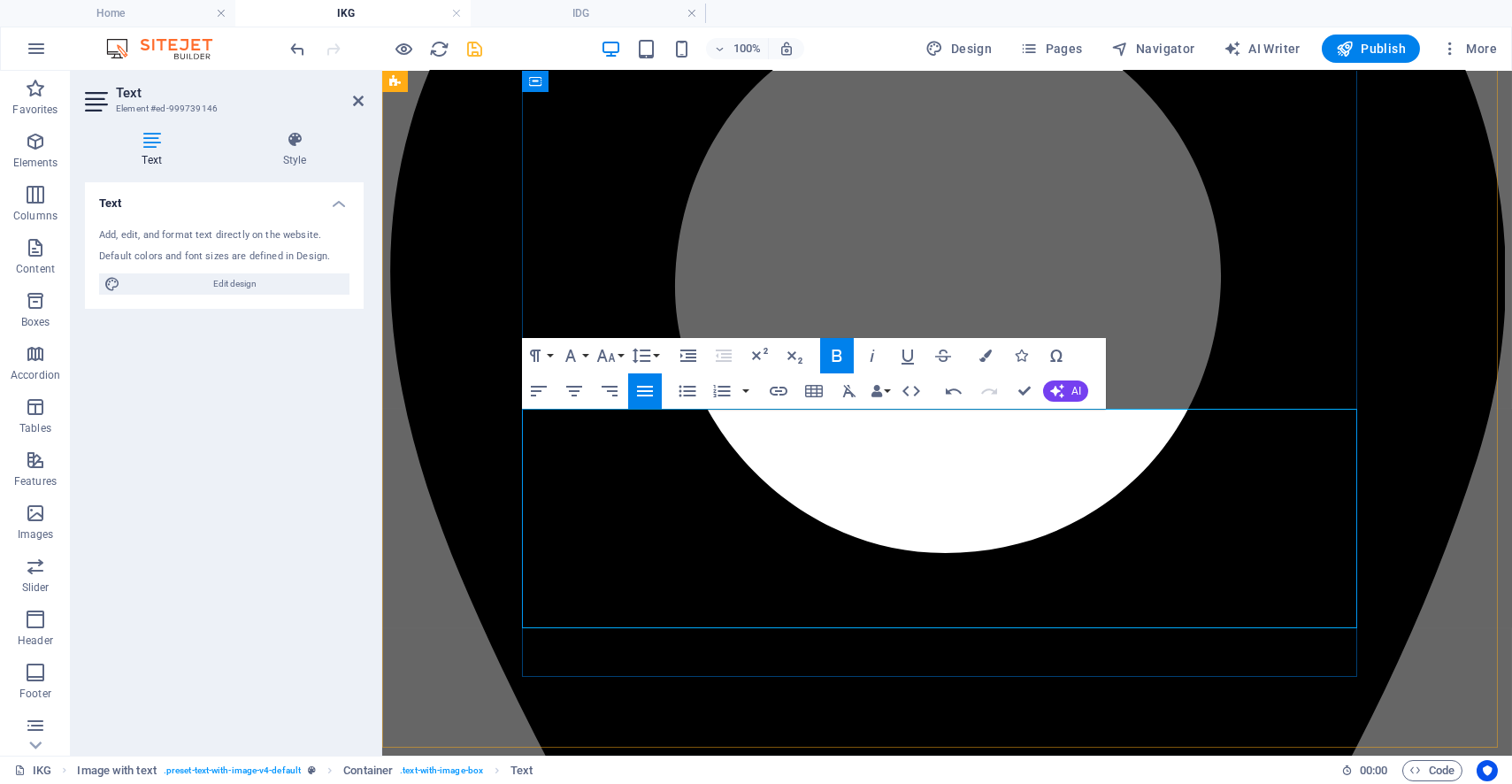
drag, startPoint x: 527, startPoint y: 428, endPoint x: 524, endPoint y: 419, distance: 9.5
drag, startPoint x: 522, startPoint y: 418, endPoint x: 632, endPoint y: 498, distance: 136.0
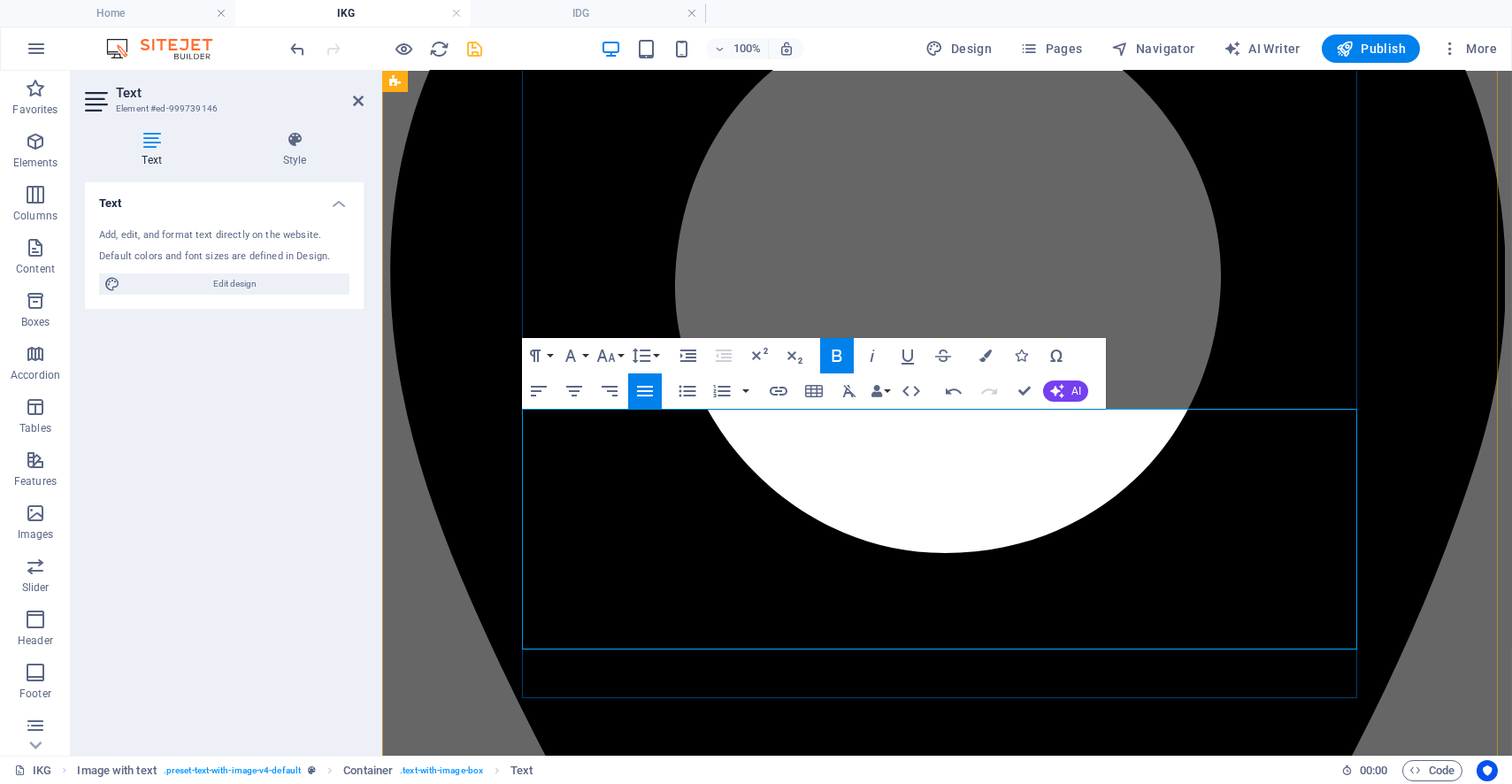
click at [681, 400] on icon "button" at bounding box center [687, 391] width 22 height 22
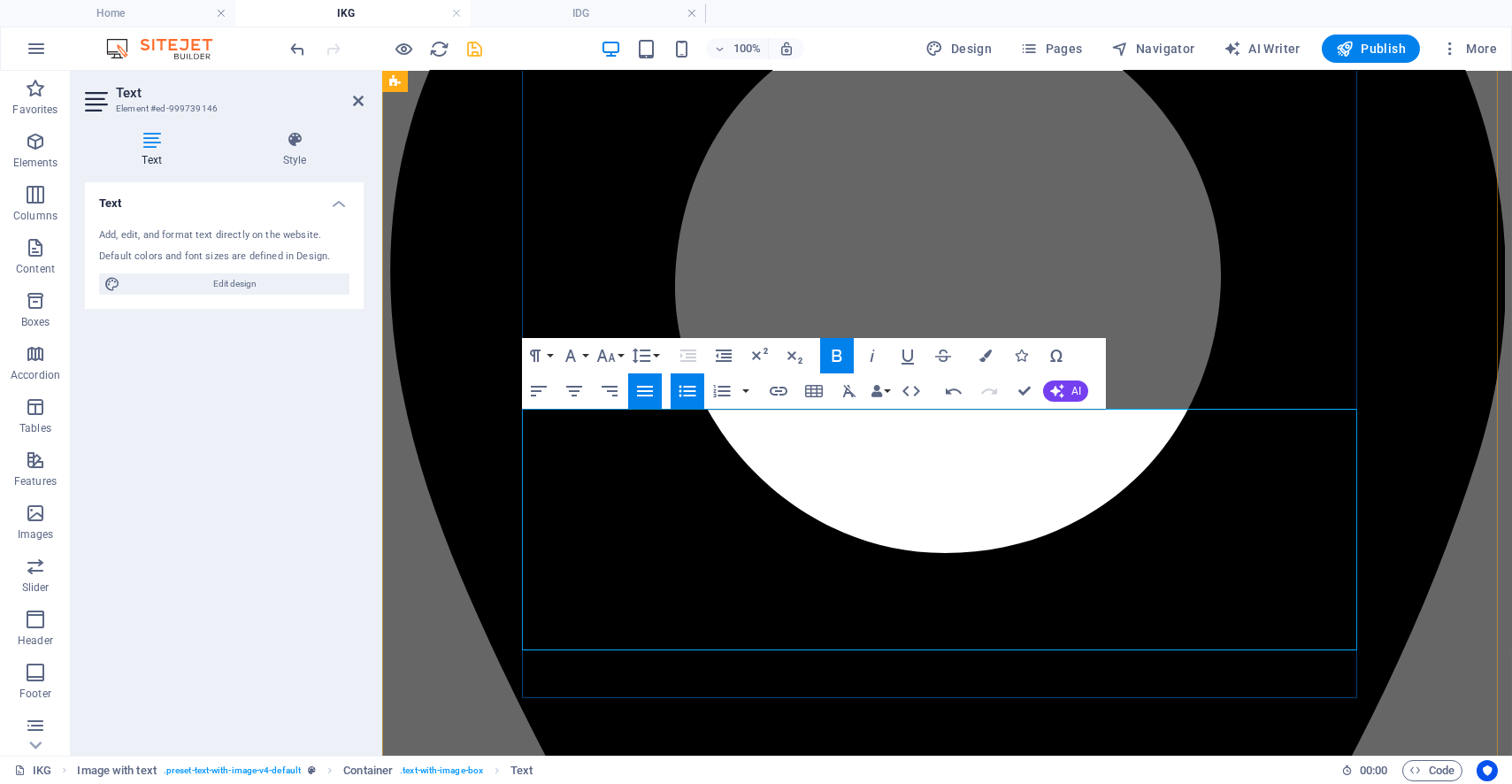
click at [686, 394] on icon "button" at bounding box center [687, 391] width 17 height 12
click at [676, 397] on icon "button" at bounding box center [687, 391] width 22 height 22
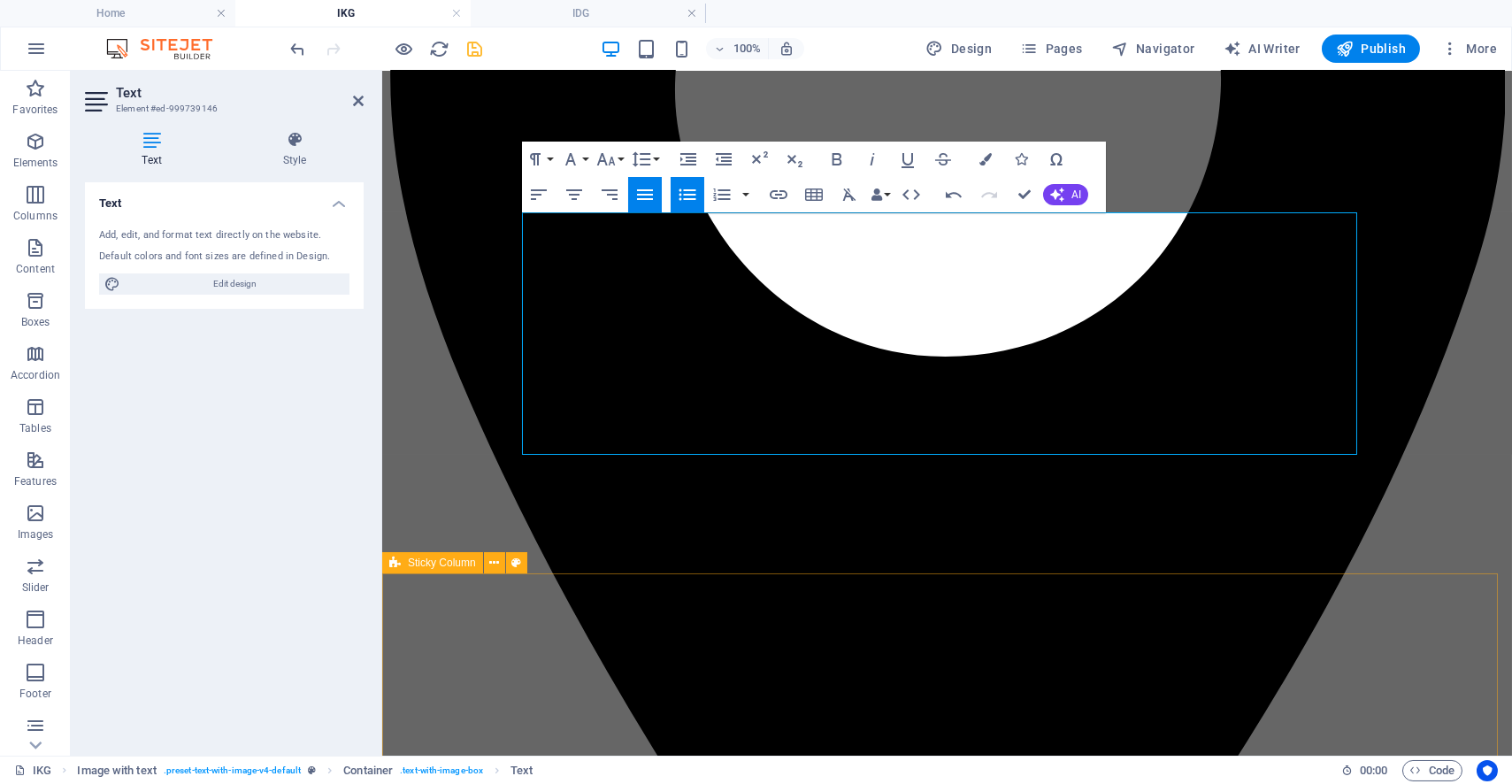
scroll to position [1518, 0]
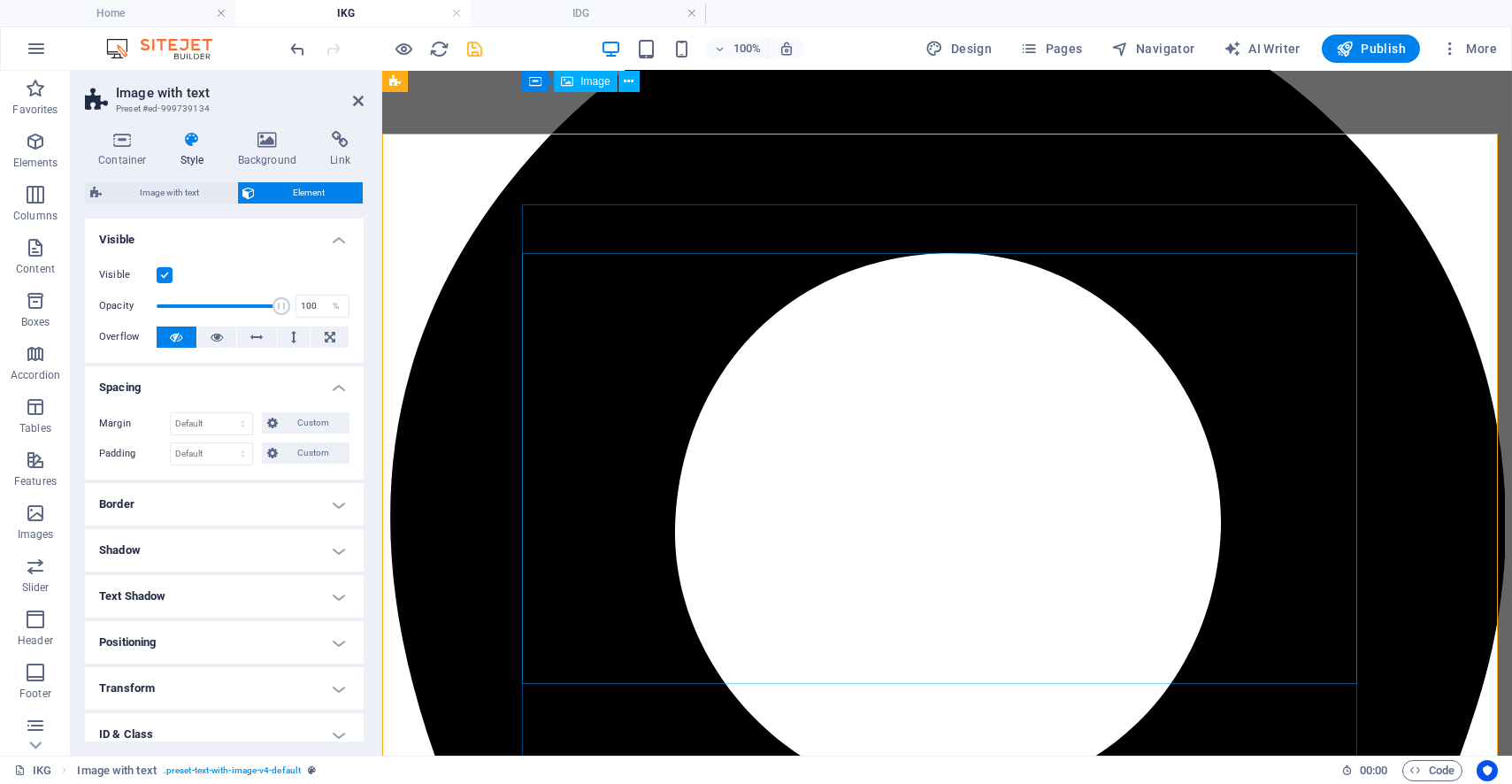
scroll to position [1223, 0]
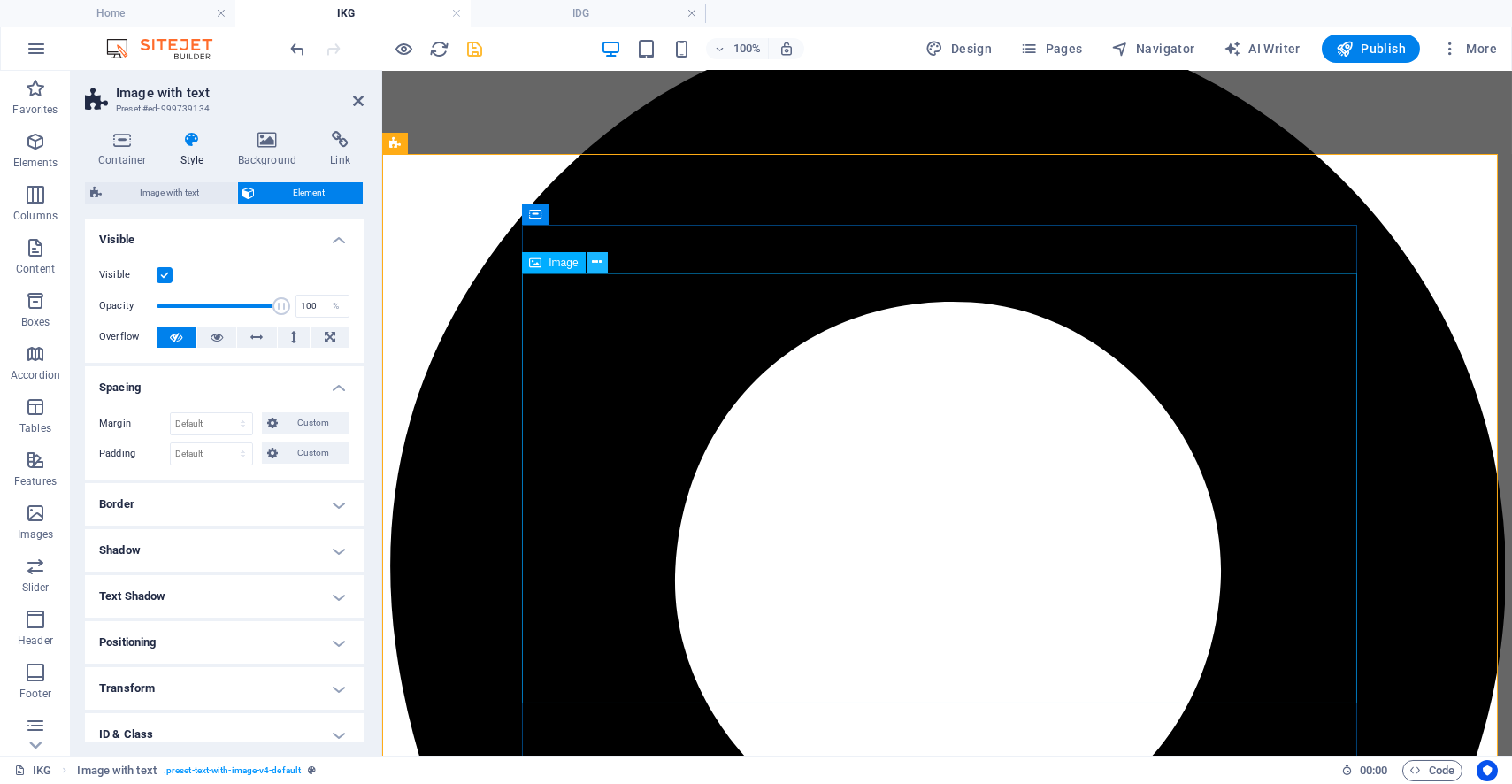
click at [600, 267] on icon at bounding box center [597, 262] width 10 height 19
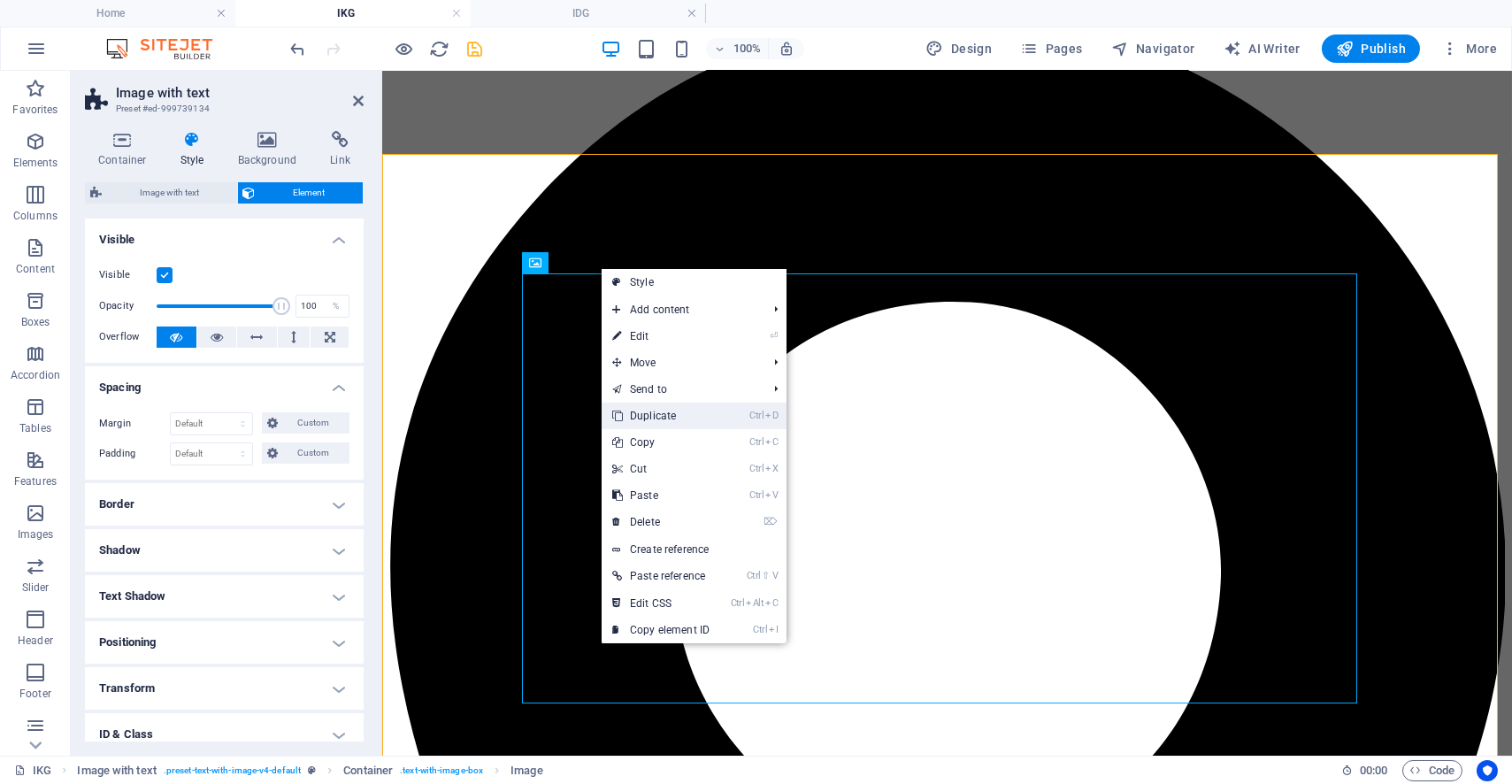
click at [683, 421] on link "Ctrl D Duplicate" at bounding box center [661, 416] width 119 height 27
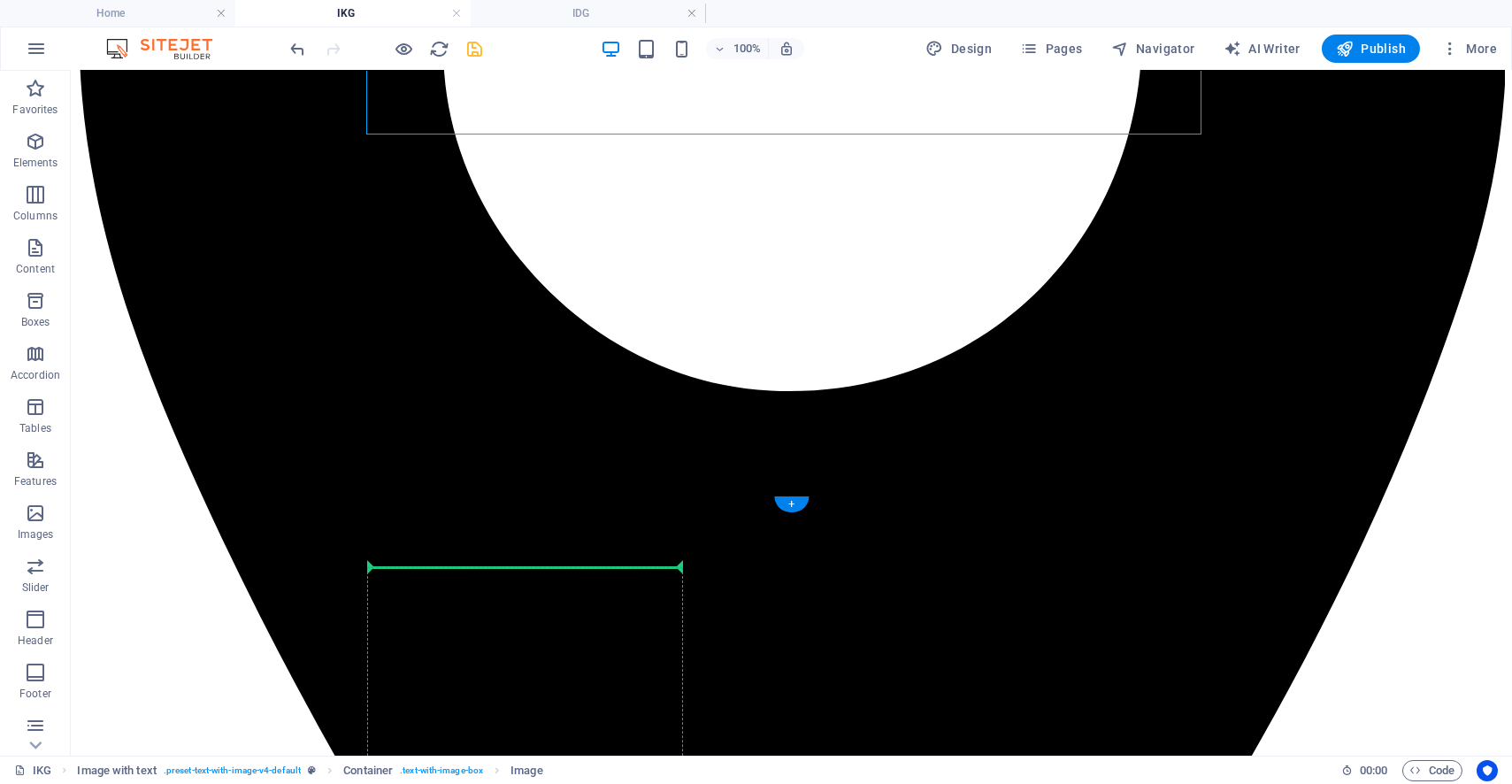
scroll to position [1793, 0]
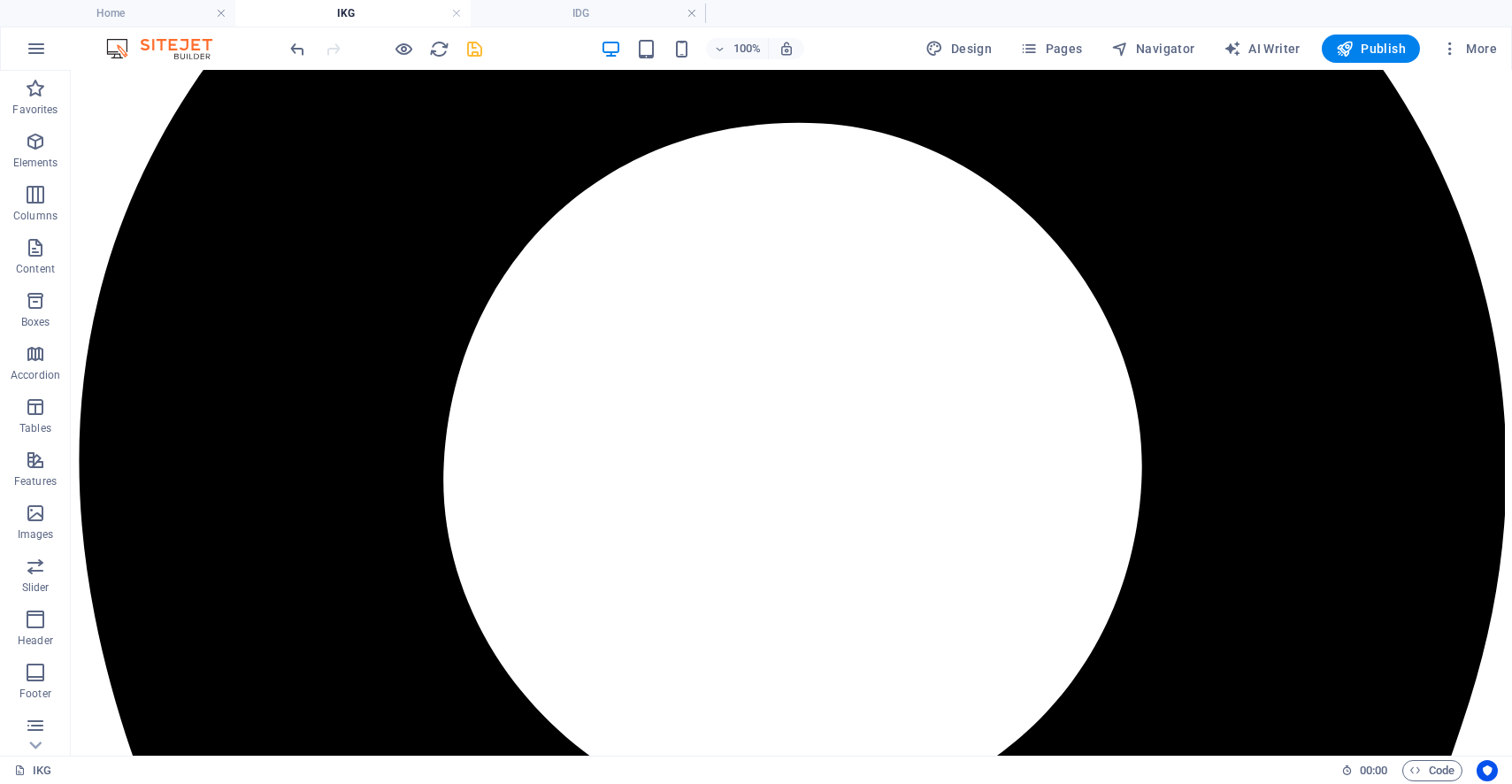
drag, startPoint x: 622, startPoint y: 474, endPoint x: 526, endPoint y: 405, distance: 118.2
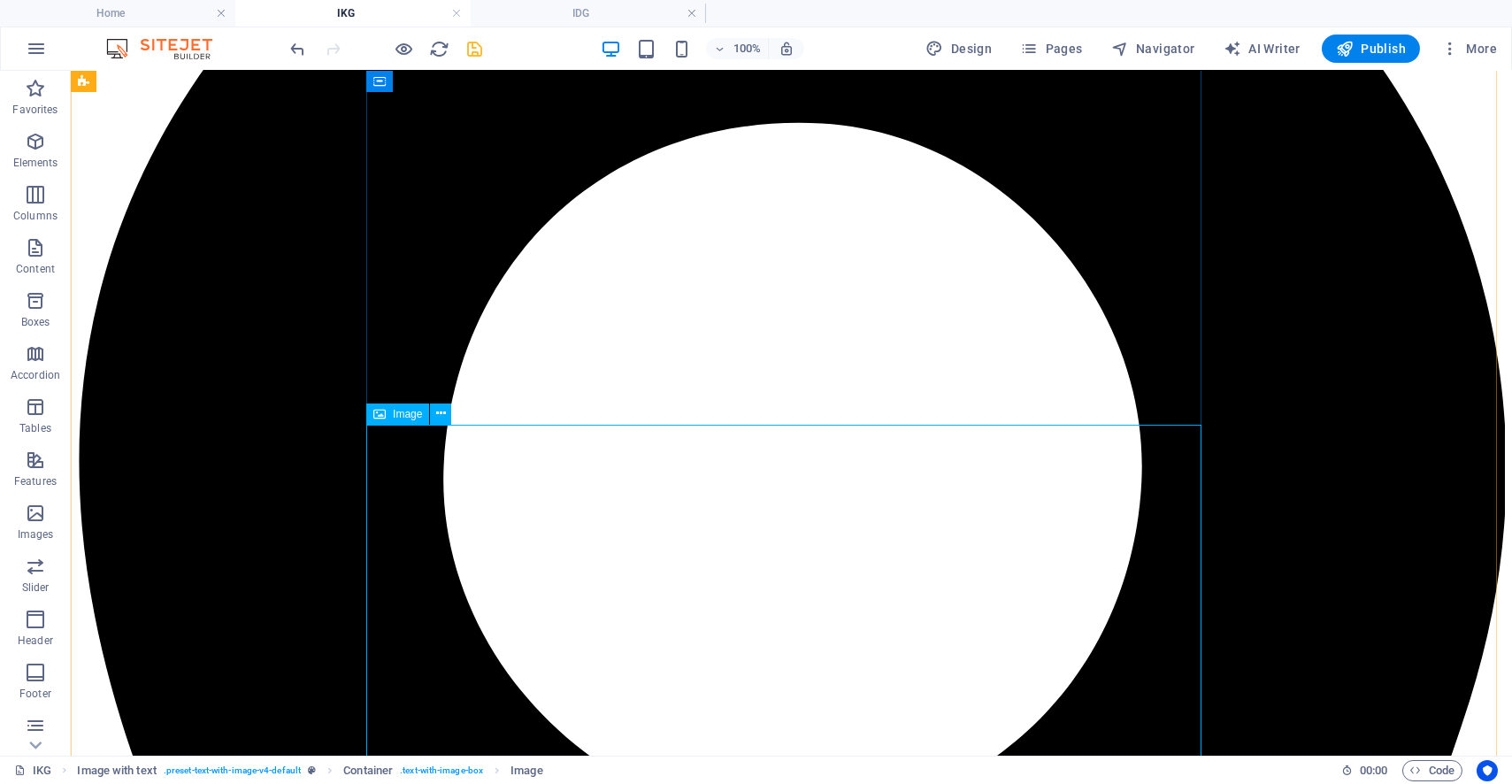
scroll to position [1891, 0]
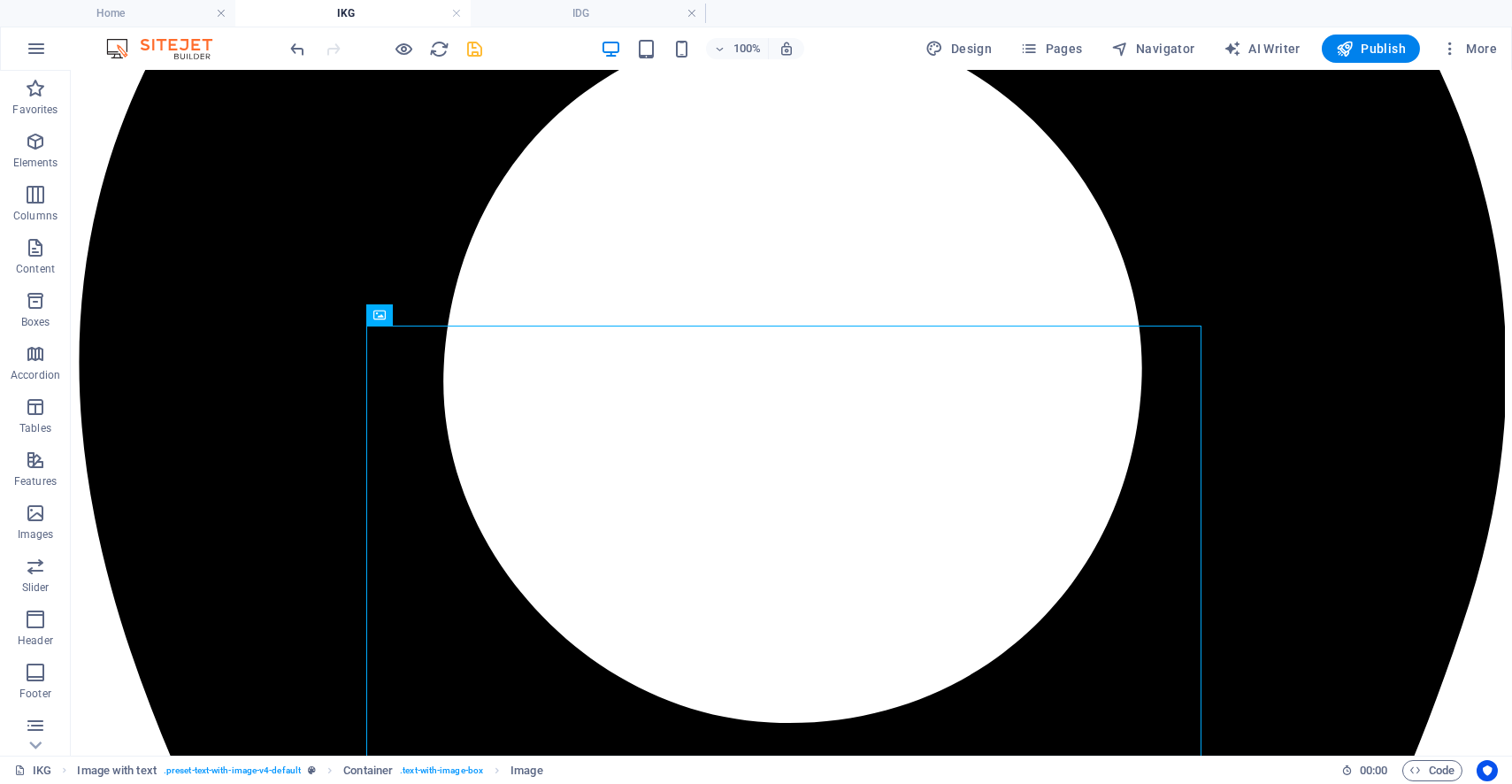
click at [479, 44] on icon "save" at bounding box center [475, 48] width 21 height 21
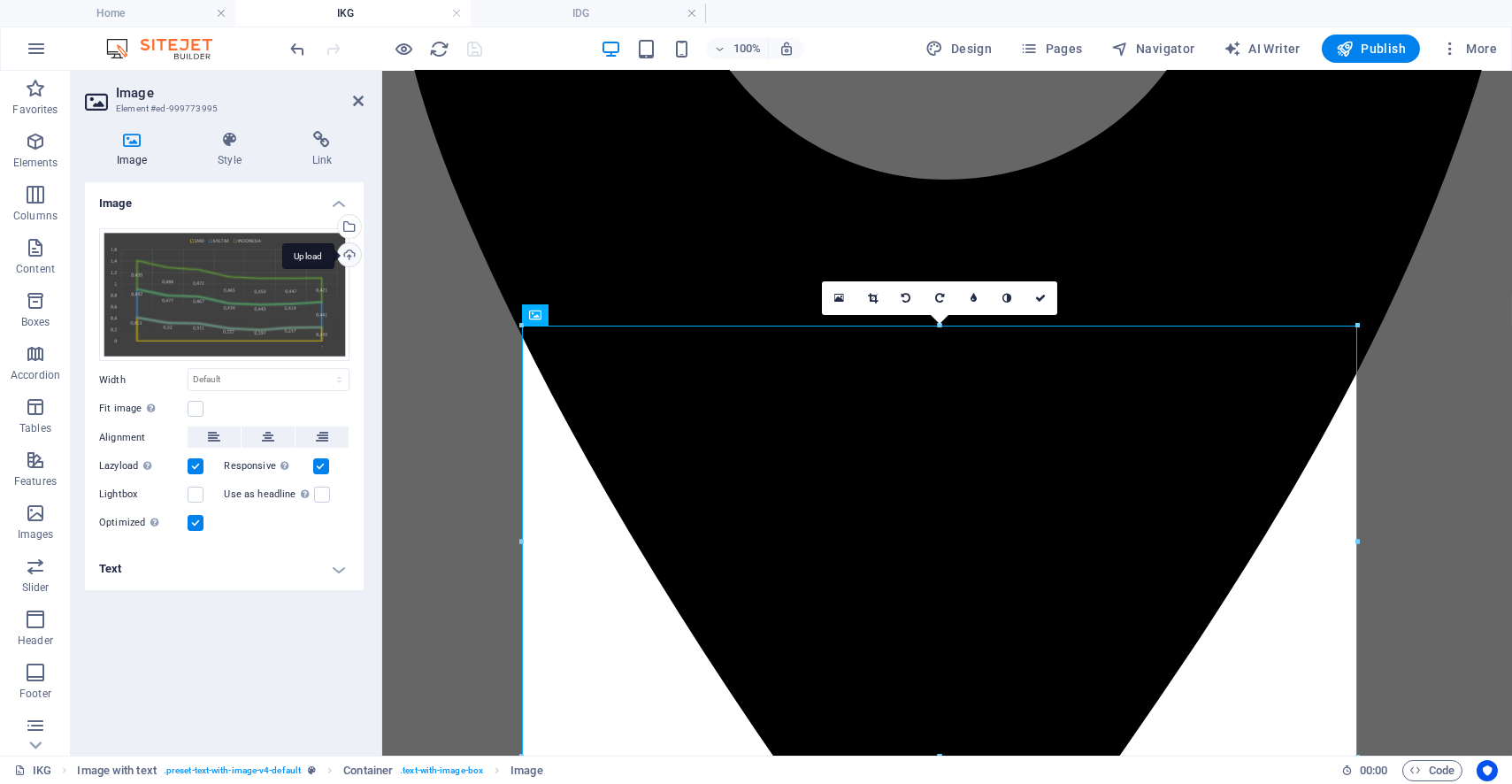
click at [344, 251] on div "Upload" at bounding box center [348, 257] width 27 height 27
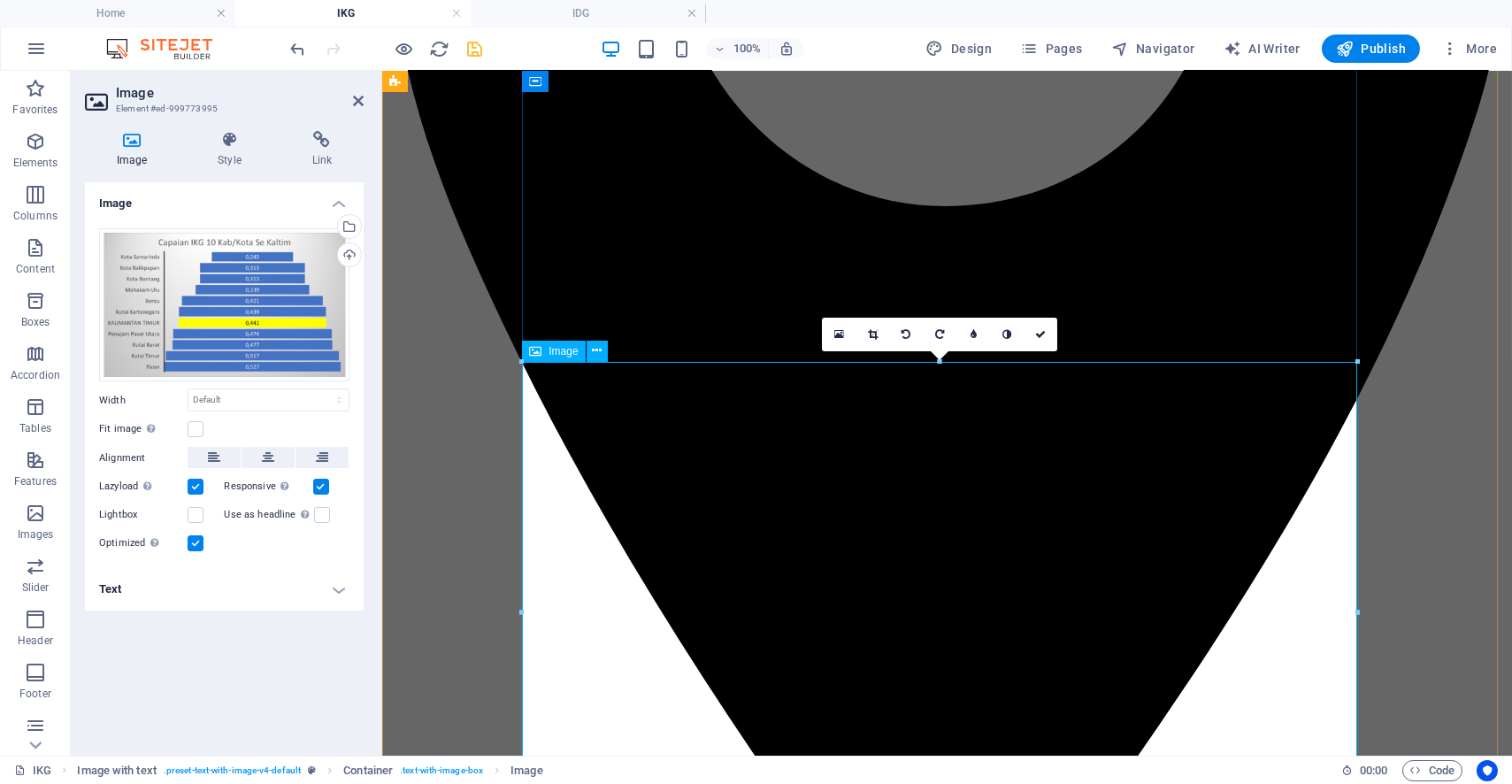
scroll to position [1793, 0]
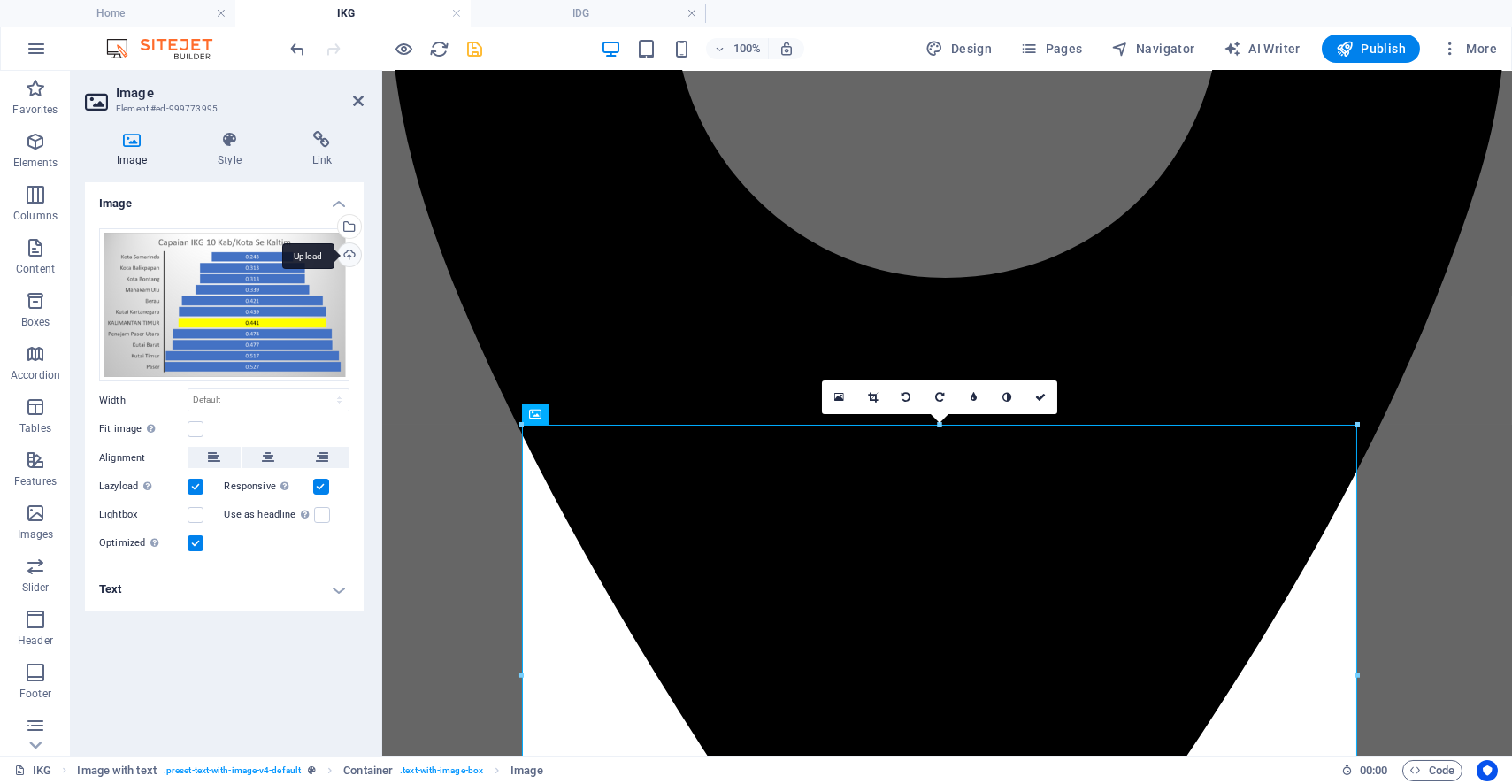
click at [346, 248] on div "Upload" at bounding box center [348, 257] width 27 height 27
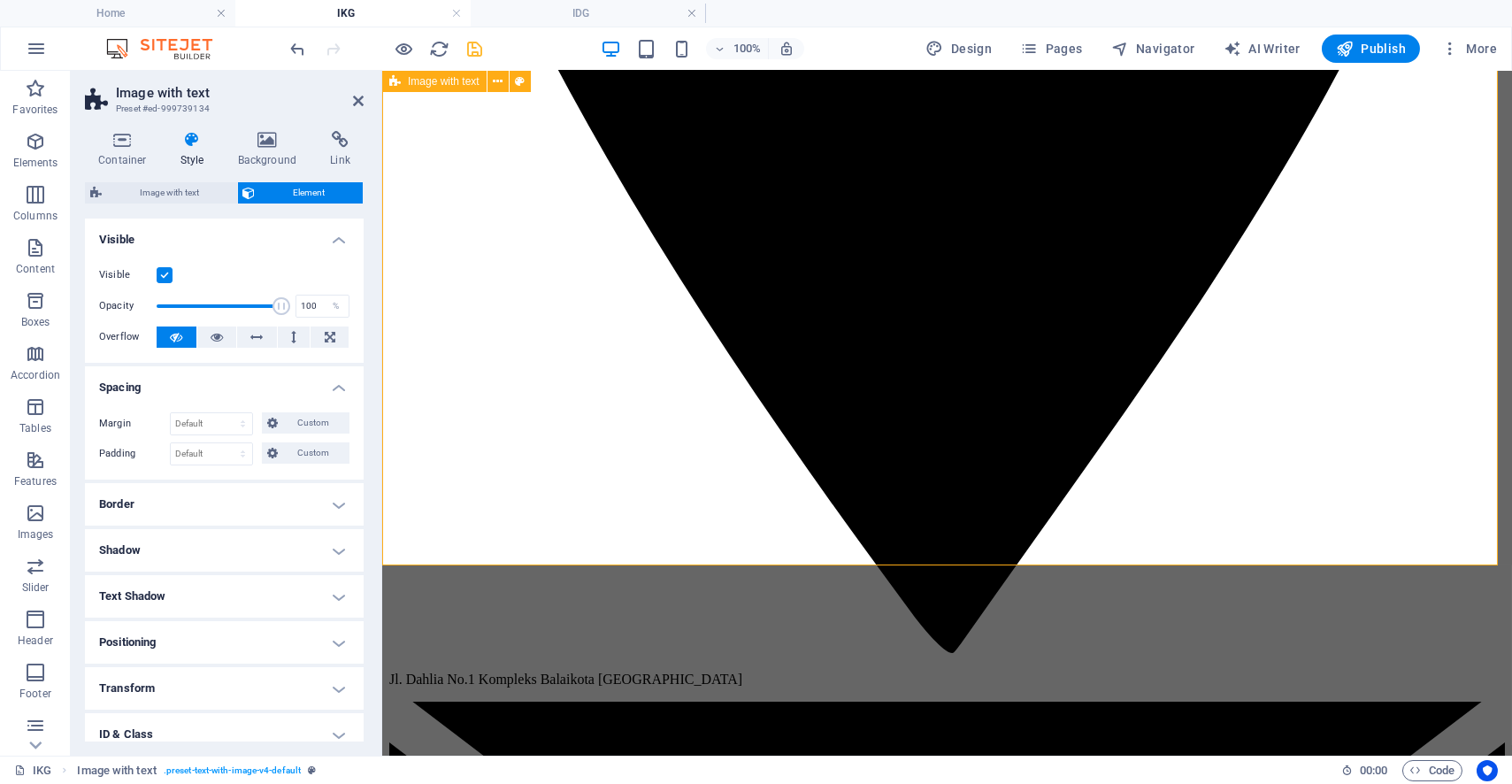
scroll to position [2230, 0]
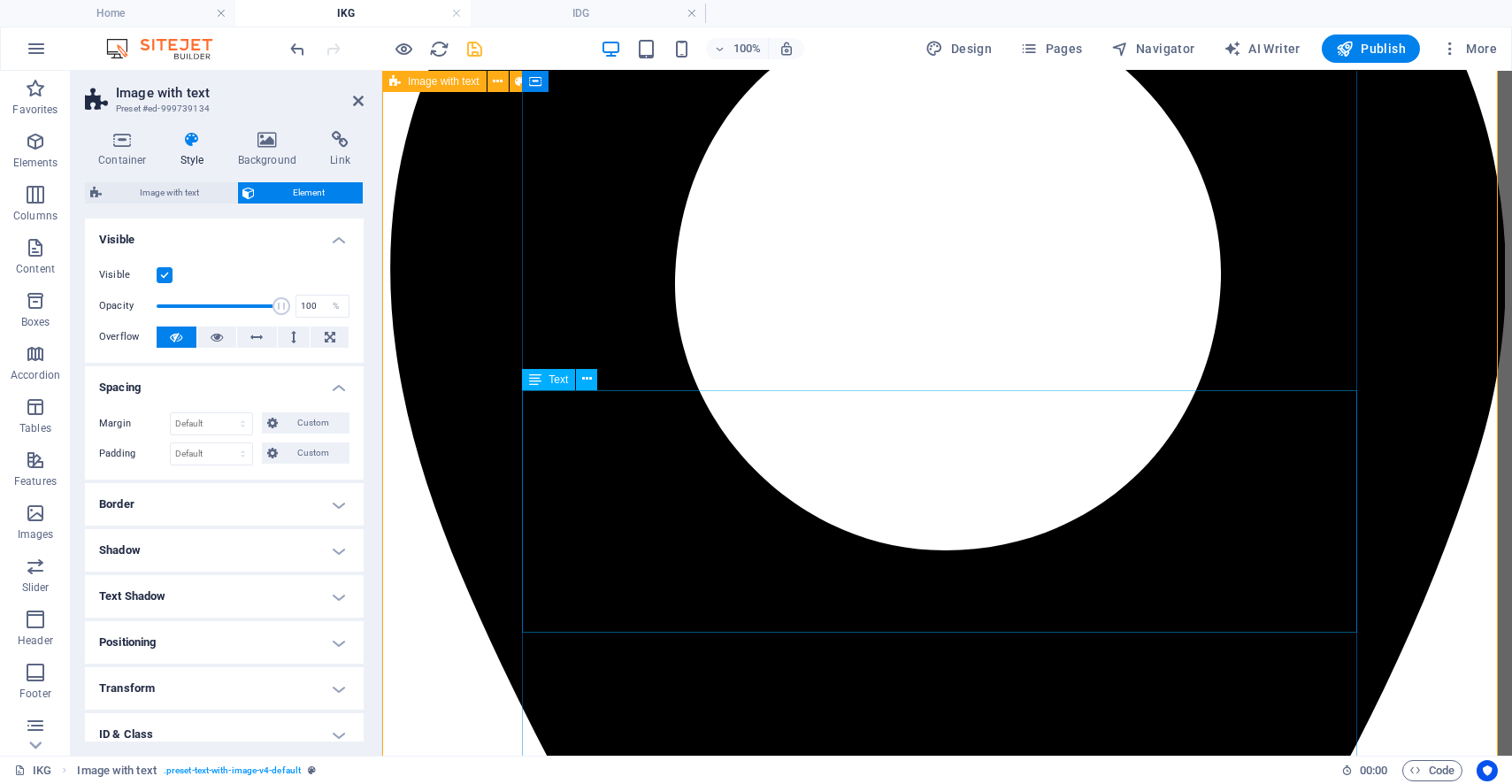
scroll to position [1519, 0]
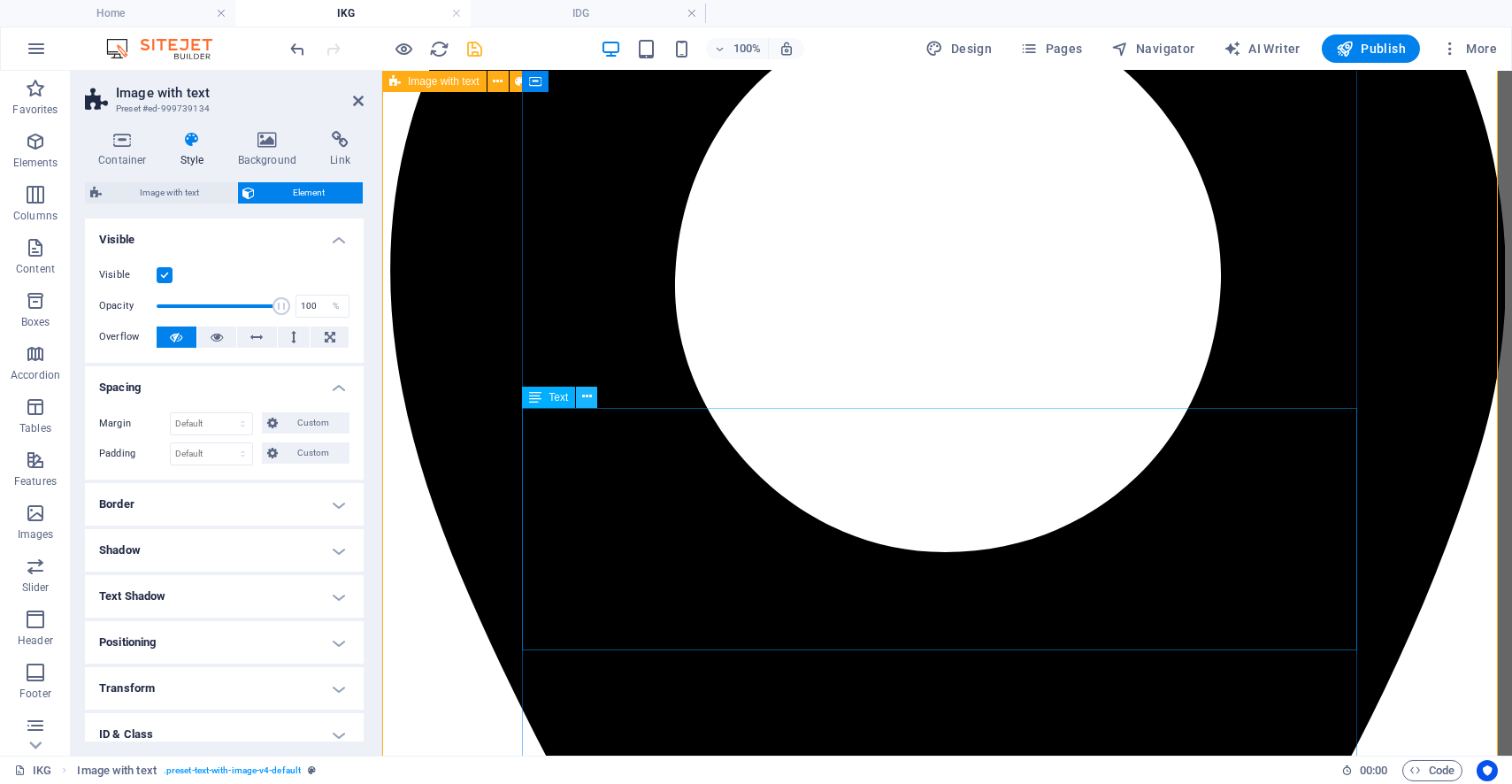
click at [585, 397] on icon at bounding box center [587, 396] width 10 height 19
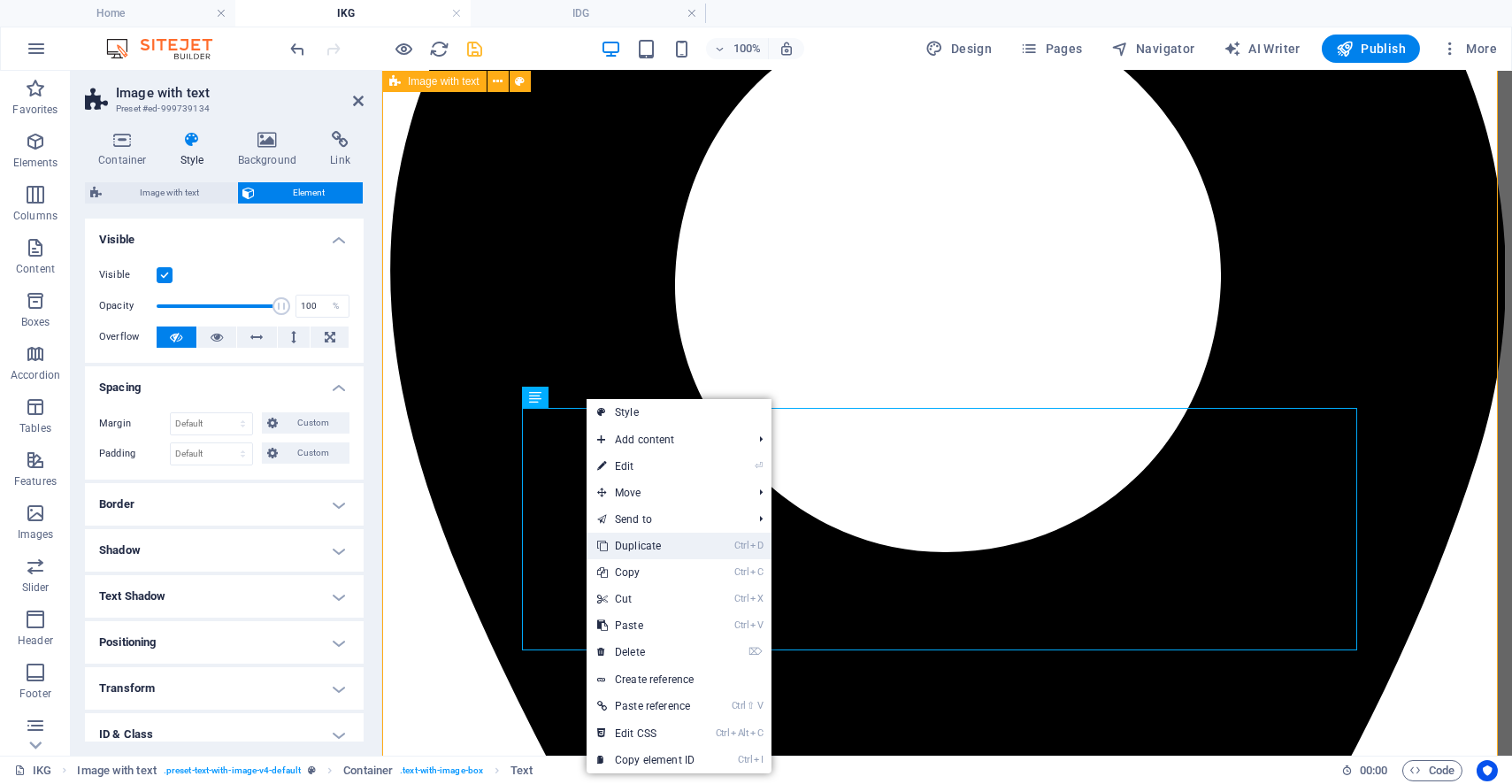
click at [642, 551] on link "Ctrl D Duplicate" at bounding box center [646, 546] width 119 height 27
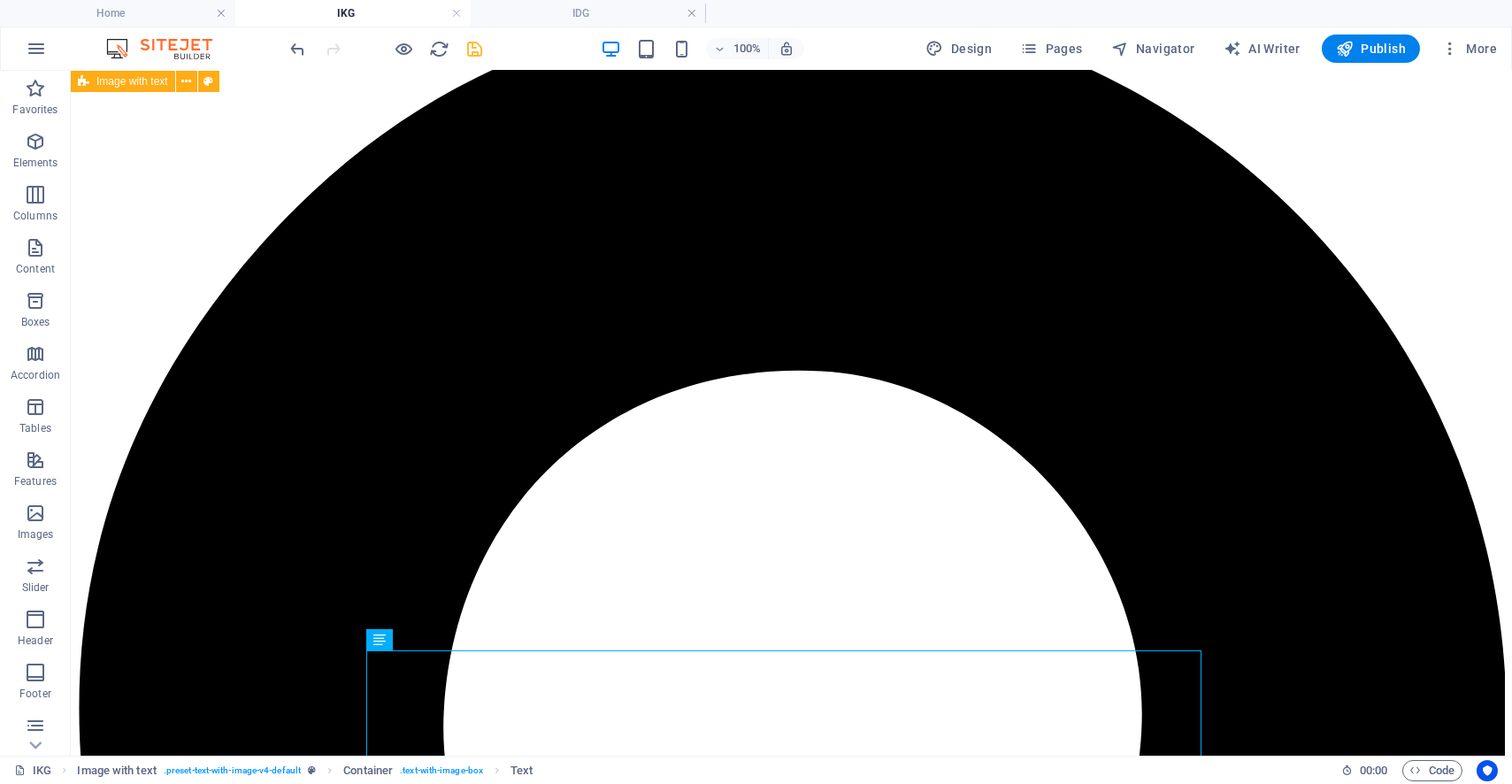
scroll to position [1597, 0]
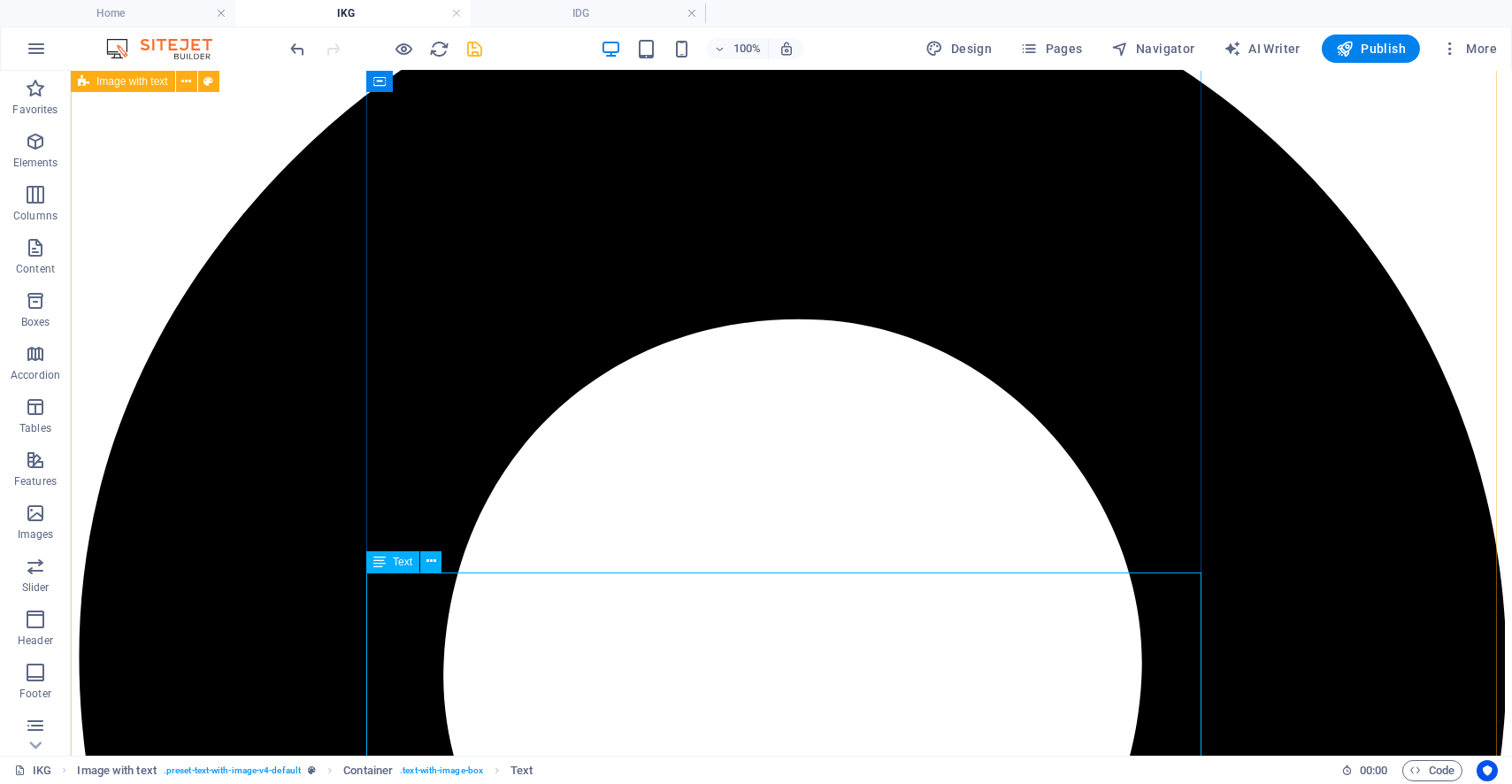
drag, startPoint x: 620, startPoint y: 709, endPoint x: 504, endPoint y: 725, distance: 117.1
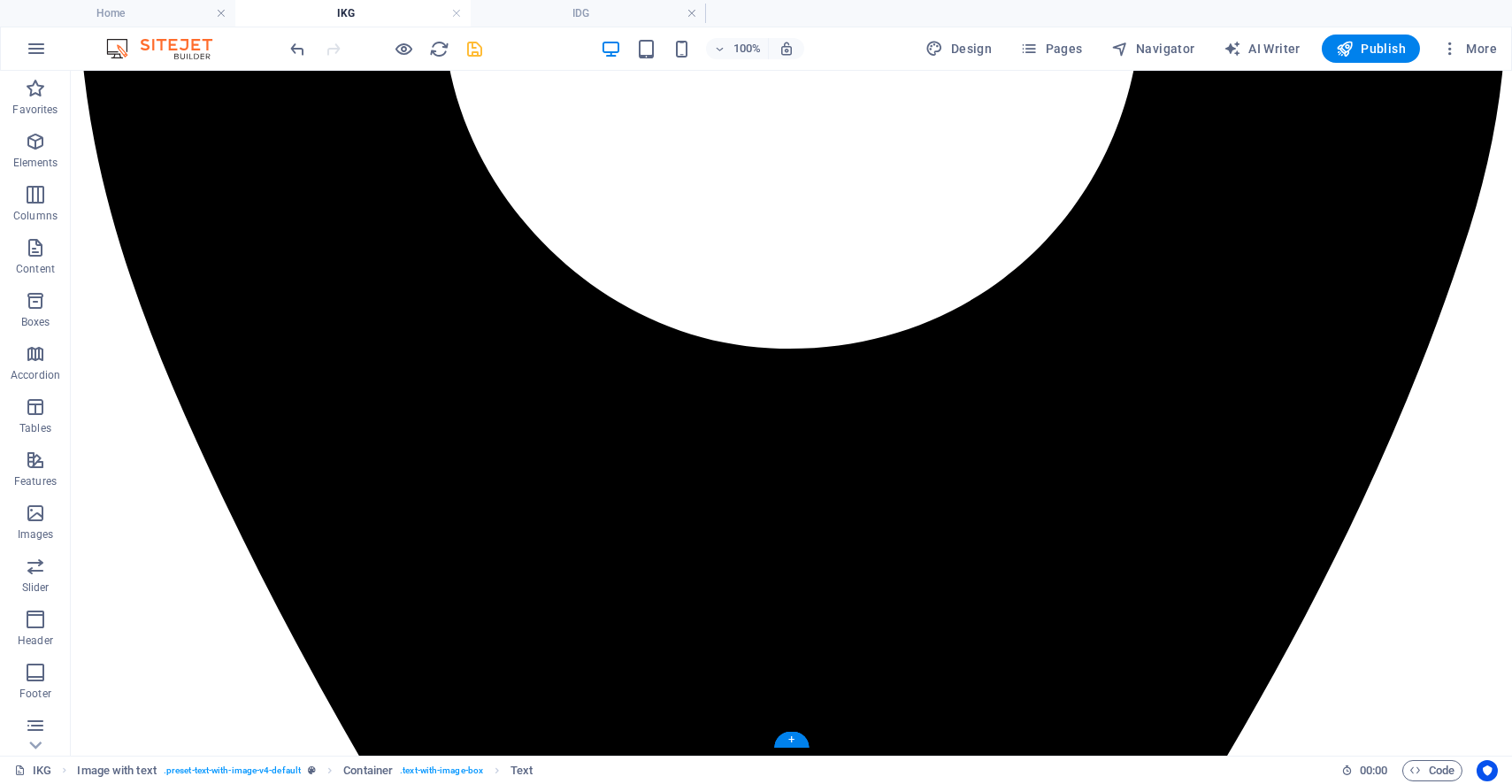
scroll to position [2283, 0]
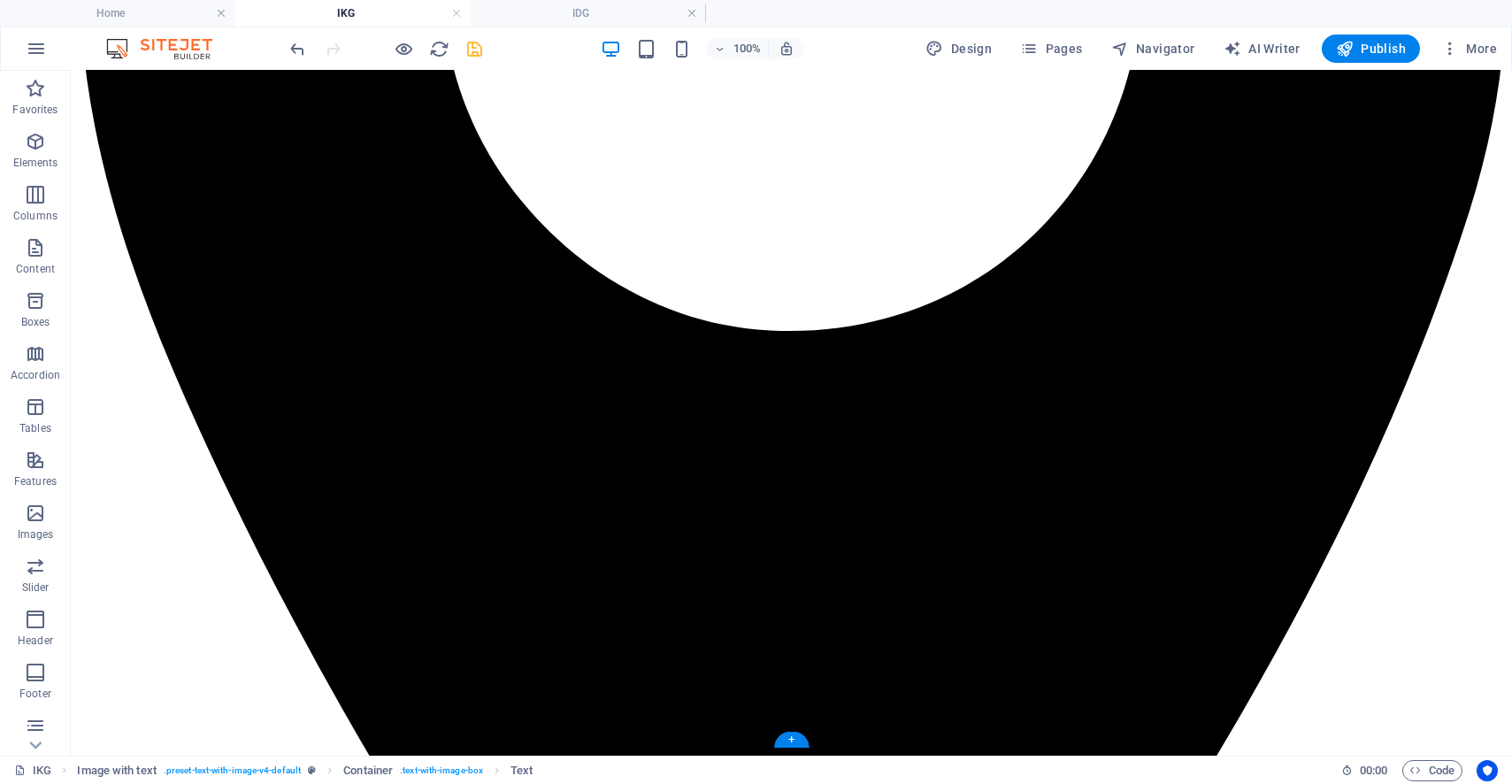
drag, startPoint x: 452, startPoint y: 403, endPoint x: 390, endPoint y: 533, distance: 144.0
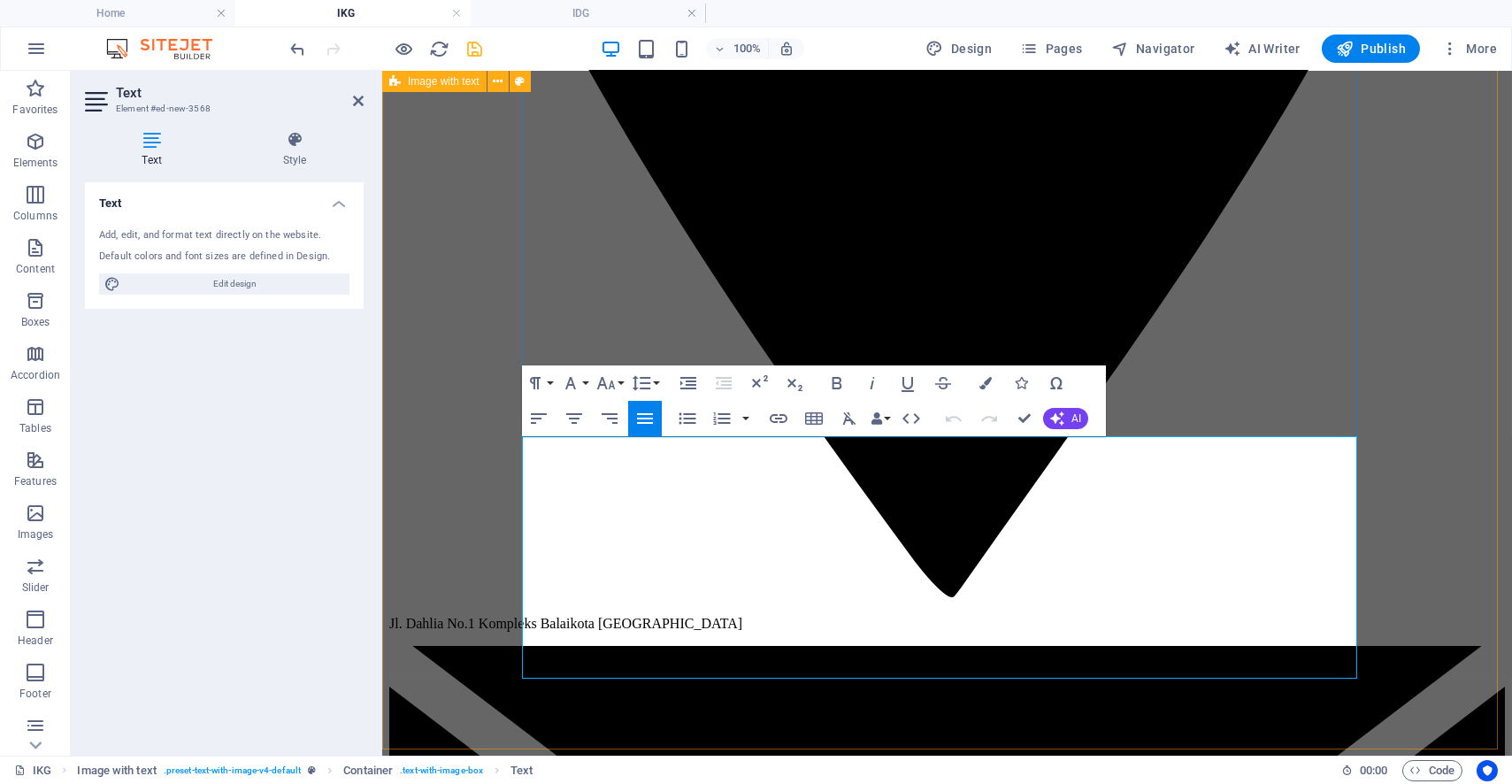
drag, startPoint x: 621, startPoint y: 632, endPoint x: 525, endPoint y: 471, distance: 187.4
drag, startPoint x: 811, startPoint y: 583, endPoint x: 520, endPoint y: 462, distance: 315.2
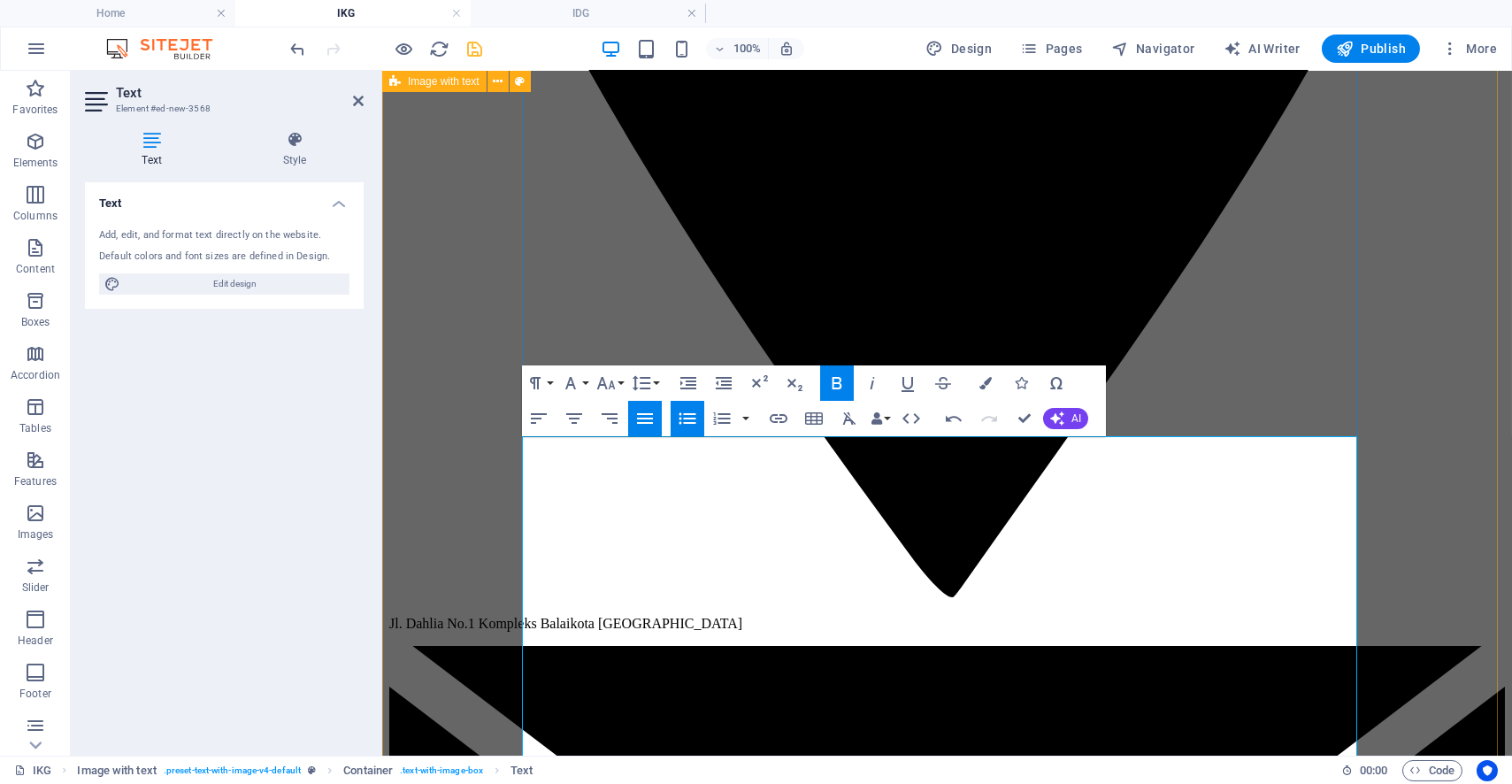
click at [692, 427] on icon "button" at bounding box center [687, 418] width 22 height 22
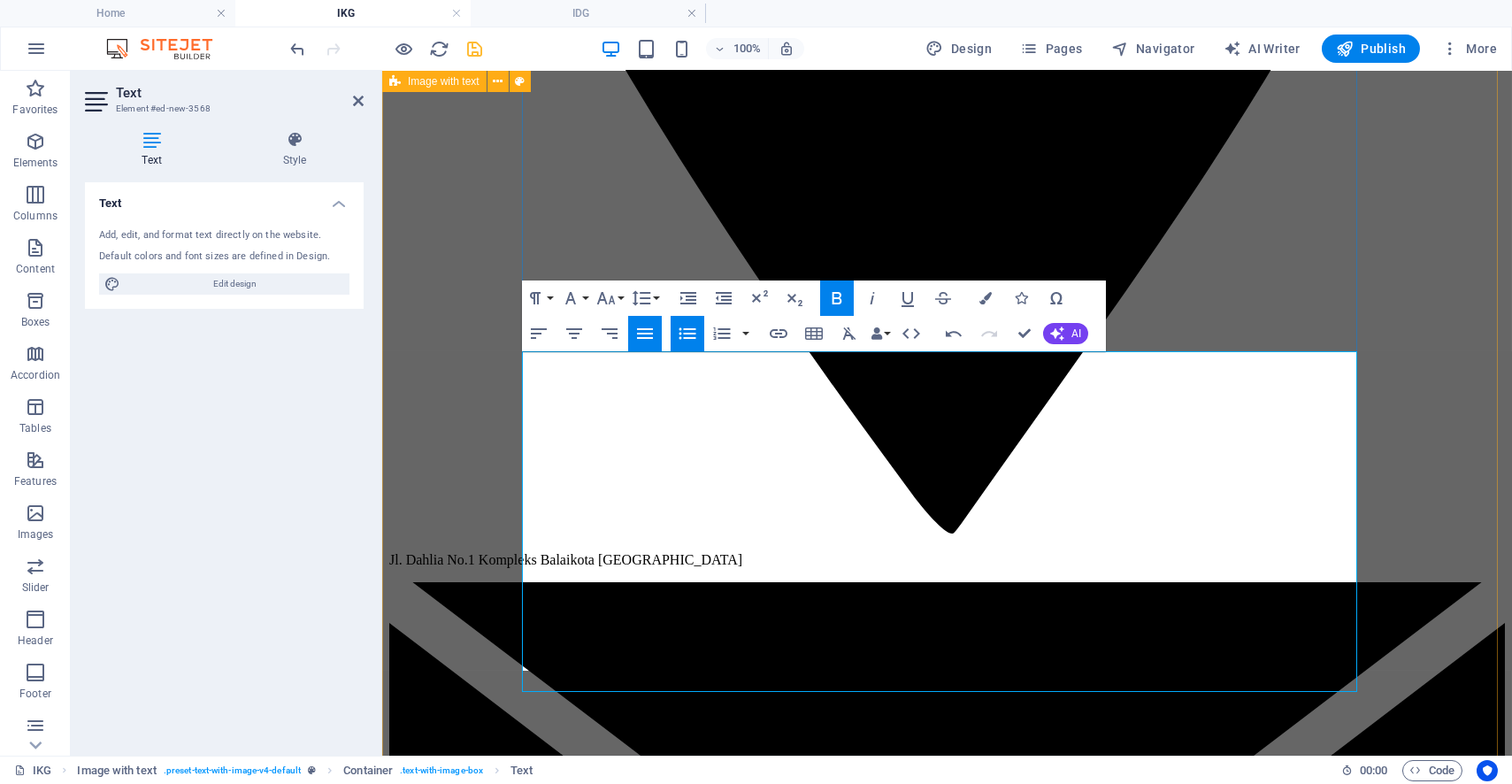
scroll to position [2367, 0]
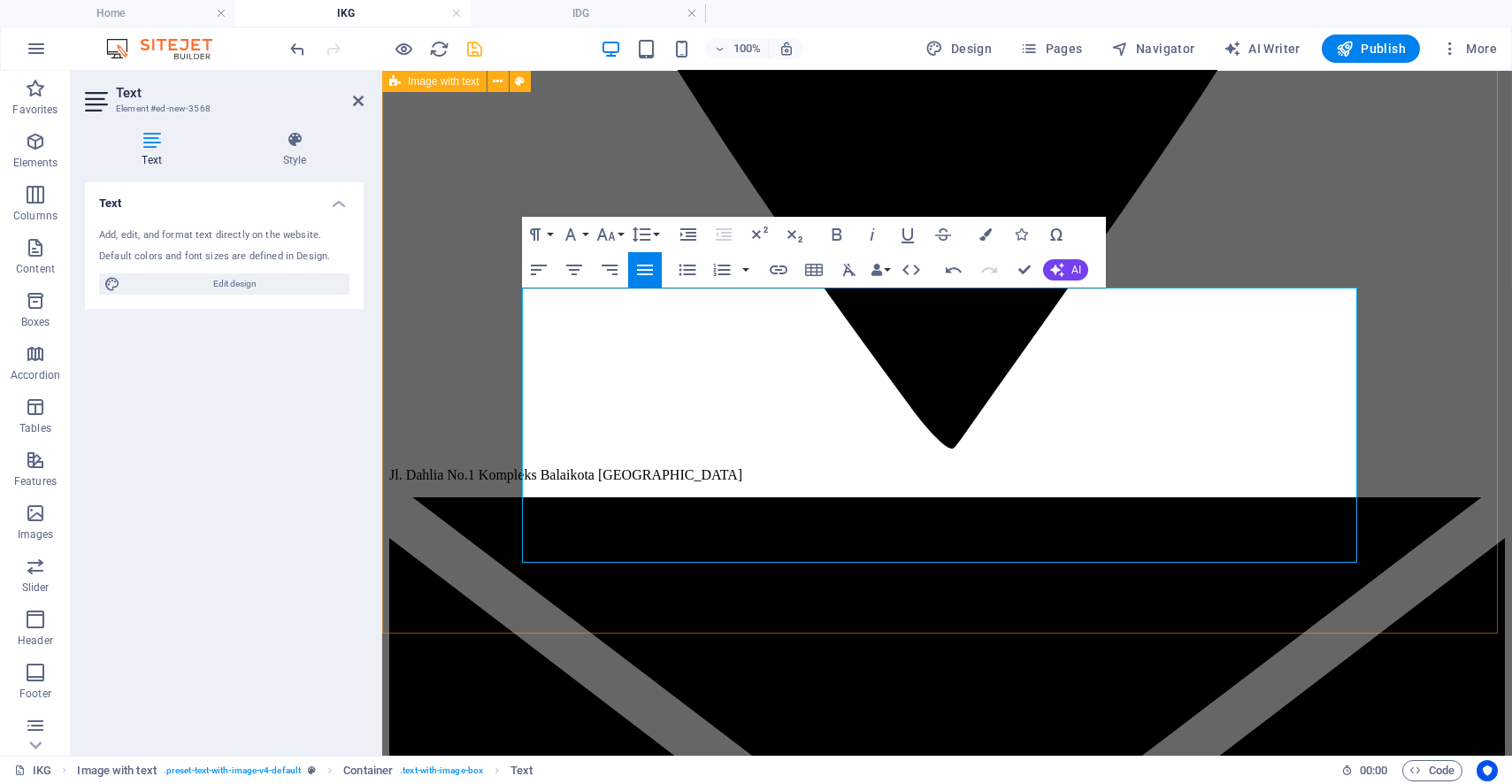
drag, startPoint x: 612, startPoint y: 518, endPoint x: 497, endPoint y: 268, distance: 275.2
click at [655, 236] on button "Line Height" at bounding box center [644, 233] width 33 height 35
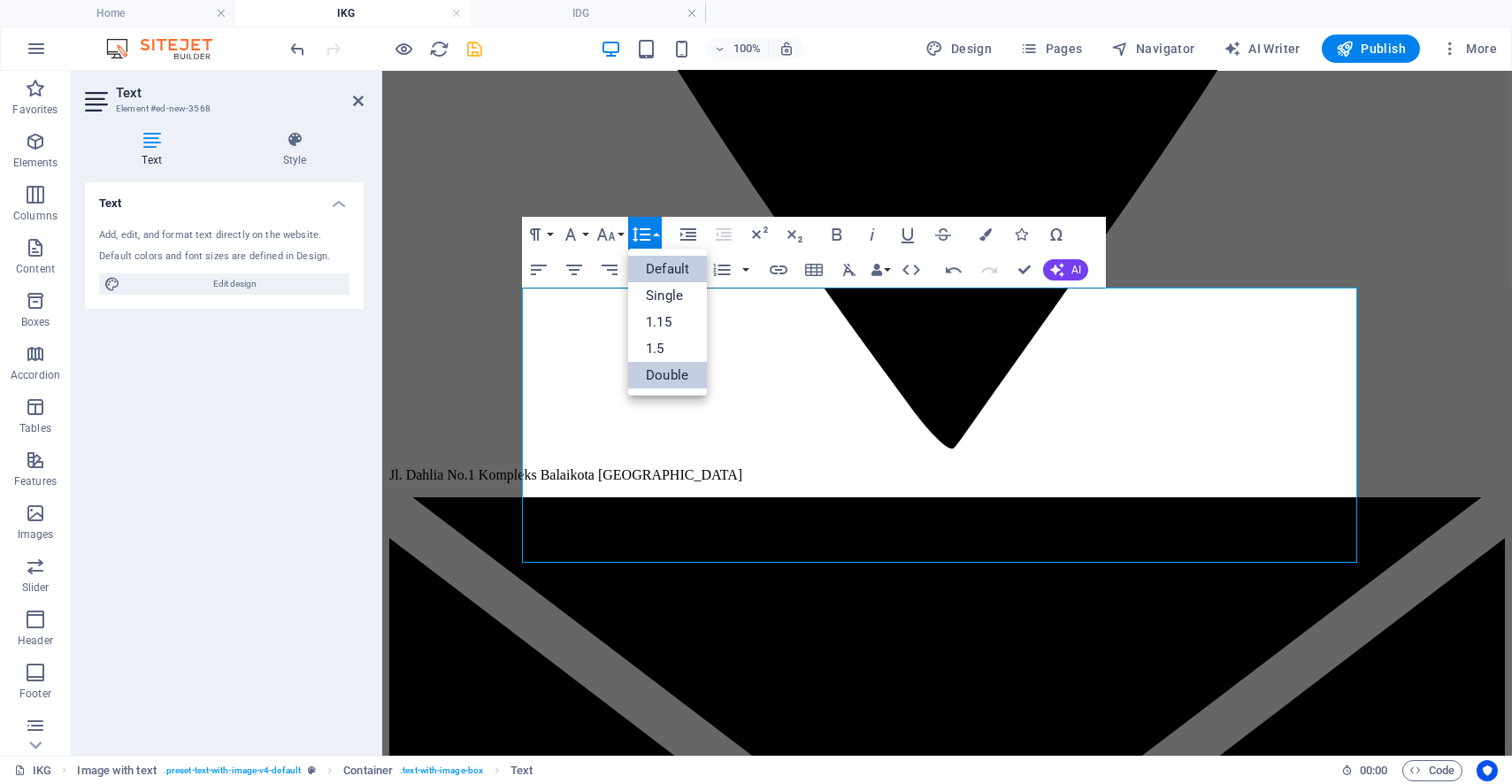
scroll to position [0, 0]
click at [647, 375] on link "Double" at bounding box center [668, 375] width 79 height 27
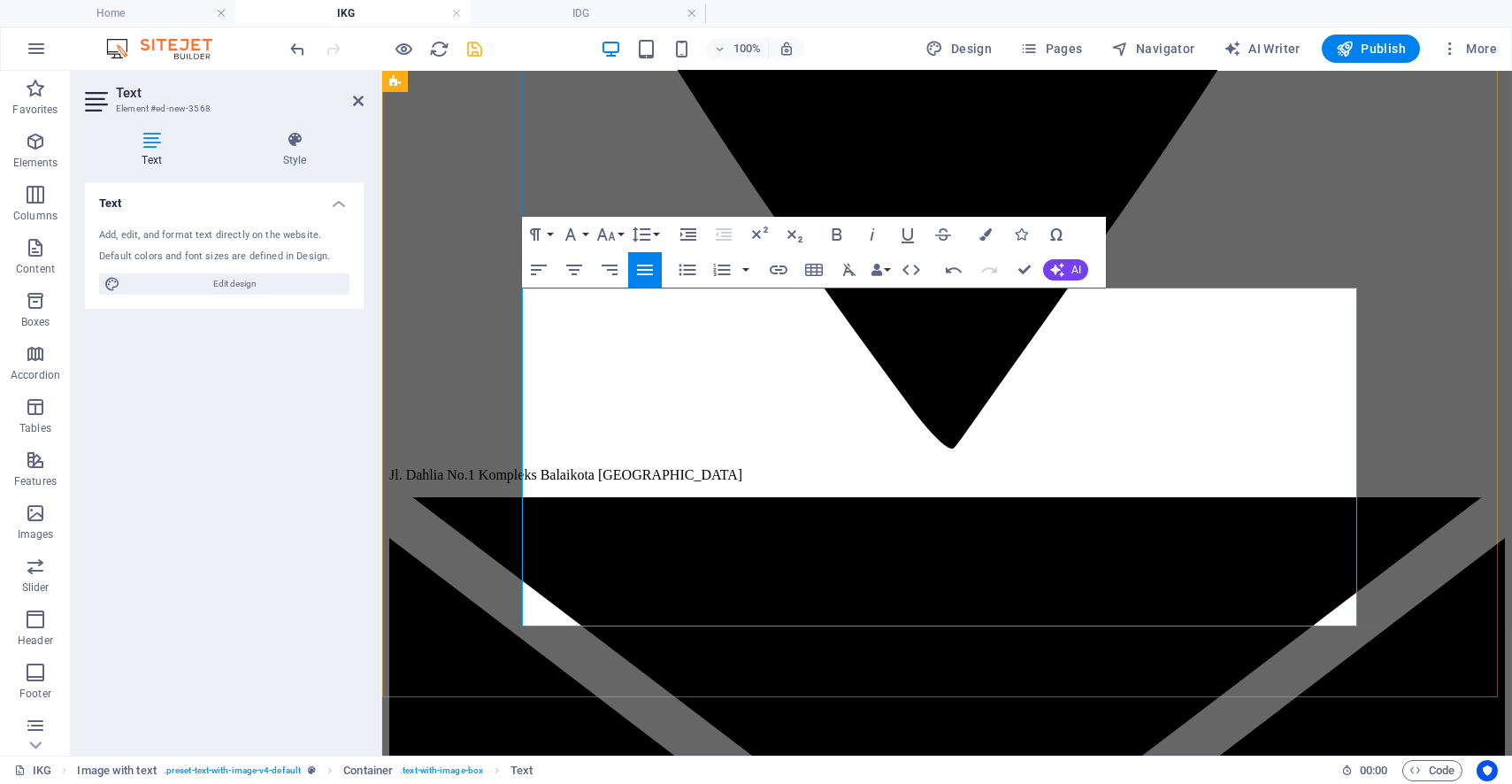
click at [698, 268] on button "Unordered List" at bounding box center [687, 269] width 33 height 35
drag, startPoint x: 647, startPoint y: 354, endPoint x: 658, endPoint y: 341, distance: 17.0
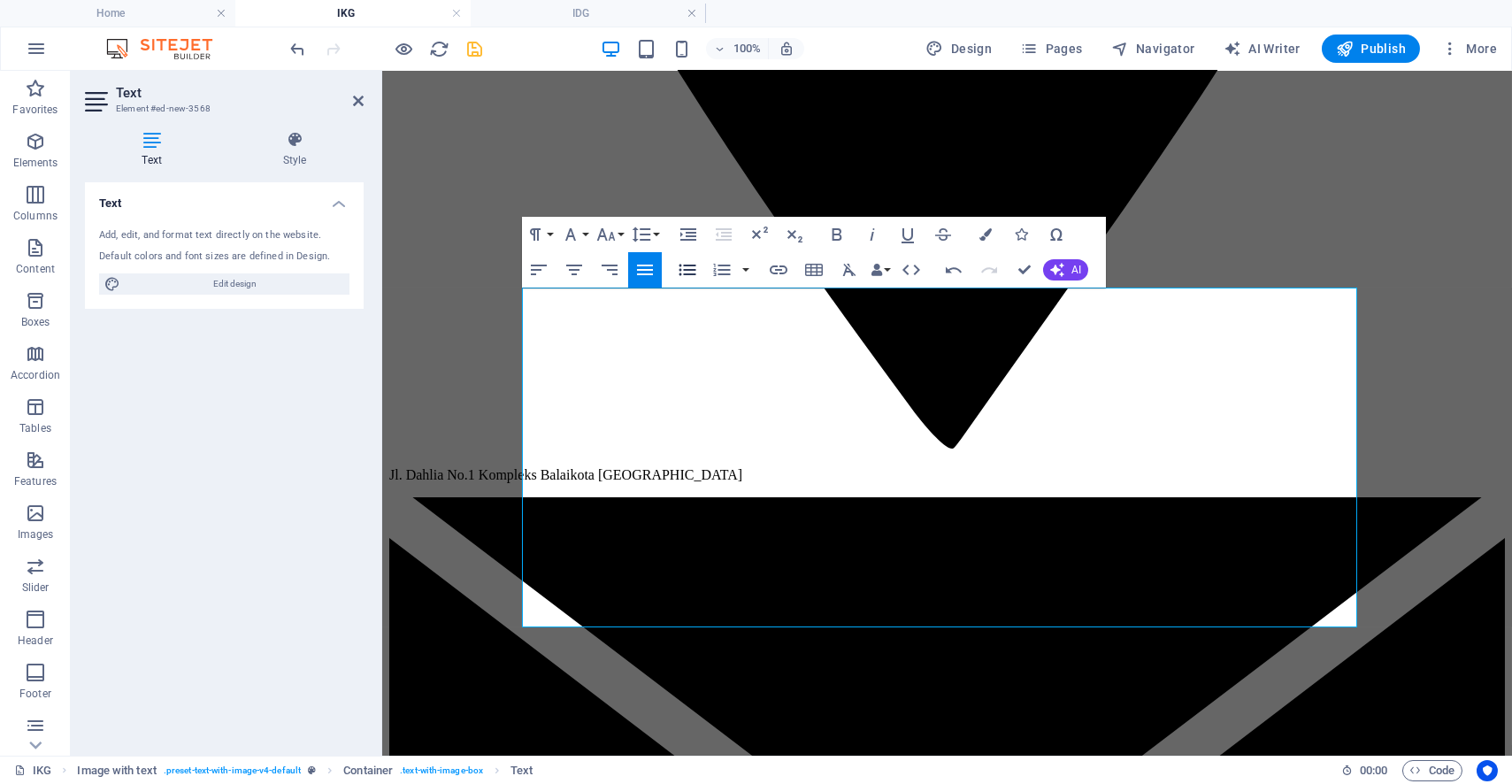
click at [698, 270] on button "Unordered List" at bounding box center [687, 269] width 33 height 35
click at [684, 268] on icon "button" at bounding box center [687, 270] width 22 height 22
click at [685, 266] on icon "button" at bounding box center [687, 270] width 22 height 22
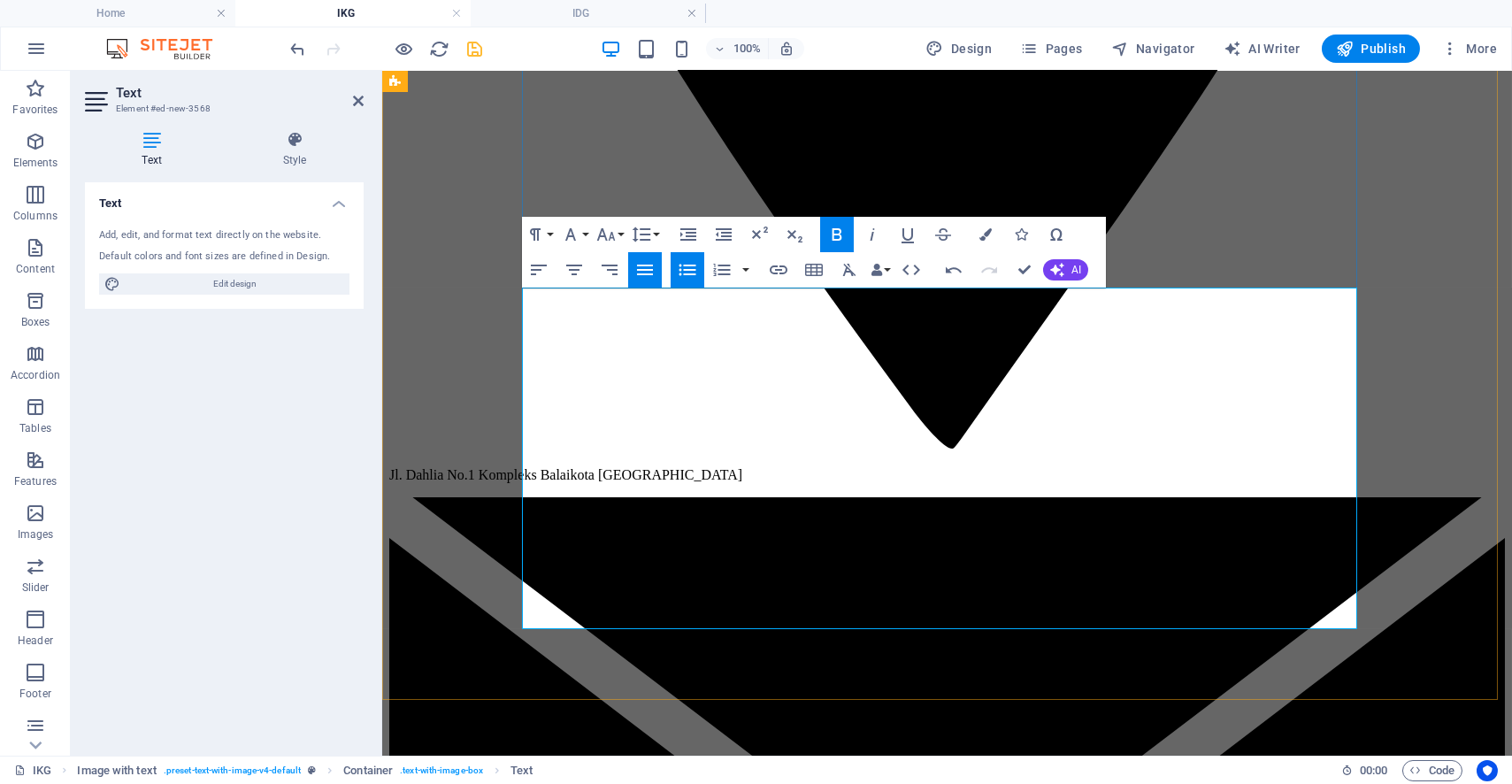
click at [681, 267] on icon "button" at bounding box center [687, 270] width 22 height 22
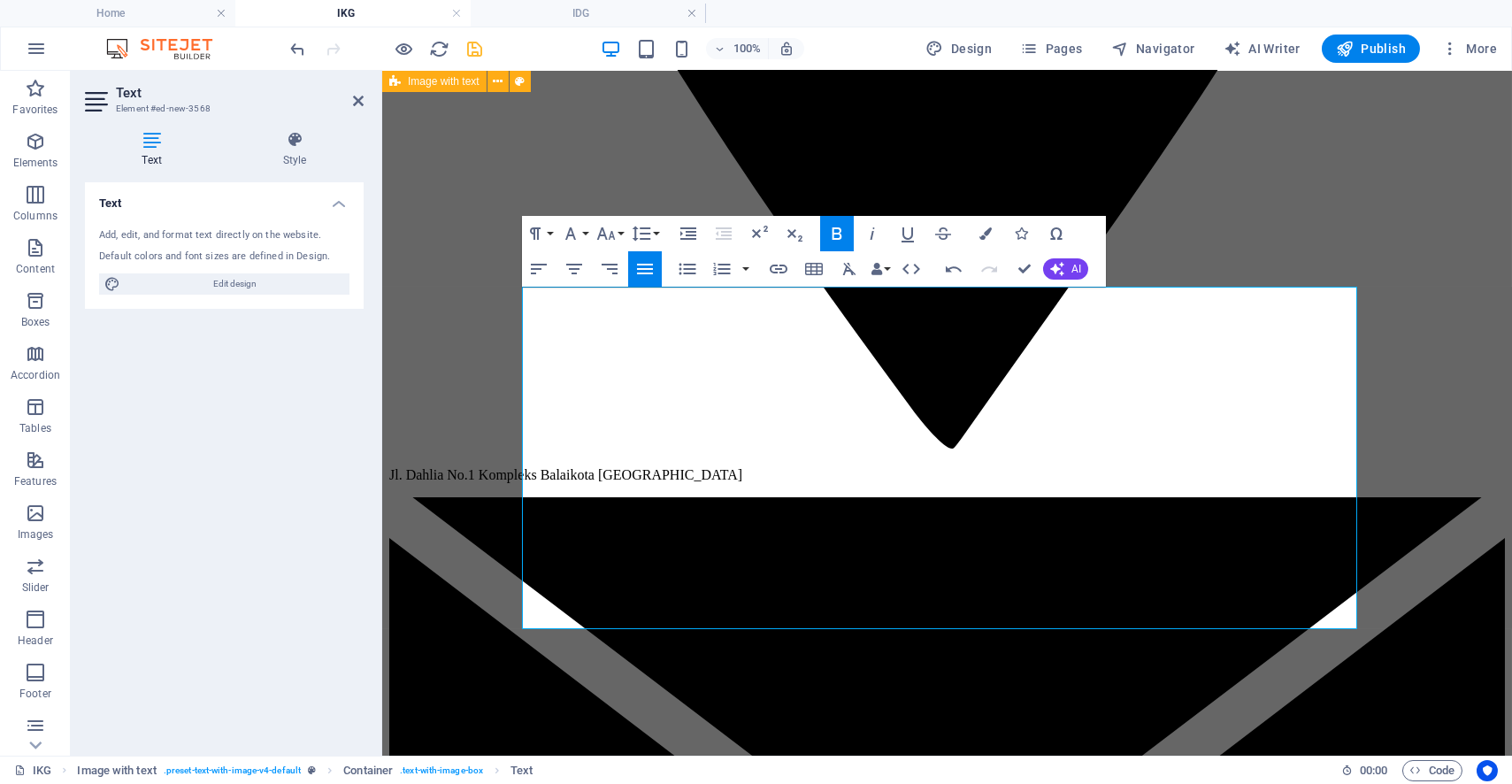
scroll to position [2432, 0]
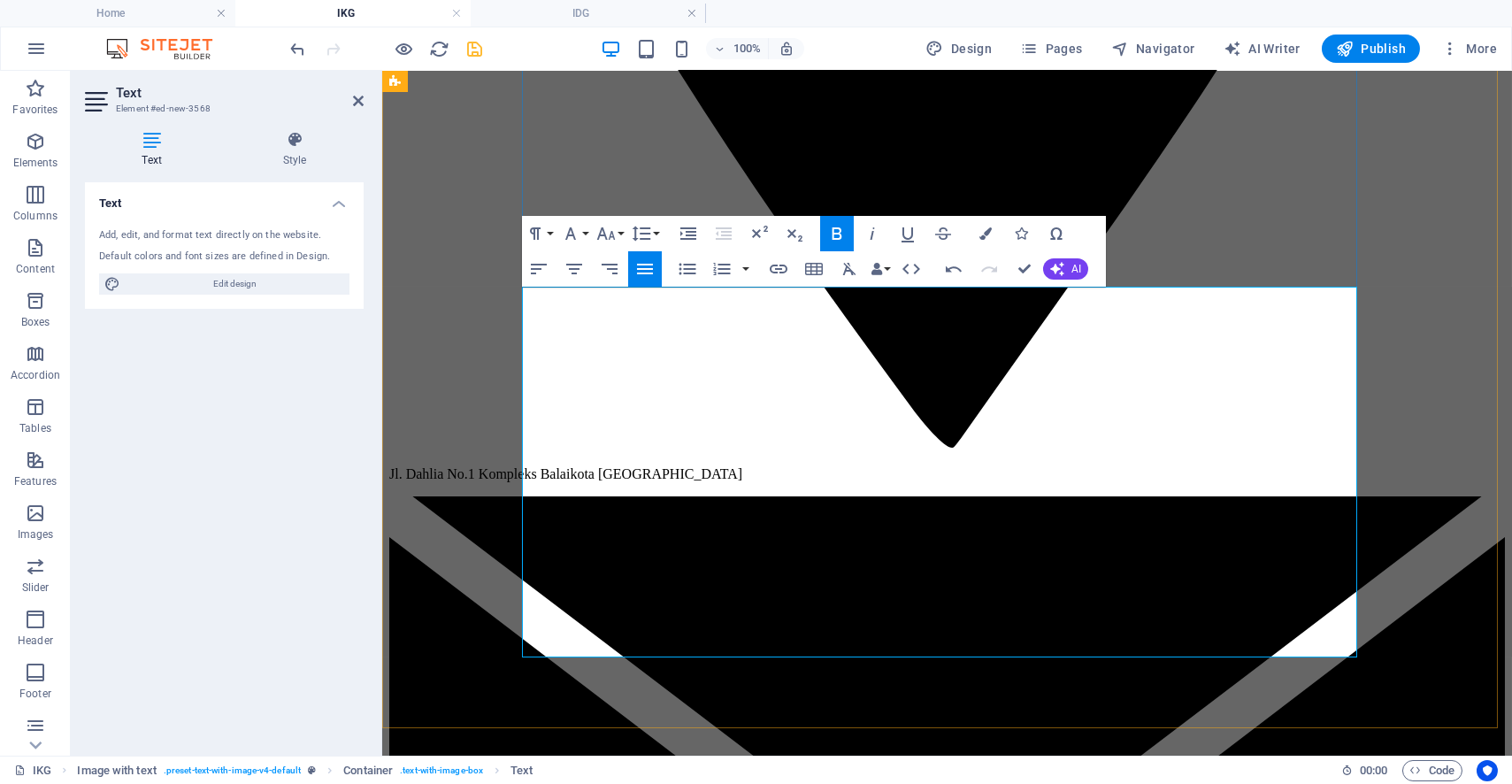
drag, startPoint x: 612, startPoint y: 619, endPoint x: 630, endPoint y: 576, distance: 46.6
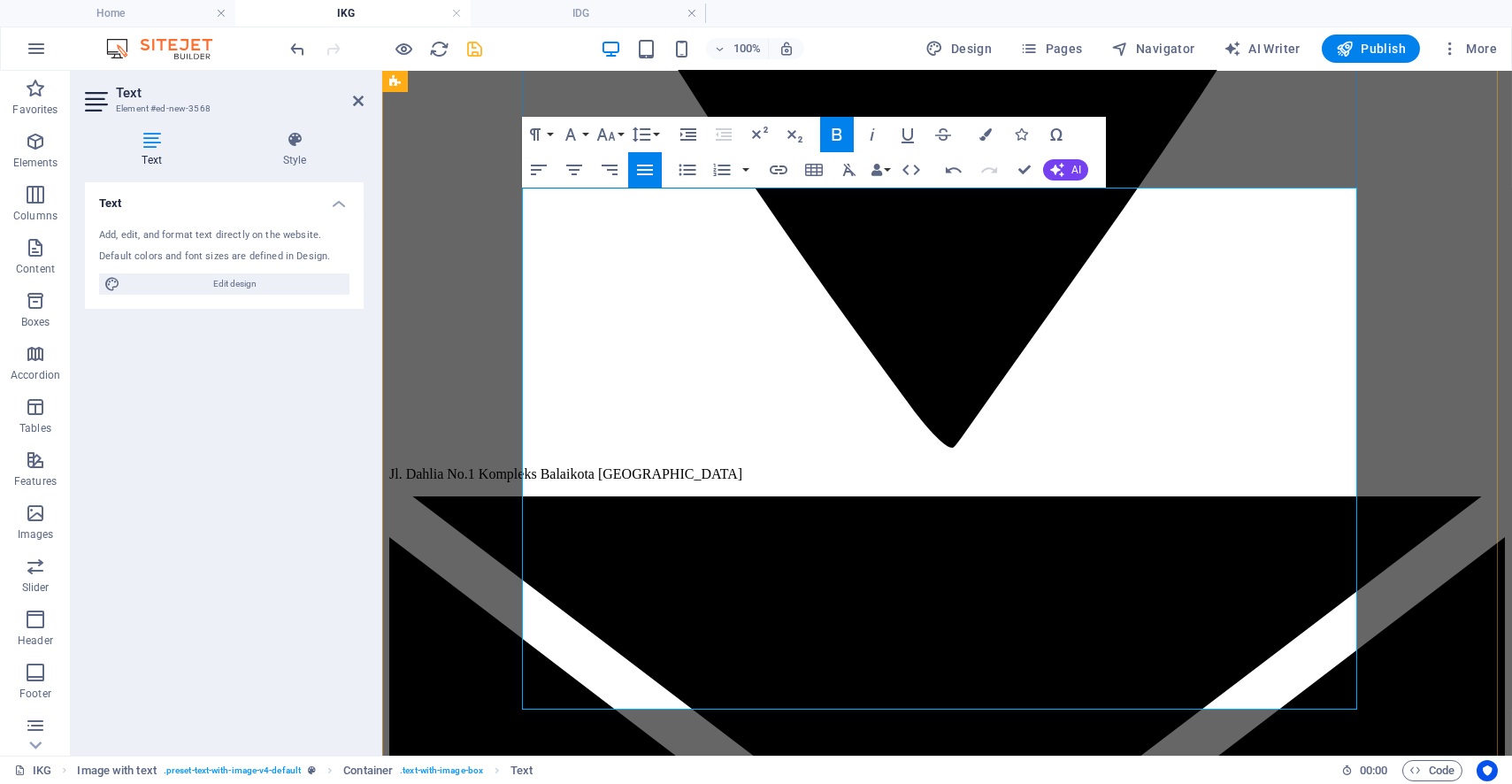
scroll to position [2531, 0]
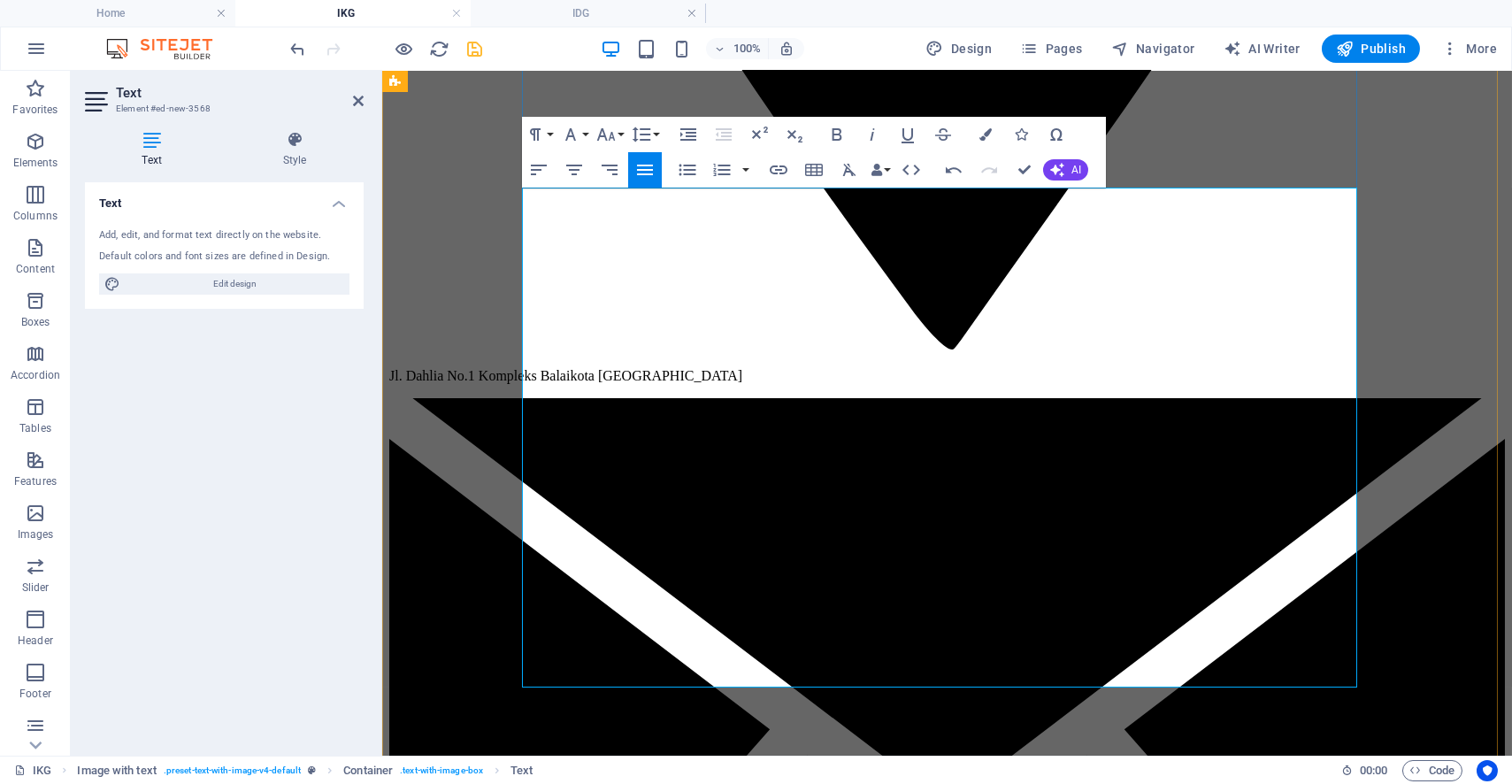
drag, startPoint x: 619, startPoint y: 645, endPoint x: 570, endPoint y: 574, distance: 86.3
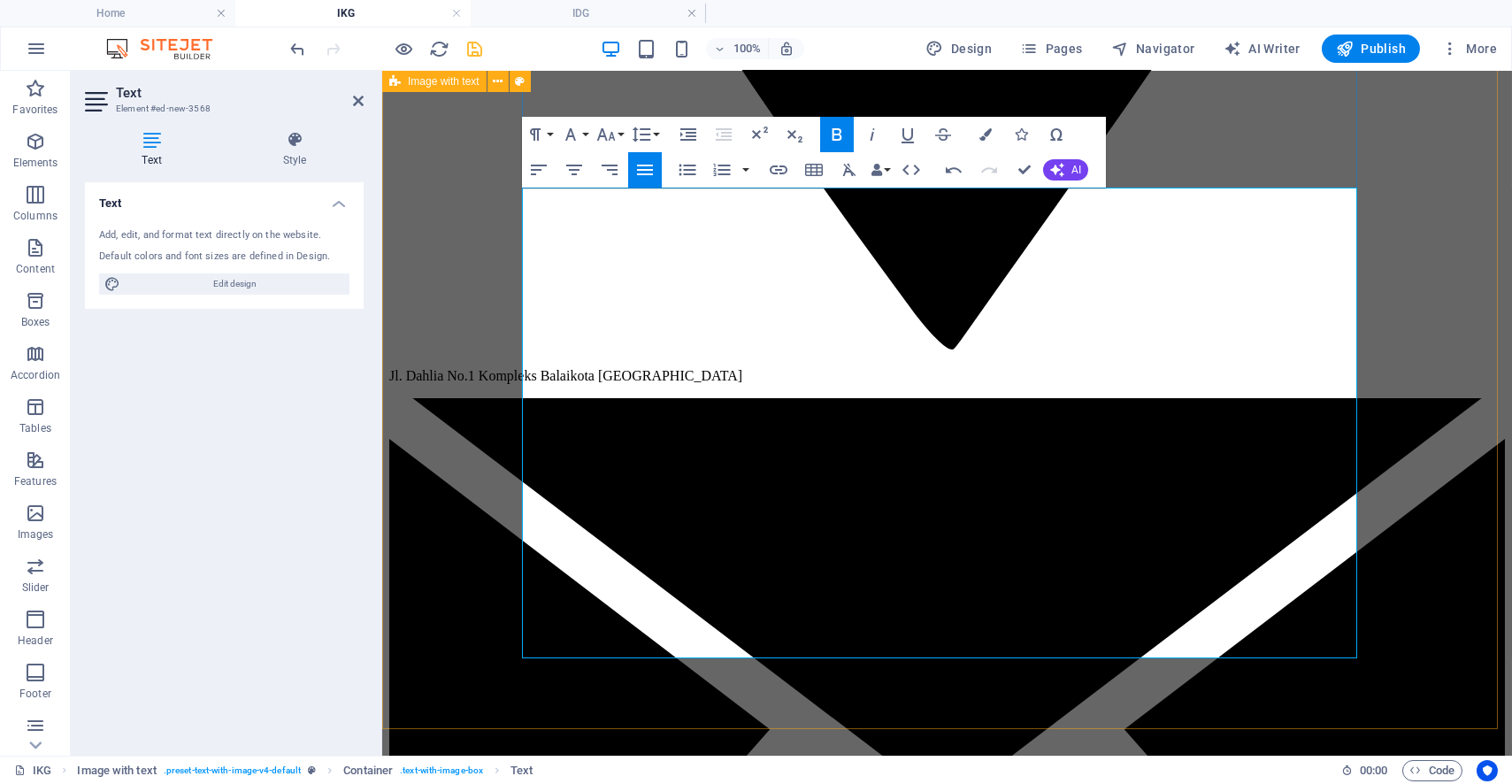
drag, startPoint x: 614, startPoint y: 614, endPoint x: 544, endPoint y: 449, distance: 179.2
click at [732, 172] on button "Ordered List" at bounding box center [721, 169] width 33 height 35
drag, startPoint x: 531, startPoint y: 514, endPoint x: 573, endPoint y: 506, distance: 42.8
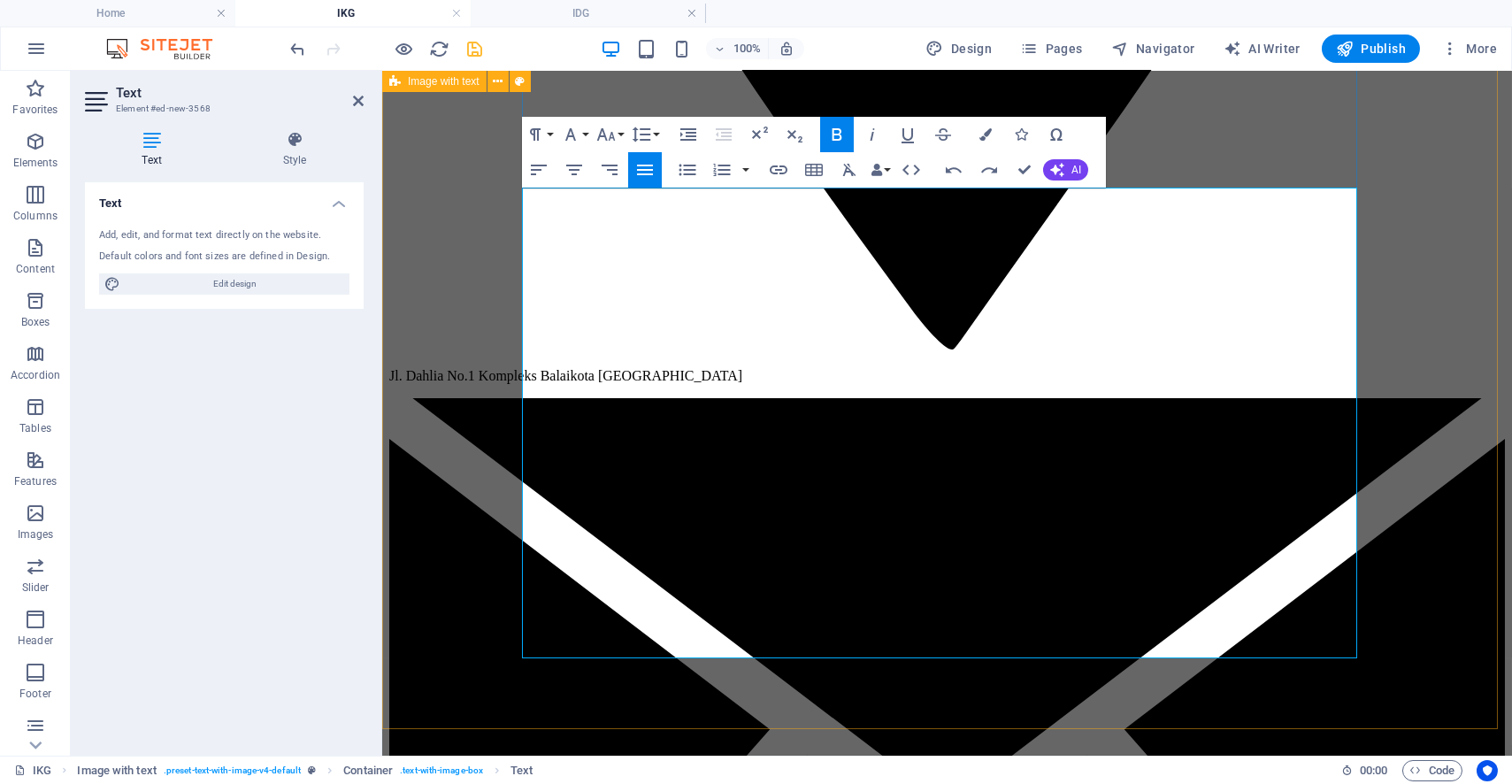
click at [694, 163] on icon "button" at bounding box center [687, 170] width 22 height 22
click at [685, 172] on icon "button" at bounding box center [687, 170] width 22 height 22
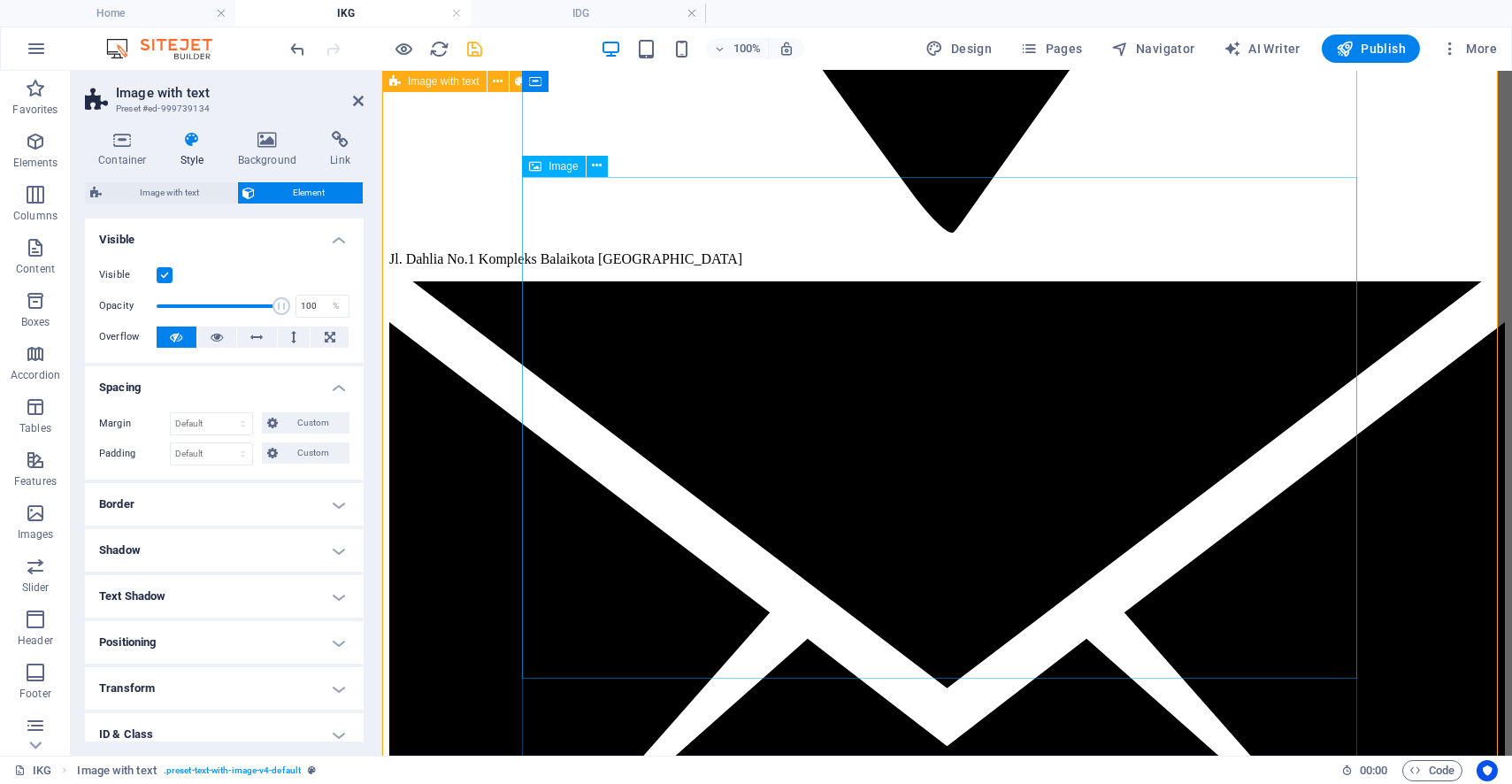
scroll to position [2726, 0]
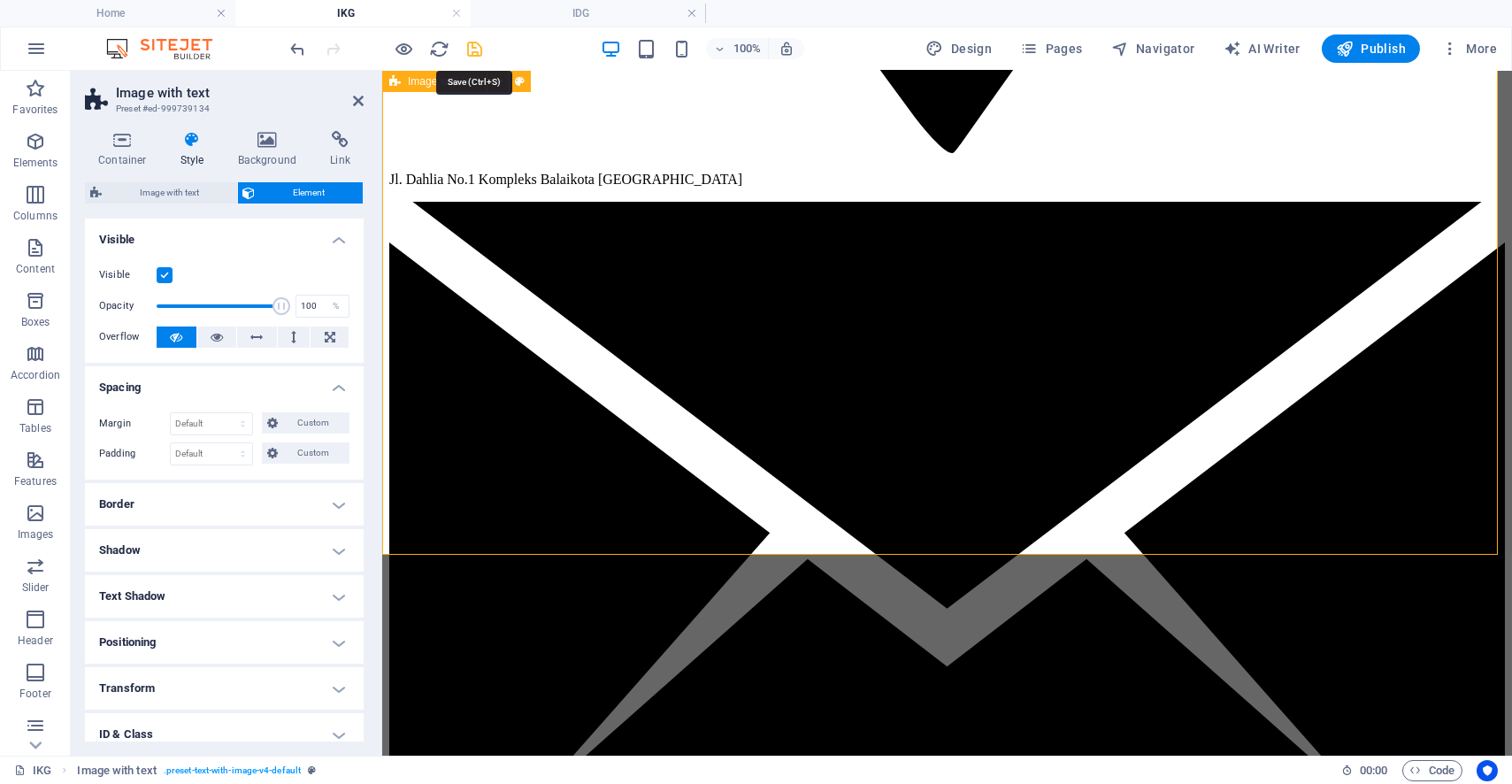
drag, startPoint x: 472, startPoint y: 56, endPoint x: 125, endPoint y: 38, distance: 347.5
click at [472, 56] on icon "save" at bounding box center [475, 48] width 21 height 21
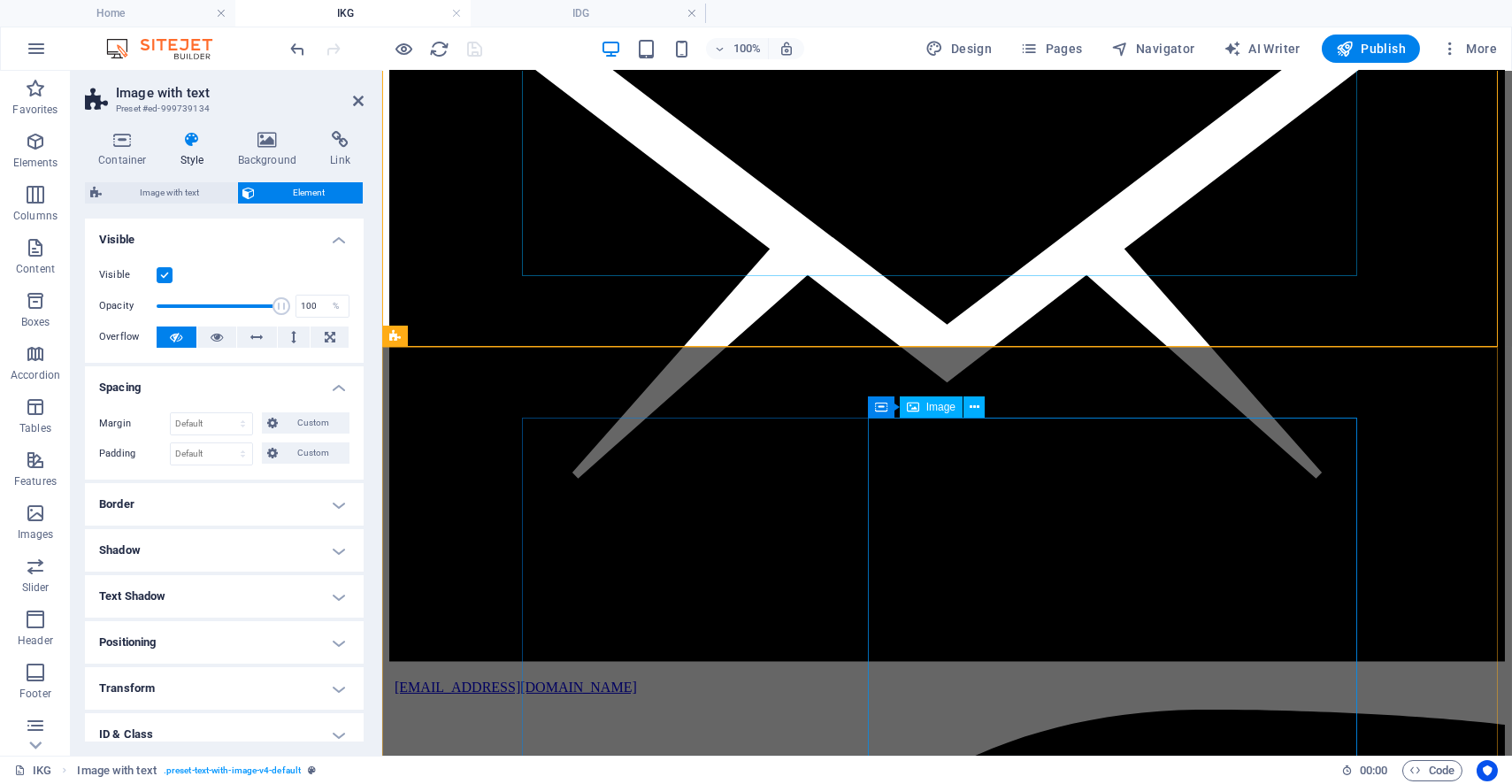
scroll to position [3218, 0]
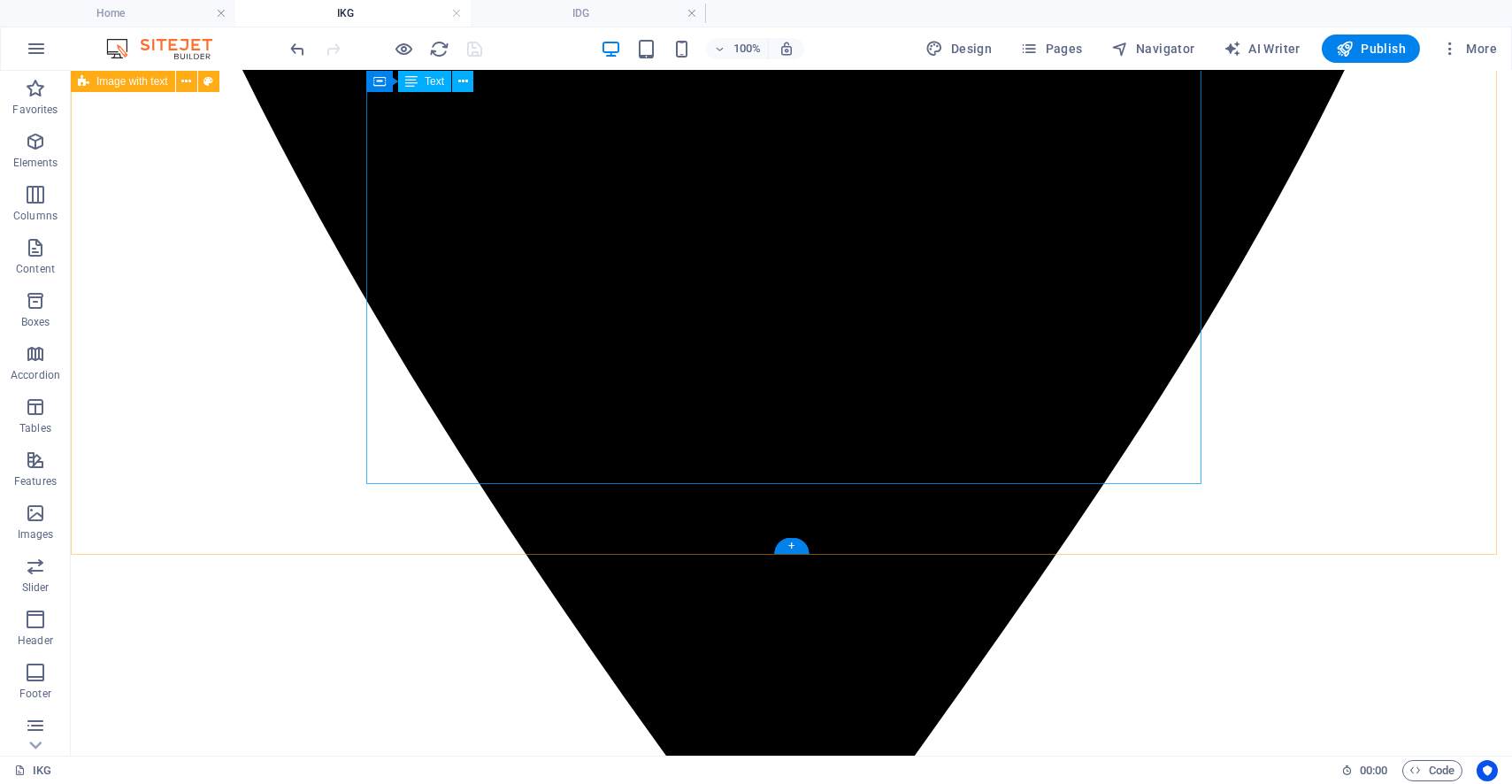
scroll to position [2726, 0]
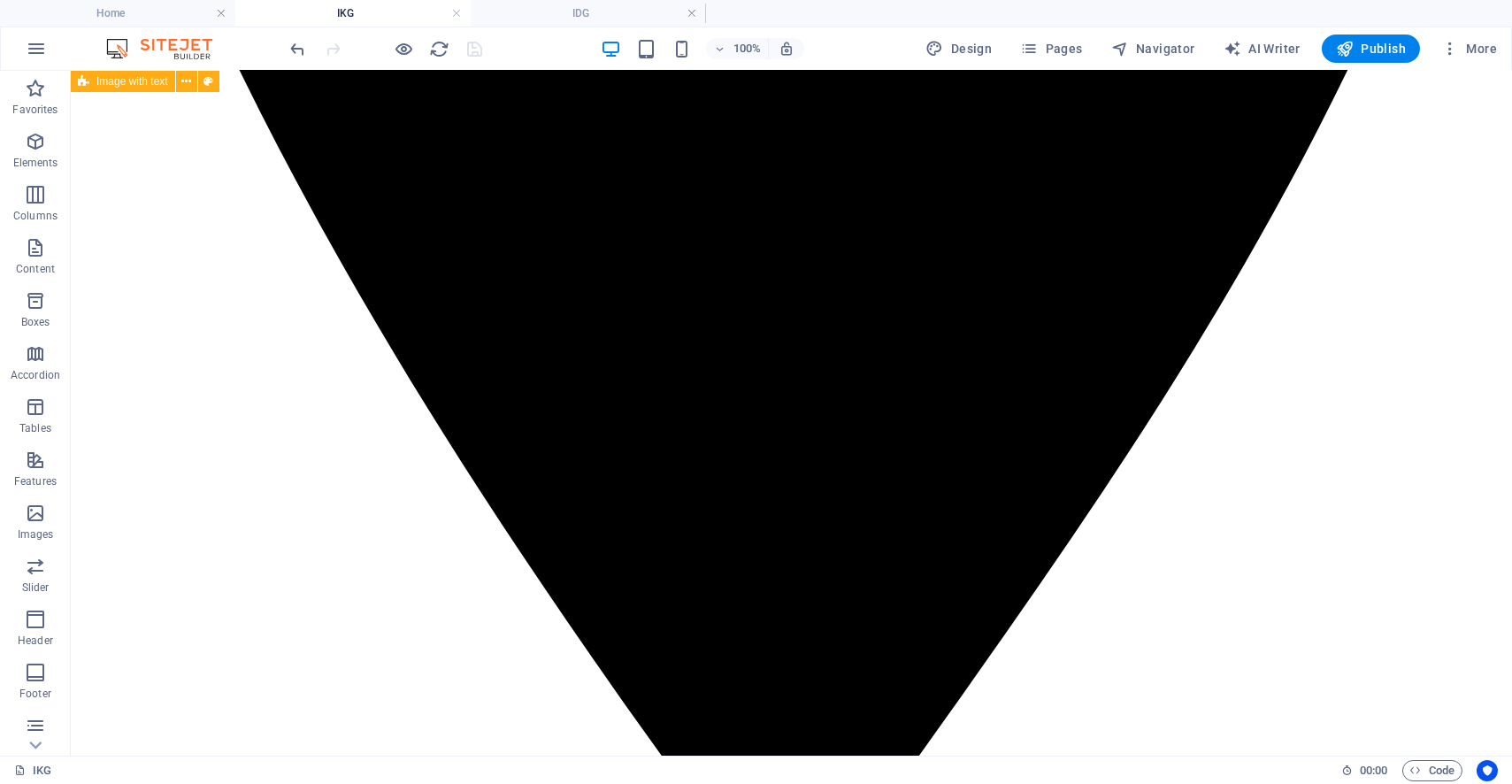
click at [1359, 51] on span "Publish" at bounding box center [1371, 48] width 70 height 18
